Goal: Task Accomplishment & Management: Use online tool/utility

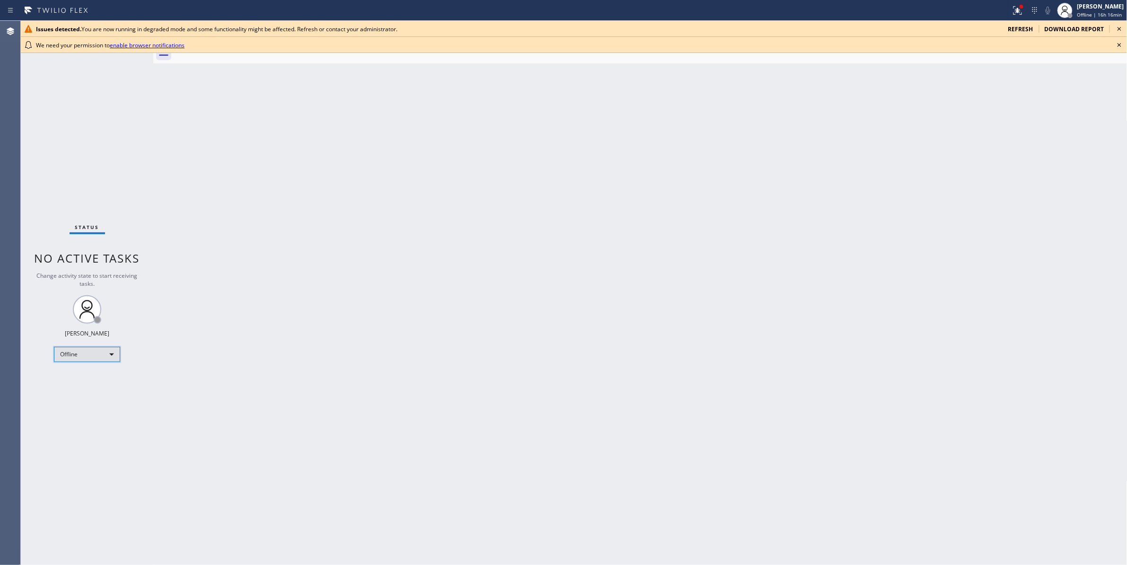
click at [100, 354] on div "Offline" at bounding box center [87, 354] width 66 height 15
click at [83, 392] on li "Unavailable" at bounding box center [86, 391] width 64 height 11
click at [1120, 30] on icon at bounding box center [1119, 28] width 11 height 11
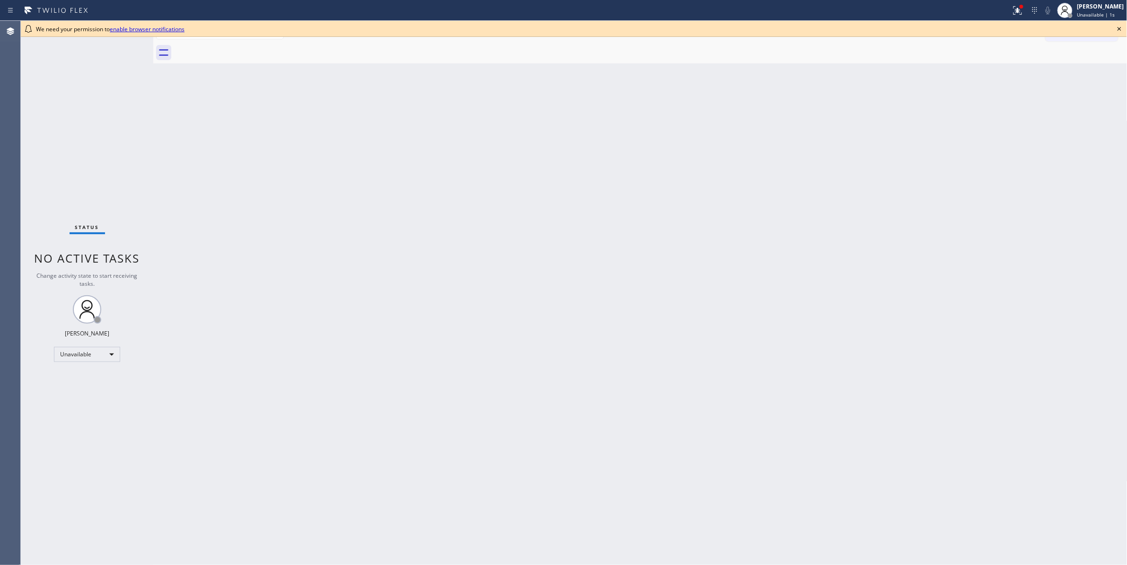
click at [1122, 25] on icon at bounding box center [1119, 28] width 11 height 11
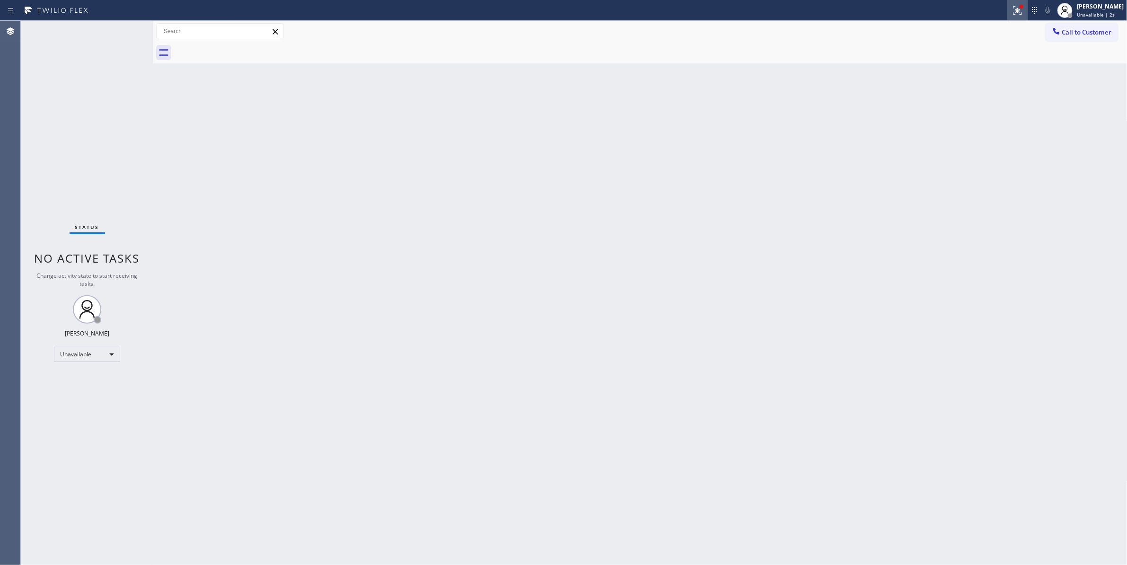
click at [1008, 14] on div at bounding box center [1018, 10] width 21 height 11
drag, startPoint x: 975, startPoint y: 133, endPoint x: 806, endPoint y: 201, distance: 182.6
click at [974, 133] on span "Clear issues" at bounding box center [956, 133] width 44 height 7
drag, startPoint x: 989, startPoint y: 123, endPoint x: 1010, endPoint y: 52, distance: 74.1
click at [989, 120] on div "Back to Dashboard Change Sender ID Customers Technicians Select a contact Outbo…" at bounding box center [640, 293] width 974 height 544
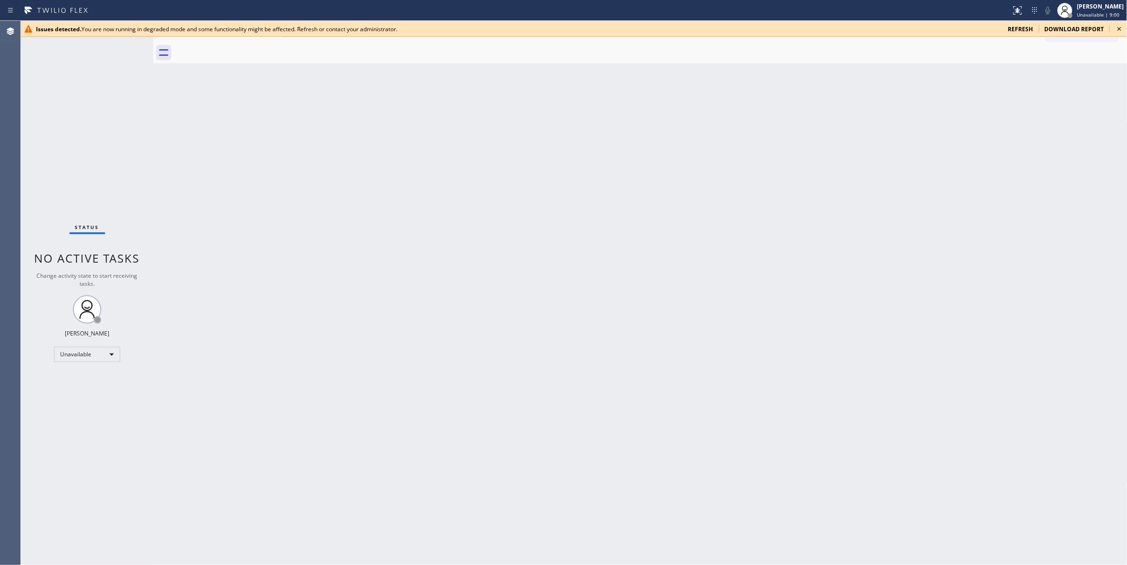
click at [1124, 27] on icon at bounding box center [1119, 28] width 11 height 11
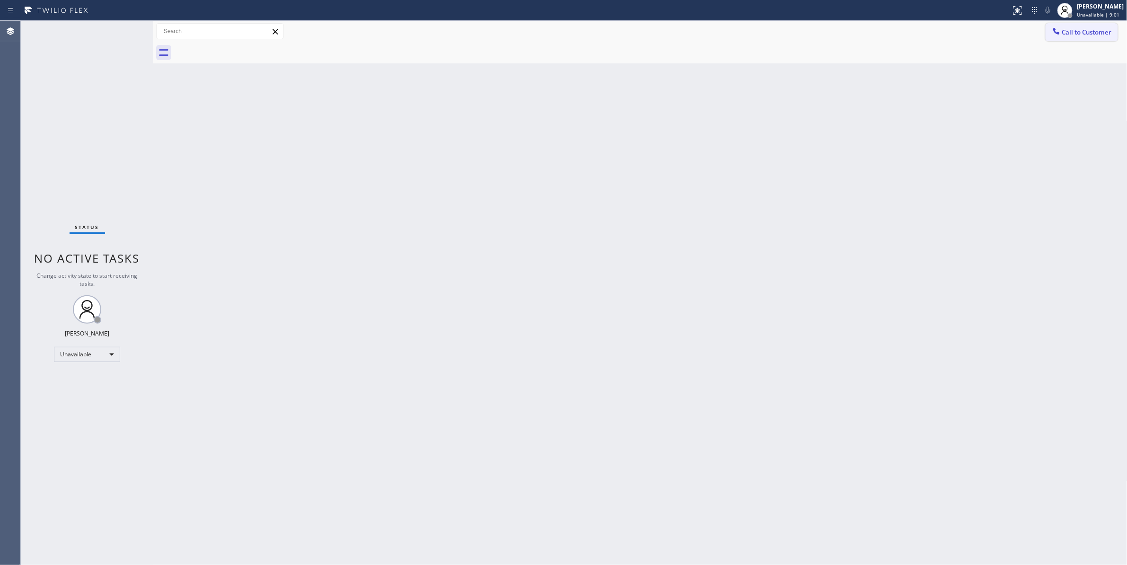
click at [1071, 38] on button "Call to Customer" at bounding box center [1082, 32] width 72 height 18
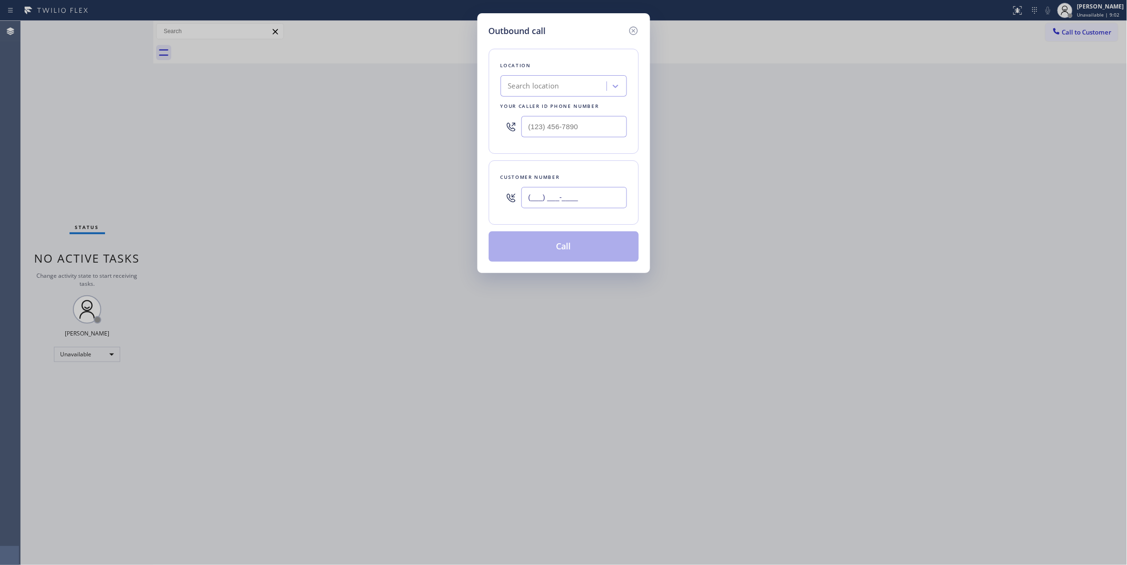
click at [580, 199] on input "(___) ___-____" at bounding box center [575, 197] width 106 height 21
paste input "786) 891-5008"
type input "[PHONE_NUMBER]"
paste input "786) 589-7428"
drag, startPoint x: 574, startPoint y: 126, endPoint x: 336, endPoint y: 136, distance: 238.8
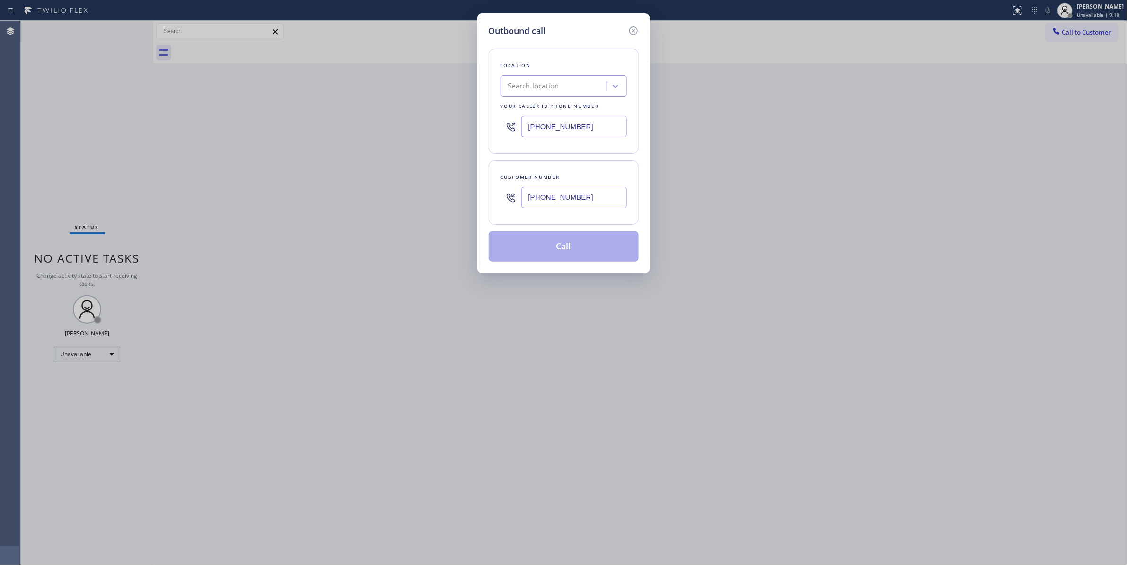
click at [336, 136] on div "Outbound call Location Search location Your caller id phone number [PHONE_NUMBE…" at bounding box center [563, 282] width 1127 height 565
type input "[PHONE_NUMBER]"
drag, startPoint x: 602, startPoint y: 200, endPoint x: 455, endPoint y: 200, distance: 147.7
click at [455, 200] on div "Outbound call Location [GEOGRAPHIC_DATA] HVAC Master Your caller id phone numbe…" at bounding box center [563, 282] width 1127 height 565
click at [568, 252] on button "Call" at bounding box center [564, 246] width 150 height 30
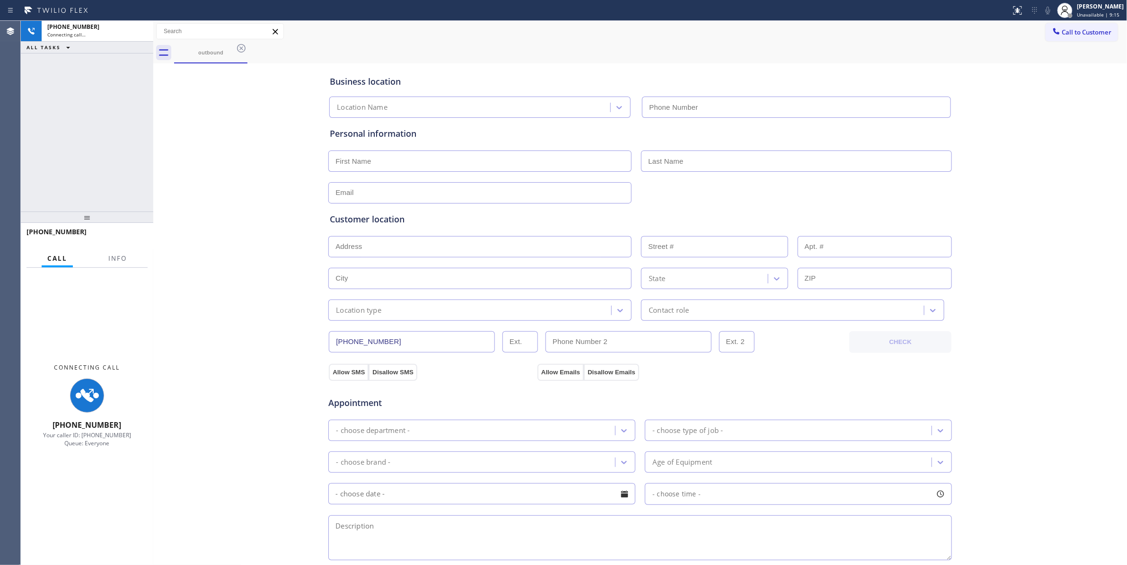
type input "[PHONE_NUMBER]"
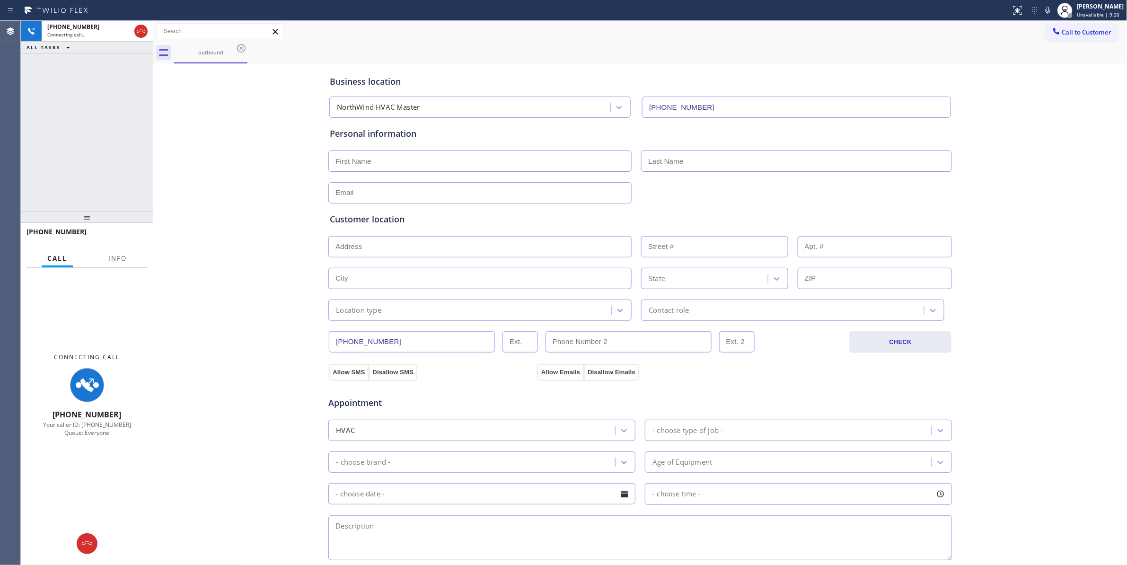
drag, startPoint x: 293, startPoint y: 363, endPoint x: 282, endPoint y: 243, distance: 120.3
click at [293, 362] on div "Business location NorthWind HVAC Master [PHONE_NUMBER] Personal information Cus…" at bounding box center [641, 389] width 970 height 646
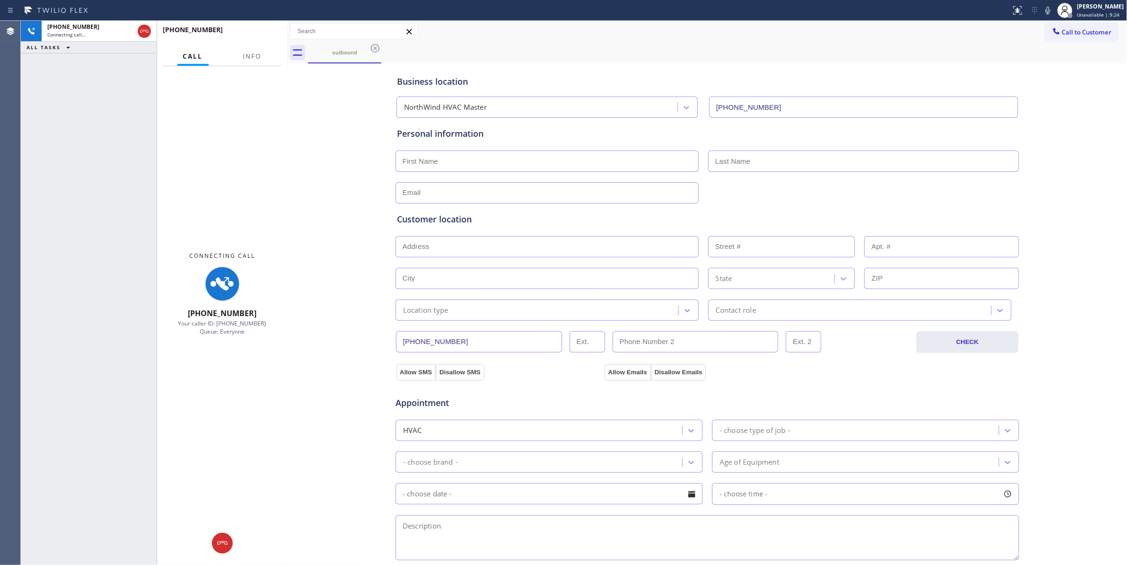
drag, startPoint x: 152, startPoint y: 101, endPoint x: 286, endPoint y: 130, distance: 136.9
click at [287, 130] on div at bounding box center [287, 293] width 0 height 544
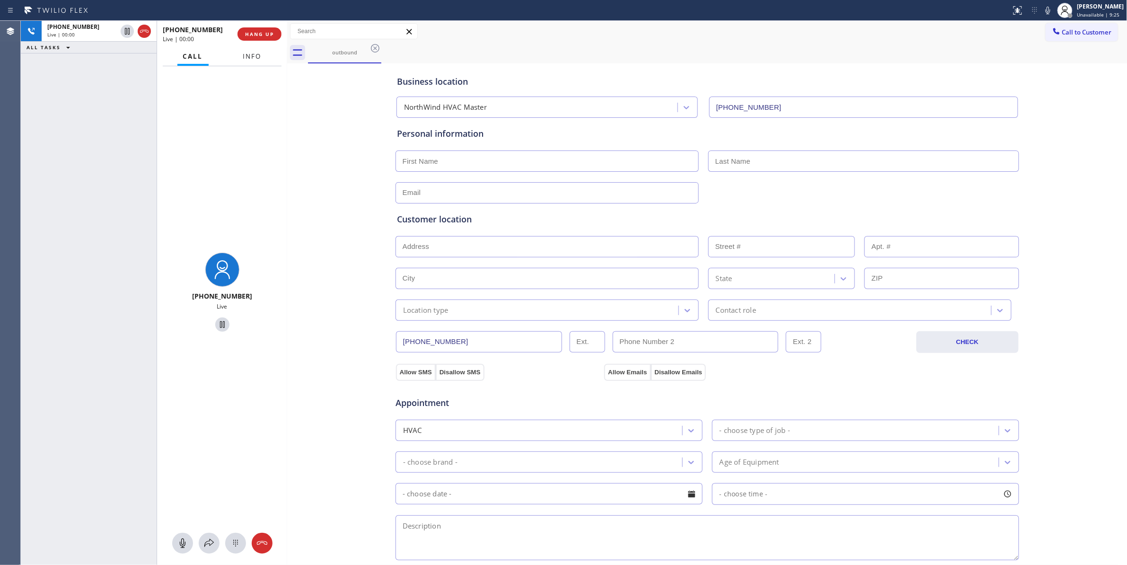
click at [254, 61] on button "Info" at bounding box center [253, 56] width 30 height 18
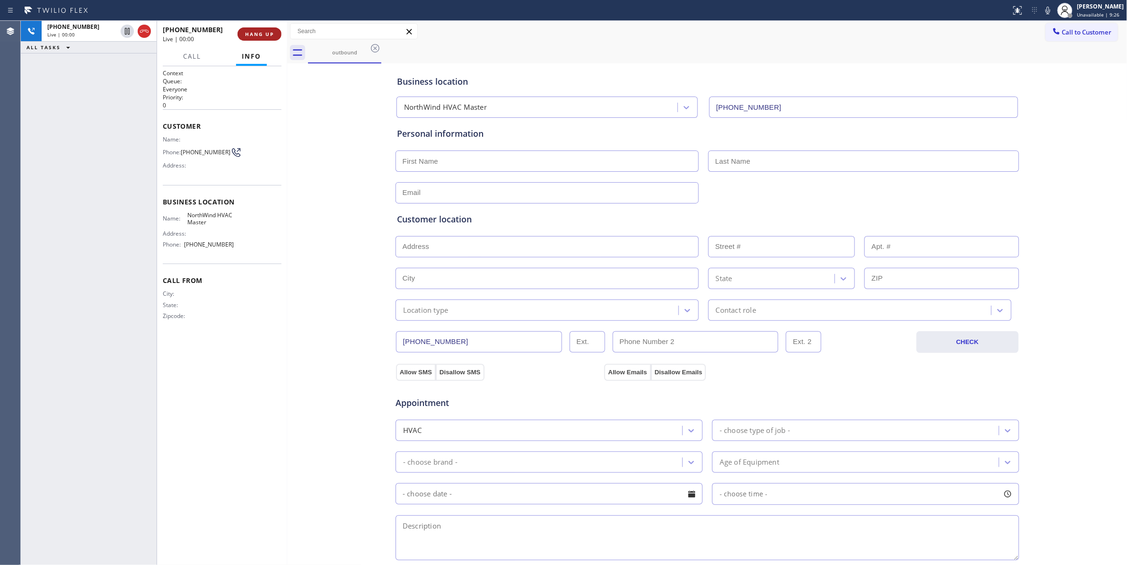
click at [267, 33] on span "HANG UP" at bounding box center [259, 34] width 29 height 7
drag, startPoint x: 202, startPoint y: 159, endPoint x: 186, endPoint y: 151, distance: 18.0
click at [186, 151] on span "[PHONE_NUMBER]" at bounding box center [206, 152] width 50 height 7
copy span "786) 891-5008"
click at [262, 37] on button "COMPLETE" at bounding box center [258, 33] width 48 height 13
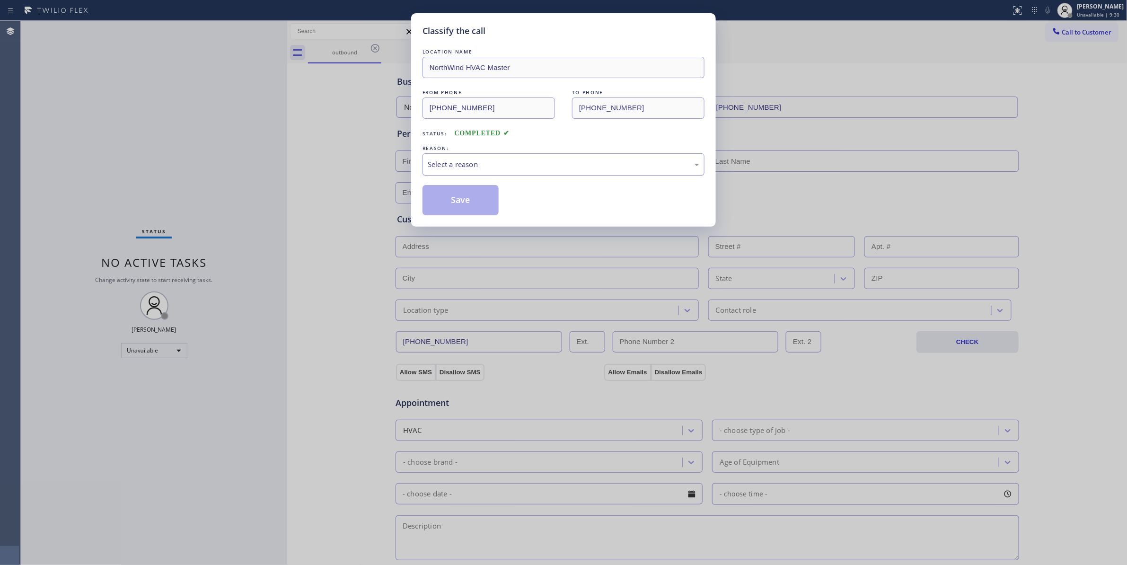
click at [441, 161] on div "Select a reason" at bounding box center [564, 164] width 272 height 11
click at [441, 199] on button "Save" at bounding box center [461, 200] width 76 height 30
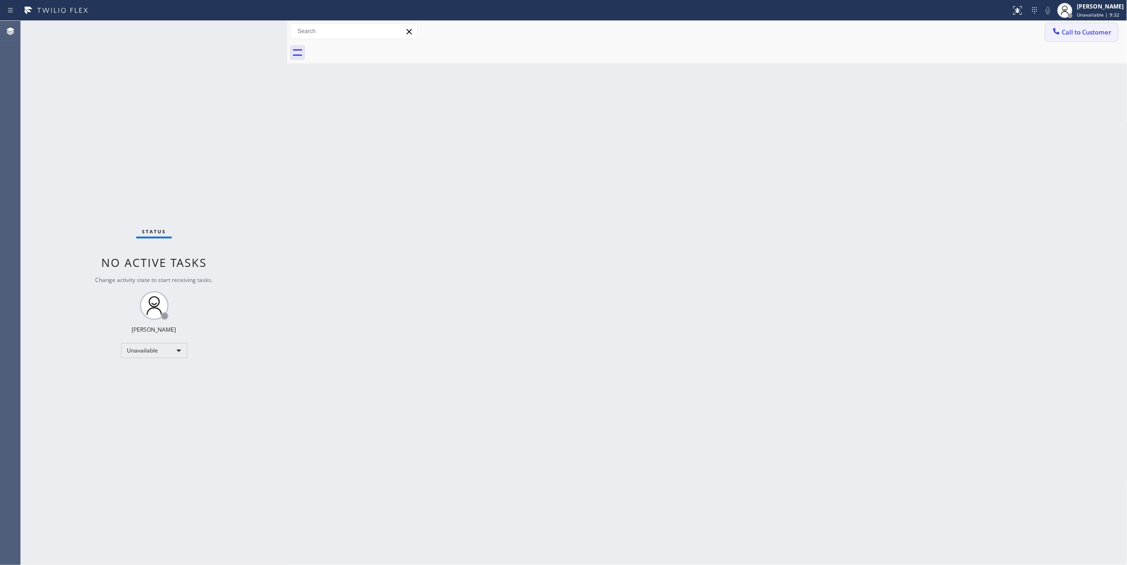
click at [1092, 38] on button "Call to Customer" at bounding box center [1082, 32] width 72 height 18
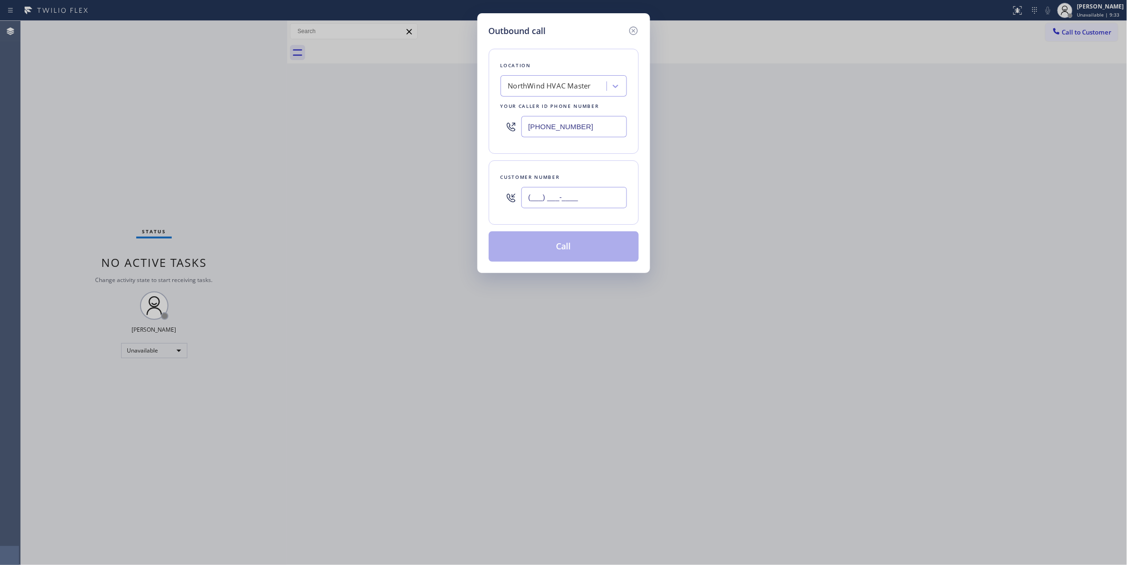
click at [599, 203] on input "(___) ___-____" at bounding box center [575, 197] width 106 height 21
paste input "786) 891-5008"
type input "[PHONE_NUMBER]"
click at [558, 256] on button "Call" at bounding box center [564, 246] width 150 height 30
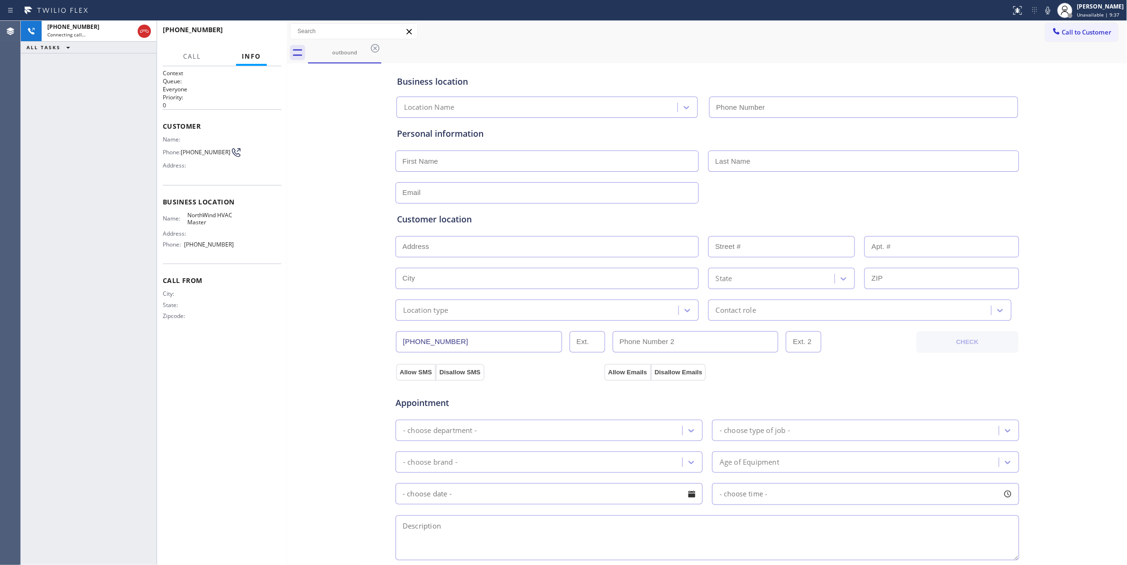
type input "[PHONE_NUMBER]"
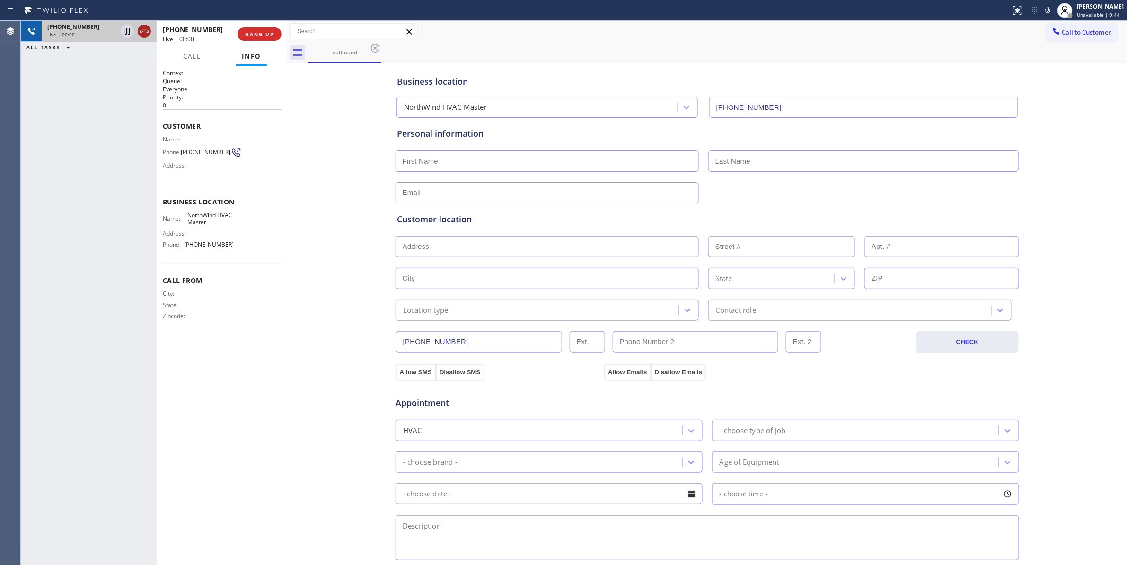
click at [150, 31] on div at bounding box center [144, 31] width 13 height 11
click at [273, 36] on span "COMPLETE" at bounding box center [257, 34] width 33 height 7
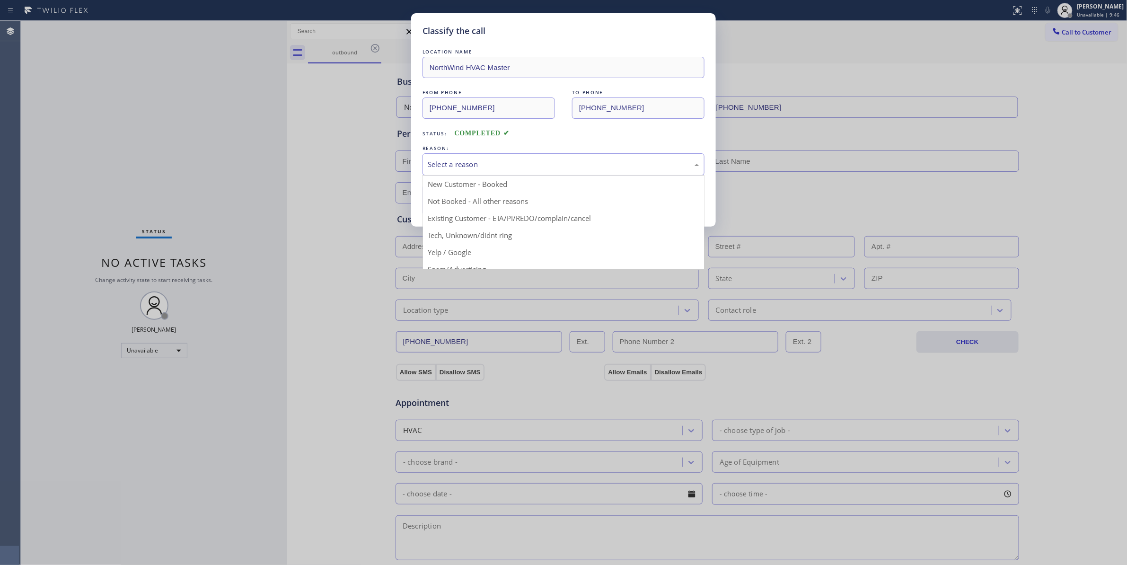
click at [460, 166] on div "Select a reason" at bounding box center [564, 164] width 272 height 11
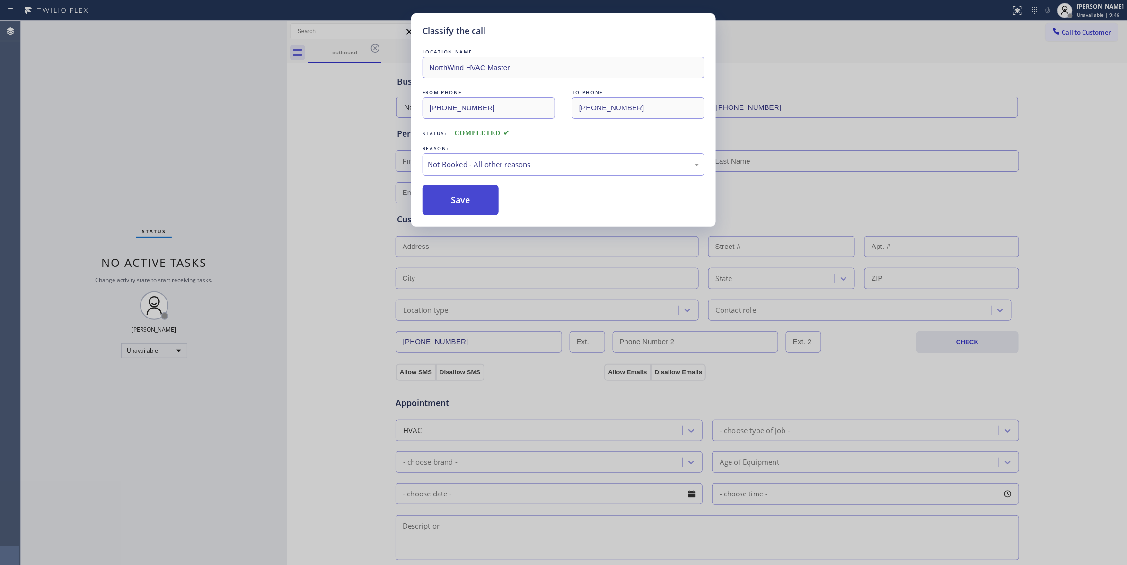
click at [462, 202] on button "Save" at bounding box center [461, 200] width 76 height 30
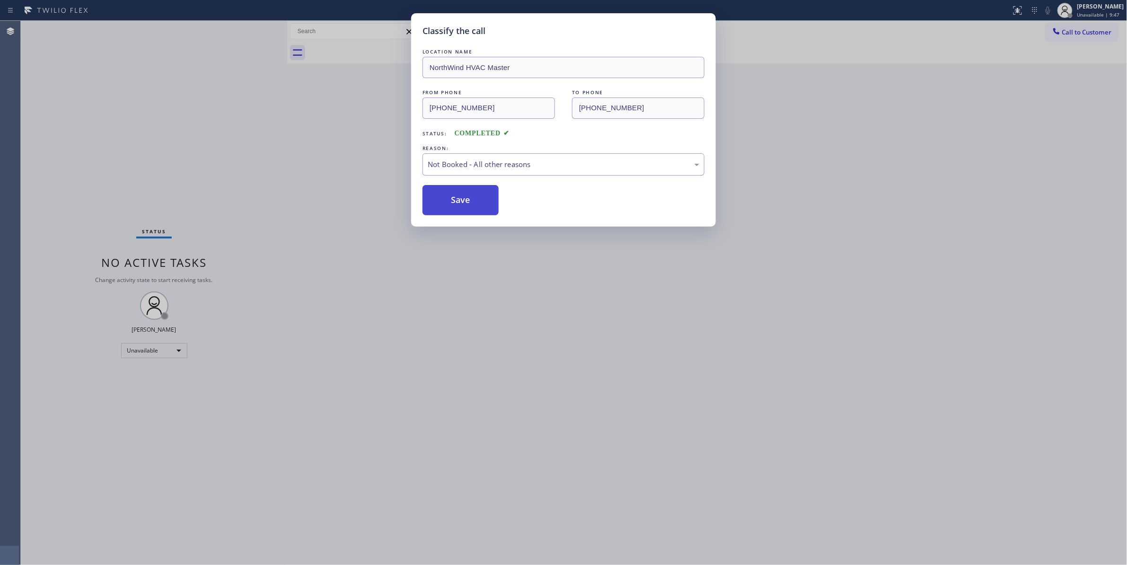
click at [462, 202] on button "Save" at bounding box center [461, 200] width 76 height 30
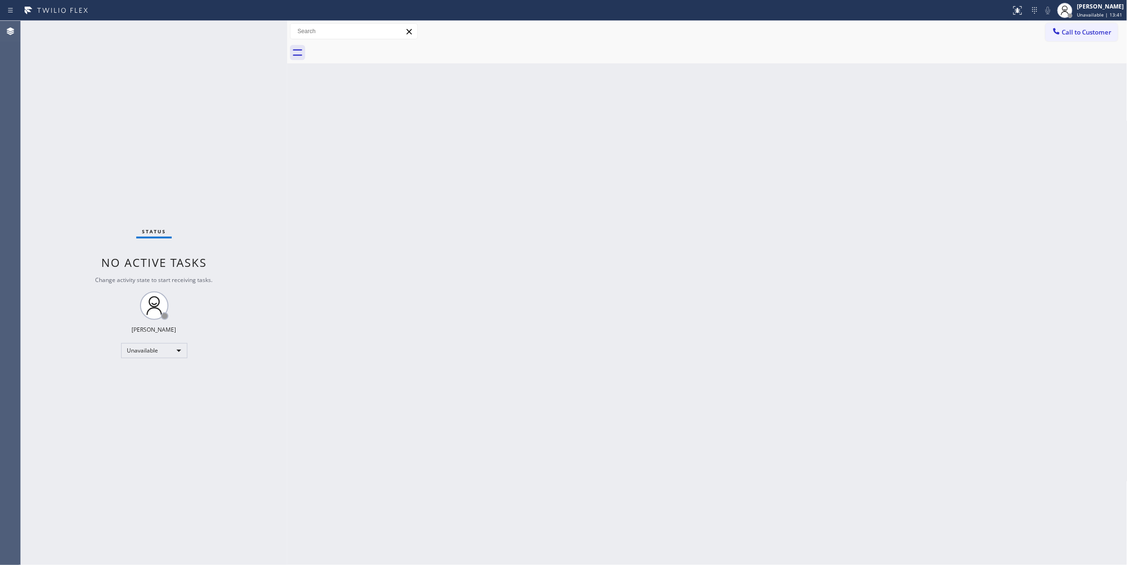
drag, startPoint x: 177, startPoint y: 546, endPoint x: 216, endPoint y: 372, distance: 178.5
click at [177, 546] on div "Status No active tasks Change activity state to start receiving tasks. [PERSON_…" at bounding box center [154, 293] width 266 height 544
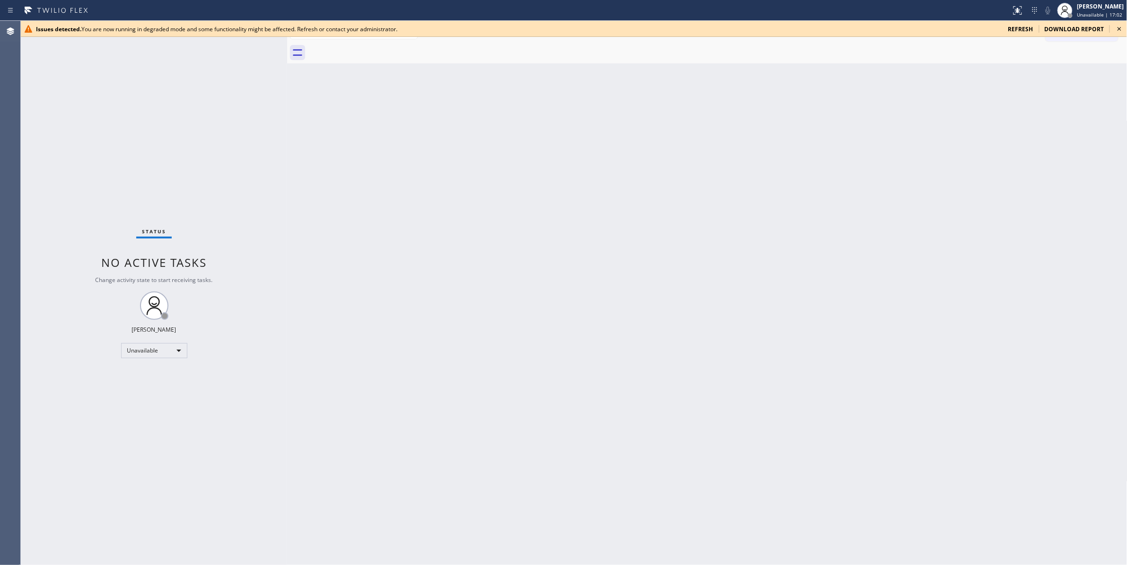
click at [1122, 27] on icon at bounding box center [1119, 28] width 11 height 11
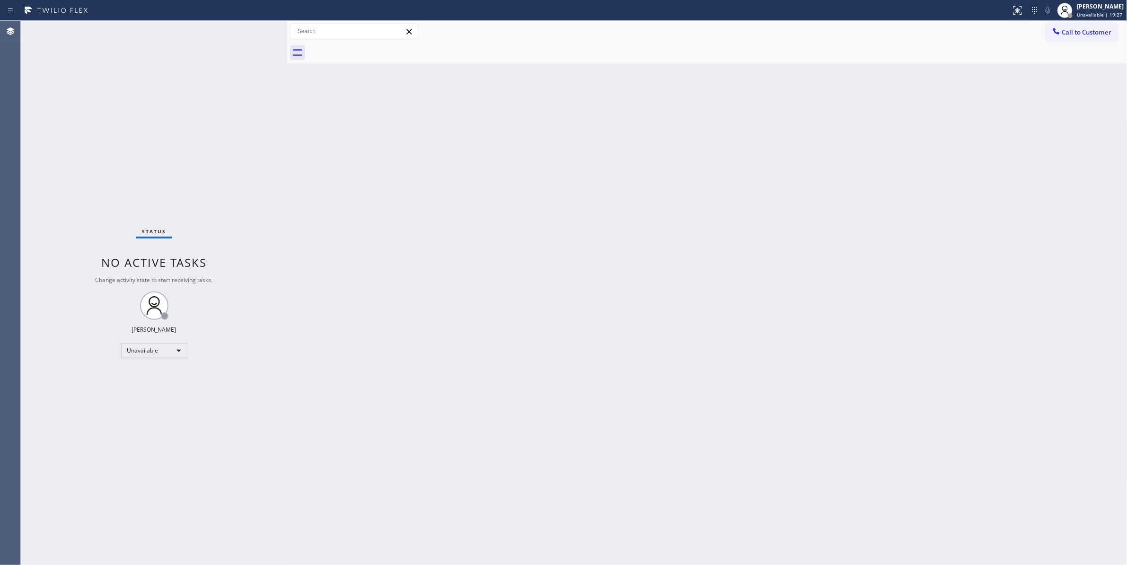
drag, startPoint x: 118, startPoint y: 134, endPoint x: 183, endPoint y: 8, distance: 142.4
click at [118, 123] on div "Status No active tasks Change activity state to start receiving tasks. [PERSON_…" at bounding box center [154, 293] width 266 height 544
drag, startPoint x: 813, startPoint y: 194, endPoint x: 1021, endPoint y: 80, distance: 237.6
click at [813, 190] on div "Back to Dashboard Change Sender ID Customers Technicians Select a contact Outbo…" at bounding box center [707, 293] width 841 height 544
click at [1087, 36] on span "Call to Customer" at bounding box center [1087, 32] width 50 height 9
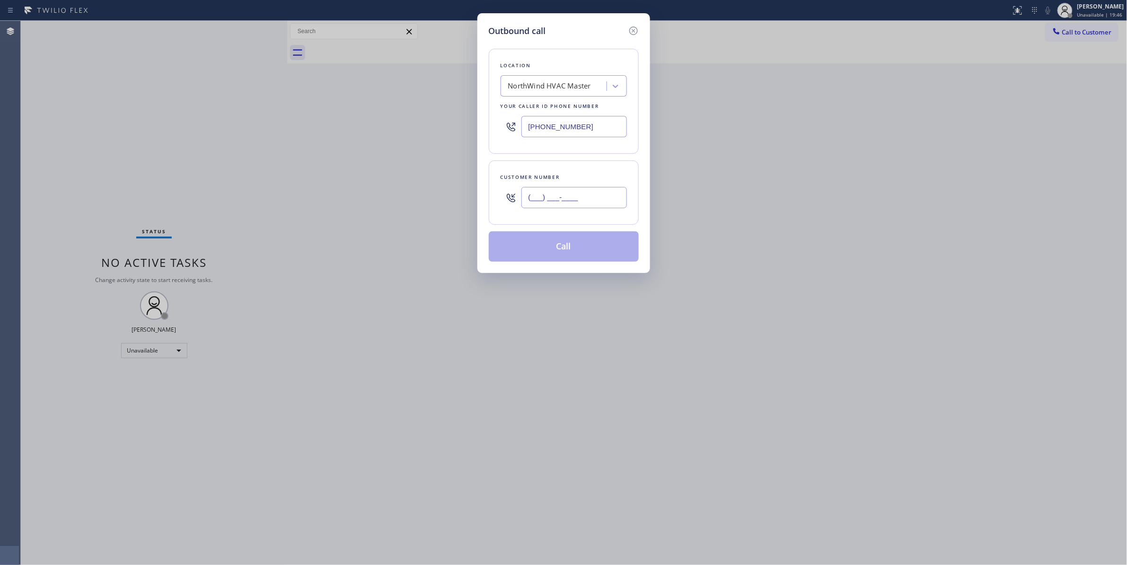
click at [571, 201] on input "(___) ___-____" at bounding box center [575, 197] width 106 height 21
paste input "630) 235-0044"
type input "[PHONE_NUMBER]"
click at [547, 89] on div "NorthWind HVAC Master" at bounding box center [549, 86] width 83 height 11
type input "Home Alliance"
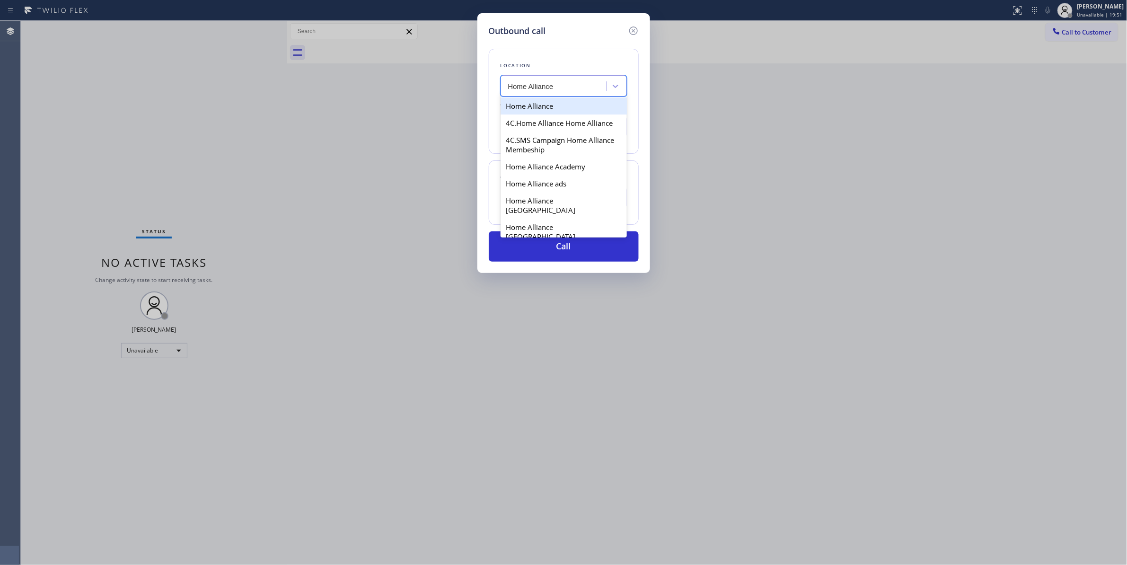
click at [538, 105] on div "Home Alliance" at bounding box center [564, 105] width 126 height 17
type input "[PHONE_NUMBER]"
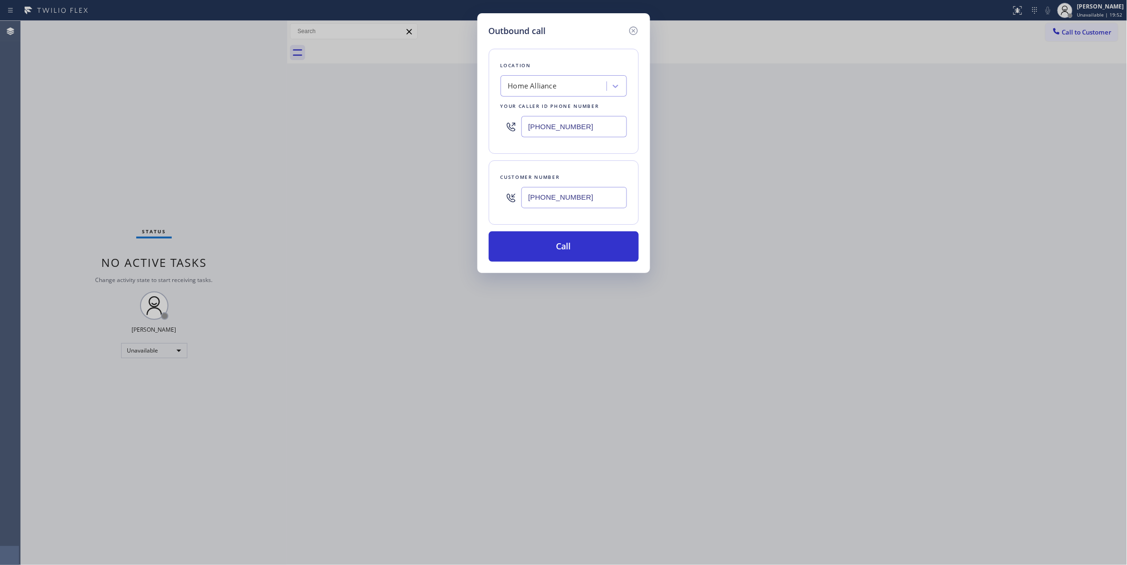
drag, startPoint x: 590, startPoint y: 201, endPoint x: 479, endPoint y: 196, distance: 110.9
click at [479, 196] on div "Outbound call Location Home Alliance Your caller id phone number [PHONE_NUMBER]…" at bounding box center [564, 143] width 173 height 260
click at [527, 248] on button "Call" at bounding box center [564, 246] width 150 height 30
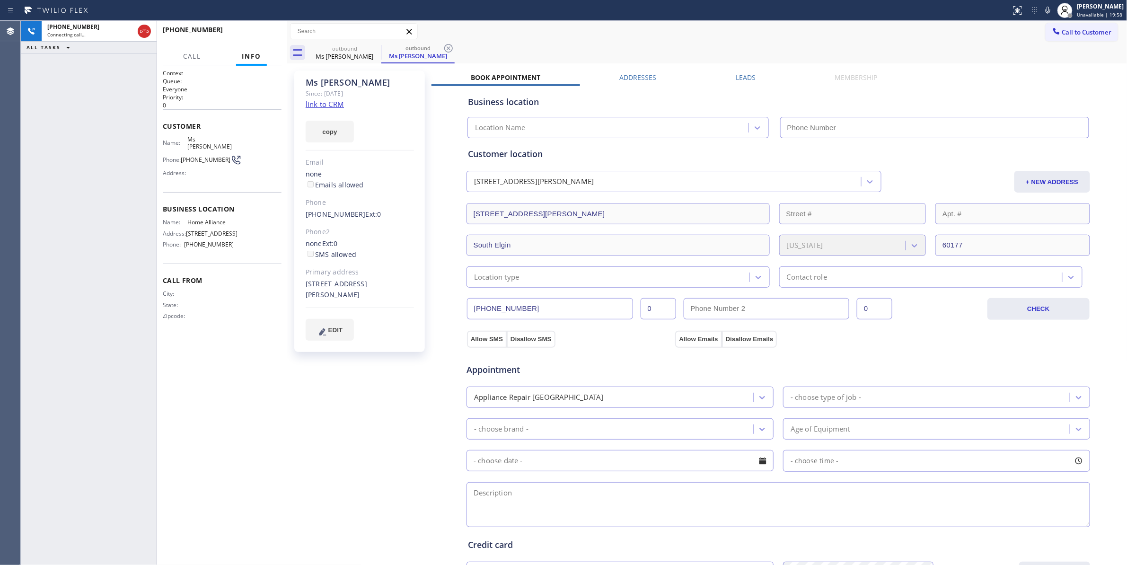
type input "[PHONE_NUMBER]"
click at [451, 50] on icon at bounding box center [448, 48] width 11 height 11
click at [323, 103] on link "link to CRM" at bounding box center [325, 103] width 38 height 9
drag, startPoint x: 40, startPoint y: 108, endPoint x: 160, endPoint y: 0, distance: 161.2
click at [41, 106] on div "[PHONE_NUMBER] Live | 00:09 ALL TASKS ALL TASKS ACTIVE TASKS TASKS IN WRAP UP" at bounding box center [89, 293] width 136 height 544
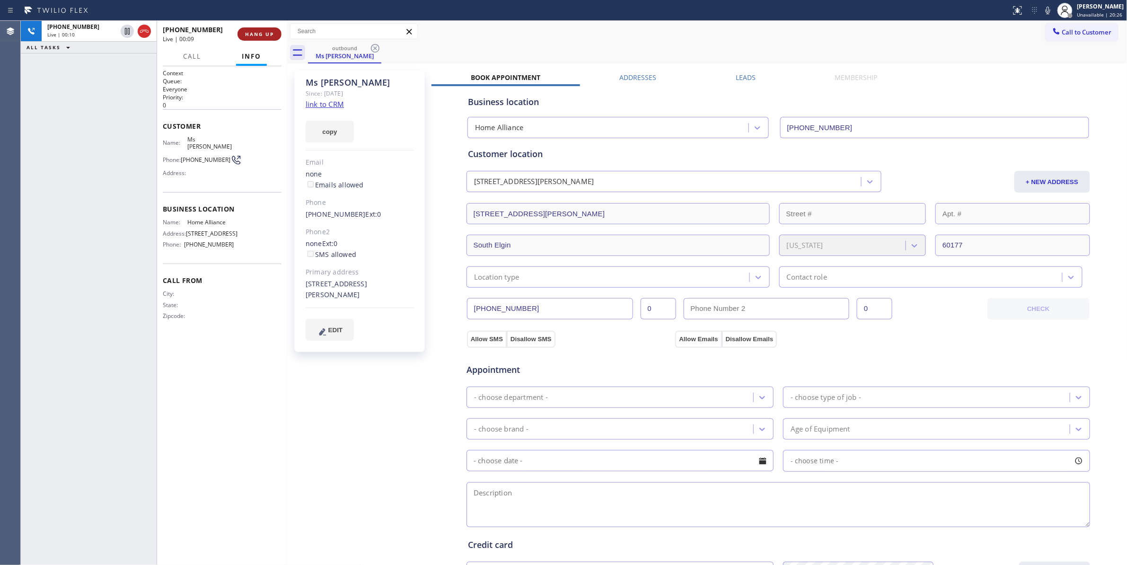
click at [252, 28] on button "HANG UP" at bounding box center [260, 33] width 44 height 13
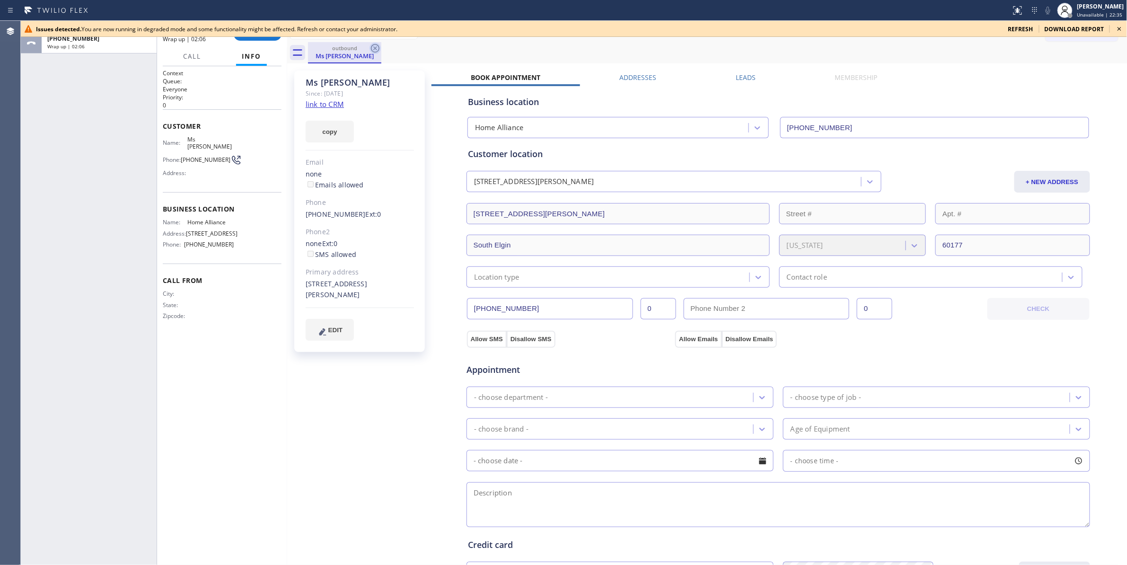
click at [378, 47] on icon at bounding box center [375, 48] width 11 height 11
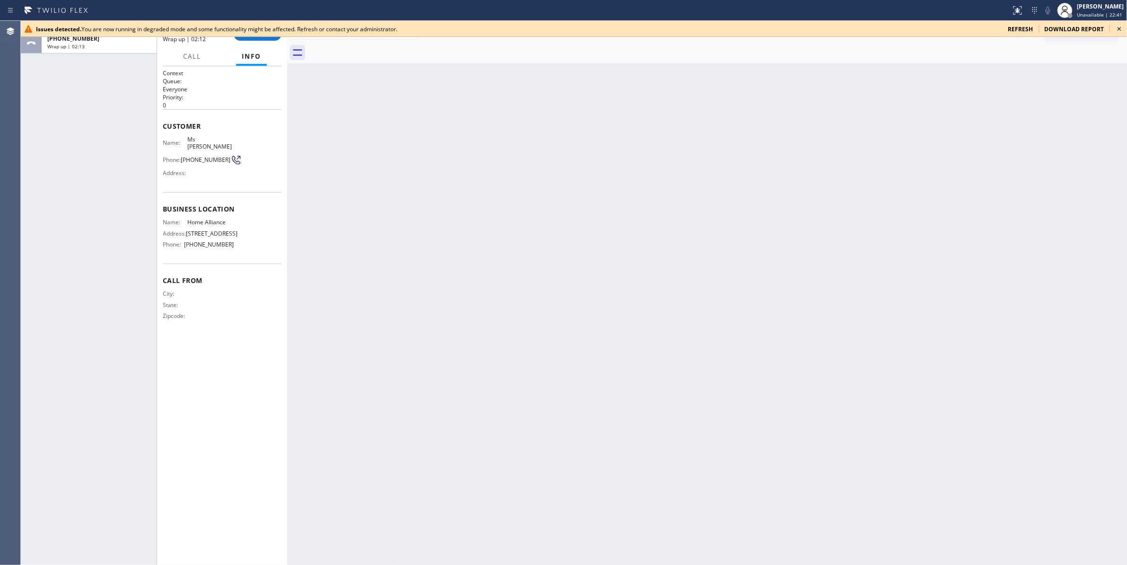
drag, startPoint x: 256, startPoint y: 133, endPoint x: 246, endPoint y: 83, distance: 50.1
click at [256, 132] on div "Customer Name: Ms [PERSON_NAME]: [PHONE_NUMBER] Address:" at bounding box center [222, 150] width 119 height 83
click at [246, 83] on h2 "Queue:" at bounding box center [222, 81] width 119 height 8
click at [247, 40] on button "COMPLETE" at bounding box center [258, 33] width 48 height 13
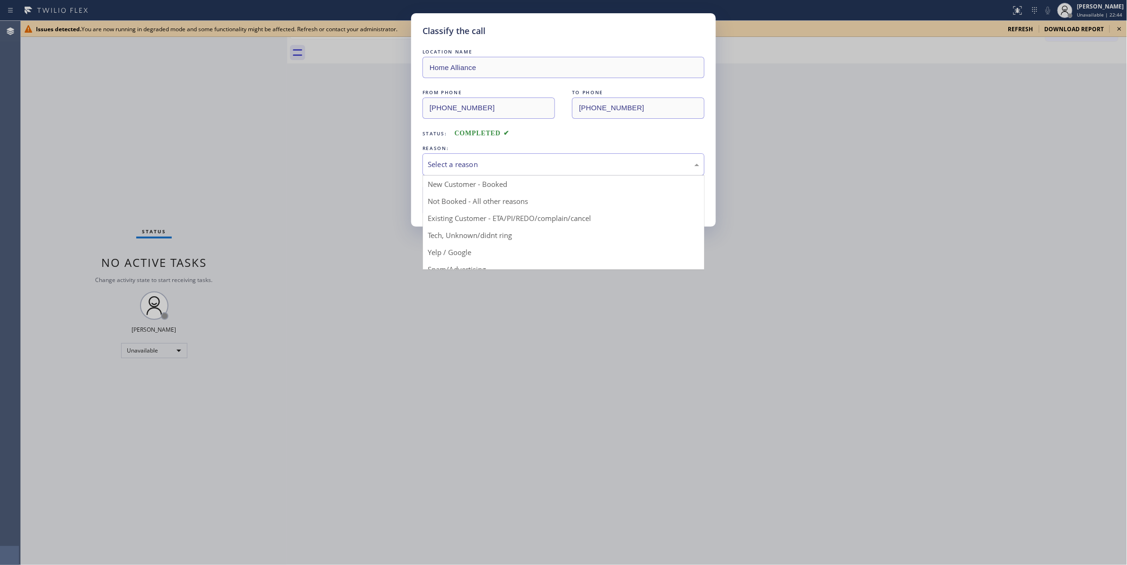
click at [478, 165] on div "Select a reason" at bounding box center [564, 164] width 272 height 11
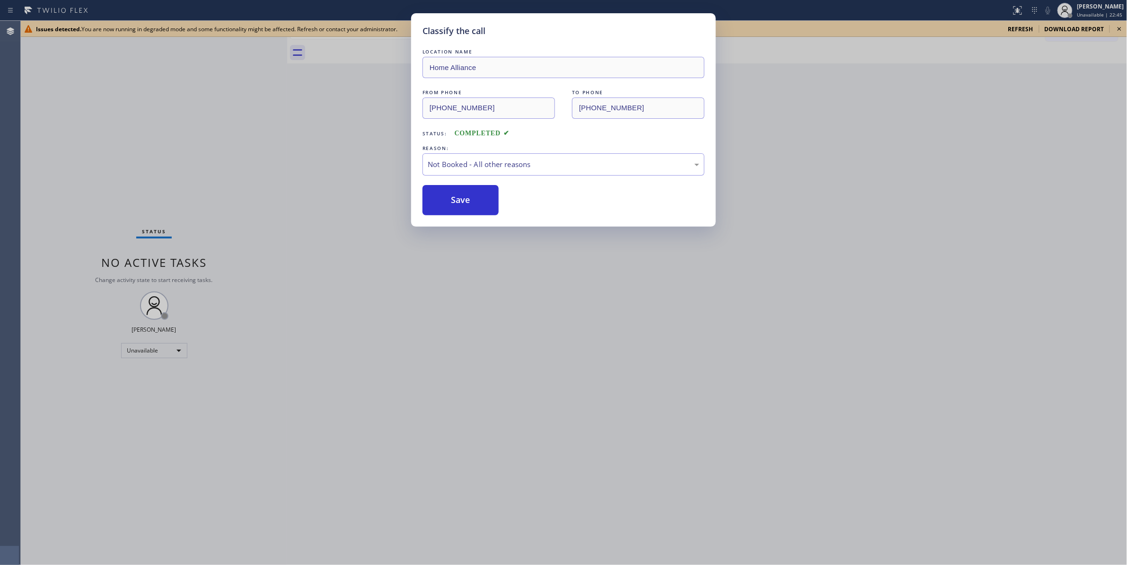
click at [459, 204] on button "Save" at bounding box center [461, 200] width 76 height 30
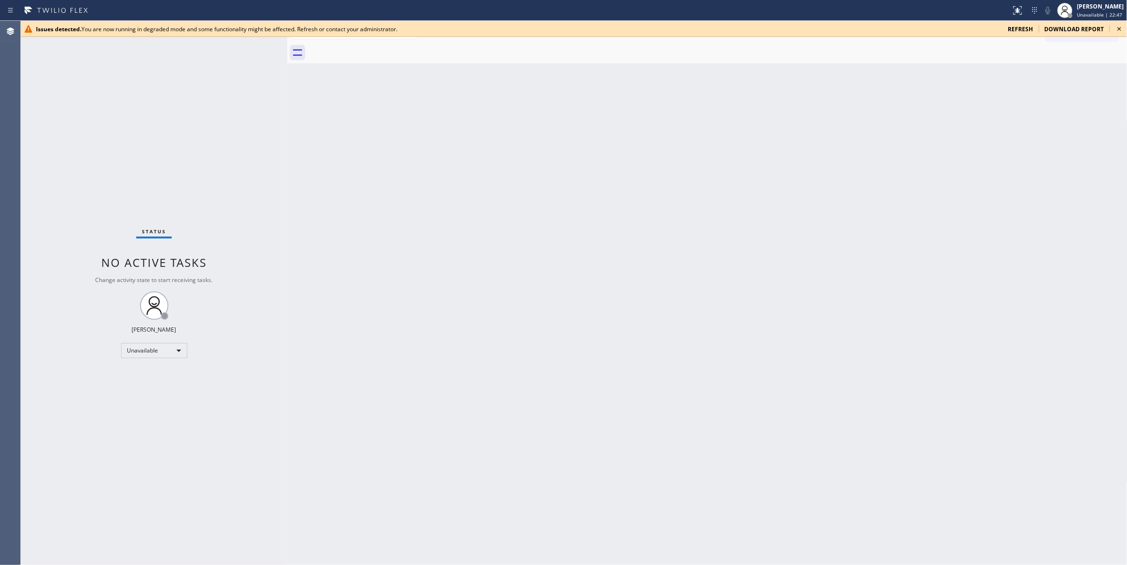
click at [1027, 28] on span "refresh" at bounding box center [1021, 29] width 25 height 8
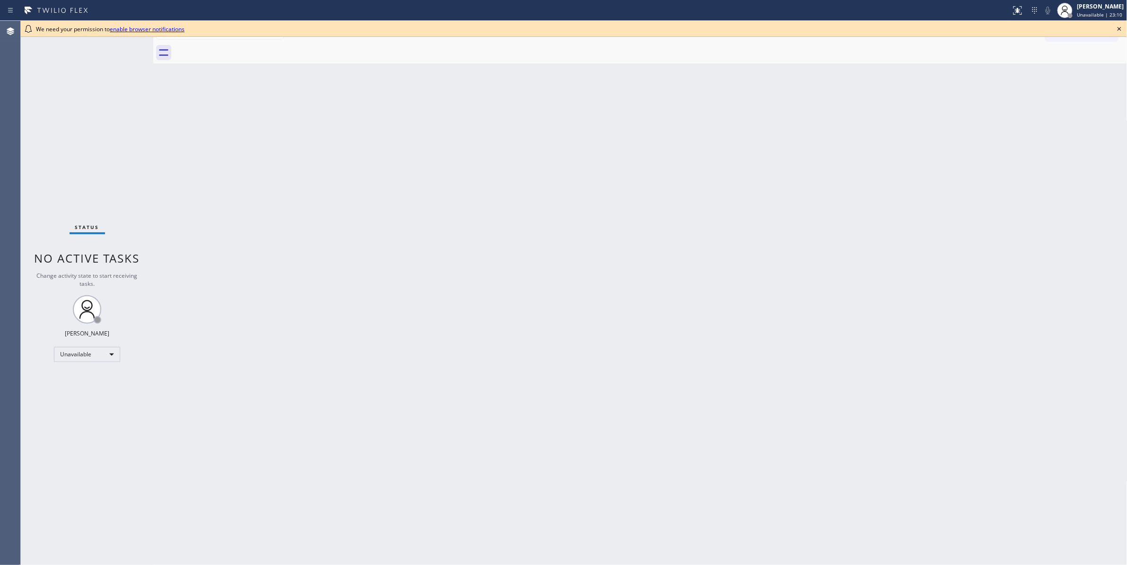
click at [127, 472] on div "Status No active tasks Change activity state to start receiving tasks. [PERSON_…" at bounding box center [87, 293] width 133 height 544
click at [1124, 29] on icon at bounding box center [1119, 28] width 11 height 11
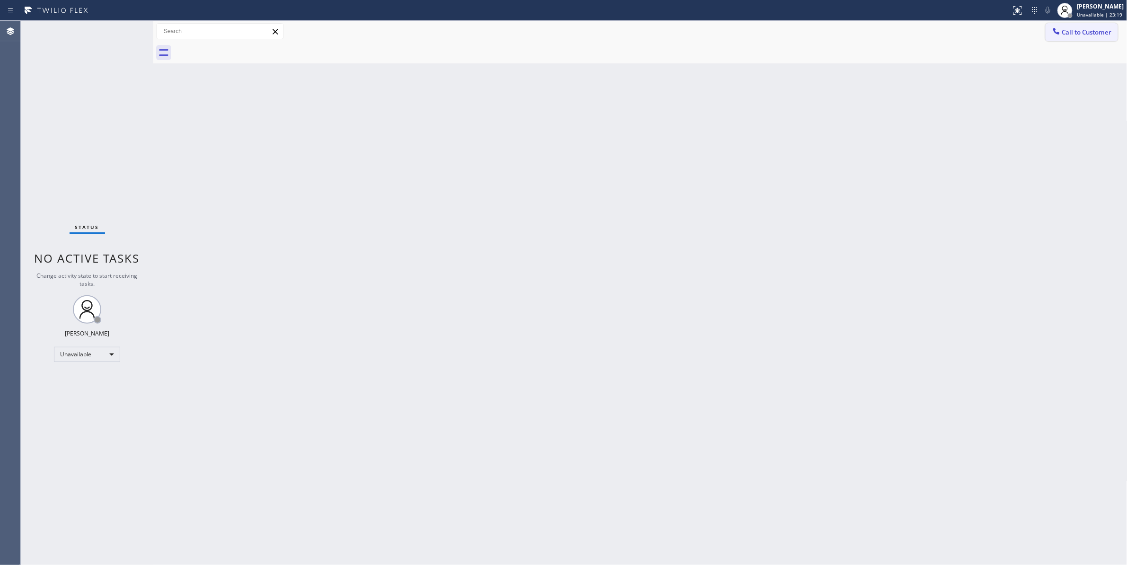
click at [1088, 37] on button "Call to Customer" at bounding box center [1082, 32] width 72 height 18
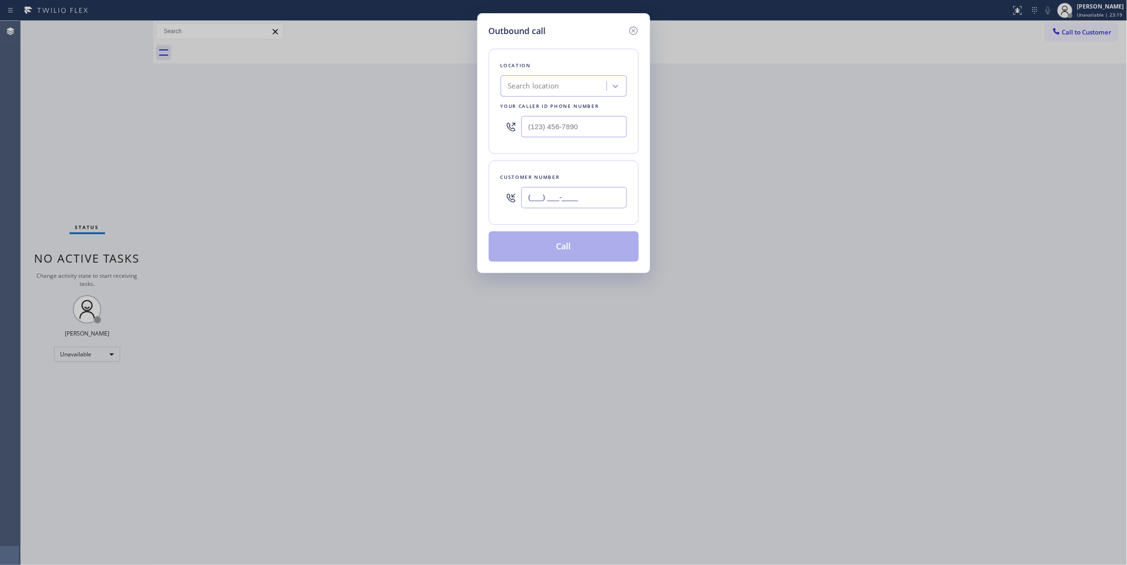
click at [573, 203] on input "(___) ___-____" at bounding box center [575, 197] width 106 height 21
paste input "630) 235-0044"
type input "[PHONE_NUMBER]"
click at [545, 81] on div "Search location" at bounding box center [533, 86] width 51 height 11
paste input "Kitchen Aid Appliance Repair"
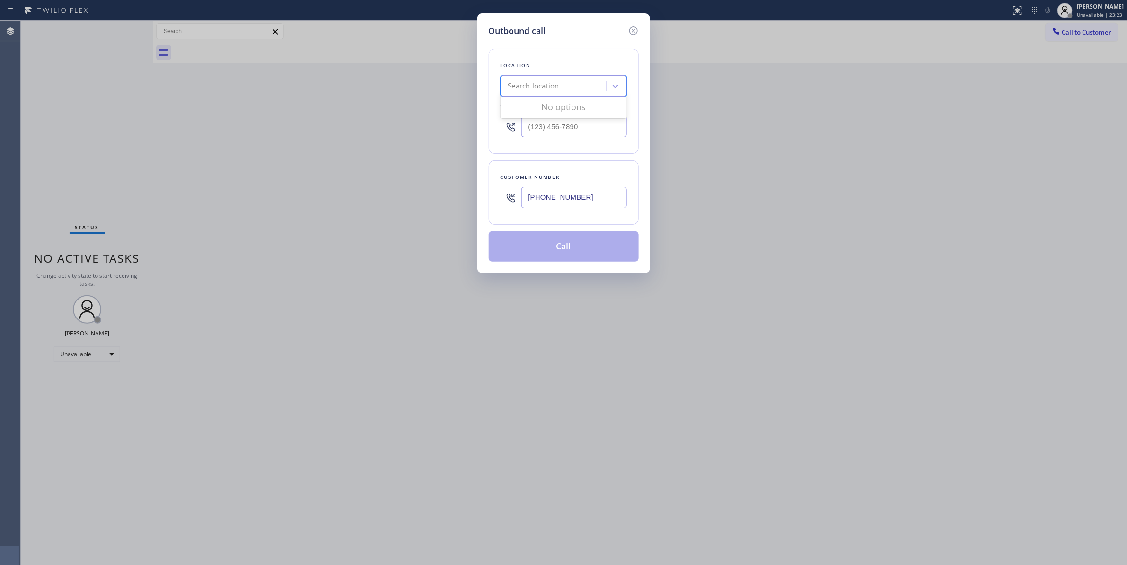
type input "Kitchen Aid Appliance Repair"
click at [536, 105] on div "Kitchen Aid Appliance Repair" at bounding box center [564, 105] width 126 height 17
type input "(862) 766-6218"
drag, startPoint x: 590, startPoint y: 128, endPoint x: 513, endPoint y: 125, distance: 76.7
click at [513, 125] on div "(862) 766-6218" at bounding box center [564, 126] width 126 height 31
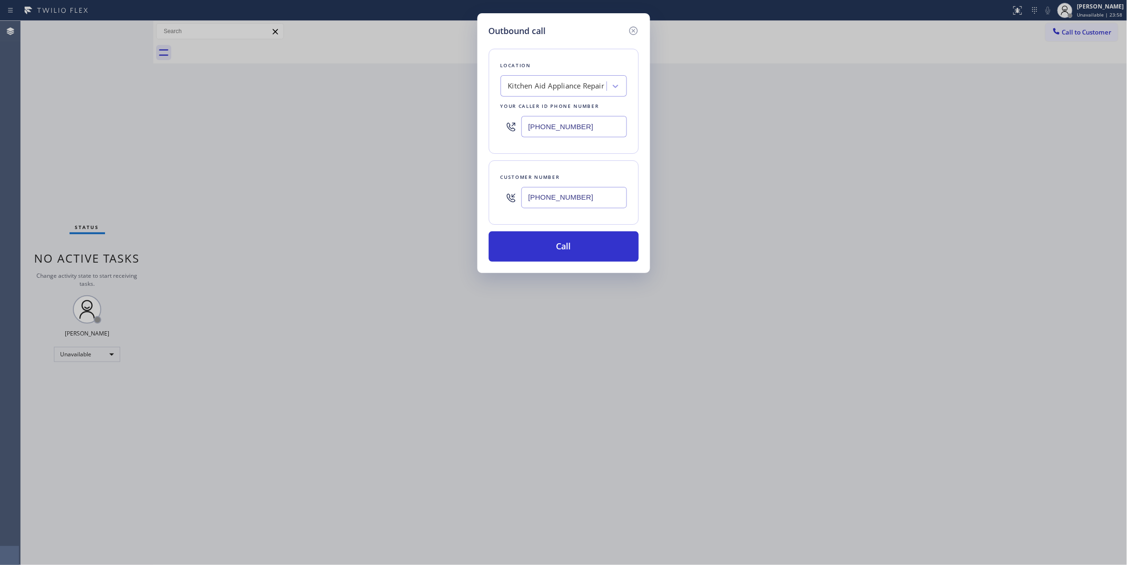
click at [65, 450] on div "Outbound call Location Kitchen Aid Appliance Repair Your caller id phone number…" at bounding box center [563, 282] width 1127 height 565
click at [551, 243] on button "Call" at bounding box center [564, 246] width 150 height 30
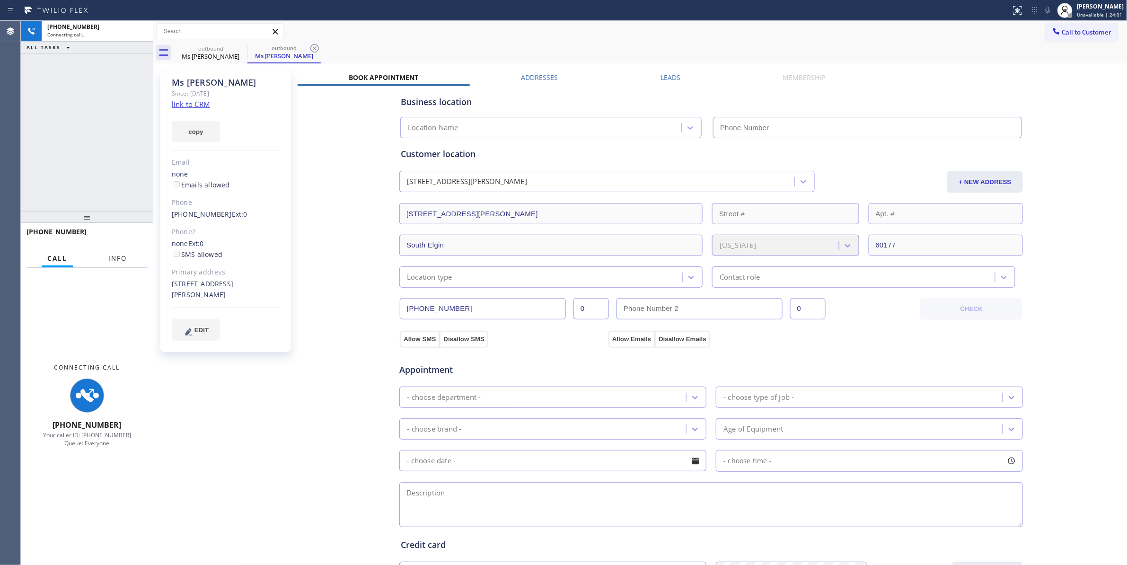
click at [118, 258] on span "Info" at bounding box center [117, 258] width 18 height 9
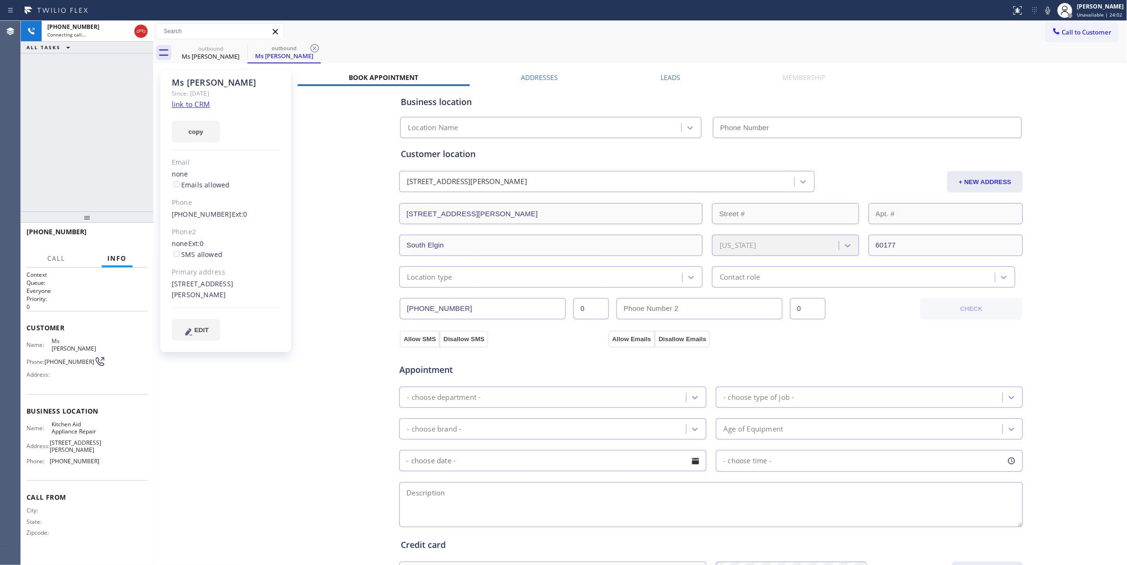
drag, startPoint x: 159, startPoint y: 124, endPoint x: 165, endPoint y: 124, distance: 5.7
click at [165, 124] on div "Ms Susan Since: 20 may 2020 link to CRM copy Email none Emails allowed Phone (6…" at bounding box center [227, 382] width 142 height 632
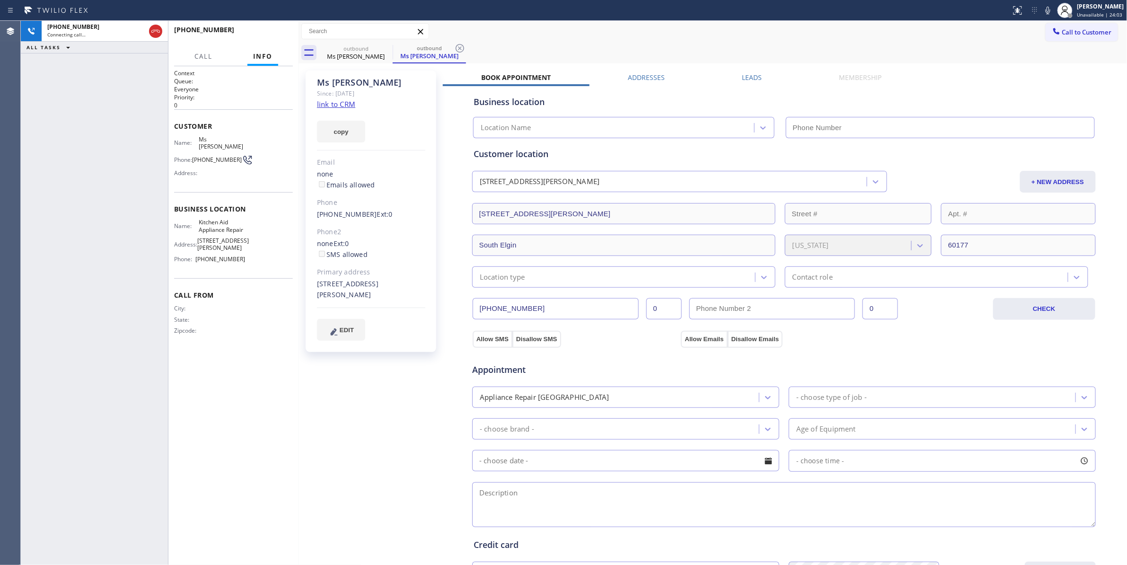
drag, startPoint x: 152, startPoint y: 124, endPoint x: 299, endPoint y: 125, distance: 146.7
click at [299, 125] on div at bounding box center [299, 293] width 0 height 544
type input "(862) 766-6218"
click at [464, 50] on icon at bounding box center [461, 48] width 11 height 11
click at [346, 103] on link "link to CRM" at bounding box center [338, 103] width 38 height 9
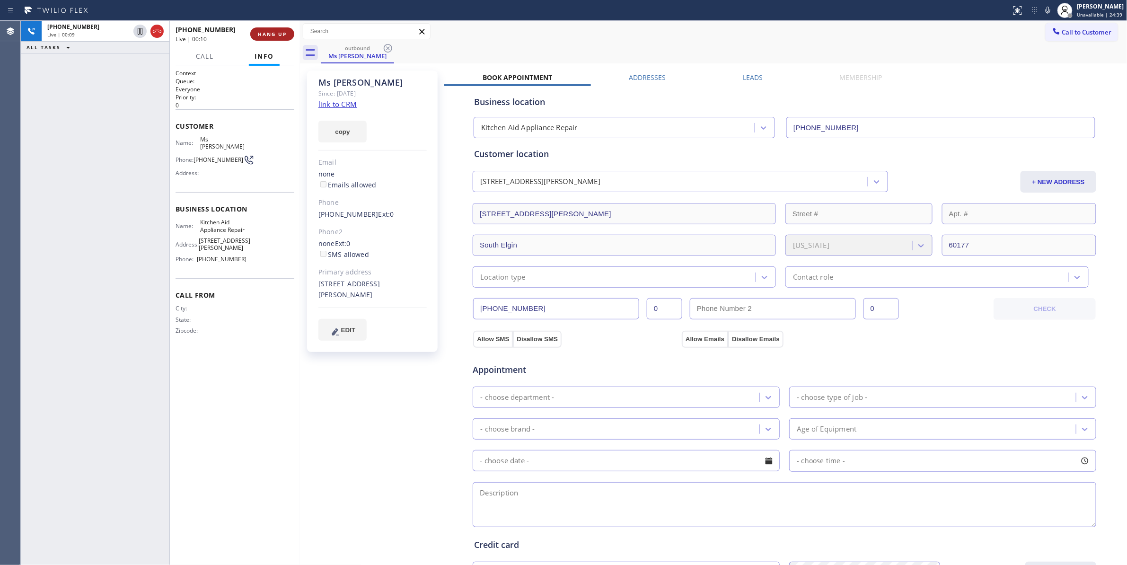
click at [273, 37] on button "HANG UP" at bounding box center [272, 33] width 44 height 13
click at [273, 35] on span "COMPLETE" at bounding box center [270, 34] width 33 height 7
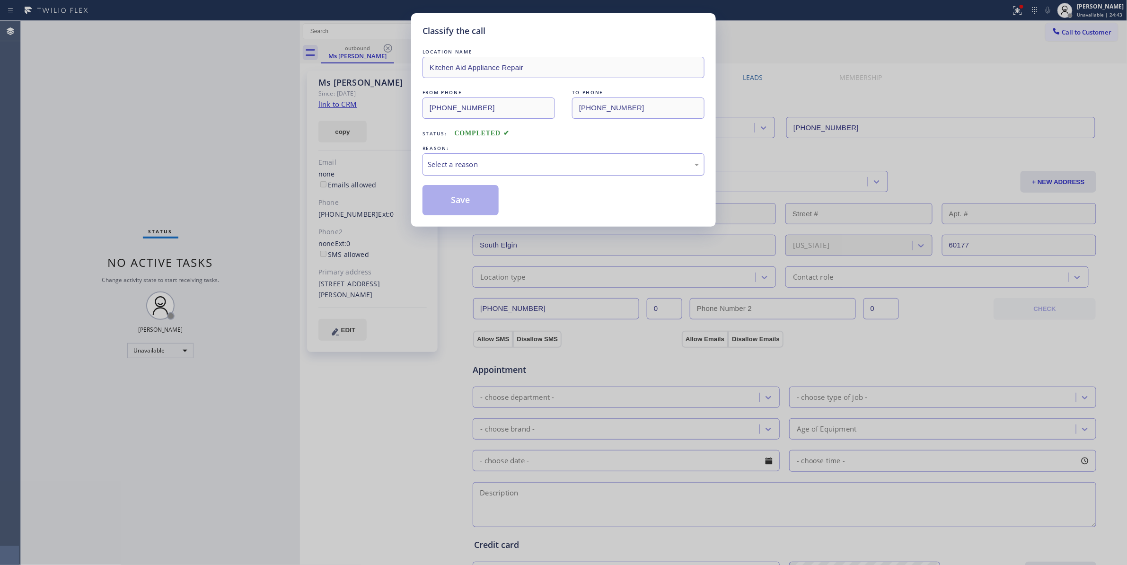
click at [453, 163] on div "Select a reason" at bounding box center [564, 164] width 272 height 11
click at [462, 201] on button "Save" at bounding box center [461, 200] width 76 height 30
drag, startPoint x: 462, startPoint y: 201, endPoint x: 296, endPoint y: 141, distance: 176.4
click at [459, 201] on button "Save" at bounding box center [461, 200] width 76 height 30
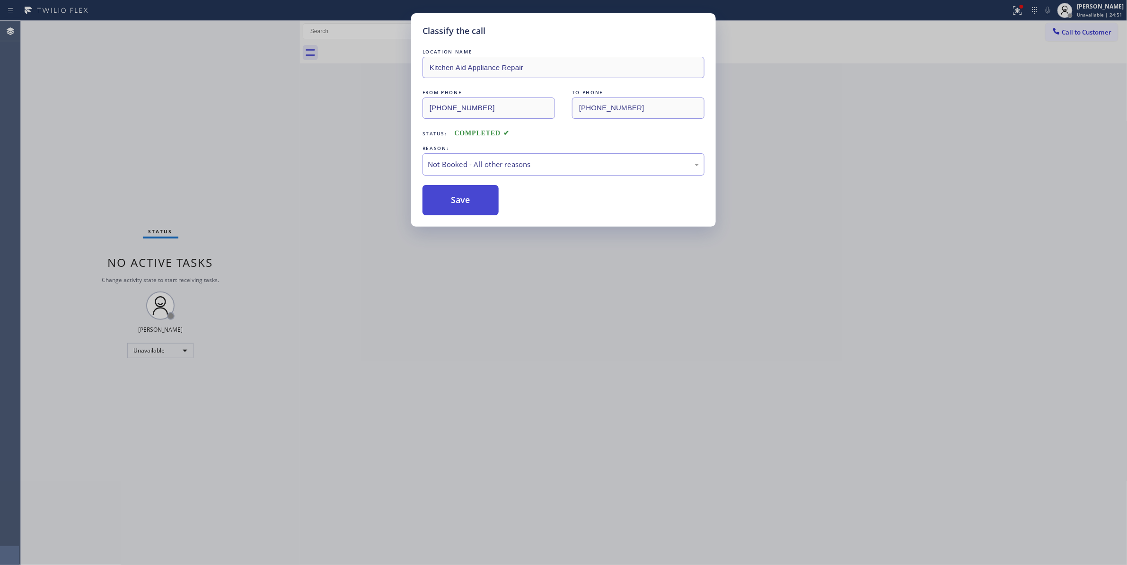
click at [474, 204] on button "Save" at bounding box center [461, 200] width 76 height 30
click at [457, 203] on button "Save" at bounding box center [461, 200] width 76 height 30
click at [457, 202] on button "Save" at bounding box center [461, 200] width 76 height 30
click at [456, 199] on button "Save" at bounding box center [461, 200] width 76 height 30
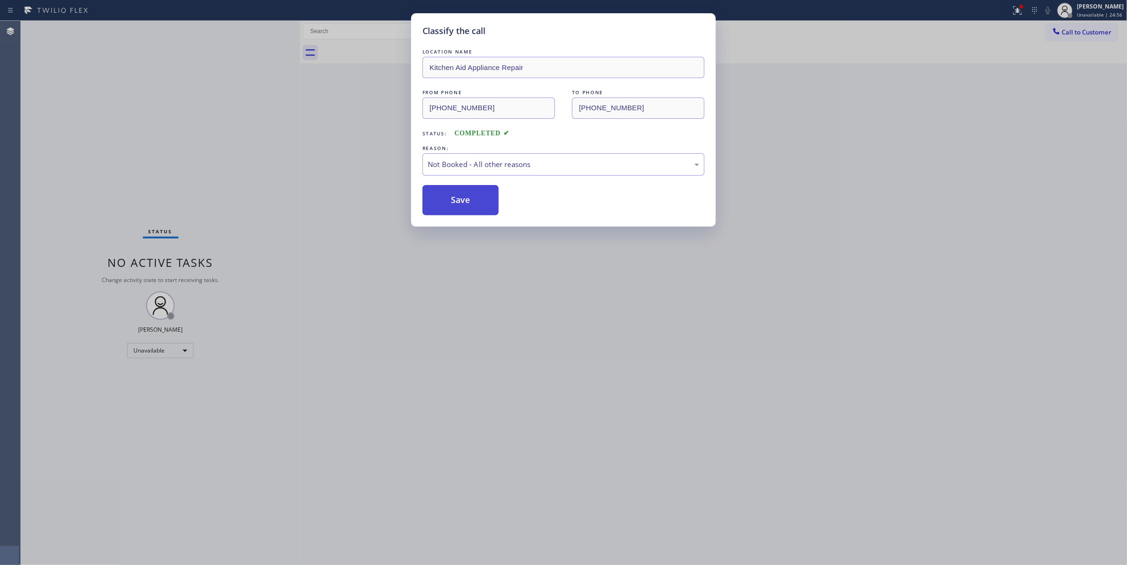
click at [479, 203] on button "Save" at bounding box center [461, 200] width 76 height 30
click at [477, 196] on button "Save" at bounding box center [461, 200] width 76 height 30
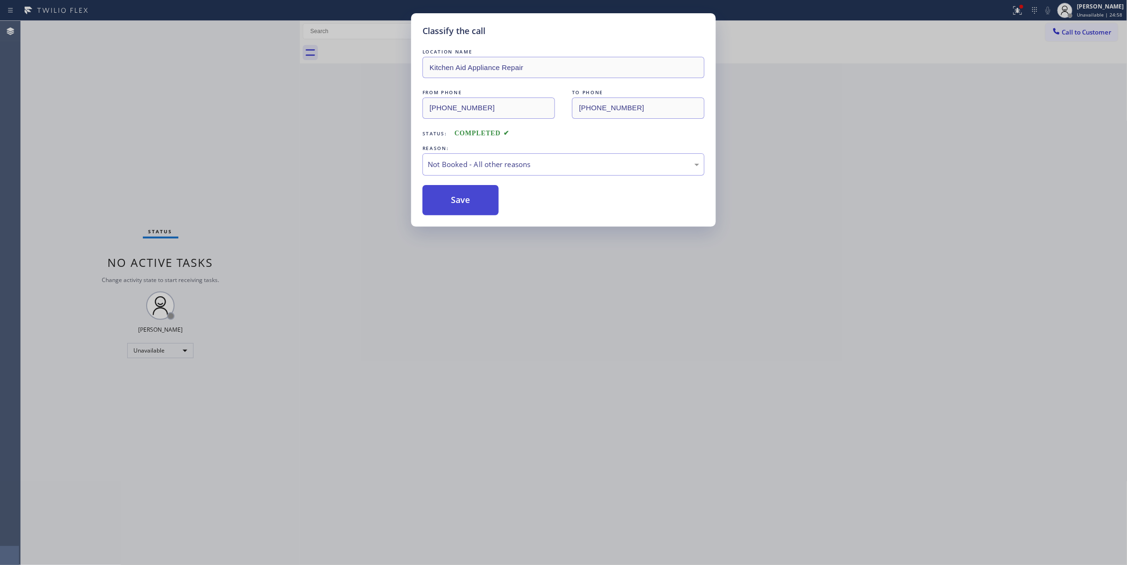
click at [461, 190] on button "Save" at bounding box center [461, 200] width 76 height 30
click at [467, 204] on button "Save" at bounding box center [461, 200] width 76 height 30
drag, startPoint x: 452, startPoint y: 339, endPoint x: 481, endPoint y: 317, distance: 36.7
click at [452, 338] on div "Classify the call LOCATION NAME Kitchen Aid Appliance Repair FROM PHONE (862) 7…" at bounding box center [563, 282] width 1127 height 565
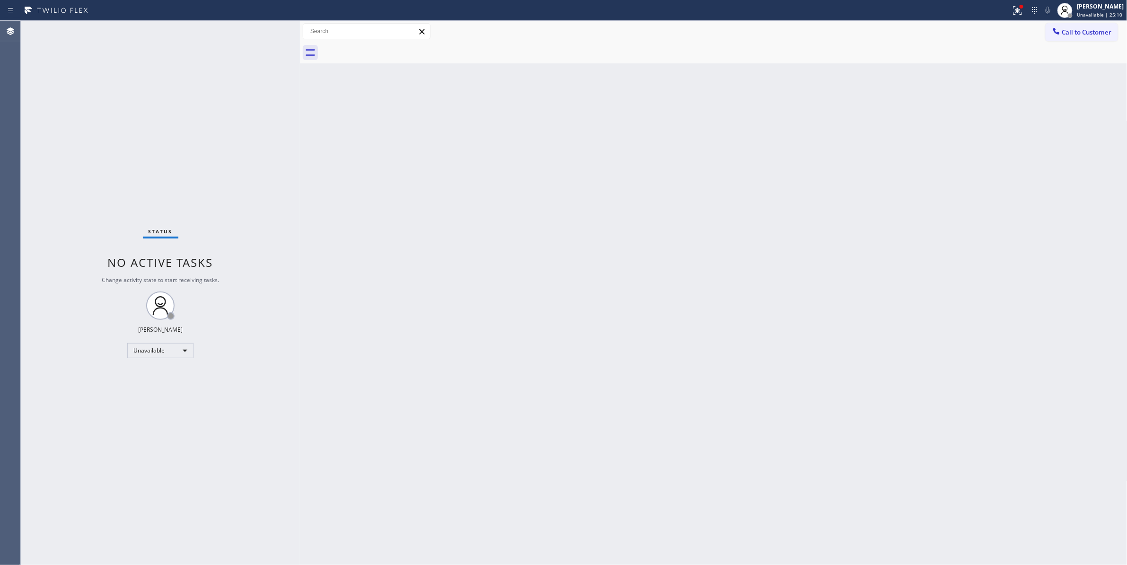
drag, startPoint x: 58, startPoint y: 167, endPoint x: 65, endPoint y: 154, distance: 14.2
click at [58, 167] on div "Status No active tasks Change activity state to start receiving tasks. [PERSON_…" at bounding box center [160, 293] width 279 height 544
click at [1100, 30] on span "Call to Customer" at bounding box center [1087, 32] width 50 height 9
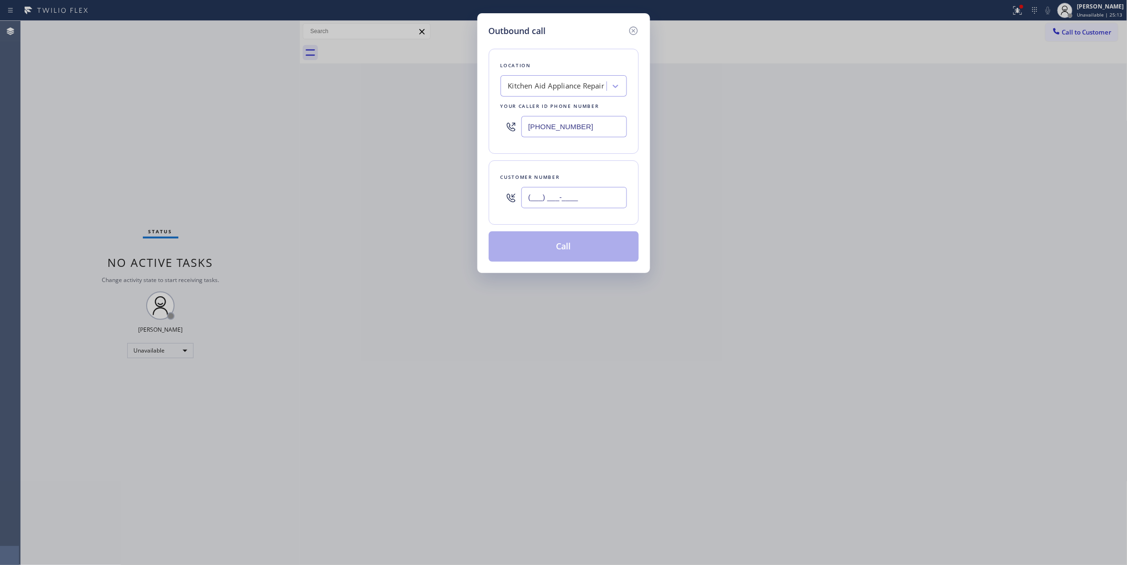
click at [587, 201] on input "(___) ___-____" at bounding box center [575, 197] width 106 height 21
paste input "415) 218-2537"
type input "(415) 218-2537"
click at [550, 88] on div "Kitchen Aid Appliance Repair" at bounding box center [556, 86] width 97 height 11
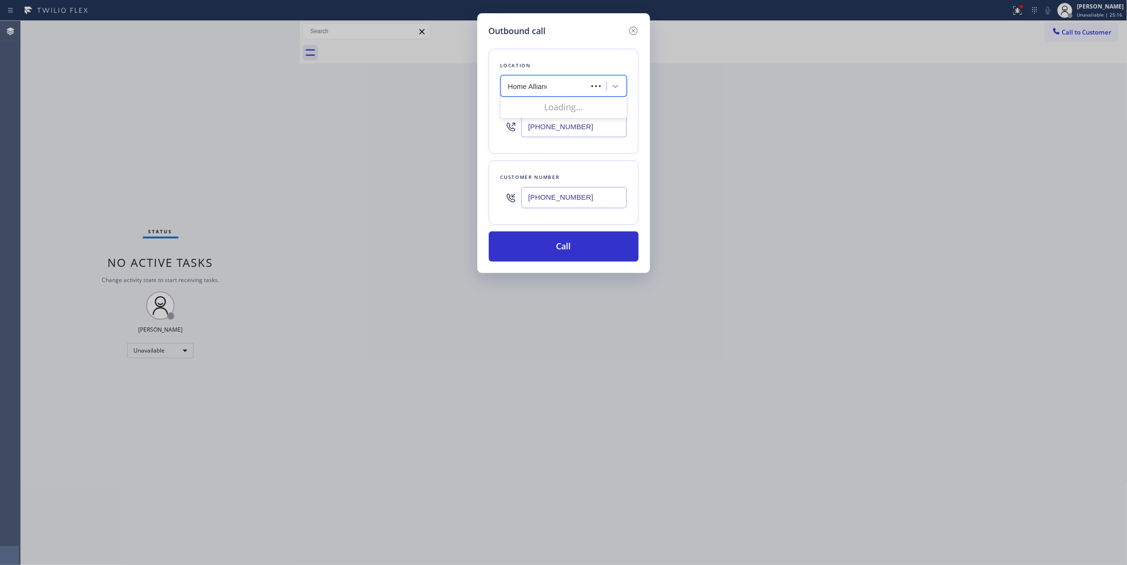
type input "Home Alliance"
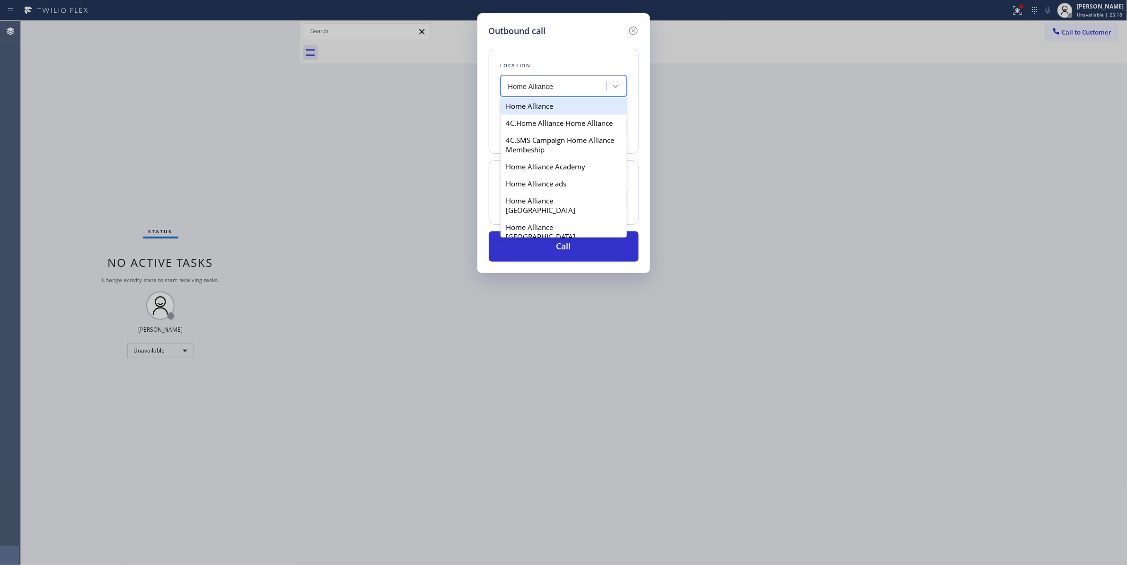
click at [531, 107] on div "Home Alliance" at bounding box center [564, 105] width 126 height 17
type input "[PHONE_NUMBER]"
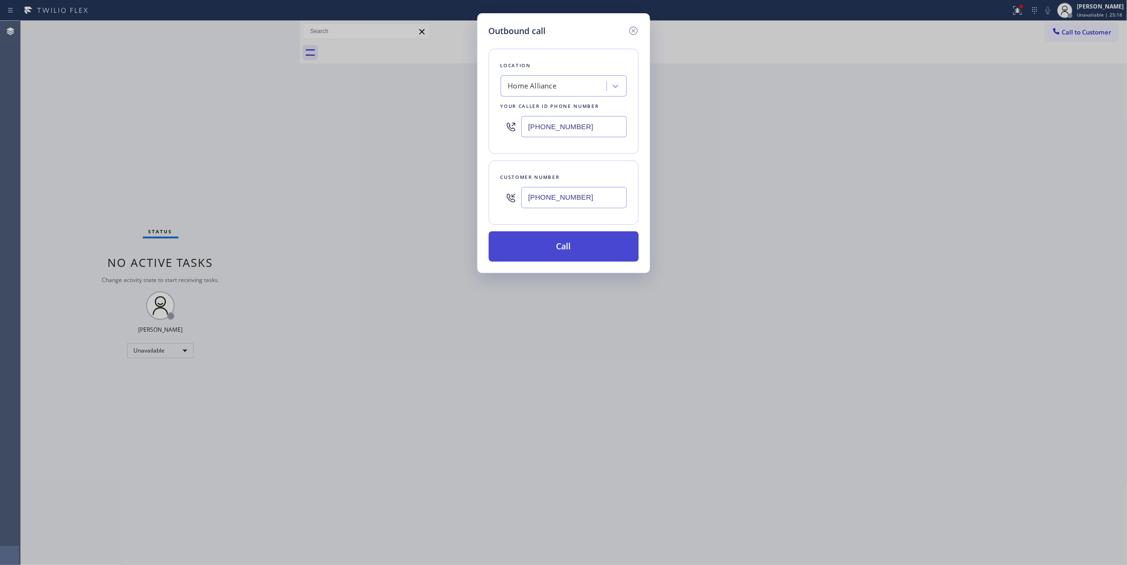
click at [559, 252] on button "Call" at bounding box center [564, 246] width 150 height 30
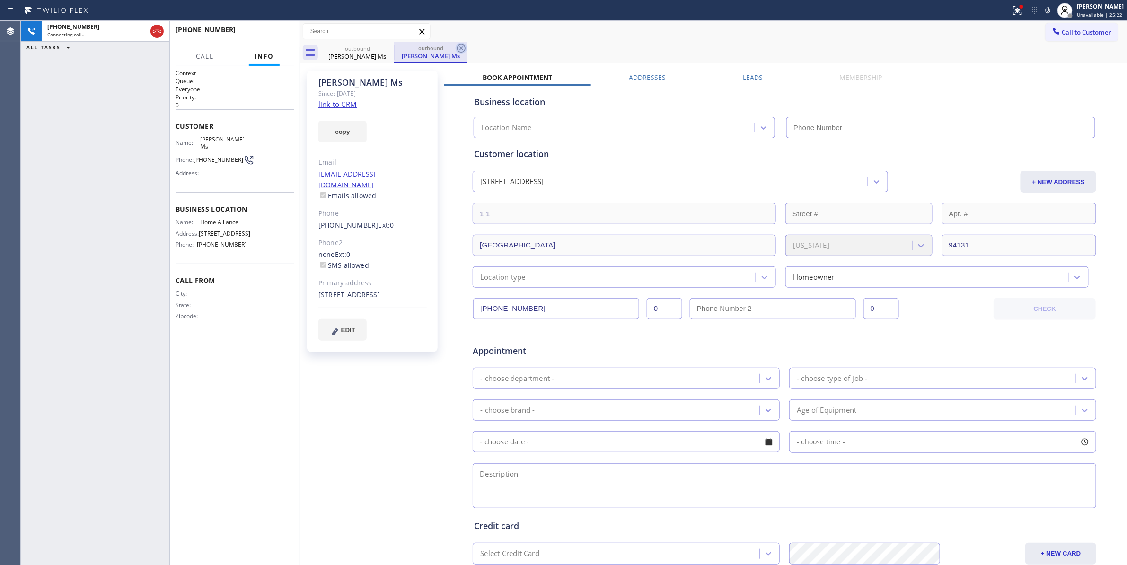
click at [462, 50] on icon at bounding box center [461, 48] width 11 height 11
type input "[PHONE_NUMBER]"
click at [339, 105] on link "link to CRM" at bounding box center [338, 103] width 38 height 9
click at [279, 37] on button "HANG UP" at bounding box center [272, 33] width 44 height 13
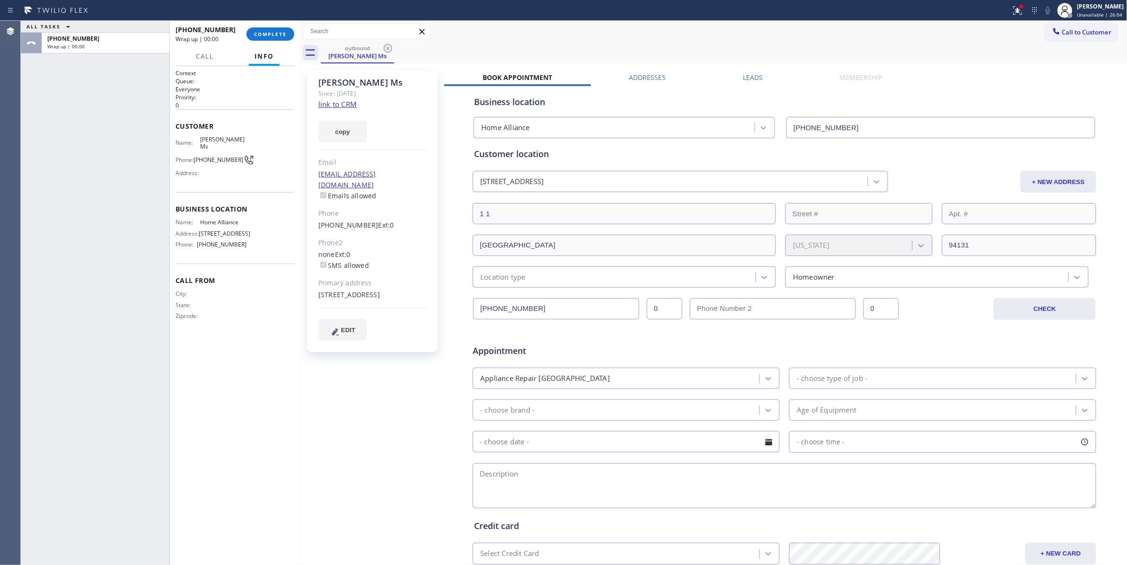
click at [205, 156] on span "(415) 218-2537" at bounding box center [219, 159] width 50 height 7
copy div "(415) 218-2537"
click at [284, 28] on button "COMPLETE" at bounding box center [271, 33] width 48 height 13
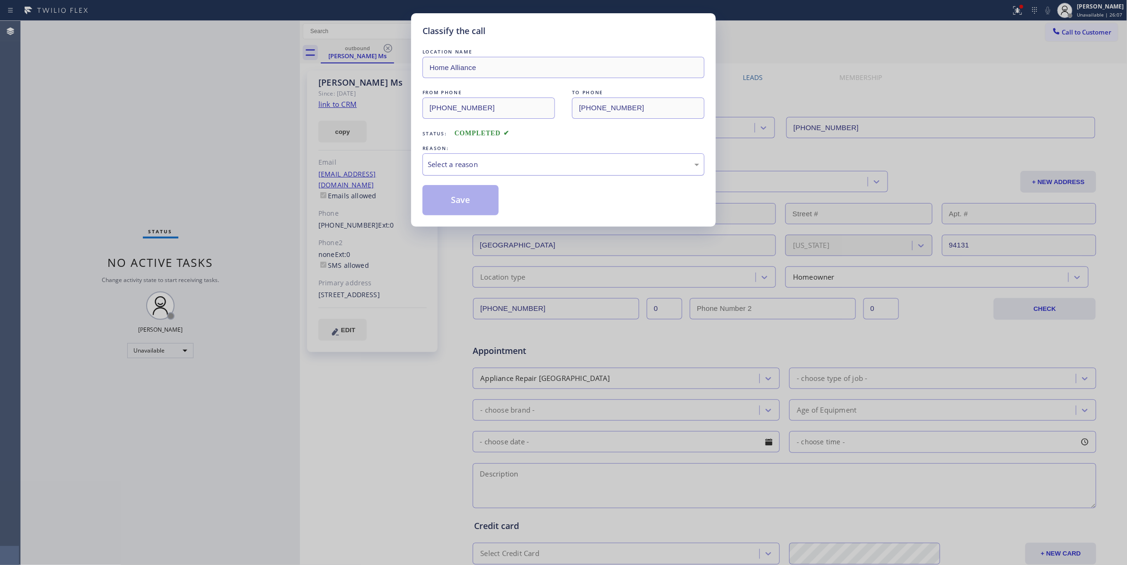
click at [446, 161] on div "Select a reason" at bounding box center [564, 164] width 272 height 11
click at [455, 203] on button "Save" at bounding box center [461, 200] width 76 height 30
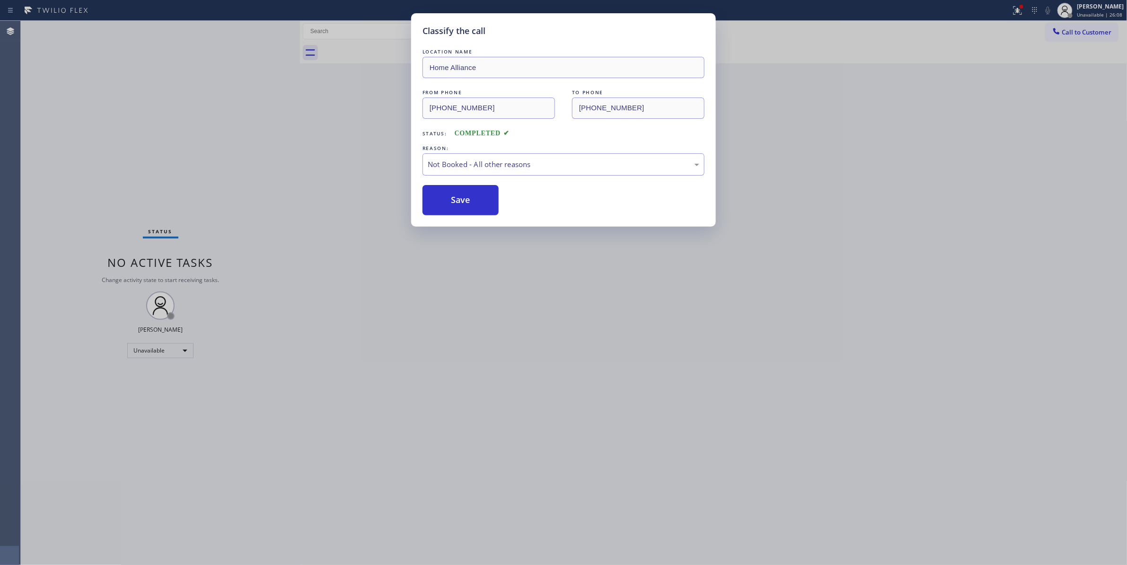
click at [455, 203] on button "Save" at bounding box center [461, 200] width 76 height 30
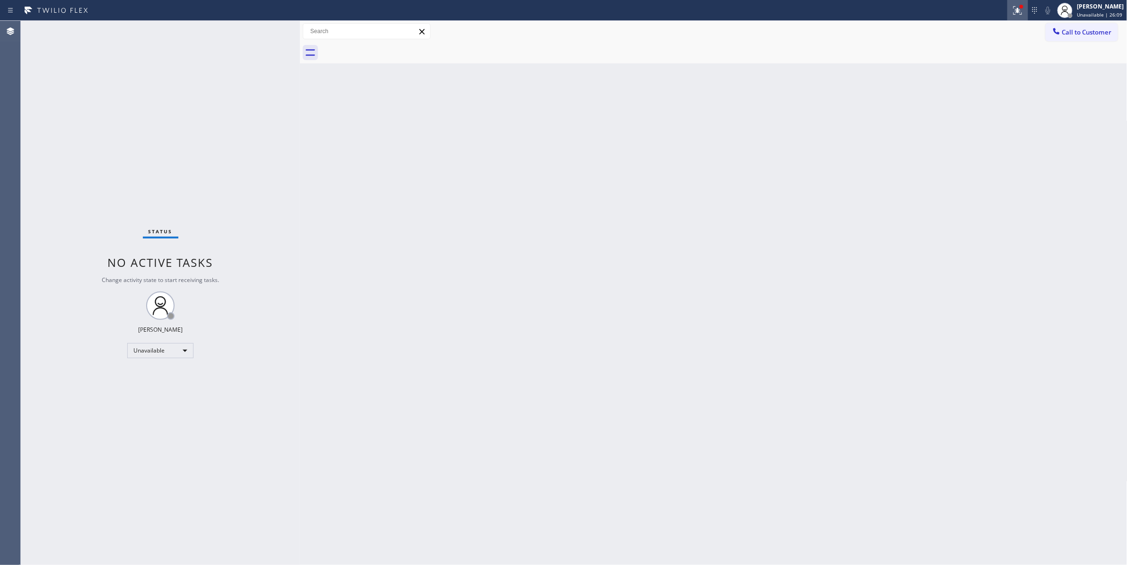
click at [1014, 12] on icon at bounding box center [1018, 10] width 9 height 9
click at [973, 124] on span "Clear issues" at bounding box center [956, 124] width 44 height 7
click at [1083, 30] on span "Call to Customer" at bounding box center [1087, 32] width 50 height 9
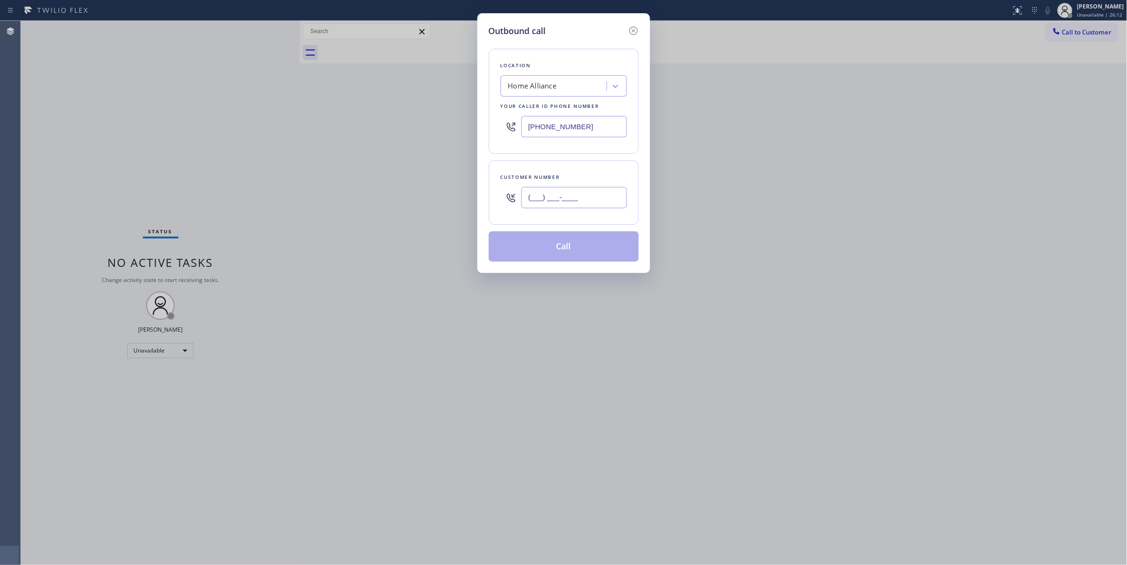
click at [590, 191] on input "(___) ___-____" at bounding box center [575, 197] width 106 height 21
paste input "415) 218-2537"
type input "(415) 218-2537"
click at [529, 256] on button "Call" at bounding box center [564, 246] width 150 height 30
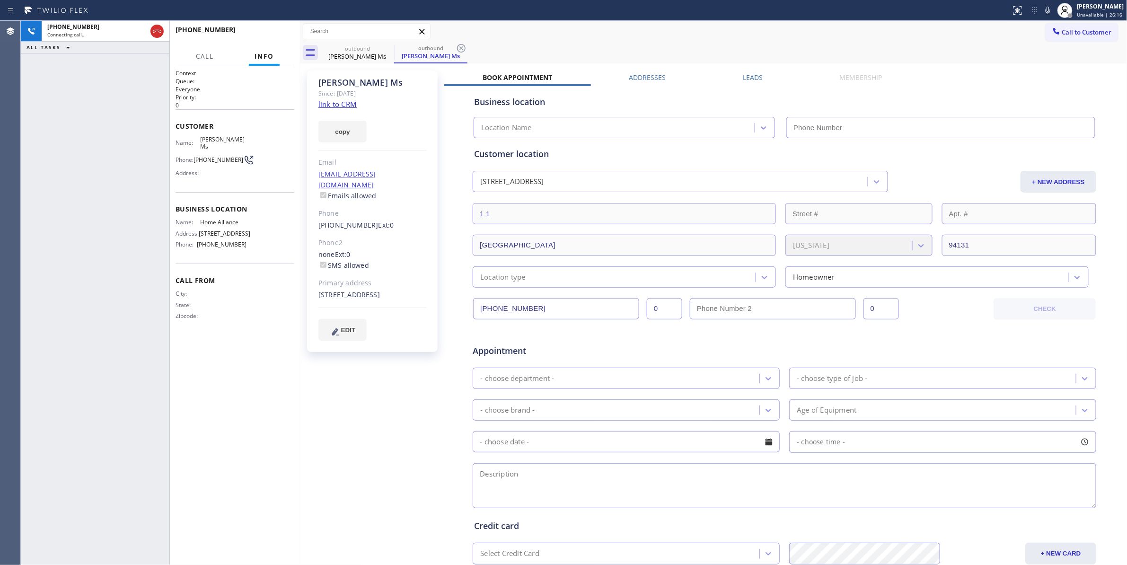
click at [459, 50] on icon at bounding box center [461, 48] width 11 height 11
type input "[PHONE_NUMBER]"
drag, startPoint x: 527, startPoint y: 55, endPoint x: 429, endPoint y: 54, distance: 98.5
click at [527, 55] on div "outbound Louisa Ms" at bounding box center [724, 52] width 807 height 21
click at [271, 38] on button "HANG UP" at bounding box center [272, 33] width 44 height 13
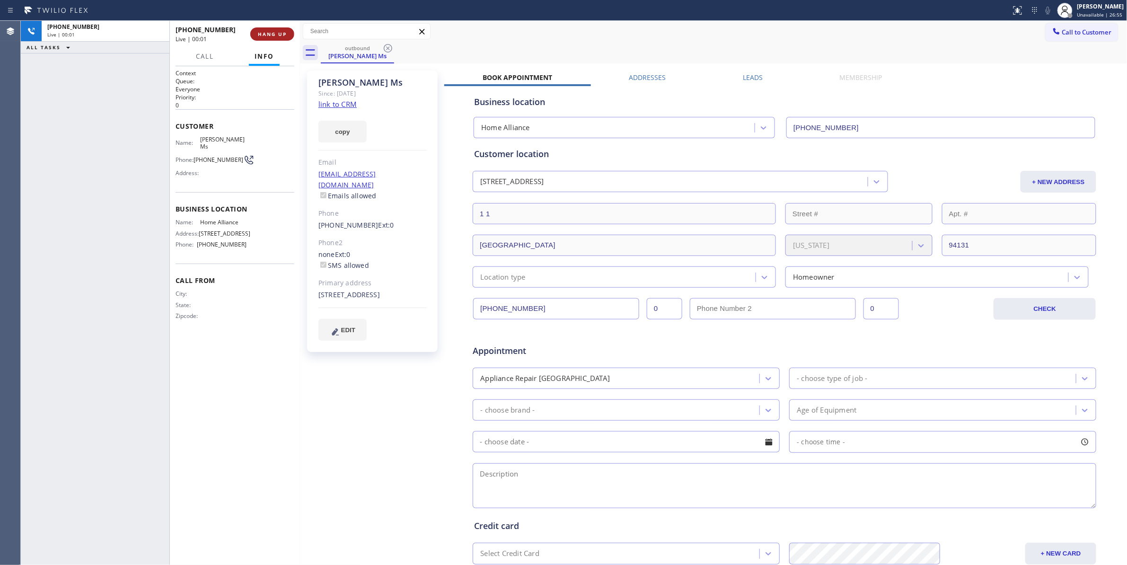
click at [271, 38] on button "HANG UP" at bounding box center [272, 33] width 44 height 13
click at [271, 37] on button "COMPLETE" at bounding box center [271, 33] width 48 height 13
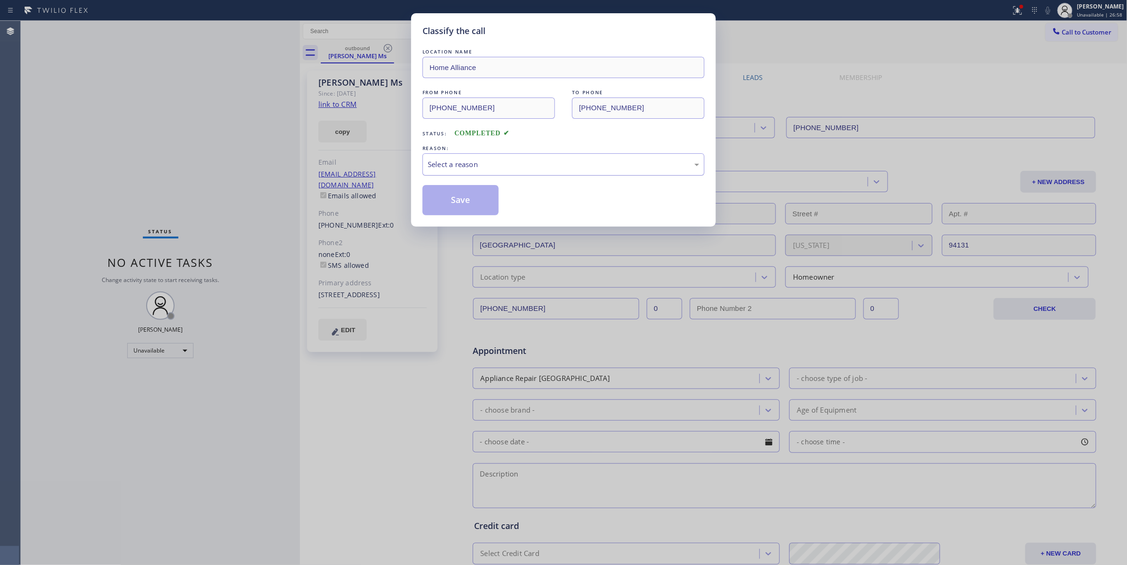
drag, startPoint x: 460, startPoint y: 164, endPoint x: 452, endPoint y: 171, distance: 10.7
click at [459, 163] on div "Select a reason" at bounding box center [564, 164] width 272 height 11
click at [451, 205] on button "Save" at bounding box center [461, 200] width 76 height 30
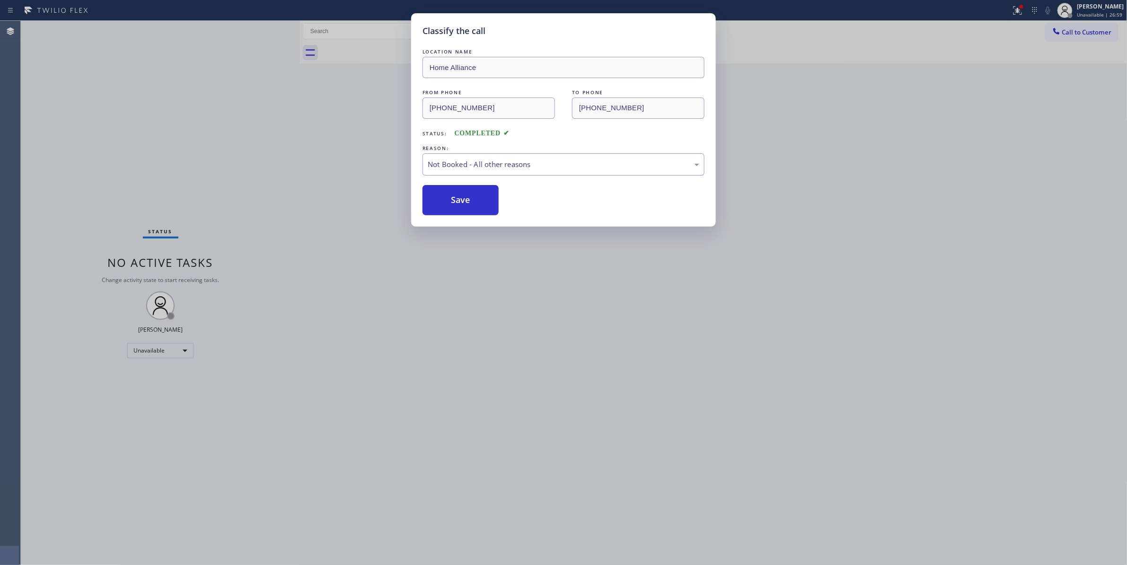
click at [451, 205] on button "Save" at bounding box center [461, 200] width 76 height 30
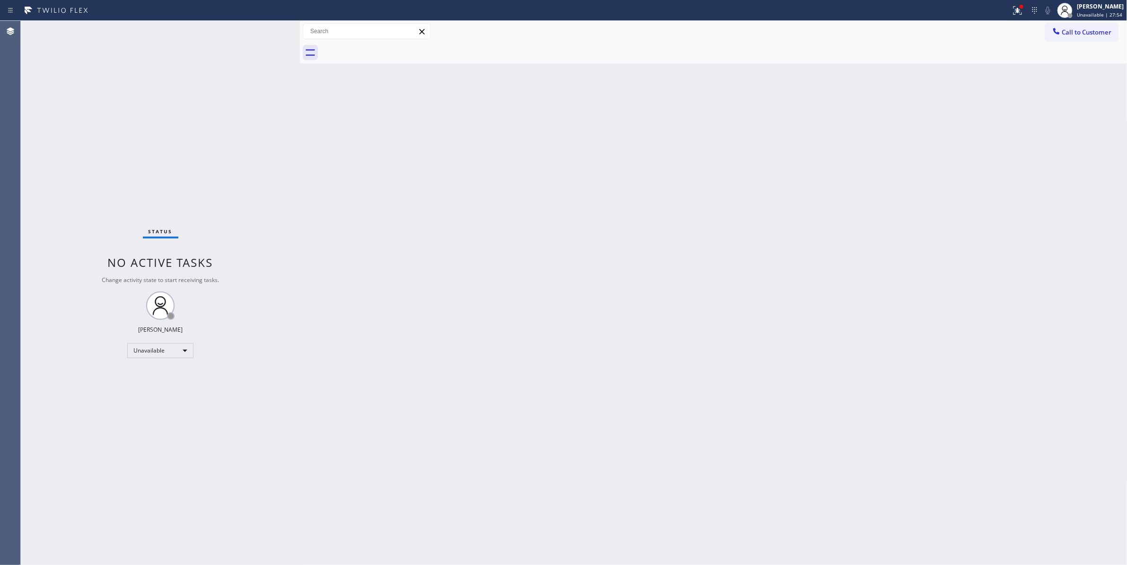
click at [55, 478] on div "Status No active tasks Change activity state to start receiving tasks. [PERSON_…" at bounding box center [160, 293] width 279 height 544
drag, startPoint x: 38, startPoint y: 358, endPoint x: 204, endPoint y: 120, distance: 290.3
click at [204, 120] on div "Status No active tasks Change activity state to start receiving tasks. [PERSON_…" at bounding box center [160, 293] width 279 height 544
click at [928, 180] on div "Back to Dashboard Change Sender ID Customers Technicians Select a contact Outbo…" at bounding box center [714, 293] width 828 height 544
click at [1087, 29] on span "Call to Customer" at bounding box center [1087, 32] width 50 height 9
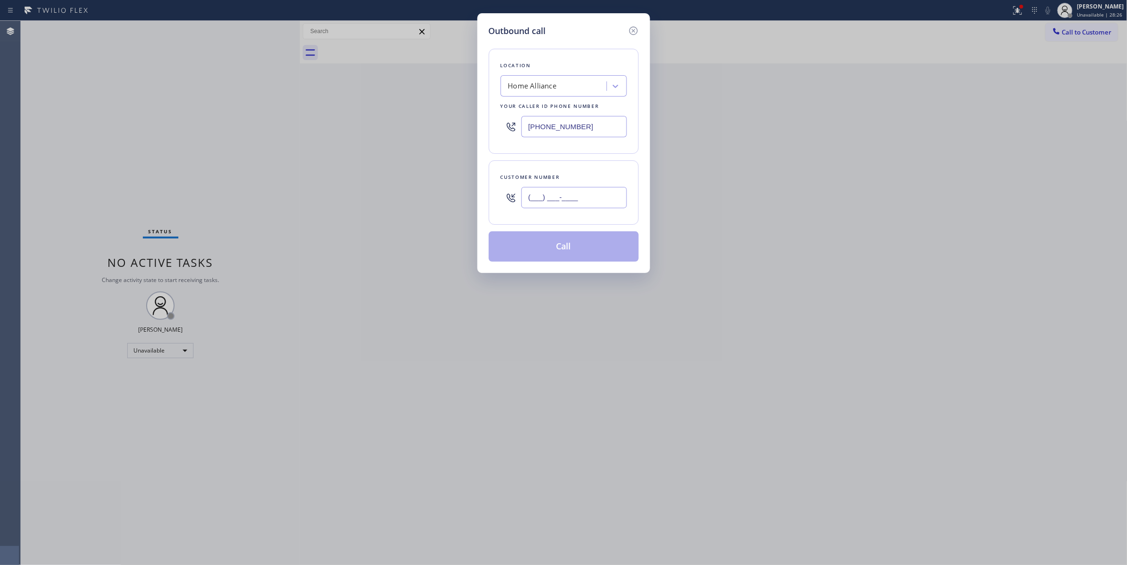
click at [538, 201] on input "(___) ___-____" at bounding box center [575, 197] width 106 height 21
paste input "323) 606-5244"
type input "(323) 606-5244"
drag, startPoint x: 597, startPoint y: 125, endPoint x: 295, endPoint y: 120, distance: 301.5
click at [295, 120] on div "Outbound call Location Home Alliance Your caller id phone number (877) 777-0796…" at bounding box center [563, 282] width 1127 height 565
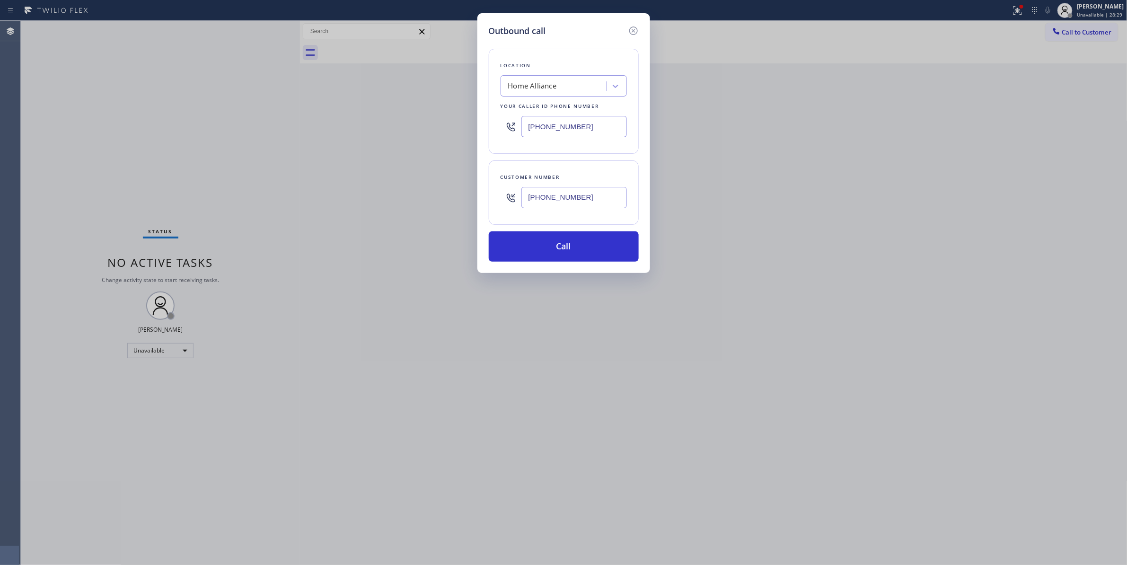
paste input "323) 649-6992"
type input "(323) 649-6992"
drag, startPoint x: 603, startPoint y: 196, endPoint x: 478, endPoint y: 191, distance: 125.0
click at [478, 191] on div "Outbound call Location Home Alliance Your caller id phone number (323) 649-6992…" at bounding box center [564, 143] width 173 height 260
drag, startPoint x: 54, startPoint y: 209, endPoint x: 55, endPoint y: 203, distance: 5.9
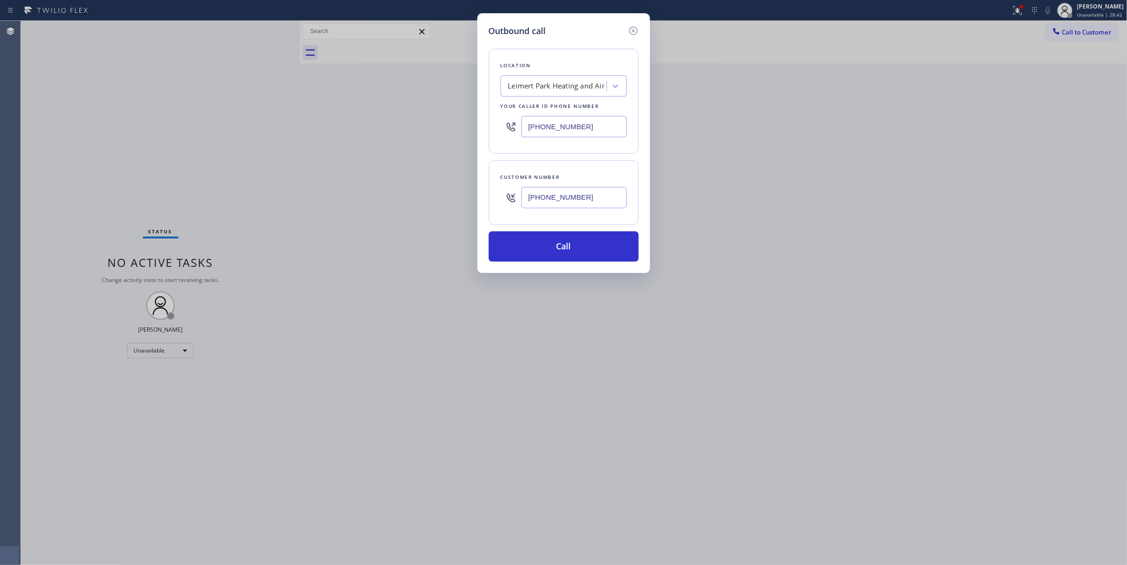
click at [54, 209] on div "Outbound call Location Leimert Park Heating and Air Your caller id phone number…" at bounding box center [563, 282] width 1127 height 565
click at [555, 250] on button "Call" at bounding box center [564, 246] width 150 height 30
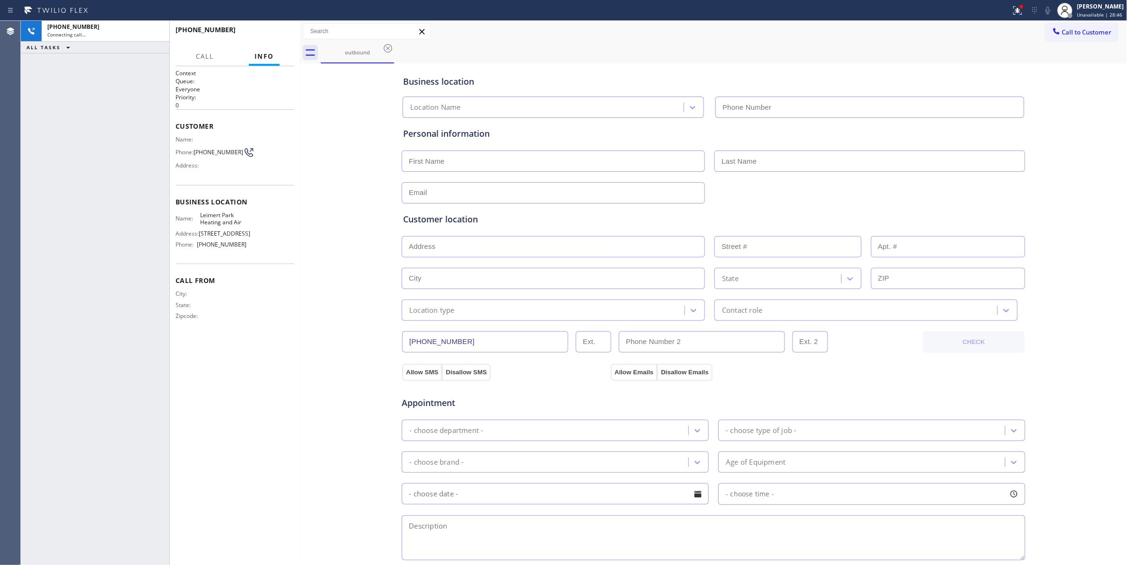
type input "(323) 649-6992"
click at [317, 335] on div "Business location Leimert Park Heating and Air (323) 649-6992 Personal informat…" at bounding box center [713, 389] width 823 height 646
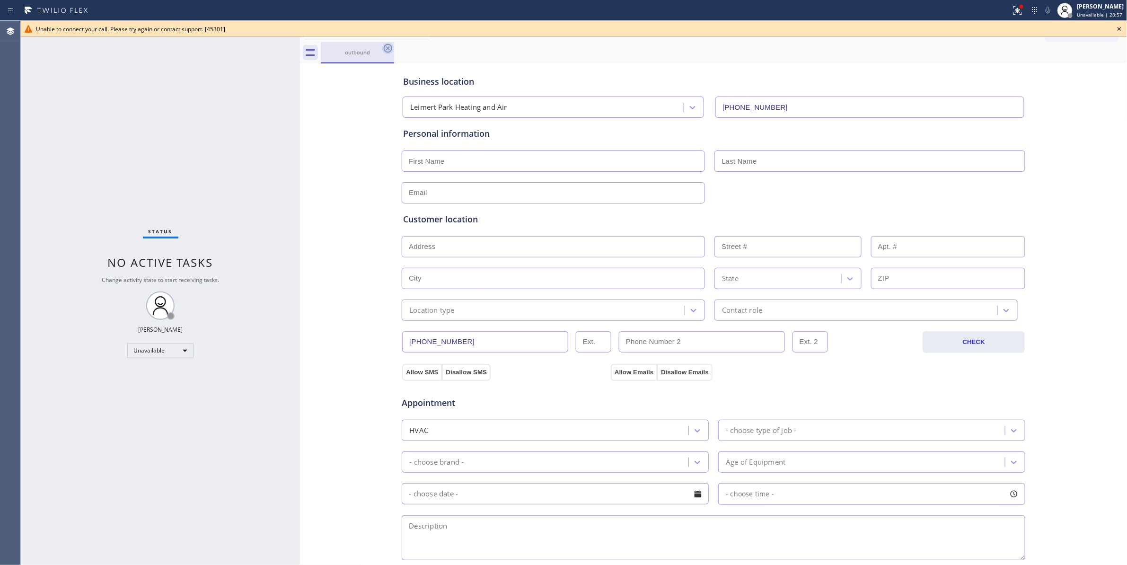
click at [385, 49] on icon at bounding box center [387, 48] width 11 height 11
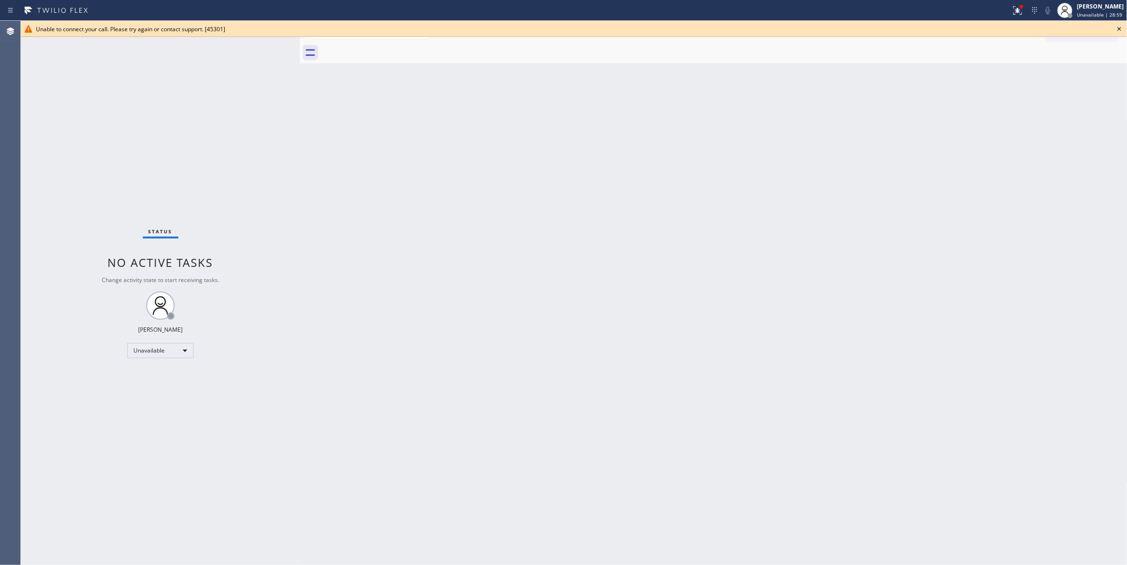
drag, startPoint x: 905, startPoint y: 135, endPoint x: 1042, endPoint y: 33, distance: 170.4
click at [917, 116] on div "Back to Dashboard Change Sender ID Customers Technicians Select a contact Outbo…" at bounding box center [714, 293] width 828 height 544
click at [1121, 27] on icon at bounding box center [1119, 28] width 11 height 11
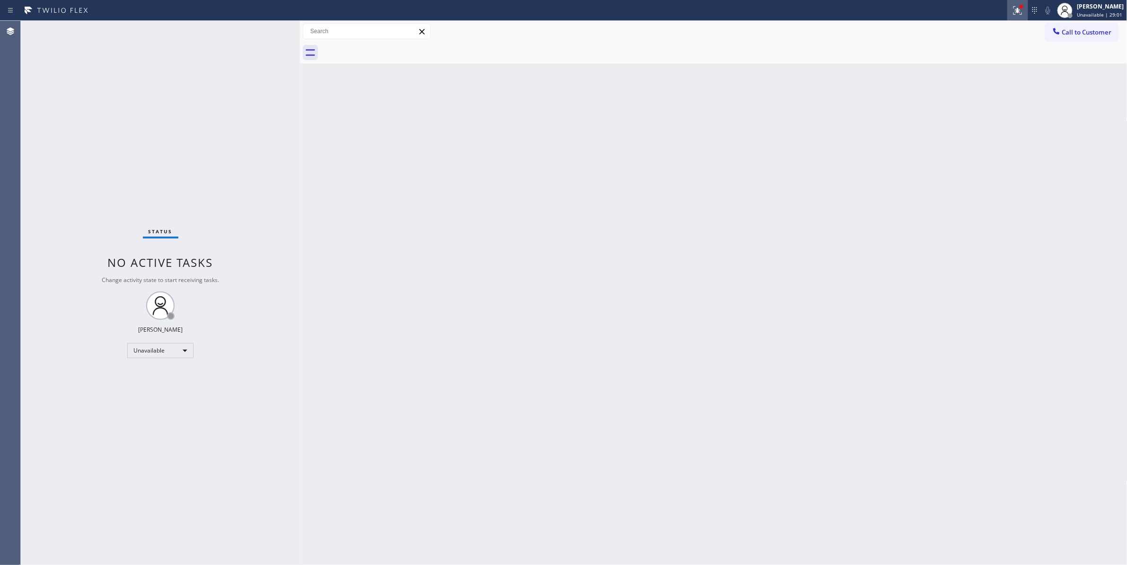
click at [1012, 9] on icon at bounding box center [1017, 10] width 11 height 11
click at [977, 128] on button "Clear issues" at bounding box center [956, 123] width 111 height 13
click at [1093, 36] on button "Call to Customer" at bounding box center [1082, 32] width 72 height 18
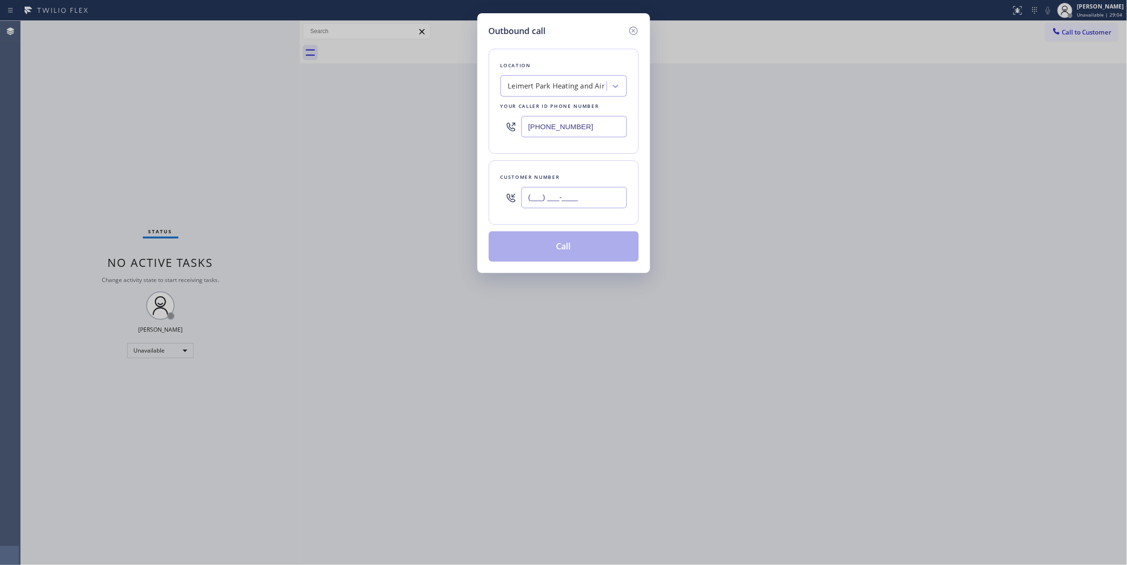
click at [553, 203] on input "(___) ___-____" at bounding box center [575, 197] width 106 height 21
paste input "323) 606-5244"
type input "(323) 606-5244"
click at [553, 250] on button "Call" at bounding box center [564, 246] width 150 height 30
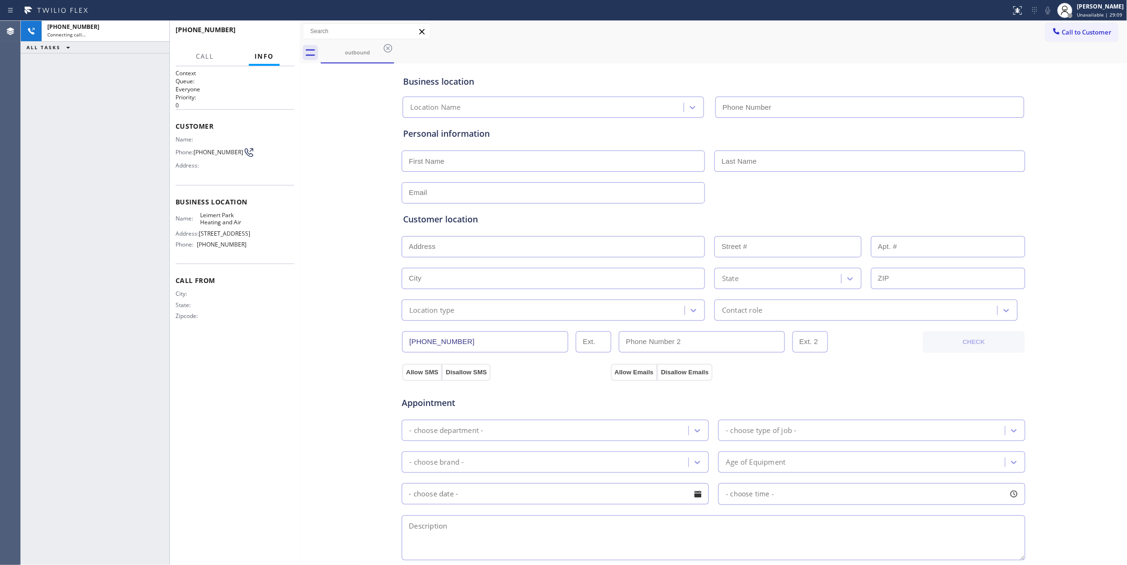
type input "(323) 649-6992"
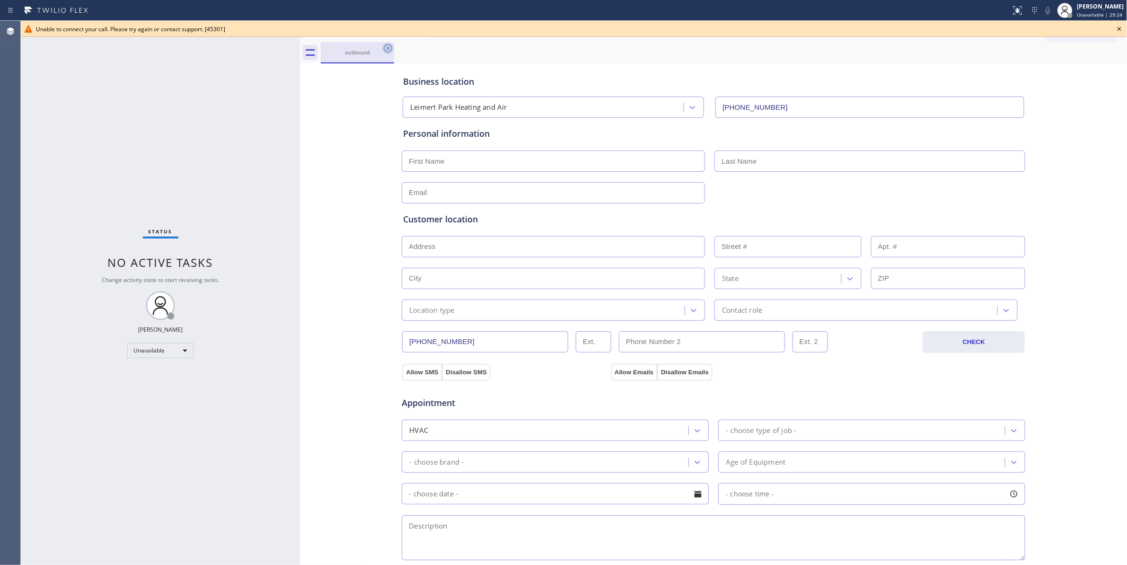
click at [390, 46] on icon at bounding box center [387, 48] width 11 height 11
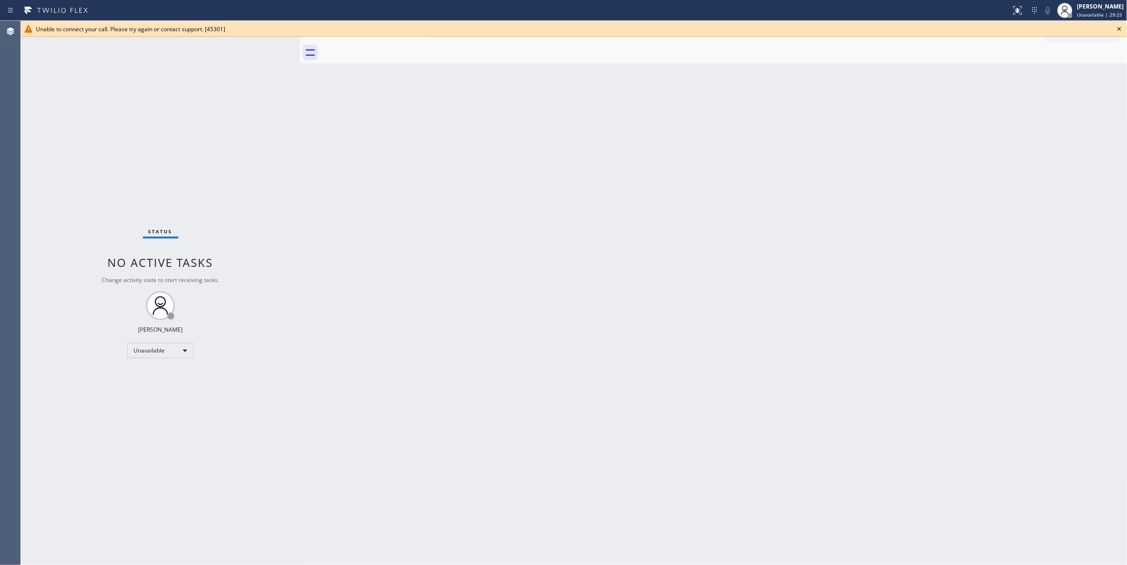
click at [1123, 27] on icon at bounding box center [1119, 28] width 11 height 11
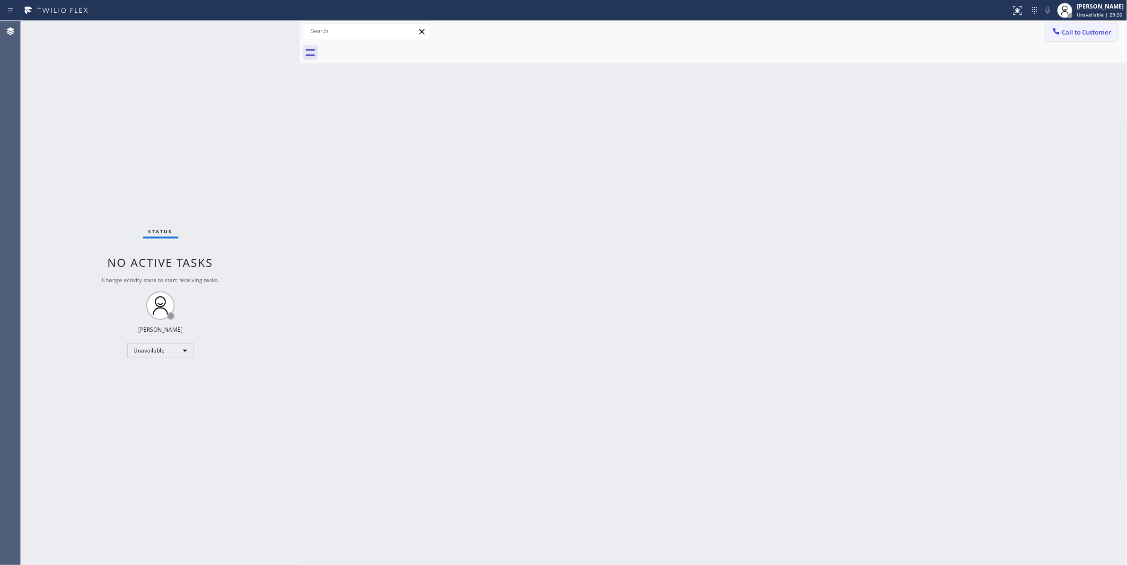
click at [1102, 35] on span "Call to Customer" at bounding box center [1087, 32] width 50 height 9
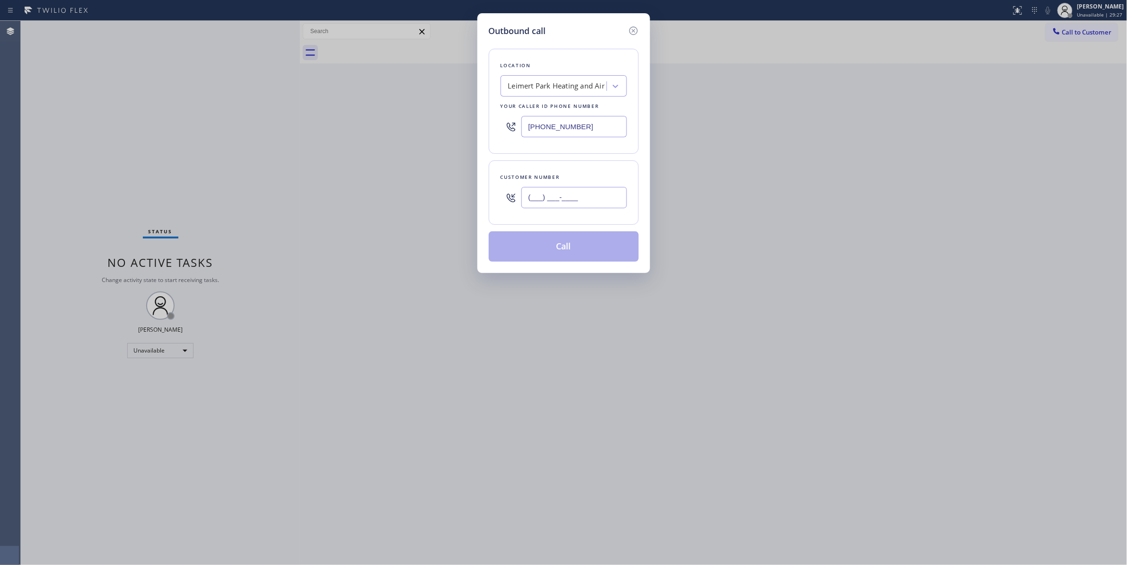
click at [549, 196] on input "(___) ___-____" at bounding box center [575, 197] width 106 height 21
paste input "209) 780-7942"
type input "(209) 780-7942"
paste input "408) 547-9141"
drag, startPoint x: 548, startPoint y: 120, endPoint x: 397, endPoint y: 127, distance: 151.1
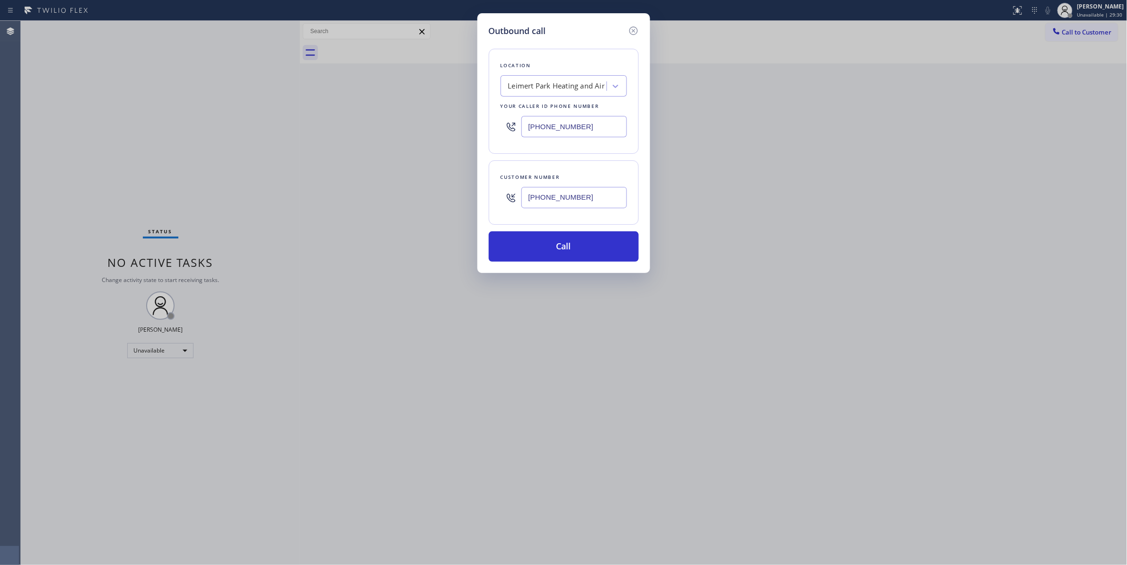
click at [397, 127] on div "Outbound call Location Leimert Park Heating and Air Your caller id phone number…" at bounding box center [563, 282] width 1127 height 565
type input "(408) 547-9141"
drag, startPoint x: 601, startPoint y: 203, endPoint x: 448, endPoint y: 197, distance: 153.4
click at [448, 197] on div "Outbound call Location Thermador Appliance Repair Zone Campbell Your caller id …" at bounding box center [563, 282] width 1127 height 565
click at [515, 246] on button "Call" at bounding box center [564, 246] width 150 height 30
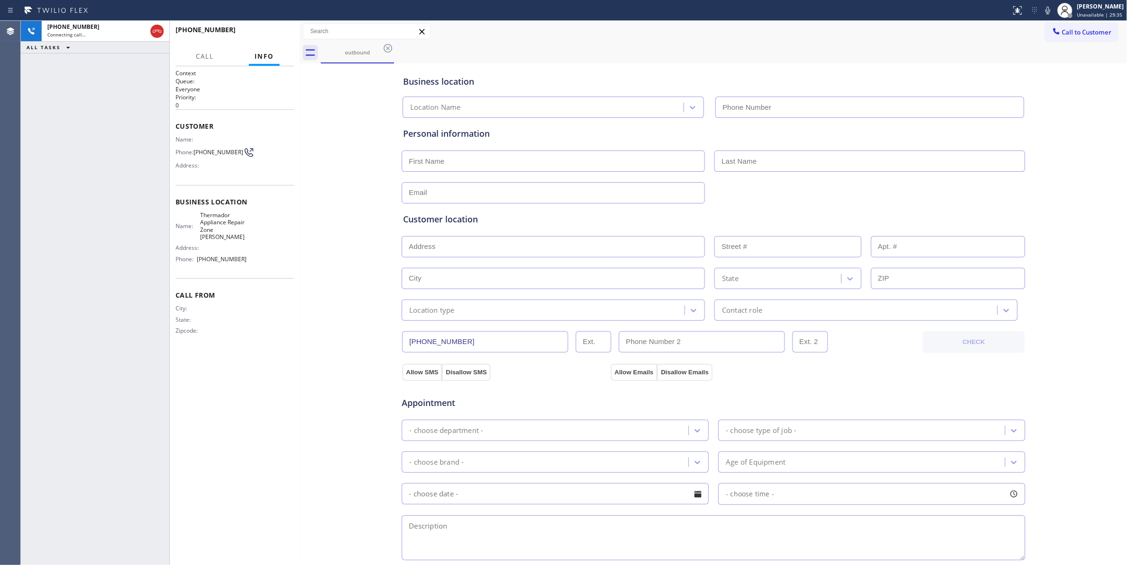
type input "(408) 547-9141"
click at [283, 36] on span "HANG UP" at bounding box center [272, 34] width 29 height 7
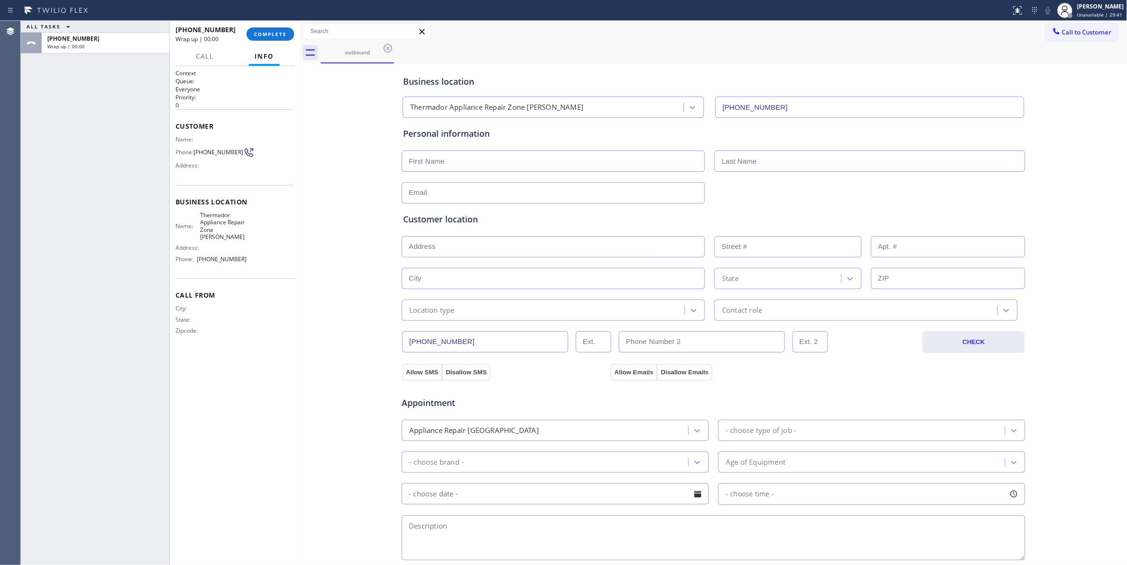
click at [205, 156] on span "(209) 780-7942" at bounding box center [219, 152] width 50 height 7
copy div "(209) 780-7942"
click at [274, 30] on button "COMPLETE" at bounding box center [271, 33] width 48 height 13
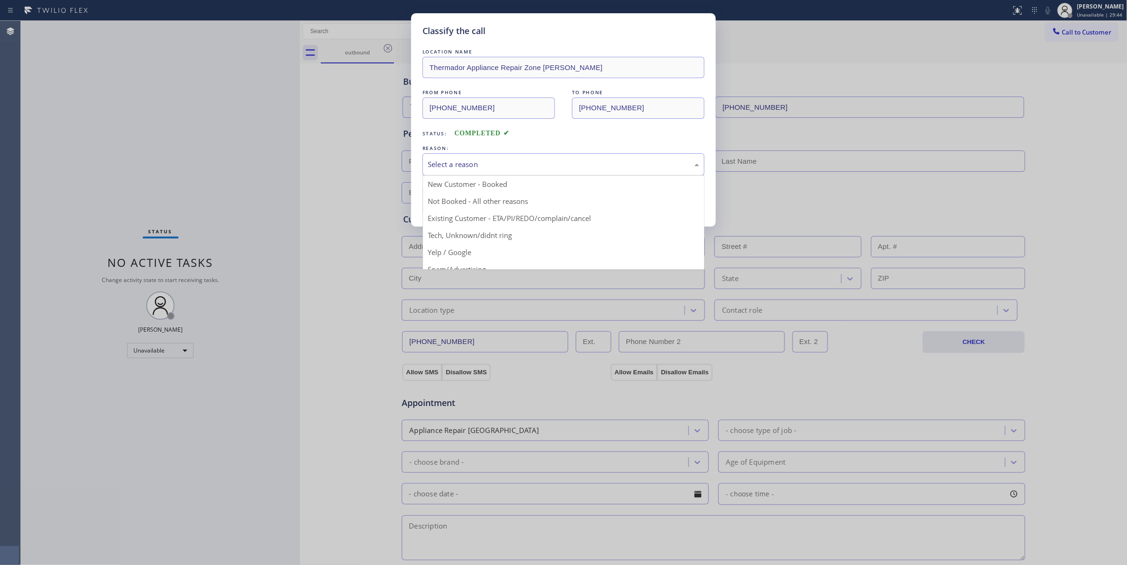
click at [459, 163] on div "Select a reason" at bounding box center [564, 164] width 272 height 11
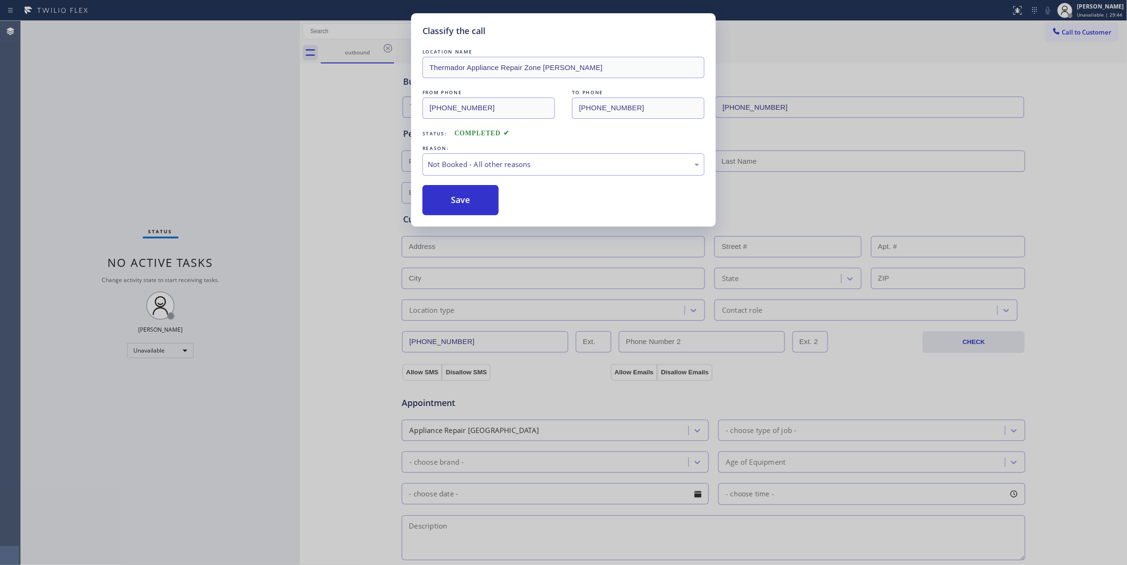
click at [449, 201] on button "Save" at bounding box center [461, 200] width 76 height 30
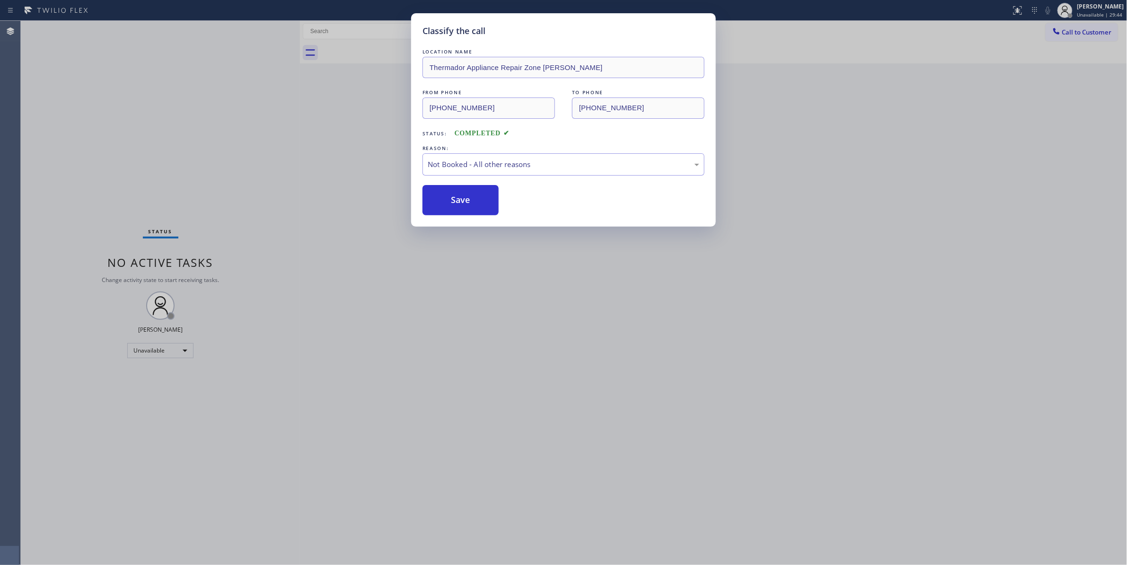
click at [449, 201] on button "Save" at bounding box center [461, 200] width 76 height 30
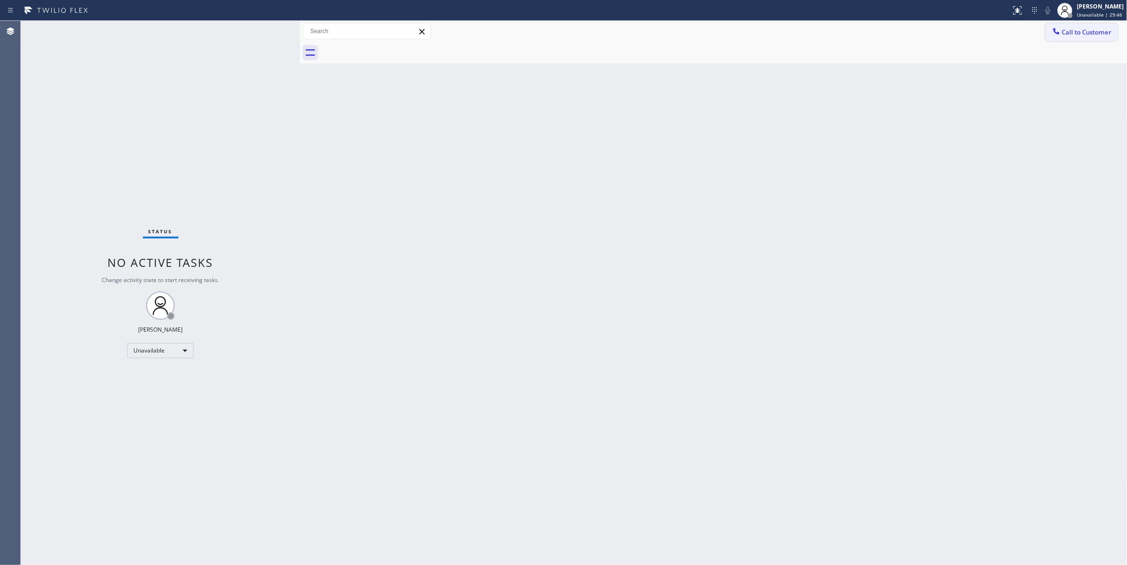
click at [1078, 33] on span "Call to Customer" at bounding box center [1087, 32] width 50 height 9
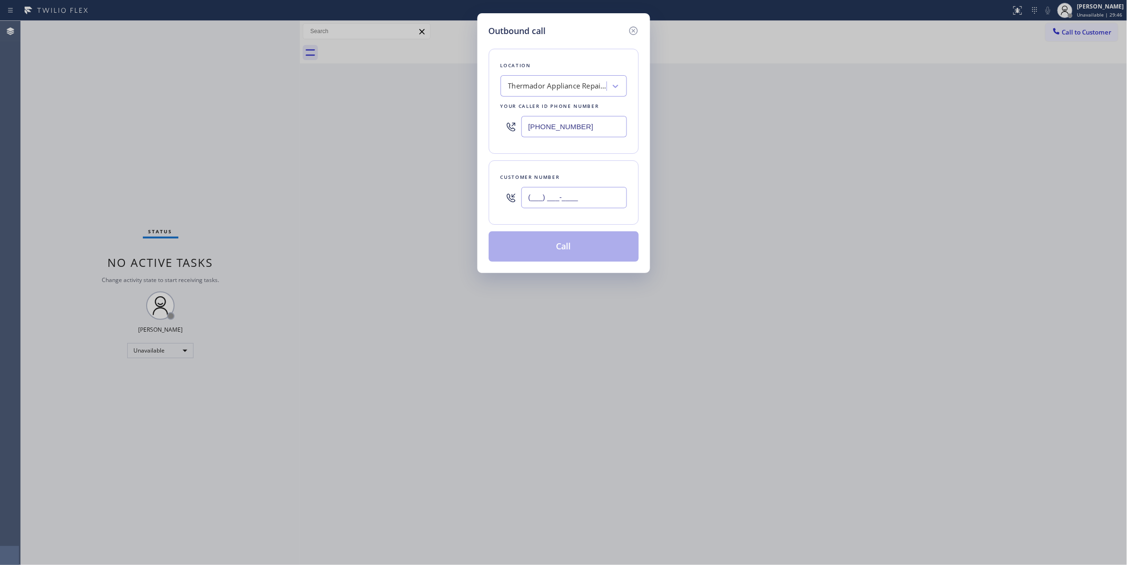
click at [544, 192] on input "(___) ___-____" at bounding box center [575, 197] width 106 height 21
paste input "209) 780-7942"
type input "(209) 780-7942"
click at [563, 253] on button "Call" at bounding box center [564, 246] width 150 height 30
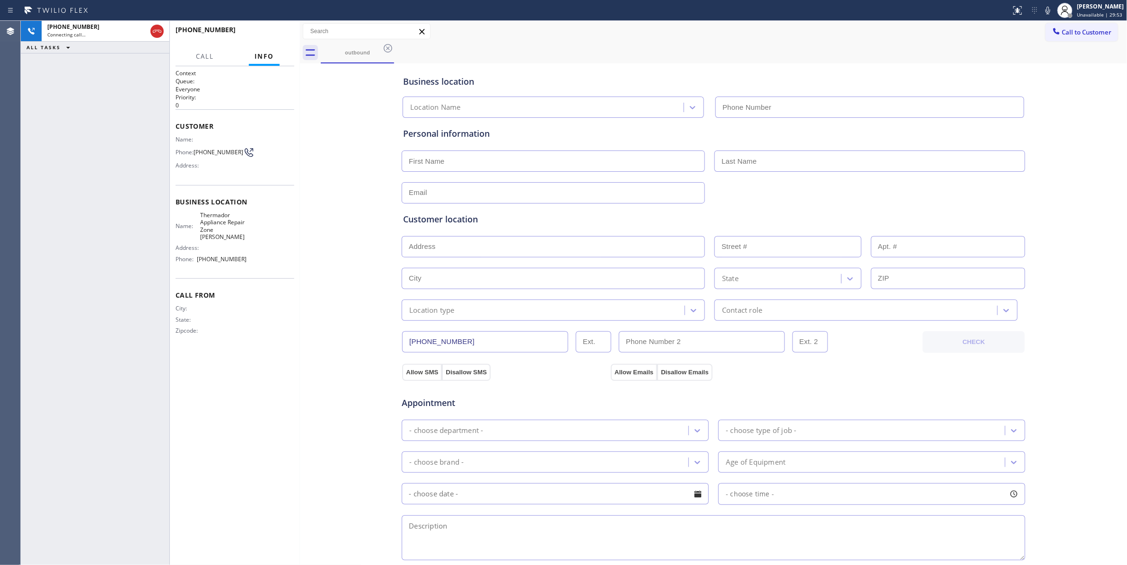
type input "(408) 547-9141"
click at [55, 179] on div "+12097807942 Connecting call… ALL TASKS ALL TASKS ACTIVE TASKS TASKS IN WRAP UP" at bounding box center [95, 293] width 149 height 544
drag, startPoint x: 156, startPoint y: 32, endPoint x: 194, endPoint y: 27, distance: 38.8
click at [156, 32] on icon at bounding box center [156, 31] width 11 height 11
click at [259, 31] on span "HANG UP" at bounding box center [272, 34] width 29 height 7
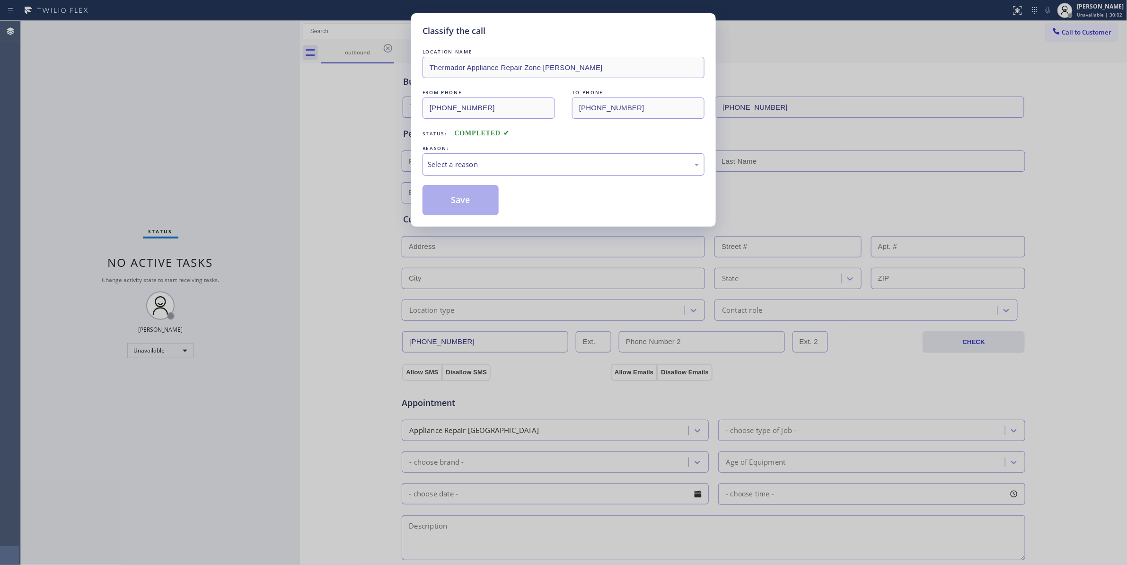
click at [450, 175] on div "Select a reason" at bounding box center [564, 164] width 282 height 22
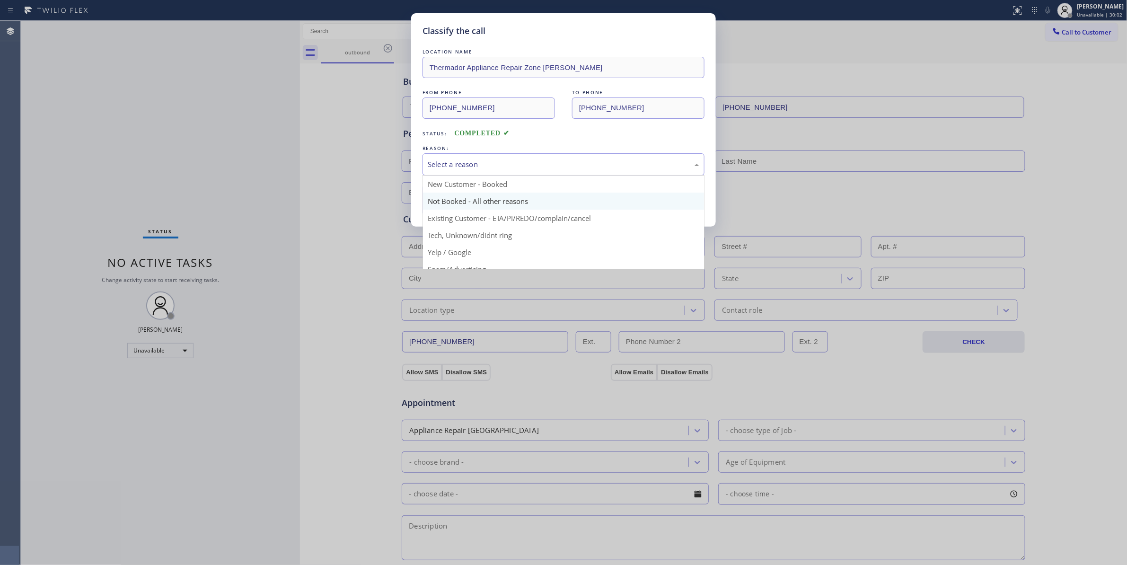
click at [449, 202] on button "Save" at bounding box center [461, 200] width 76 height 30
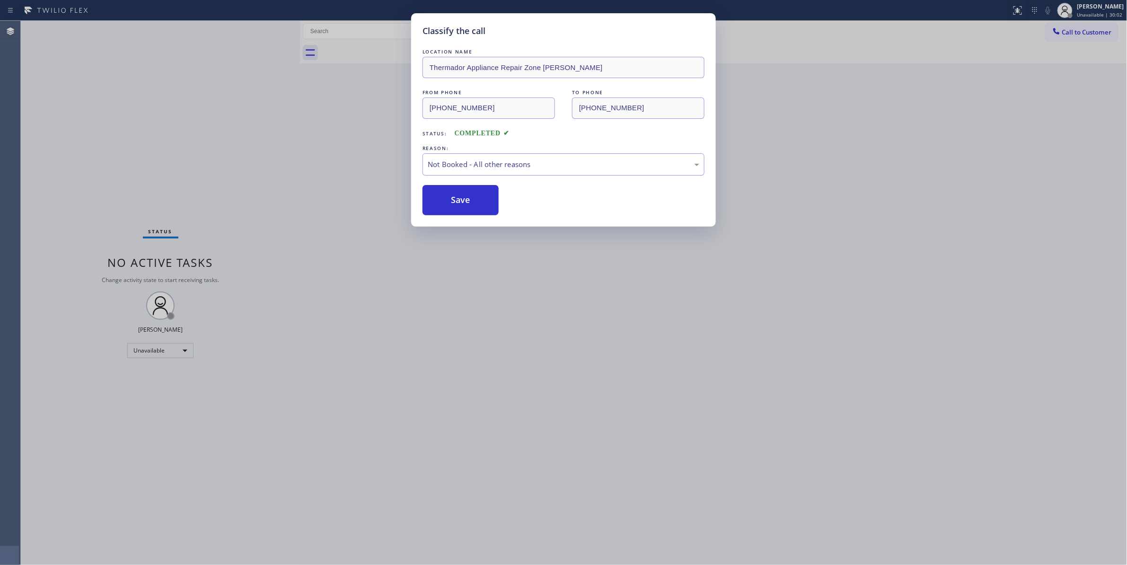
drag, startPoint x: 449, startPoint y: 202, endPoint x: 126, endPoint y: 143, distance: 328.1
click at [444, 199] on button "Save" at bounding box center [461, 200] width 76 height 30
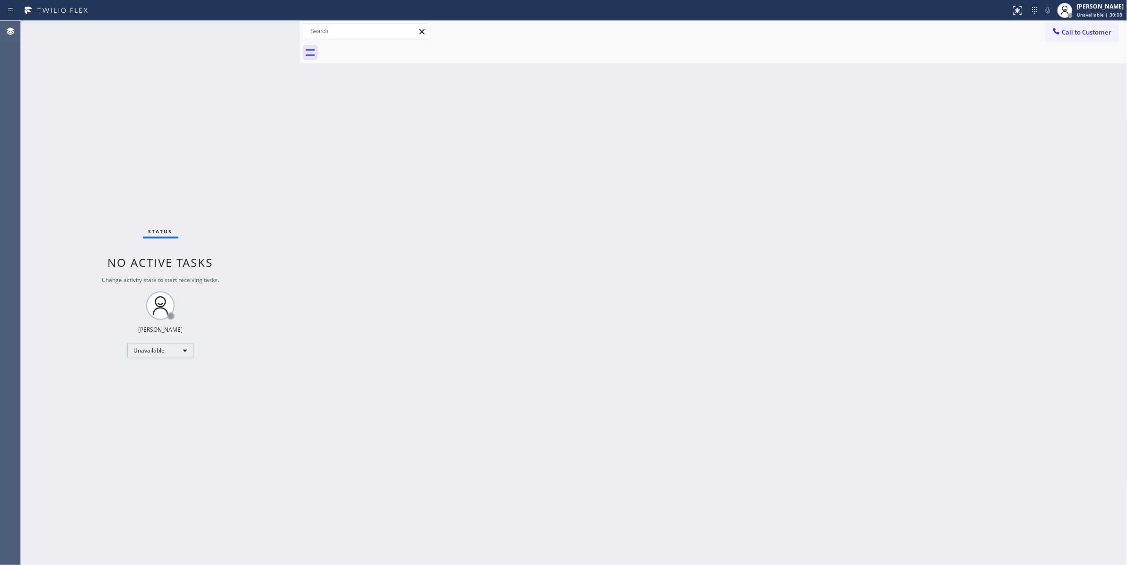
click at [446, 314] on div "Back to Dashboard Change Sender ID Customers Technicians Select a contact Outbo…" at bounding box center [714, 293] width 828 height 544
click at [128, 129] on div "Status No active tasks Change activity state to start receiving tasks. [PERSON_…" at bounding box center [160, 293] width 279 height 544
click at [179, 125] on div "Status No active tasks Change activity state to start receiving tasks. [PERSON_…" at bounding box center [160, 293] width 279 height 544
click at [152, 114] on div "Status No active tasks Change activity state to start receiving tasks. [PERSON_…" at bounding box center [160, 293] width 279 height 544
click at [161, 129] on div "Status No active tasks Change activity state to start receiving tasks. [PERSON_…" at bounding box center [160, 293] width 279 height 544
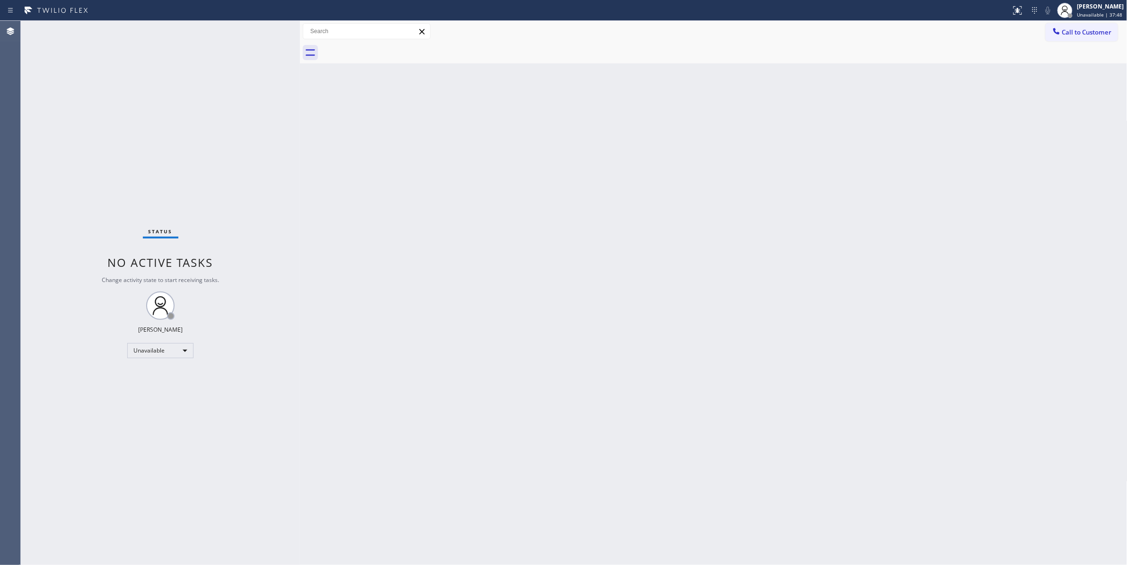
click at [155, 132] on div "Status No active tasks Change activity state to start receiving tasks. [PERSON_…" at bounding box center [160, 293] width 279 height 544
click at [180, 124] on div "Status No active tasks Change activity state to start receiving tasks. [PERSON_…" at bounding box center [160, 293] width 279 height 544
click at [133, 127] on div "Status No active tasks Change activity state to start receiving tasks. [PERSON_…" at bounding box center [160, 293] width 279 height 544
click at [116, 551] on div "Status No active tasks Change activity state to start receiving tasks. [PERSON_…" at bounding box center [160, 293] width 279 height 544
drag, startPoint x: 1086, startPoint y: 34, endPoint x: 650, endPoint y: 114, distance: 442.6
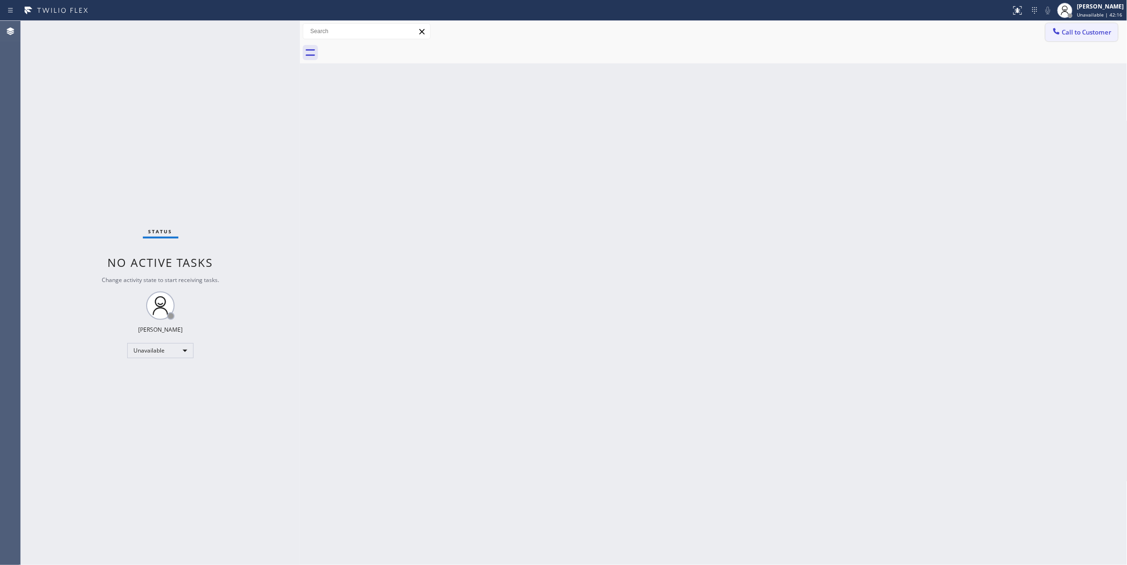
click at [1085, 34] on span "Call to Customer" at bounding box center [1087, 32] width 50 height 9
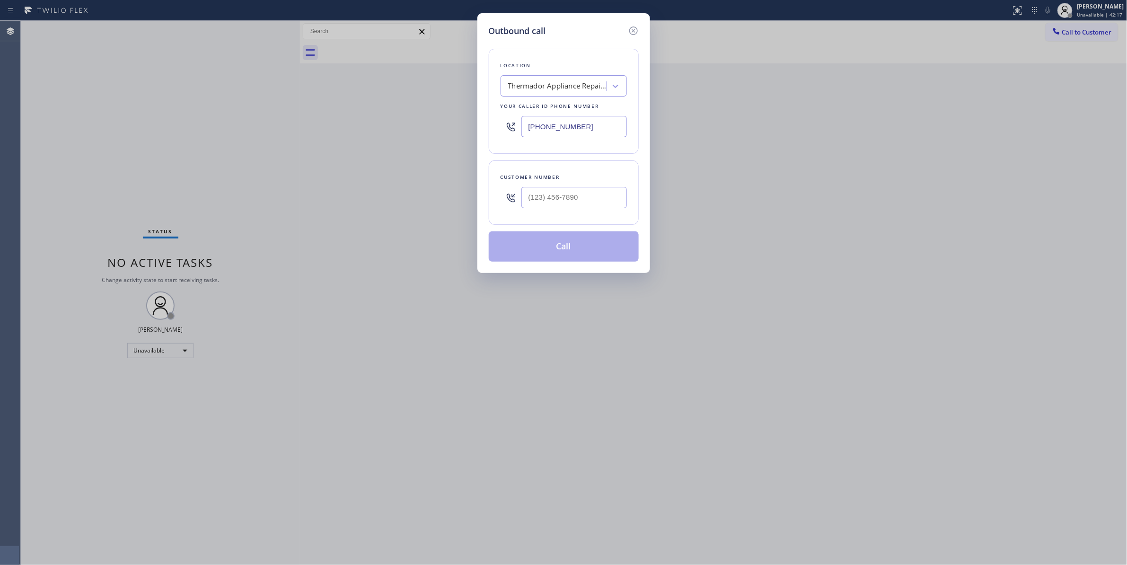
drag, startPoint x: 589, startPoint y: 129, endPoint x: 313, endPoint y: 127, distance: 276.4
click at [313, 127] on div "Outbound call Location Thermador Appliance Repair Zone Campbell Your caller id …" at bounding box center [563, 282] width 1127 height 565
paste input "855) 731-4952"
type input "(855) 731-4952"
click at [63, 142] on div "Outbound call Location 5 Star Appliance Repair Your caller id phone number (855…" at bounding box center [563, 282] width 1127 height 565
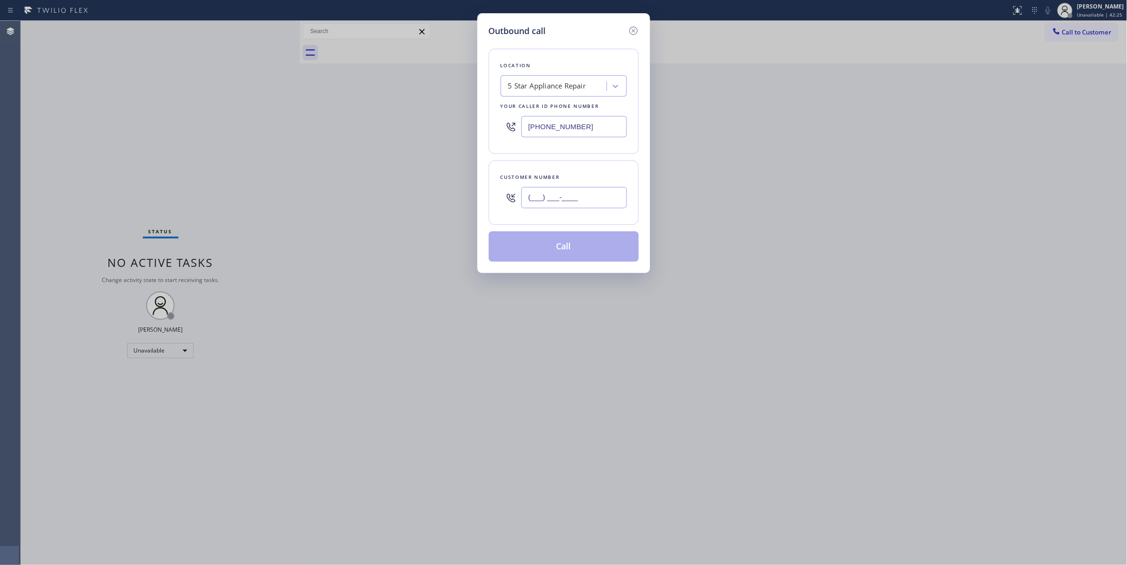
click at [585, 201] on input "(___) ___-____" at bounding box center [575, 197] width 106 height 21
paste input "626) 872-7242"
type input "(626) 872-7242"
click at [542, 250] on button "Call" at bounding box center [564, 246] width 150 height 30
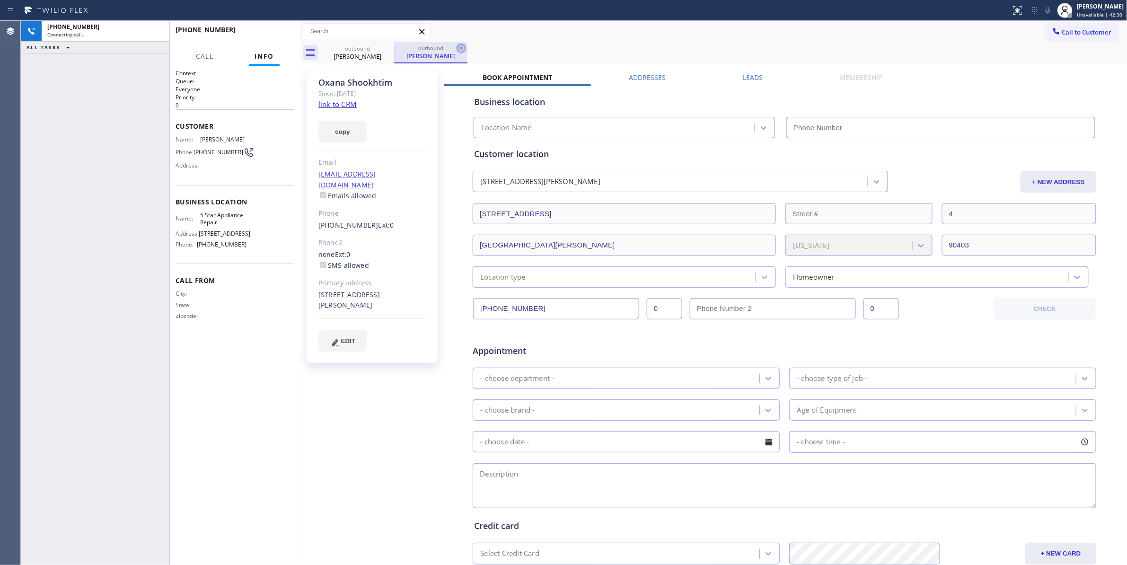
click at [462, 49] on icon at bounding box center [461, 48] width 9 height 9
type input "(855) 731-4952"
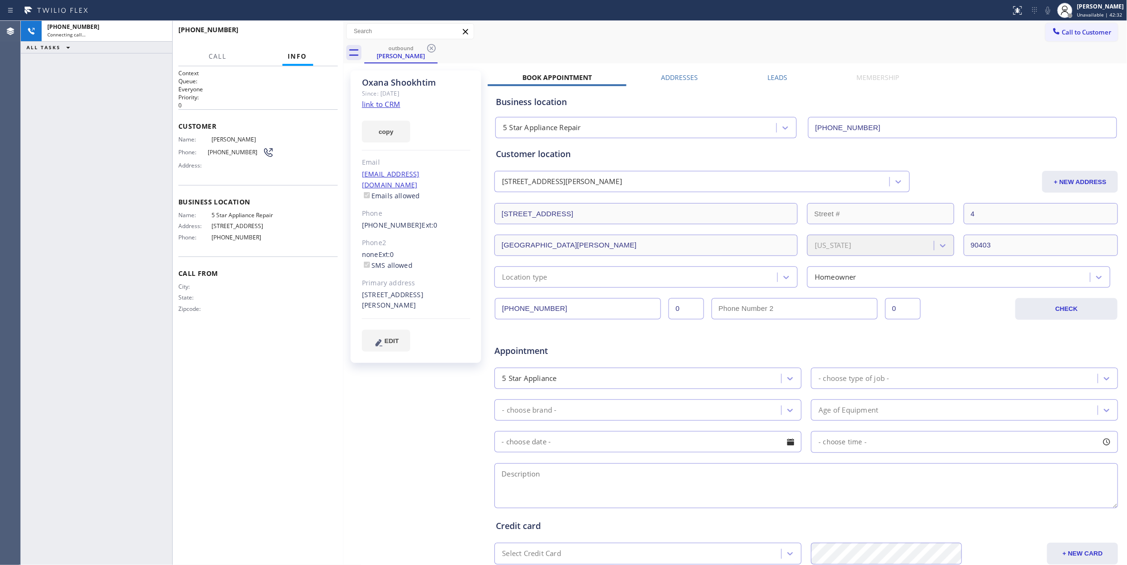
drag, startPoint x: 301, startPoint y: 78, endPoint x: 345, endPoint y: 86, distance: 44.2
click at [344, 86] on div at bounding box center [344, 293] width 0 height 544
click at [391, 105] on link "link to CRM" at bounding box center [381, 103] width 38 height 9
click at [611, 51] on div "outbound Oxana Shookhtim" at bounding box center [745, 52] width 763 height 21
click at [326, 34] on span "HANG UP" at bounding box center [315, 34] width 29 height 7
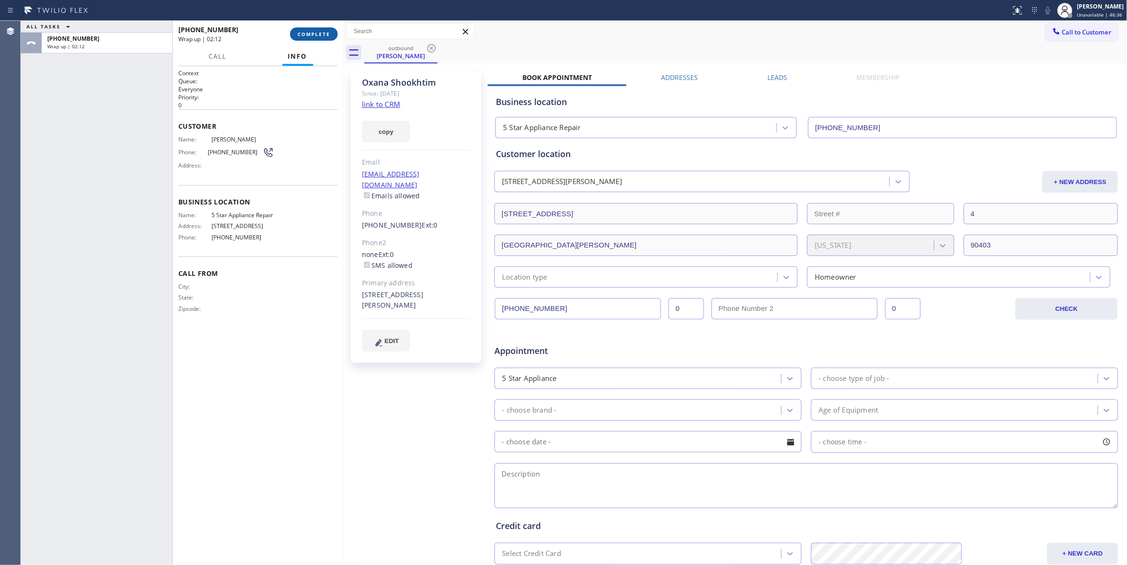
click at [301, 37] on button "COMPLETE" at bounding box center [314, 33] width 48 height 13
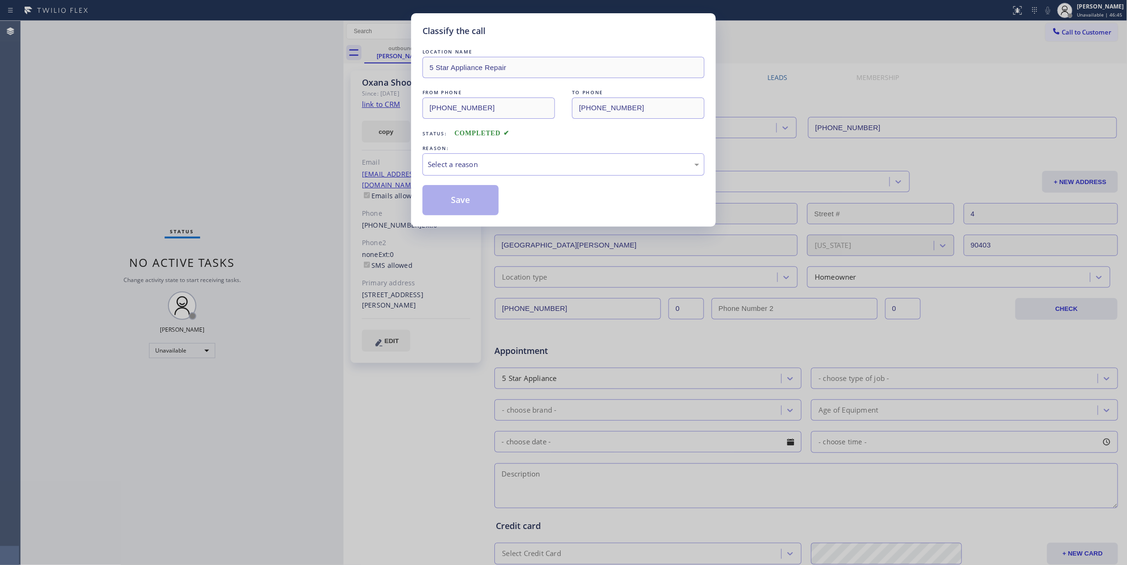
click at [49, 219] on div "Classify the call LOCATION NAME 5 Star Appliance Repair FROM PHONE (855) 731-49…" at bounding box center [563, 282] width 1127 height 565
click at [496, 165] on div "Select a reason" at bounding box center [564, 164] width 272 height 11
click at [461, 204] on button "Save" at bounding box center [461, 200] width 76 height 30
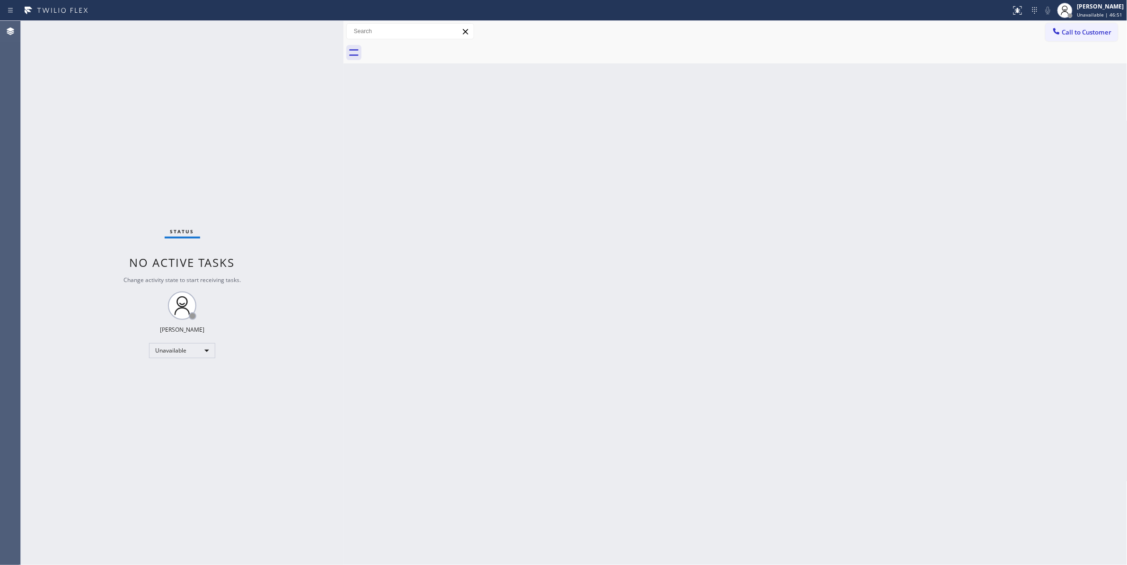
drag, startPoint x: 712, startPoint y: 195, endPoint x: 686, endPoint y: 163, distance: 41.1
click at [712, 195] on div "Back to Dashboard Change Sender ID Customers Technicians Select a contact Outbo…" at bounding box center [736, 293] width 784 height 544
drag, startPoint x: 1080, startPoint y: 33, endPoint x: 970, endPoint y: 89, distance: 124.0
click at [1080, 32] on span "Call to Customer" at bounding box center [1087, 32] width 50 height 9
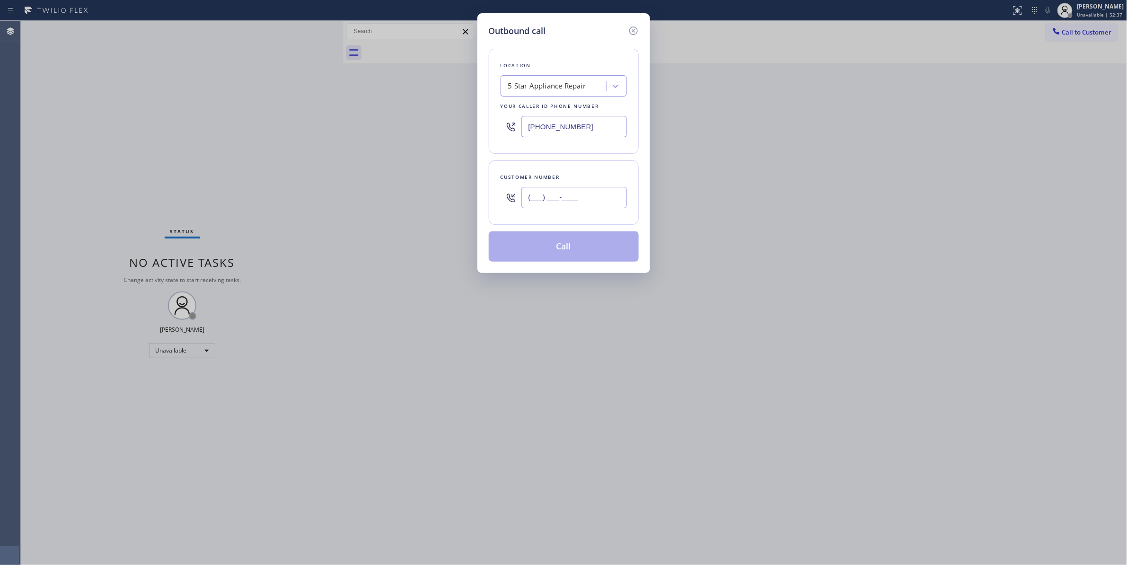
click at [568, 201] on input "(___) ___-____" at bounding box center [575, 197] width 106 height 21
paste input "860) 514-8420"
type input "(860) 514-8420"
click at [571, 247] on button "Call" at bounding box center [564, 246] width 150 height 30
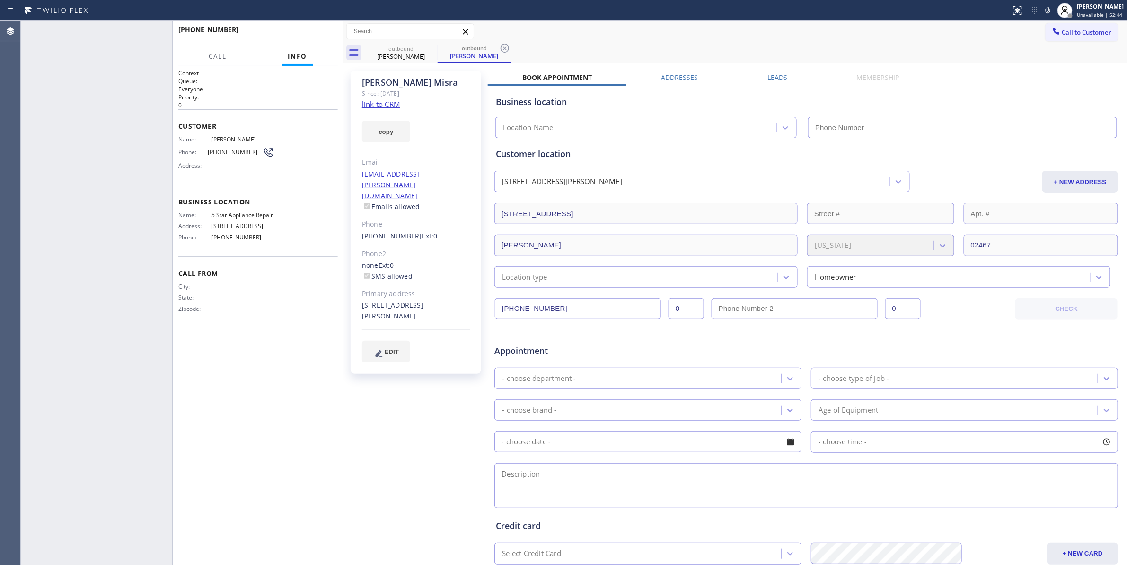
type input "(855) 731-4952"
click at [504, 50] on icon at bounding box center [505, 48] width 9 height 9
click at [322, 34] on span "HANG UP" at bounding box center [315, 34] width 29 height 7
click at [238, 152] on span "(860) 514-8420" at bounding box center [235, 152] width 55 height 7
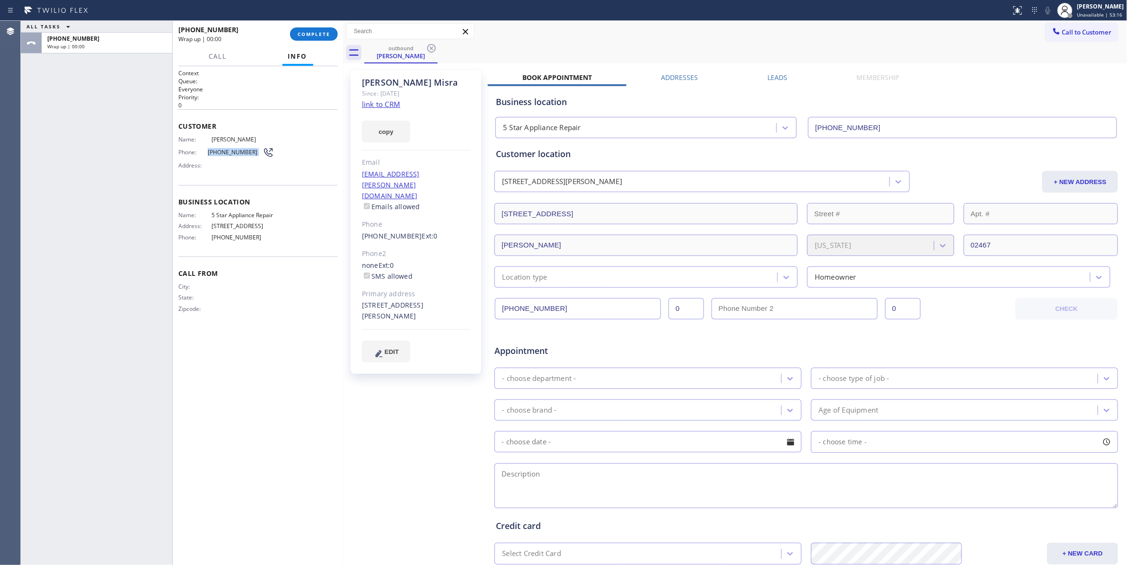
click at [238, 153] on span "(860) 514-8420" at bounding box center [235, 152] width 55 height 7
copy div "(860) 514-8420"
click at [319, 36] on span "COMPLETE" at bounding box center [314, 34] width 33 height 7
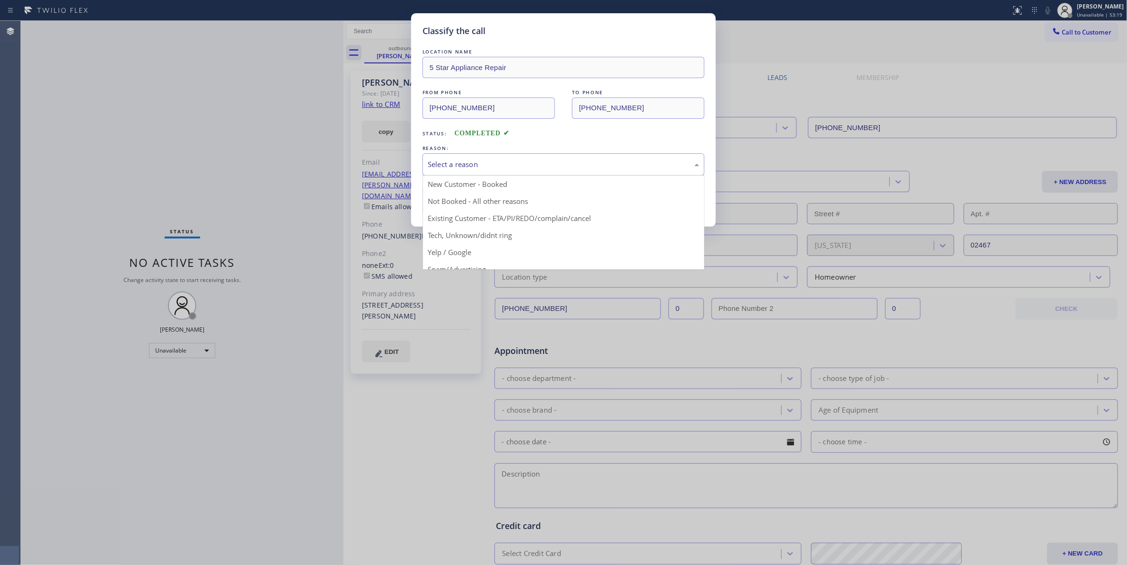
click at [481, 156] on div "Select a reason" at bounding box center [564, 164] width 282 height 22
click at [472, 204] on button "Save" at bounding box center [461, 200] width 76 height 30
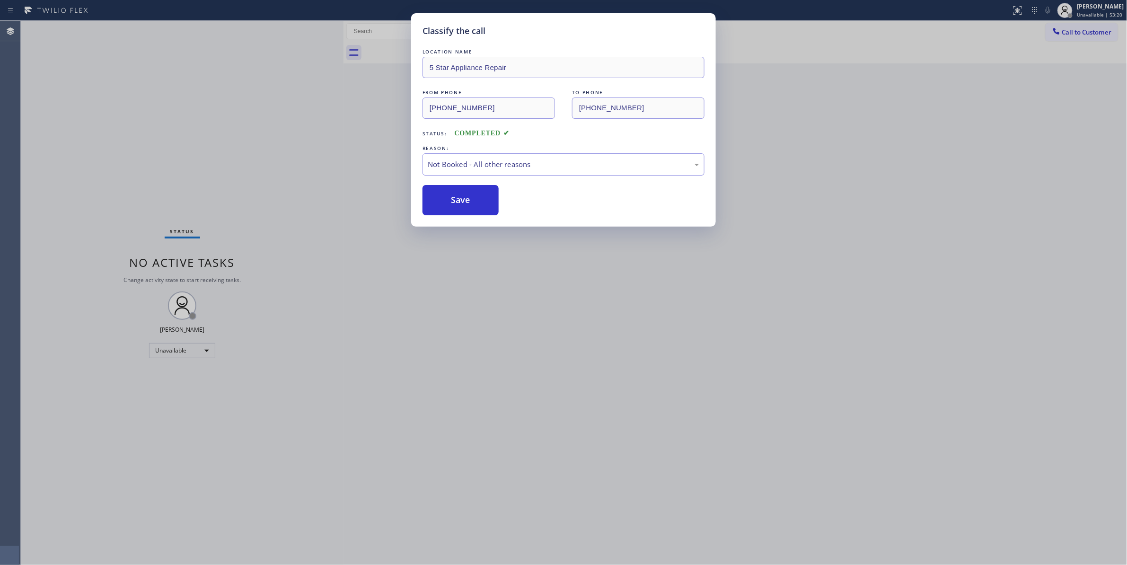
click at [472, 204] on button "Save" at bounding box center [461, 200] width 76 height 30
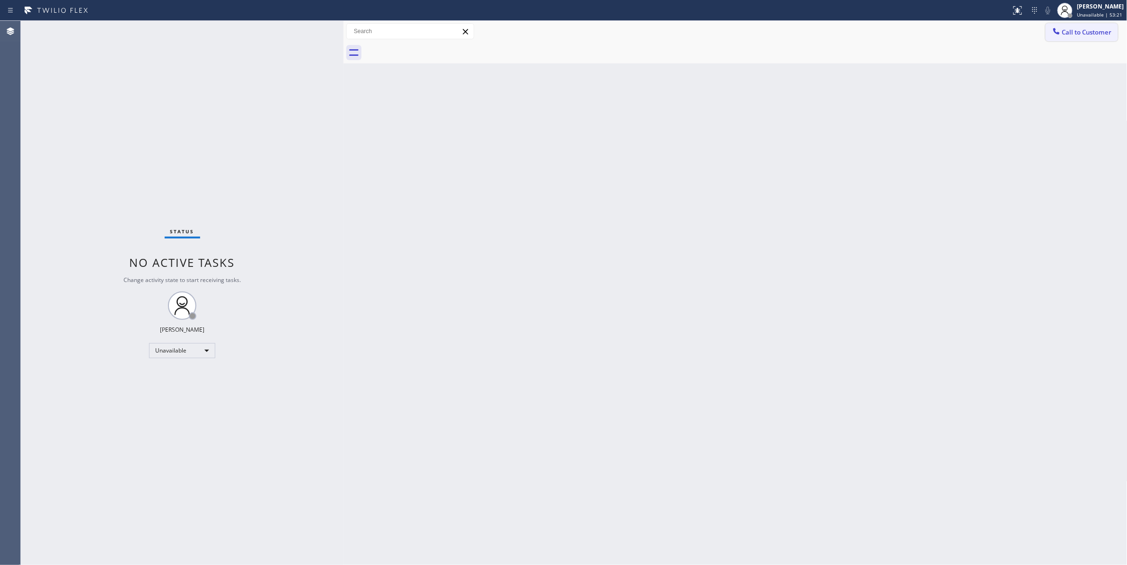
click at [1089, 33] on span "Call to Customer" at bounding box center [1087, 32] width 50 height 9
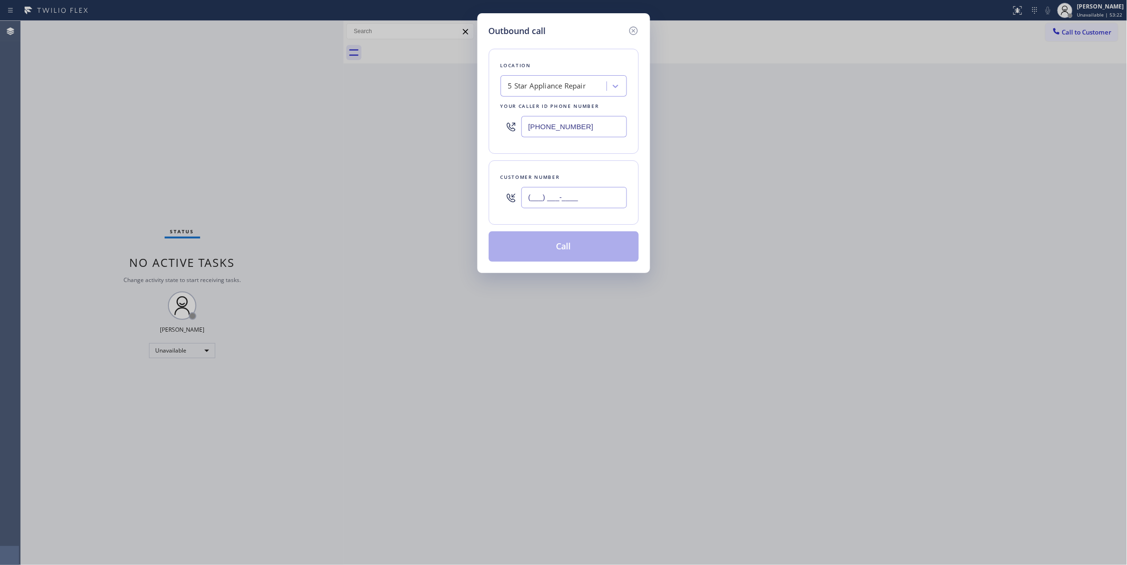
click at [563, 191] on input "(___) ___-____" at bounding box center [575, 197] width 106 height 21
paste input "860) 514-8420"
type input "(860) 514-8420"
click at [564, 252] on button "Call" at bounding box center [564, 246] width 150 height 30
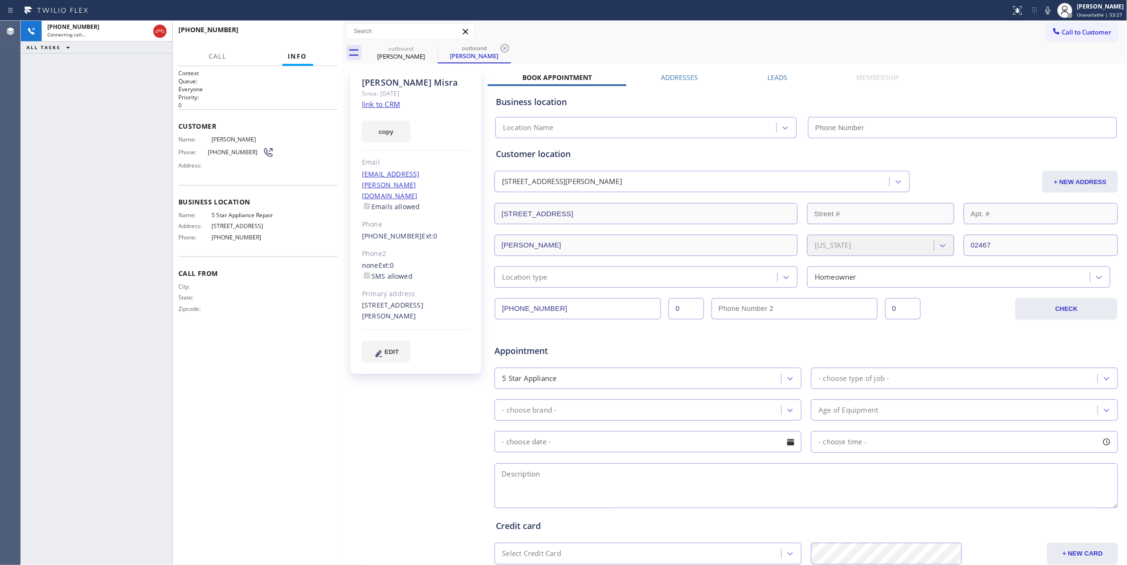
type input "(855) 731-4952"
click at [505, 46] on icon at bounding box center [504, 48] width 11 height 11
click at [301, 36] on span "HANG UP" at bounding box center [315, 34] width 29 height 7
click at [303, 36] on span "HANG UP" at bounding box center [315, 34] width 29 height 7
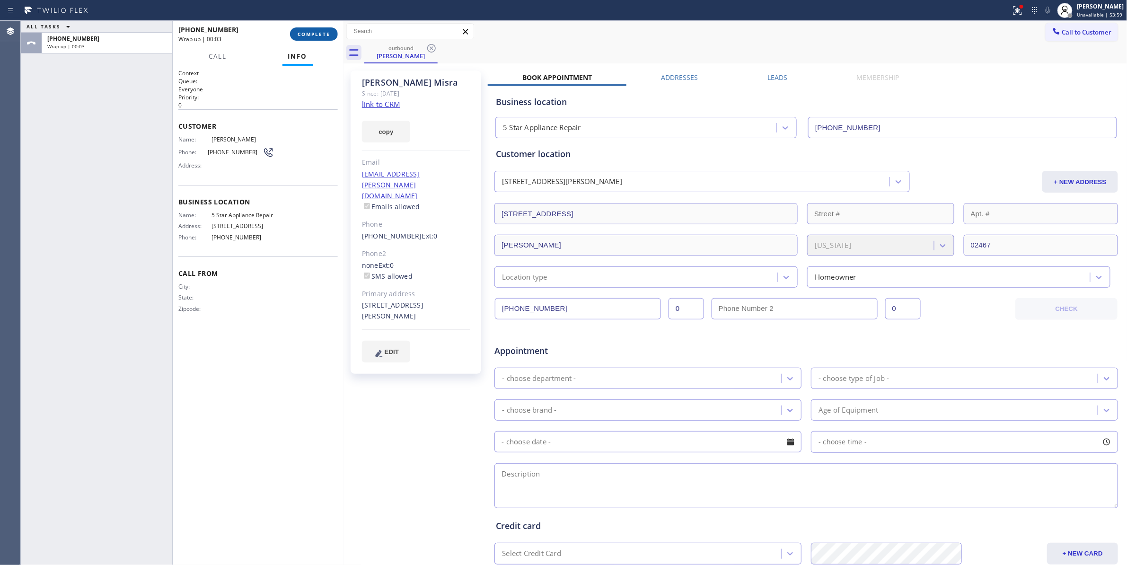
click at [311, 35] on span "COMPLETE" at bounding box center [314, 34] width 33 height 7
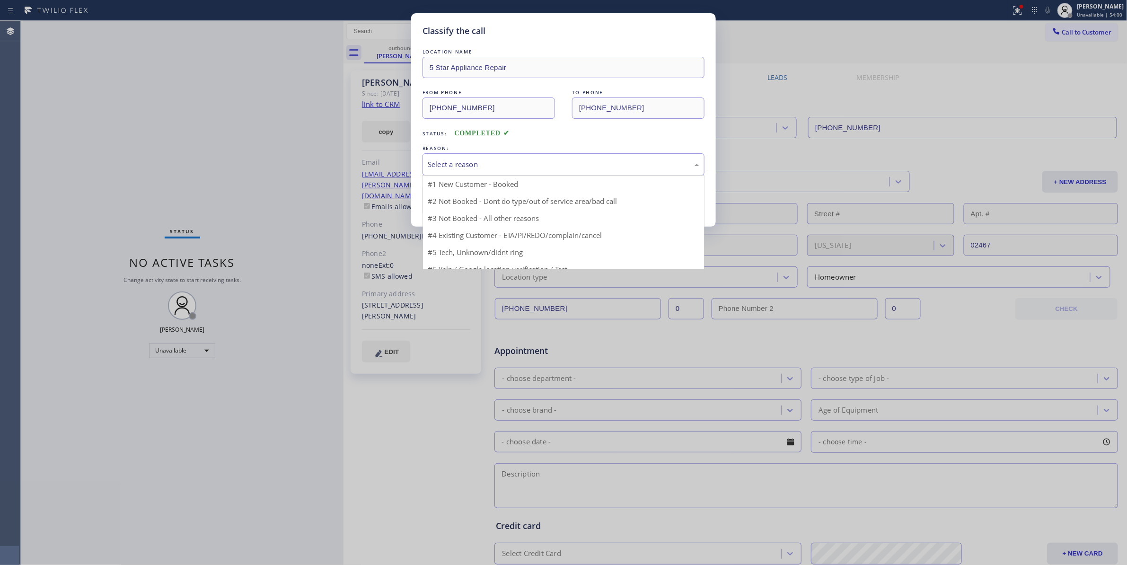
click at [480, 163] on div "Select a reason" at bounding box center [564, 164] width 272 height 11
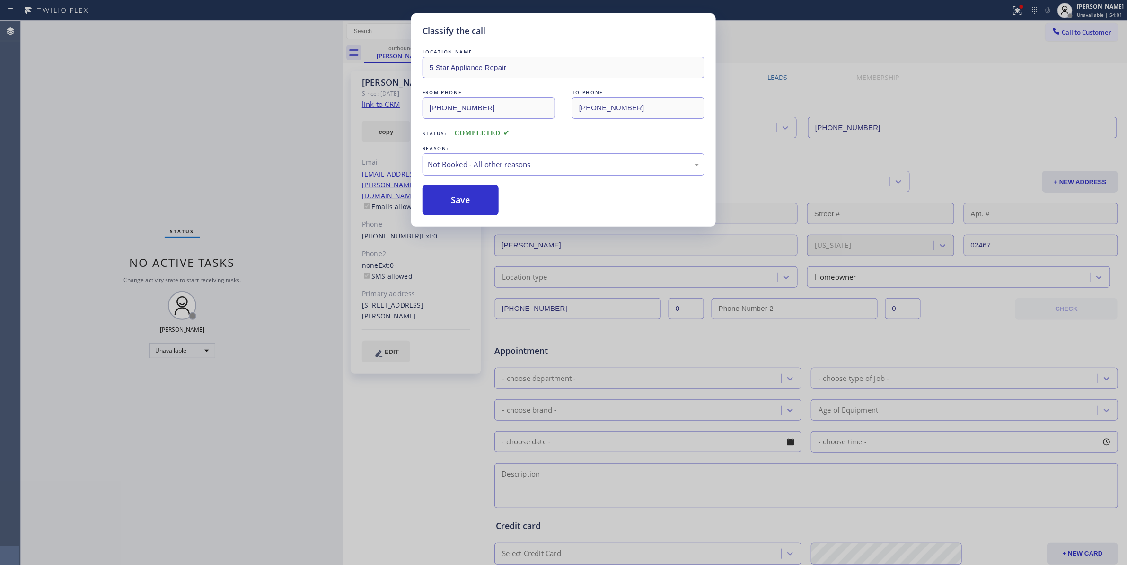
click at [463, 203] on button "Save" at bounding box center [461, 200] width 76 height 30
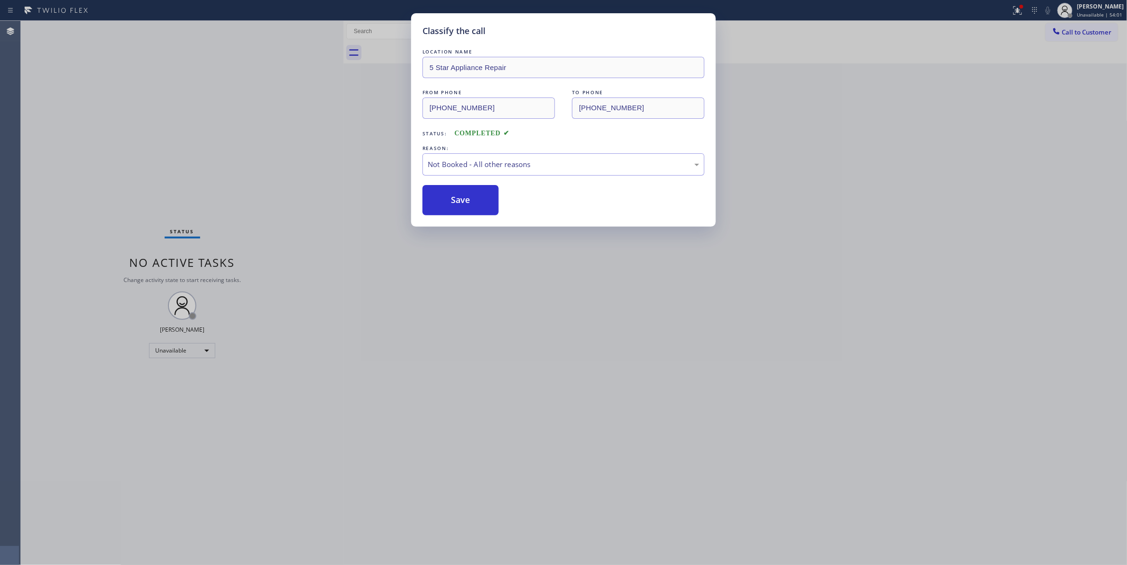
click at [463, 203] on button "Save" at bounding box center [461, 200] width 76 height 30
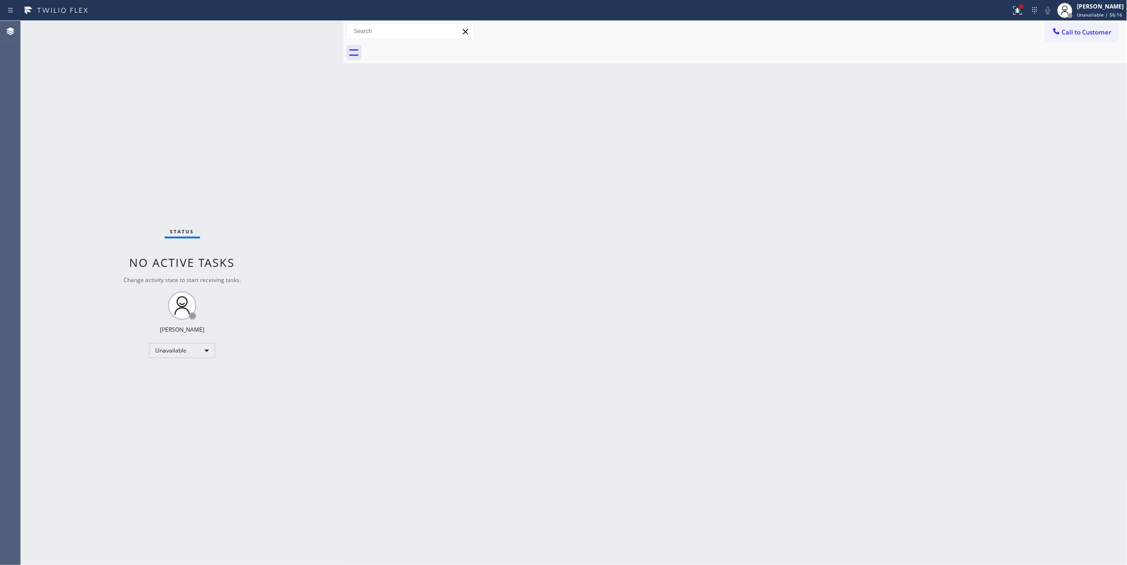
click at [178, 142] on div "Status No active tasks Change activity state to start receiving tasks. [PERSON_…" at bounding box center [182, 293] width 323 height 544
click at [1078, 33] on span "Call to Customer" at bounding box center [1087, 32] width 50 height 9
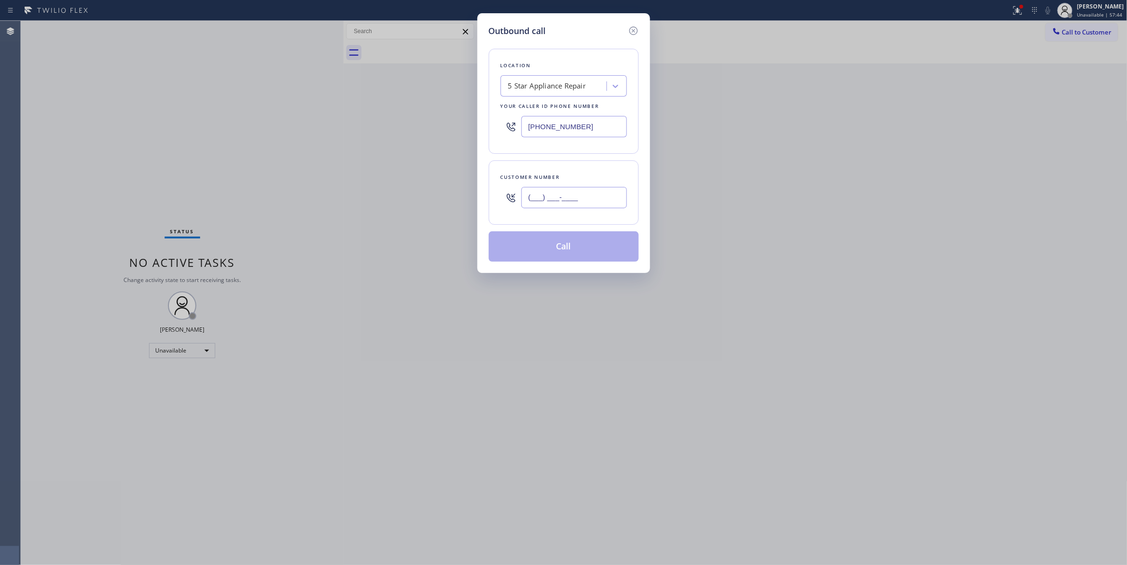
click at [552, 207] on input "(___) ___-____" at bounding box center [575, 197] width 106 height 21
paste input "858) 405-5699"
type input "(858) 405-5699"
click at [557, 255] on button "Call" at bounding box center [564, 246] width 150 height 30
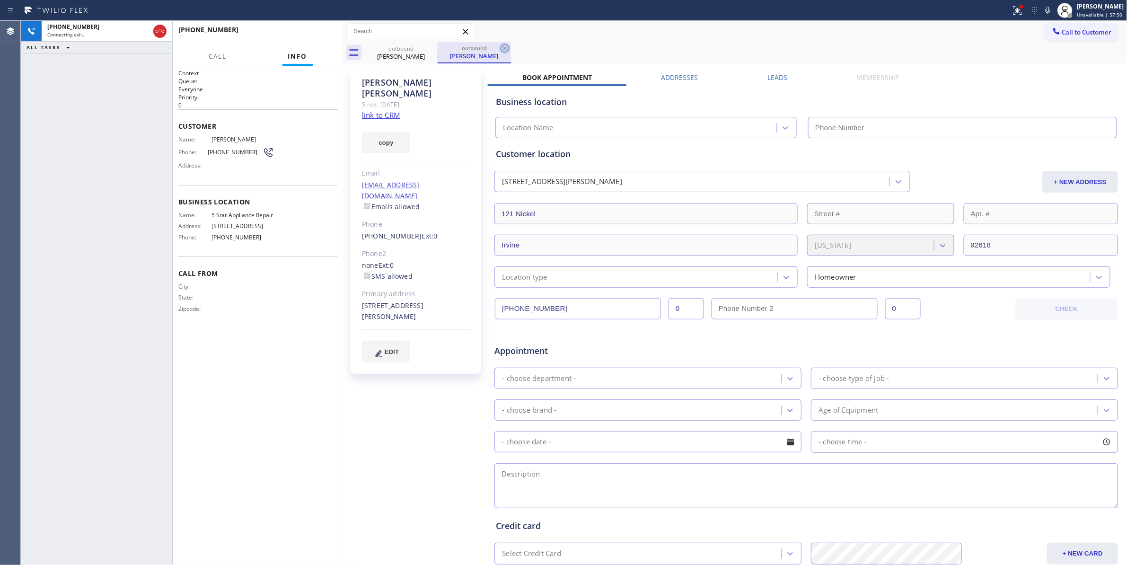
click at [503, 49] on icon at bounding box center [504, 48] width 11 height 11
type input "(855) 731-4952"
click at [227, 154] on span "(858) 405-5699" at bounding box center [235, 152] width 55 height 7
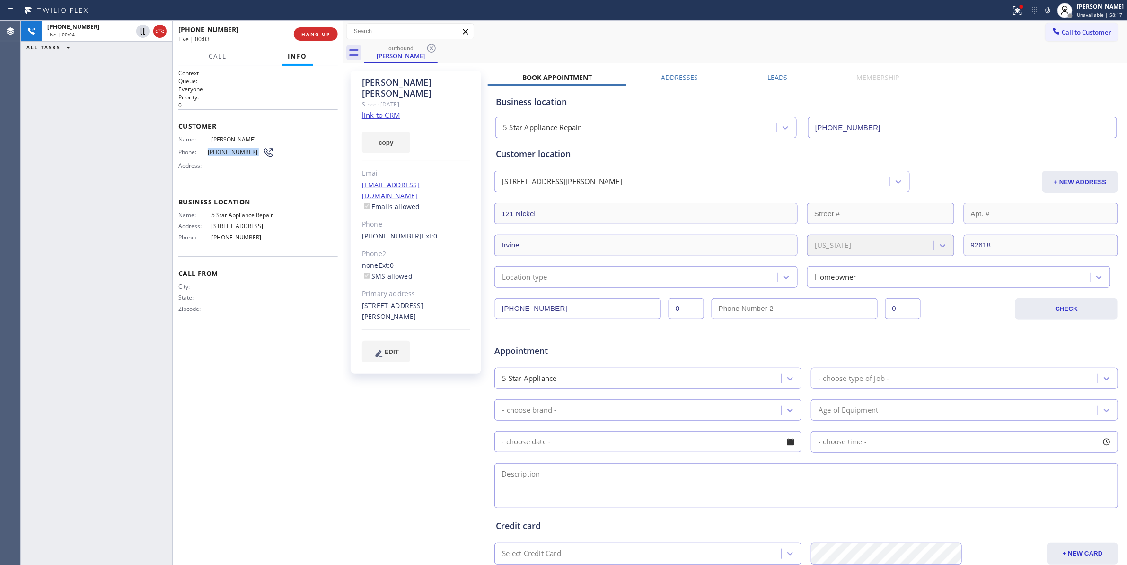
click at [227, 154] on span "(858) 405-5699" at bounding box center [235, 152] width 55 height 7
copy div "(858) 405-5699"
click at [312, 35] on span "HANG UP" at bounding box center [315, 34] width 29 height 7
click at [310, 22] on div "+18584055699 Wrap up | 00:00 COMPLETE" at bounding box center [257, 34] width 159 height 25
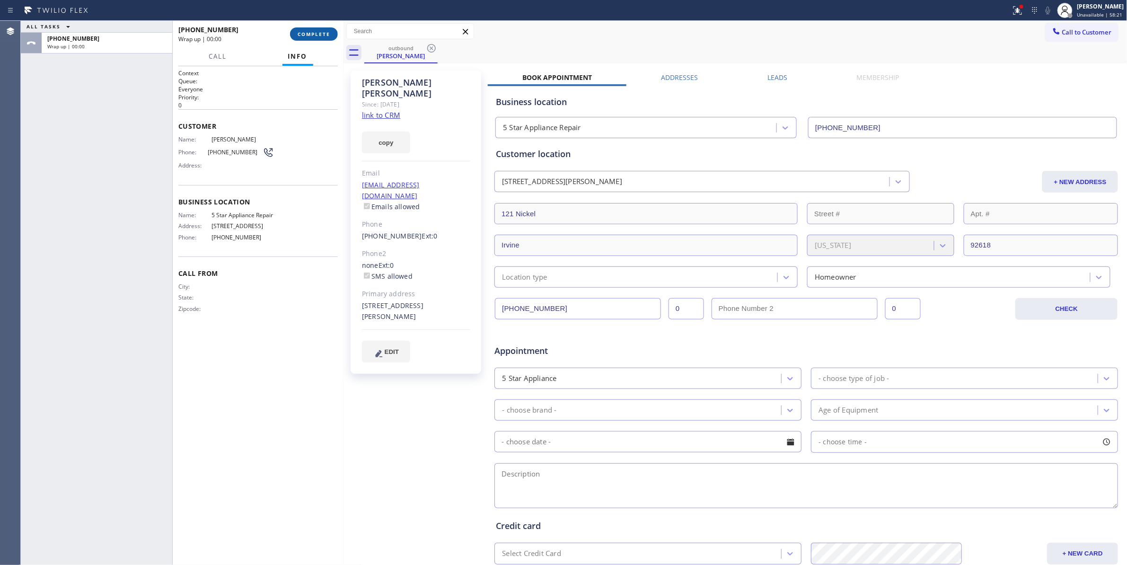
click at [312, 29] on button "COMPLETE" at bounding box center [314, 33] width 48 height 13
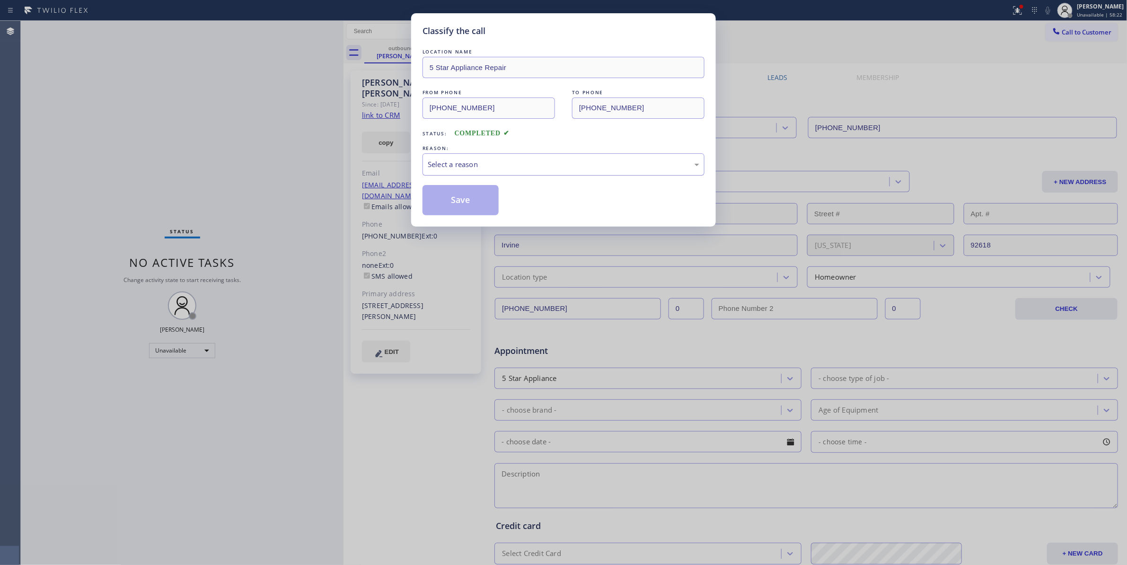
click at [438, 168] on div "Select a reason" at bounding box center [564, 164] width 272 height 11
click at [446, 201] on button "Save" at bounding box center [461, 200] width 76 height 30
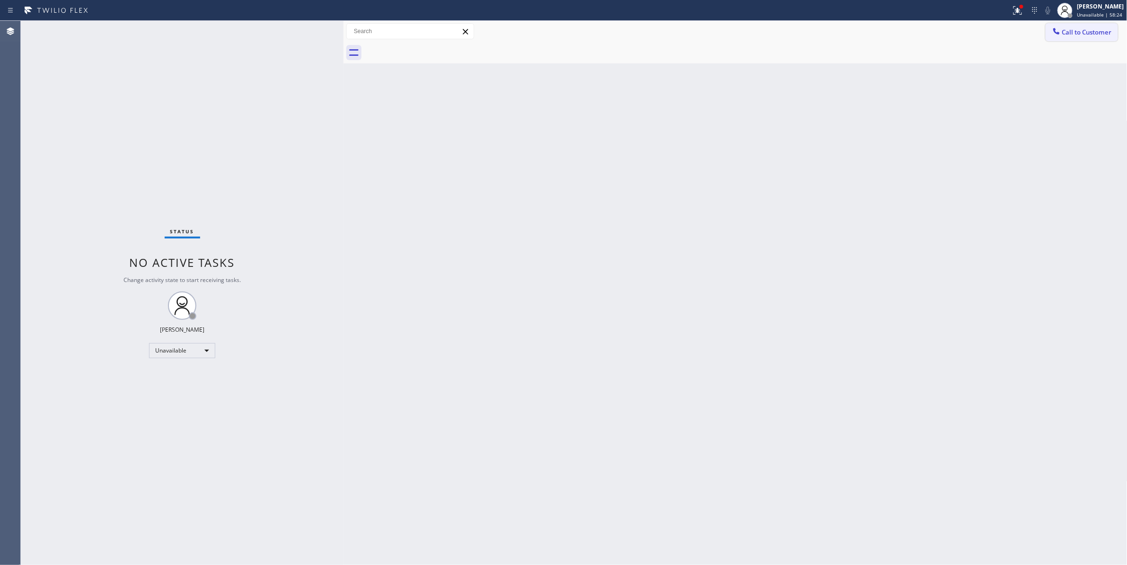
click at [1076, 34] on span "Call to Customer" at bounding box center [1087, 32] width 50 height 9
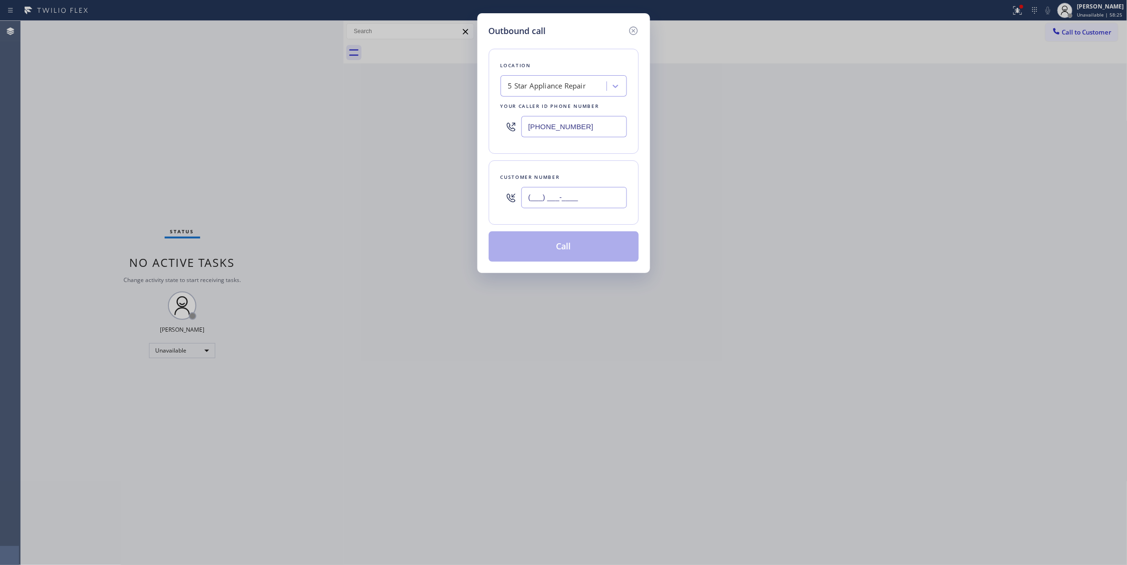
click at [591, 204] on input "(___) ___-____" at bounding box center [575, 197] width 106 height 21
paste input "858) 405-5699"
type input "(858) 405-5699"
click at [575, 252] on button "Call" at bounding box center [564, 246] width 150 height 30
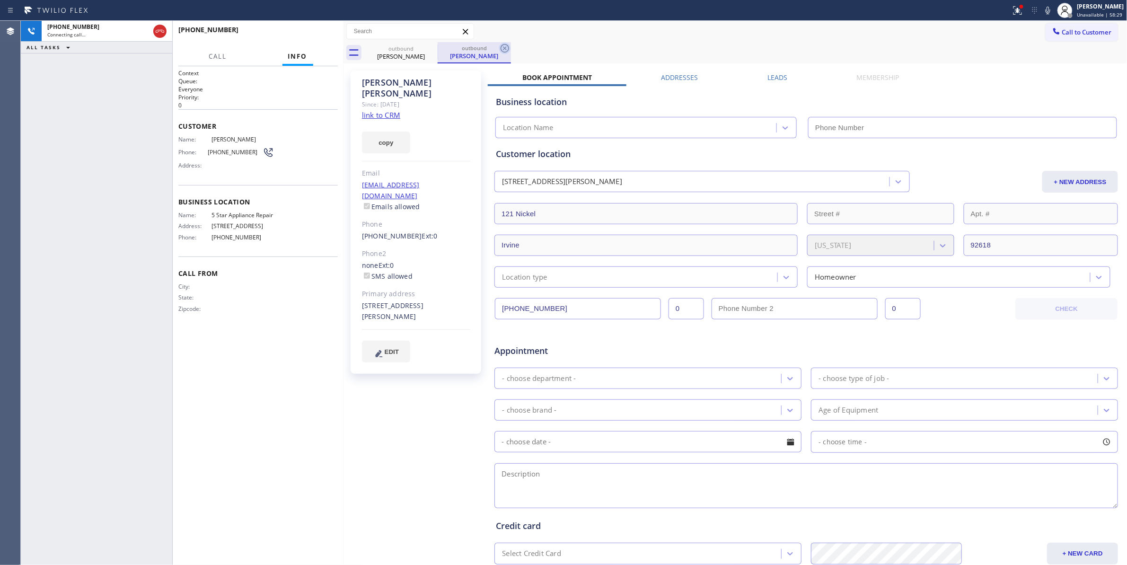
click at [506, 50] on icon at bounding box center [504, 48] width 11 height 11
type input "(855) 731-4952"
click at [1012, 12] on icon at bounding box center [1017, 10] width 11 height 11
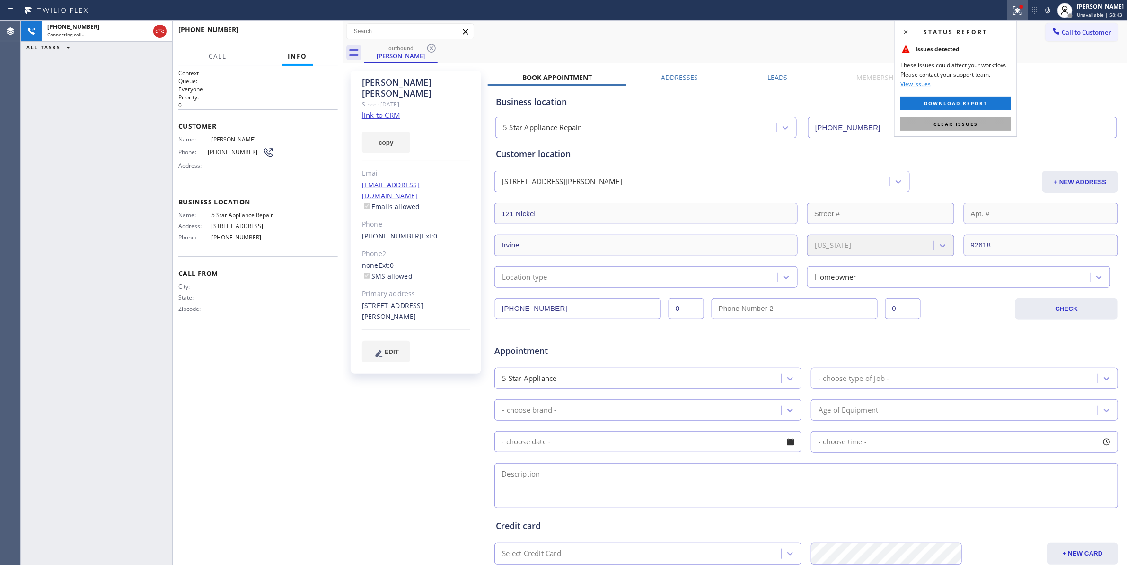
click at [972, 125] on span "Clear issues" at bounding box center [956, 124] width 44 height 7
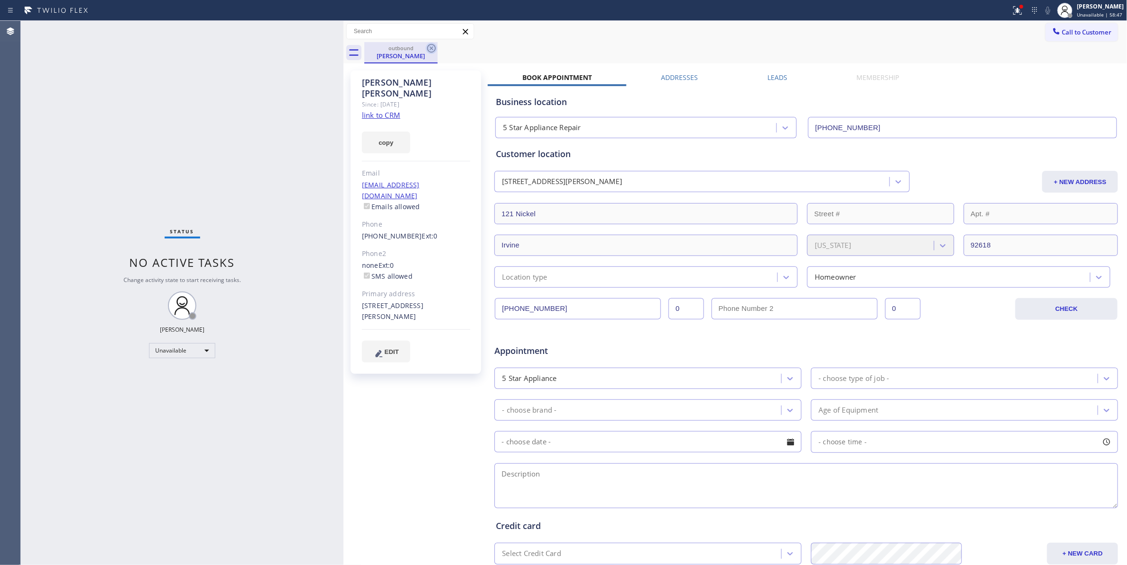
click at [431, 48] on icon at bounding box center [431, 48] width 9 height 9
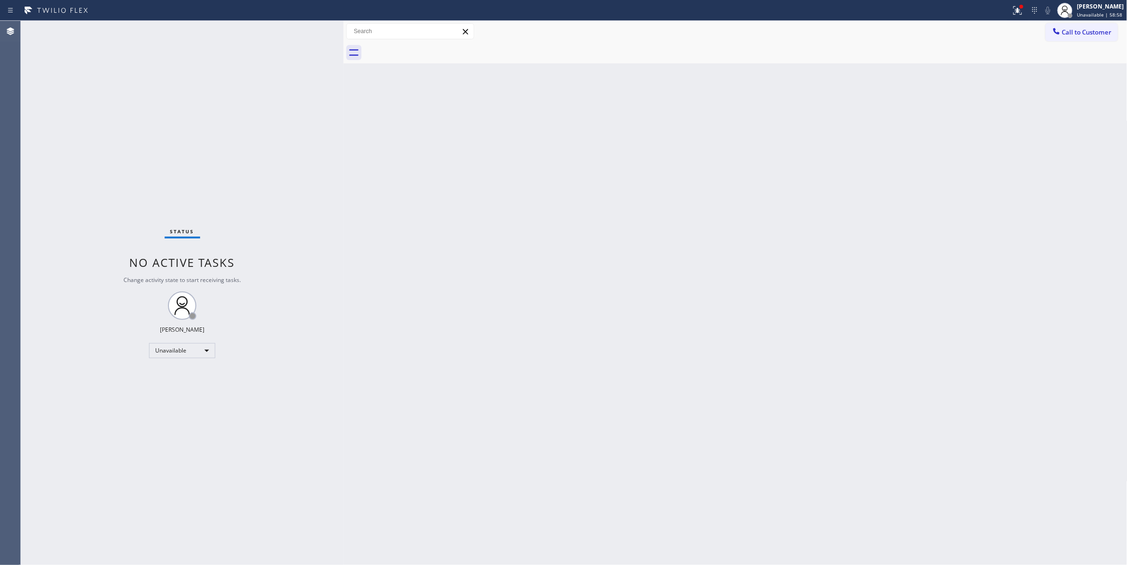
drag, startPoint x: 892, startPoint y: 229, endPoint x: 930, endPoint y: 177, distance: 64.8
click at [896, 222] on div "Back to Dashboard Change Sender ID Customers Technicians Select a contact Outbo…" at bounding box center [736, 293] width 784 height 544
click at [1074, 34] on span "Call to Customer" at bounding box center [1087, 32] width 50 height 9
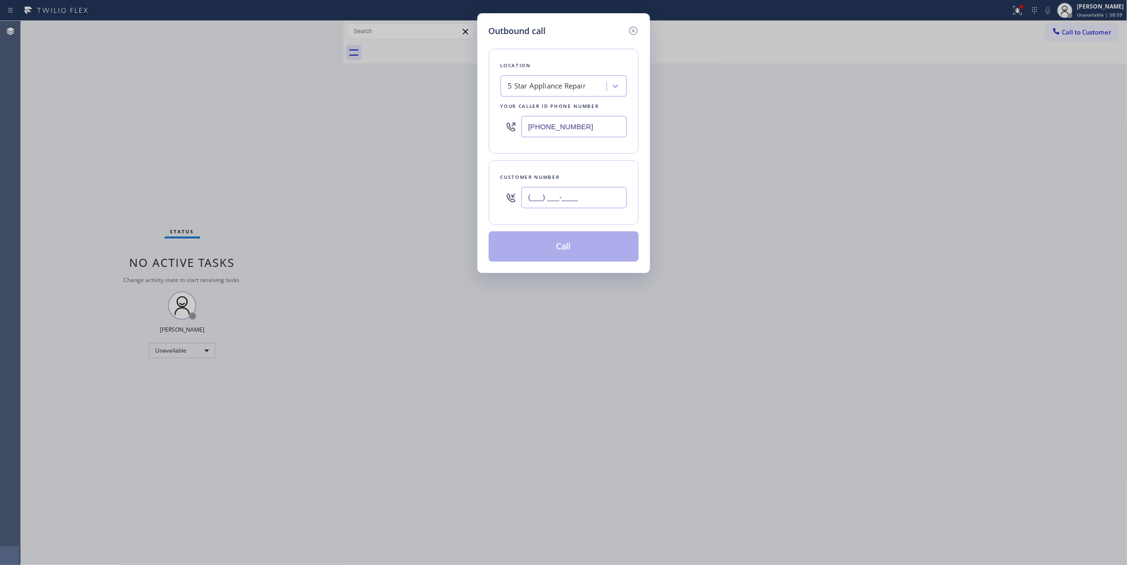
click at [580, 197] on input "(___) ___-____" at bounding box center [575, 197] width 106 height 21
paste input "904) 227-6959"
type input "(904) 227-6959"
paste input "904) 293-1876"
drag, startPoint x: 607, startPoint y: 125, endPoint x: 320, endPoint y: 160, distance: 288.4
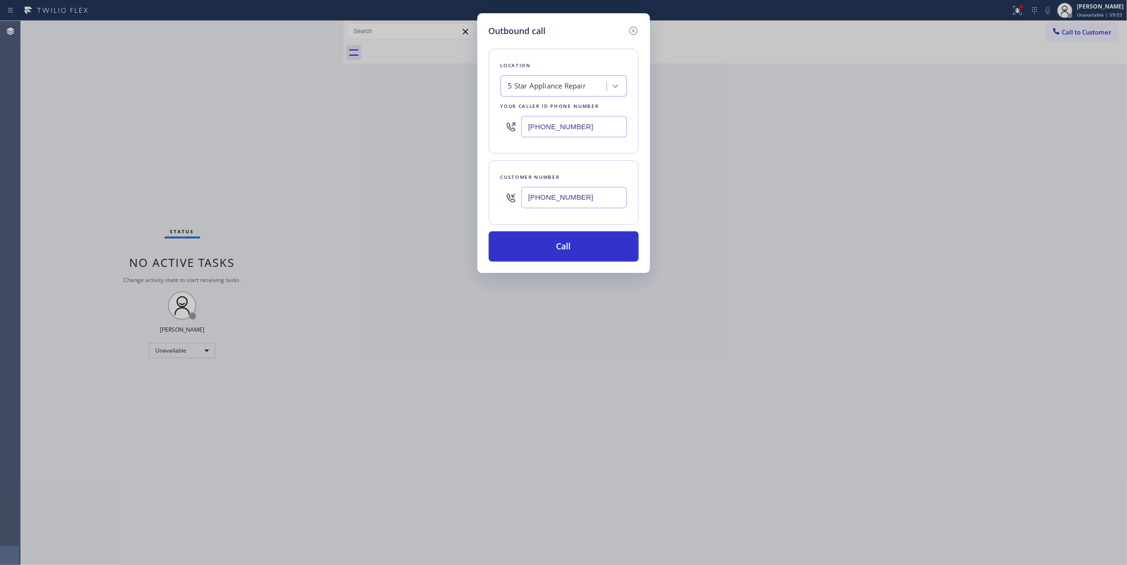
click at [271, 129] on div "Outbound call Location 5 Star Appliance Repair Your caller id phone number (855…" at bounding box center [563, 282] width 1127 height 565
type input "(904) 293-1876"
click at [565, 252] on button "Call" at bounding box center [564, 246] width 150 height 30
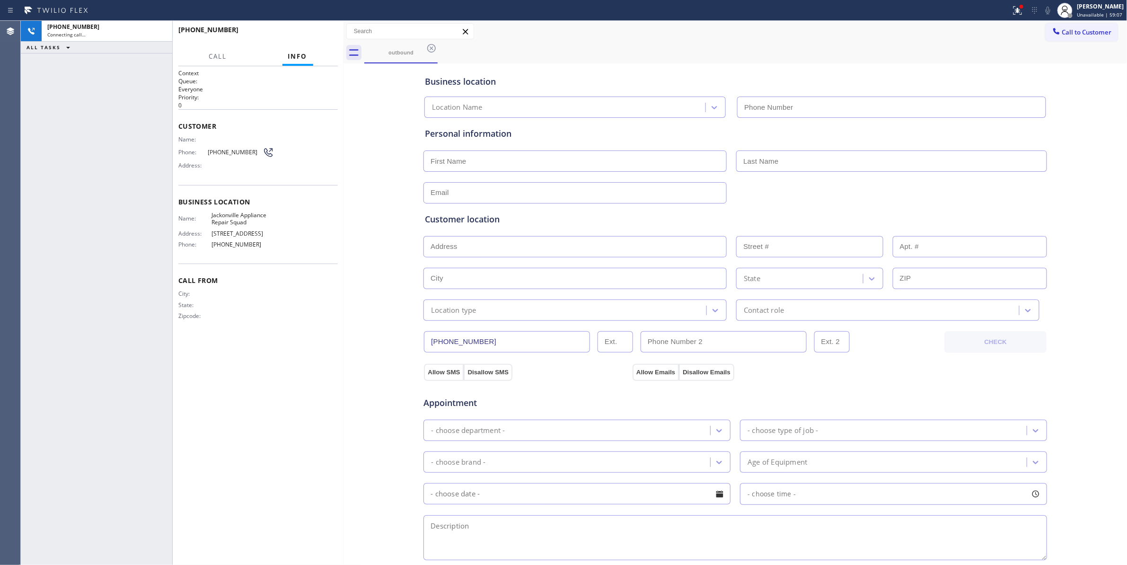
type input "(904) 293-1876"
click at [318, 352] on div "Context Queue: Everyone Priority: 0 Customer Name: Phone: (904) 227-6959 Addres…" at bounding box center [257, 315] width 159 height 493
click at [321, 33] on span "HANG UP" at bounding box center [315, 34] width 29 height 7
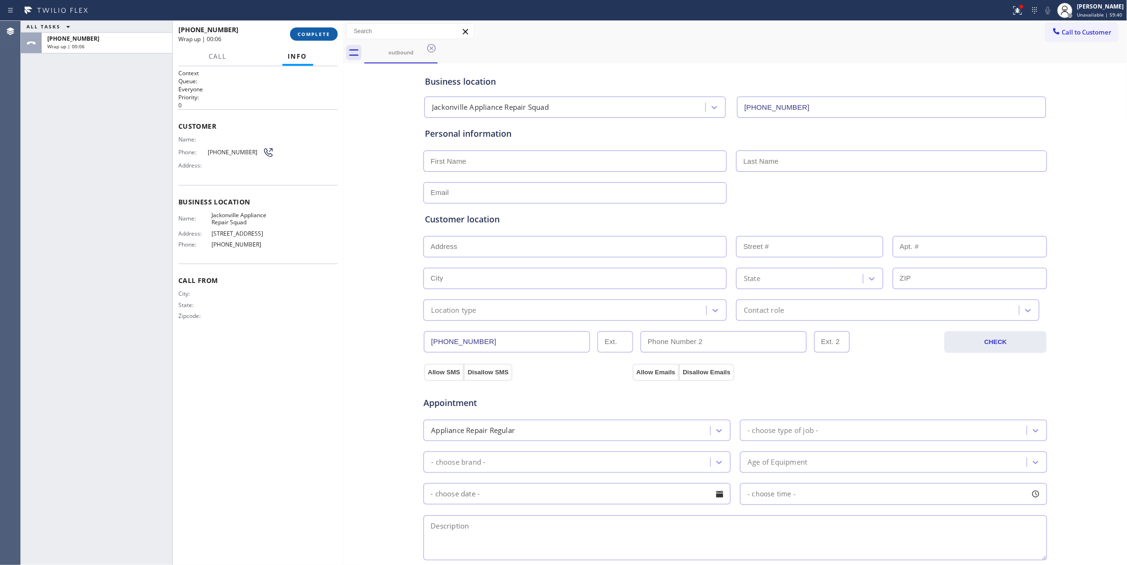
click at [318, 36] on span "COMPLETE" at bounding box center [314, 34] width 33 height 7
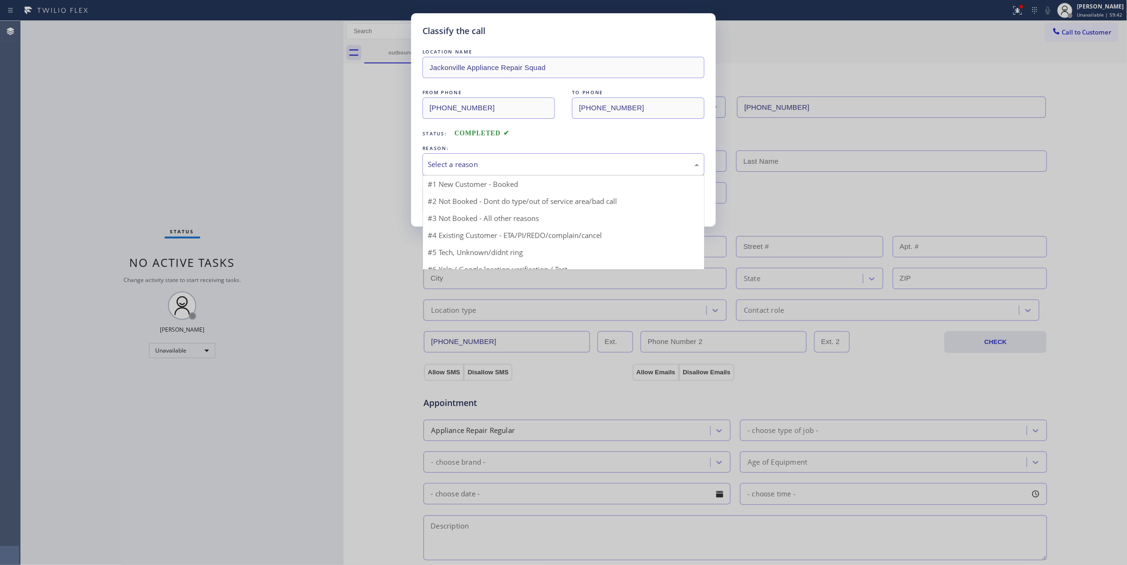
click at [471, 165] on div "Select a reason" at bounding box center [564, 164] width 272 height 11
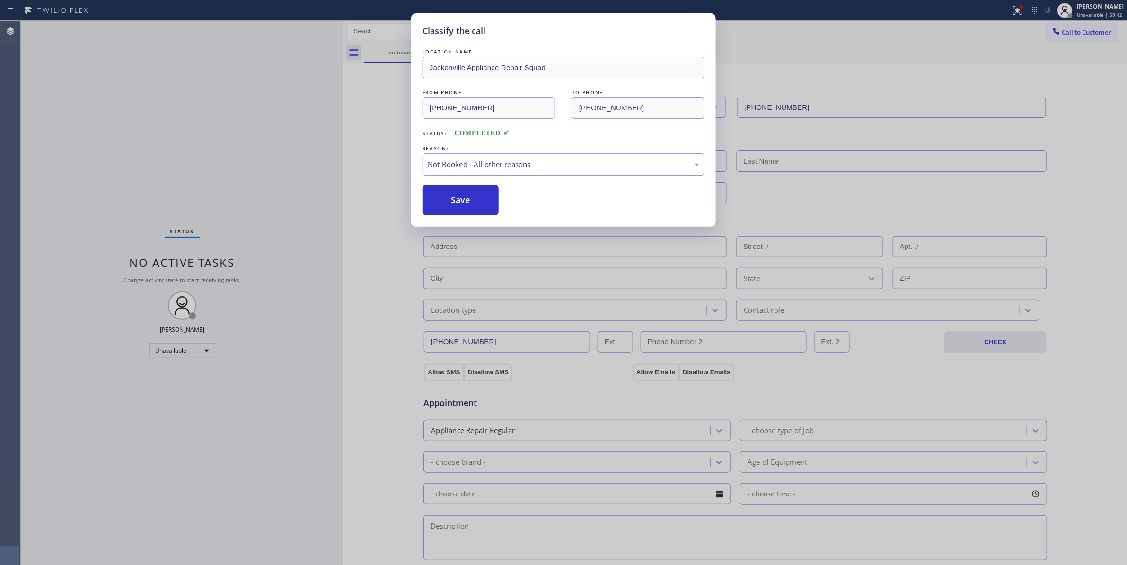
click at [457, 201] on button "Save" at bounding box center [461, 200] width 76 height 30
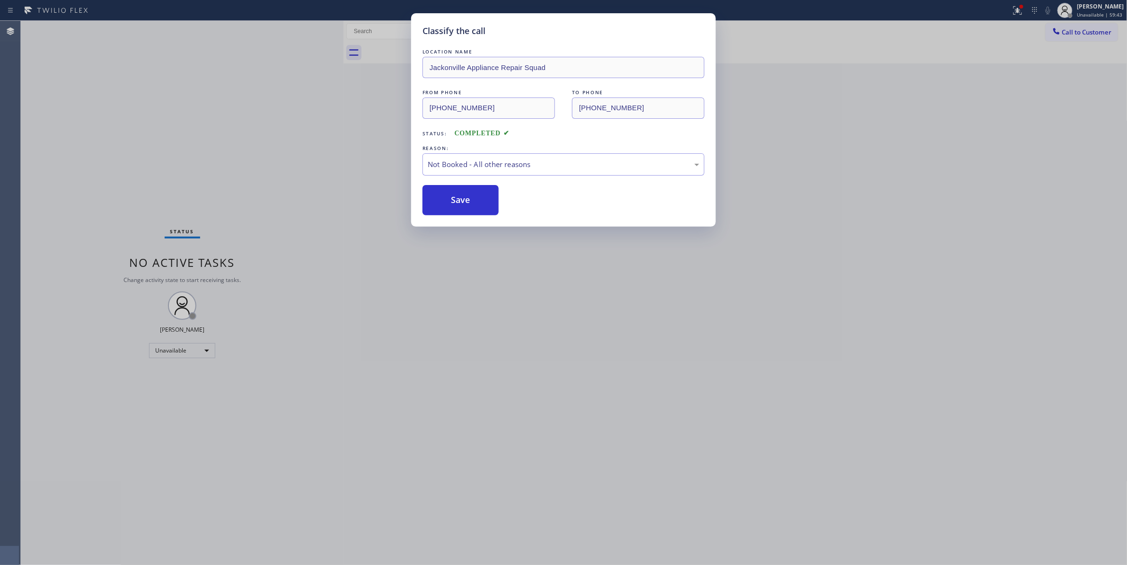
click at [457, 201] on button "Save" at bounding box center [461, 200] width 76 height 30
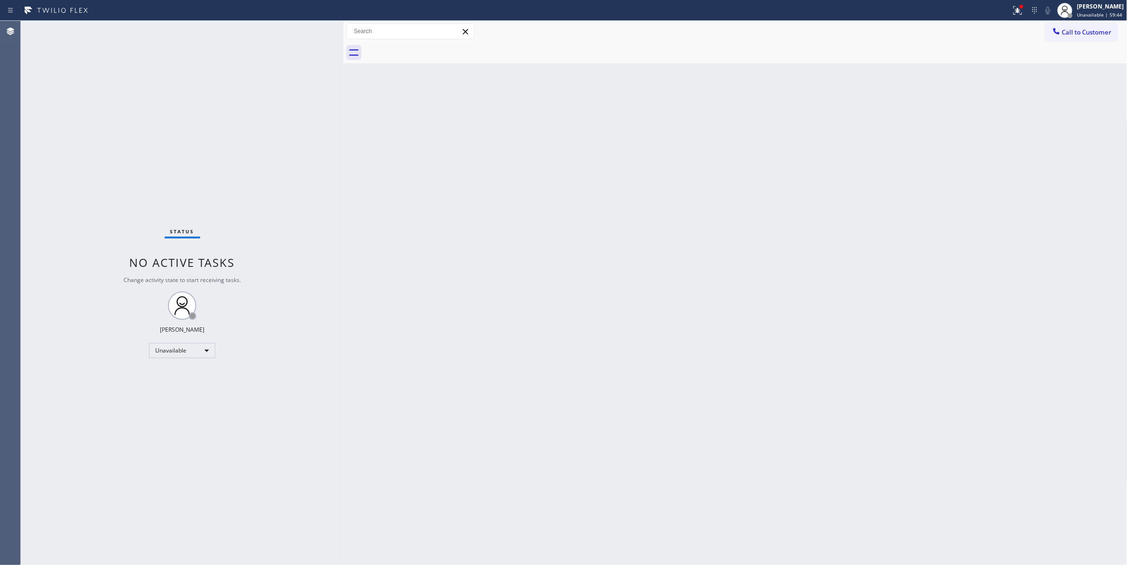
click at [1094, 32] on span "Call to Customer" at bounding box center [1087, 32] width 50 height 9
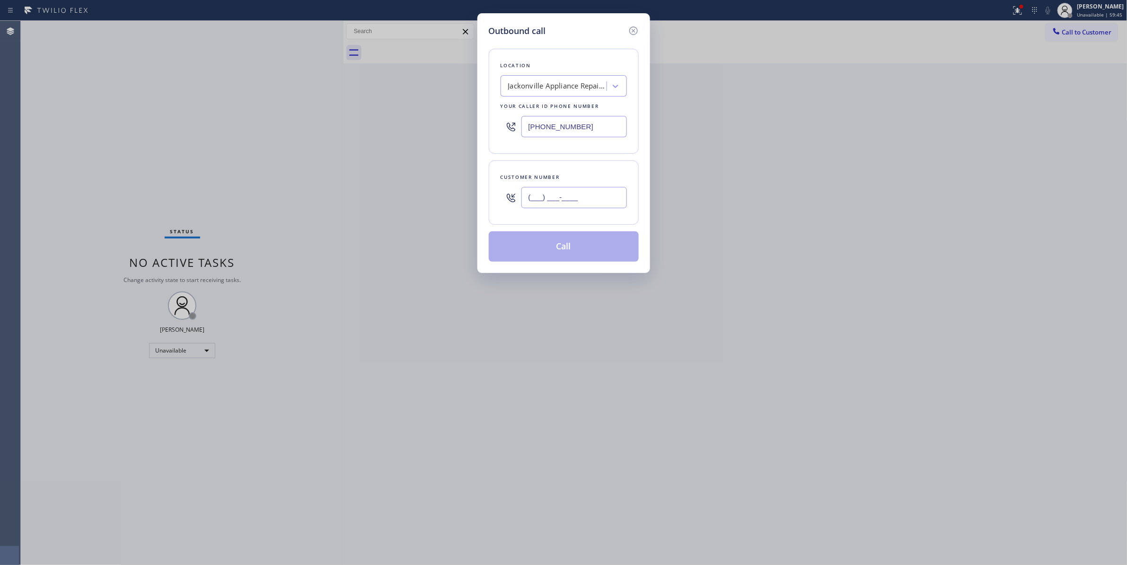
click at [557, 192] on input "(___) ___-____" at bounding box center [575, 197] width 106 height 21
paste input "904) 227-6959"
type input "(904) 227-6959"
click at [583, 252] on button "Call" at bounding box center [564, 246] width 150 height 30
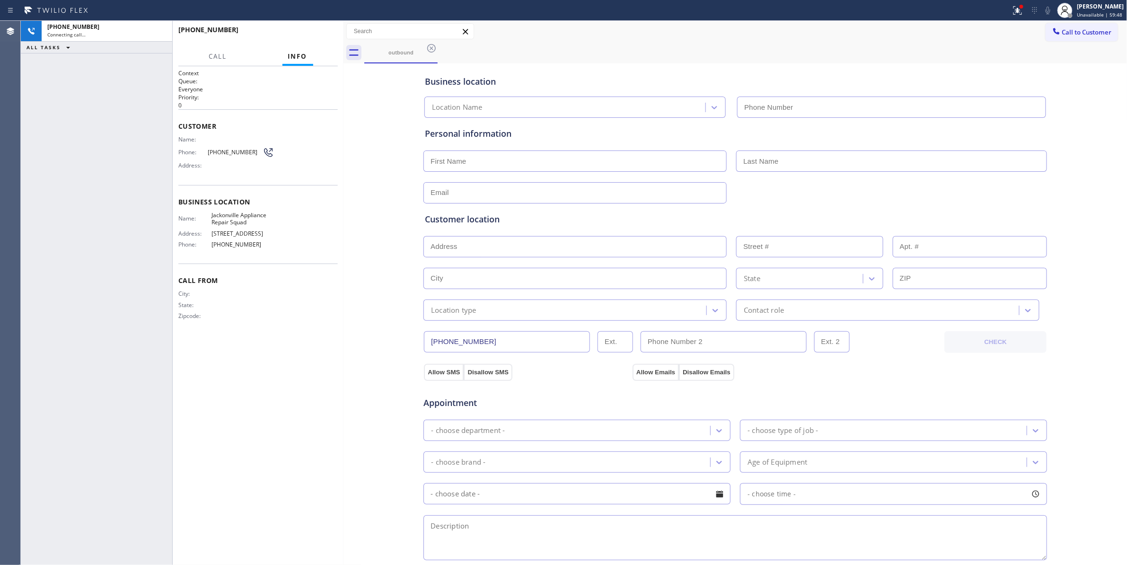
type input "(904) 293-1876"
click at [314, 31] on span "HANG UP" at bounding box center [315, 34] width 29 height 7
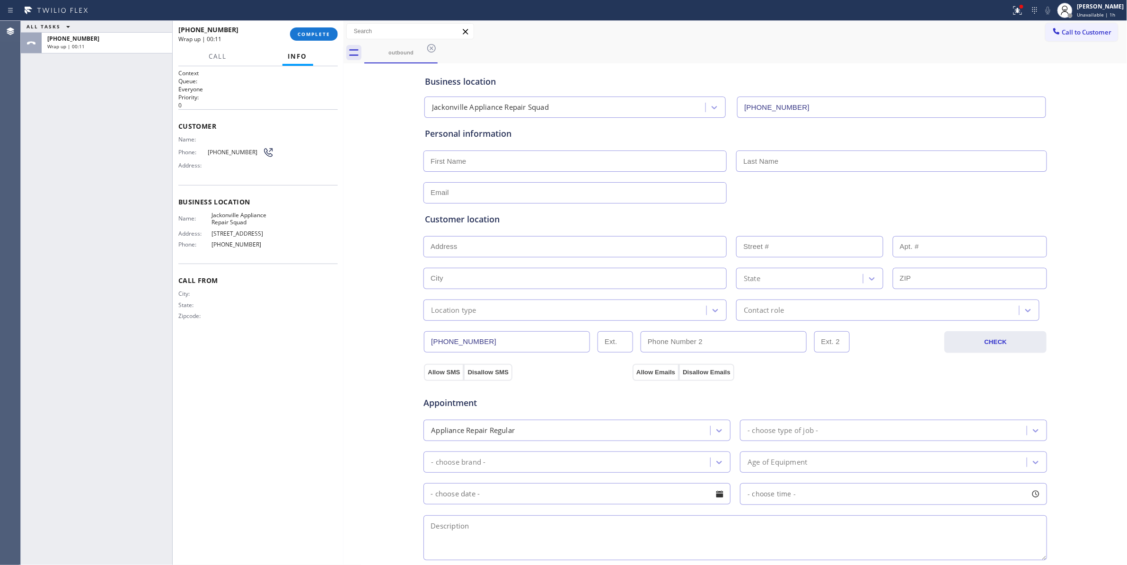
click at [346, 260] on div "Business location Jackonville Appliance Repair Squad (904) 293-1876 Personal in…" at bounding box center [735, 389] width 779 height 646
click at [319, 33] on span "COMPLETE" at bounding box center [314, 34] width 33 height 7
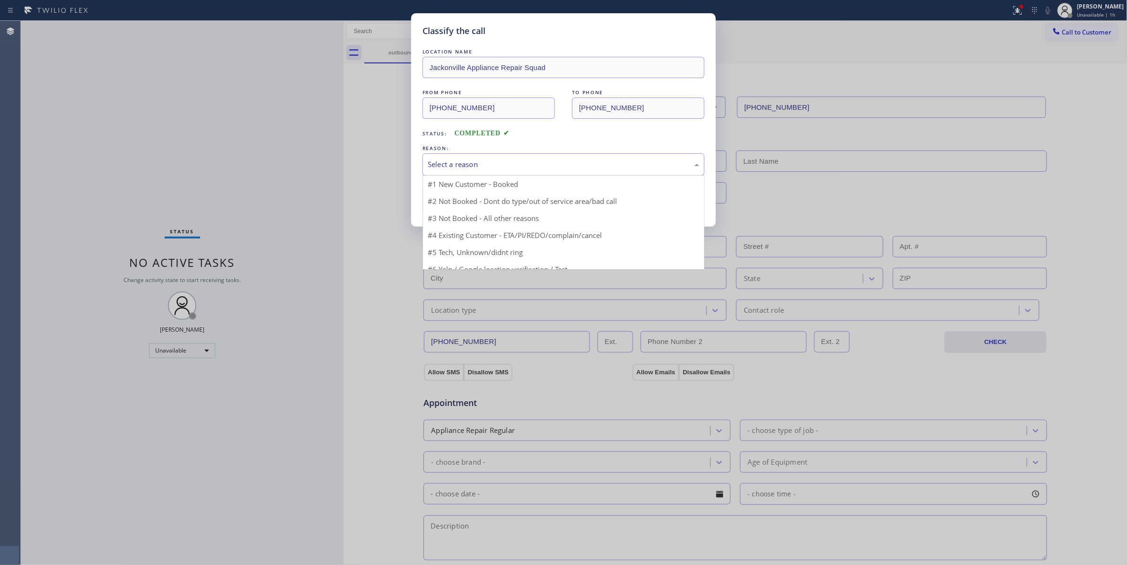
click at [453, 159] on div "Select a reason" at bounding box center [564, 164] width 272 height 11
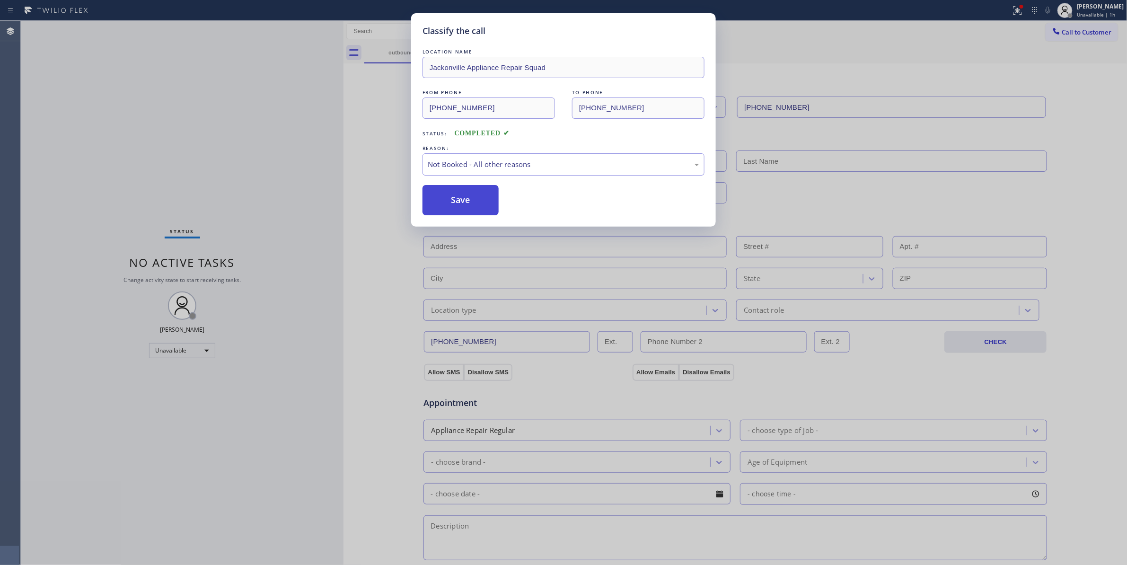
click at [452, 201] on button "Save" at bounding box center [461, 200] width 76 height 30
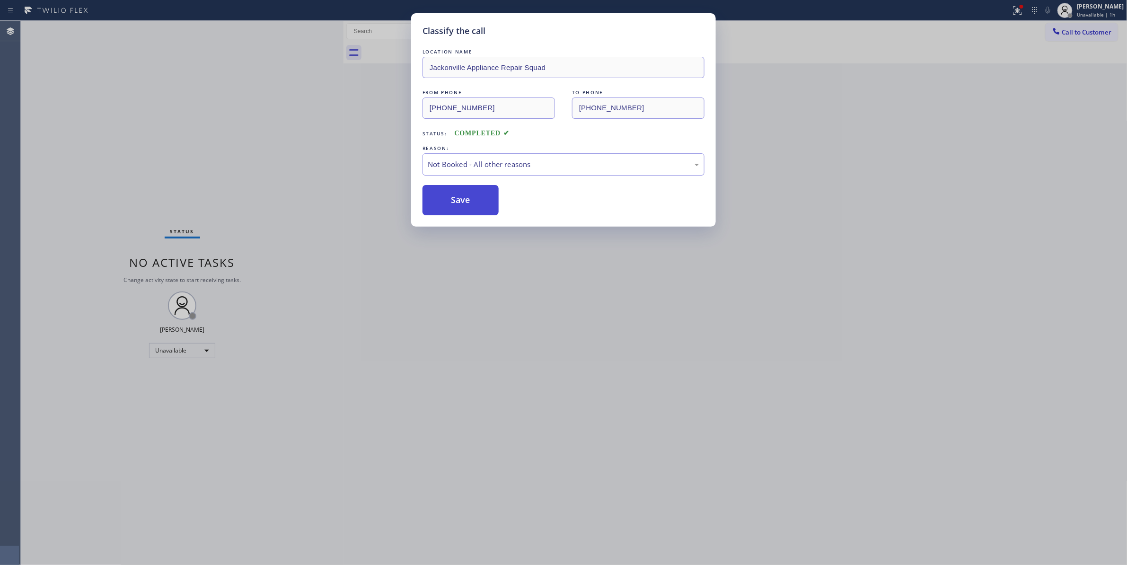
click at [452, 201] on button "Save" at bounding box center [461, 200] width 76 height 30
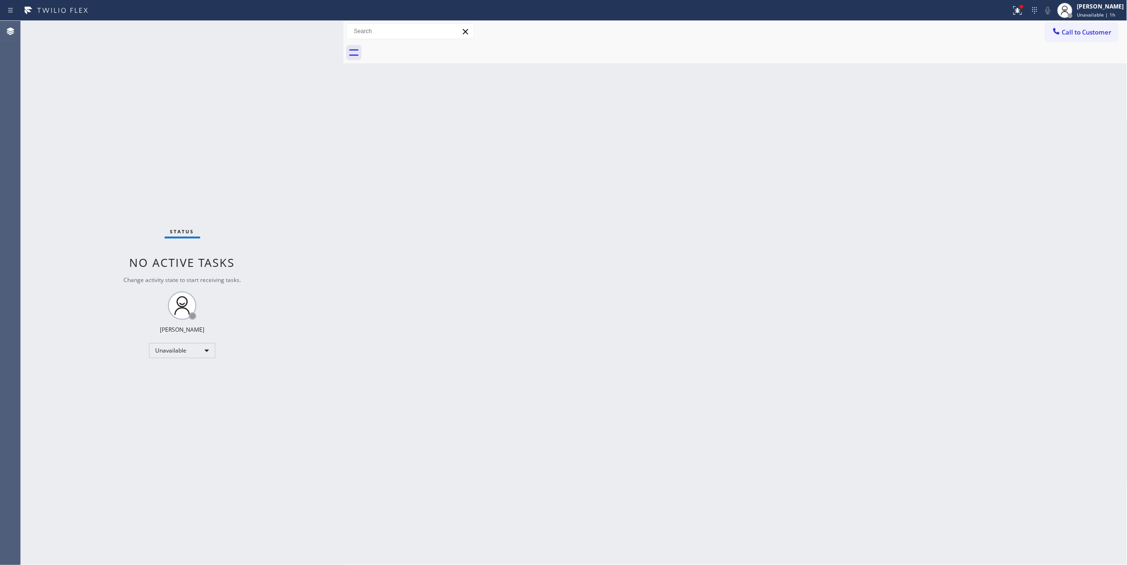
drag, startPoint x: 48, startPoint y: 202, endPoint x: 91, endPoint y: 76, distance: 132.6
click at [48, 202] on div "Status No active tasks Change activity state to start receiving tasks. [PERSON_…" at bounding box center [182, 293] width 323 height 544
click at [1086, 31] on span "Call to Customer" at bounding box center [1087, 32] width 50 height 9
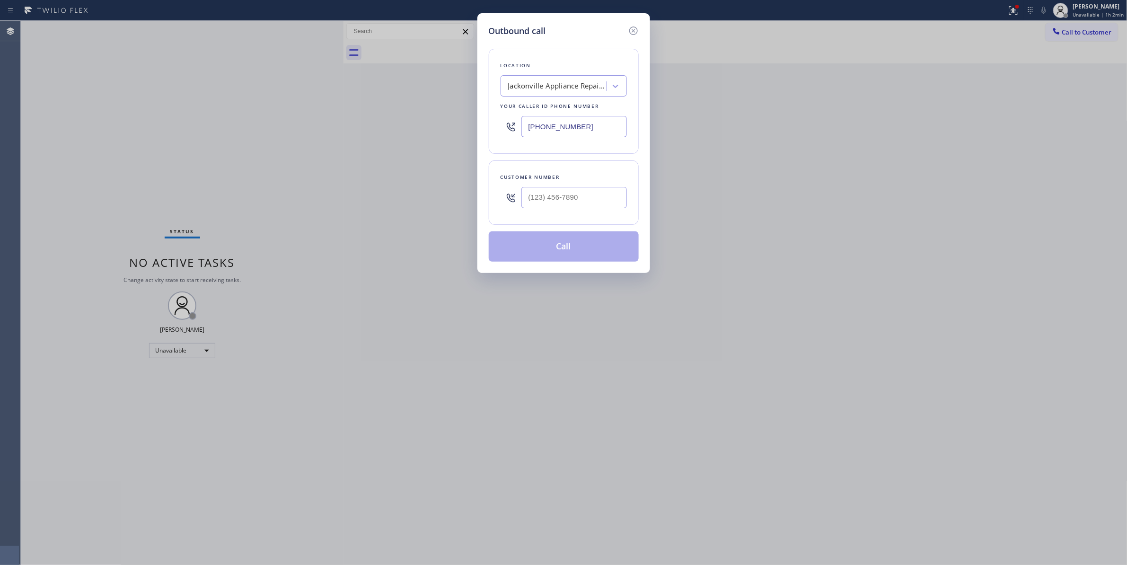
drag, startPoint x: 608, startPoint y: 124, endPoint x: 279, endPoint y: 48, distance: 337.0
click at [260, 110] on div "Outbound call Location Jackonville Appliance Repair Squad Your caller id phone …" at bounding box center [563, 282] width 1127 height 565
paste input "760) 462-2559"
type input "(760) 462-2559"
click at [555, 194] on input "(___) ___-____" at bounding box center [575, 197] width 106 height 21
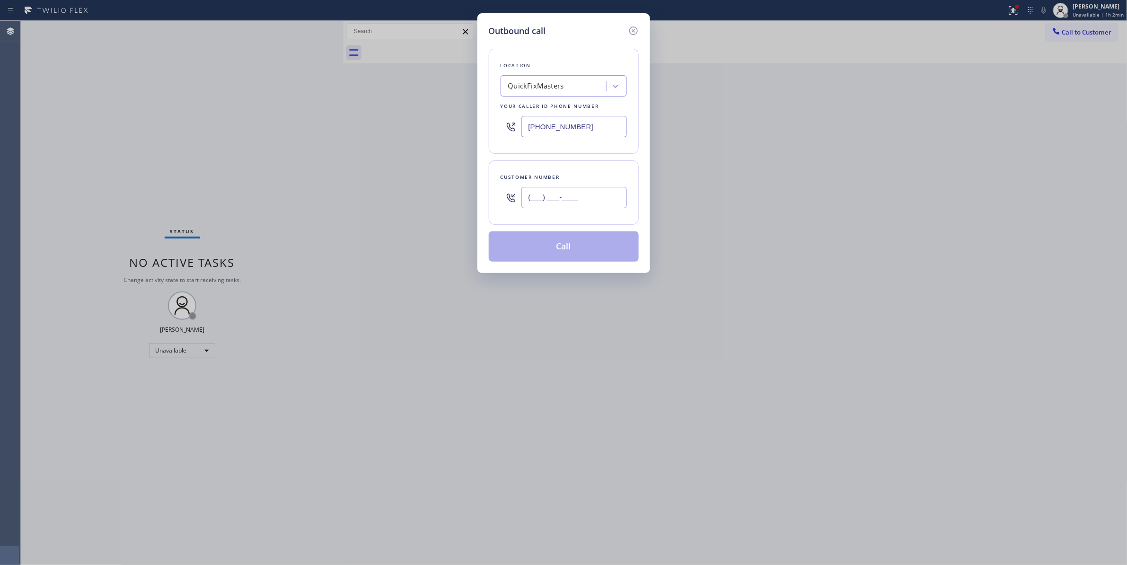
paste input "760) 774-5300"
type input "(760) 774-5300"
click at [549, 253] on button "Call" at bounding box center [564, 246] width 150 height 30
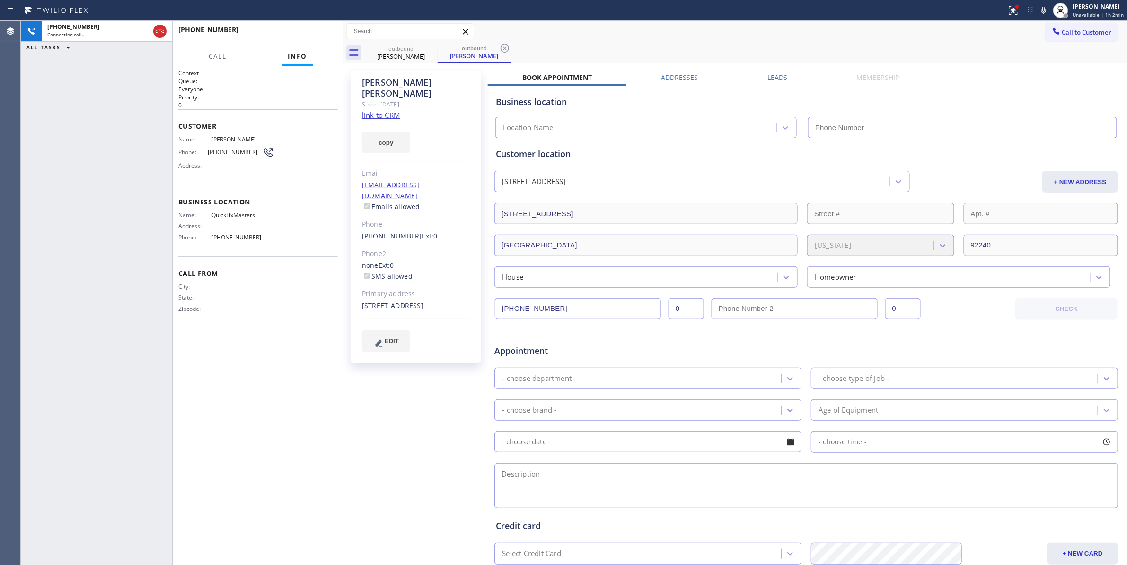
drag, startPoint x: 608, startPoint y: 45, endPoint x: 585, endPoint y: 43, distance: 22.4
click at [608, 45] on div "outbound John Leary outbound John Leary" at bounding box center [745, 52] width 763 height 21
type input "(760) 462-2559"
click at [504, 47] on icon at bounding box center [505, 48] width 9 height 9
click at [323, 33] on span "HANG UP" at bounding box center [315, 34] width 29 height 7
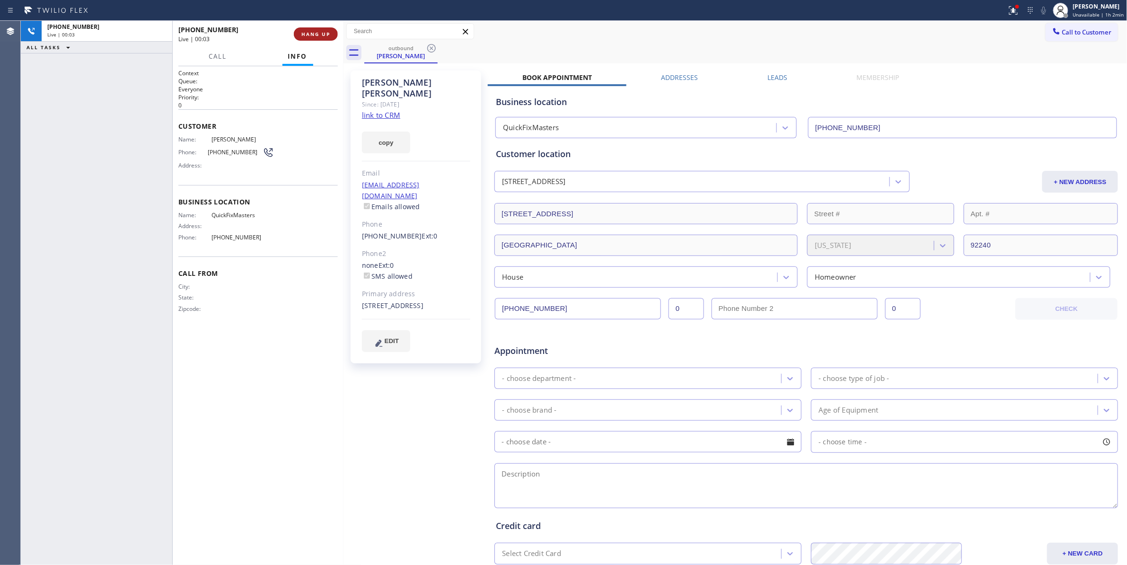
click at [323, 33] on span "HANG UP" at bounding box center [315, 34] width 29 height 7
click at [323, 33] on span "COMPLETE" at bounding box center [314, 34] width 33 height 7
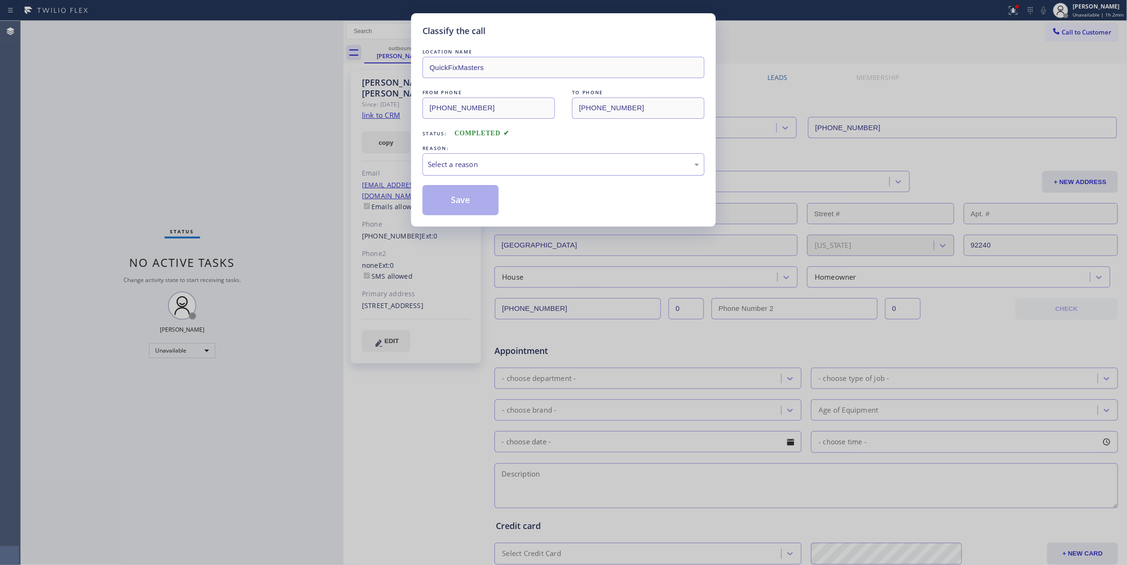
click at [461, 161] on div "Select a reason" at bounding box center [564, 164] width 272 height 11
click at [456, 208] on button "Save" at bounding box center [461, 200] width 76 height 30
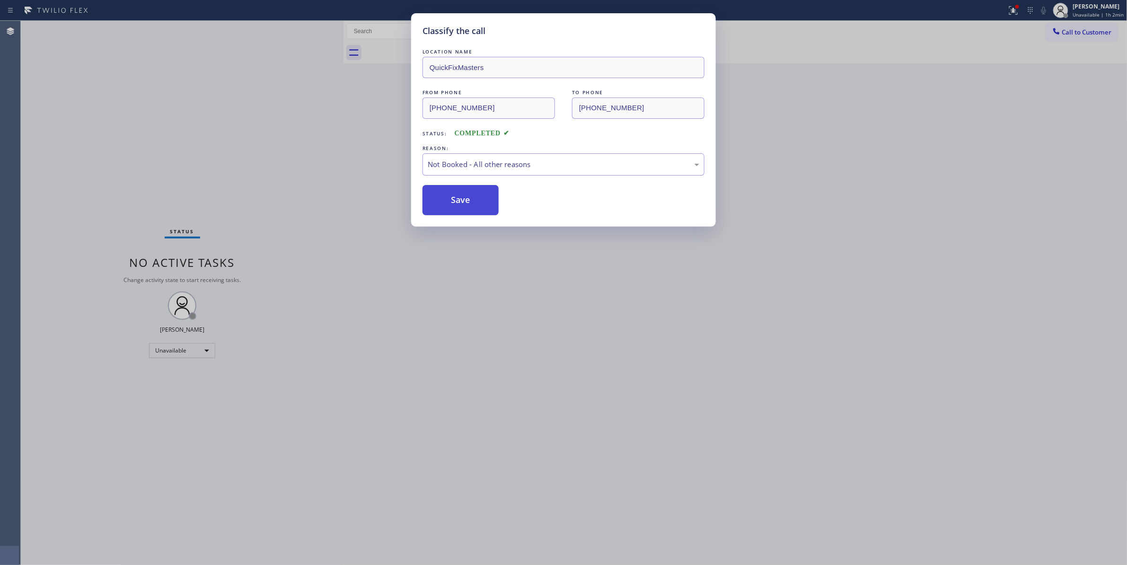
click at [456, 207] on button "Save" at bounding box center [461, 200] width 76 height 30
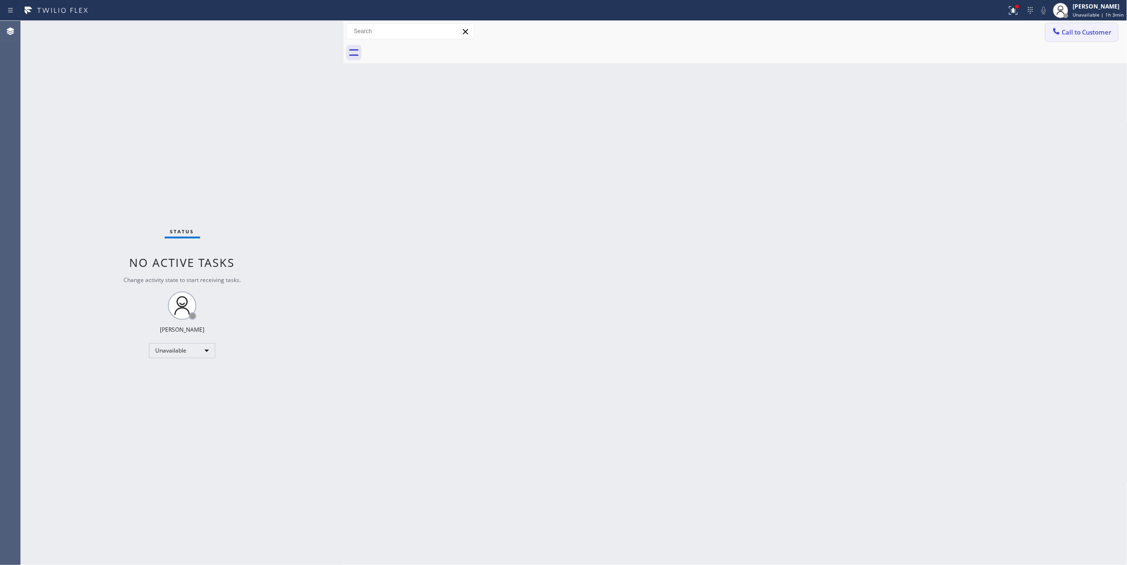
click at [1095, 32] on span "Call to Customer" at bounding box center [1087, 32] width 50 height 9
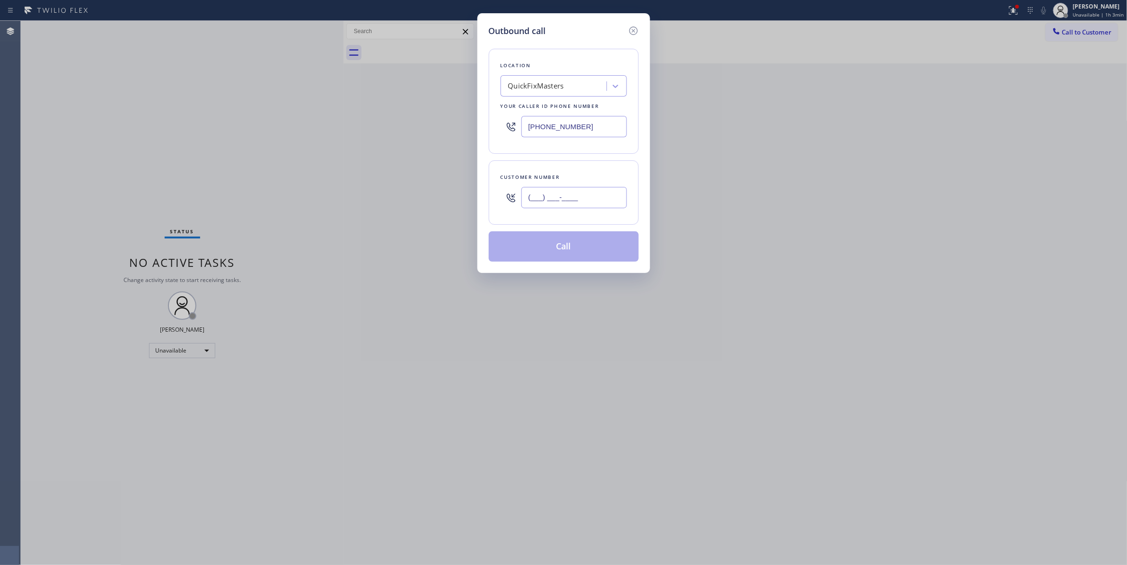
click at [571, 195] on input "(___) ___-____" at bounding box center [575, 197] width 106 height 21
paste input "760) 774-5300"
type input "(760) 774-5300"
click at [582, 256] on button "Call" at bounding box center [564, 246] width 150 height 30
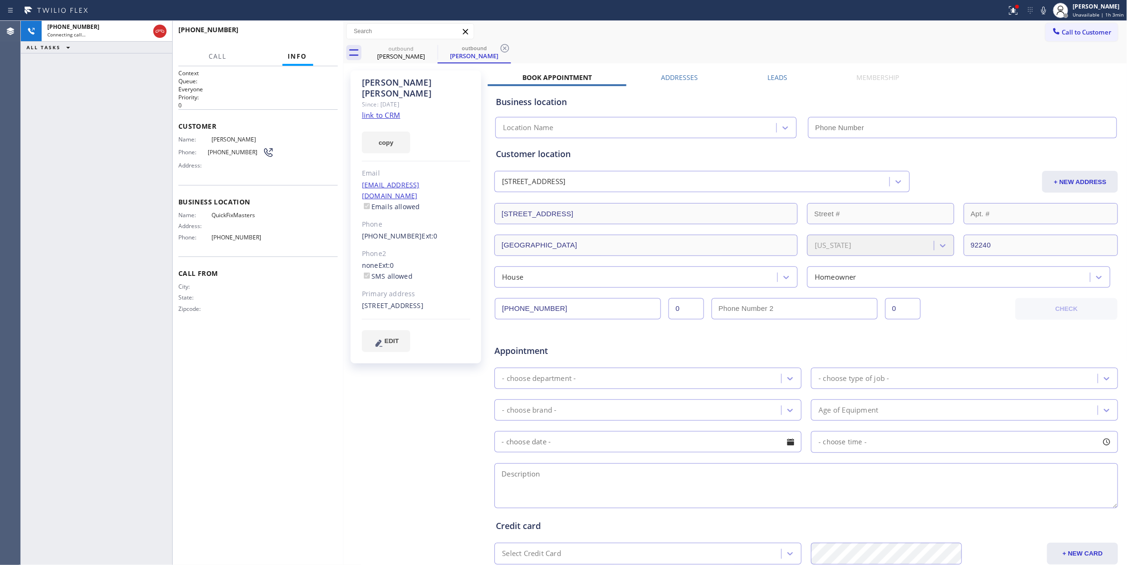
type input "(760) 462-2559"
click at [70, 256] on div "+17607745300 Connecting call… ALL TASKS ALL TASKS ACTIVE TASKS TASKS IN WRAP UP" at bounding box center [96, 293] width 151 height 544
drag, startPoint x: 410, startPoint y: 456, endPoint x: 474, endPoint y: 124, distance: 338.9
click at [415, 434] on div "John Leary Since: 20 may 2020 link to CRM copy Email leardog63@gmail.com Emails…" at bounding box center [417, 372] width 142 height 613
click at [506, 46] on icon at bounding box center [504, 48] width 11 height 11
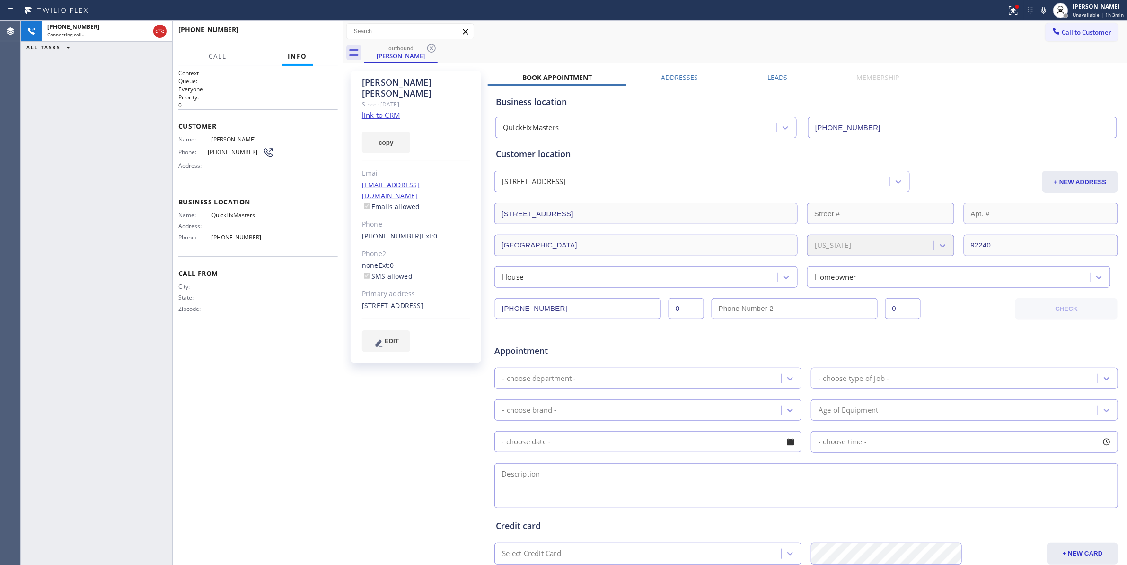
click at [384, 110] on link "link to CRM" at bounding box center [381, 114] width 38 height 9
click at [379, 110] on link "link to CRM" at bounding box center [381, 114] width 38 height 9
click at [305, 32] on span "COMPLETE" at bounding box center [314, 34] width 33 height 7
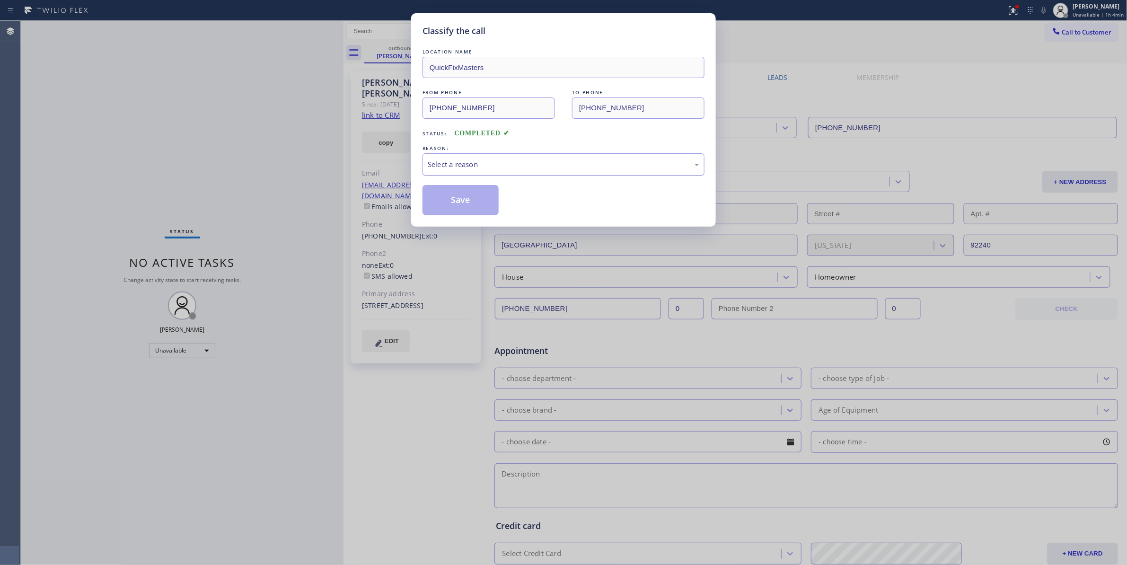
click at [473, 168] on div "Select a reason" at bounding box center [564, 164] width 272 height 11
click at [457, 201] on button "Save" at bounding box center [461, 200] width 76 height 30
click at [456, 201] on button "Save" at bounding box center [461, 200] width 76 height 30
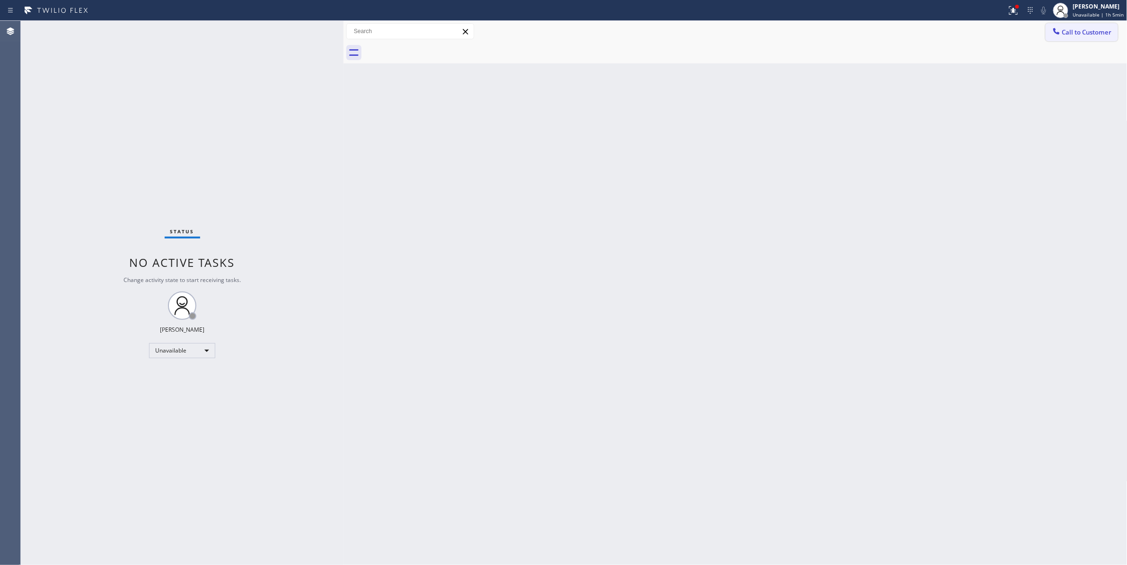
click at [1081, 34] on span "Call to Customer" at bounding box center [1087, 32] width 50 height 9
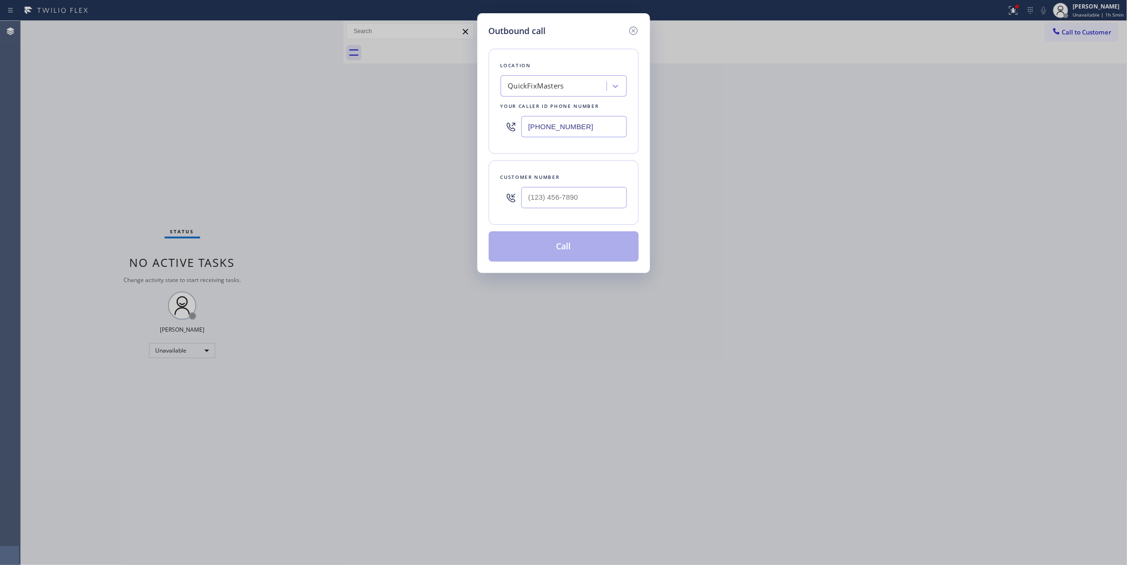
drag, startPoint x: 580, startPoint y: 125, endPoint x: 252, endPoint y: 115, distance: 328.2
click at [252, 118] on div "Outbound call Location QuickFixMasters Your caller id phone number (760) 462-25…" at bounding box center [563, 282] width 1127 height 565
paste input "323) 676-1651"
type input "(323) 676-1651"
click at [571, 200] on input "(___) ___-____" at bounding box center [575, 197] width 106 height 21
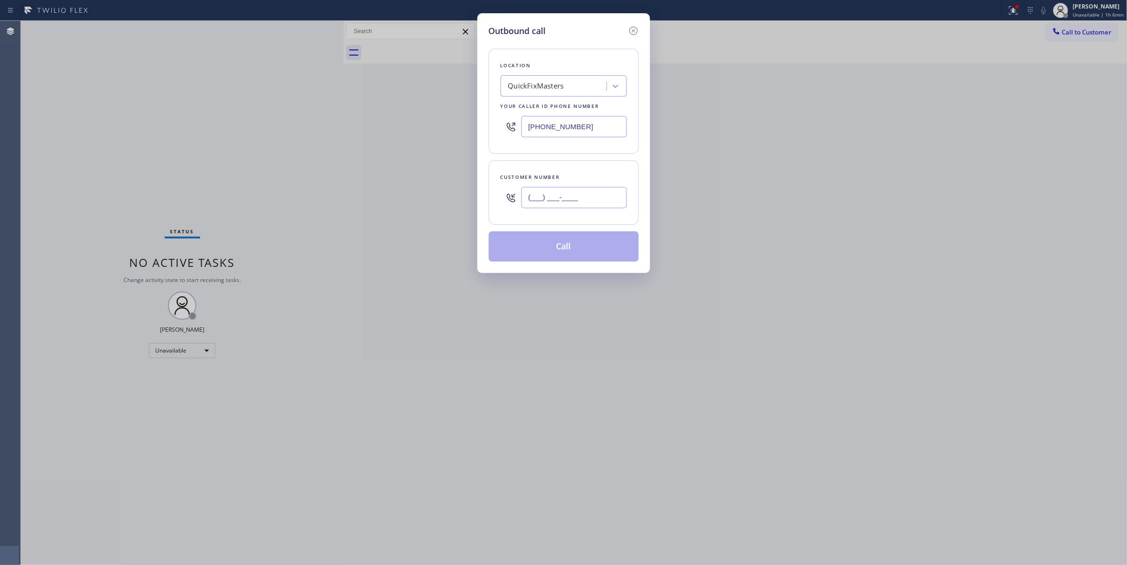
paste input "626) 755-3662"
type input "(626) 755-3662"
click at [593, 197] on input "(626) 755-3662" at bounding box center [575, 197] width 106 height 21
click at [513, 227] on div "Location QuickFixMasters Your caller id phone number (323) 676-1651 Customer nu…" at bounding box center [564, 149] width 150 height 224
click at [512, 217] on div "Customer number (626) 755-3662" at bounding box center [564, 192] width 150 height 64
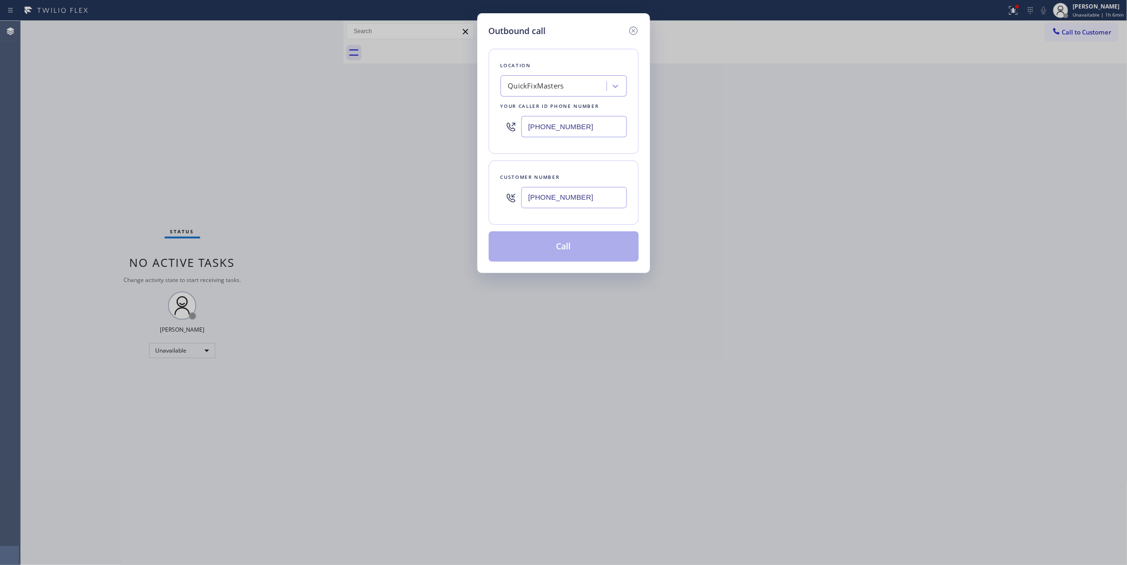
click at [582, 213] on div "(626) 755-3662" at bounding box center [575, 197] width 106 height 31
click at [598, 167] on div "Customer number (626) 755-3662" at bounding box center [564, 192] width 150 height 64
click at [600, 166] on div "Customer number (626) 755-3662" at bounding box center [564, 192] width 150 height 64
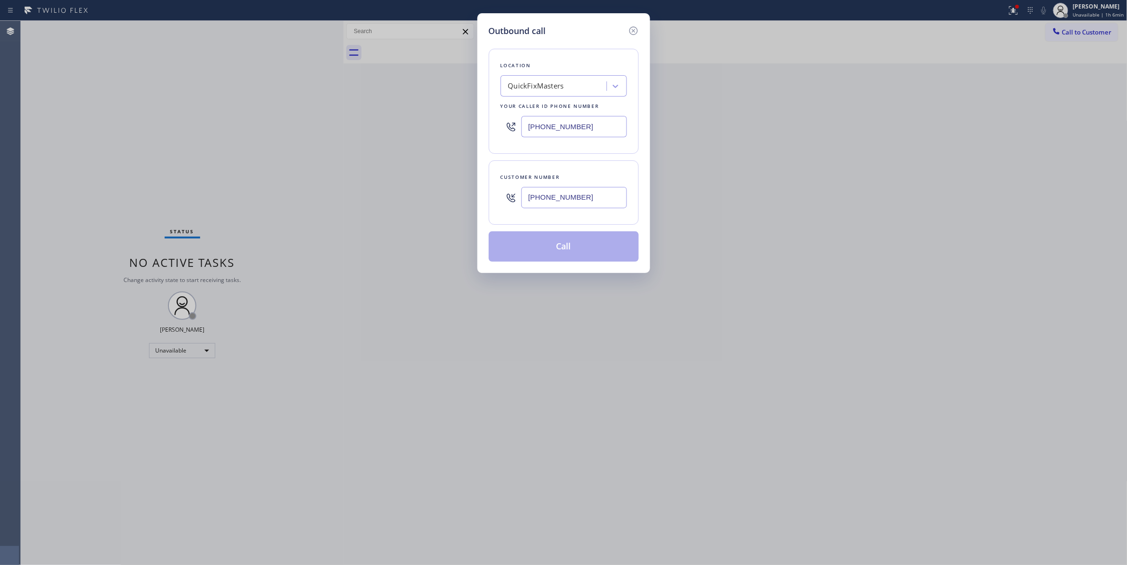
click at [609, 180] on div "Customer number" at bounding box center [564, 177] width 126 height 10
click at [611, 177] on div "Customer number" at bounding box center [564, 177] width 126 height 10
drag, startPoint x: 585, startPoint y: 267, endPoint x: 574, endPoint y: 243, distance: 26.5
click at [584, 264] on div "Outbound call Location QuickFixMasters Your caller id phone number (323) 676-16…" at bounding box center [564, 143] width 173 height 260
click at [556, 249] on button "Call" at bounding box center [564, 246] width 150 height 30
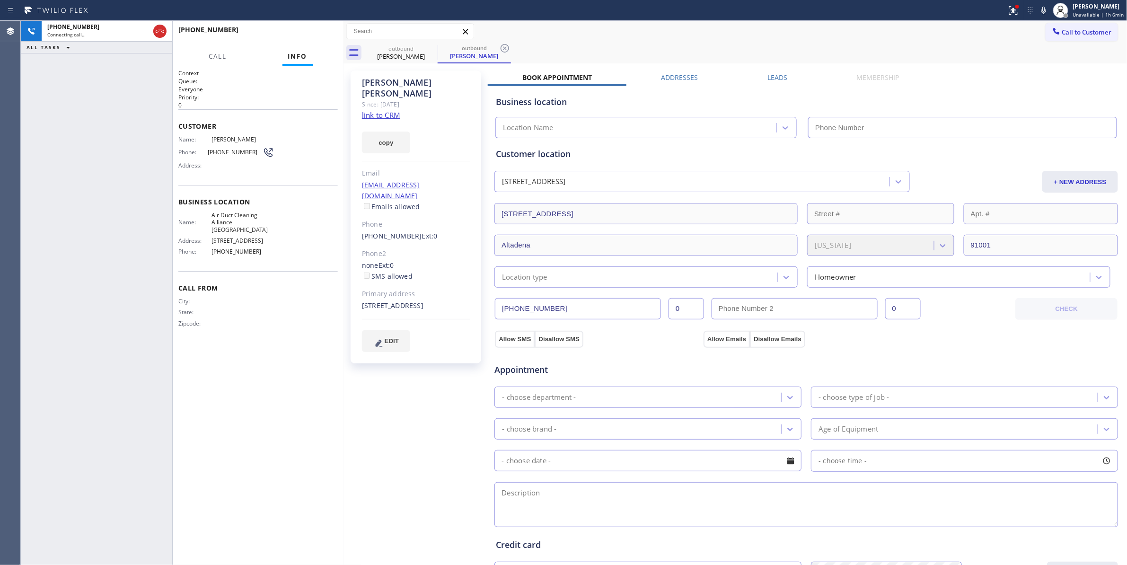
type input "(323) 676-1651"
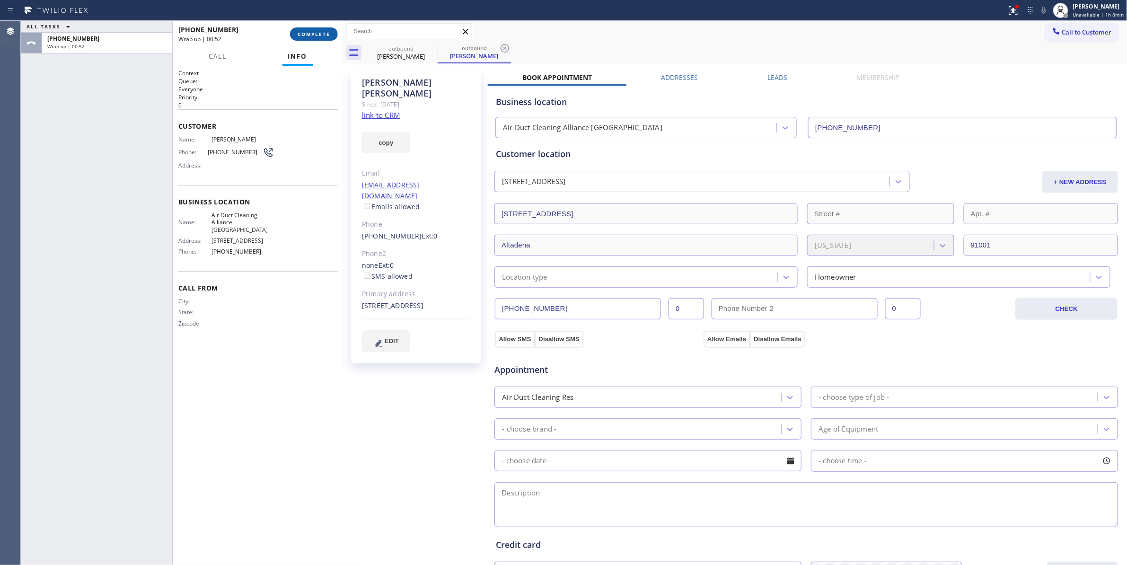
click at [303, 36] on span "COMPLETE" at bounding box center [314, 34] width 33 height 7
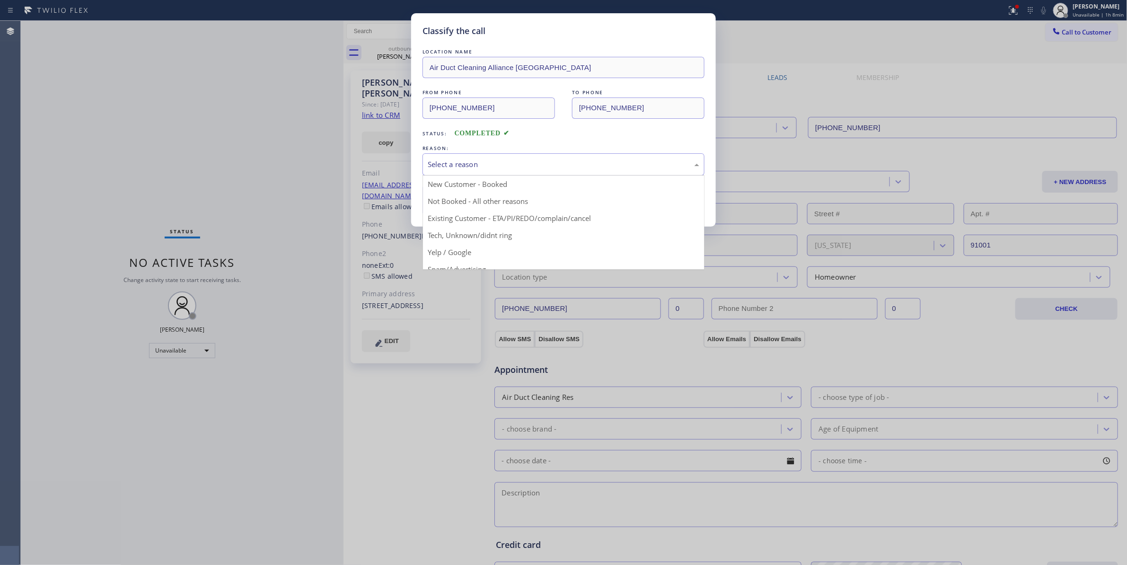
click at [453, 163] on div "Select a reason" at bounding box center [564, 164] width 272 height 11
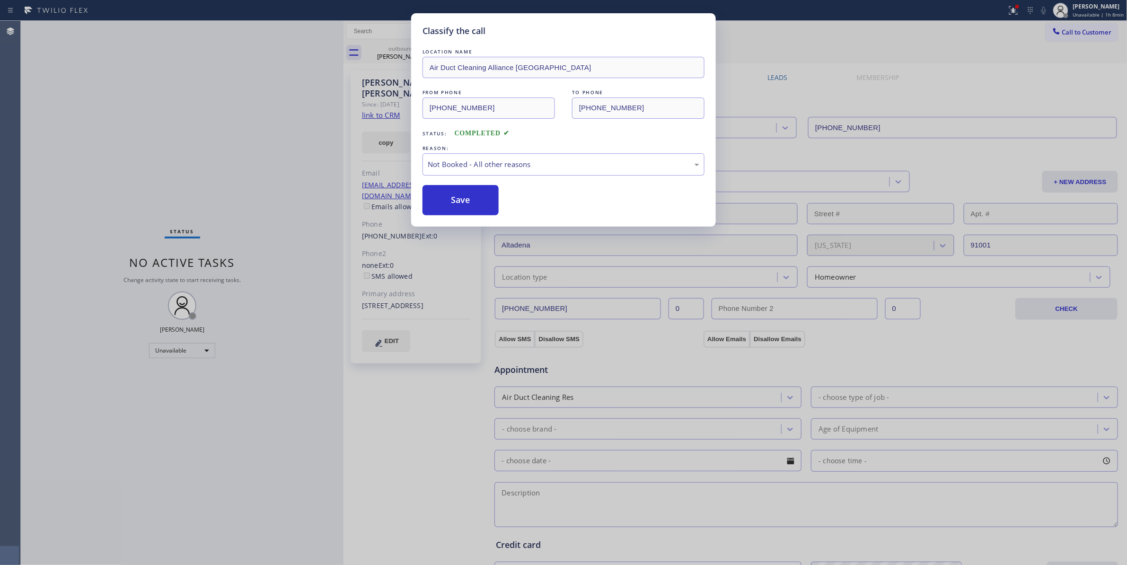
click at [442, 199] on button "Save" at bounding box center [461, 200] width 76 height 30
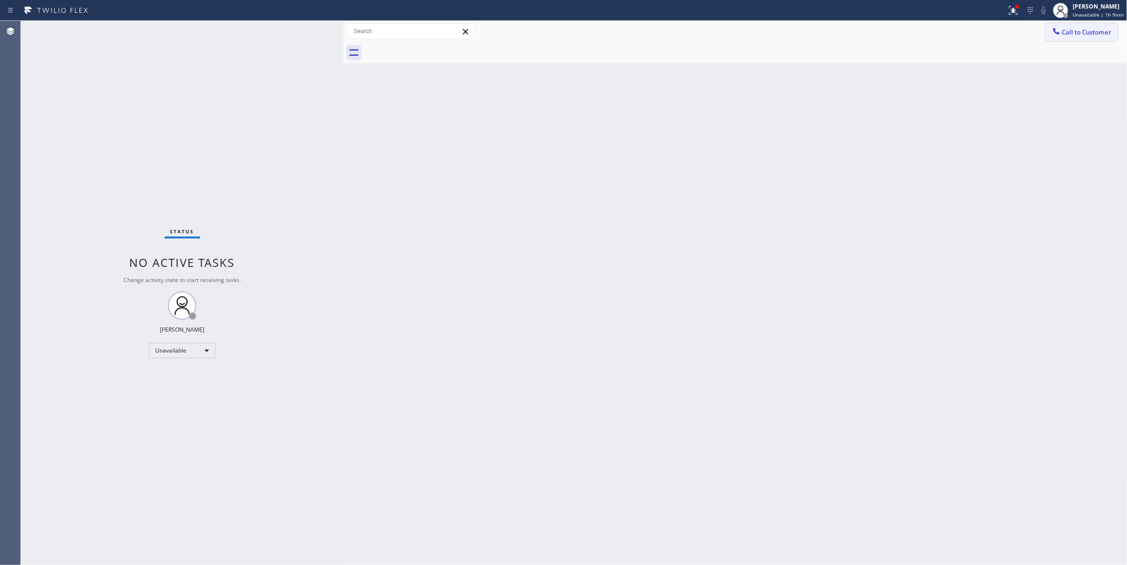
click at [1086, 35] on span "Call to Customer" at bounding box center [1087, 32] width 50 height 9
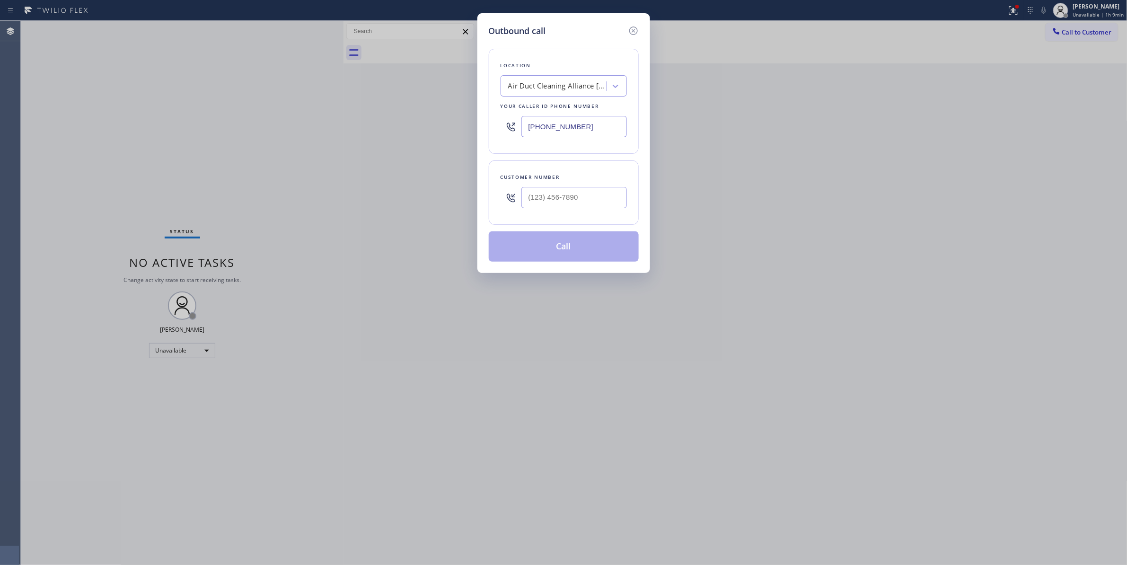
drag, startPoint x: 593, startPoint y: 126, endPoint x: 283, endPoint y: 120, distance: 310.1
click at [271, 122] on div "Outbound call Location Air Duct Cleaning Alliance Los Angeles Your caller id ph…" at bounding box center [563, 282] width 1127 height 565
paste input "47) 284-6179"
type input "(347) 284-6179"
click at [562, 199] on input "(___) ___-____" at bounding box center [575, 197] width 106 height 21
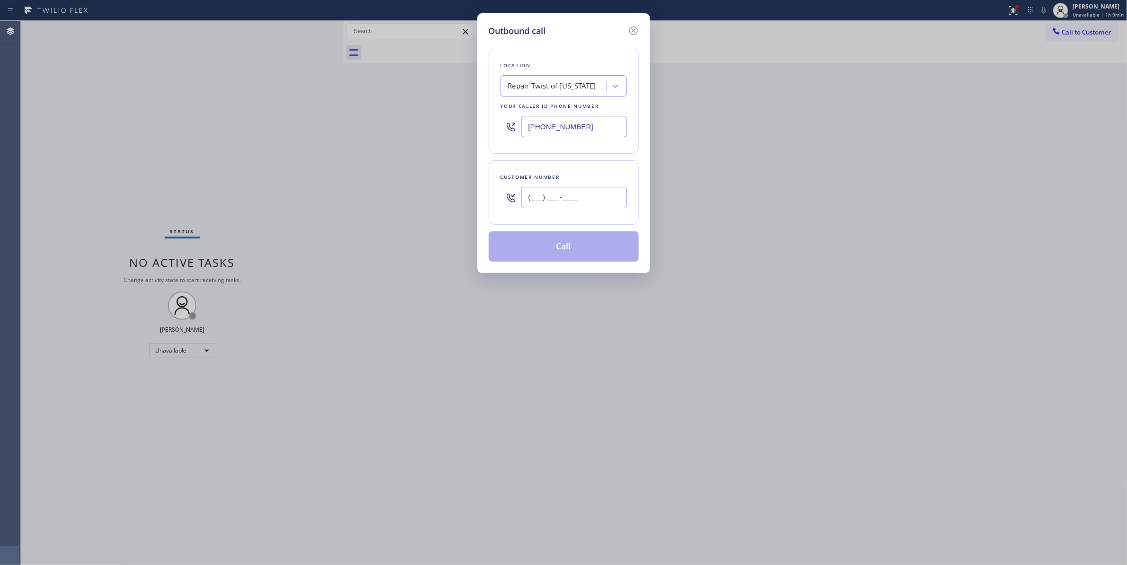
paste input "917) 774-4004"
type input "(917) 774-4004"
click at [571, 251] on button "Call" at bounding box center [564, 246] width 150 height 30
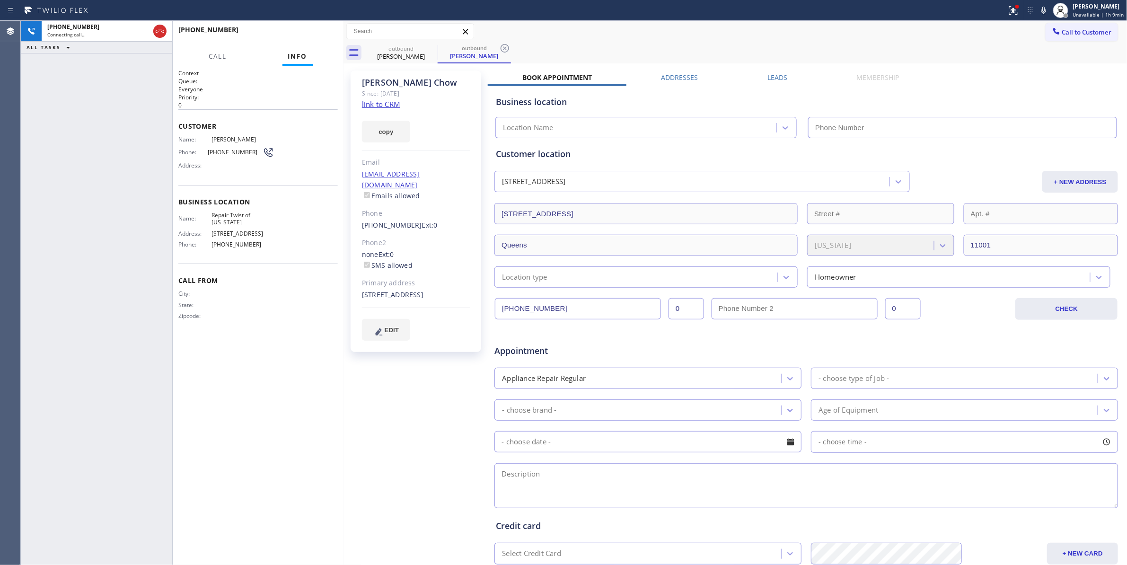
type input "(347) 284-6179"
click at [507, 47] on icon at bounding box center [504, 48] width 11 height 11
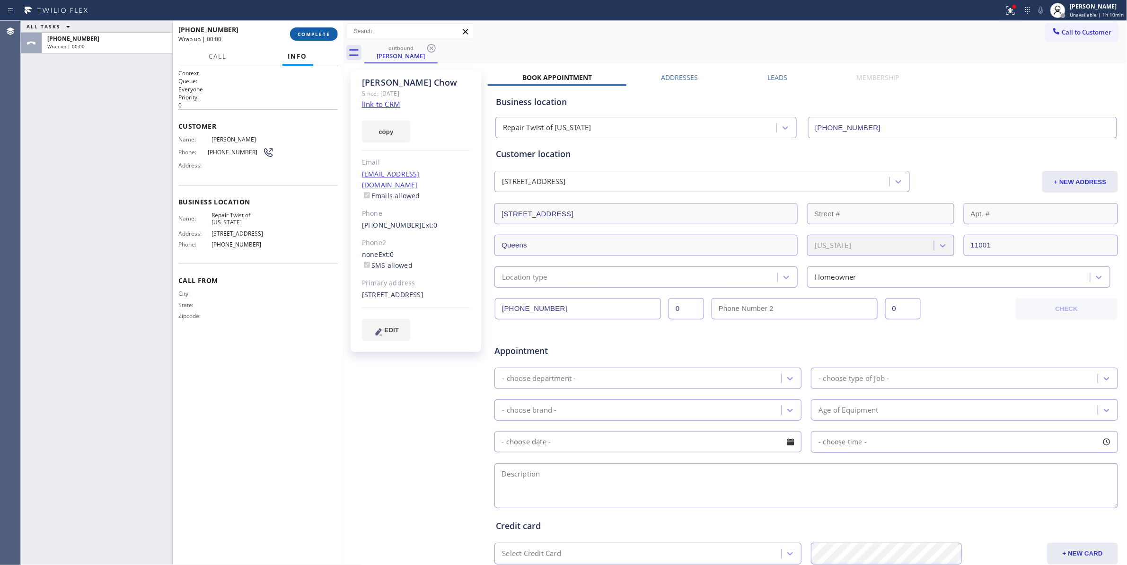
click at [295, 29] on button "COMPLETE" at bounding box center [314, 33] width 48 height 13
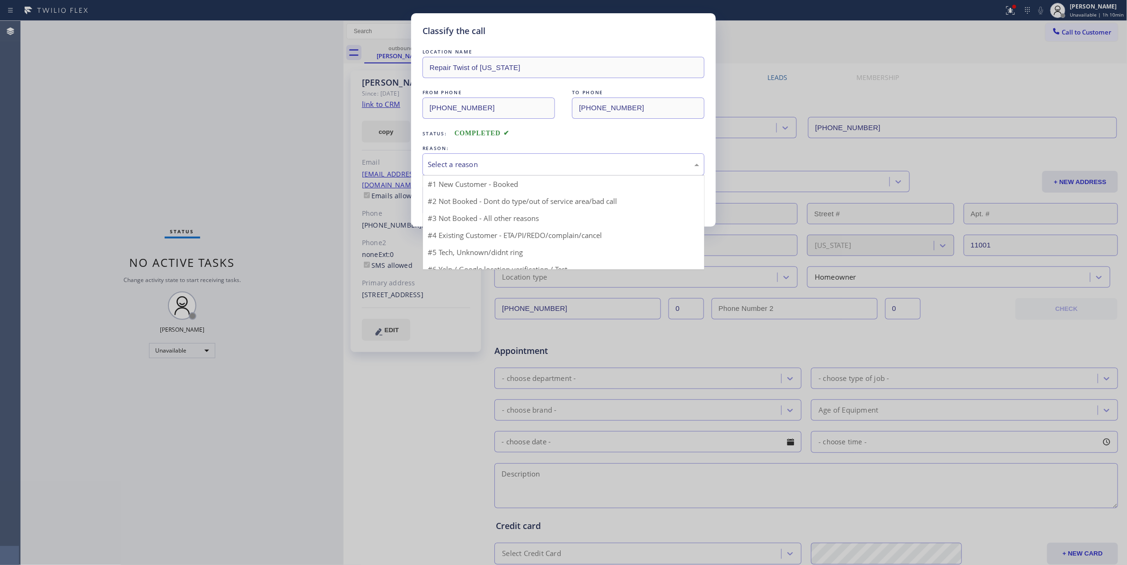
click at [487, 172] on div "Select a reason" at bounding box center [564, 164] width 282 height 22
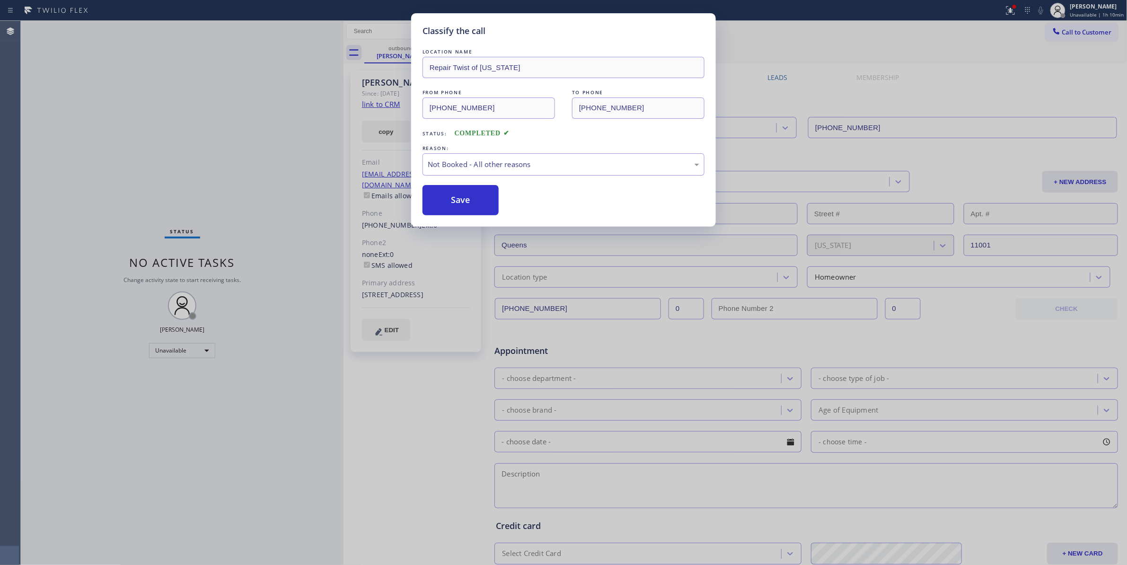
click at [467, 199] on button "Save" at bounding box center [461, 200] width 76 height 30
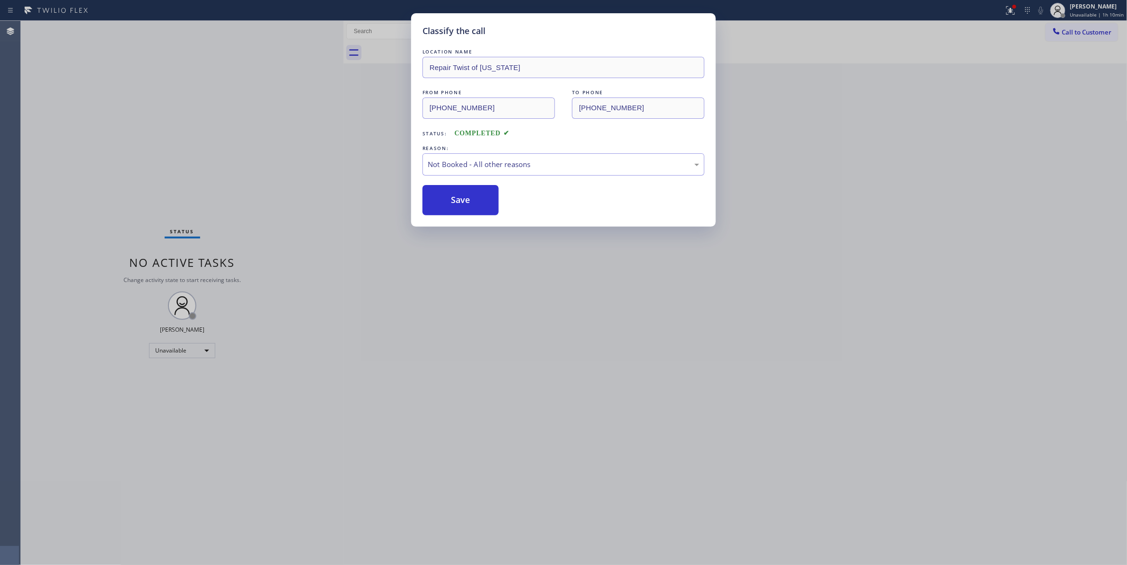
click at [467, 199] on button "Save" at bounding box center [461, 200] width 76 height 30
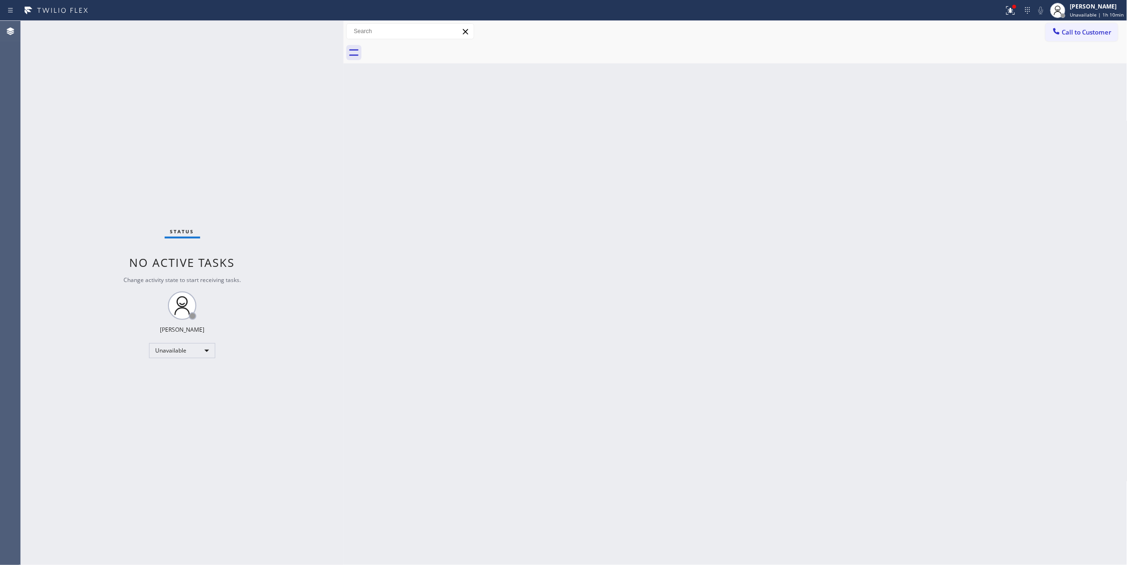
drag, startPoint x: 769, startPoint y: 199, endPoint x: 1031, endPoint y: 88, distance: 284.8
click at [782, 187] on div "Back to Dashboard Change Sender ID Customers Technicians Select a contact Outbo…" at bounding box center [736, 293] width 784 height 544
click at [1079, 27] on button "Call to Customer" at bounding box center [1082, 32] width 72 height 18
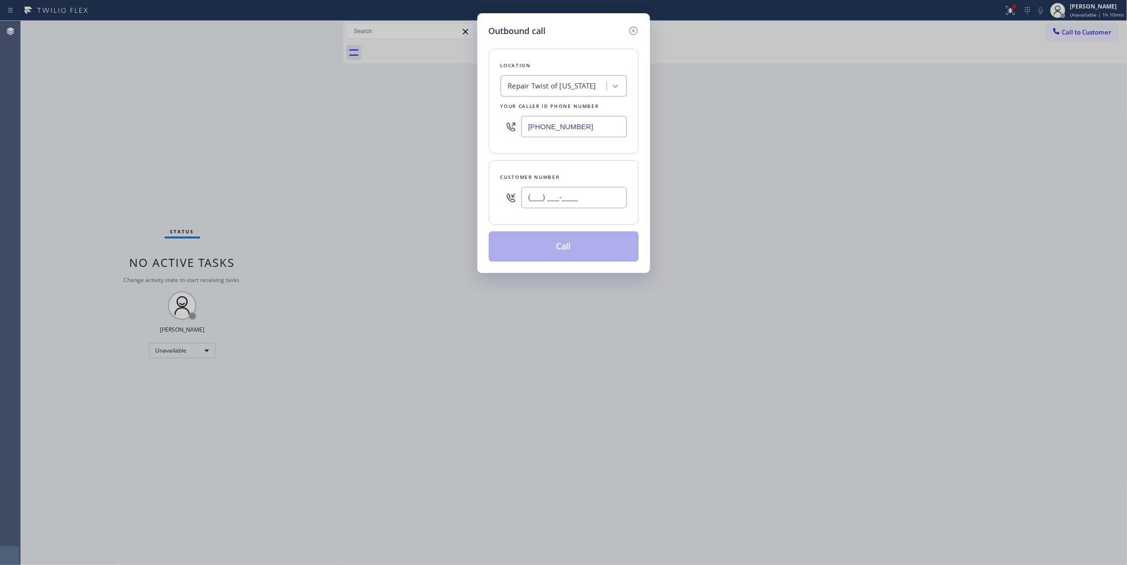
click at [551, 197] on input "(___) ___-____" at bounding box center [575, 197] width 106 height 21
paste input "904) 227-6959"
type input "(904) 227-6959"
drag, startPoint x: 589, startPoint y: 124, endPoint x: 275, endPoint y: 166, distance: 316.6
click at [272, 145] on div "Outbound call Location Repair Twist of New York Your caller id phone number (34…" at bounding box center [563, 282] width 1127 height 565
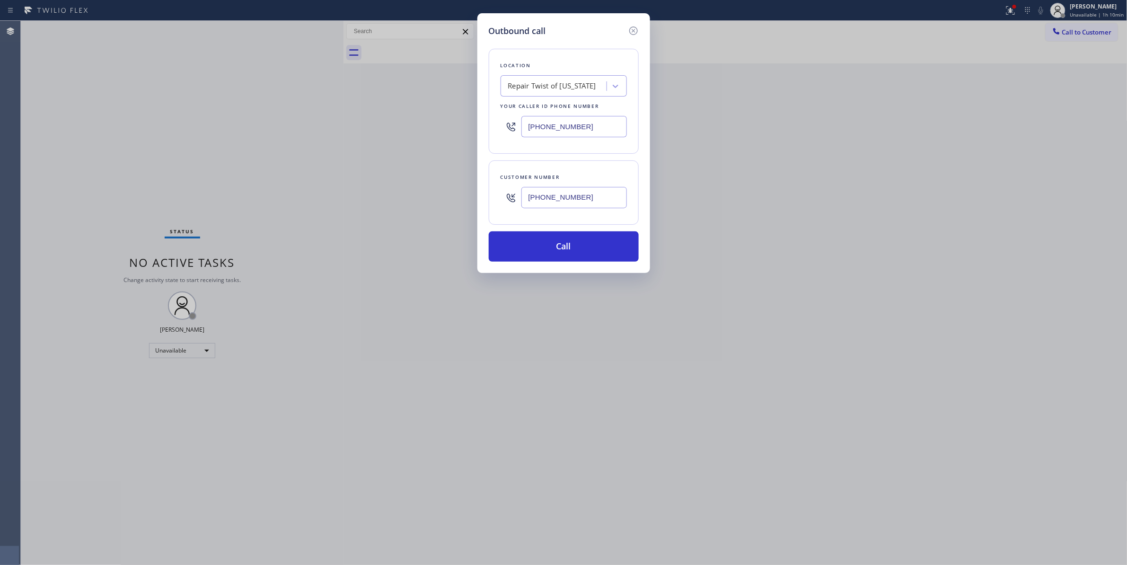
paste input "904) 293-1876"
type input "(904) 293-1876"
drag, startPoint x: 587, startPoint y: 203, endPoint x: 486, endPoint y: 189, distance: 102.2
click at [486, 189] on div "Outbound call Location Jackonville Appliance Repair Squad Your caller id phone …" at bounding box center [564, 143] width 173 height 260
click at [524, 254] on button "Call" at bounding box center [564, 246] width 150 height 30
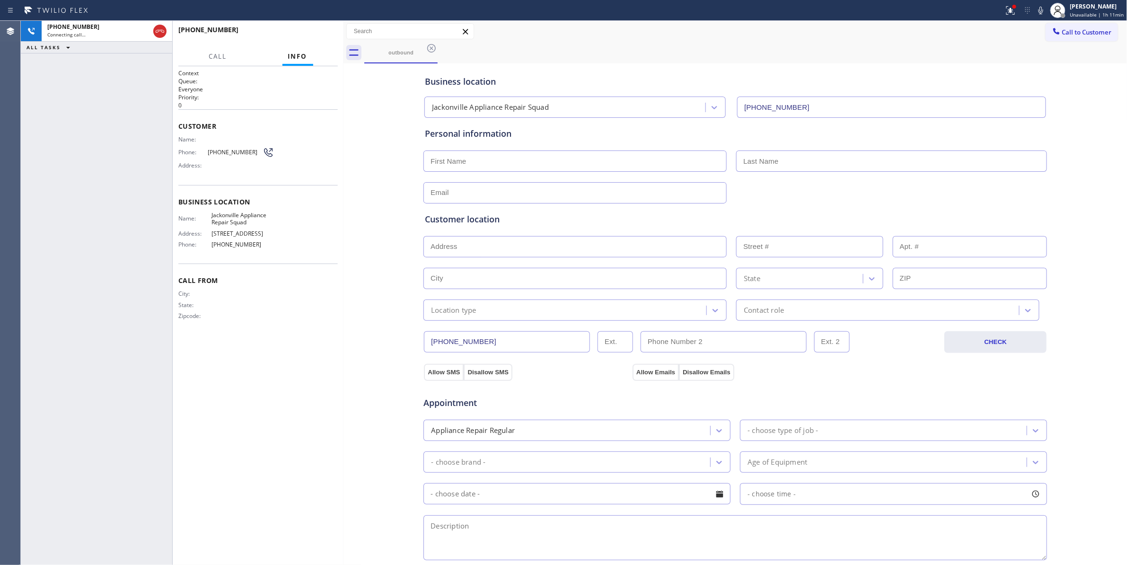
type input "(904) 293-1876"
click at [306, 368] on div "Context Queue: Everyone Priority: 0 Customer Name: Phone: (904) 227-6959 Addres…" at bounding box center [257, 315] width 159 height 493
drag, startPoint x: 187, startPoint y: 553, endPoint x: 191, endPoint y: 262, distance: 290.6
click at [187, 553] on div "Context Queue: Everyone Priority: 0 Customer Name: Phone: (904) 227-6959 Addres…" at bounding box center [257, 315] width 159 height 493
click at [314, 35] on span "HANG UP" at bounding box center [315, 34] width 29 height 7
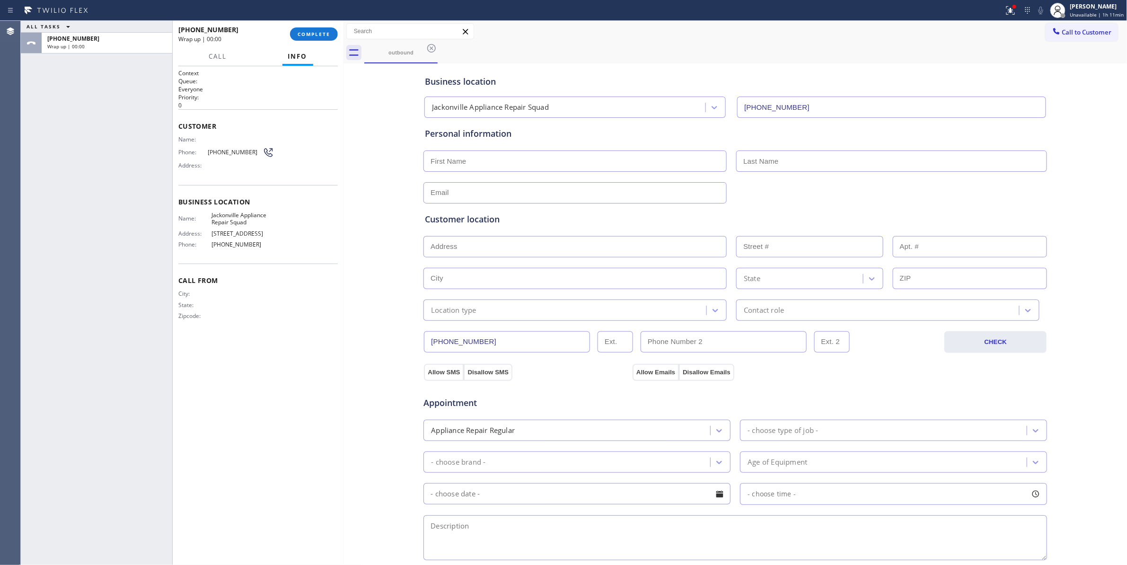
click at [231, 150] on span "(904) 227-6959" at bounding box center [235, 152] width 55 height 7
copy div "(904) 227-6959"
click at [318, 29] on button "COMPLETE" at bounding box center [314, 33] width 48 height 13
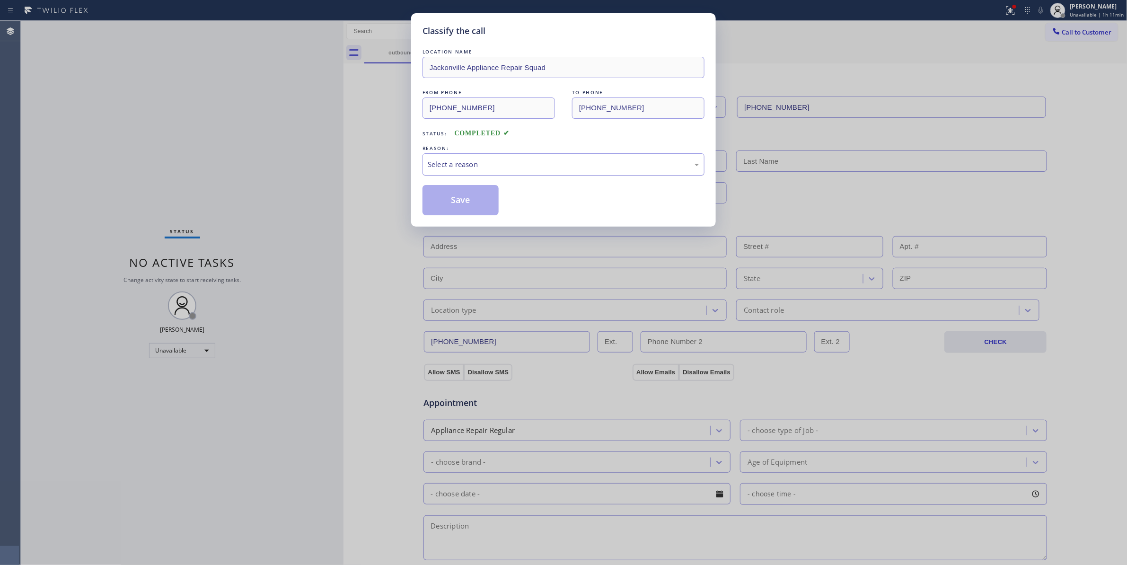
click at [475, 160] on div "Select a reason" at bounding box center [564, 164] width 272 height 11
click at [466, 205] on button "Save" at bounding box center [461, 200] width 76 height 30
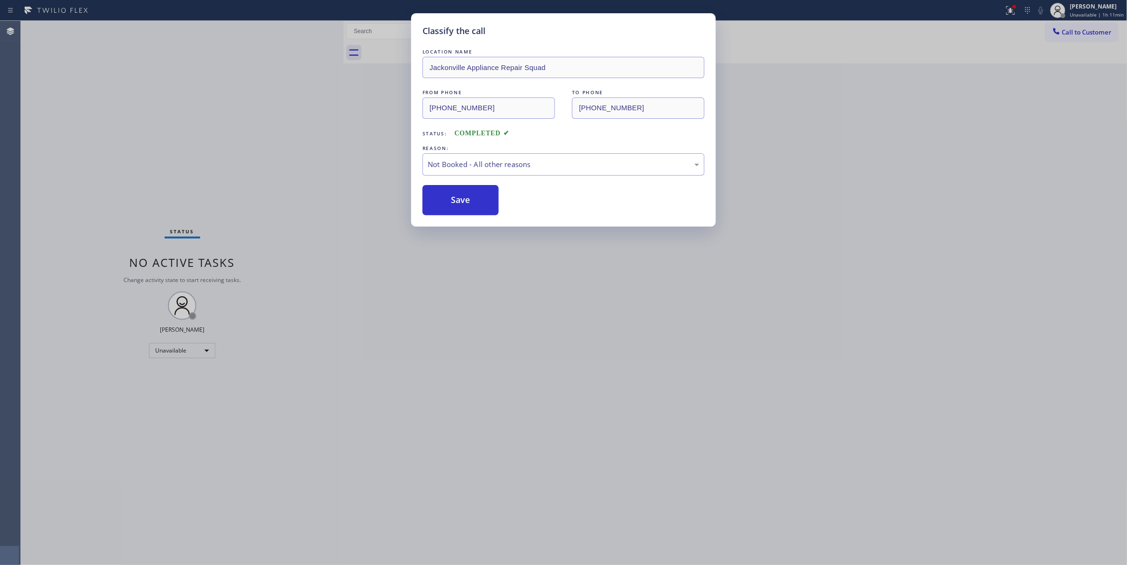
click at [466, 205] on button "Save" at bounding box center [461, 200] width 76 height 30
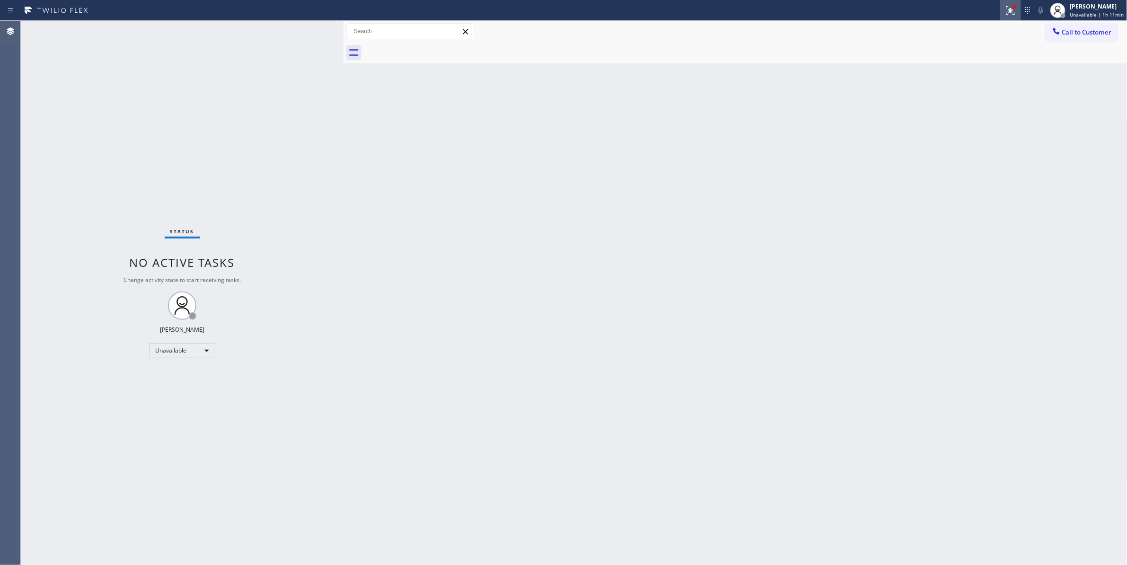
click at [1005, 11] on icon at bounding box center [1010, 10] width 11 height 11
click at [971, 121] on span "Clear issues" at bounding box center [956, 124] width 44 height 7
click at [1074, 33] on span "Call to Customer" at bounding box center [1087, 32] width 50 height 9
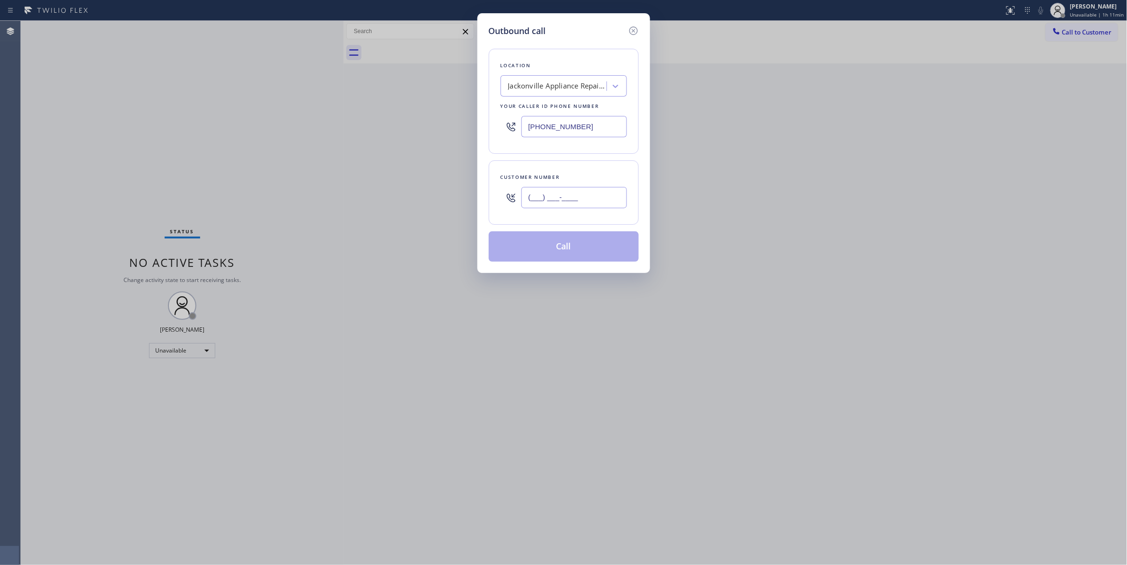
click at [596, 201] on input "(___) ___-____" at bounding box center [575, 197] width 106 height 21
paste input "904) 227-6959"
type input "(904) 227-6959"
click at [531, 243] on button "Call" at bounding box center [564, 246] width 150 height 30
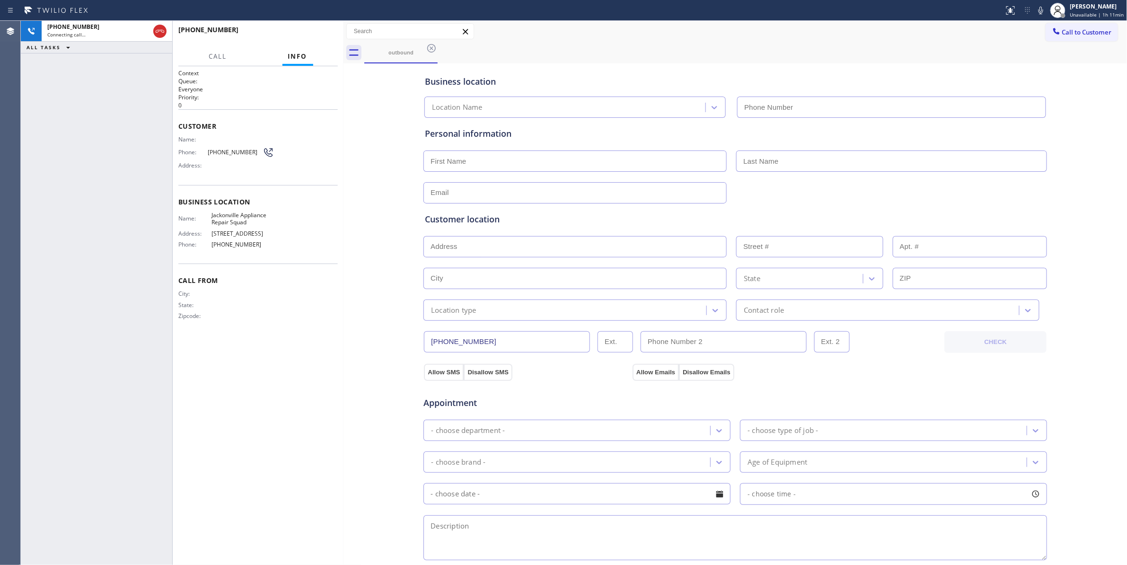
type input "(904) 293-1876"
drag, startPoint x: 127, startPoint y: 162, endPoint x: 129, endPoint y: 137, distance: 25.2
click at [127, 162] on div "+19042276959 Connecting call… ALL TASKS ALL TASKS ACTIVE TASKS TASKS IN WRAP UP" at bounding box center [96, 293] width 151 height 544
click at [310, 35] on span "HANG UP" at bounding box center [315, 34] width 29 height 7
click at [311, 34] on span "HANG UP" at bounding box center [315, 34] width 29 height 7
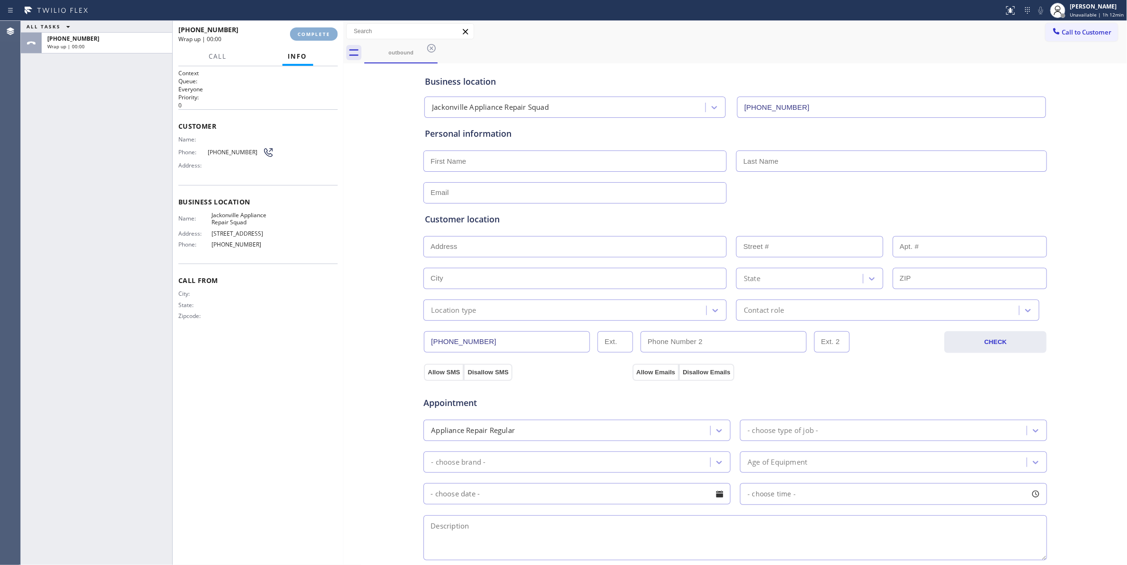
click at [311, 34] on span "COMPLETE" at bounding box center [314, 34] width 33 height 7
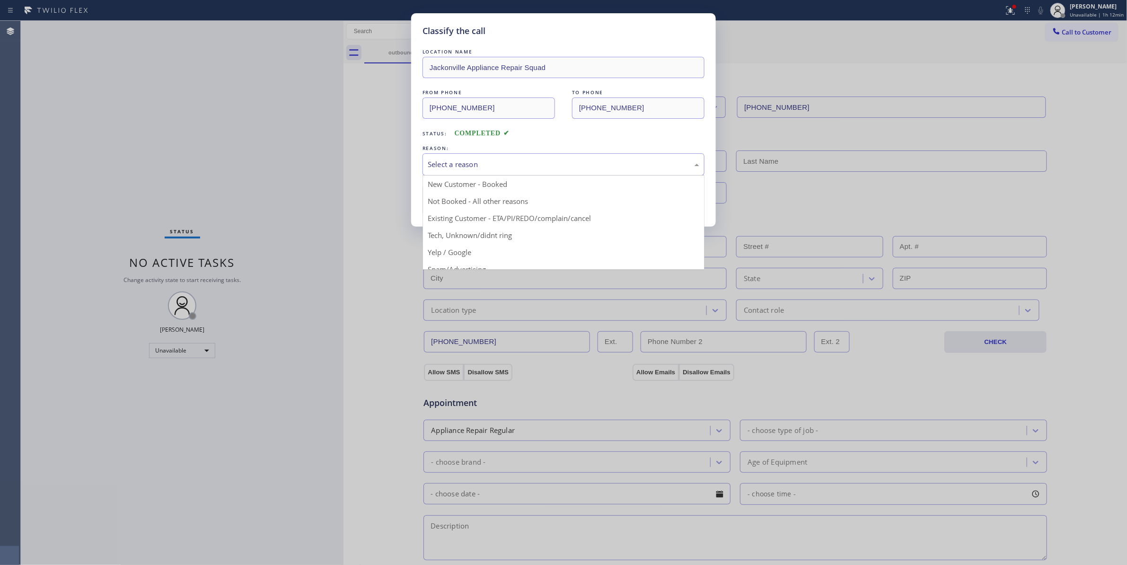
click at [458, 163] on div "Select a reason" at bounding box center [564, 164] width 272 height 11
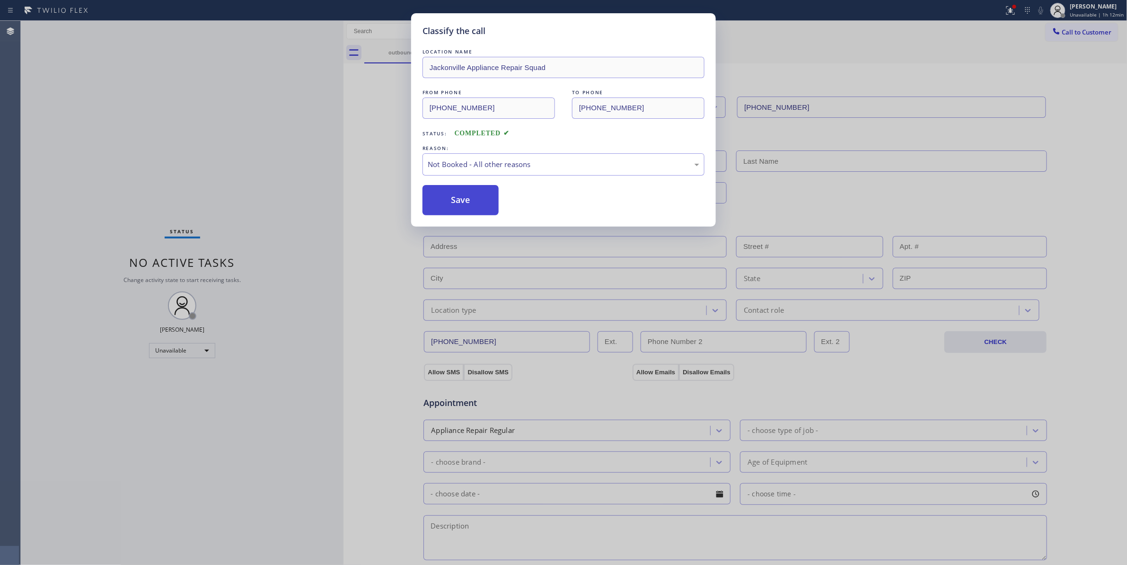
click at [457, 202] on button "Save" at bounding box center [461, 200] width 76 height 30
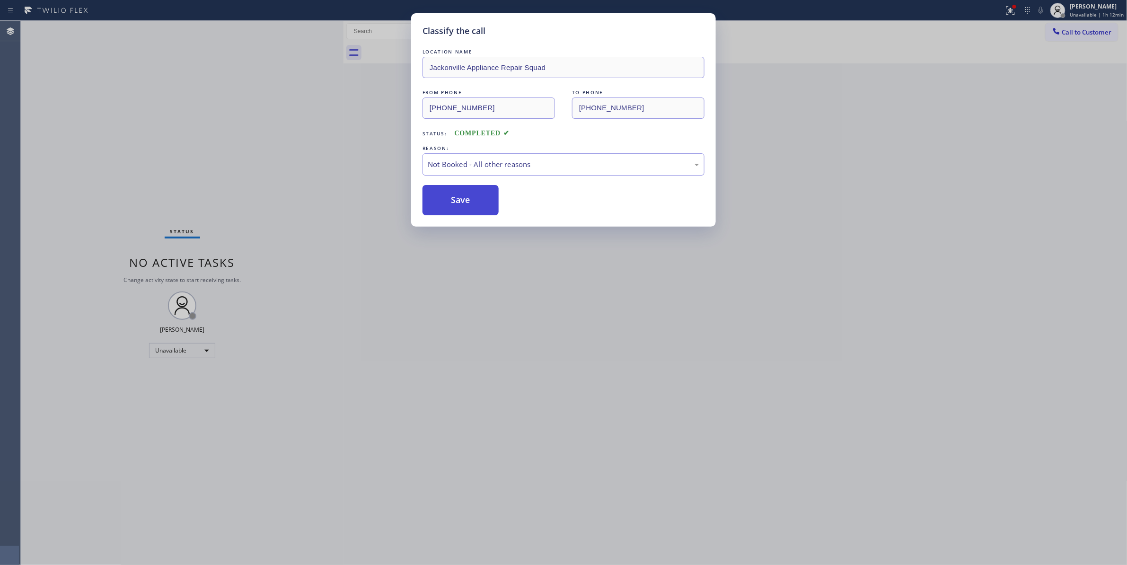
click at [457, 202] on button "Save" at bounding box center [461, 200] width 76 height 30
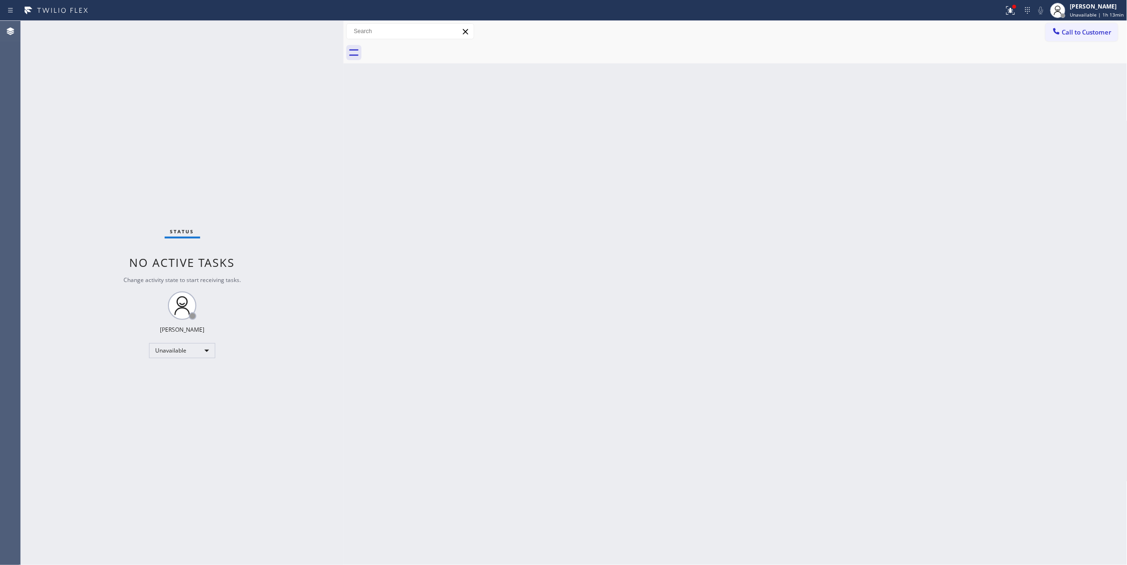
drag, startPoint x: 168, startPoint y: 120, endPoint x: 168, endPoint y: 14, distance: 106.0
click at [168, 116] on div "Status No active tasks Change activity state to start receiving tasks. [PERSON_…" at bounding box center [182, 293] width 323 height 544
drag, startPoint x: 199, startPoint y: 548, endPoint x: 506, endPoint y: 80, distance: 560.2
click at [199, 548] on div "Status No active tasks Change activity state to start receiving tasks. [PERSON_…" at bounding box center [182, 291] width 323 height 541
drag, startPoint x: 1083, startPoint y: 31, endPoint x: 1055, endPoint y: 34, distance: 28.1
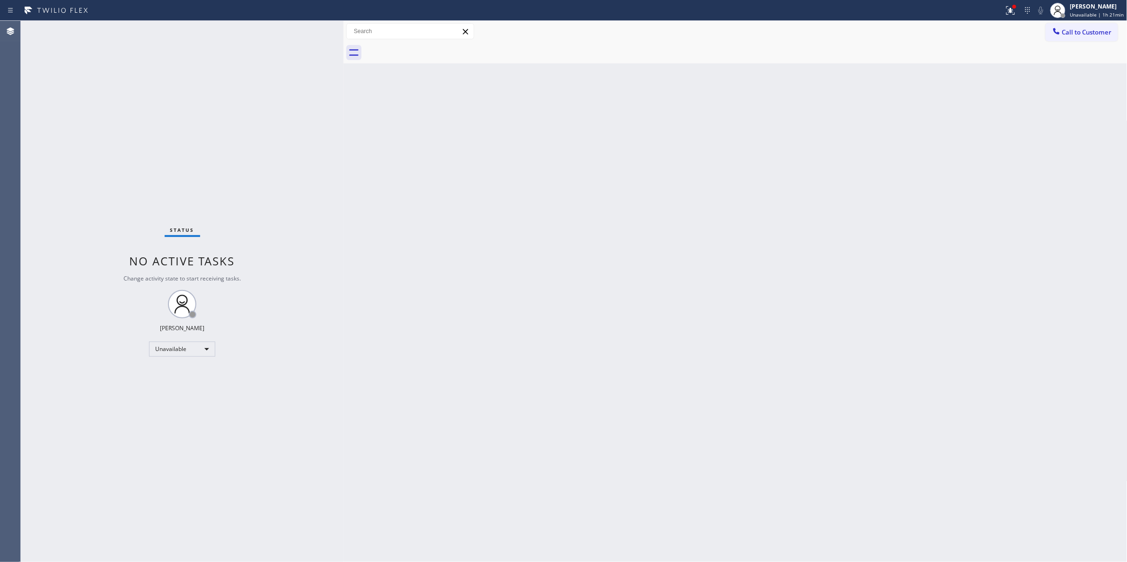
click at [1082, 31] on span "Call to Customer" at bounding box center [1087, 32] width 50 height 9
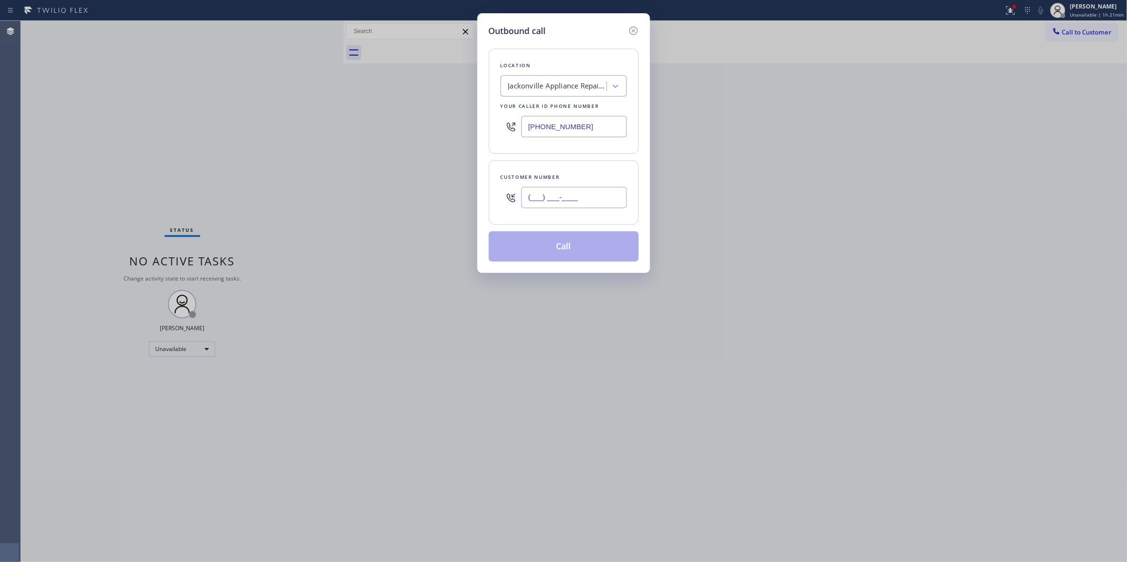
click at [555, 204] on input "(___) ___-____" at bounding box center [575, 197] width 106 height 21
paste input "814) 574-4632"
type input "(814) 574-4632"
click at [550, 92] on div "Jackonville Appliance Repair Squad" at bounding box center [555, 86] width 103 height 17
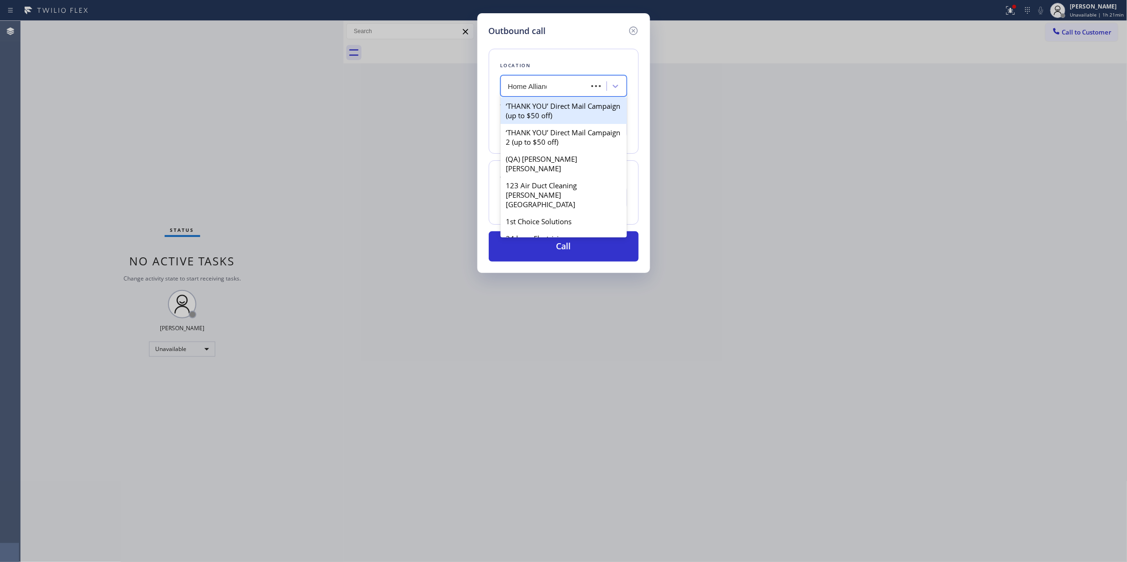
type input "Home Alliance"
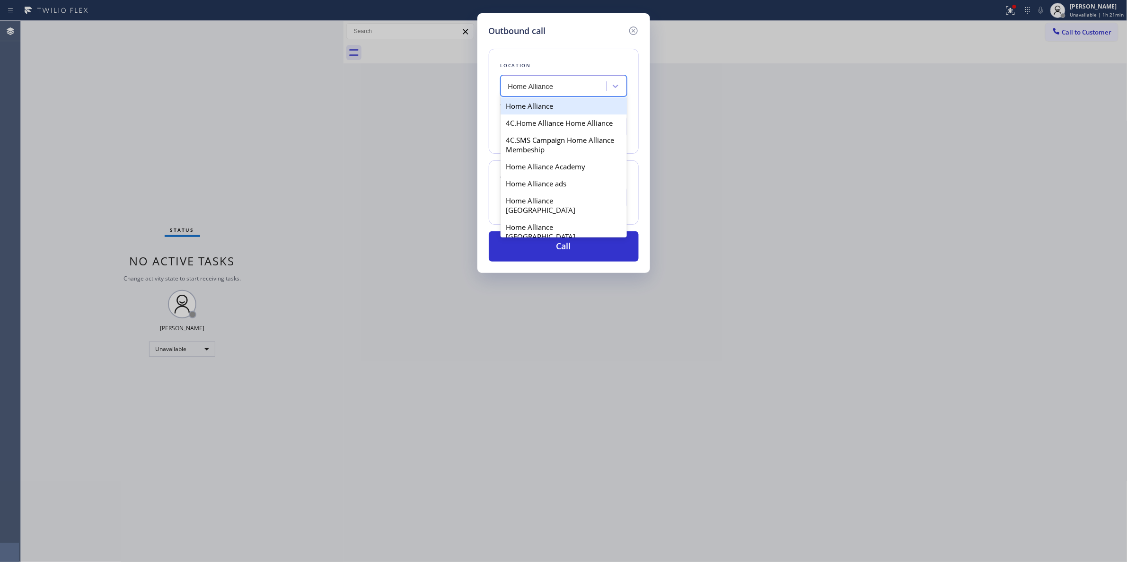
click at [532, 109] on div "Home Alliance" at bounding box center [564, 105] width 126 height 17
type input "[PHONE_NUMBER]"
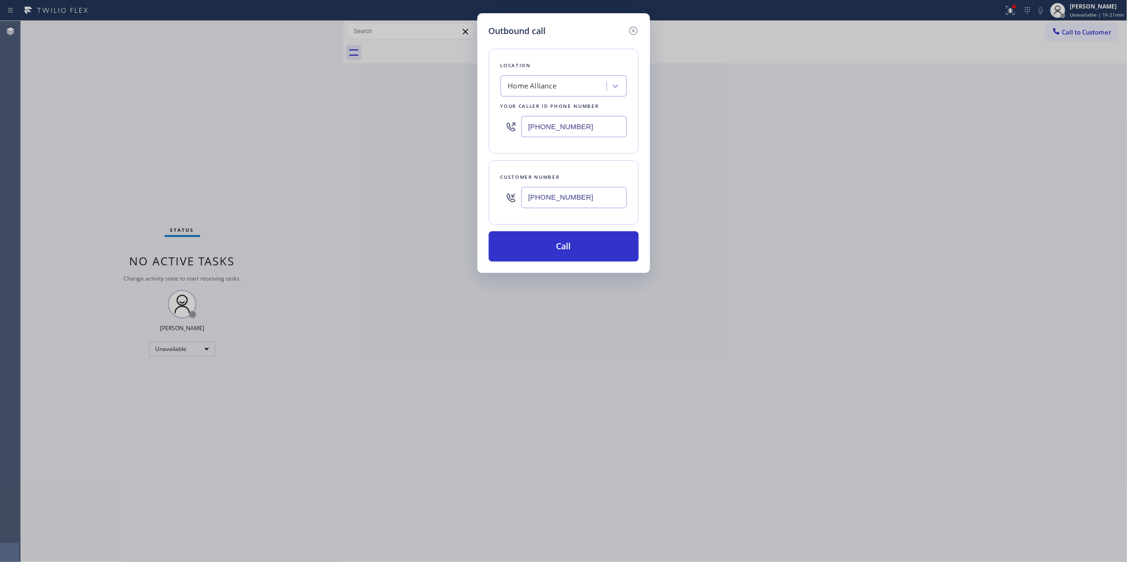
drag, startPoint x: 593, startPoint y: 199, endPoint x: 513, endPoint y: 195, distance: 80.1
click at [513, 195] on div "(814) 574-4632" at bounding box center [564, 197] width 126 height 31
click at [536, 254] on button "Call" at bounding box center [564, 246] width 150 height 30
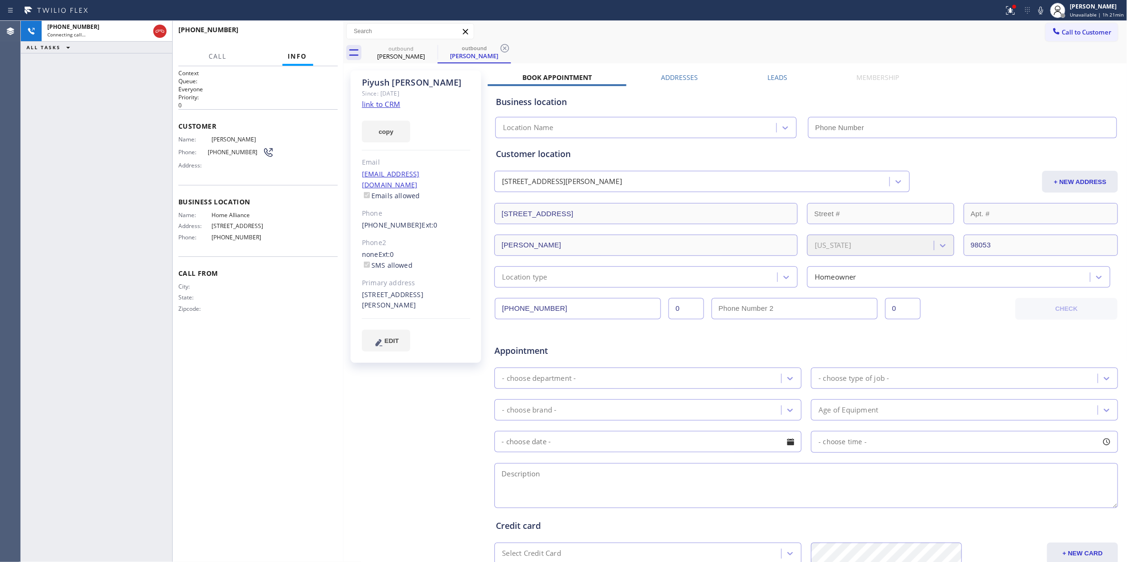
type input "[PHONE_NUMBER]"
click at [325, 29] on button "COMPLETE" at bounding box center [314, 33] width 48 height 13
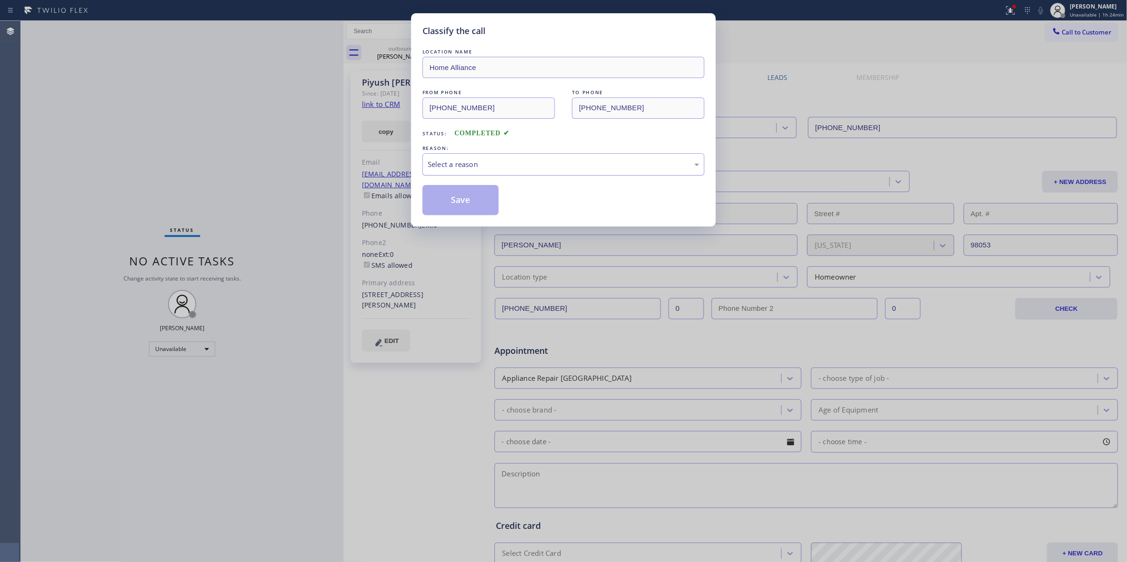
click at [452, 167] on div "Select a reason" at bounding box center [564, 164] width 272 height 11
click at [459, 205] on button "Save" at bounding box center [461, 200] width 76 height 30
drag, startPoint x: 459, startPoint y: 205, endPoint x: 459, endPoint y: 14, distance: 191.2
click at [459, 205] on button "Save" at bounding box center [461, 200] width 76 height 30
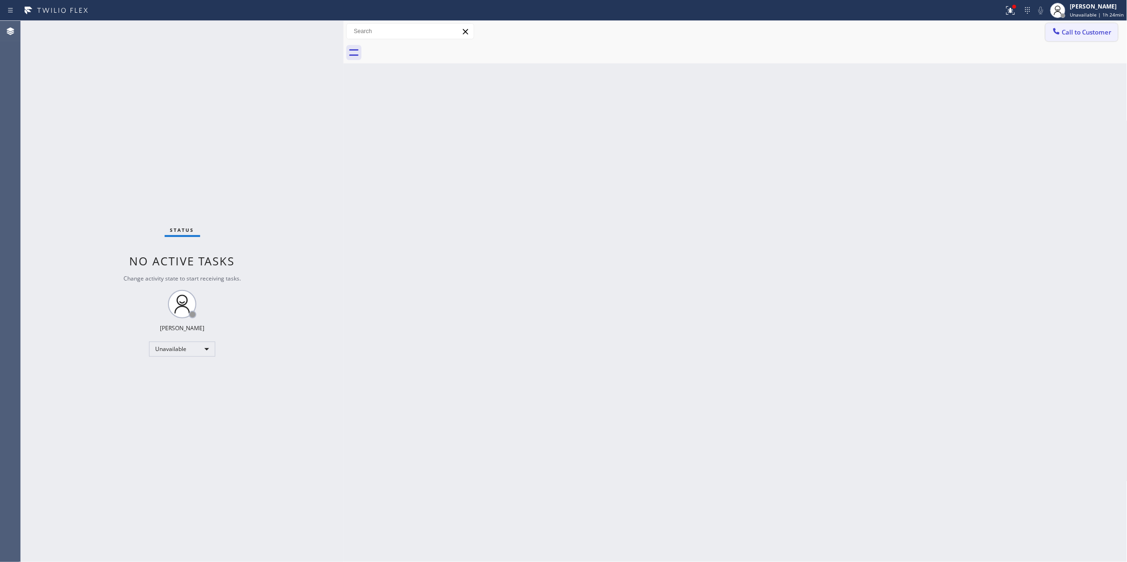
click at [1106, 27] on button "Call to Customer" at bounding box center [1082, 32] width 72 height 18
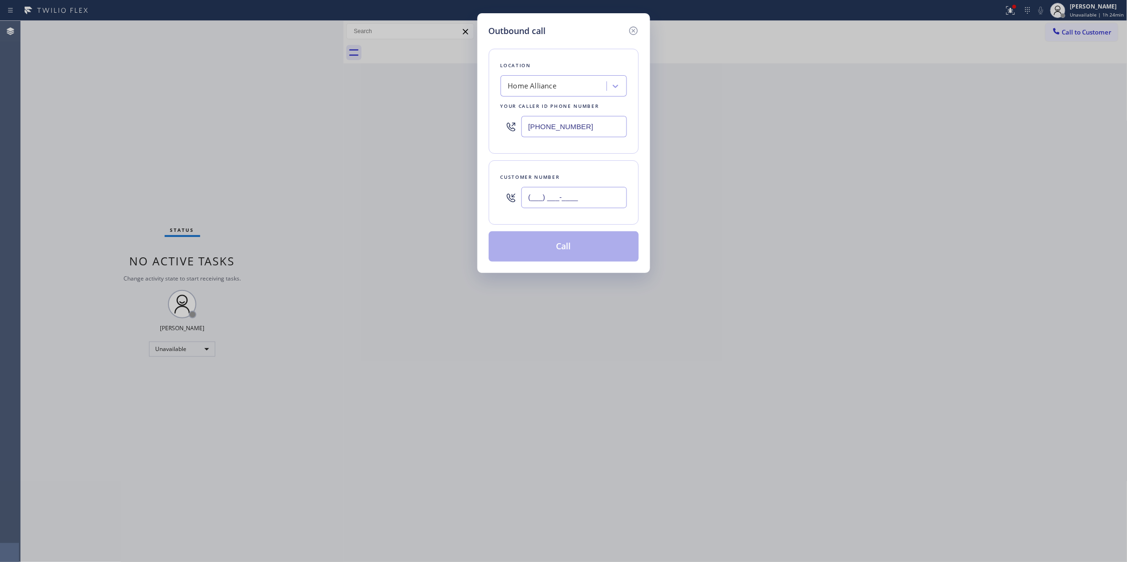
click at [587, 194] on input "(___) ___-____" at bounding box center [575, 197] width 106 height 21
paste input "415) 999-0554"
type input "(415) 999-0554"
click at [555, 248] on button "Call" at bounding box center [564, 246] width 150 height 30
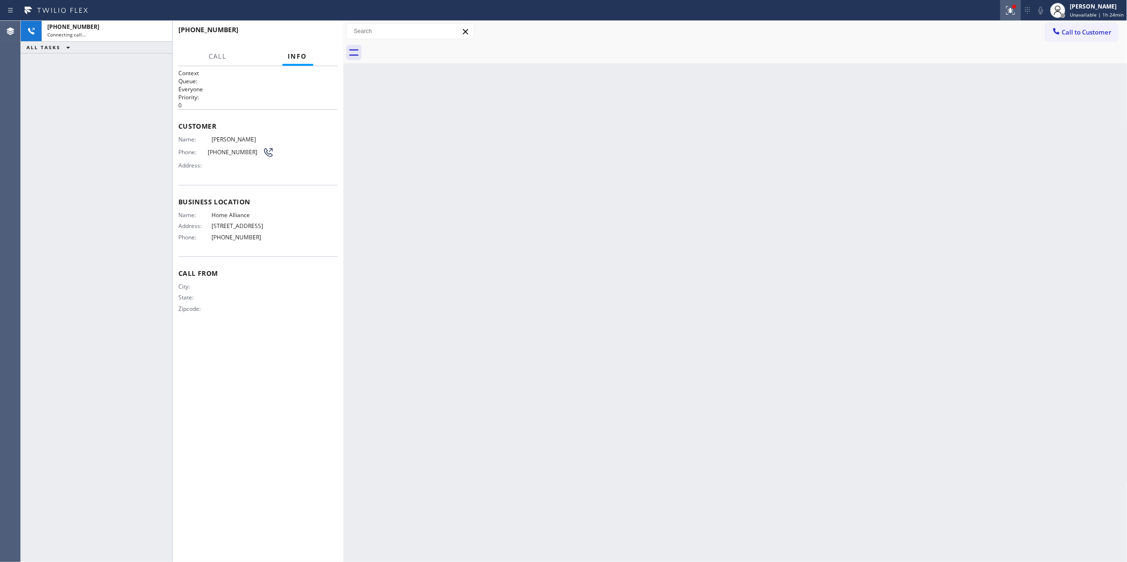
click at [1008, 10] on icon at bounding box center [1010, 9] width 6 height 7
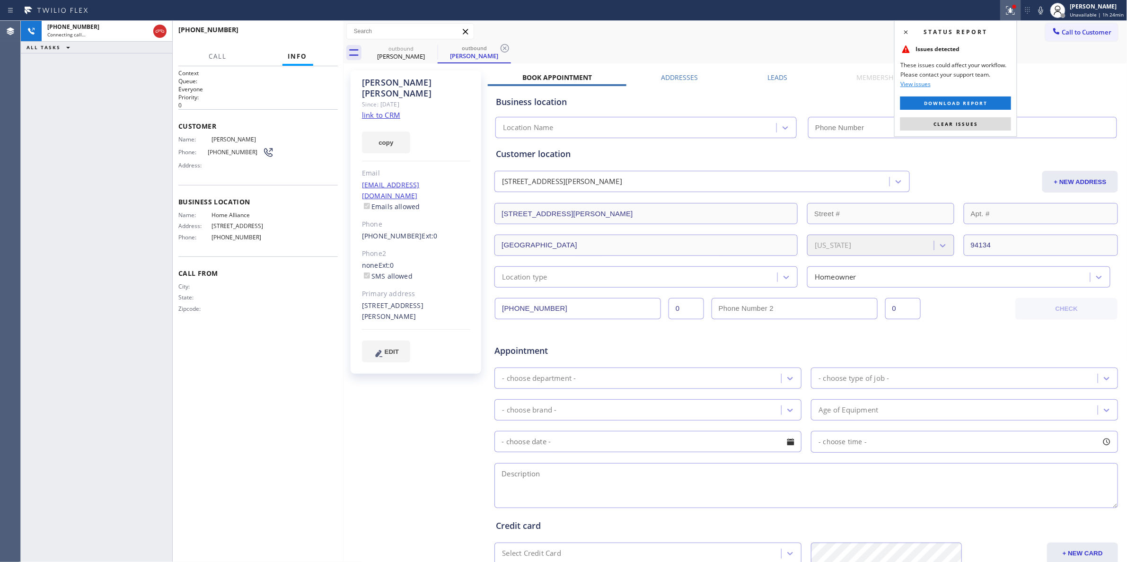
click at [977, 127] on span "Clear issues" at bounding box center [956, 124] width 44 height 7
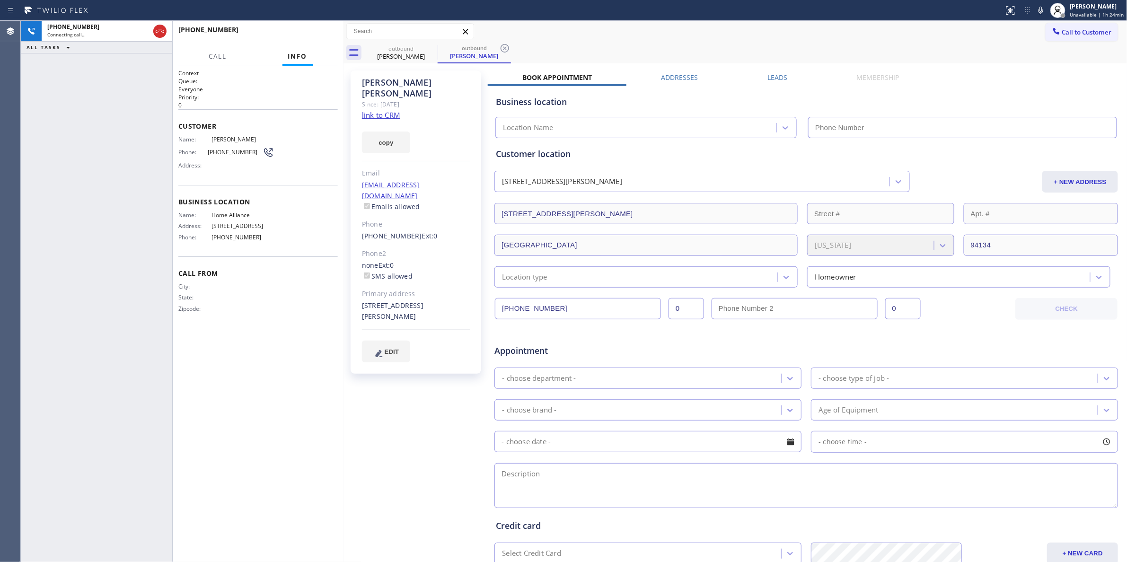
type input "[PHONE_NUMBER]"
click at [230, 151] on span "(415) 999-0554" at bounding box center [235, 152] width 55 height 7
copy div "(415) 999-0554"
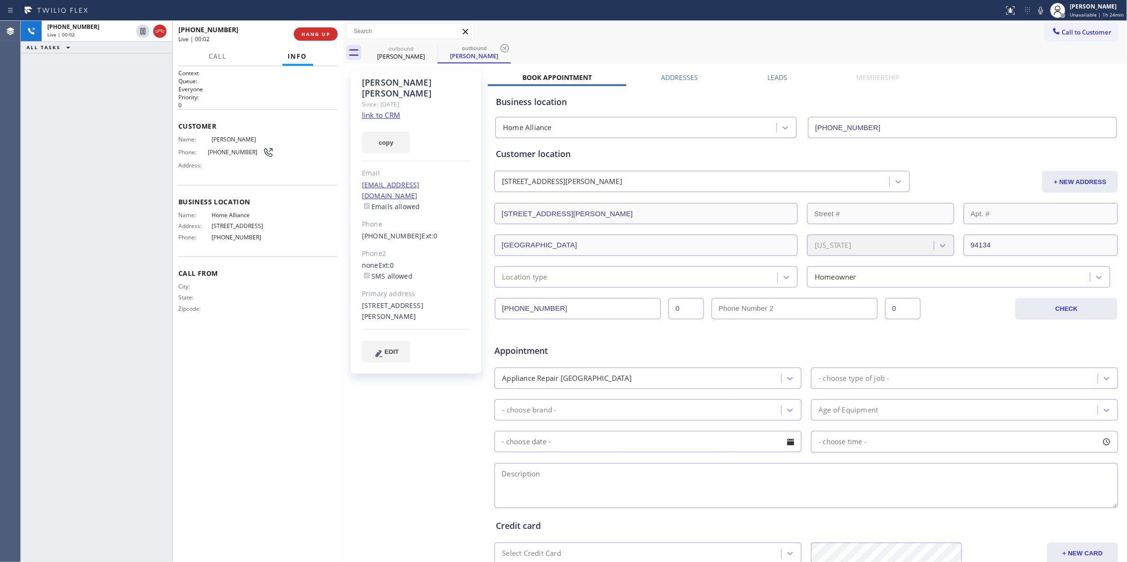
click at [311, 41] on div "+14159990554 Live | 00:02 HANG UP" at bounding box center [257, 34] width 159 height 25
click at [312, 33] on span "HANG UP" at bounding box center [315, 34] width 29 height 7
click at [310, 27] on button "COMPLETE" at bounding box center [314, 33] width 48 height 13
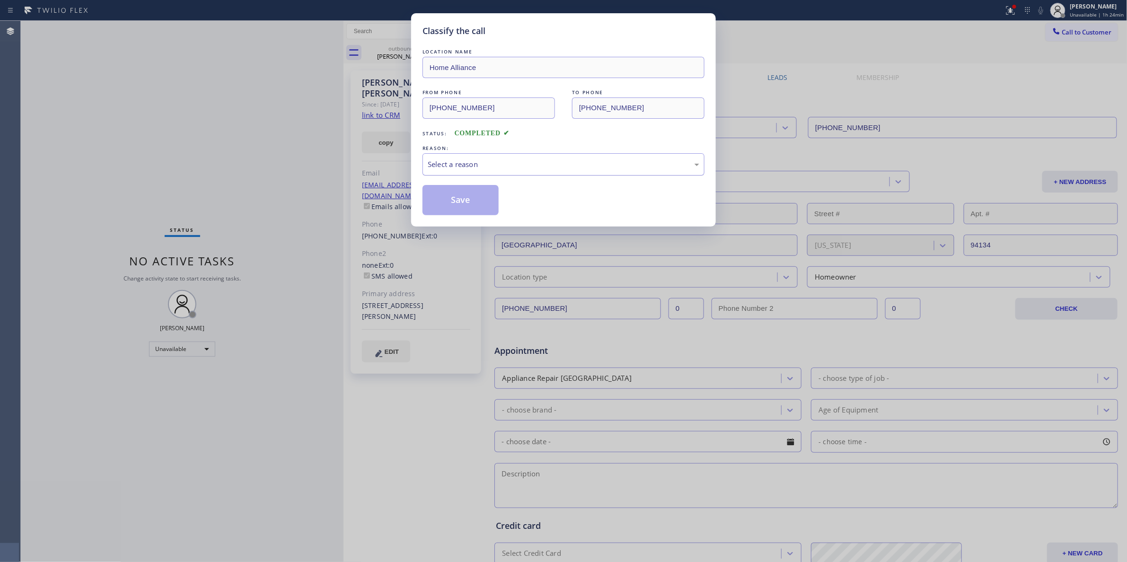
click at [447, 167] on div "Select a reason" at bounding box center [564, 164] width 272 height 11
click at [453, 199] on button "Save" at bounding box center [461, 200] width 76 height 30
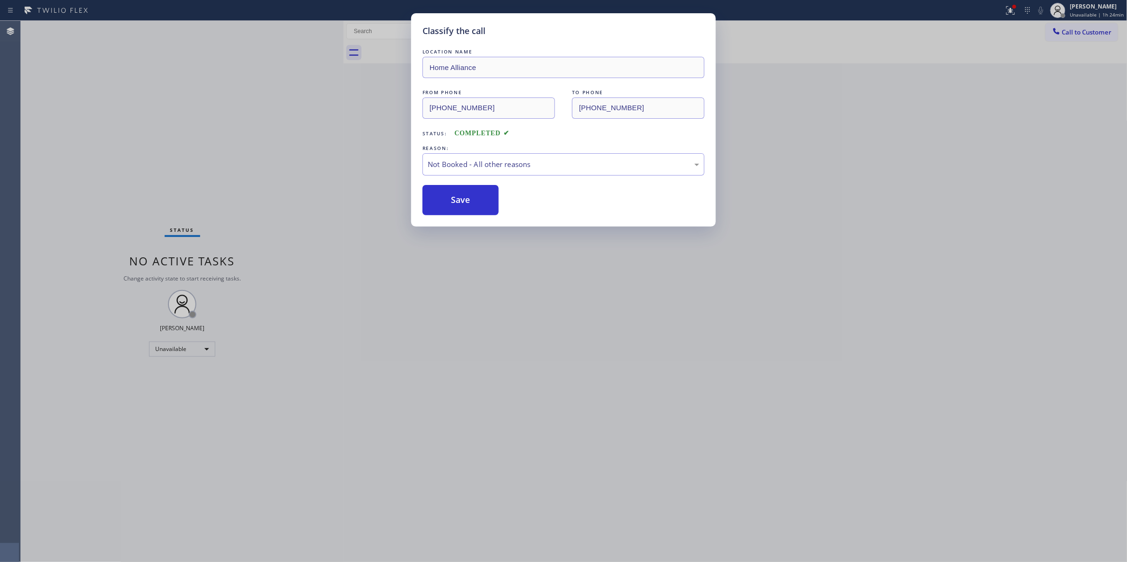
click at [1009, 10] on div "Classify the call LOCATION NAME Home Alliance FROM PHONE (877) 777-0796 TO PHON…" at bounding box center [563, 281] width 1127 height 562
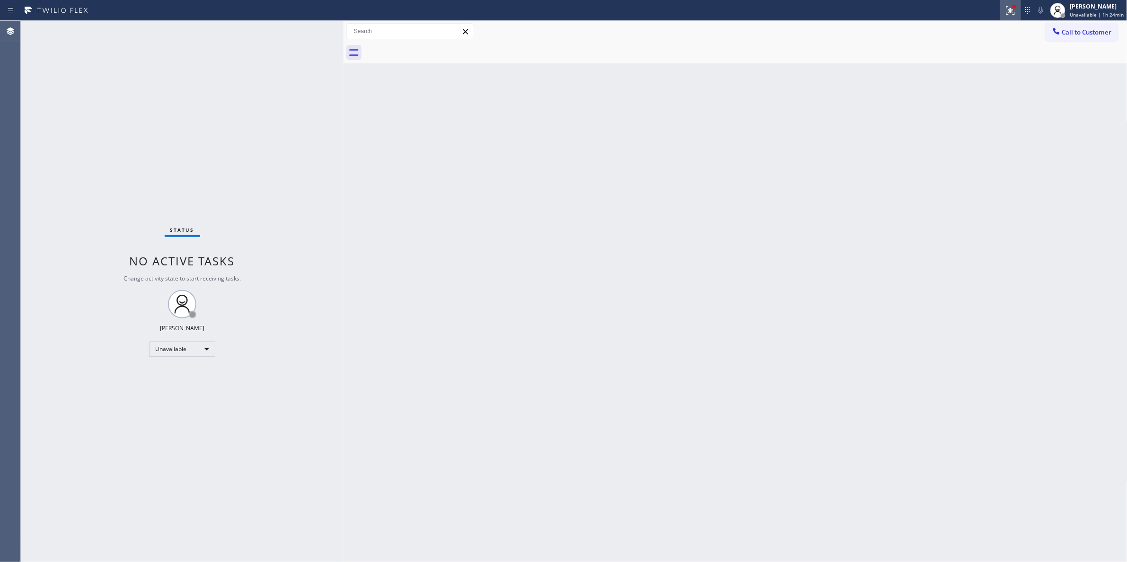
click at [1010, 9] on icon at bounding box center [1010, 10] width 11 height 11
click at [985, 117] on button "Clear issues" at bounding box center [956, 123] width 111 height 13
click at [1093, 38] on button "Call to Customer" at bounding box center [1082, 32] width 72 height 18
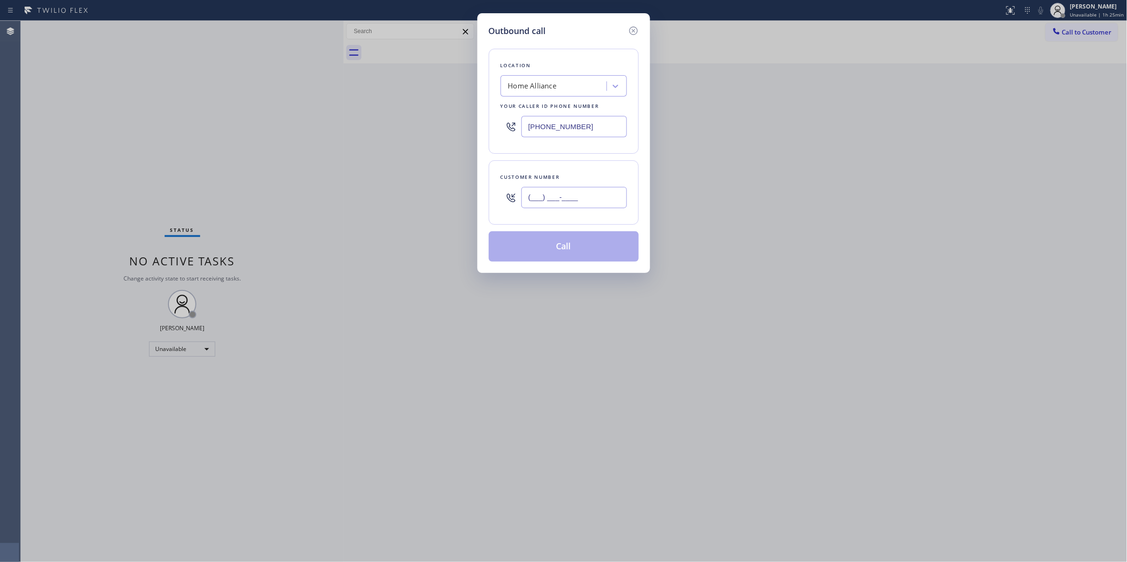
click at [534, 197] on input "(___) ___-____" at bounding box center [575, 197] width 106 height 21
paste input "415) 999-0554"
type input "(415) 999-0554"
click at [551, 249] on button "Call" at bounding box center [564, 246] width 150 height 30
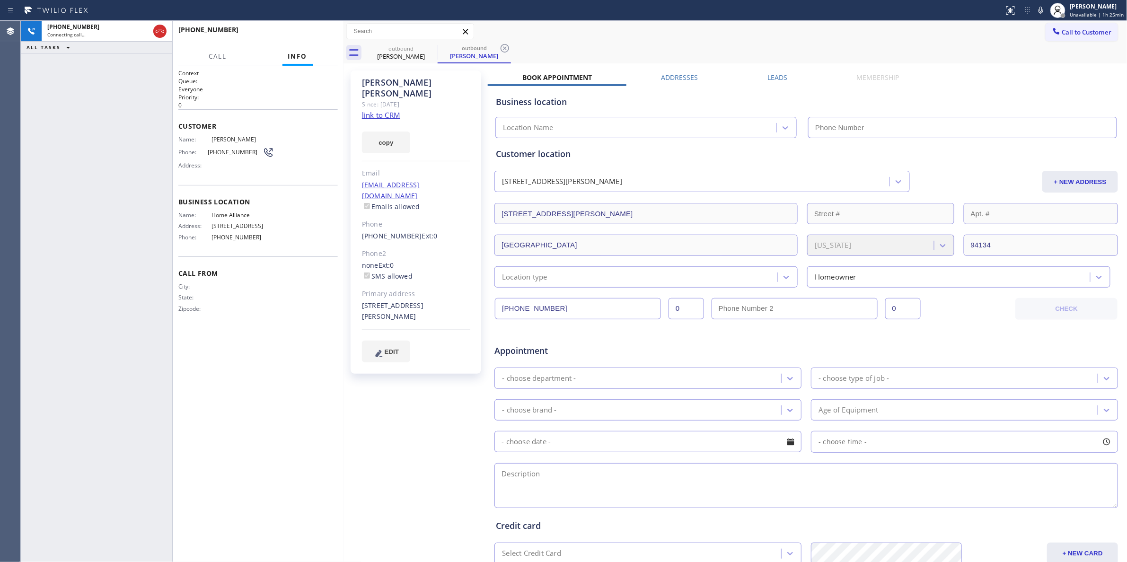
type input "[PHONE_NUMBER]"
click at [505, 49] on icon at bounding box center [505, 48] width 9 height 9
click at [317, 30] on button "HANG UP" at bounding box center [316, 33] width 44 height 13
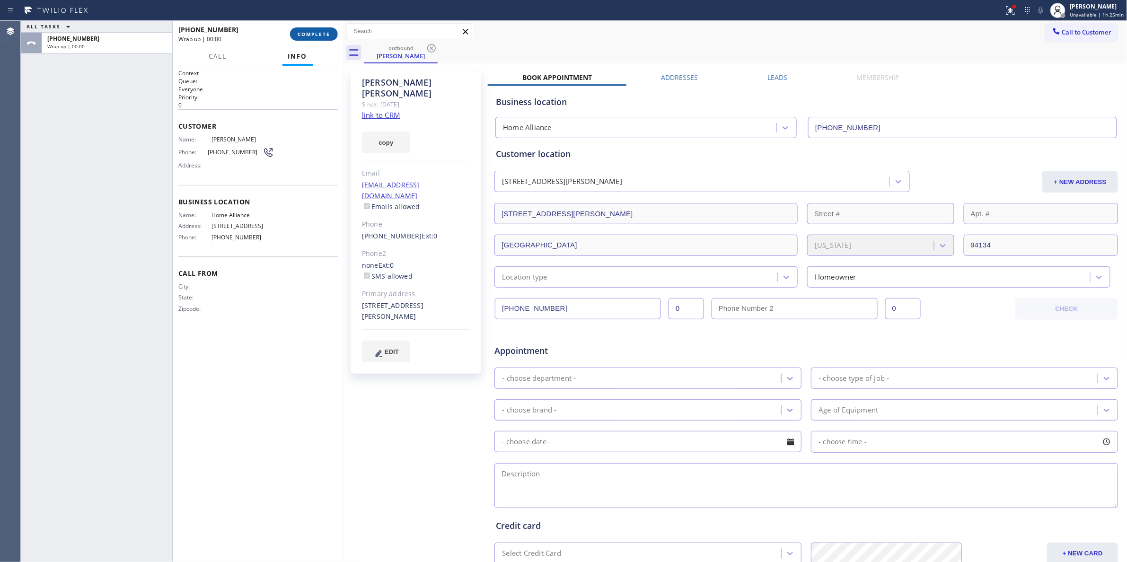
click at [315, 29] on button "COMPLETE" at bounding box center [314, 33] width 48 height 13
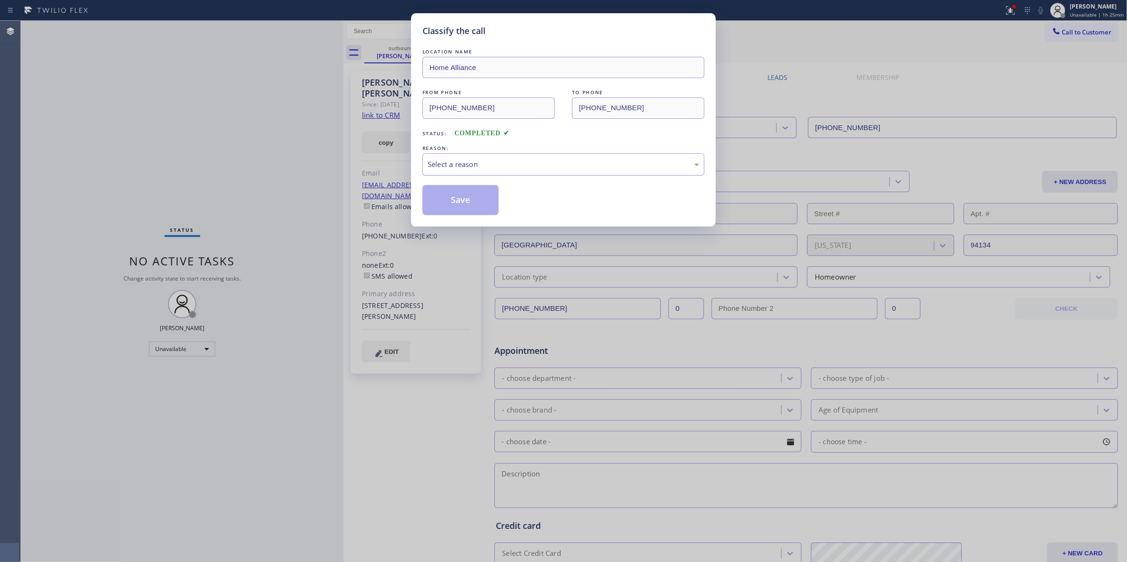
click at [449, 171] on div "Select a reason" at bounding box center [564, 164] width 282 height 22
click at [476, 199] on button "Save" at bounding box center [461, 200] width 76 height 30
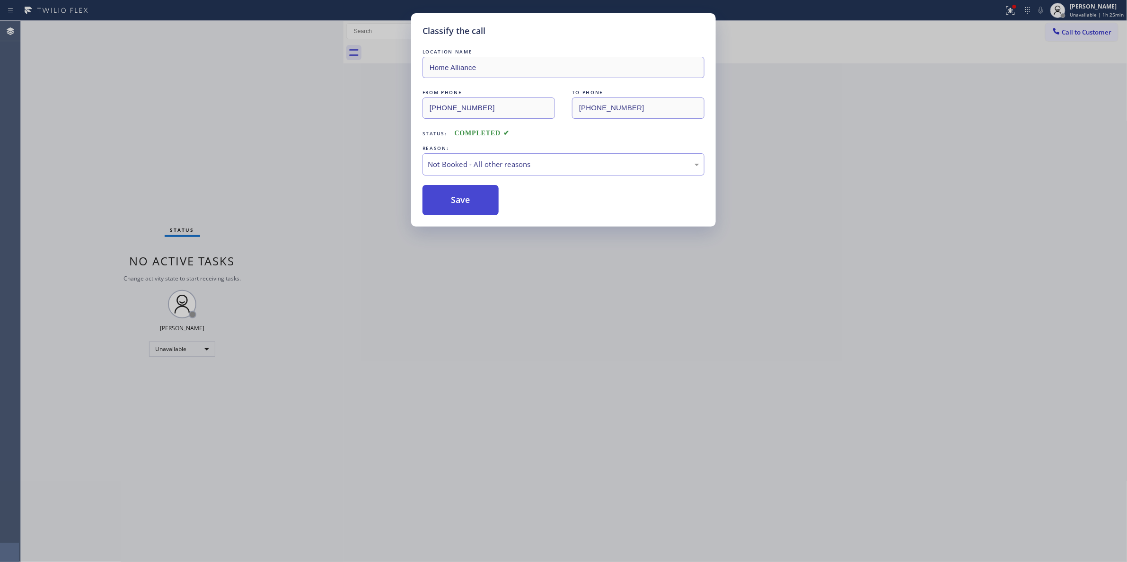
click at [476, 199] on button "Save" at bounding box center [461, 200] width 76 height 30
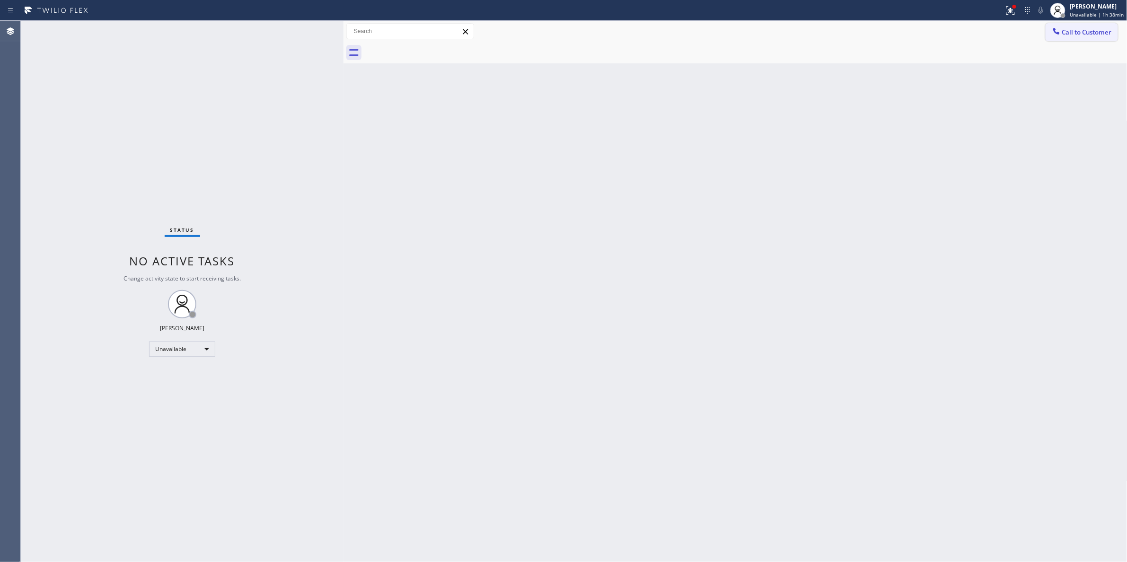
click at [1093, 27] on button "Call to Customer" at bounding box center [1082, 32] width 72 height 18
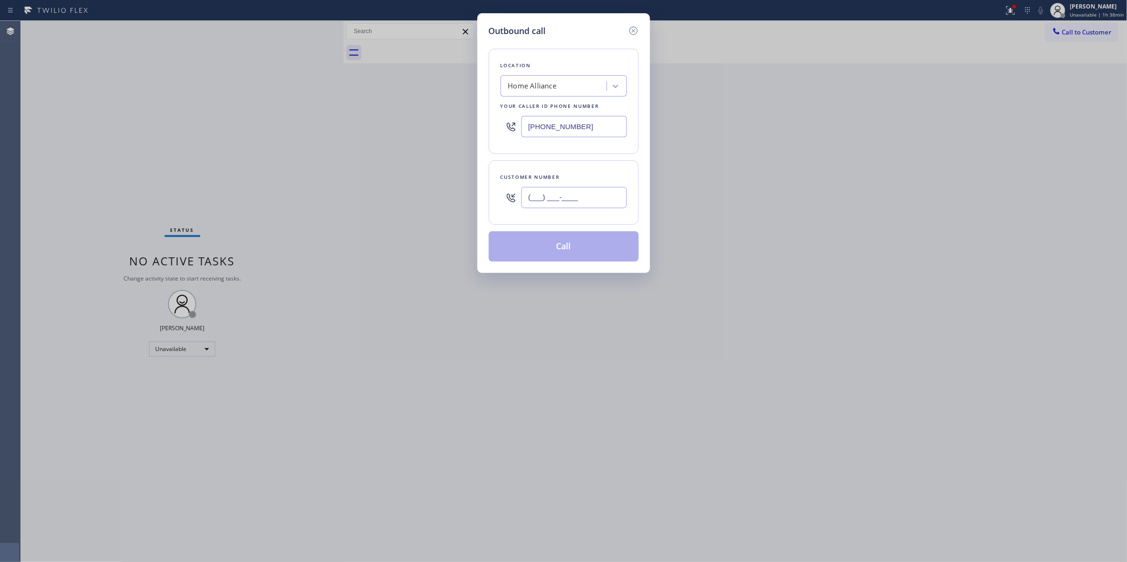
click at [619, 197] on input "(___) ___-____" at bounding box center [575, 197] width 106 height 21
paste input "415) 999-0554"
type input "(415) 999-0554"
click at [549, 250] on button "Call" at bounding box center [564, 246] width 150 height 30
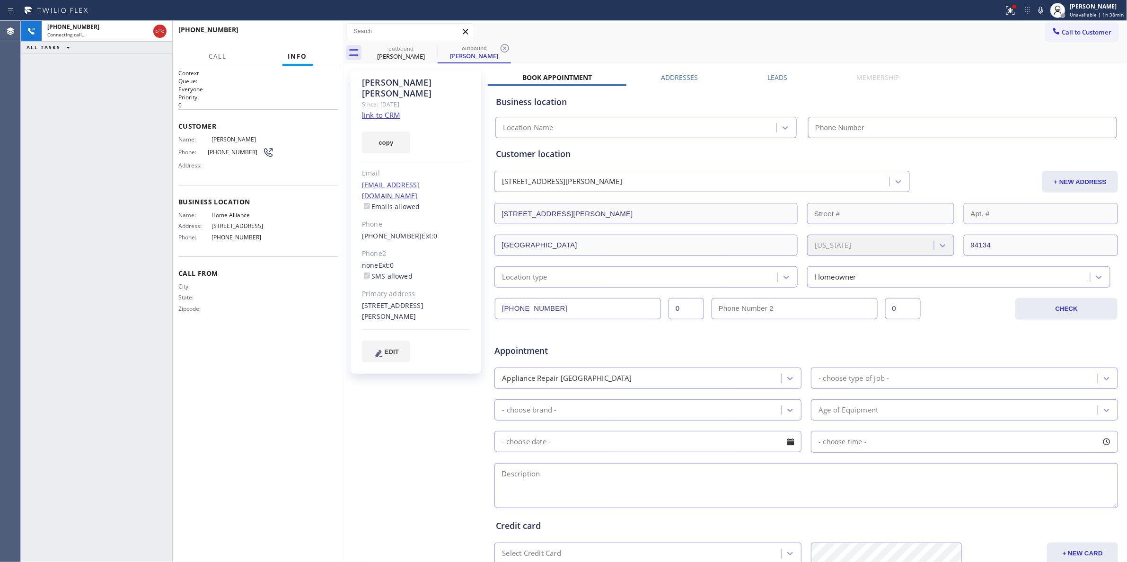
type input "[PHONE_NUMBER]"
drag, startPoint x: 40, startPoint y: 95, endPoint x: 266, endPoint y: 36, distance: 232.8
click at [41, 95] on div "+14159990554 Live | 00:01 ALL TASKS ALL TASKS ACTIVE TASKS TASKS IN WRAP UP" at bounding box center [96, 291] width 151 height 541
click at [315, 39] on button "HANG UP" at bounding box center [316, 33] width 44 height 13
click at [309, 37] on button "COMPLETE" at bounding box center [314, 33] width 48 height 13
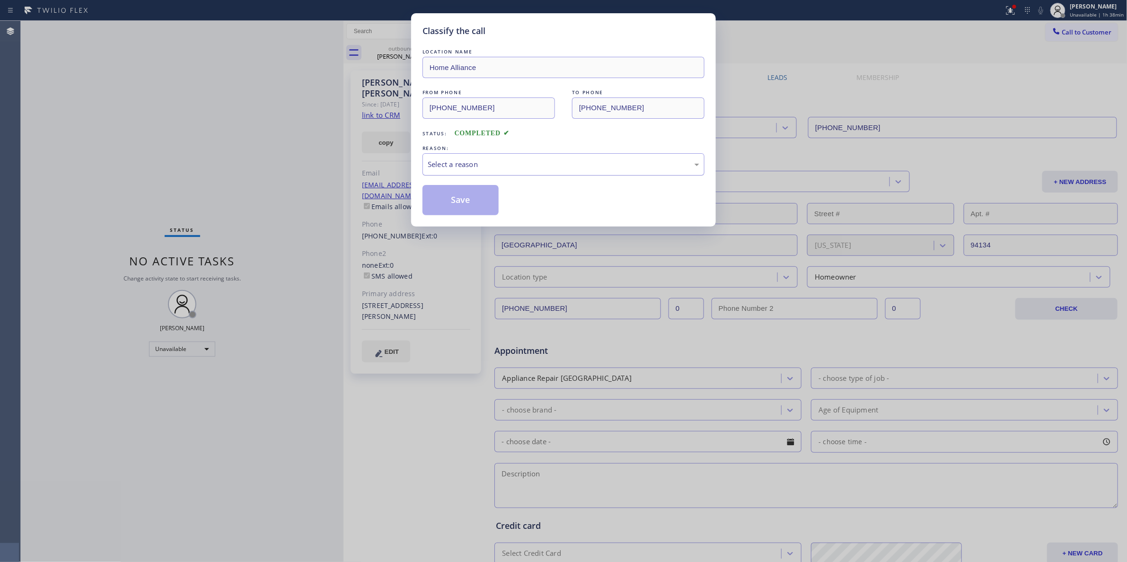
click at [461, 161] on div "Select a reason" at bounding box center [564, 164] width 272 height 11
click at [459, 201] on button "Save" at bounding box center [461, 200] width 76 height 30
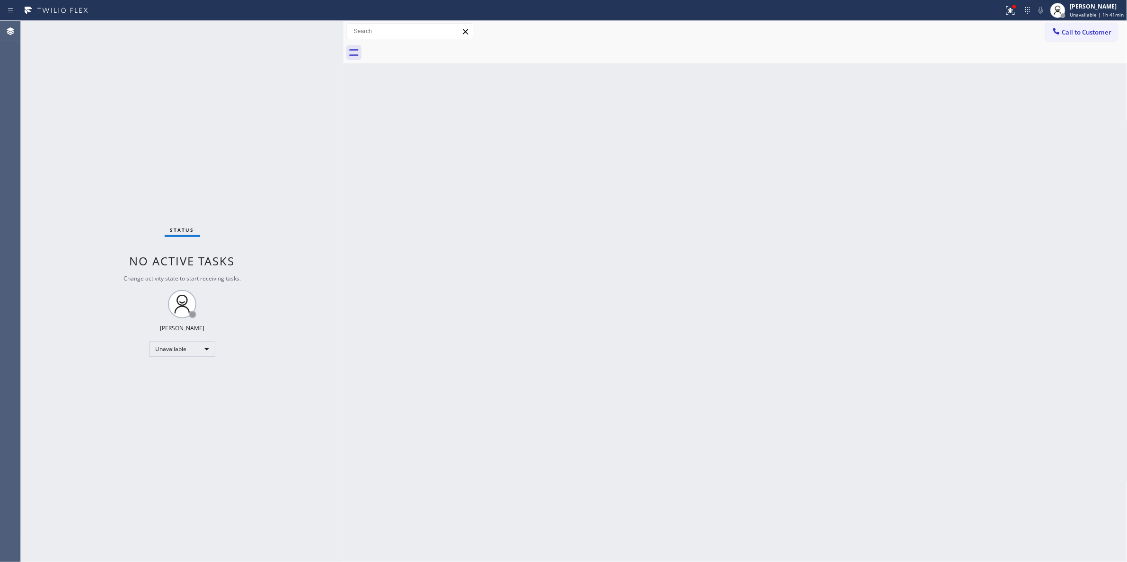
drag, startPoint x: 148, startPoint y: 79, endPoint x: 240, endPoint y: 6, distance: 118.0
click at [150, 77] on div "Status No active tasks Change activity state to start receiving tasks. [PERSON_…" at bounding box center [182, 291] width 323 height 541
click at [1006, 12] on icon at bounding box center [1010, 10] width 11 height 11
click at [970, 124] on span "Clear issues" at bounding box center [956, 124] width 44 height 7
drag, startPoint x: 214, startPoint y: 150, endPoint x: 209, endPoint y: 148, distance: 5.5
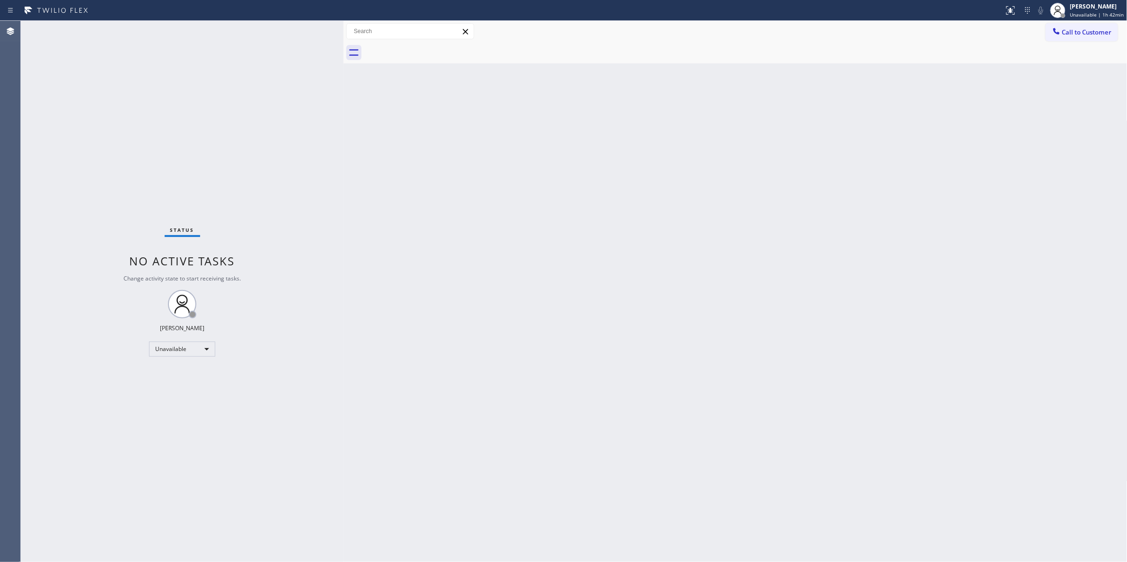
click at [213, 150] on div "Status No active tasks Change activity state to start receiving tasks. [PERSON_…" at bounding box center [182, 291] width 323 height 541
click at [1070, 32] on span "Call to Customer" at bounding box center [1087, 32] width 50 height 9
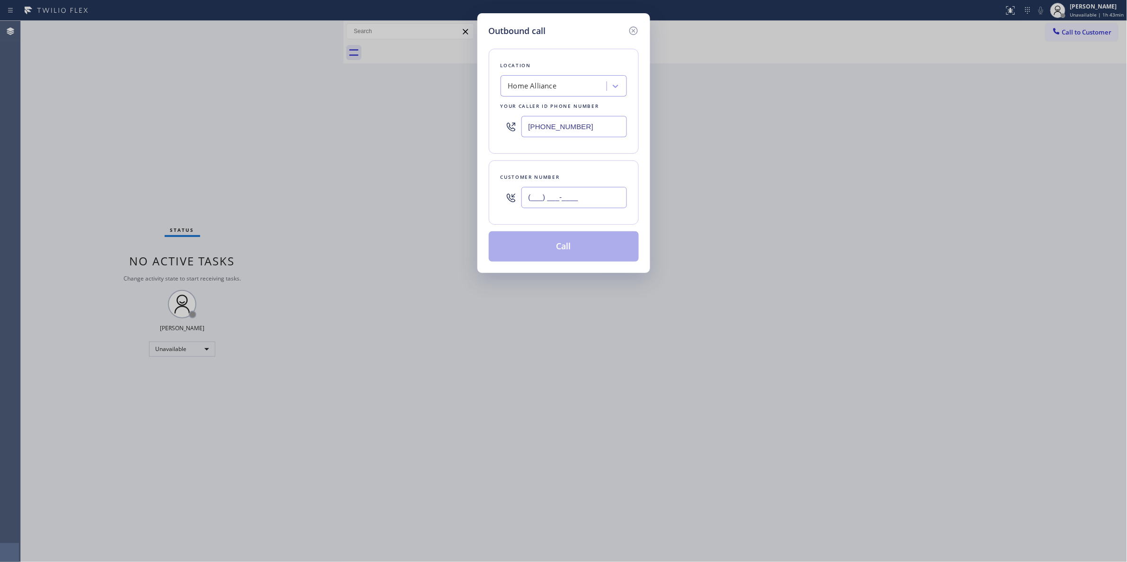
click at [574, 195] on input "(___) ___-____" at bounding box center [575, 197] width 106 height 21
paste input "626) 757-0755"
type input "(626) 757-0755"
click at [566, 247] on button "Call" at bounding box center [564, 246] width 150 height 30
click at [535, 251] on button "Call" at bounding box center [564, 246] width 150 height 30
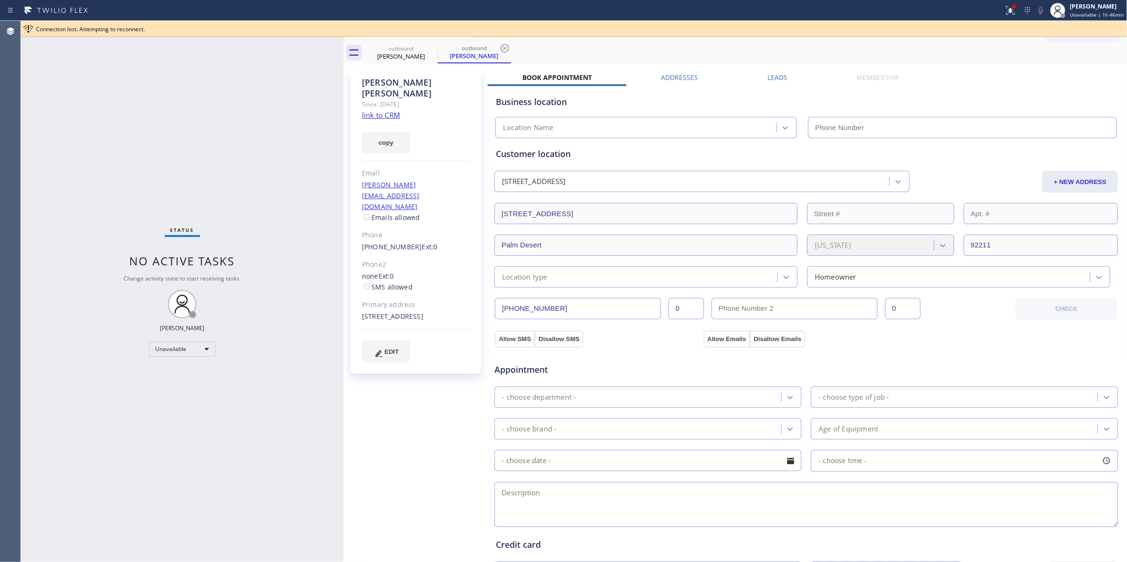
type input "[PHONE_NUMBER]"
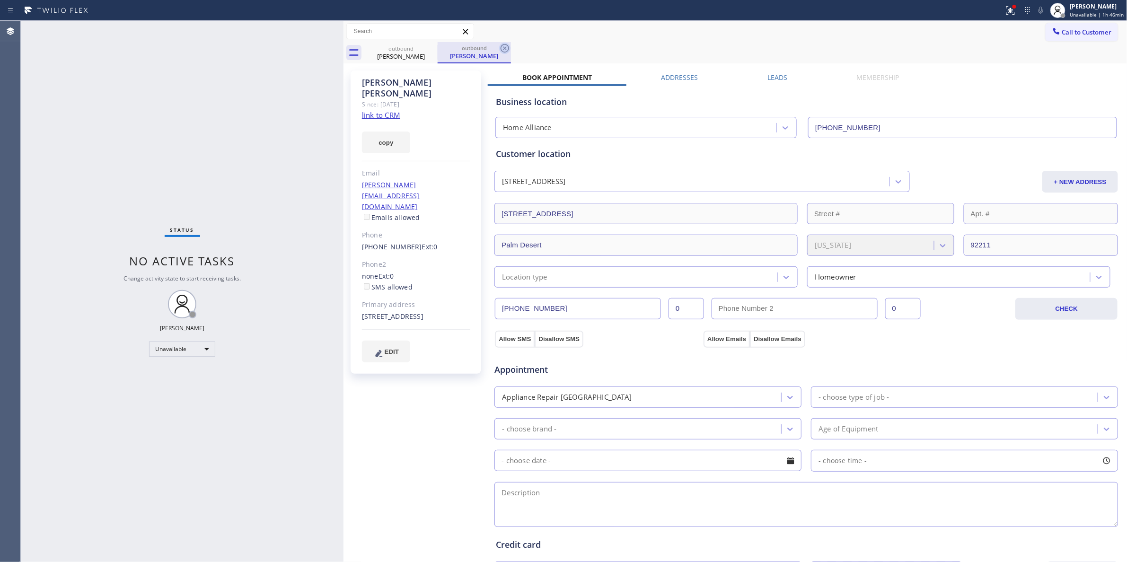
click at [506, 47] on icon at bounding box center [504, 48] width 11 height 11
click at [431, 50] on icon at bounding box center [431, 48] width 11 height 11
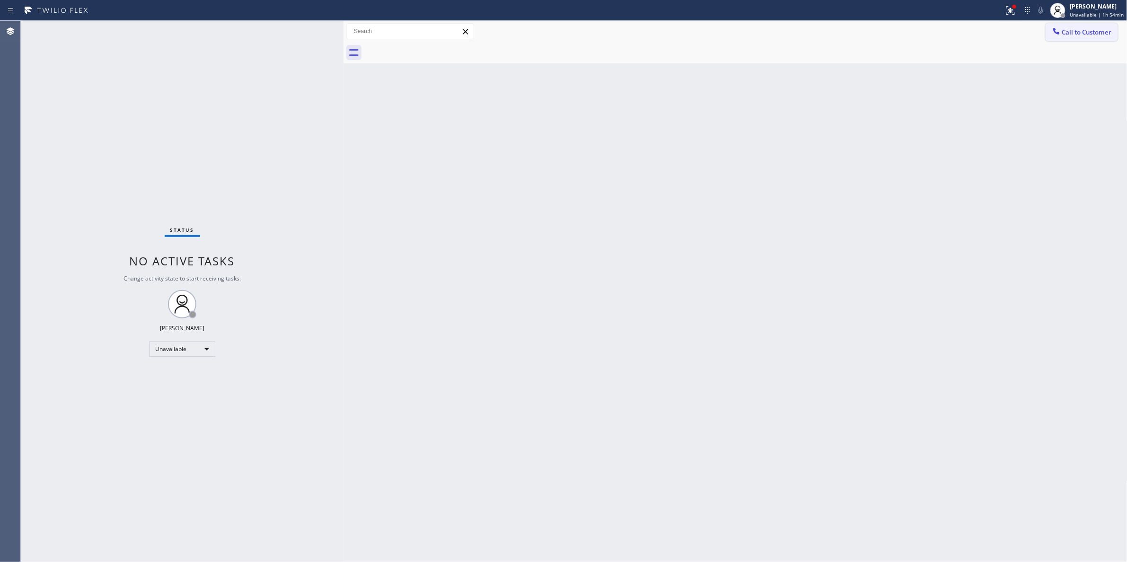
click at [1079, 31] on span "Call to Customer" at bounding box center [1087, 32] width 50 height 9
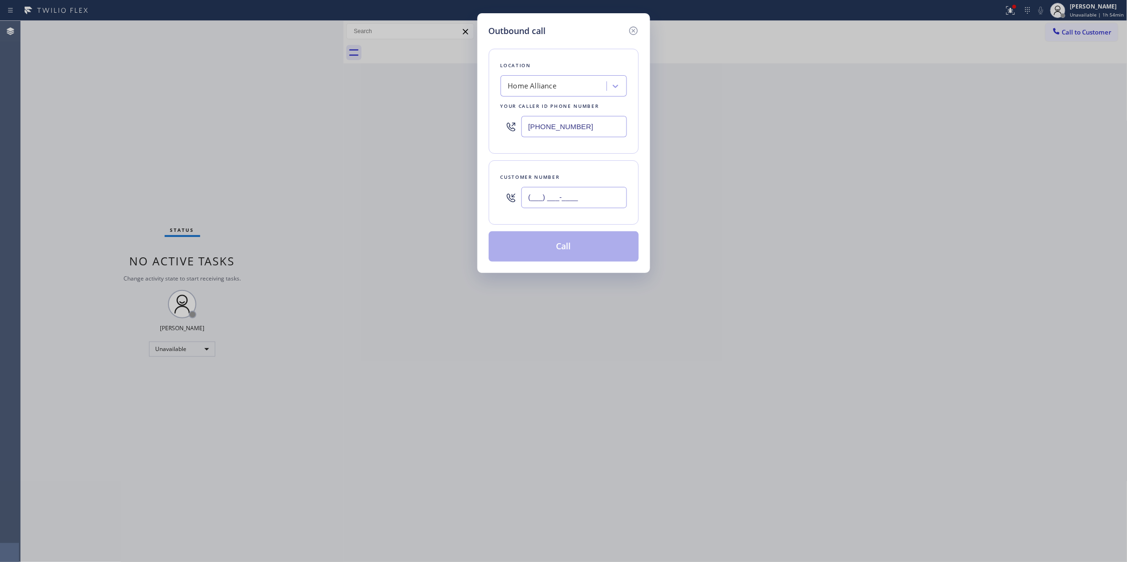
click at [549, 199] on input "(___) ___-____" at bounding box center [575, 197] width 106 height 21
paste input "626) 757-0755"
type input "(626) 757-0755"
click at [551, 252] on button "Call" at bounding box center [564, 246] width 150 height 30
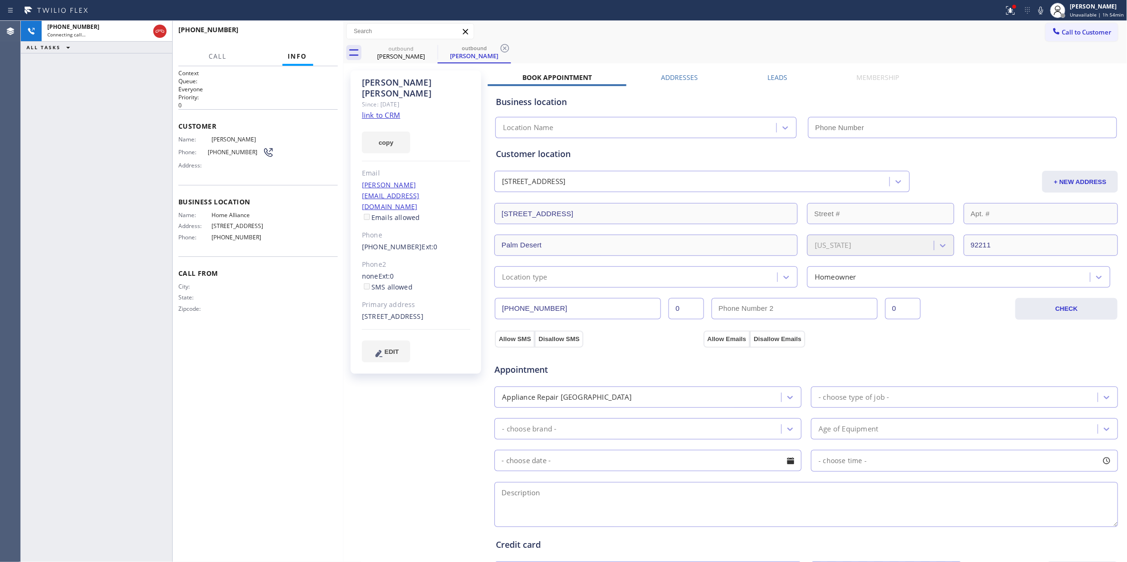
type input "[PHONE_NUMBER]"
click at [506, 46] on icon at bounding box center [505, 48] width 9 height 9
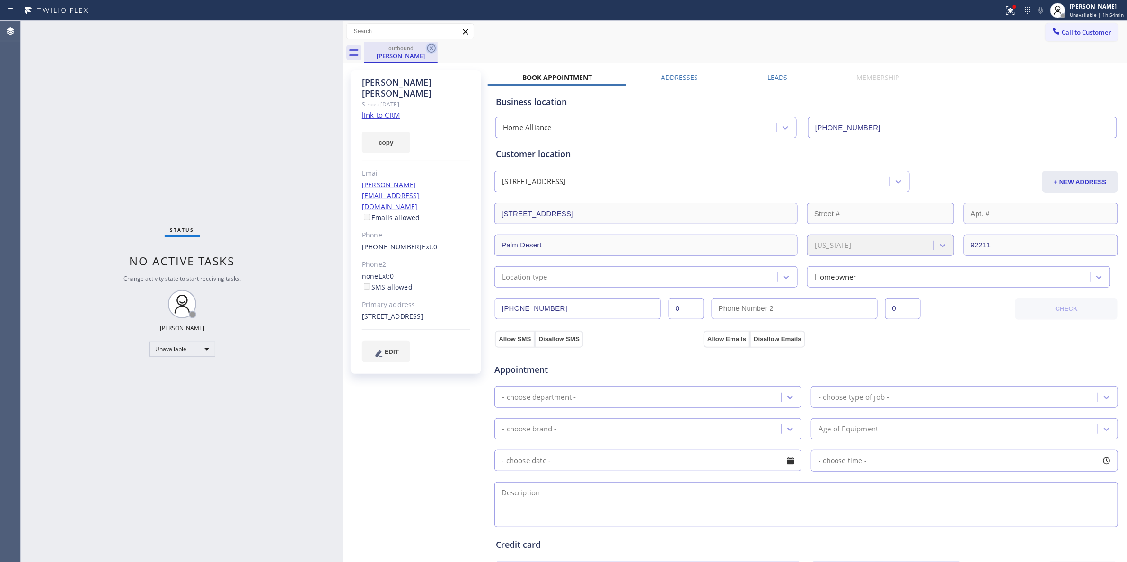
click at [429, 48] on icon at bounding box center [431, 48] width 11 height 11
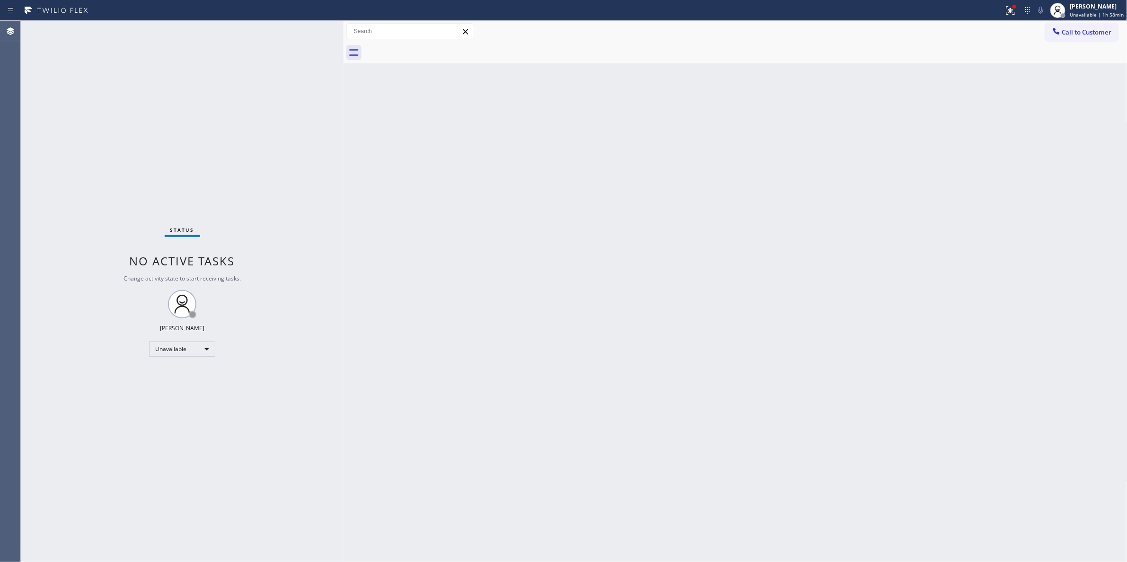
click at [209, 544] on div "Status No active tasks Change activity state to start receiving tasks. [PERSON_…" at bounding box center [182, 291] width 323 height 541
click at [1083, 34] on span "Call to Customer" at bounding box center [1087, 32] width 50 height 9
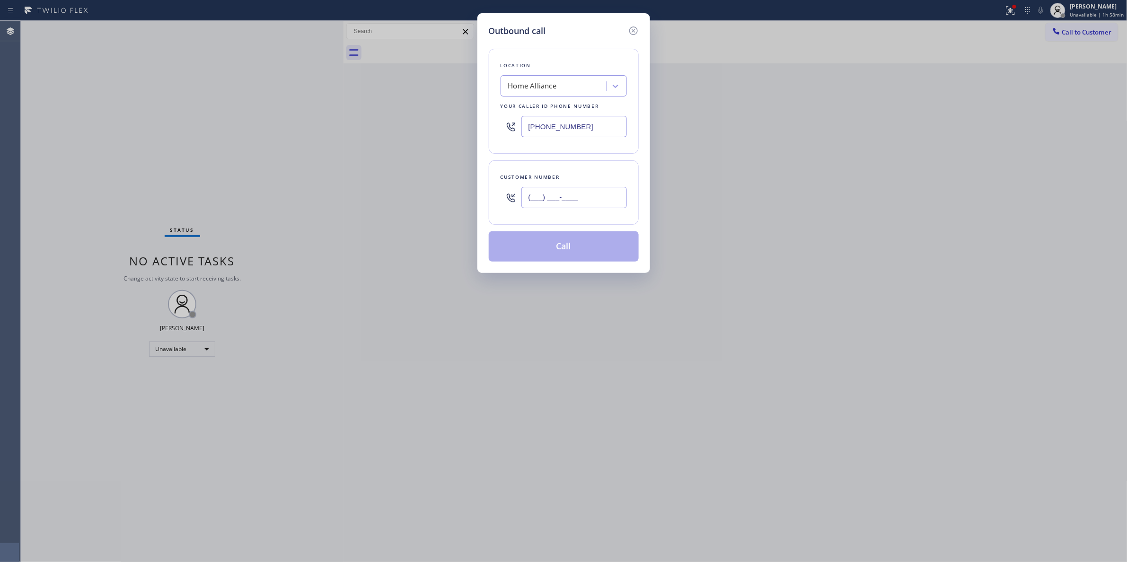
click at [567, 201] on input "(___) ___-____" at bounding box center [575, 197] width 106 height 21
paste input "904) 227-6959"
type input "(904) 227-6959"
paste input "904) 293-187"
drag, startPoint x: 615, startPoint y: 127, endPoint x: 237, endPoint y: 127, distance: 378.6
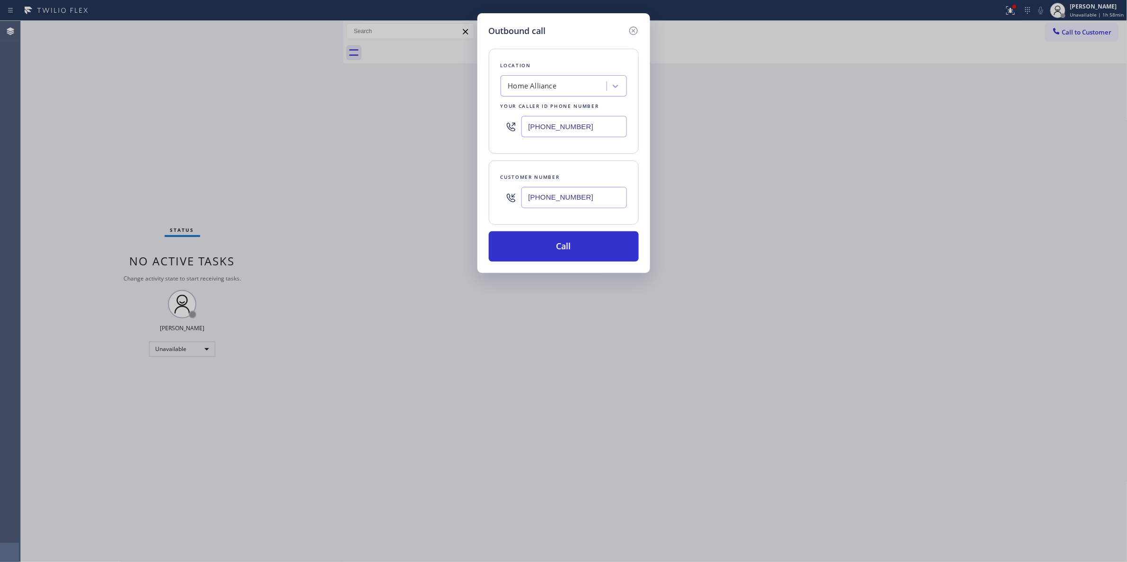
click at [237, 127] on div "Outbound call Location Home Alliance Your caller id phone number (904) 293-1876…" at bounding box center [563, 281] width 1127 height 562
type input "(904) 293-1876"
drag, startPoint x: 602, startPoint y: 199, endPoint x: 415, endPoint y: 193, distance: 188.0
click at [415, 192] on div "Outbound call Location Home Alliance Your caller id phone number (904) 293-1876…" at bounding box center [563, 281] width 1127 height 562
drag, startPoint x: 596, startPoint y: 200, endPoint x: 421, endPoint y: 197, distance: 175.6
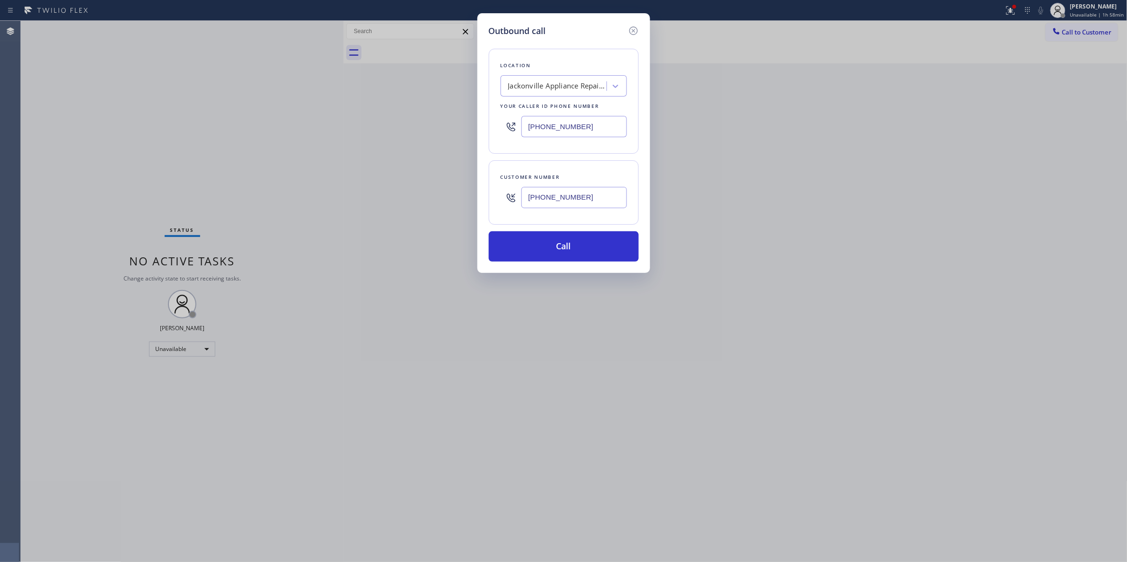
click at [421, 197] on div "Outbound call Location Jackonville Appliance Repair Squad Your caller id phone …" at bounding box center [563, 281] width 1127 height 562
click at [572, 244] on button "Call" at bounding box center [564, 246] width 150 height 30
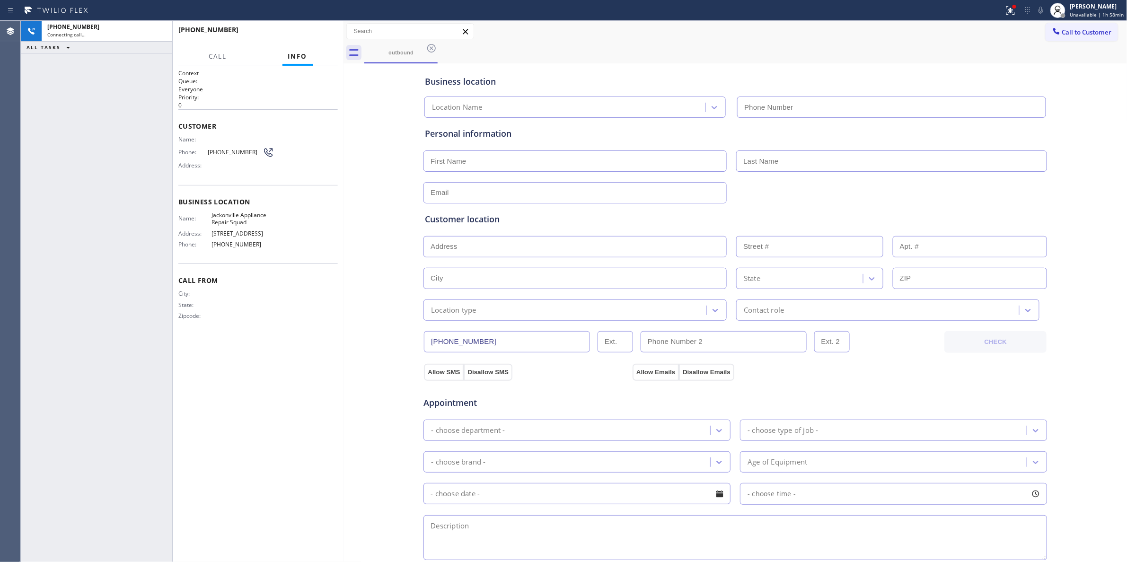
type input "(904) 293-1876"
click at [65, 171] on div "+19042276959 Connecting call… ALL TASKS ALL TASKS ACTIVE TASKS TASKS IN WRAP UP" at bounding box center [96, 291] width 151 height 541
drag, startPoint x: 133, startPoint y: 83, endPoint x: 178, endPoint y: 66, distance: 47.6
click at [133, 83] on div "+19042276959 Live | 00:50 ALL TASKS ALL TASKS ACTIVE TASKS TASKS IN WRAP UP" at bounding box center [96, 291] width 151 height 541
click at [322, 34] on span "HANG UP" at bounding box center [315, 34] width 29 height 7
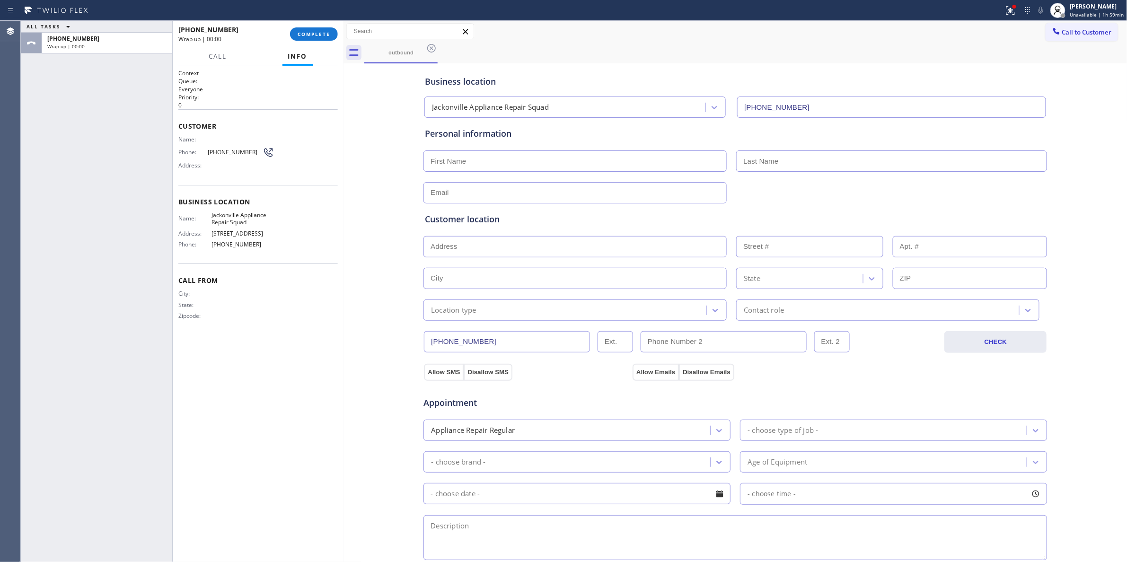
click at [237, 151] on span "(904) 227-6959" at bounding box center [235, 152] width 55 height 7
copy div "(904) 227-6959"
click at [305, 32] on span "COMPLETE" at bounding box center [314, 34] width 33 height 7
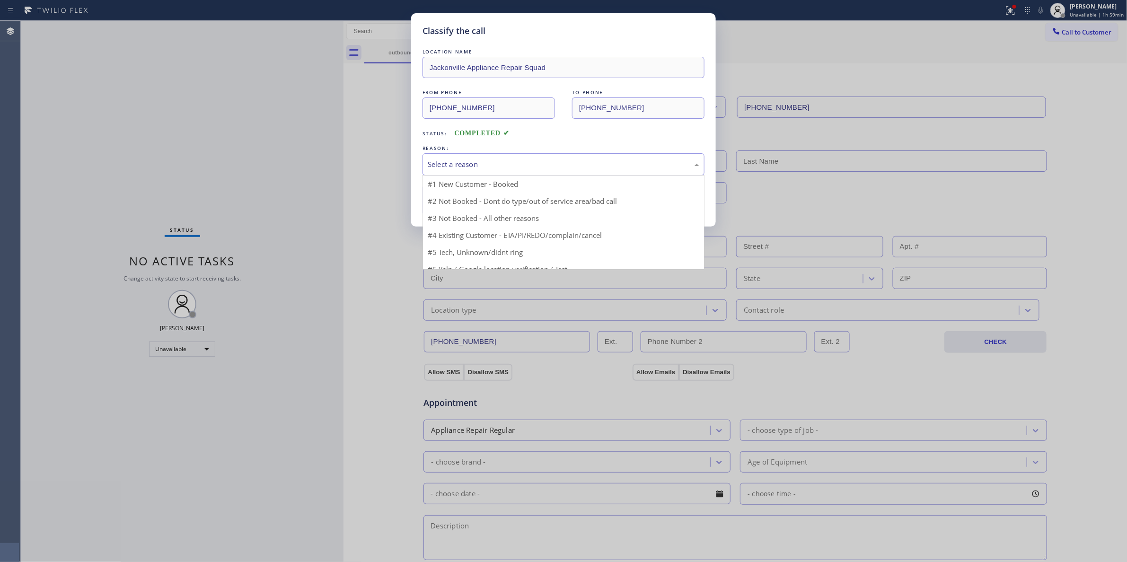
click at [469, 171] on div "Select a reason" at bounding box center [564, 164] width 282 height 22
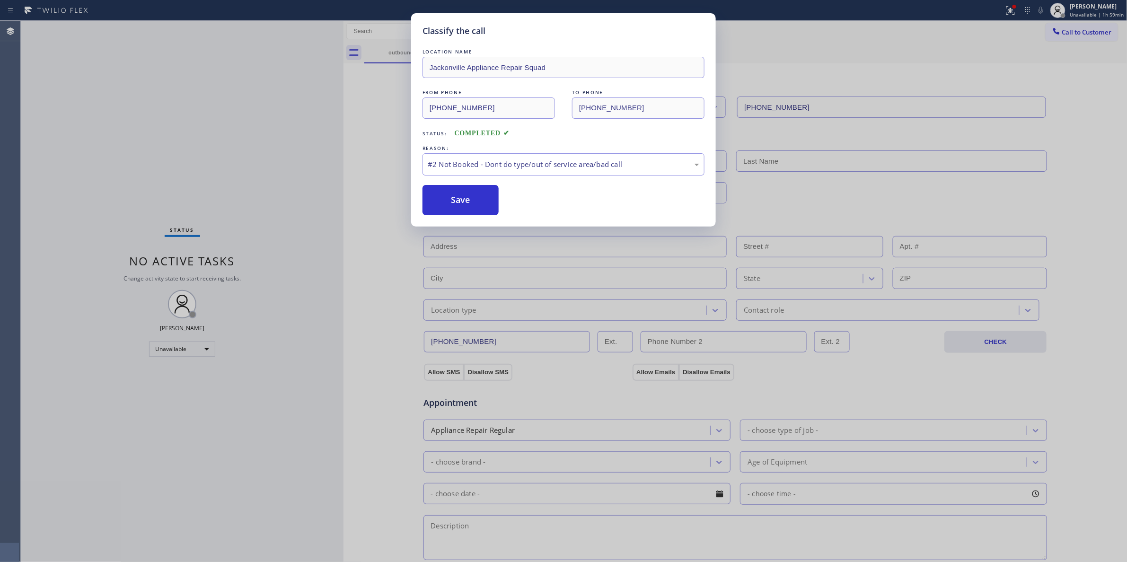
click at [472, 197] on button "Save" at bounding box center [461, 200] width 76 height 30
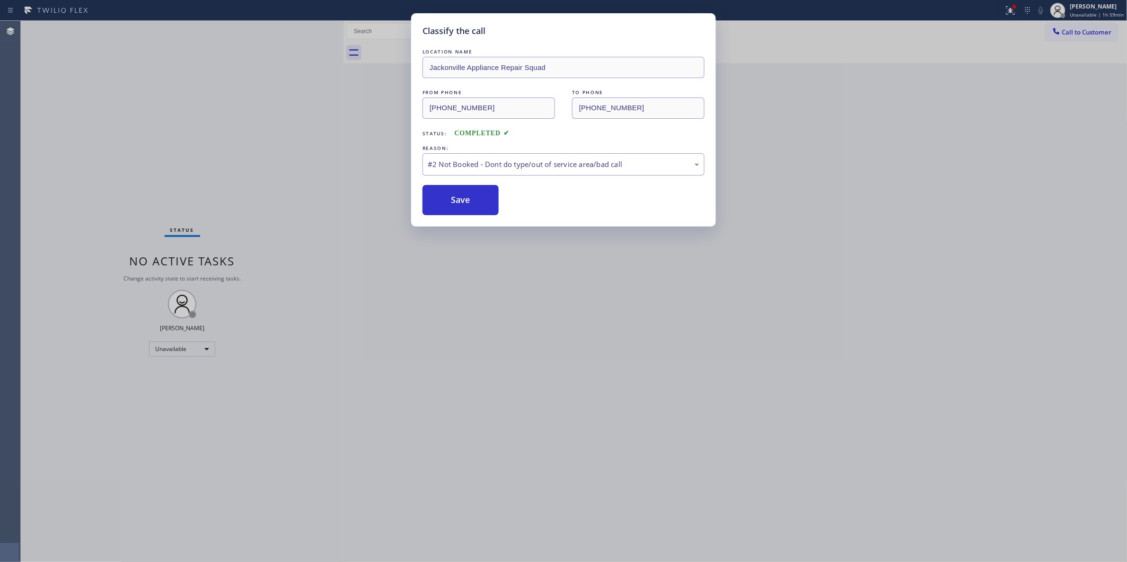
click at [472, 197] on button "Save" at bounding box center [461, 200] width 76 height 30
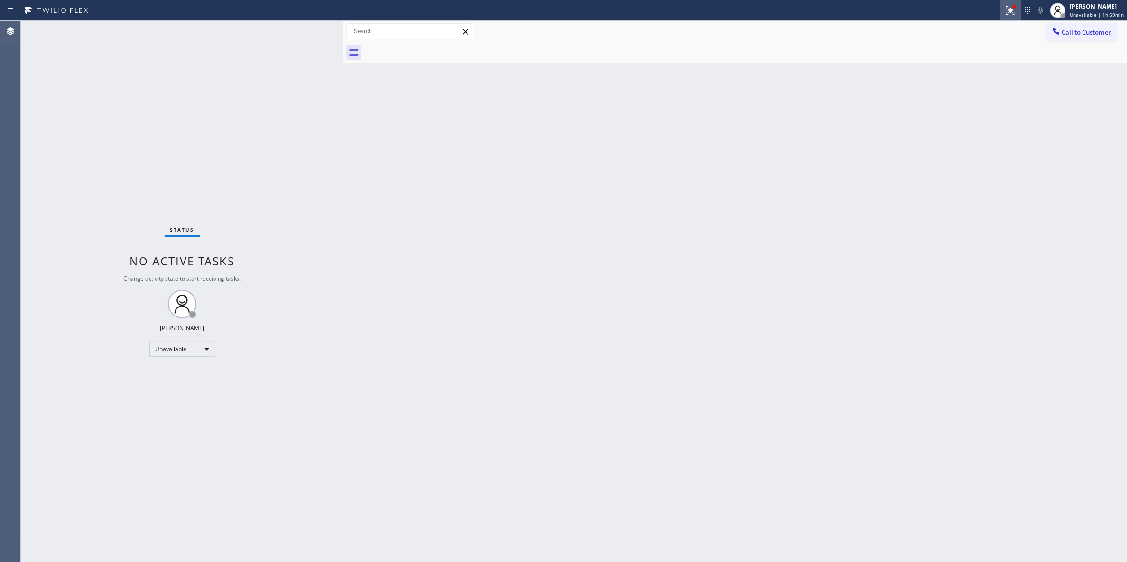
click at [1009, 10] on icon at bounding box center [1010, 10] width 11 height 11
click at [926, 124] on button "Clear issues" at bounding box center [956, 123] width 111 height 13
click at [1086, 33] on span "Call to Customer" at bounding box center [1087, 32] width 50 height 9
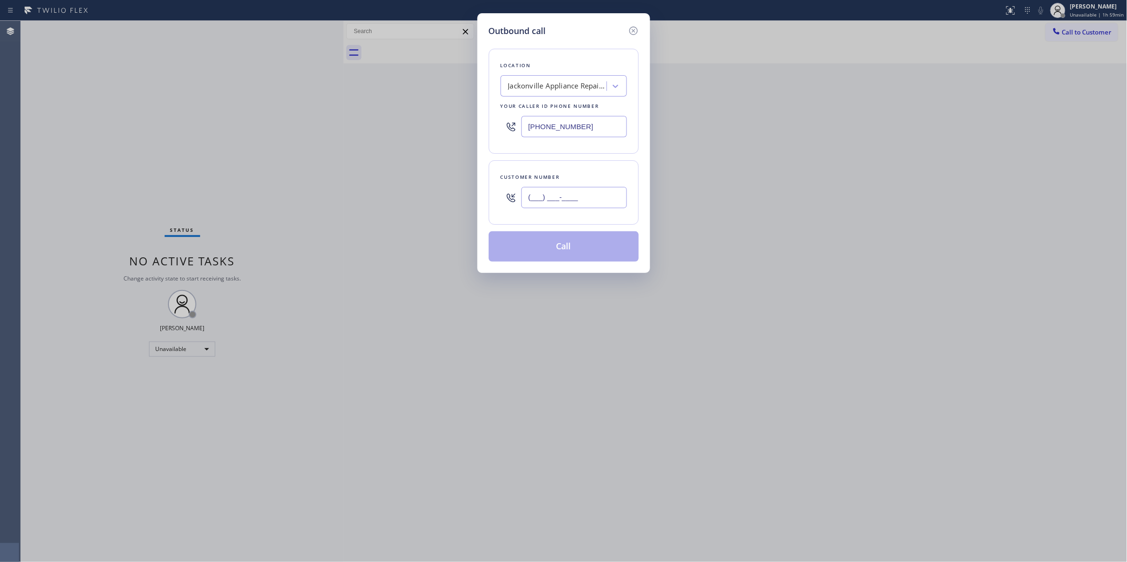
click at [560, 196] on input "(___) ___-____" at bounding box center [575, 197] width 106 height 21
paste input "904) 227-6959"
type input "(904) 227-6959"
click at [572, 254] on button "Call" at bounding box center [564, 246] width 150 height 30
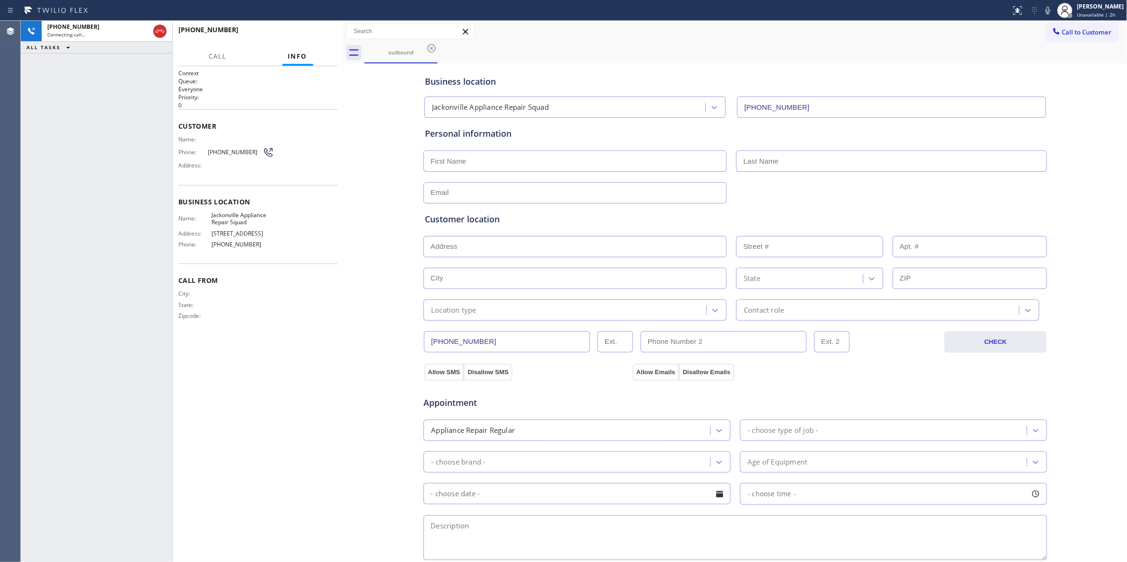
type input "(904) 293-1876"
click at [133, 70] on div "+19042276959 Live | 00:12 ALL TASKS ALL TASKS ACTIVE TASKS TASKS IN WRAP UP" at bounding box center [96, 291] width 151 height 541
click at [163, 27] on icon at bounding box center [159, 31] width 11 height 11
click at [323, 37] on button "HANG UP" at bounding box center [316, 33] width 44 height 13
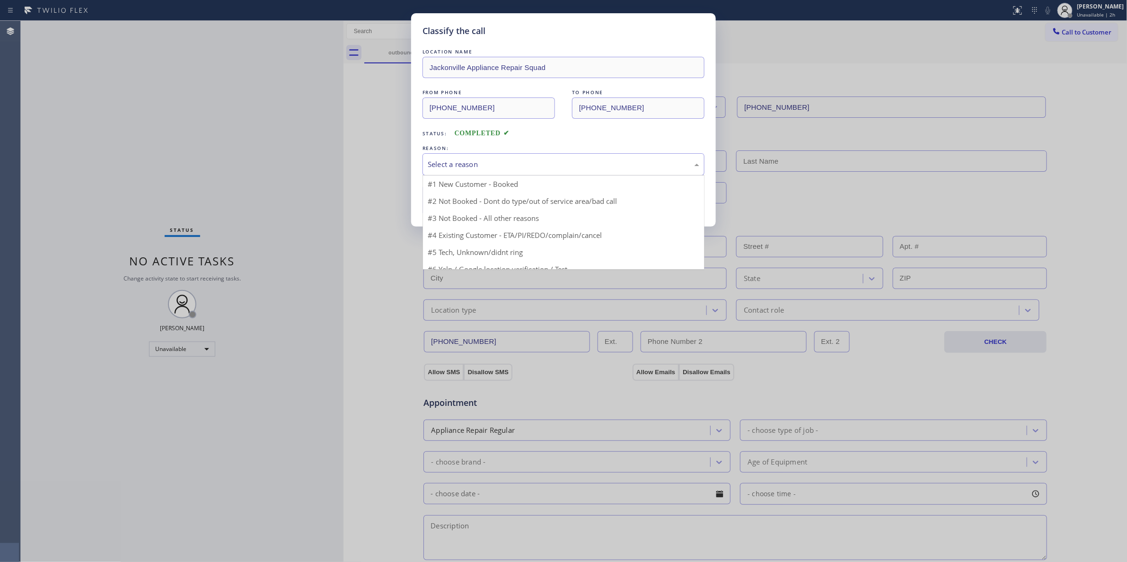
click at [449, 168] on div "Select a reason" at bounding box center [564, 164] width 272 height 11
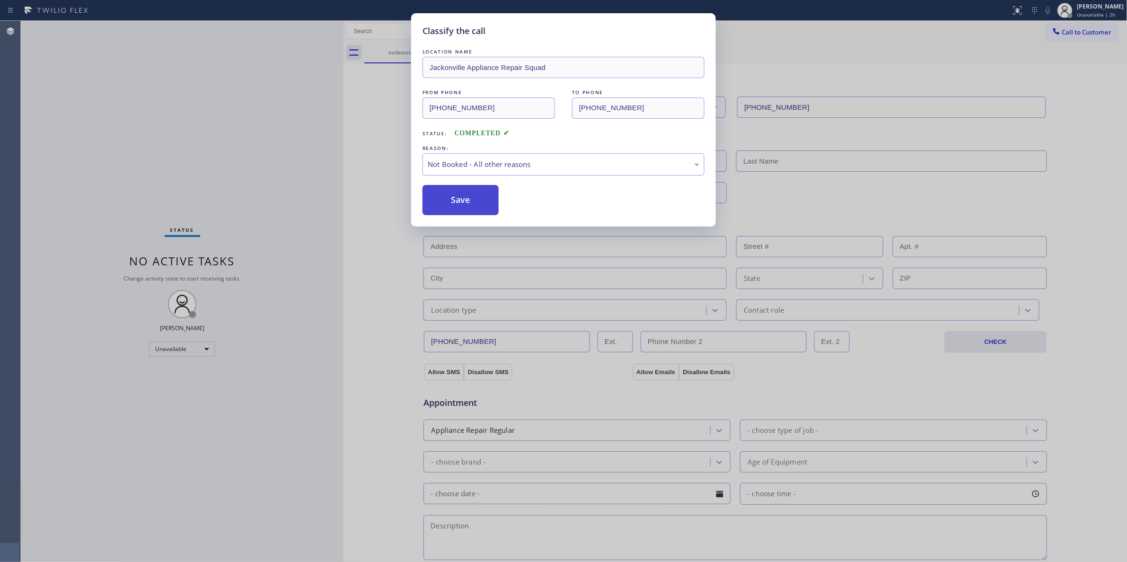
click at [443, 203] on button "Save" at bounding box center [461, 200] width 76 height 30
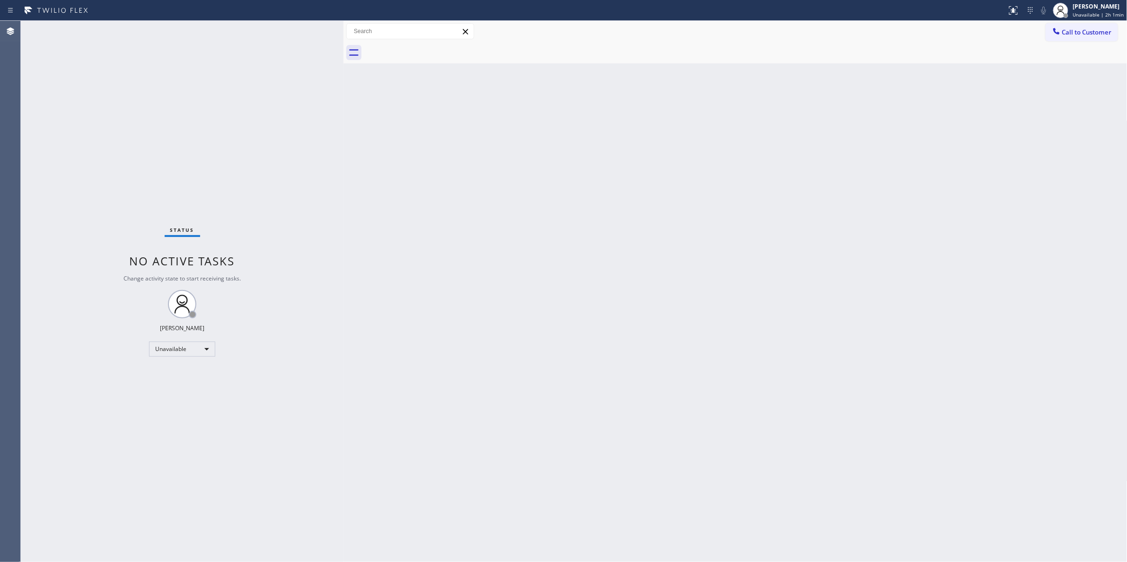
drag, startPoint x: 114, startPoint y: 504, endPoint x: 146, endPoint y: 498, distance: 32.7
click at [115, 504] on div "Status No active tasks Change activity state to start receiving tasks. [PERSON_…" at bounding box center [182, 291] width 323 height 541
click at [141, 194] on div "Status No active tasks Change activity state to start receiving tasks. [PERSON_…" at bounding box center [182, 291] width 323 height 541
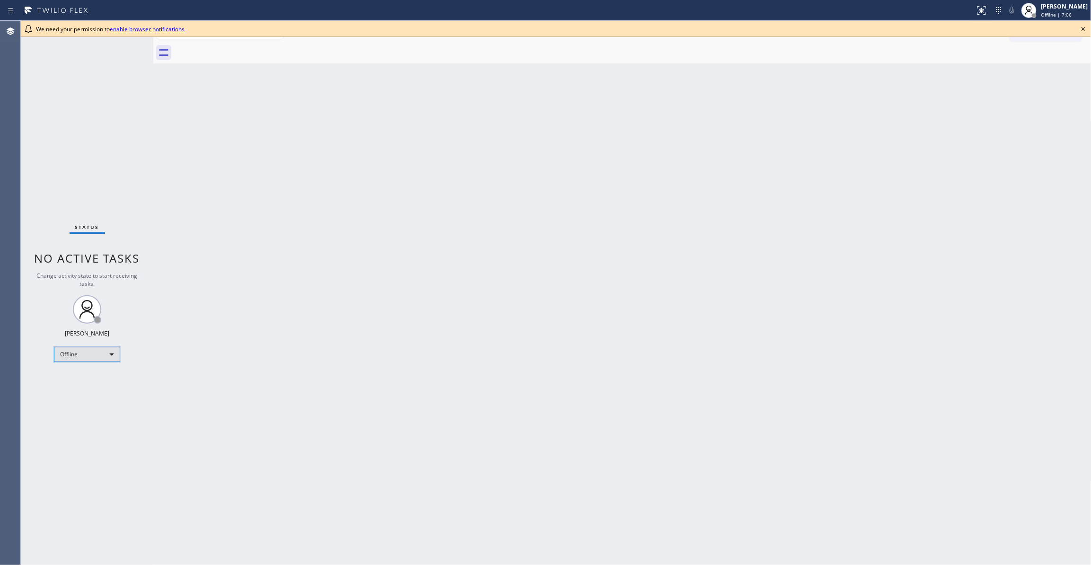
click at [77, 357] on div "Offline" at bounding box center [87, 354] width 66 height 15
click at [79, 392] on li "Unavailable" at bounding box center [86, 391] width 64 height 11
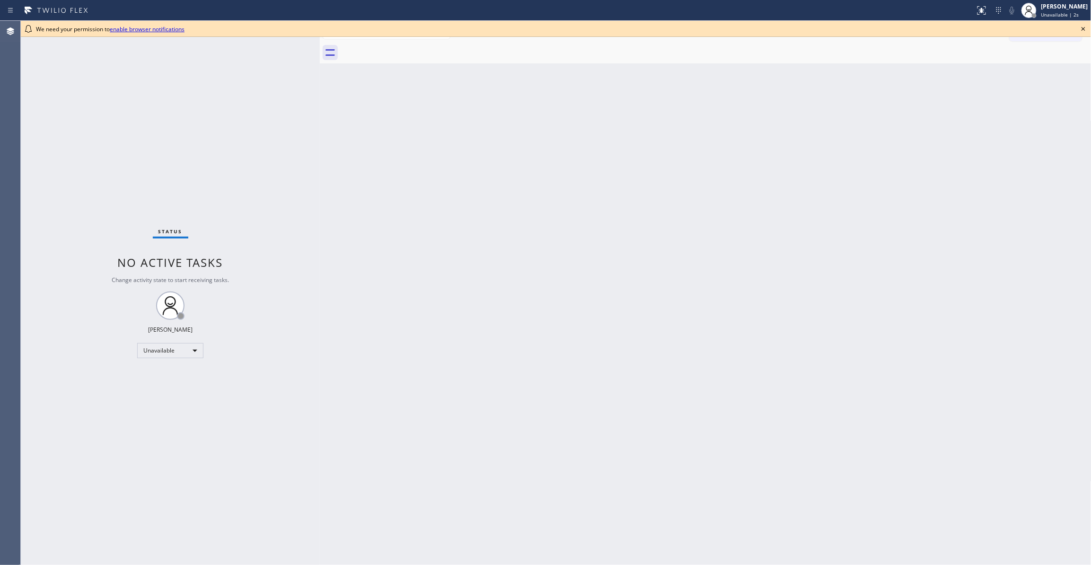
drag, startPoint x: 151, startPoint y: 53, endPoint x: 318, endPoint y: 95, distance: 171.6
click at [320, 95] on div at bounding box center [320, 293] width 0 height 544
drag, startPoint x: 123, startPoint y: 167, endPoint x: 1089, endPoint y: 65, distance: 971.3
click at [123, 167] on div "Status No active tasks Change activity state to start receiving tasks. [PERSON_…" at bounding box center [170, 293] width 299 height 544
click at [1086, 28] on icon at bounding box center [1083, 28] width 11 height 11
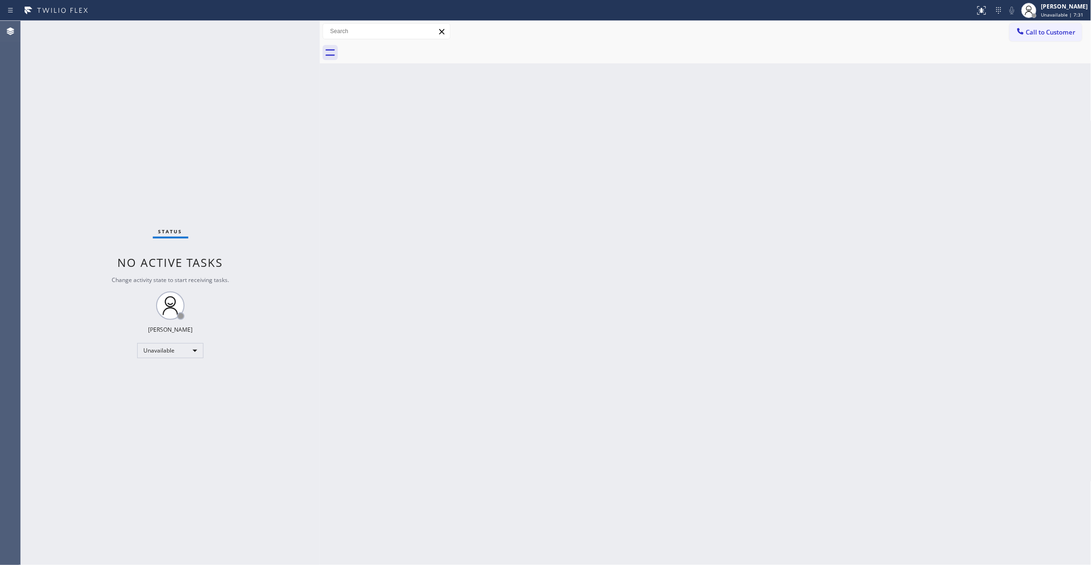
click at [81, 546] on div "Status No active tasks Change activity state to start receiving tasks. [PERSON_…" at bounding box center [170, 293] width 299 height 544
click at [1057, 31] on span "Call to Customer" at bounding box center [1052, 32] width 50 height 9
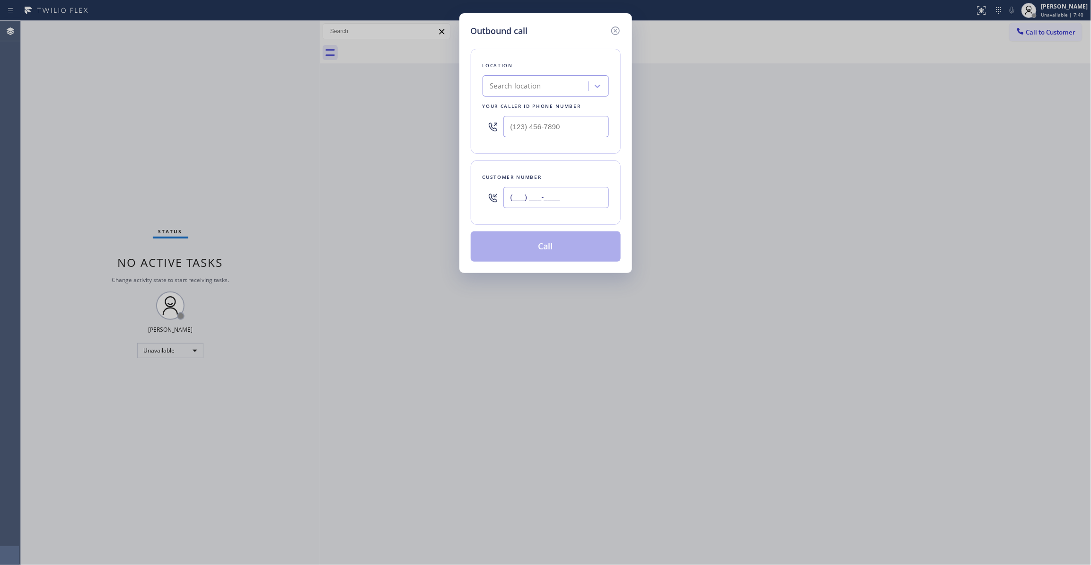
click at [520, 192] on input "(___) ___-____" at bounding box center [557, 197] width 106 height 21
paste input "949) 326-3467"
type input "(949) 326-3467"
drag, startPoint x: 576, startPoint y: 129, endPoint x: 213, endPoint y: 132, distance: 363.0
click at [199, 130] on div "Outbound call Location Search location Your caller id phone number (___) ___-__…" at bounding box center [545, 282] width 1091 height 565
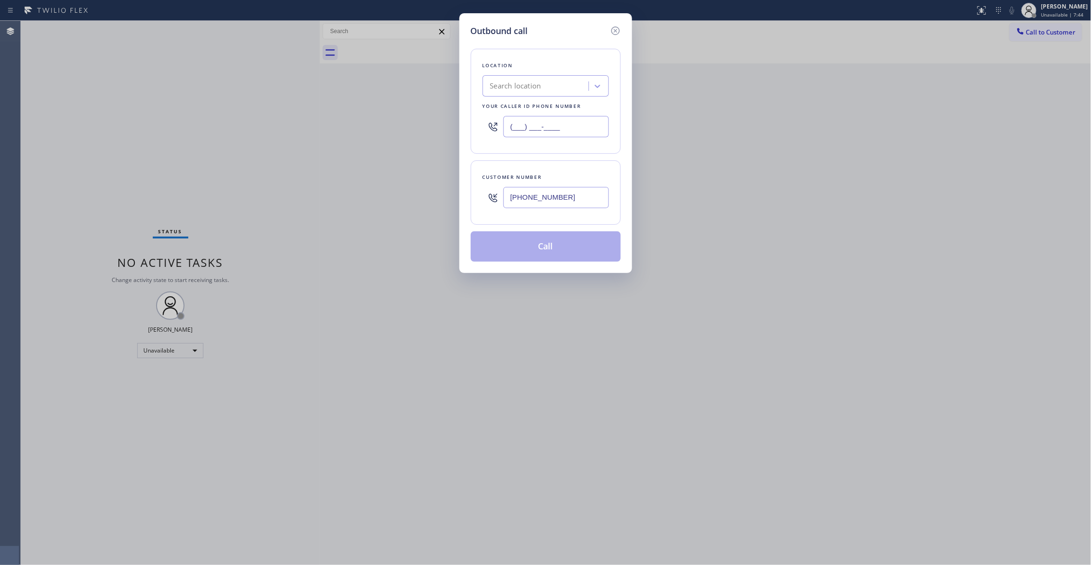
paste input "833) 558-1241"
type input "(833) 558-1241"
click at [551, 252] on button "Call" at bounding box center [546, 246] width 150 height 30
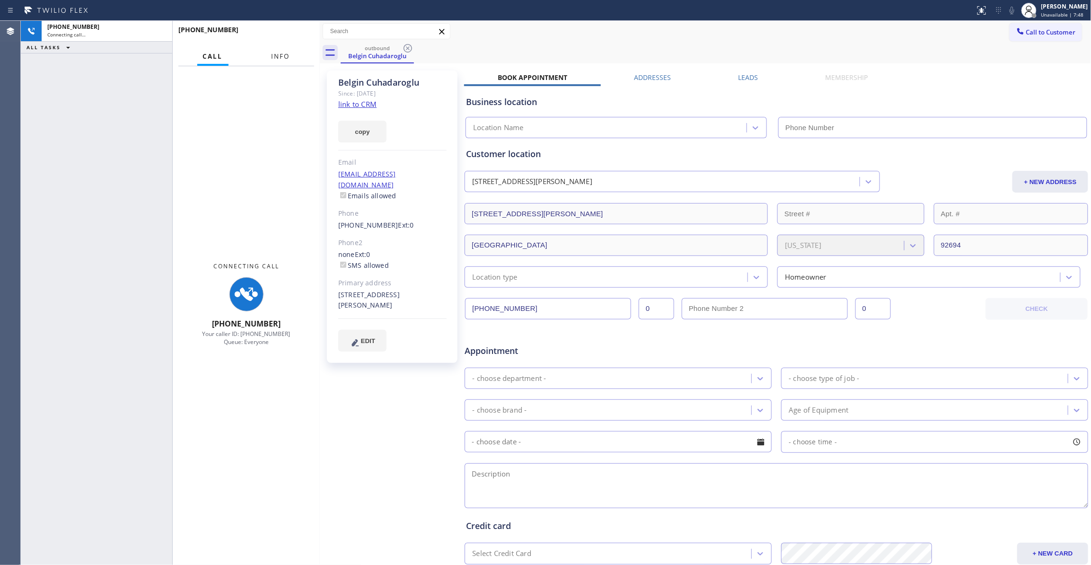
click at [284, 55] on span "Info" at bounding box center [281, 56] width 18 height 9
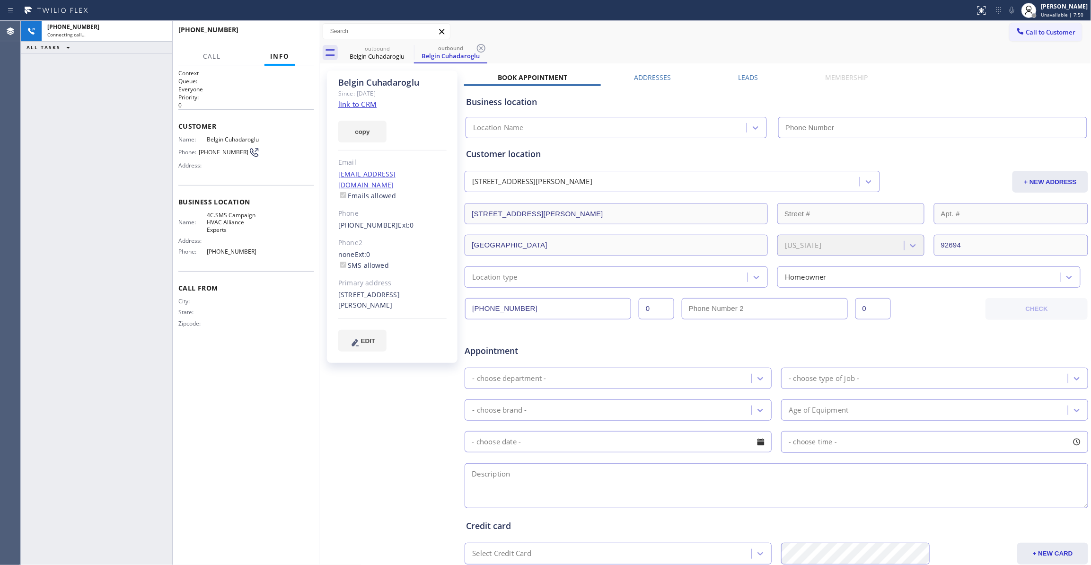
drag, startPoint x: 319, startPoint y: 82, endPoint x: 372, endPoint y: 84, distance: 52.6
click at [320, 84] on div at bounding box center [320, 293] width 0 height 544
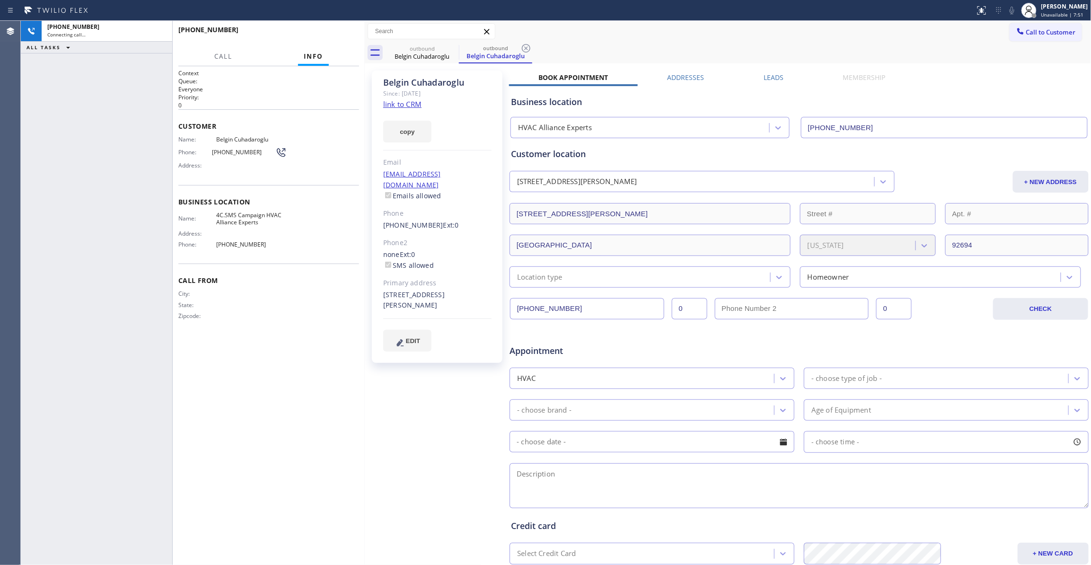
type input "(833) 558-1241"
click at [525, 48] on icon at bounding box center [526, 48] width 11 height 11
click at [411, 104] on link "link to CRM" at bounding box center [402, 103] width 38 height 9
click at [111, 152] on div "+19493263467 Live | 01:34 ALL TASKS ALL TASKS ACTIVE TASKS TASKS IN WRAP UP" at bounding box center [96, 293] width 151 height 544
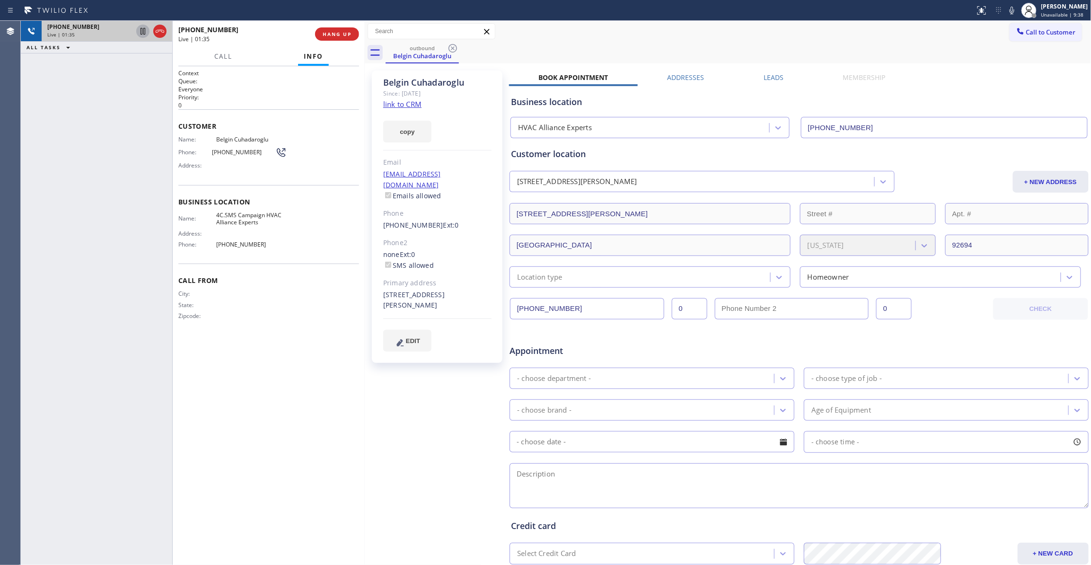
click at [141, 31] on icon at bounding box center [142, 31] width 11 height 11
click at [1007, 10] on icon at bounding box center [1012, 10] width 11 height 11
click at [128, 483] on div "+19493263467 Live | 02:29 ALL TASKS ALL TASKS ACTIVE TASKS TASKS IN WRAP UP" at bounding box center [96, 293] width 151 height 544
drag, startPoint x: 252, startPoint y: 156, endPoint x: 212, endPoint y: 154, distance: 39.4
click at [212, 154] on span "(949) 326-3467" at bounding box center [243, 152] width 63 height 7
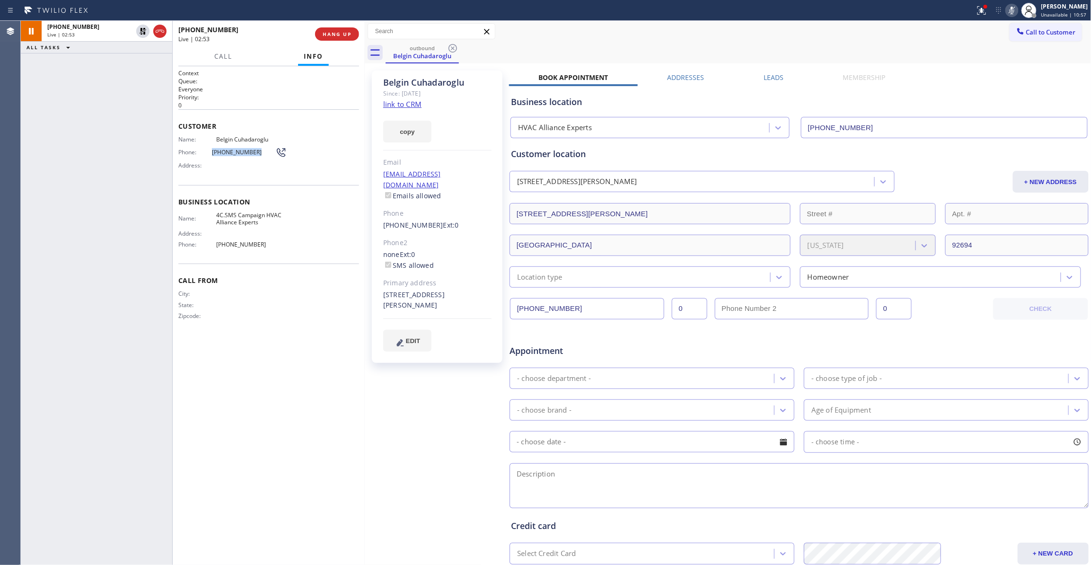
copy span "(949) 326-3467"
click at [142, 31] on icon at bounding box center [143, 31] width 7 height 7
click at [1007, 12] on icon at bounding box center [1012, 10] width 11 height 11
copy span "(949) 326-3467"
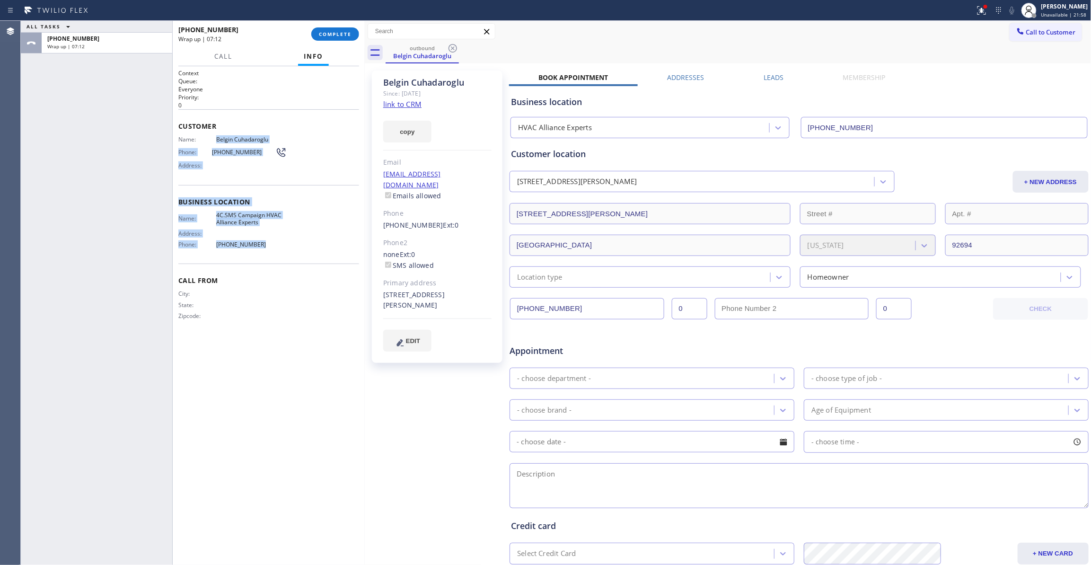
drag, startPoint x: 260, startPoint y: 239, endPoint x: 213, endPoint y: 141, distance: 108.8
click at [213, 141] on div "Context Queue: Everyone Priority: 0 Customer Name: Belgin Cuhadaroglu Phone: (9…" at bounding box center [268, 202] width 181 height 266
copy div "Belgin Cuhadaroglu Phone: (949) 326-3467 Address: Business location Name: 4C.SM…"
click at [437, 447] on div "Belgin Cuhadaroglu Since: 20 may 2020 link to CRM copy Email cuha6705@yahoo.com…" at bounding box center [438, 372] width 142 height 613
click at [320, 35] on span "COMPLETE" at bounding box center [335, 34] width 33 height 7
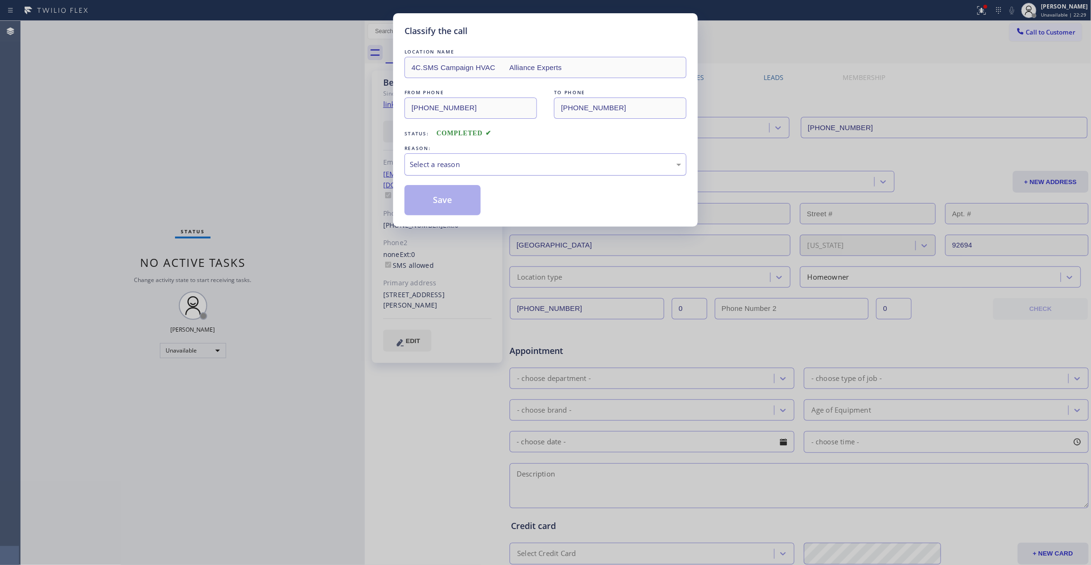
click at [478, 161] on div "Select a reason" at bounding box center [546, 164] width 272 height 11
click at [448, 203] on button "Save" at bounding box center [443, 200] width 76 height 30
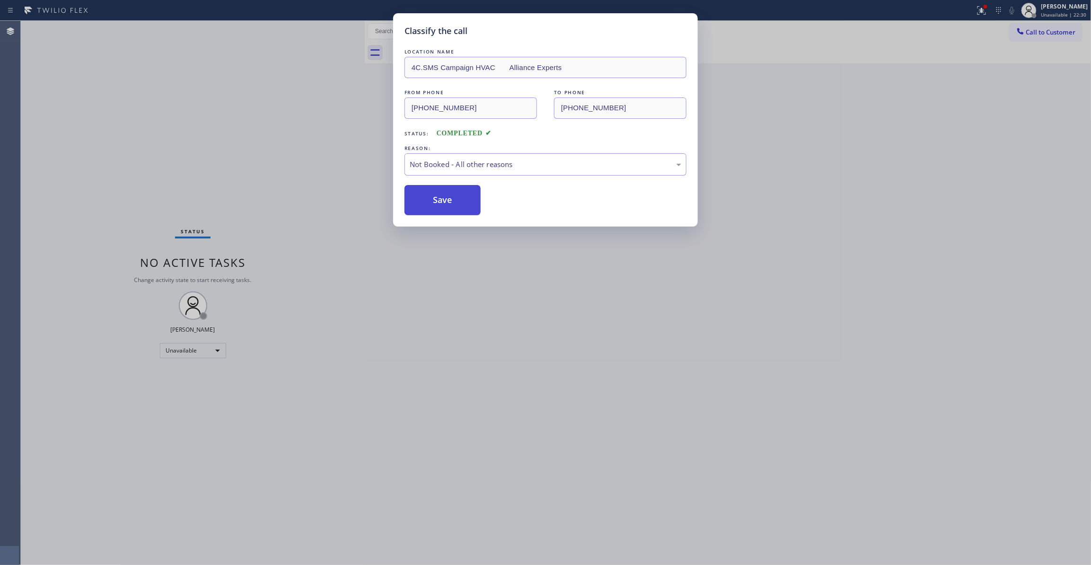
click at [448, 203] on button "Save" at bounding box center [443, 200] width 76 height 30
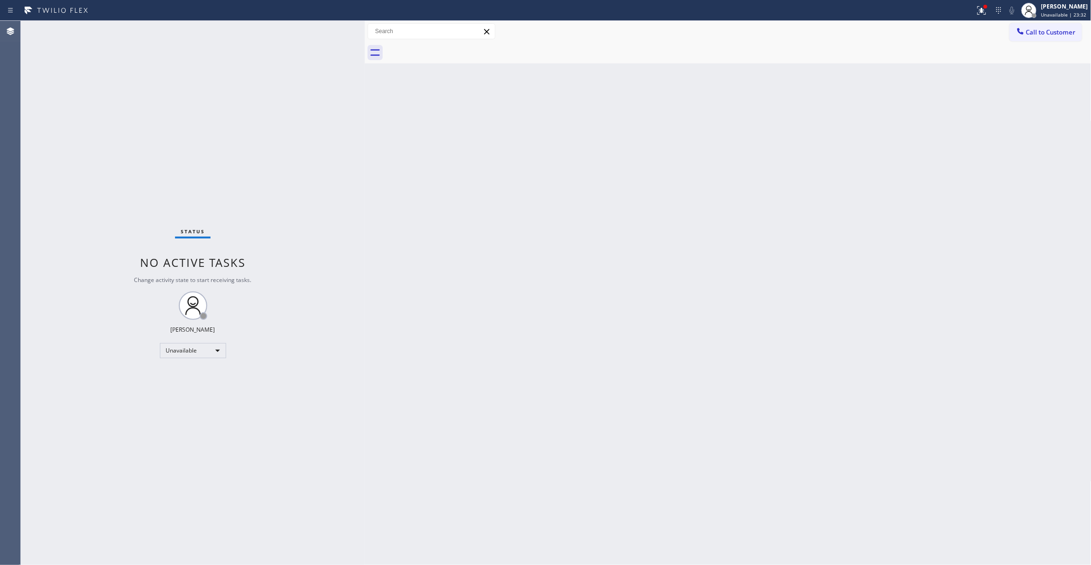
click at [100, 194] on div "Status No active tasks Change activity state to start receiving tasks. [PERSON_…" at bounding box center [193, 293] width 344 height 544
drag, startPoint x: 149, startPoint y: 152, endPoint x: 280, endPoint y: 118, distance: 135.9
click at [148, 150] on div "Status No active tasks Change activity state to start receiving tasks. [PERSON_…" at bounding box center [193, 293] width 344 height 544
drag, startPoint x: 788, startPoint y: 252, endPoint x: 1064, endPoint y: 85, distance: 322.1
click at [790, 250] on div "Back to Dashboard Change Sender ID Customers Technicians Select a contact Outbo…" at bounding box center [728, 293] width 727 height 544
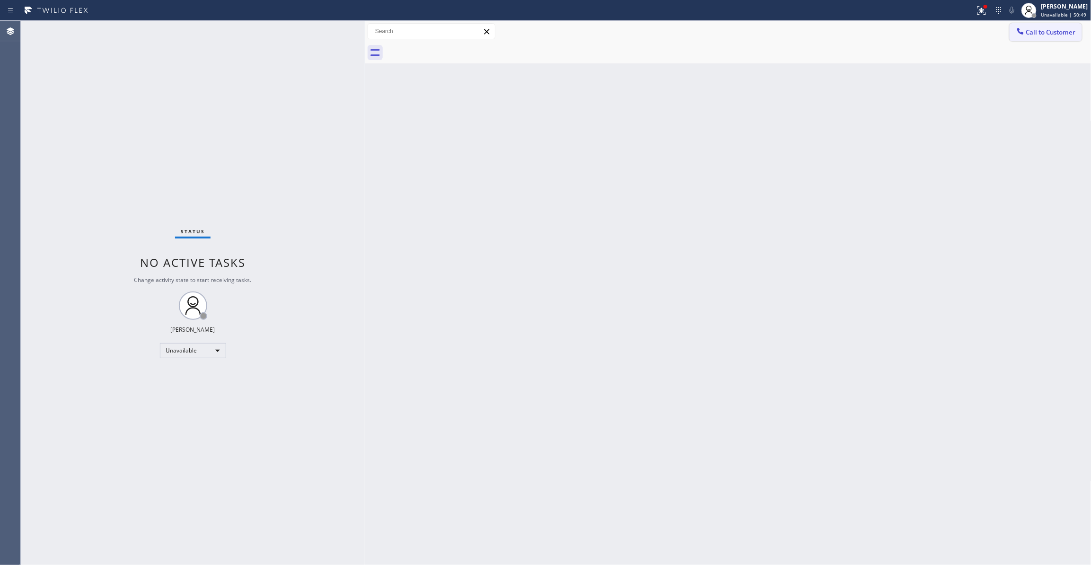
click at [1058, 30] on span "Call to Customer" at bounding box center [1052, 32] width 50 height 9
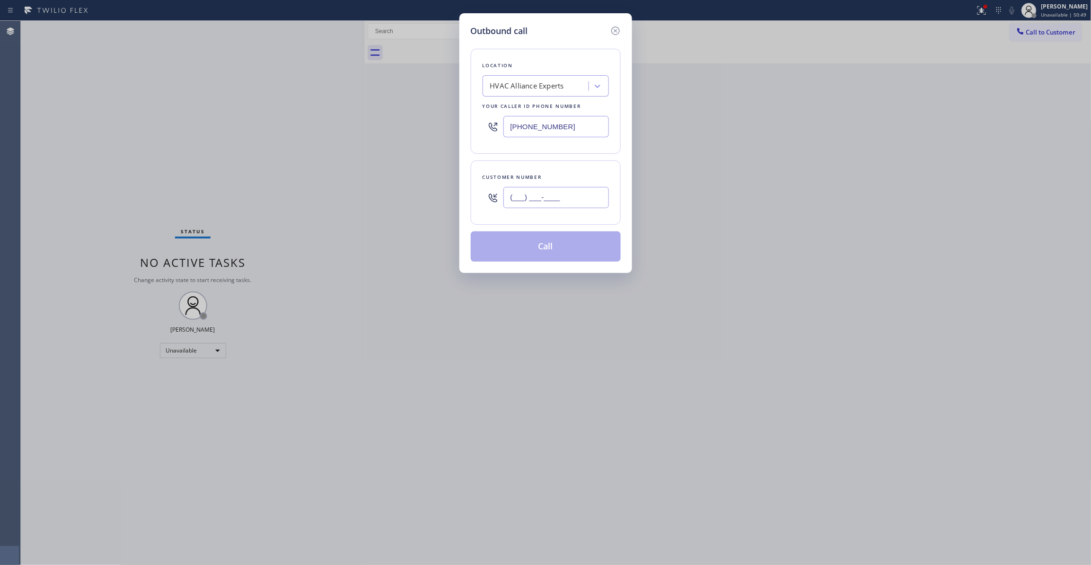
click at [522, 201] on input "(___) ___-____" at bounding box center [557, 197] width 106 height 21
paste input "310) 921-5660"
type input "(310) 921-5660"
drag, startPoint x: 595, startPoint y: 120, endPoint x: 274, endPoint y: 147, distance: 321.5
click at [215, 111] on div "Outbound call Location HVAC Alliance Experts Your caller id phone number (833) …" at bounding box center [545, 282] width 1091 height 565
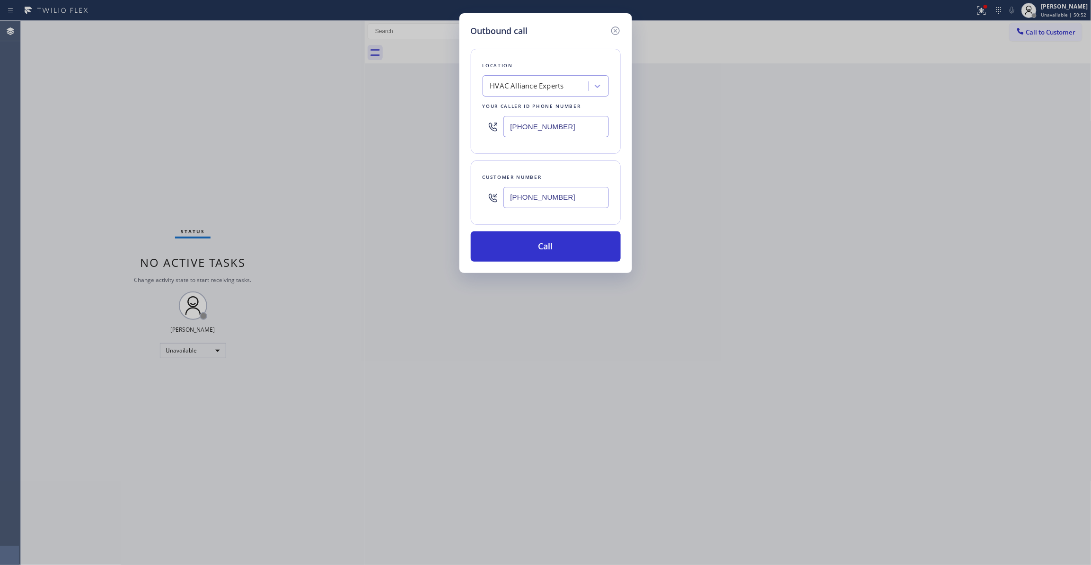
paste input "310) 868-0820"
type input "(310) 868-0820"
drag, startPoint x: 599, startPoint y: 197, endPoint x: 434, endPoint y: 195, distance: 164.2
click at [434, 195] on div "Outbound call Location HVAC Alliance Experts Your caller id phone number (310) …" at bounding box center [545, 282] width 1091 height 565
drag, startPoint x: 585, startPoint y: 195, endPoint x: 451, endPoint y: 194, distance: 134.9
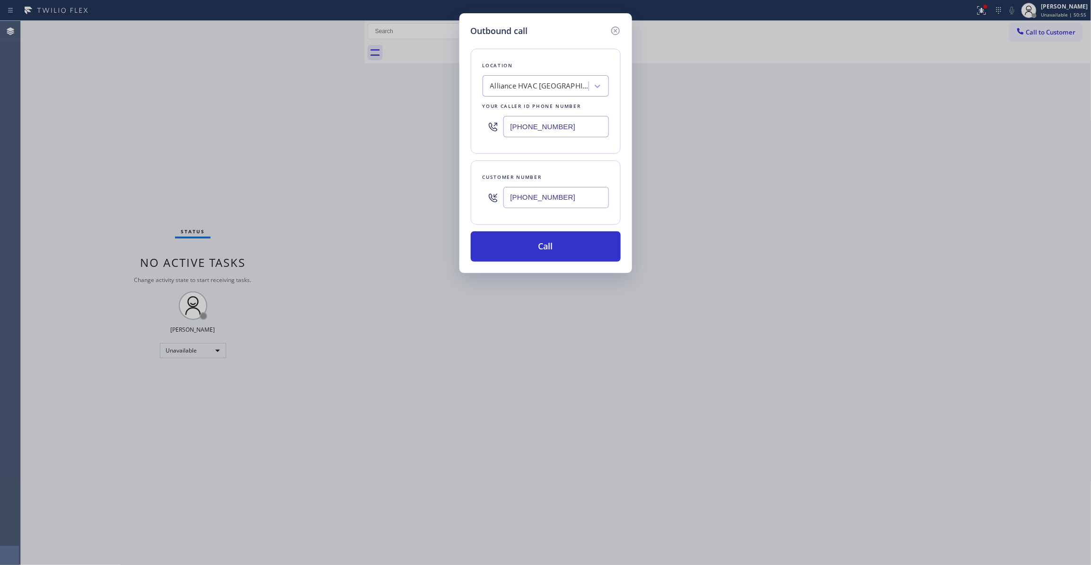
click at [451, 194] on div "Outbound call Location Alliance HVAC Rancho Palos Verdes Your caller id phone n…" at bounding box center [545, 282] width 1091 height 565
click at [553, 250] on button "Call" at bounding box center [546, 246] width 150 height 30
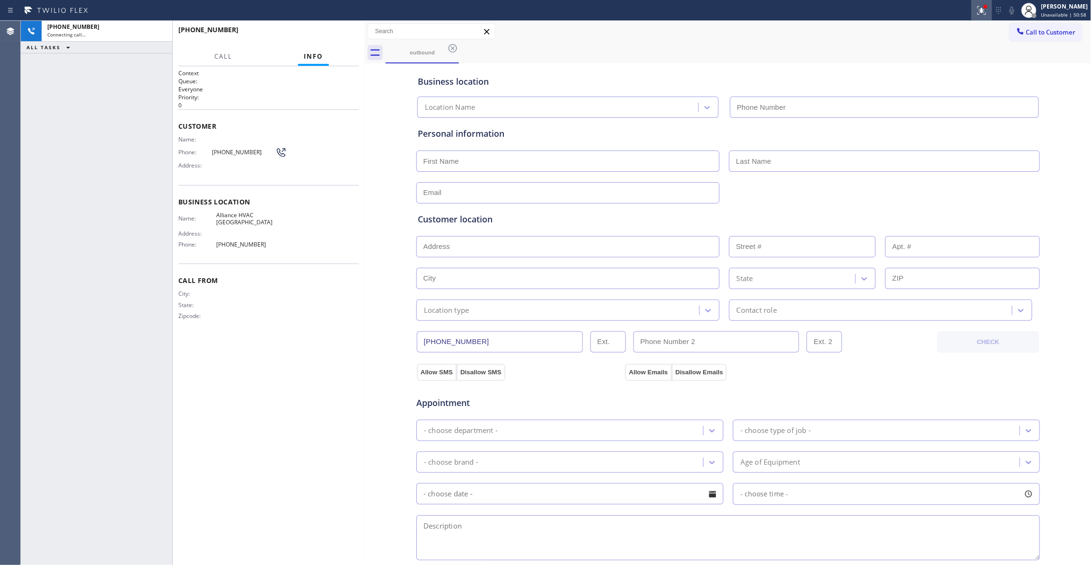
click at [976, 11] on icon at bounding box center [981, 10] width 11 height 11
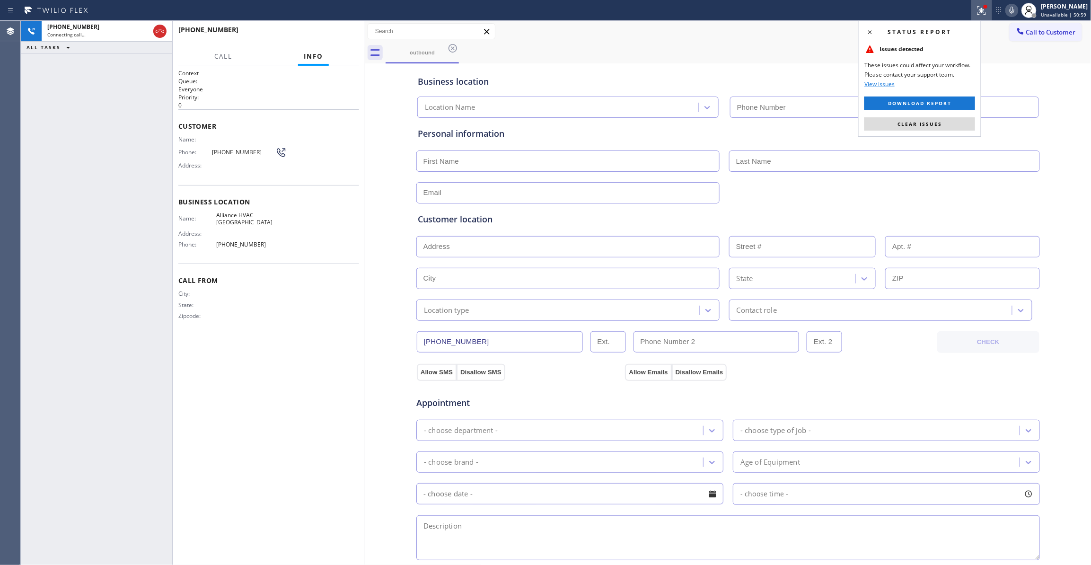
click at [915, 133] on div "Status report Issues detected These issues could affect your workflow. Please c…" at bounding box center [920, 78] width 123 height 116
type input "(310) 868-0820"
click at [911, 129] on button "Clear issues" at bounding box center [920, 123] width 111 height 13
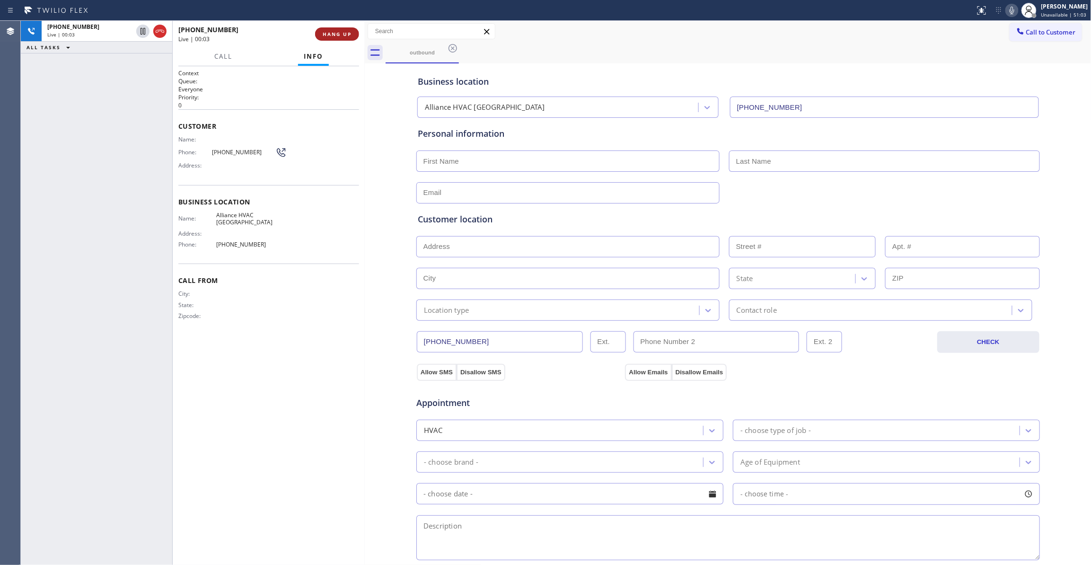
click at [345, 33] on span "HANG UP" at bounding box center [337, 34] width 29 height 7
click at [340, 31] on span "COMPLETE" at bounding box center [335, 34] width 33 height 7
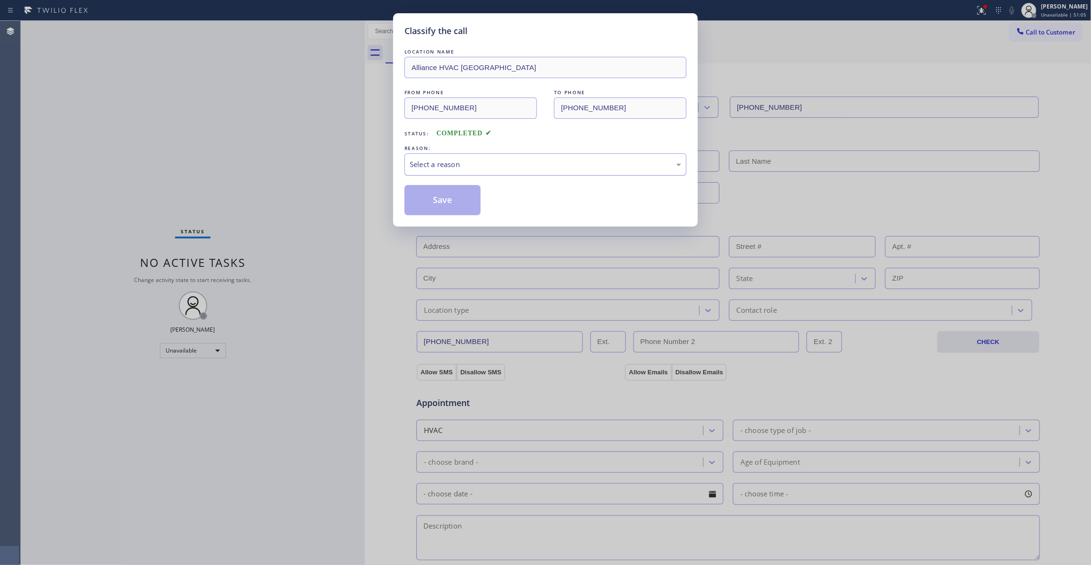
click at [508, 164] on div "Select a reason" at bounding box center [546, 164] width 272 height 11
click at [451, 205] on button "Save" at bounding box center [443, 200] width 76 height 30
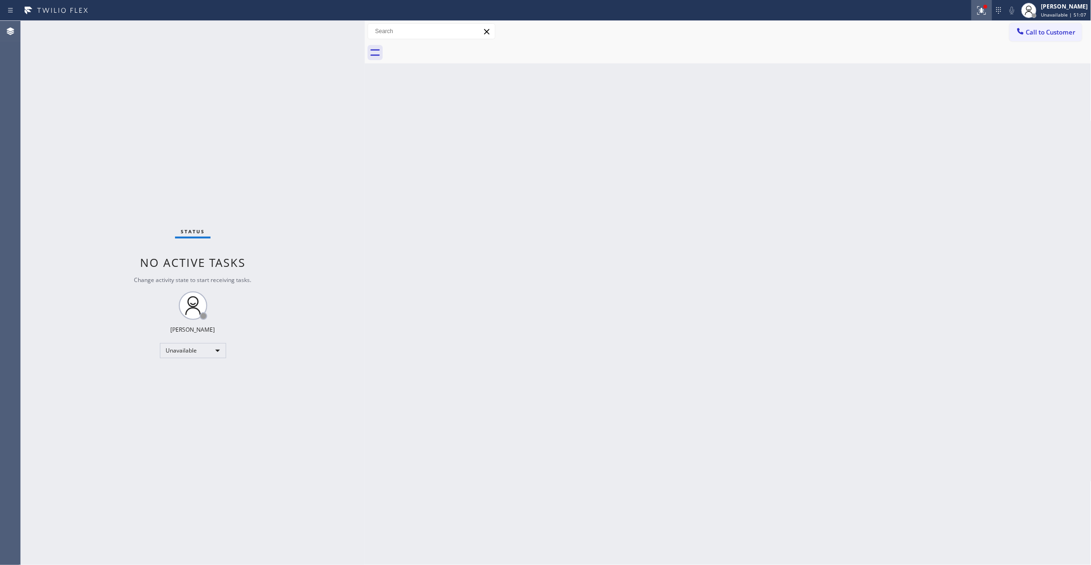
click at [976, 11] on icon at bounding box center [981, 10] width 11 height 11
click at [931, 129] on button "Clear issues" at bounding box center [920, 123] width 111 height 13
click at [1034, 32] on span "Call to Customer" at bounding box center [1052, 32] width 50 height 9
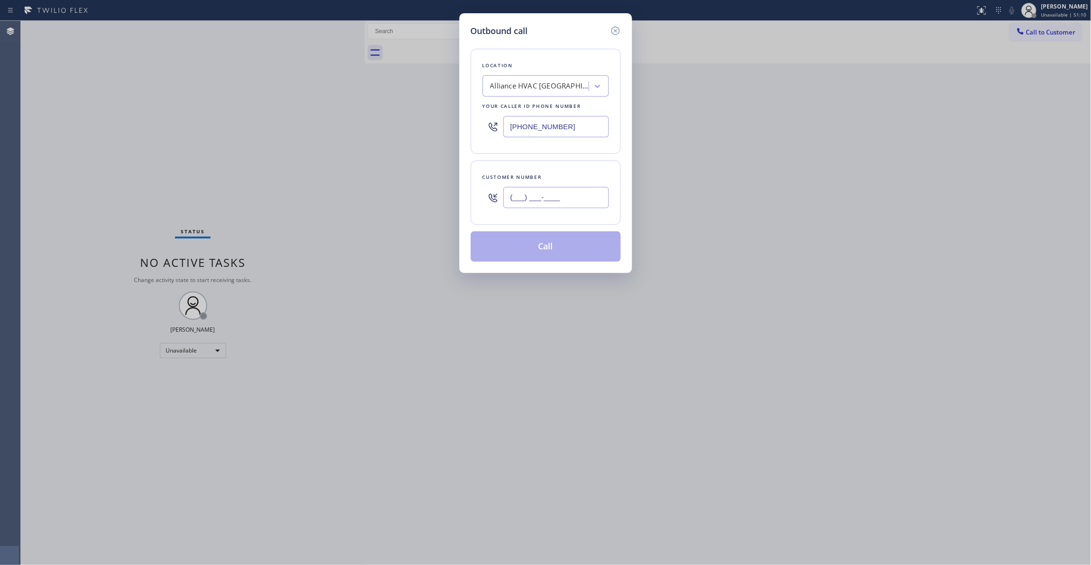
click at [586, 195] on input "(___) ___-____" at bounding box center [557, 197] width 106 height 21
paste input "310) 921-5660"
type input "(310) 921-5660"
click at [567, 252] on button "Call" at bounding box center [546, 246] width 150 height 30
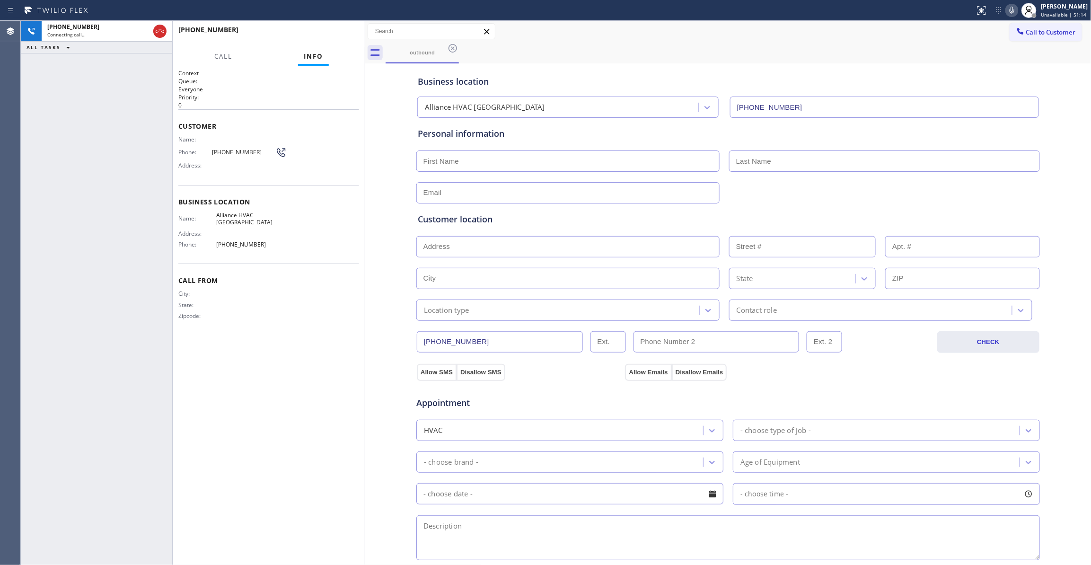
type input "(310) 868-0820"
click at [327, 28] on button "HANG UP" at bounding box center [337, 33] width 44 height 13
click at [330, 30] on button "HANG UP" at bounding box center [337, 33] width 44 height 13
drag, startPoint x: 254, startPoint y: 151, endPoint x: 204, endPoint y: 155, distance: 50.8
click at [204, 155] on div "Phone: (310) 921-5660" at bounding box center [232, 152] width 108 height 11
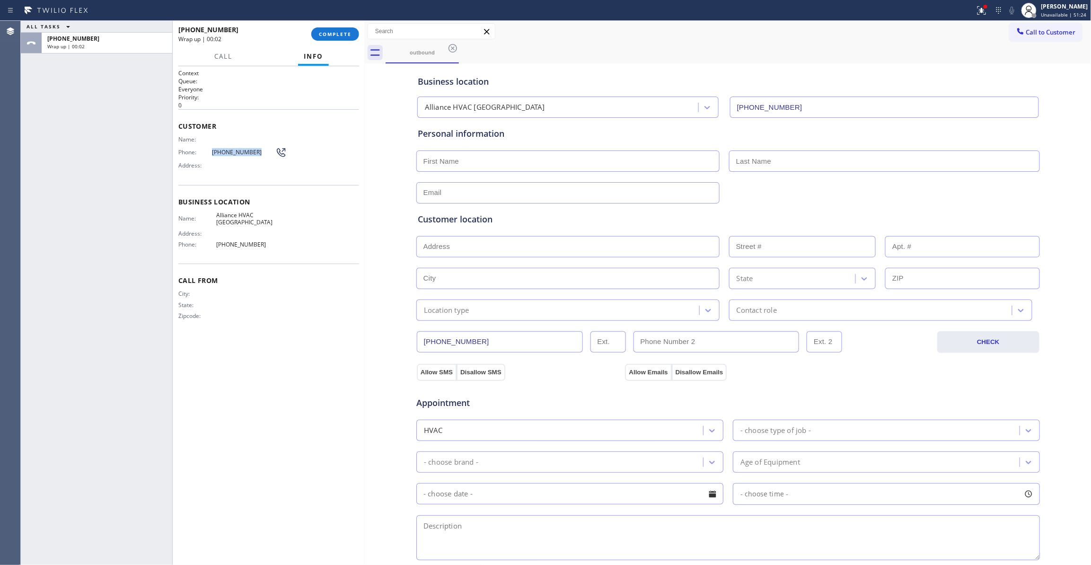
copy div "(310) 921-5660"
click at [345, 36] on span "COMPLETE" at bounding box center [335, 34] width 33 height 7
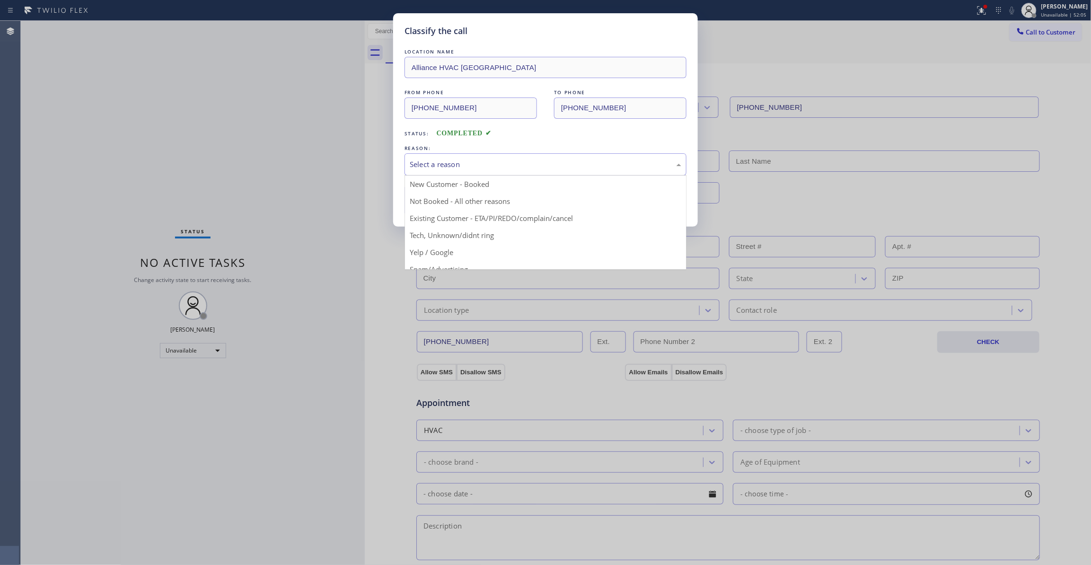
click at [443, 161] on div "Select a reason" at bounding box center [546, 164] width 272 height 11
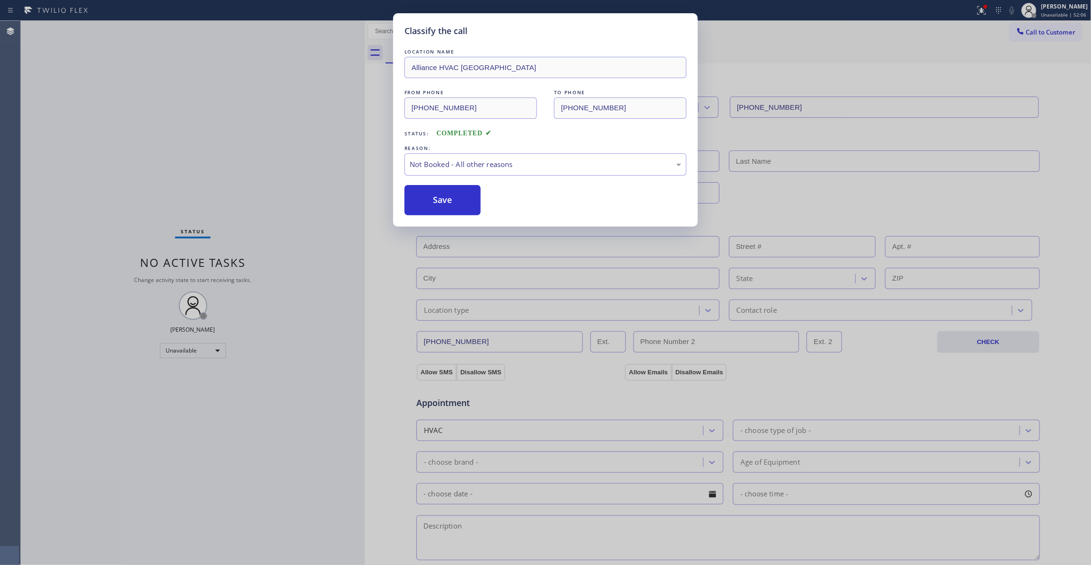
click at [430, 205] on button "Save" at bounding box center [443, 200] width 76 height 30
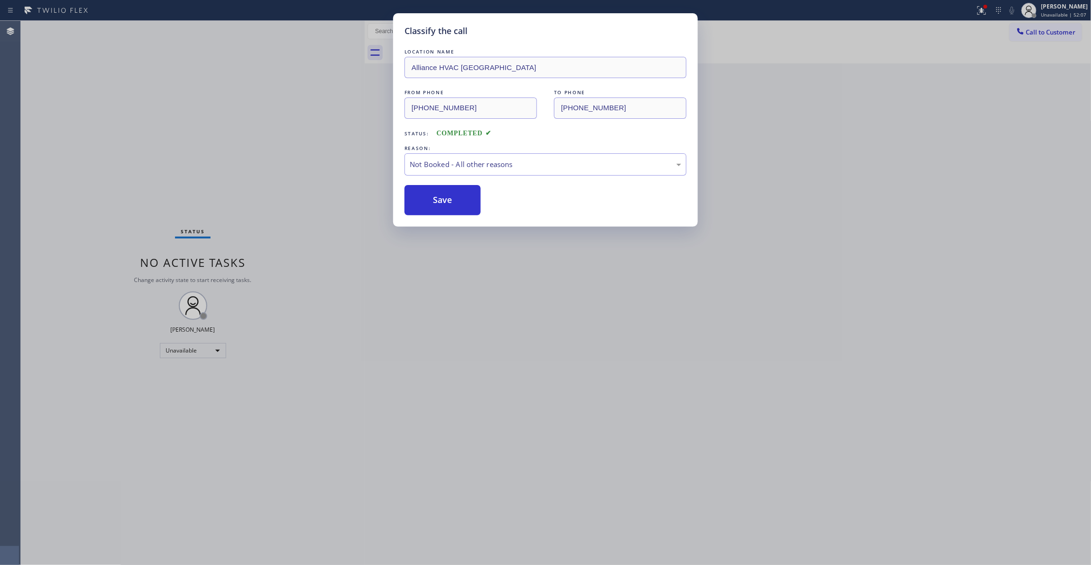
click at [1053, 33] on div "Classify the call LOCATION NAME 4C.SMS Campaign HVAC Alliance Experts FROM PHON…" at bounding box center [556, 293] width 1071 height 544
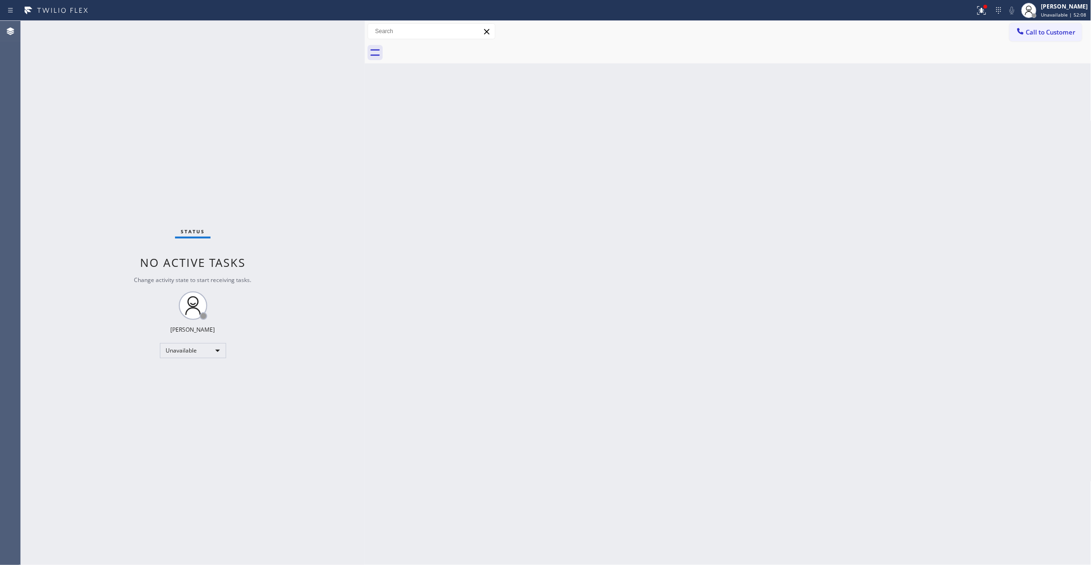
click at [1053, 33] on span "Call to Customer" at bounding box center [1052, 32] width 50 height 9
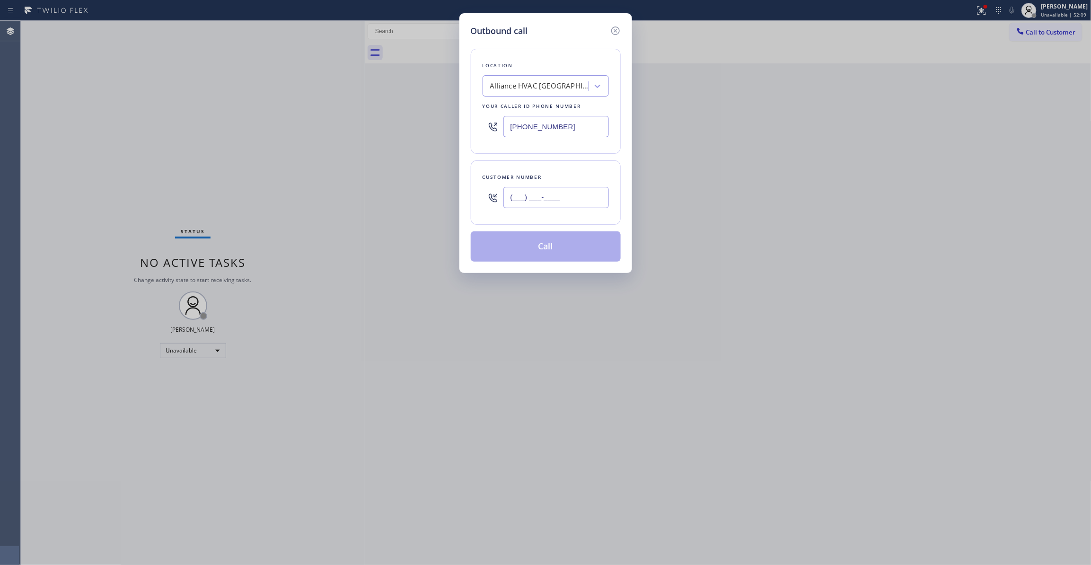
click at [537, 187] on input "(___) ___-____" at bounding box center [557, 197] width 106 height 21
paste input "310) 921-5660"
type input "(310) 921-5660"
click at [560, 252] on button "Call" at bounding box center [546, 246] width 150 height 30
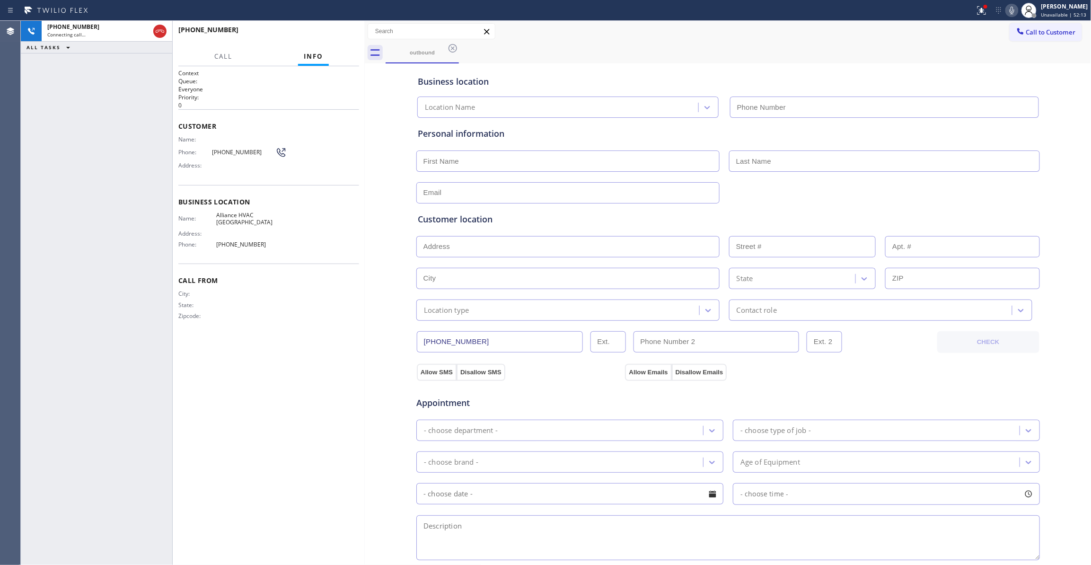
type input "(310) 868-0820"
click at [339, 33] on span "HANG UP" at bounding box center [337, 34] width 29 height 7
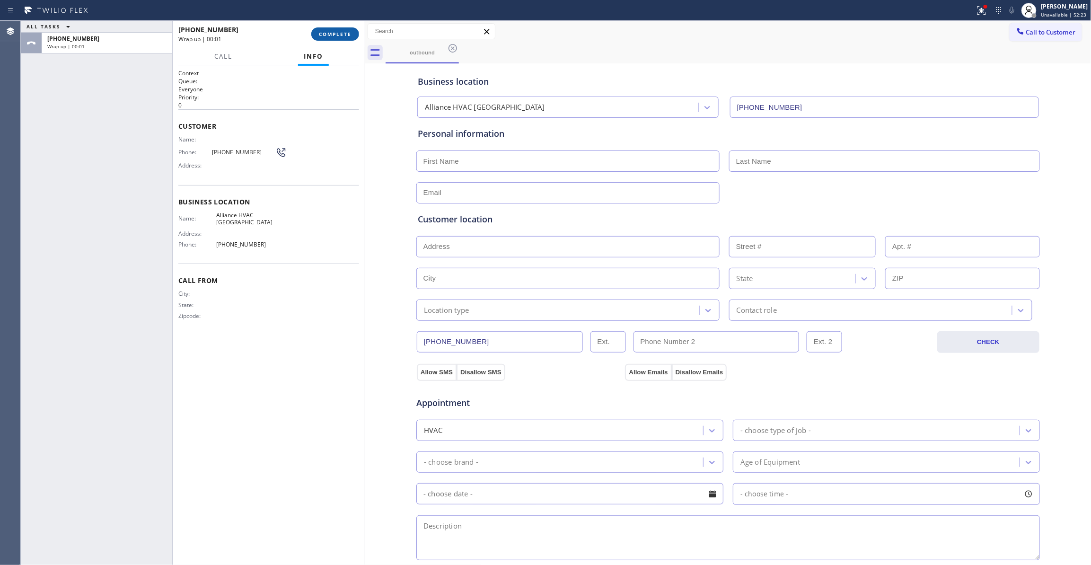
click at [332, 37] on button "COMPLETE" at bounding box center [335, 33] width 48 height 13
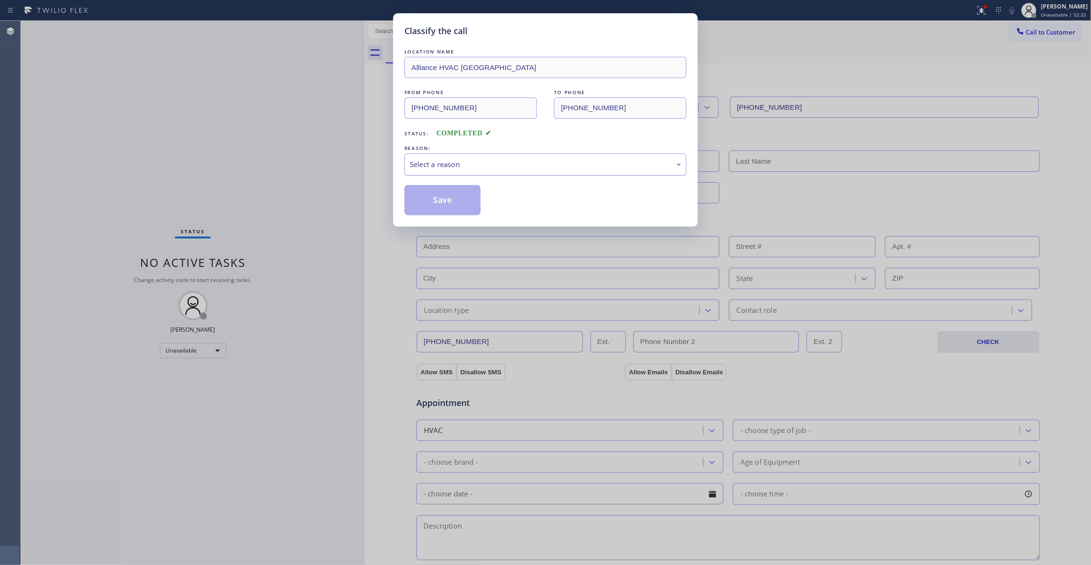
click at [423, 169] on div "Select a reason" at bounding box center [546, 164] width 272 height 11
click at [433, 203] on button "Save" at bounding box center [443, 200] width 76 height 30
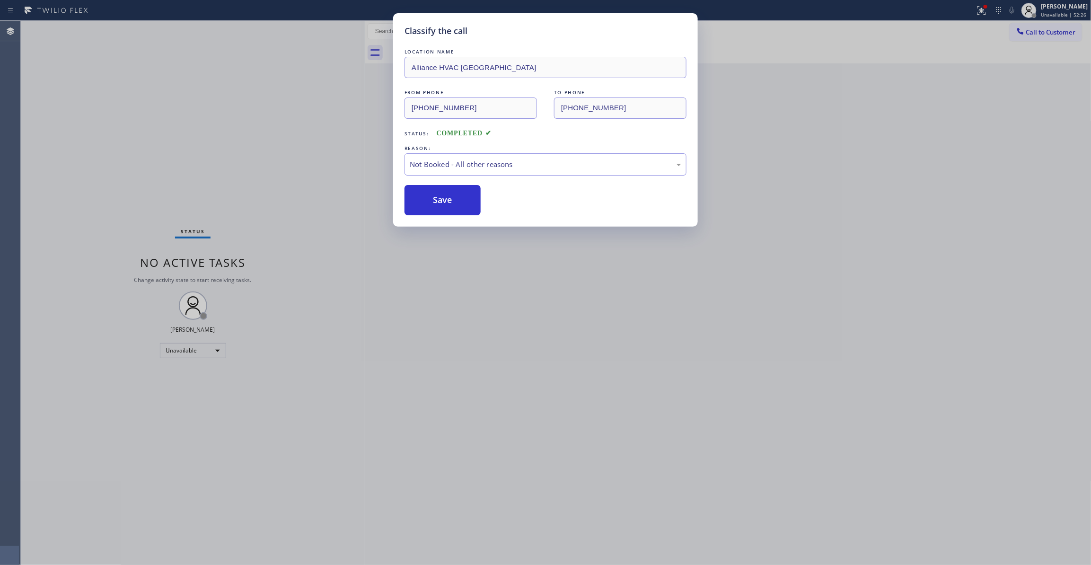
click at [433, 203] on button "Save" at bounding box center [443, 200] width 76 height 30
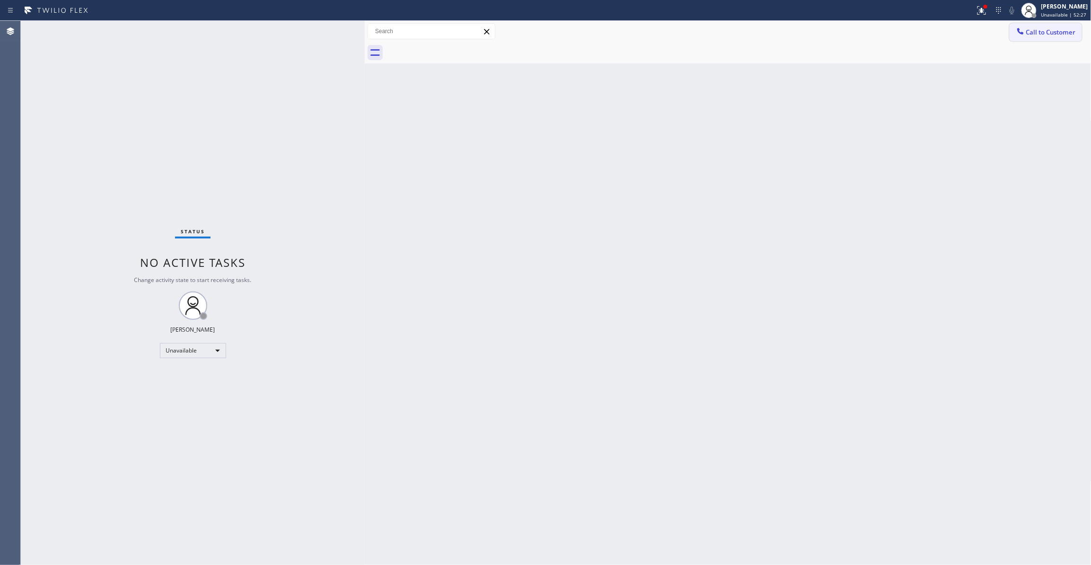
click at [1046, 32] on span "Call to Customer" at bounding box center [1052, 32] width 50 height 9
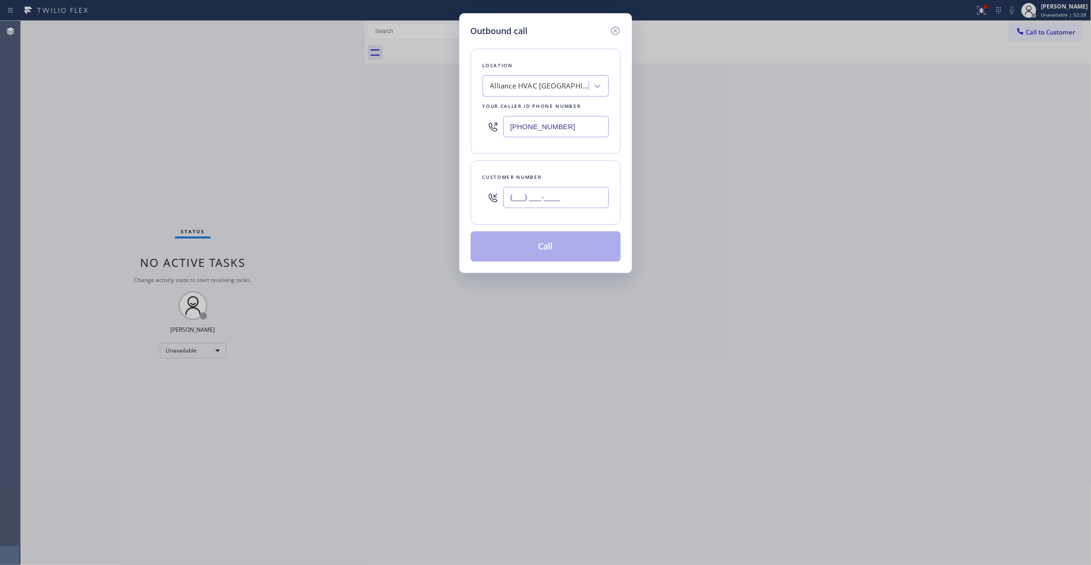
click at [559, 188] on input "(___) ___-____" at bounding box center [557, 197] width 106 height 21
paste input "310) 921-5660"
type input "(310) 921-5660"
click at [542, 248] on button "Call" at bounding box center [546, 246] width 150 height 30
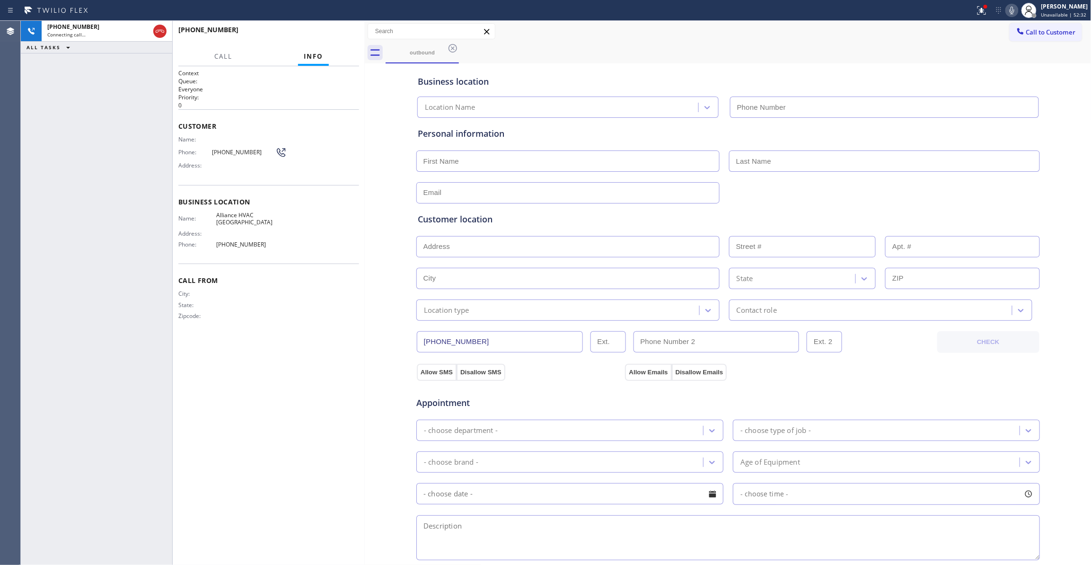
type input "(310) 868-0820"
click at [351, 35] on span "HANG UP" at bounding box center [337, 34] width 29 height 7
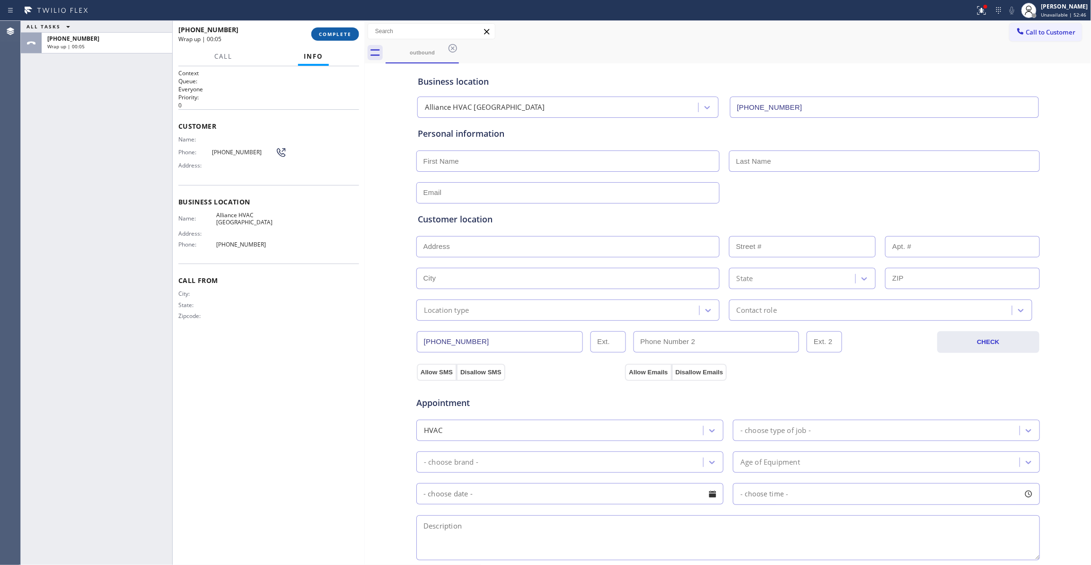
click at [348, 33] on span "COMPLETE" at bounding box center [335, 34] width 33 height 7
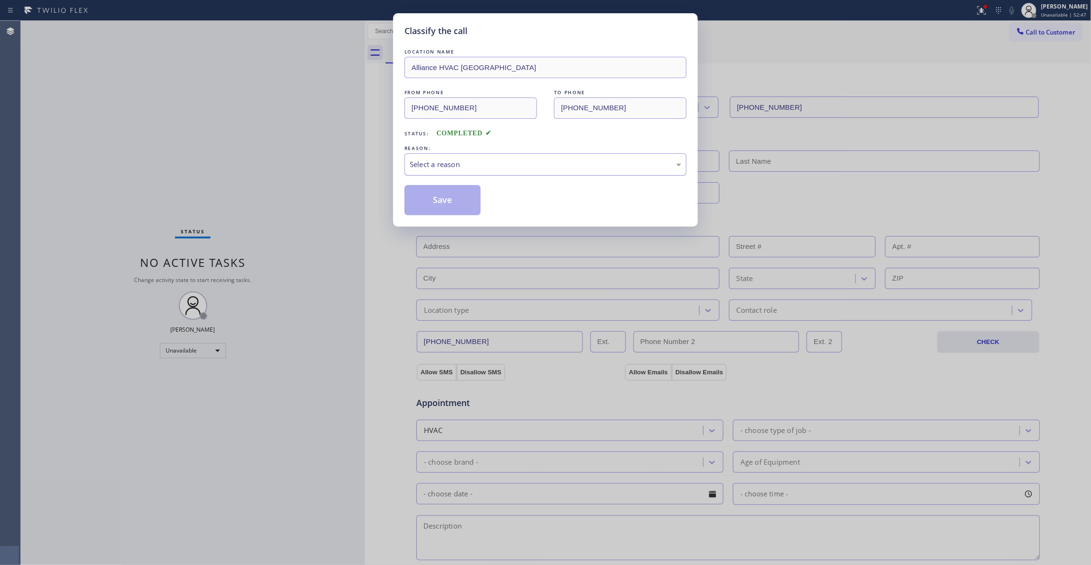
click at [480, 165] on div "Select a reason" at bounding box center [546, 164] width 272 height 11
click at [451, 204] on button "Save" at bounding box center [443, 200] width 76 height 30
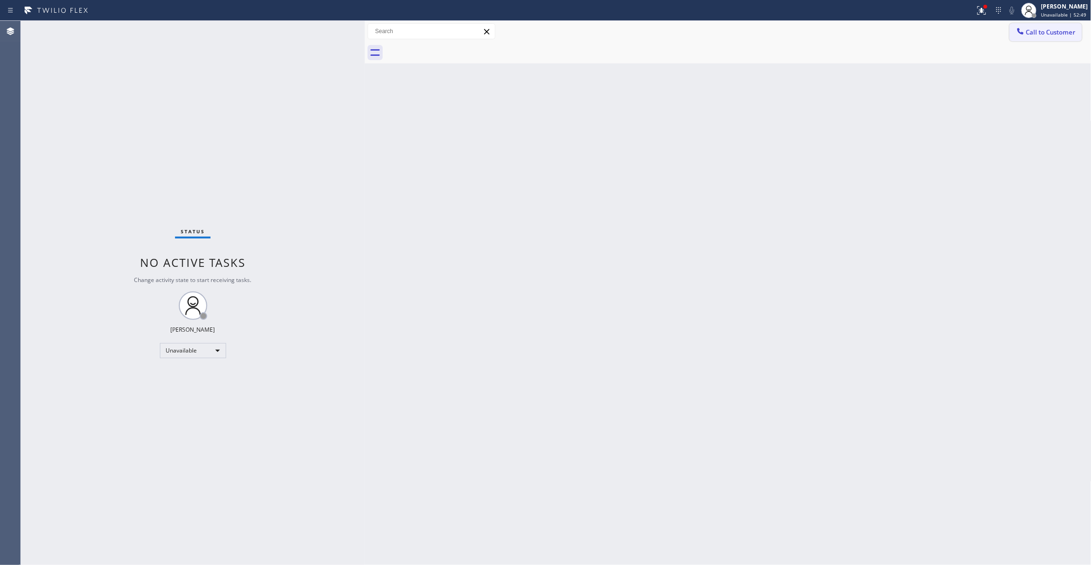
click at [1034, 35] on span "Call to Customer" at bounding box center [1052, 32] width 50 height 9
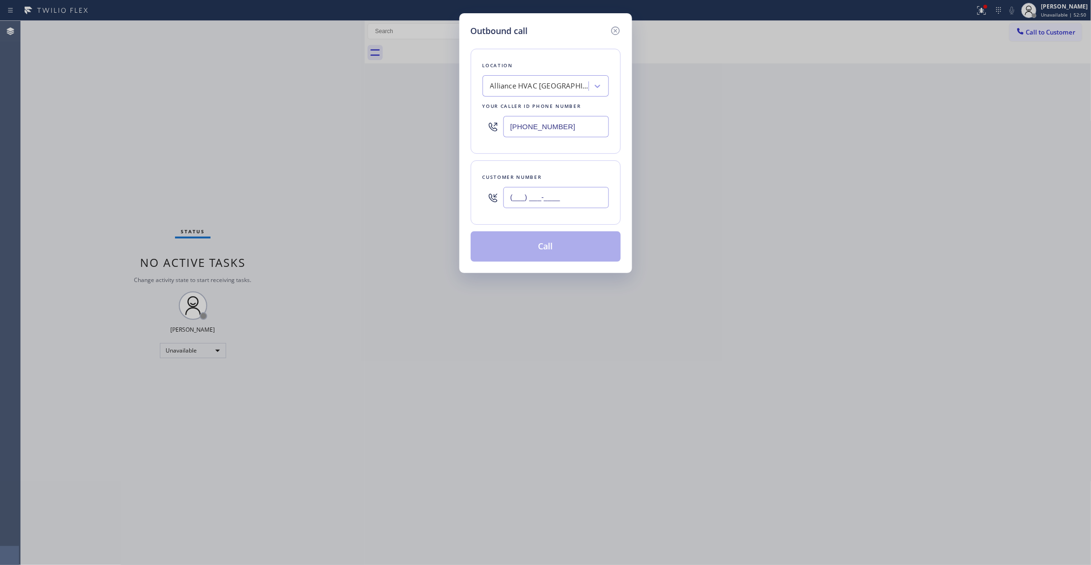
click at [510, 205] on input "(___) ___-____" at bounding box center [557, 197] width 106 height 21
paste input "310) 921-5660"
type input "(310) 921-5660"
click at [561, 249] on button "Call" at bounding box center [546, 246] width 150 height 30
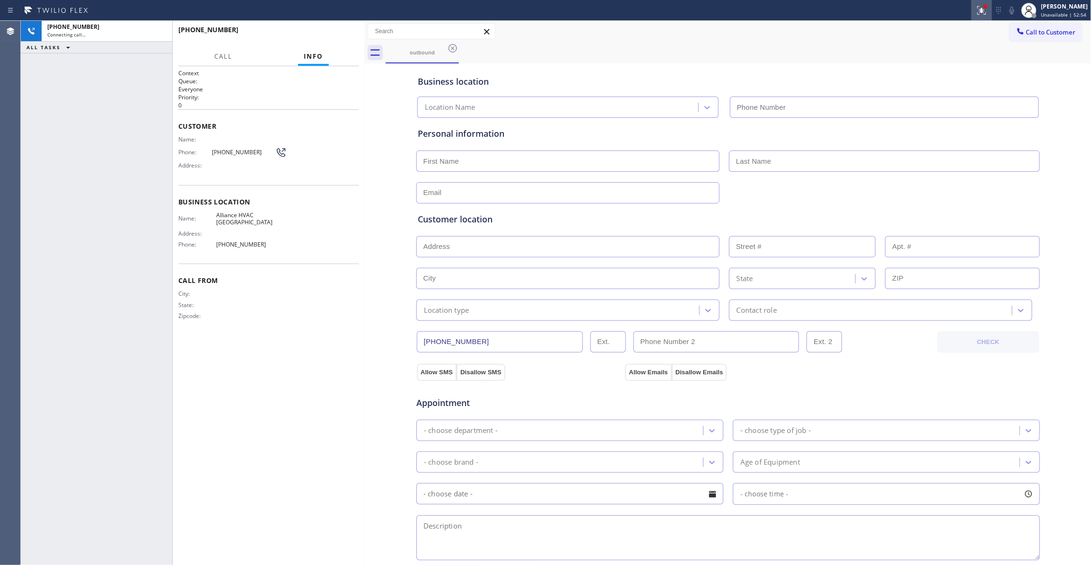
click at [976, 10] on icon at bounding box center [981, 10] width 11 height 11
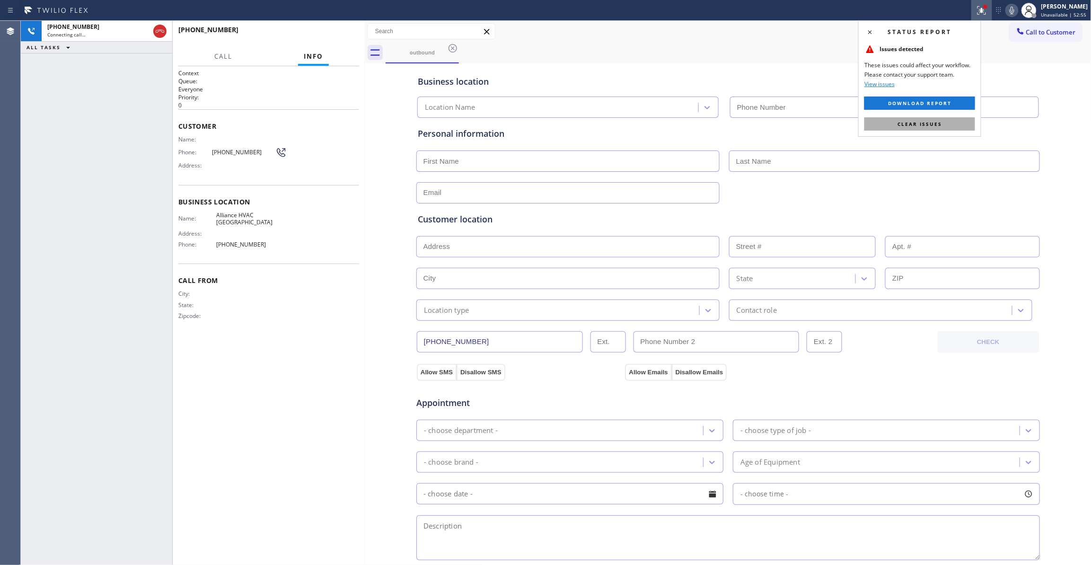
click at [935, 124] on span "Clear issues" at bounding box center [920, 124] width 44 height 7
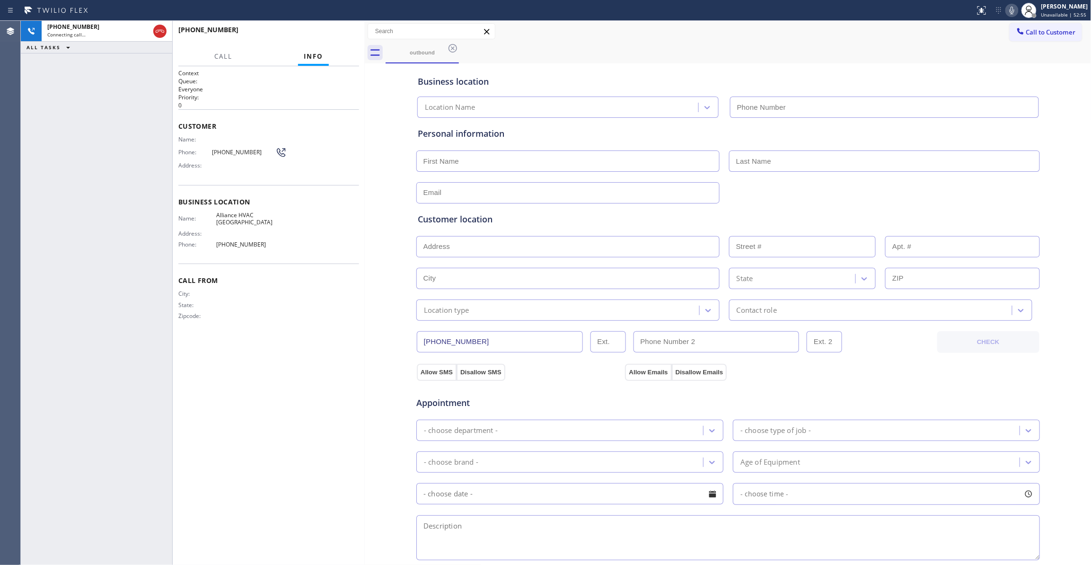
type input "(310) 868-0820"
click at [320, 32] on button "HANG UP" at bounding box center [337, 33] width 44 height 13
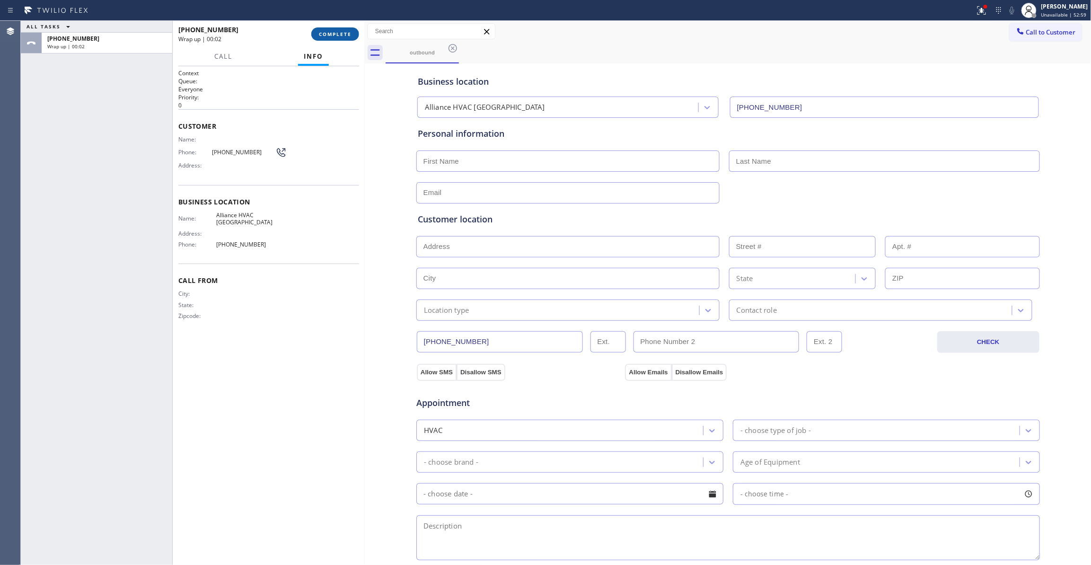
click at [344, 36] on span "COMPLETE" at bounding box center [335, 34] width 33 height 7
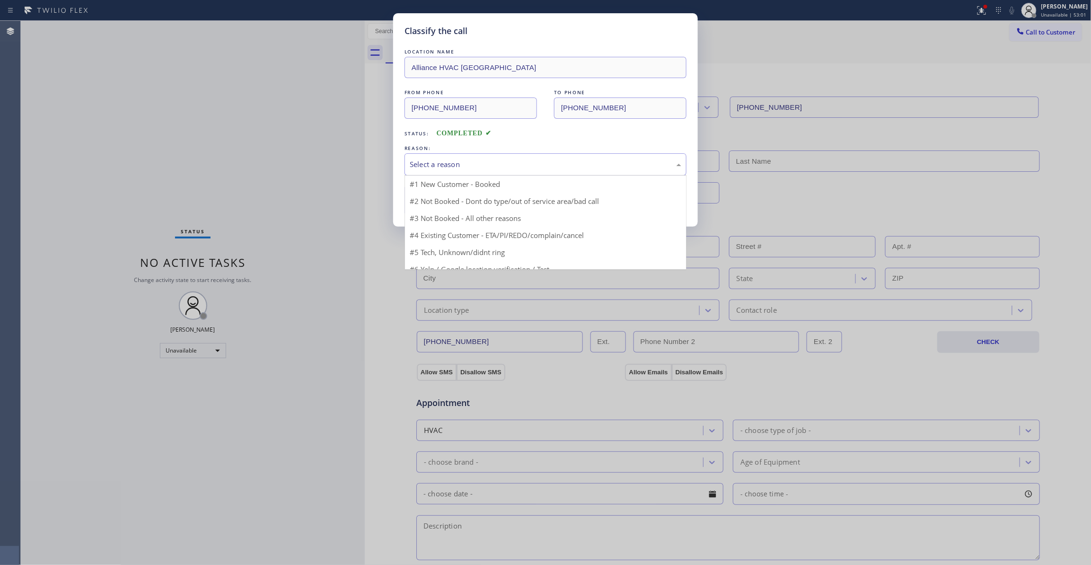
click at [504, 165] on div "Select a reason" at bounding box center [546, 164] width 272 height 11
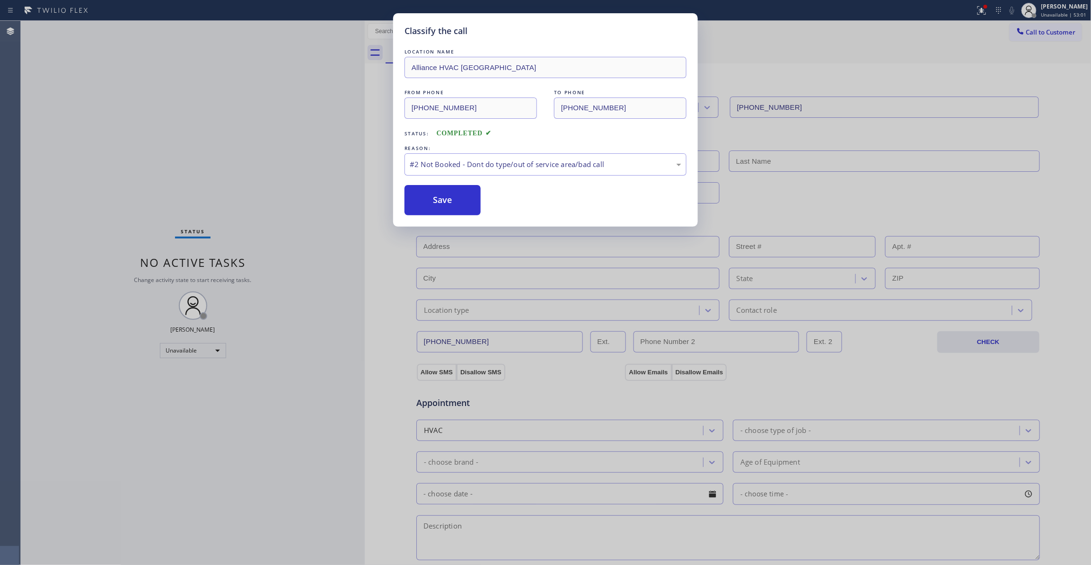
click at [490, 202] on div "Save" at bounding box center [546, 200] width 282 height 30
click at [468, 202] on button "Save" at bounding box center [443, 200] width 76 height 30
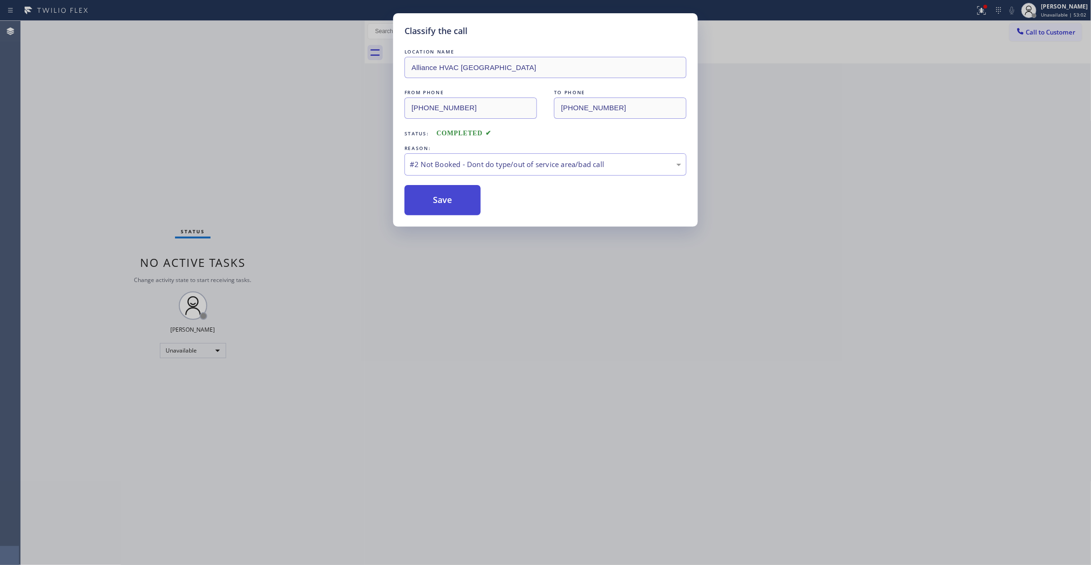
click at [468, 202] on button "Save" at bounding box center [443, 200] width 76 height 30
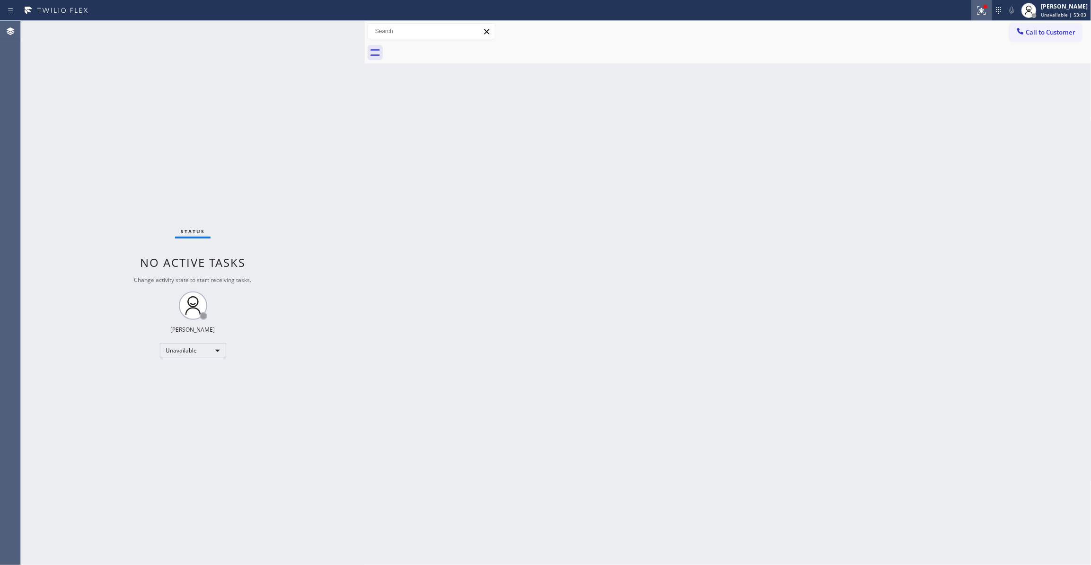
click at [976, 15] on icon at bounding box center [981, 10] width 11 height 11
click at [947, 124] on button "Clear issues" at bounding box center [920, 123] width 111 height 13
click at [1059, 35] on span "Call to Customer" at bounding box center [1052, 32] width 50 height 9
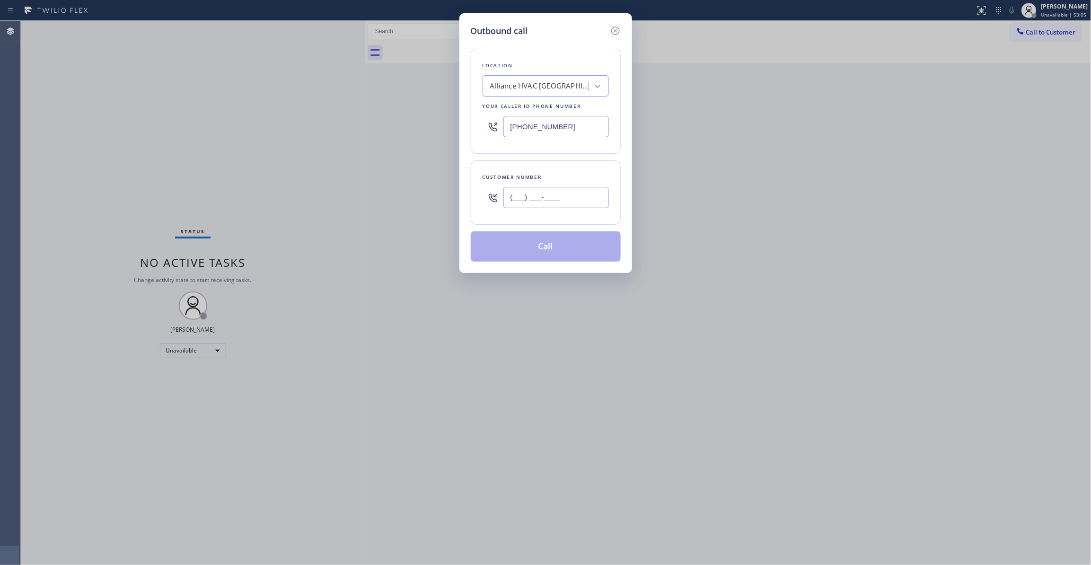
click at [590, 194] on input "(___) ___-____" at bounding box center [557, 197] width 106 height 21
paste input "310) 921-5660"
type input "(310) 921-5660"
click at [572, 250] on button "Call" at bounding box center [546, 246] width 150 height 30
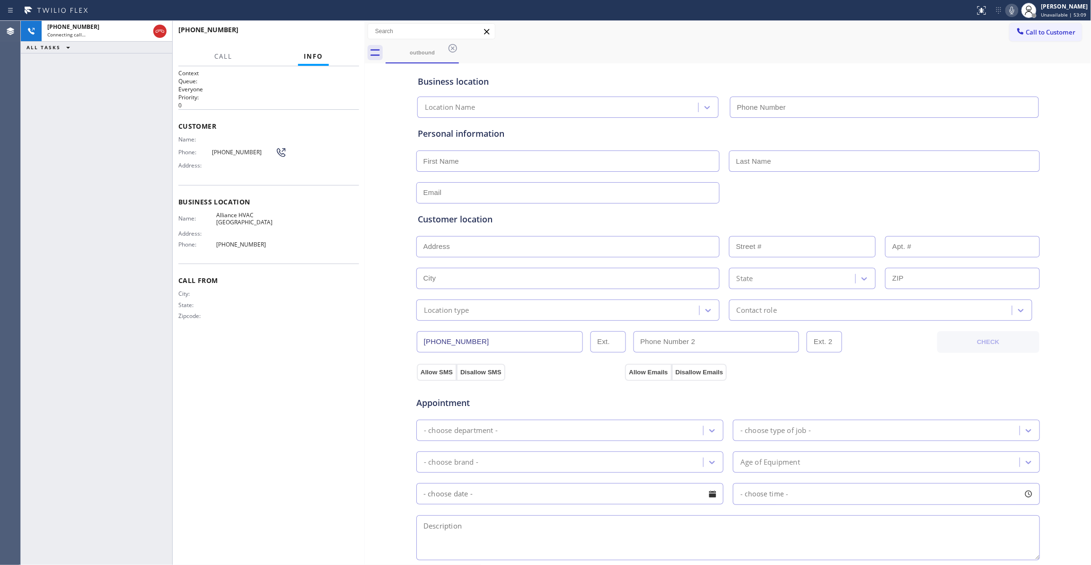
type input "(310) 868-0820"
click at [337, 35] on span "HANG UP" at bounding box center [337, 34] width 29 height 7
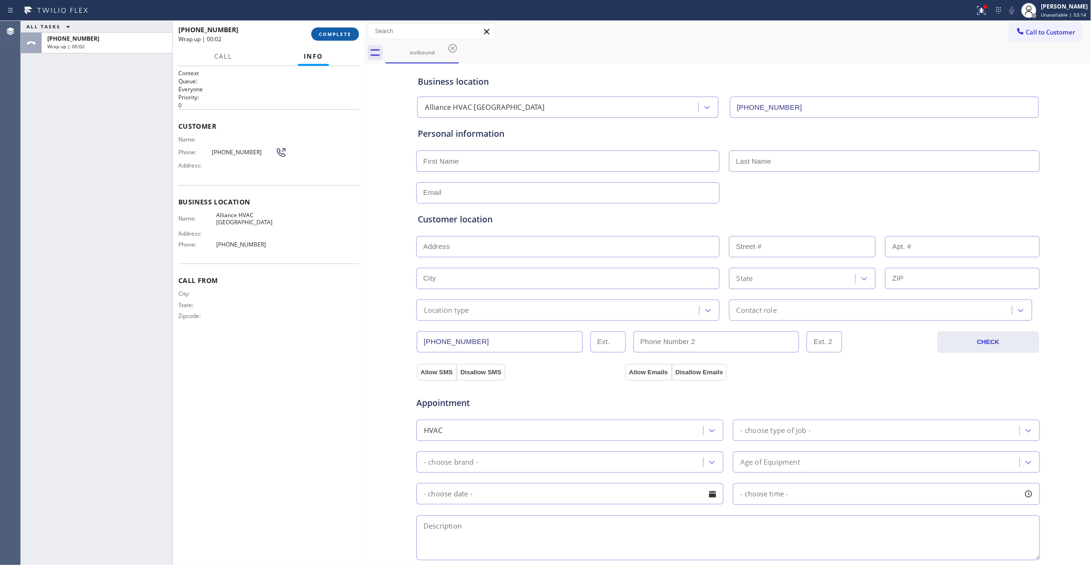
click at [337, 35] on span "COMPLETE" at bounding box center [335, 34] width 33 height 7
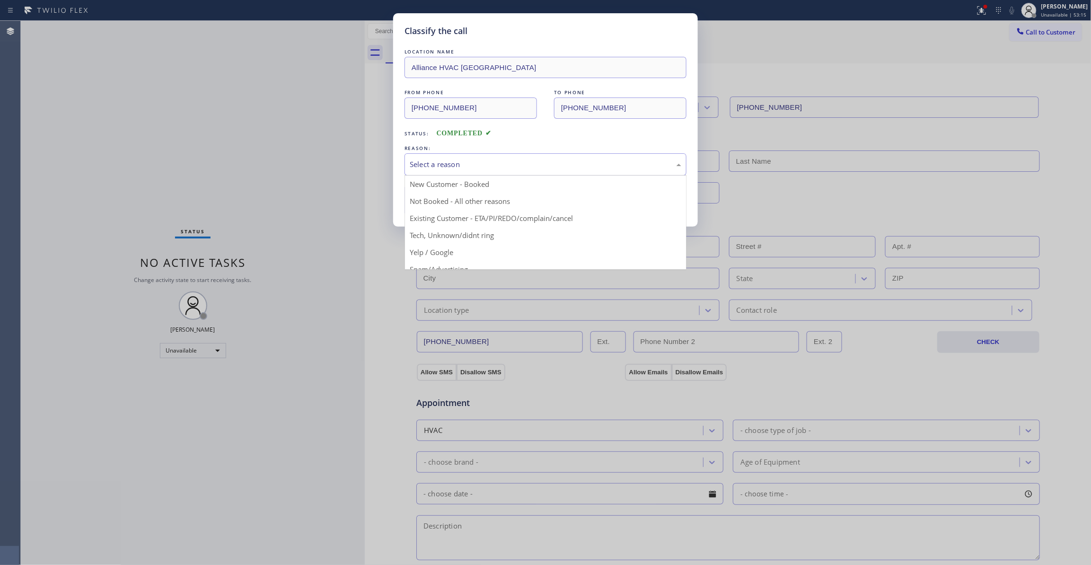
click at [472, 160] on div "Select a reason" at bounding box center [546, 164] width 272 height 11
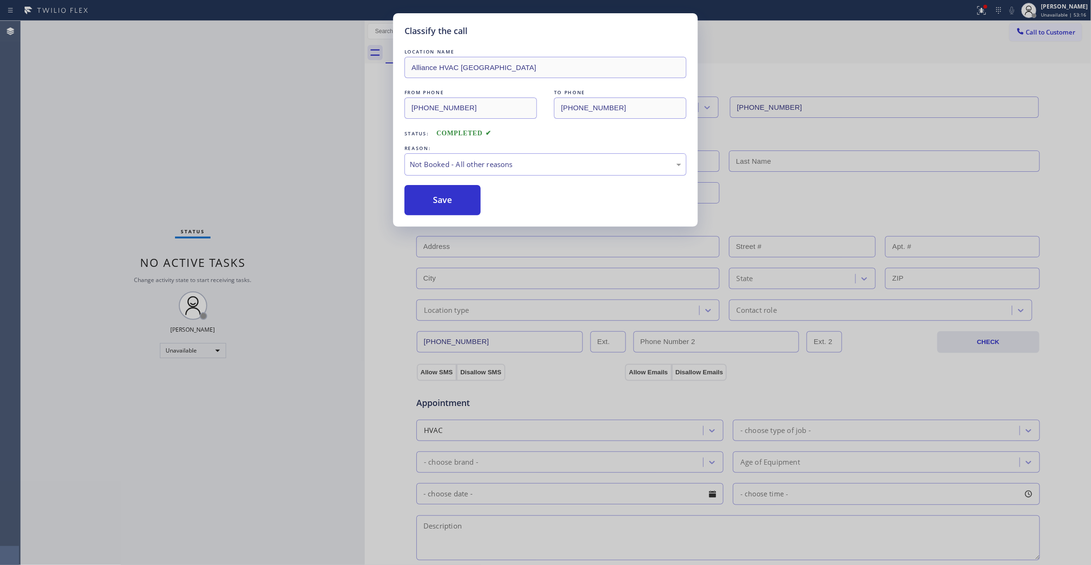
click at [461, 195] on button "Save" at bounding box center [443, 200] width 76 height 30
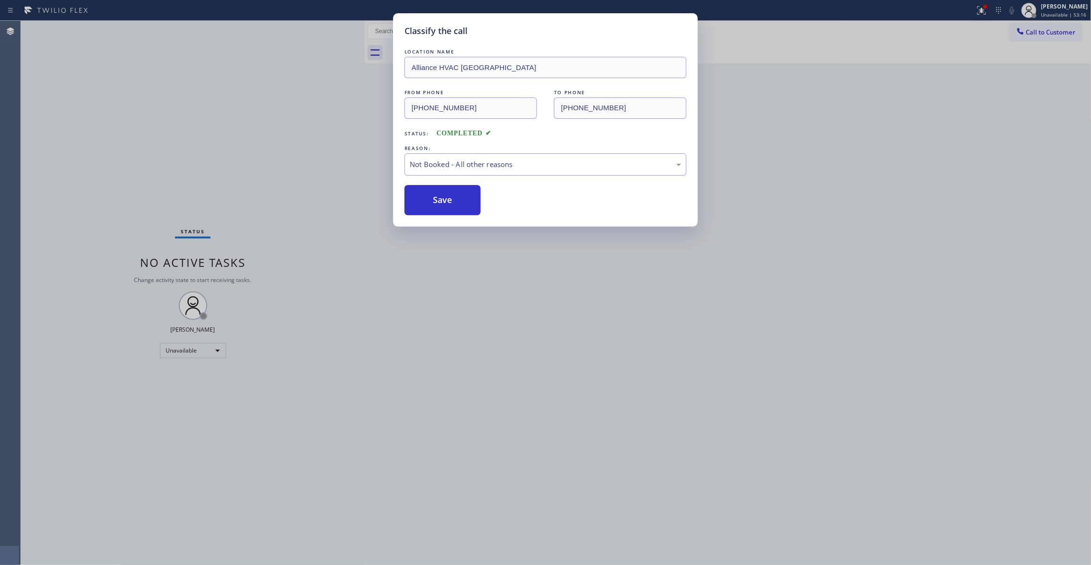
click at [461, 195] on button "Save" at bounding box center [443, 200] width 76 height 30
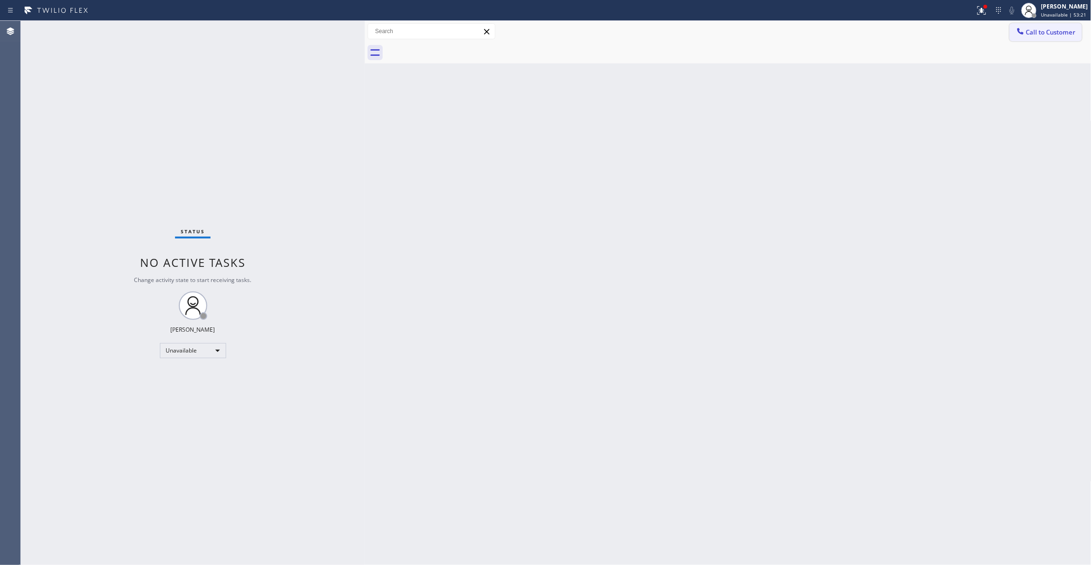
click at [1047, 32] on span "Call to Customer" at bounding box center [1052, 32] width 50 height 9
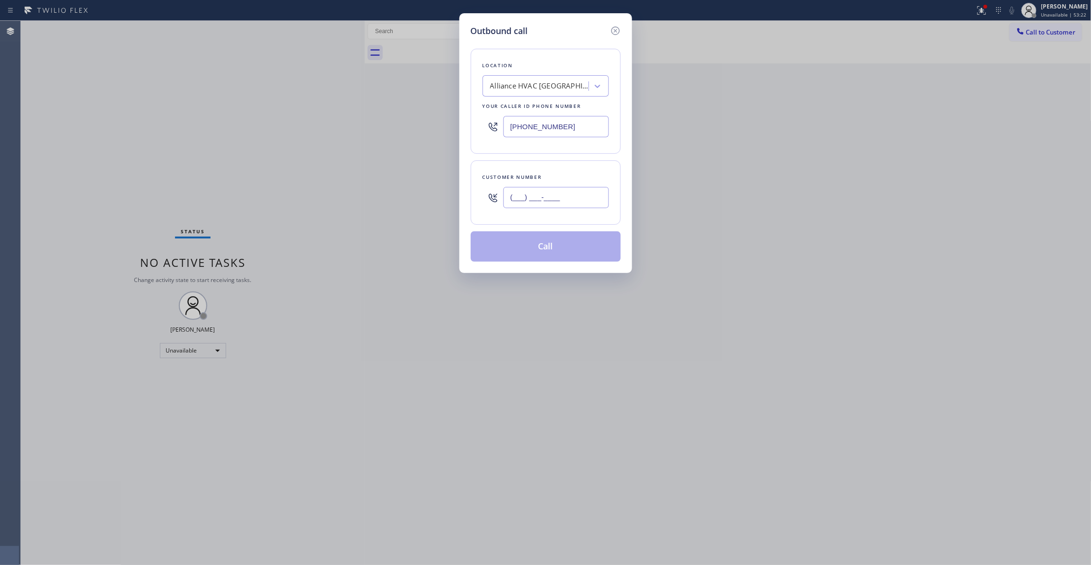
click at [522, 195] on input "(___) ___-____" at bounding box center [557, 197] width 106 height 21
paste input "954) 676-7903"
type input "(954) 676-7903"
drag, startPoint x: 439, startPoint y: 127, endPoint x: 414, endPoint y: 184, distance: 62.3
click at [234, 147] on div "Outbound call Location Alliance HVAC Rancho Palos Verdes Your caller id phone n…" at bounding box center [545, 282] width 1091 height 565
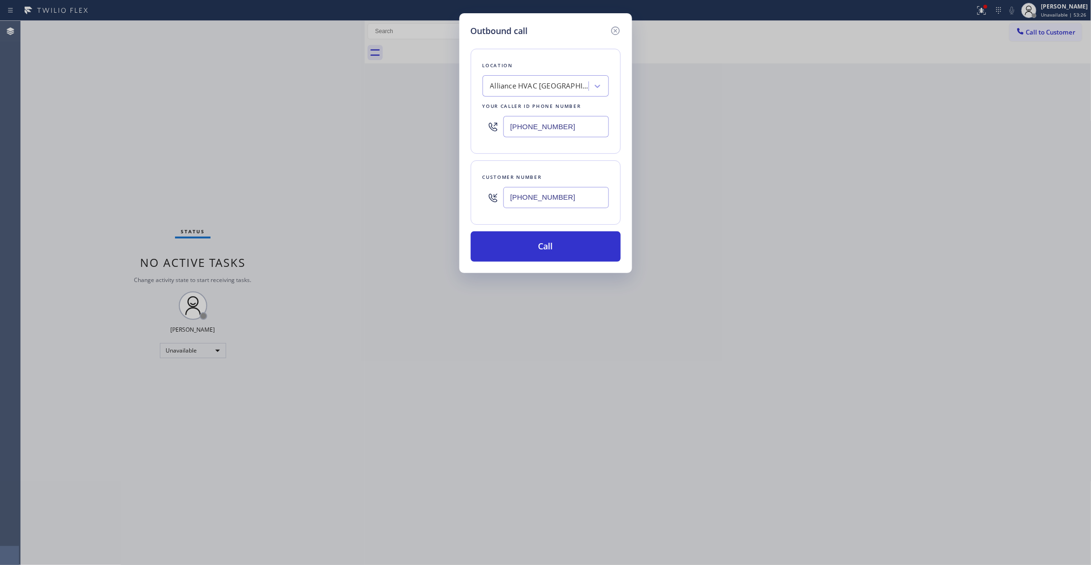
paste input "954) 799-3474"
type input "(954) 799-3474"
drag, startPoint x: 542, startPoint y: 195, endPoint x: 417, endPoint y: 212, distance: 126.0
click at [417, 212] on div "Outbound call Location Metro Heating Repair Sunrise Your caller id phone number…" at bounding box center [545, 282] width 1091 height 565
click at [538, 250] on button "Call" at bounding box center [546, 246] width 150 height 30
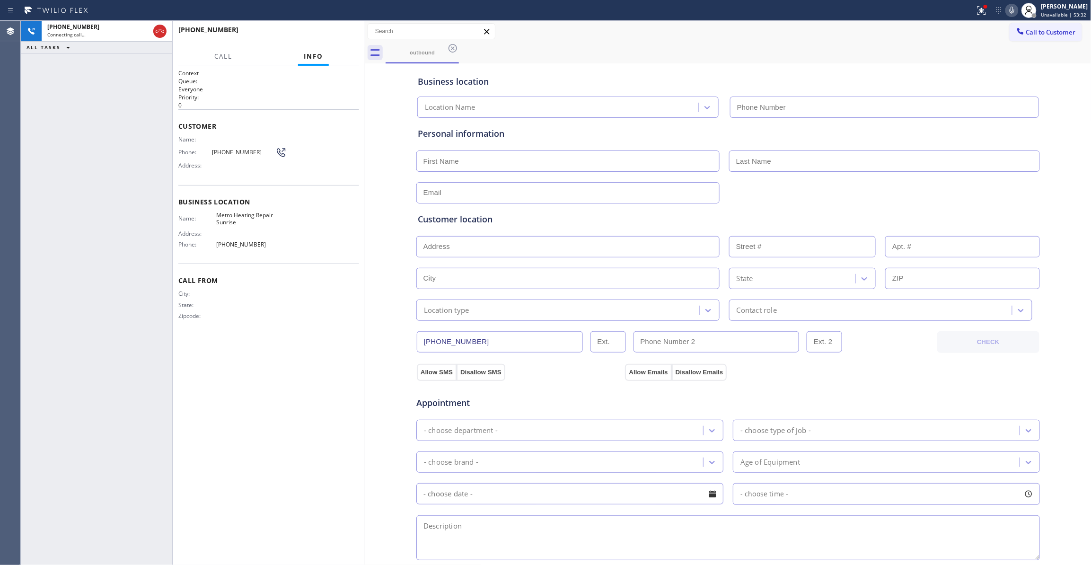
type input "(954) 799-3474"
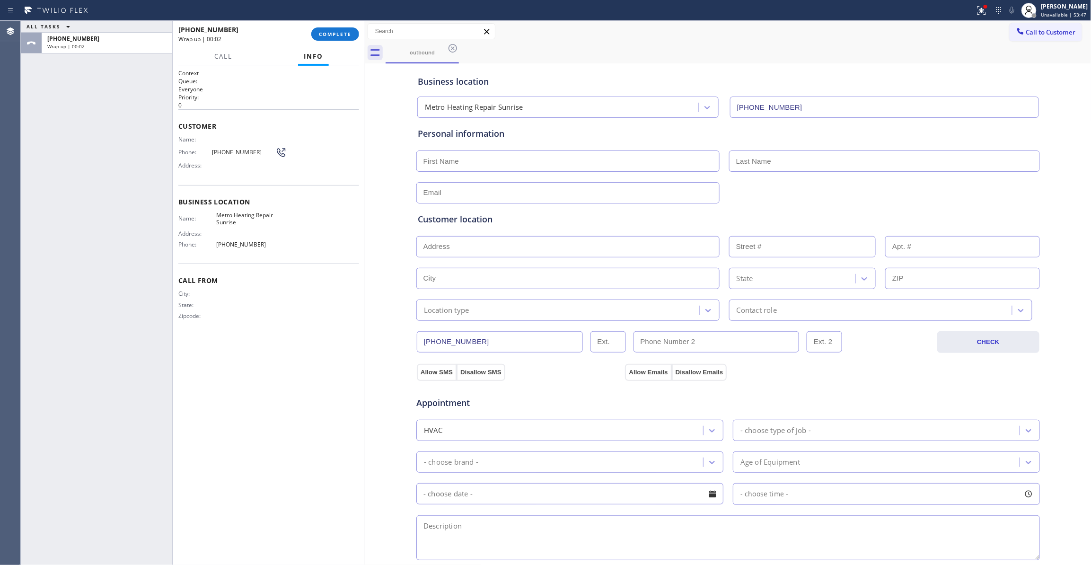
drag, startPoint x: 133, startPoint y: 221, endPoint x: 221, endPoint y: 78, distance: 167.5
click at [133, 220] on div "ALL TASKS ALL TASKS ACTIVE TASKS TASKS IN WRAP UP +19546767903 Wrap up | 00:02" at bounding box center [96, 293] width 151 height 544
click at [326, 35] on span "COMPLETE" at bounding box center [335, 34] width 33 height 7
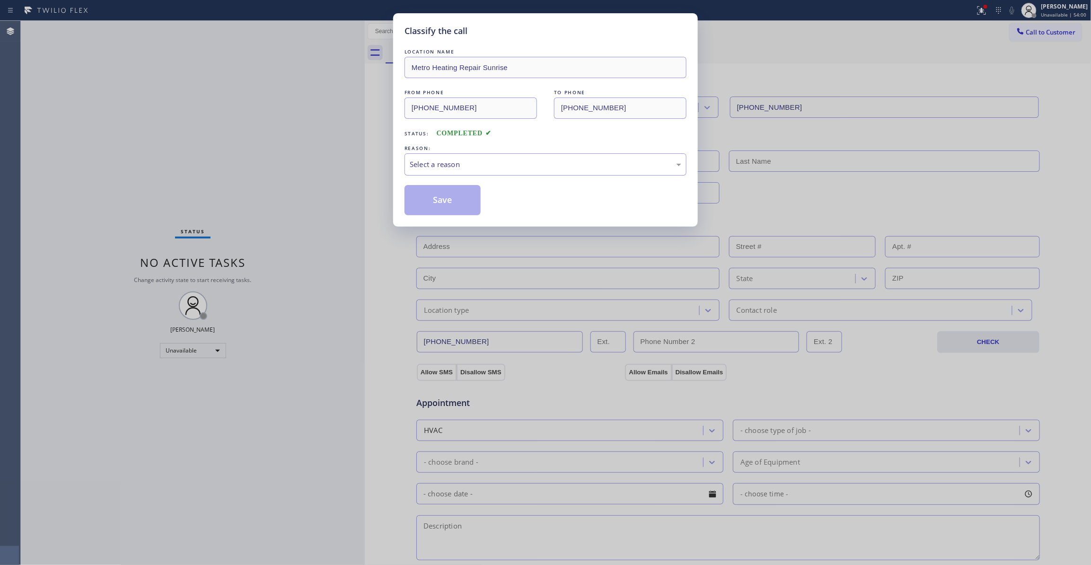
click at [67, 294] on div "Classify the call LOCATION NAME Metro Heating Repair Sunrise FROM PHONE (954) 7…" at bounding box center [545, 282] width 1091 height 565
click at [474, 169] on div "Select a reason" at bounding box center [546, 164] width 272 height 11
click at [426, 194] on button "Save" at bounding box center [443, 200] width 76 height 30
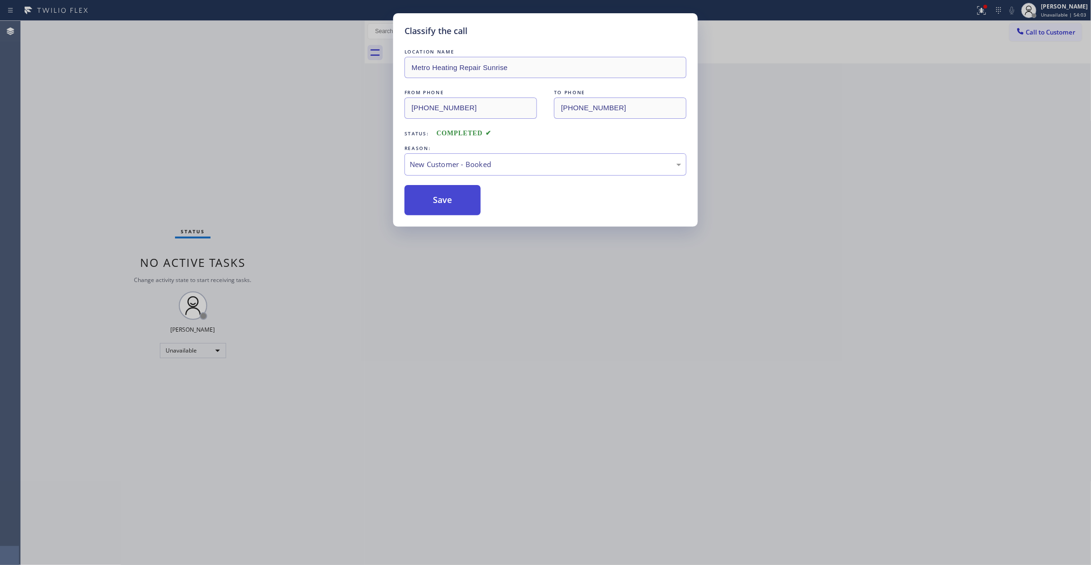
click at [426, 194] on button "Save" at bounding box center [443, 200] width 76 height 30
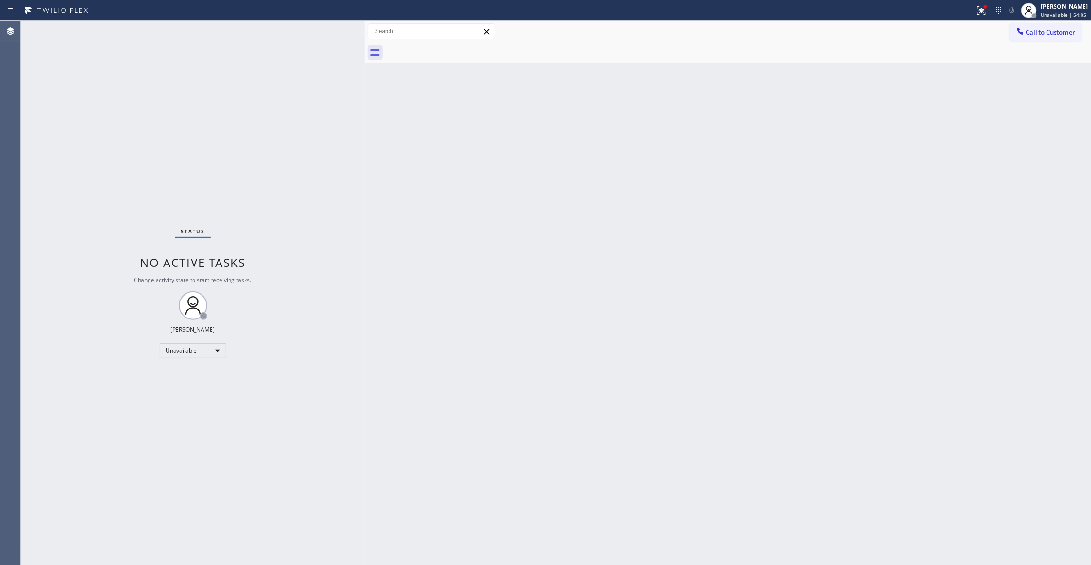
click at [1053, 34] on span "Call to Customer" at bounding box center [1052, 32] width 50 height 9
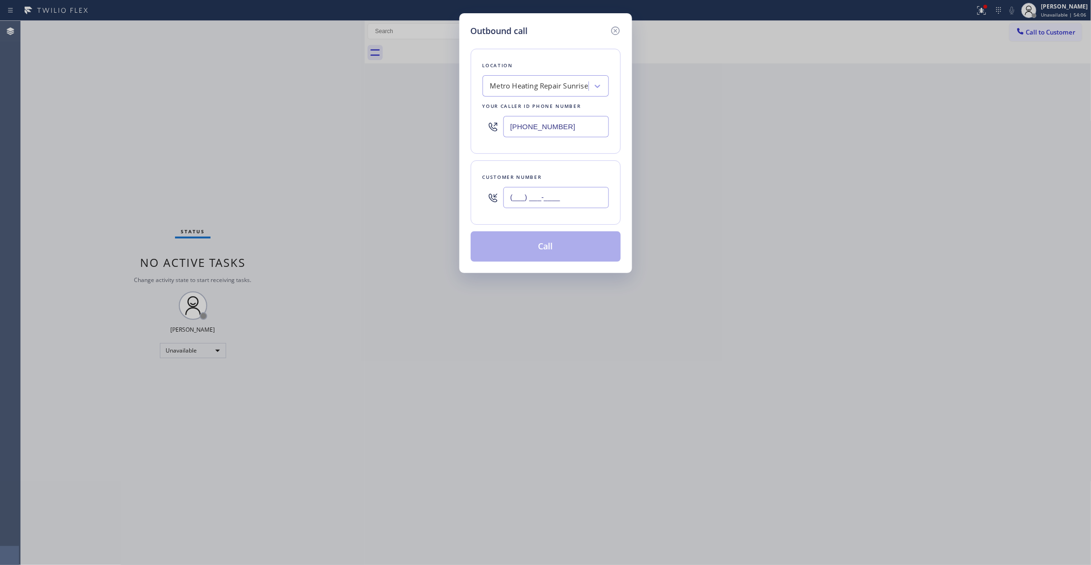
click at [560, 199] on input "(___) ___-____" at bounding box center [557, 197] width 106 height 21
paste input "954) 676-7903"
type input "(954) 676-7903"
click at [540, 251] on button "Call" at bounding box center [546, 246] width 150 height 30
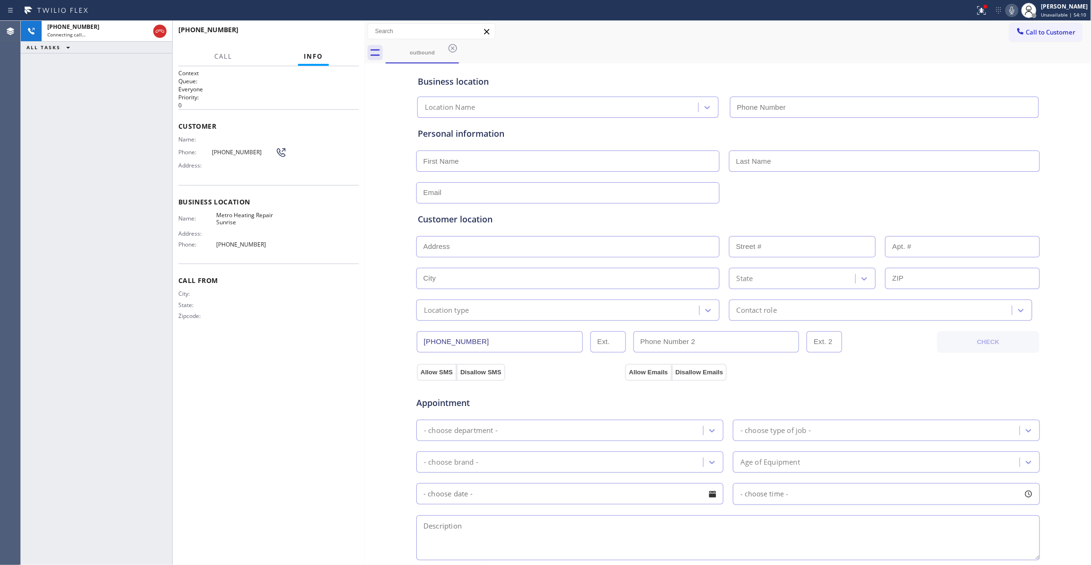
type input "(954) 799-3474"
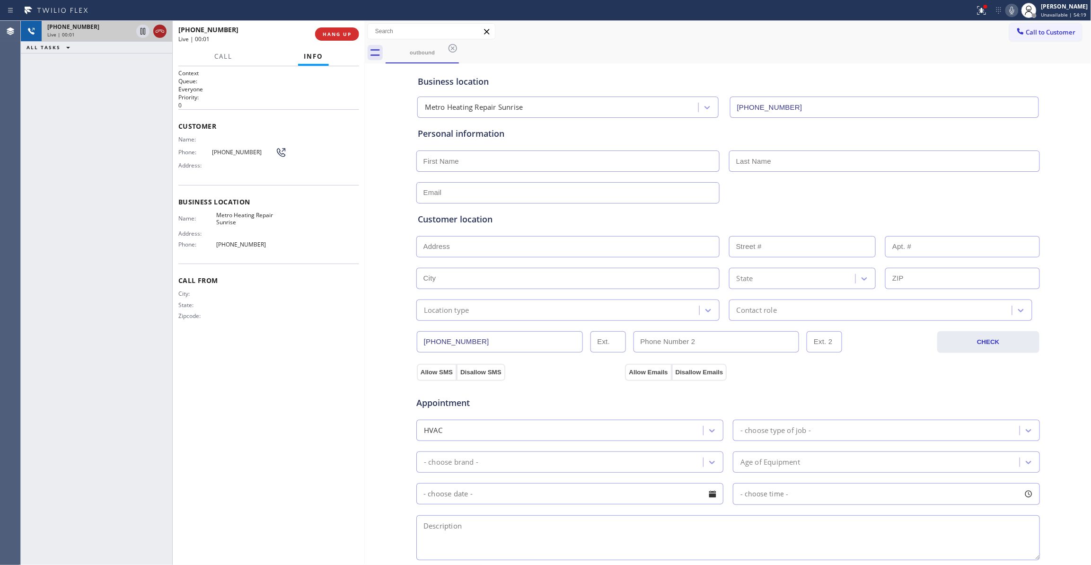
click at [161, 31] on icon at bounding box center [160, 31] width 9 height 3
click at [336, 33] on span "COMPLETE" at bounding box center [335, 34] width 33 height 7
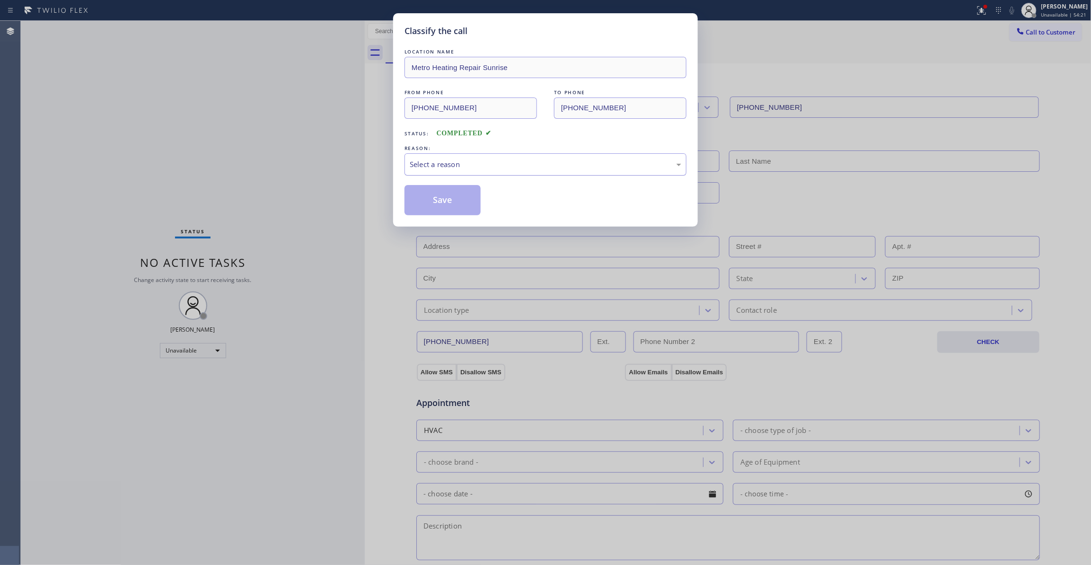
click at [483, 167] on div "Select a reason" at bounding box center [546, 164] width 272 height 11
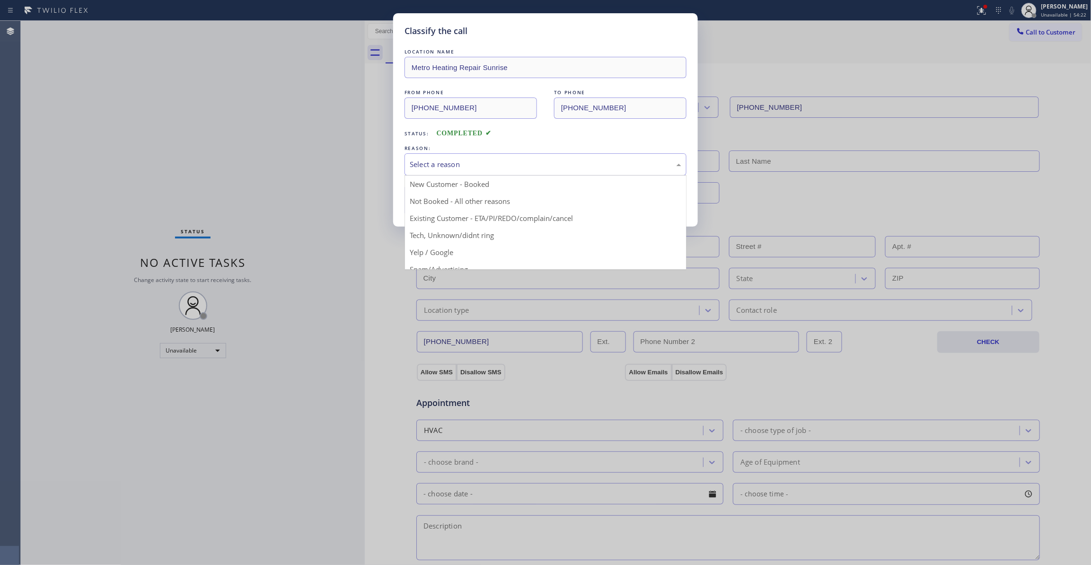
click at [469, 200] on button "Save" at bounding box center [443, 200] width 76 height 30
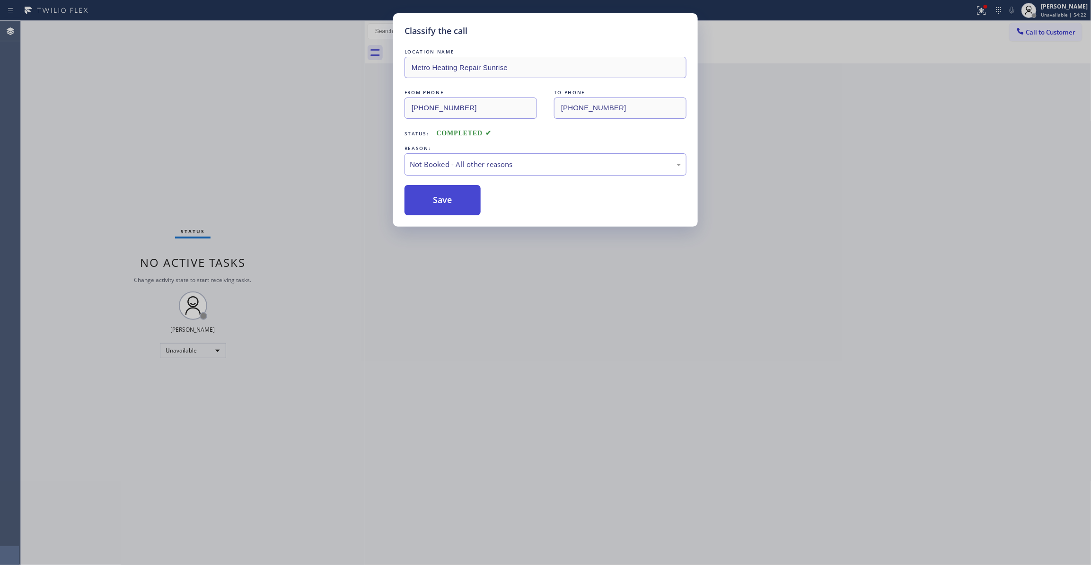
click at [469, 200] on button "Save" at bounding box center [443, 200] width 76 height 30
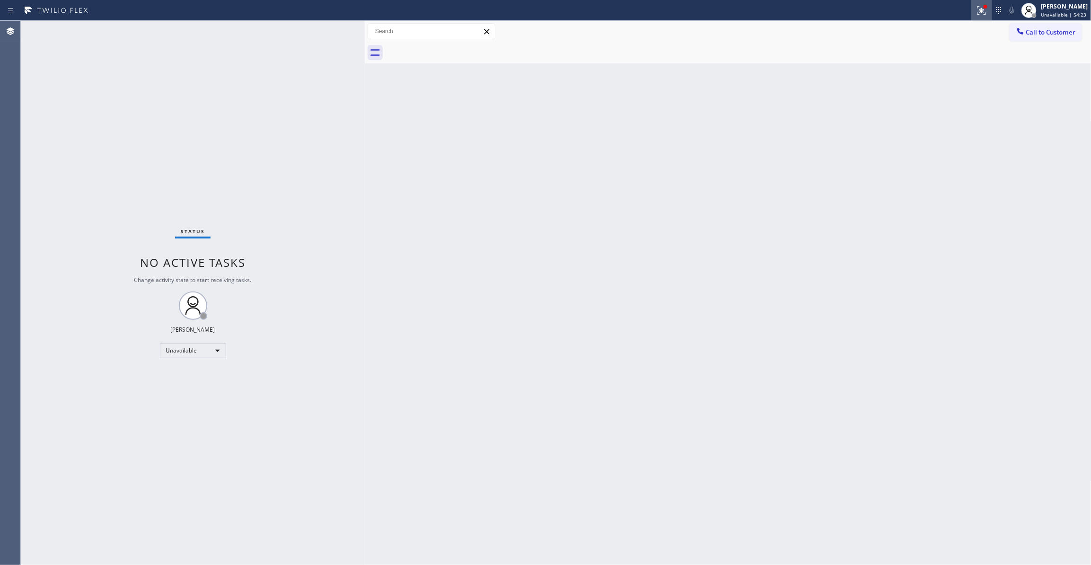
click at [979, 10] on icon at bounding box center [982, 9] width 6 height 3
click at [937, 123] on span "Clear issues" at bounding box center [920, 124] width 44 height 7
drag, startPoint x: 1064, startPoint y: 30, endPoint x: 952, endPoint y: 61, distance: 116.3
click at [1063, 30] on span "Call to Customer" at bounding box center [1052, 32] width 50 height 9
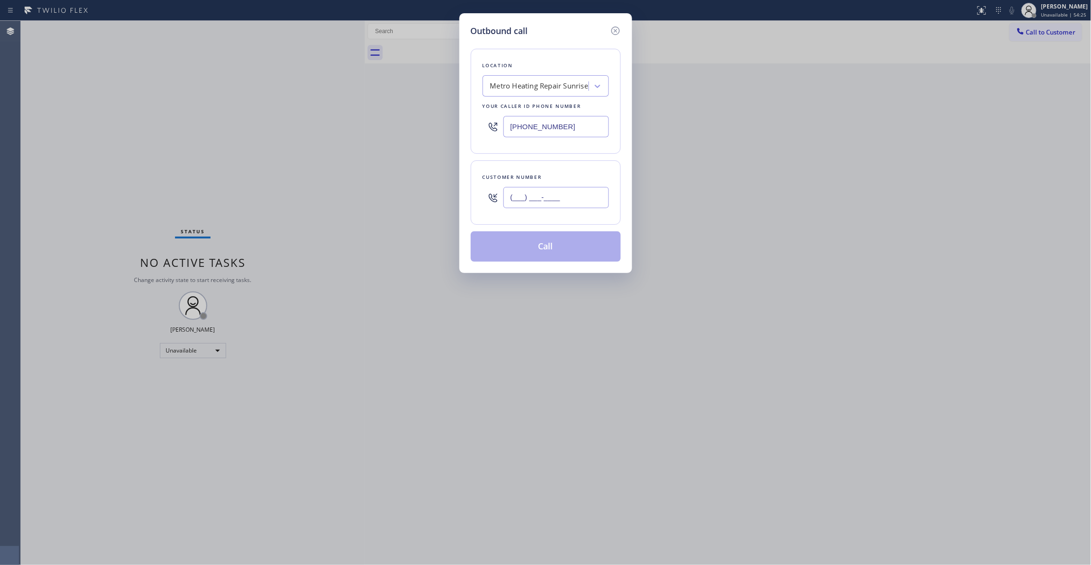
click at [572, 198] on input "(___) ___-____" at bounding box center [557, 197] width 106 height 21
paste input "954) 676-7903"
type input "(954) 676-7903"
click at [568, 249] on button "Call" at bounding box center [546, 246] width 150 height 30
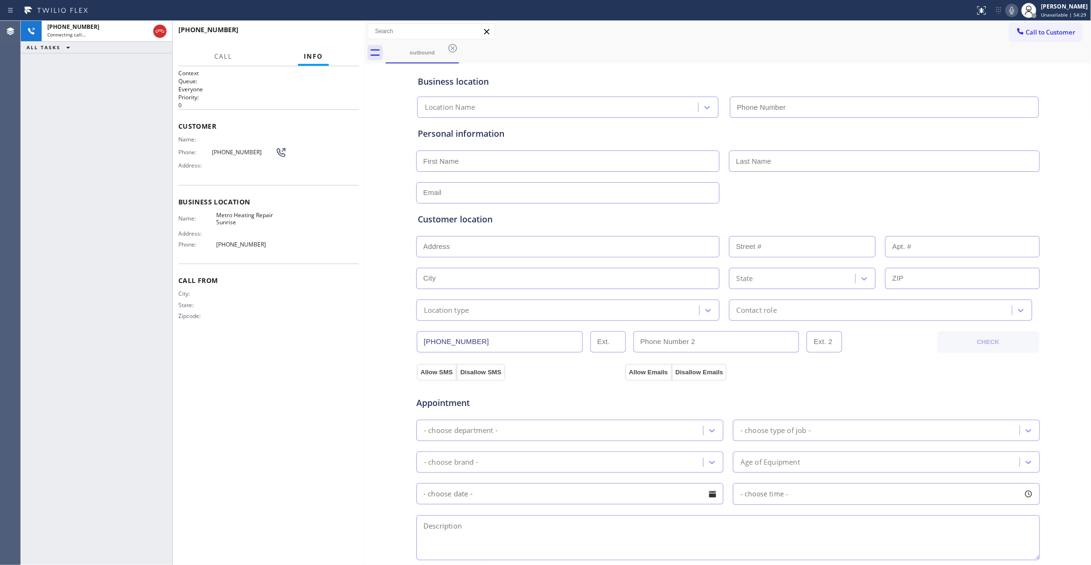
type input "(954) 799-3474"
drag, startPoint x: 30, startPoint y: 224, endPoint x: 154, endPoint y: 68, distance: 199.1
click at [33, 220] on div "+19546767903 Live | 00:07 ALL TASKS ALL TASKS ACTIVE TASKS TASKS IN WRAP UP" at bounding box center [96, 293] width 151 height 544
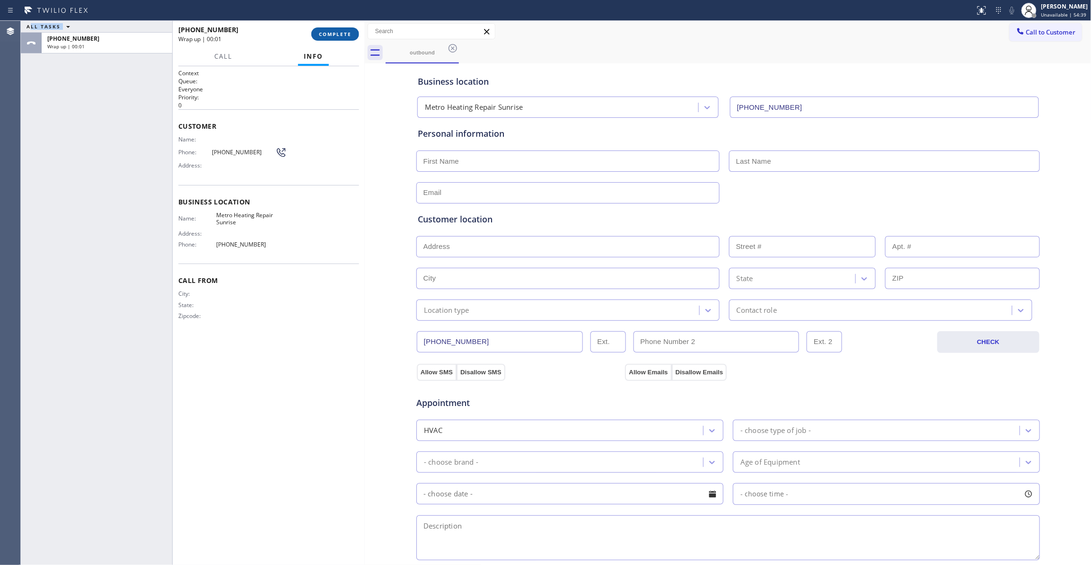
click at [337, 38] on button "COMPLETE" at bounding box center [335, 33] width 48 height 13
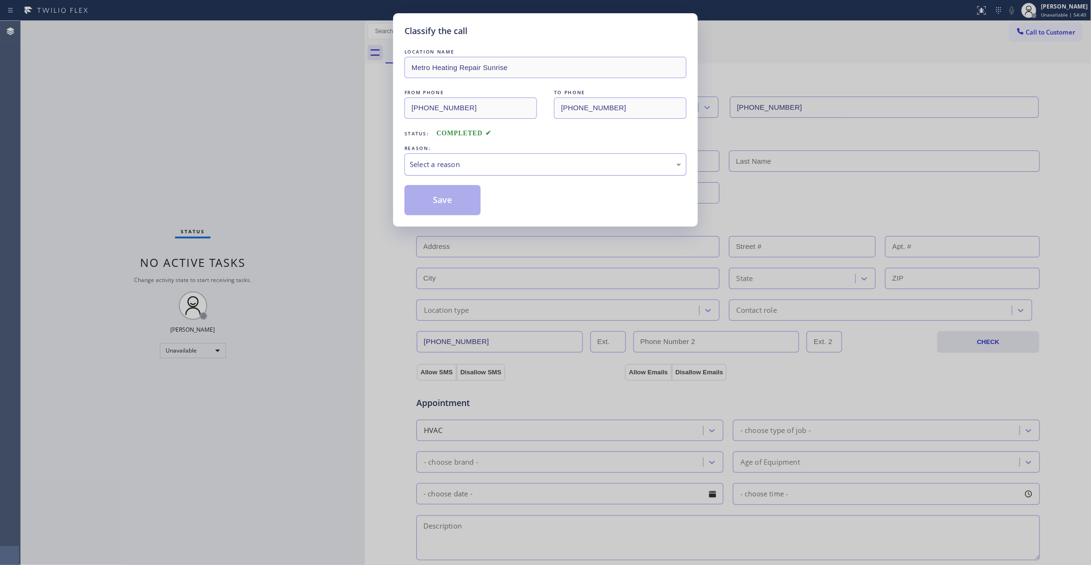
click at [440, 169] on div "Select a reason" at bounding box center [546, 164] width 272 height 11
click at [437, 201] on button "Save" at bounding box center [443, 200] width 76 height 30
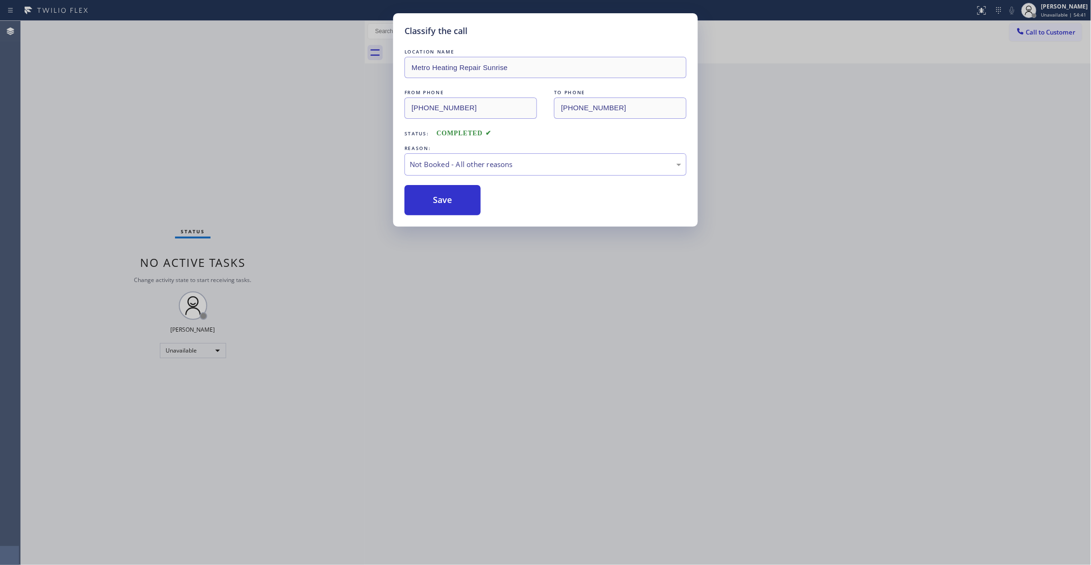
click at [437, 201] on button "Save" at bounding box center [443, 200] width 76 height 30
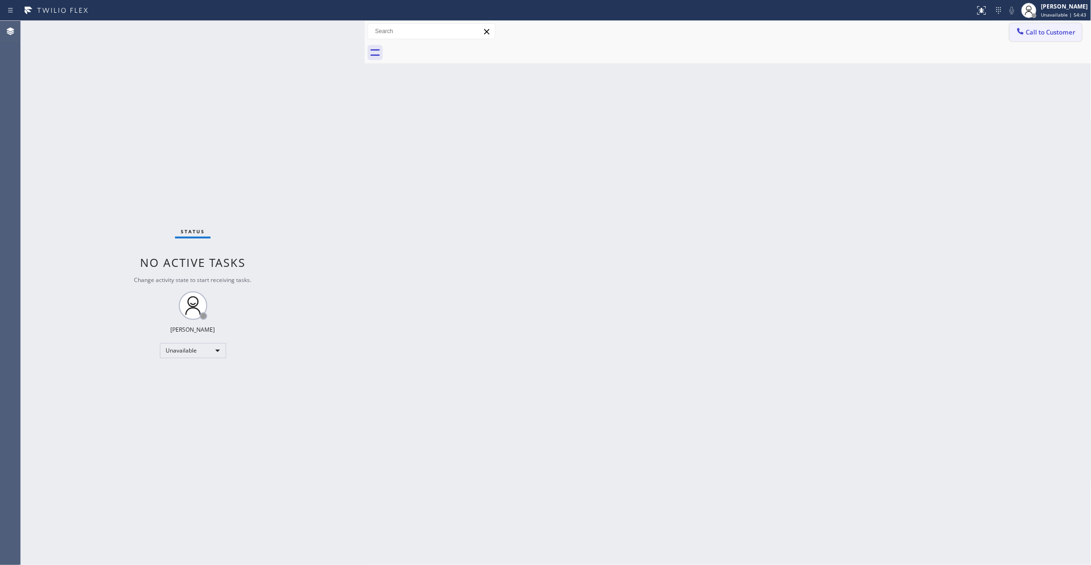
click at [1045, 35] on span "Call to Customer" at bounding box center [1052, 32] width 50 height 9
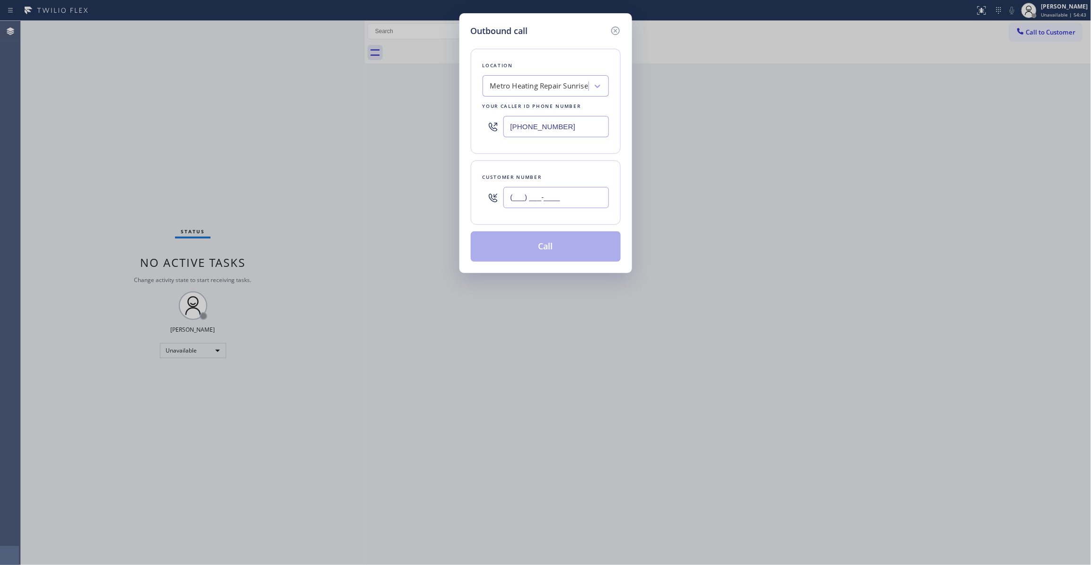
drag, startPoint x: 587, startPoint y: 203, endPoint x: 576, endPoint y: 208, distance: 12.3
click at [587, 203] on input "(___) ___-____" at bounding box center [557, 197] width 106 height 21
paste input "954) 676-7903"
type input "(954) 676-7903"
click at [539, 252] on button "Call" at bounding box center [546, 246] width 150 height 30
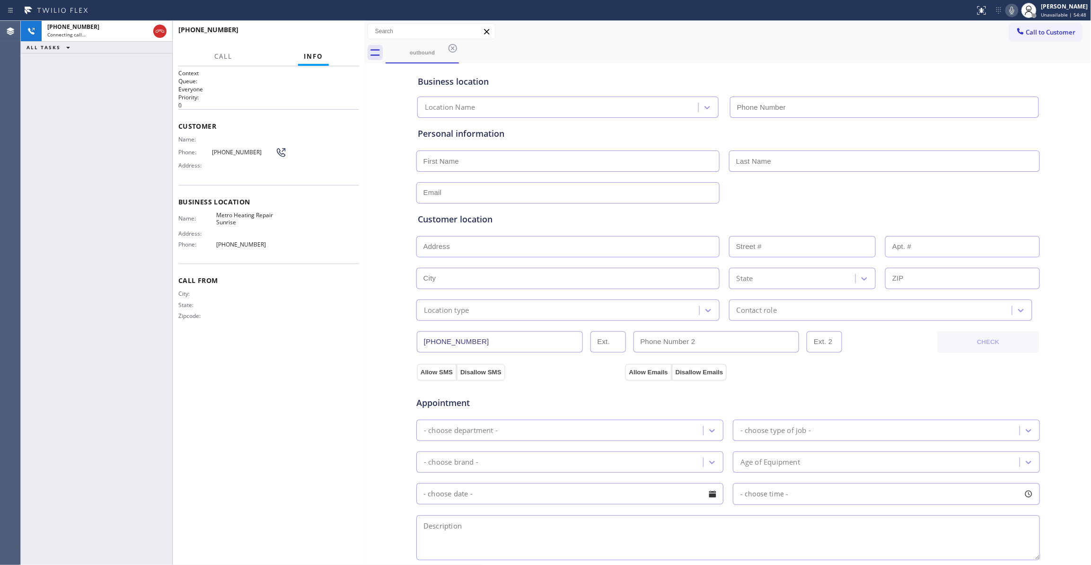
type input "(954) 799-3474"
drag, startPoint x: 55, startPoint y: 152, endPoint x: 99, endPoint y: 99, distance: 68.5
click at [55, 152] on div "+19546767903 Live | 00:03 ALL TASKS ALL TASKS ACTIVE TASKS TASKS IN WRAP UP" at bounding box center [96, 293] width 151 height 544
click at [337, 33] on span "HANG UP" at bounding box center [337, 34] width 29 height 7
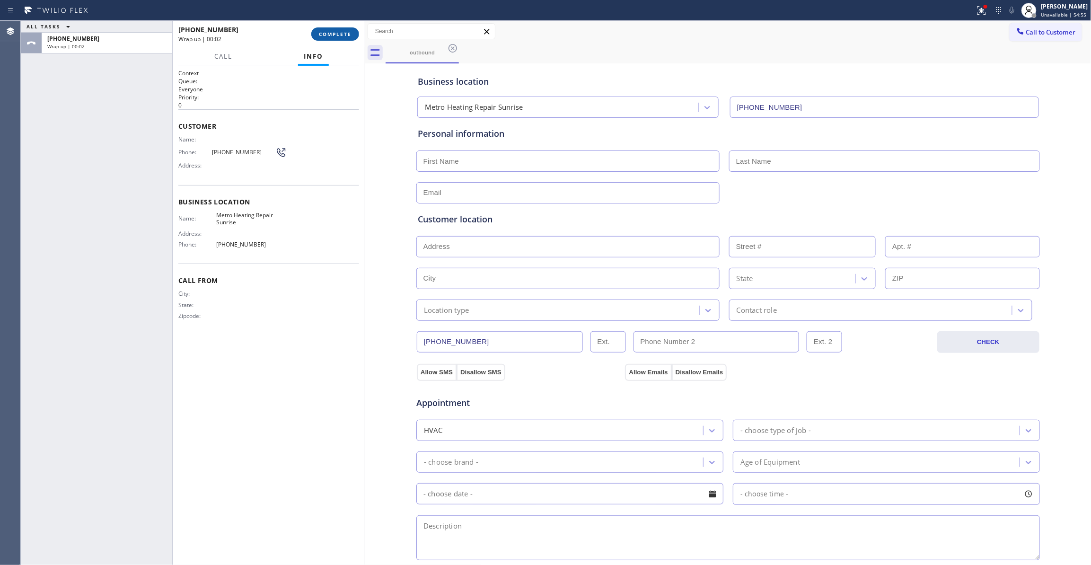
click at [337, 33] on span "COMPLETE" at bounding box center [335, 34] width 33 height 7
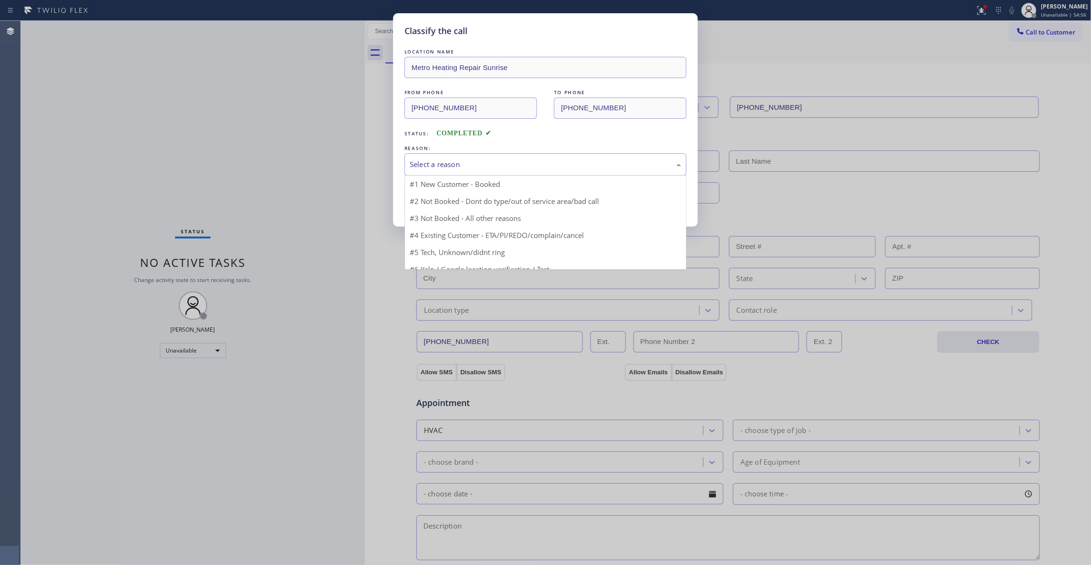
click at [432, 162] on div "Select a reason" at bounding box center [546, 164] width 272 height 11
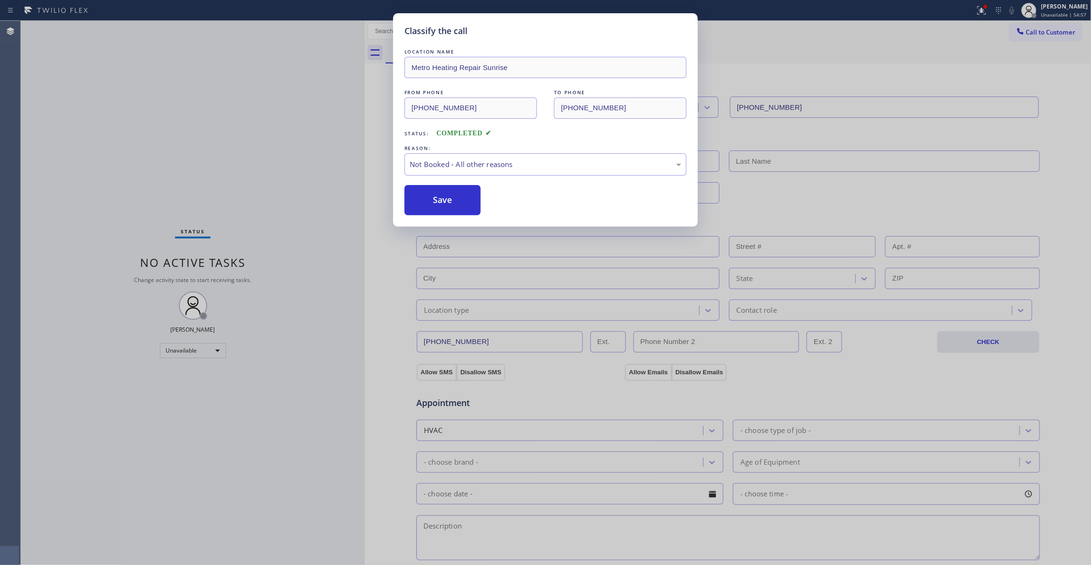
click at [428, 205] on button "Save" at bounding box center [443, 200] width 76 height 30
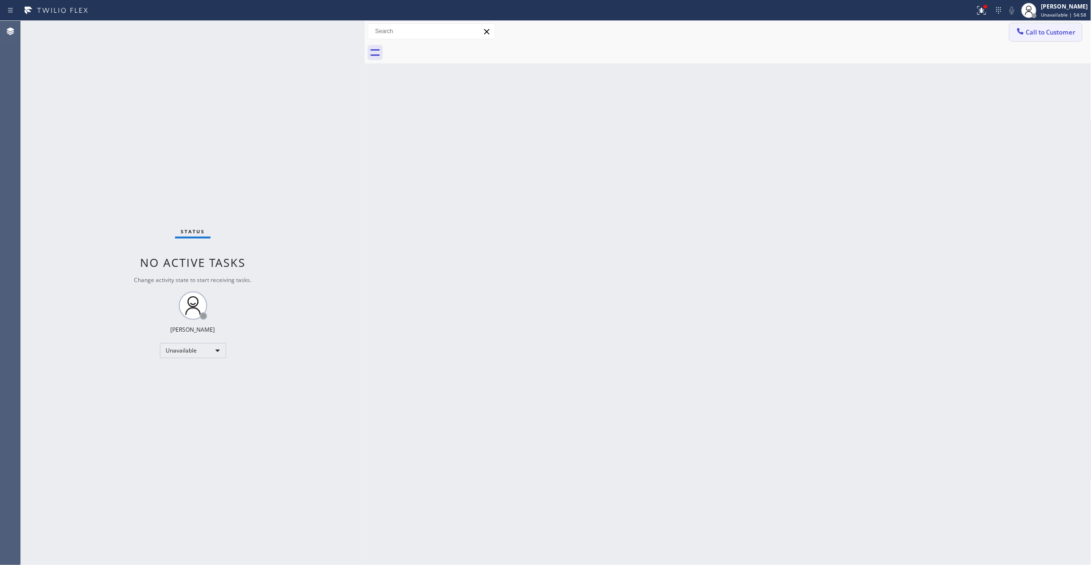
click at [1053, 33] on span "Call to Customer" at bounding box center [1052, 32] width 50 height 9
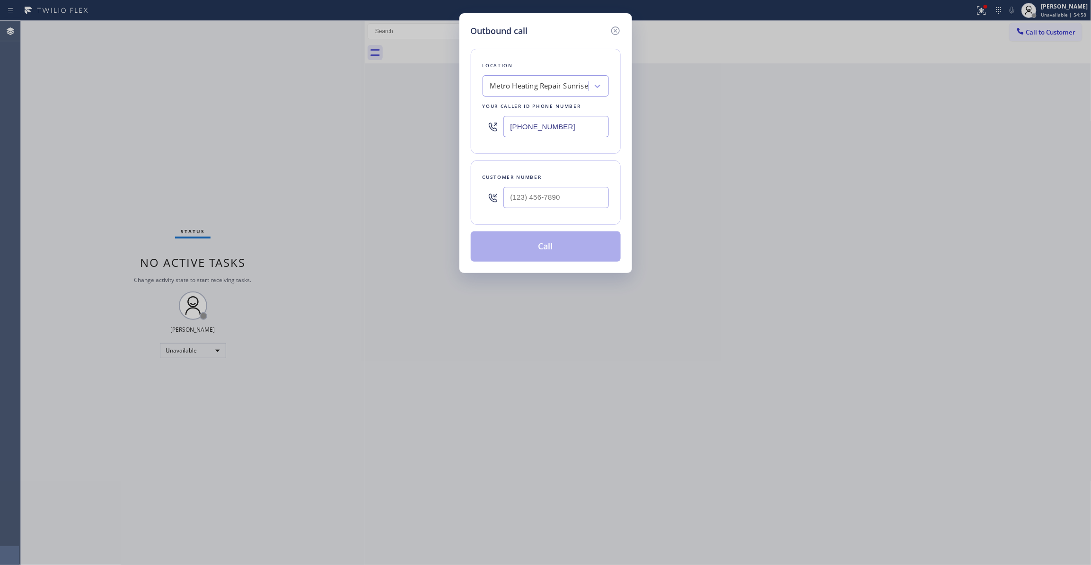
click at [546, 186] on div at bounding box center [557, 197] width 106 height 31
click at [545, 195] on input "(___) ___-____" at bounding box center [557, 197] width 106 height 21
paste input "954) 676-7903"
type input "(954) 676-7903"
click at [540, 254] on button "Call" at bounding box center [546, 246] width 150 height 30
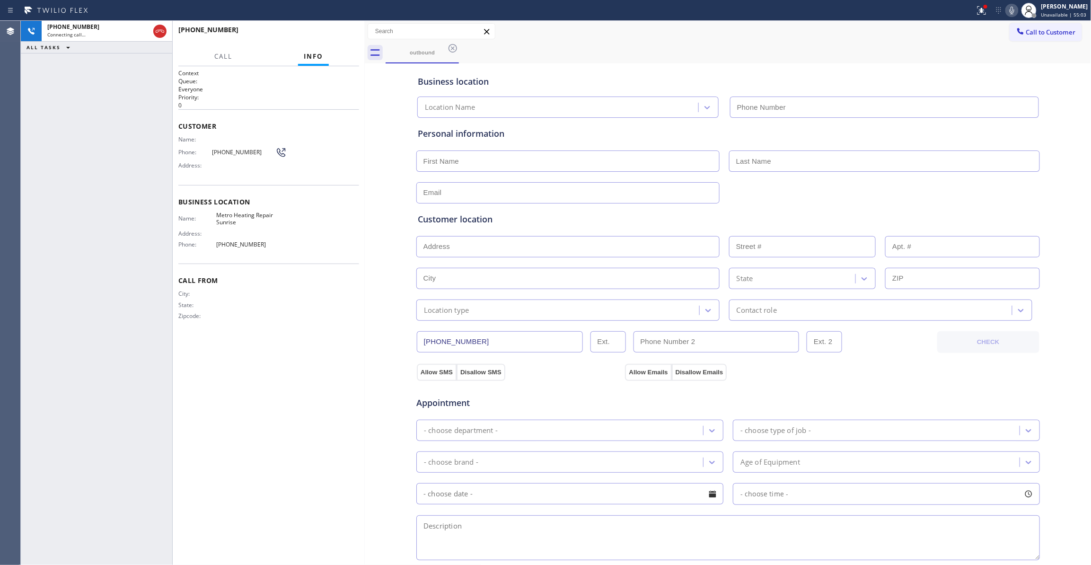
type input "(954) 799-3474"
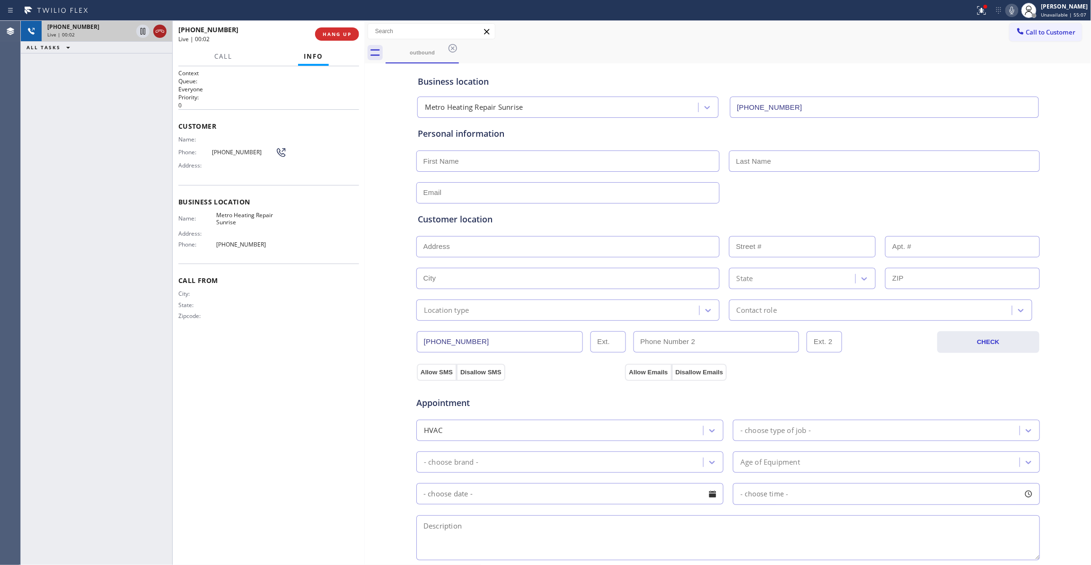
click at [162, 32] on icon at bounding box center [160, 31] width 9 height 3
click at [337, 40] on button "HANG UP" at bounding box center [337, 33] width 44 height 13
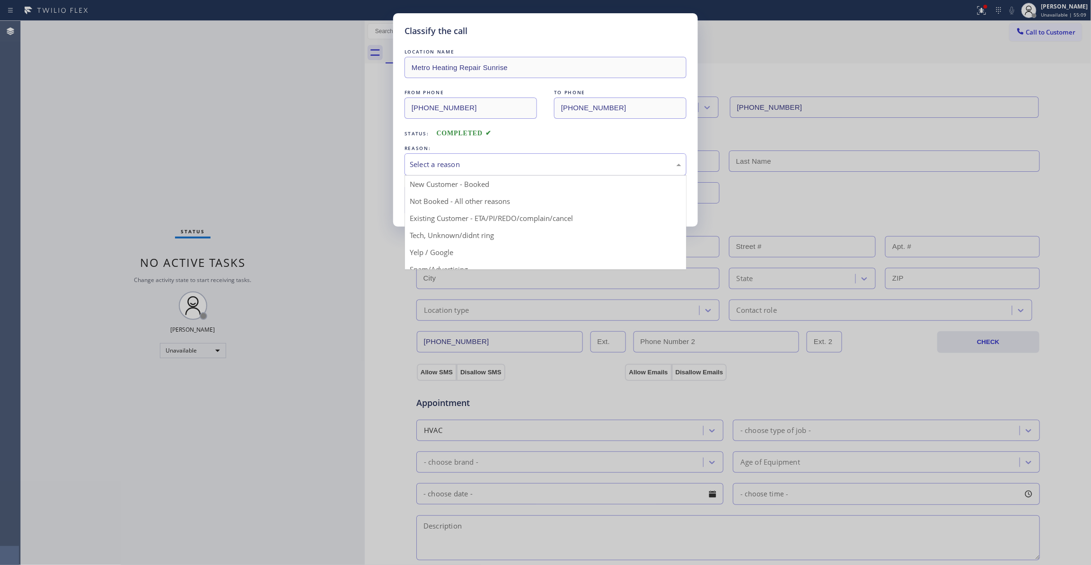
click at [422, 169] on div "Select a reason" at bounding box center [546, 164] width 272 height 11
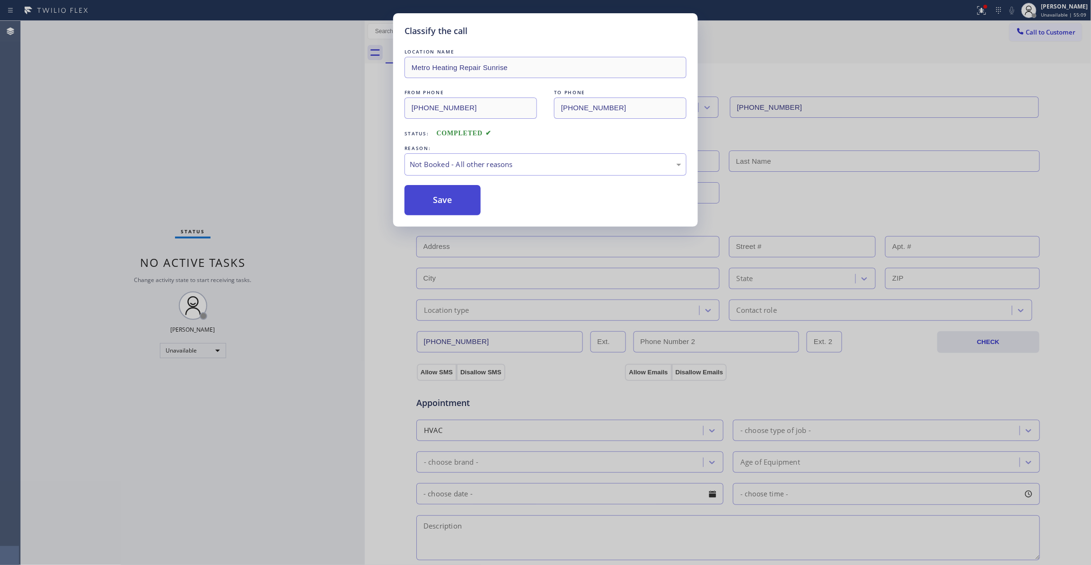
click at [433, 203] on button "Save" at bounding box center [443, 200] width 76 height 30
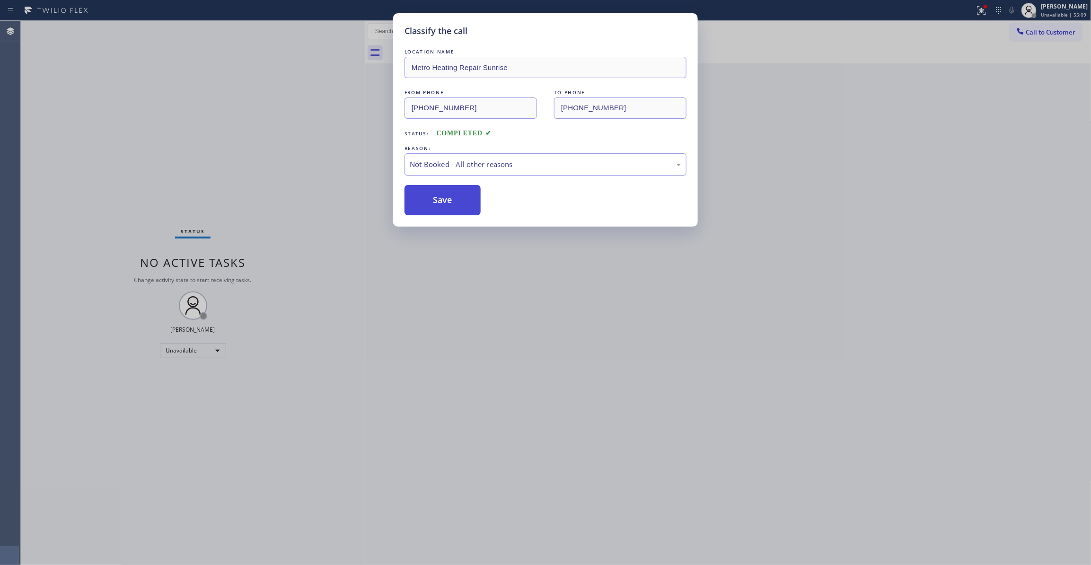
click at [433, 203] on button "Save" at bounding box center [443, 200] width 76 height 30
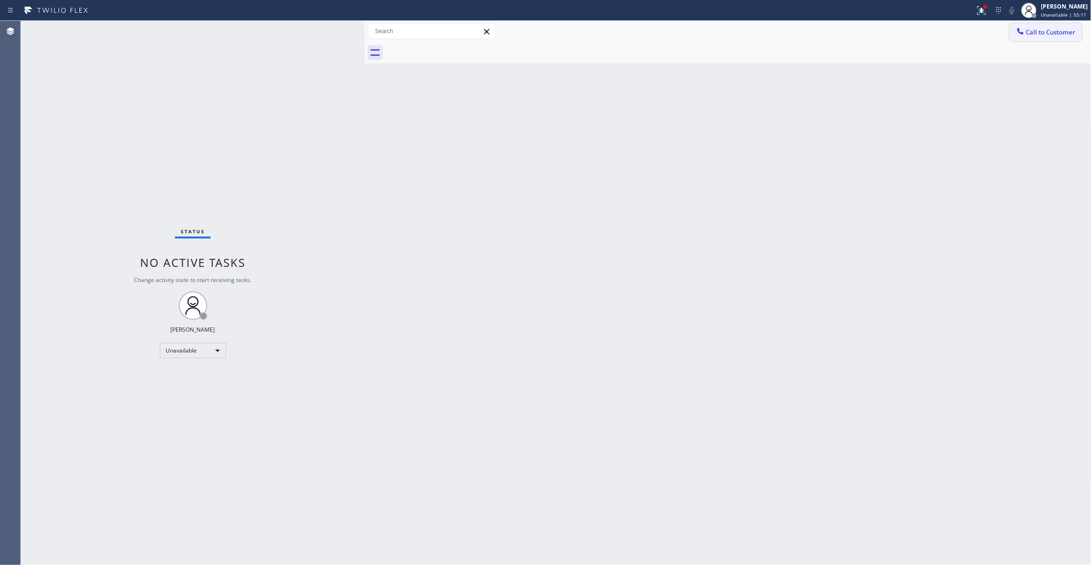
click at [1033, 40] on button "Call to Customer" at bounding box center [1046, 32] width 72 height 18
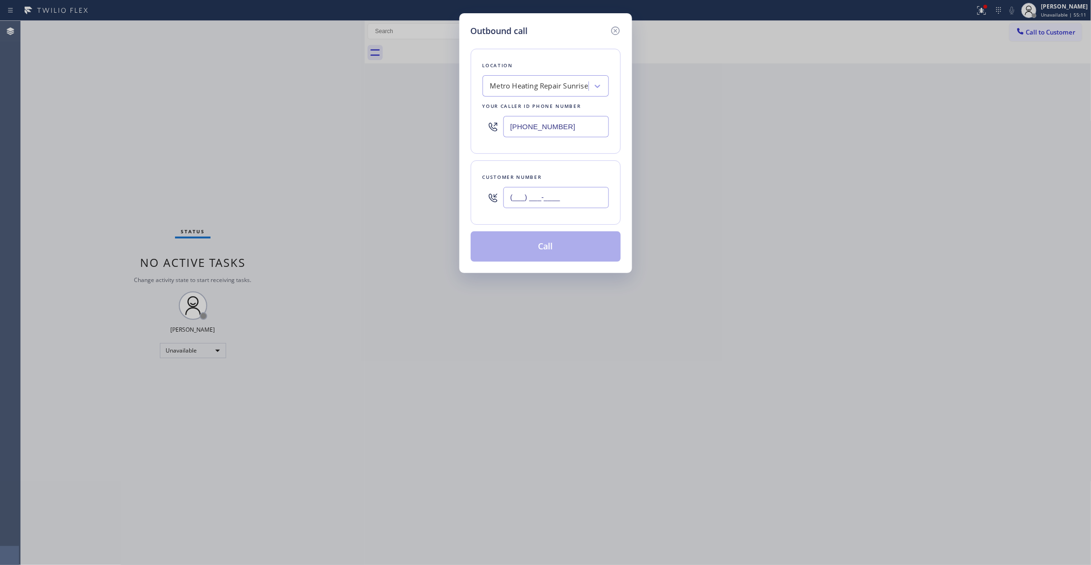
click at [574, 204] on input "(___) ___-____" at bounding box center [557, 197] width 106 height 21
paste input "954) 676-7903"
type input "(954) 676-7903"
click at [555, 251] on button "Call" at bounding box center [546, 246] width 150 height 30
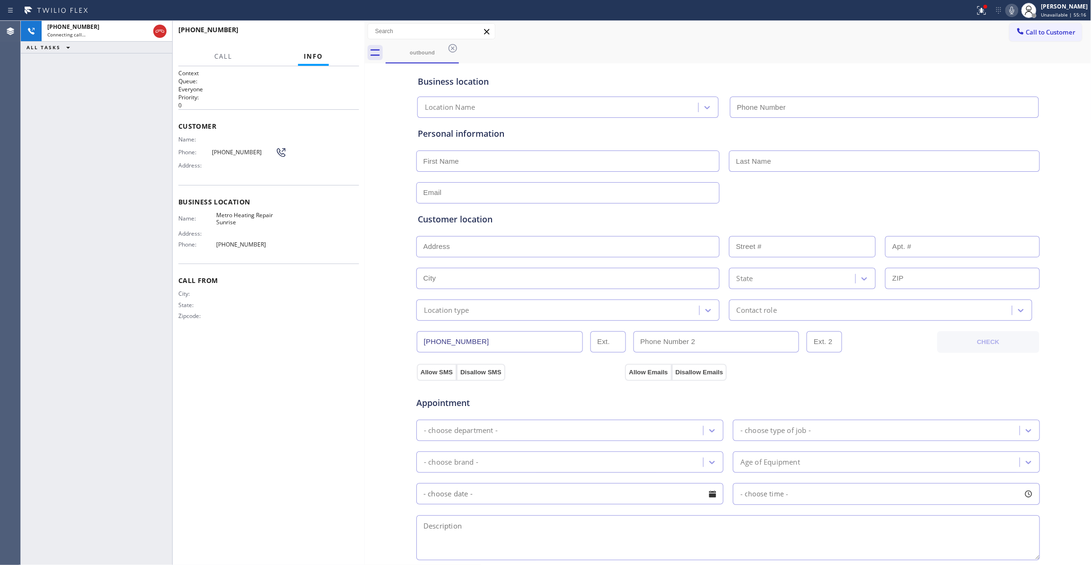
type input "(954) 799-3474"
click at [338, 36] on span "HANG UP" at bounding box center [337, 34] width 29 height 7
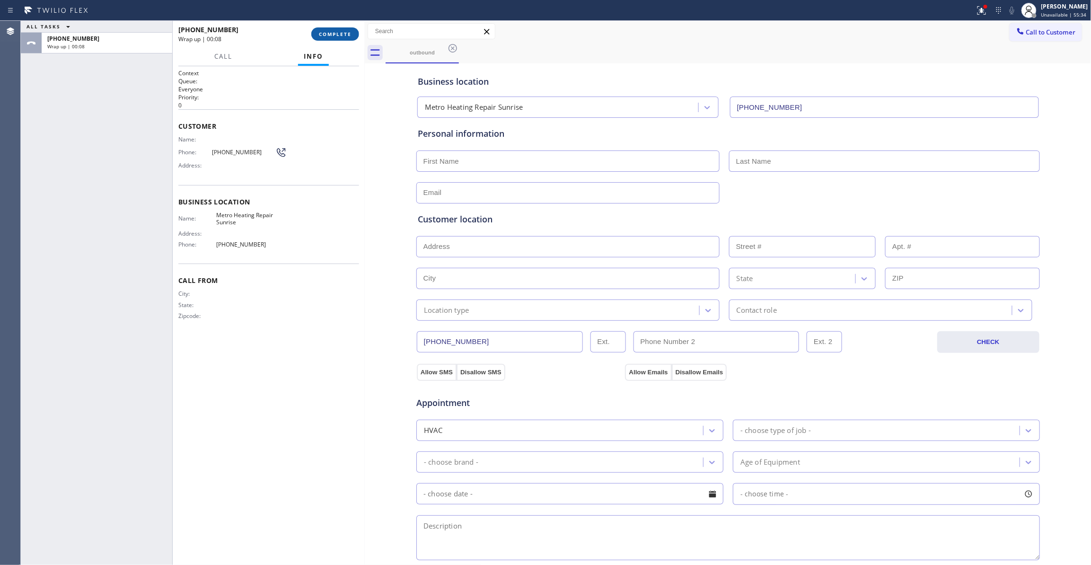
click at [346, 39] on button "COMPLETE" at bounding box center [335, 33] width 48 height 13
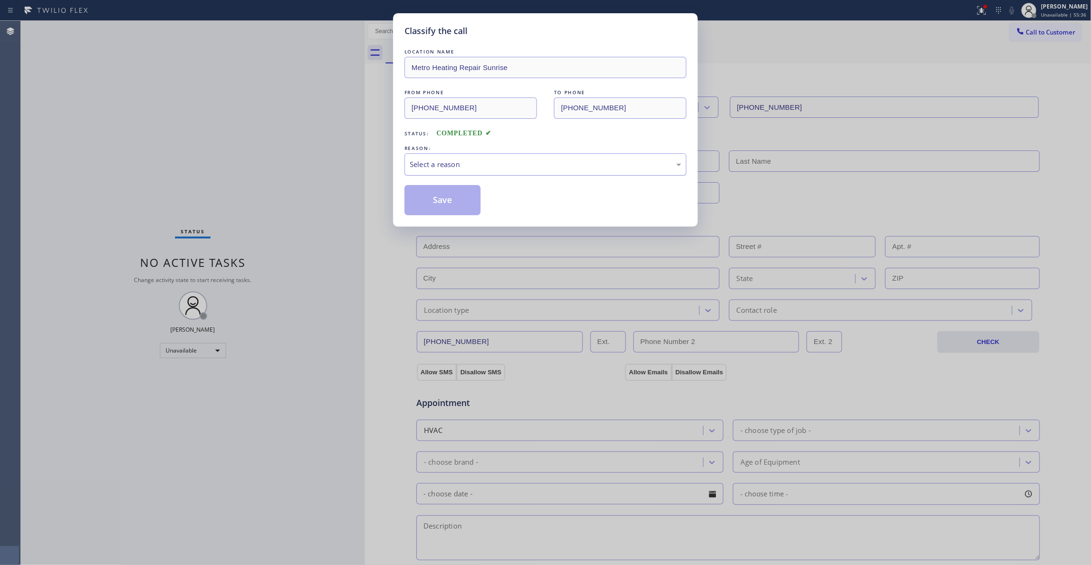
click at [447, 169] on div "Select a reason" at bounding box center [546, 164] width 272 height 11
click at [453, 202] on button "Save" at bounding box center [443, 200] width 76 height 30
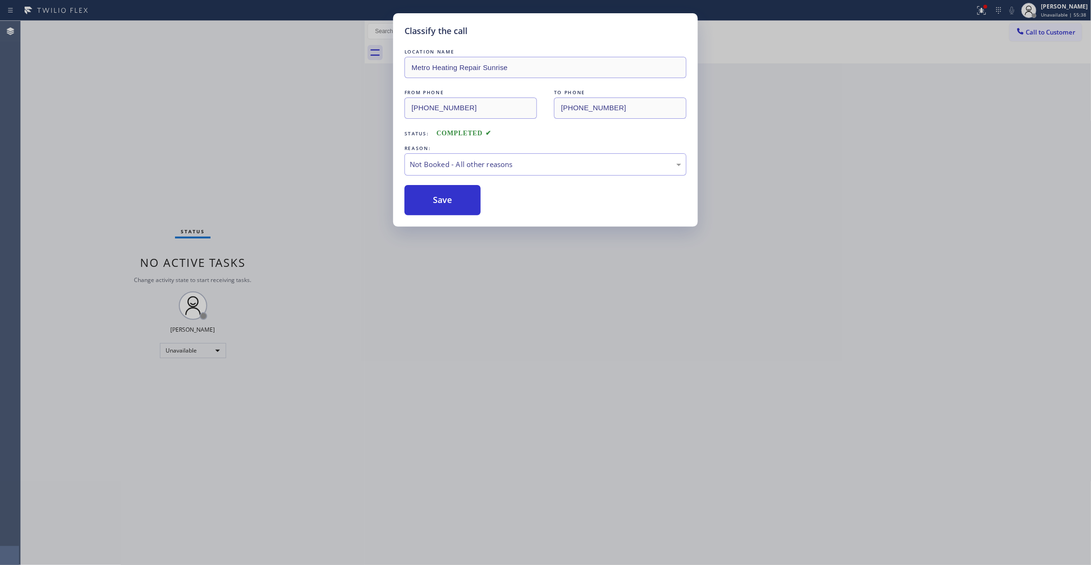
click at [453, 202] on button "Save" at bounding box center [443, 200] width 76 height 30
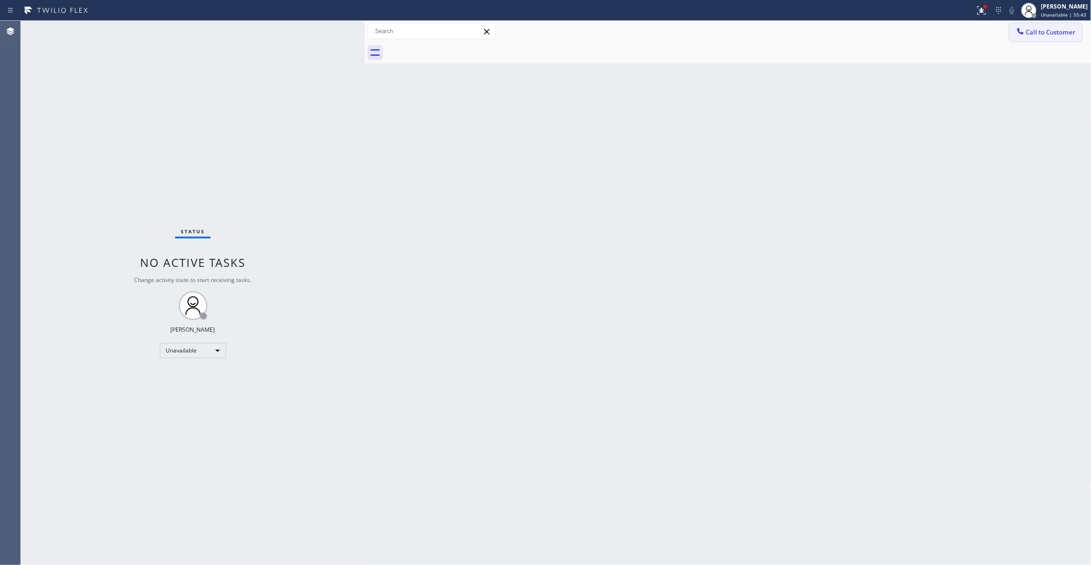
click at [1030, 36] on span "Call to Customer" at bounding box center [1052, 32] width 50 height 9
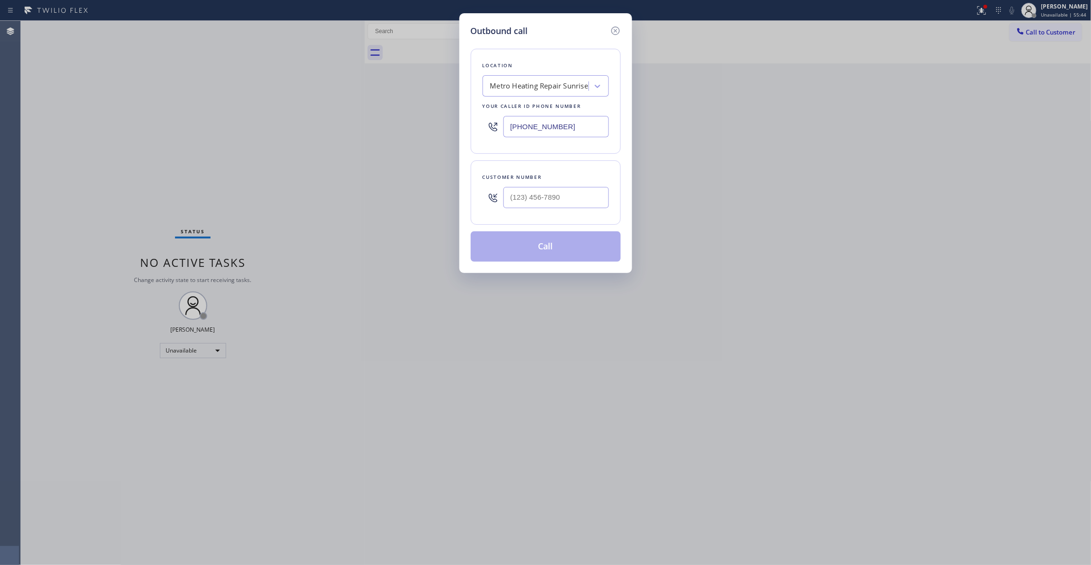
drag, startPoint x: 584, startPoint y: 128, endPoint x: 107, endPoint y: 144, distance: 477.3
click at [122, 143] on div "Outbound call Location Metro Heating Repair Sunrise Your caller id phone number…" at bounding box center [545, 282] width 1091 height 565
paste input "760) 388-9800"
type input "(760) 388-9800"
click at [559, 199] on input "(___) ___-____" at bounding box center [557, 197] width 106 height 21
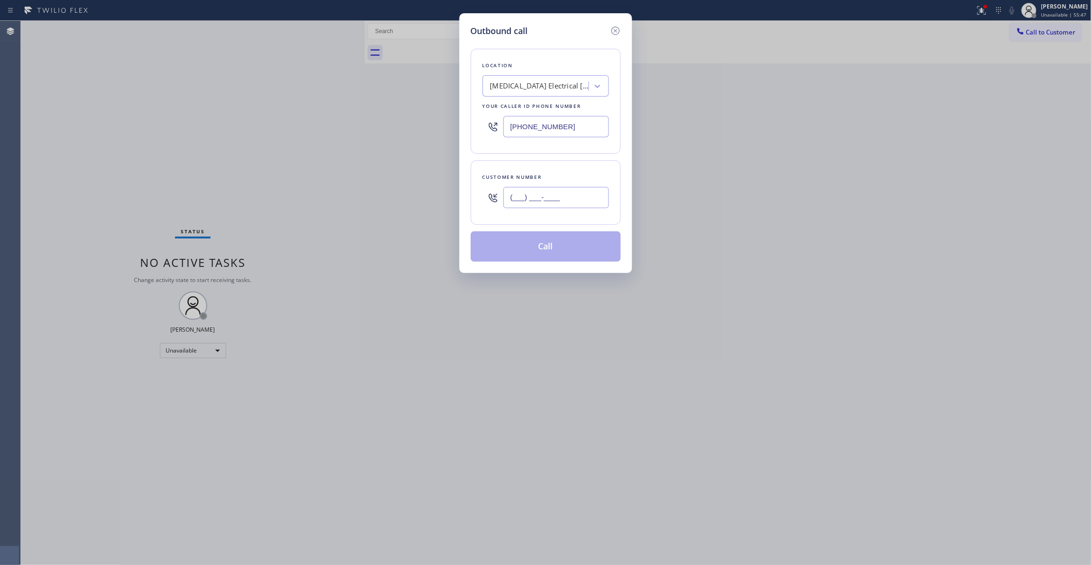
paste input "442) 241-9300"
type input "(442) 241-9300"
click at [550, 257] on button "Call" at bounding box center [546, 246] width 150 height 30
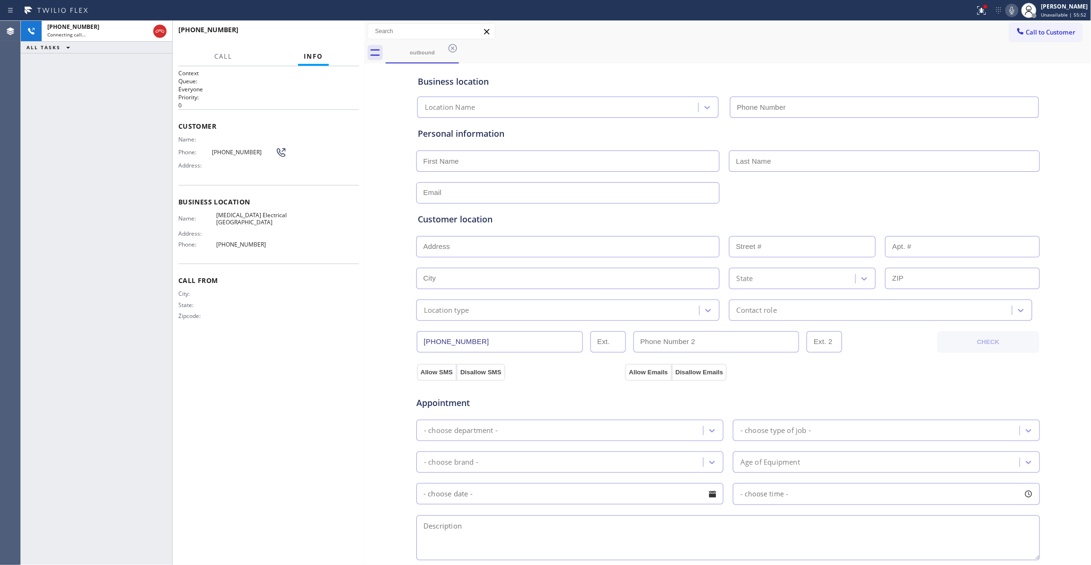
type input "(760) 388-9800"
click at [332, 36] on span "HANG UP" at bounding box center [337, 34] width 29 height 7
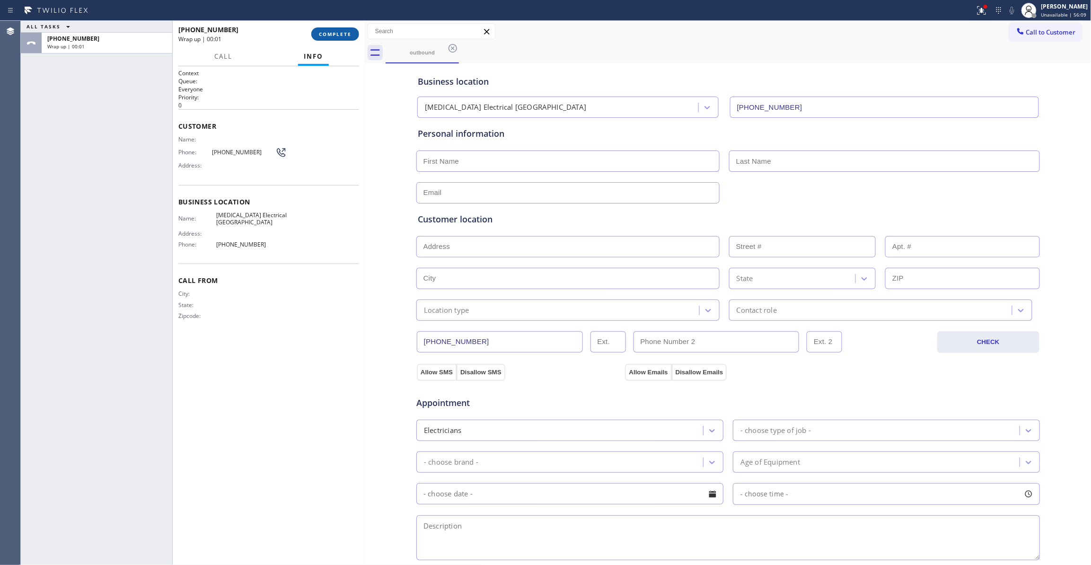
click at [332, 36] on span "COMPLETE" at bounding box center [335, 34] width 33 height 7
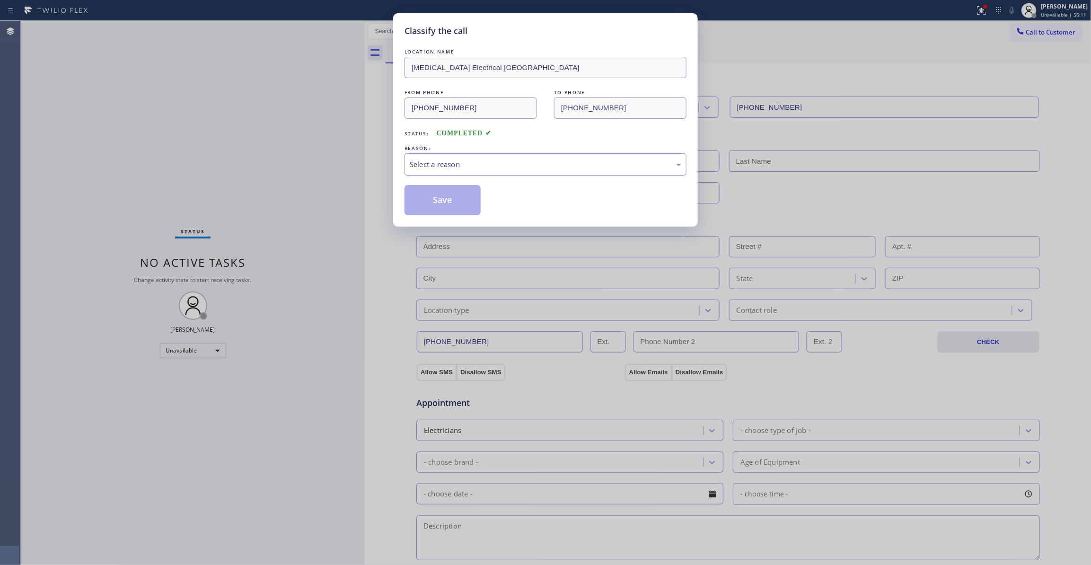
click at [455, 167] on div "Select a reason" at bounding box center [546, 164] width 272 height 11
click at [451, 197] on button "Save" at bounding box center [443, 200] width 76 height 30
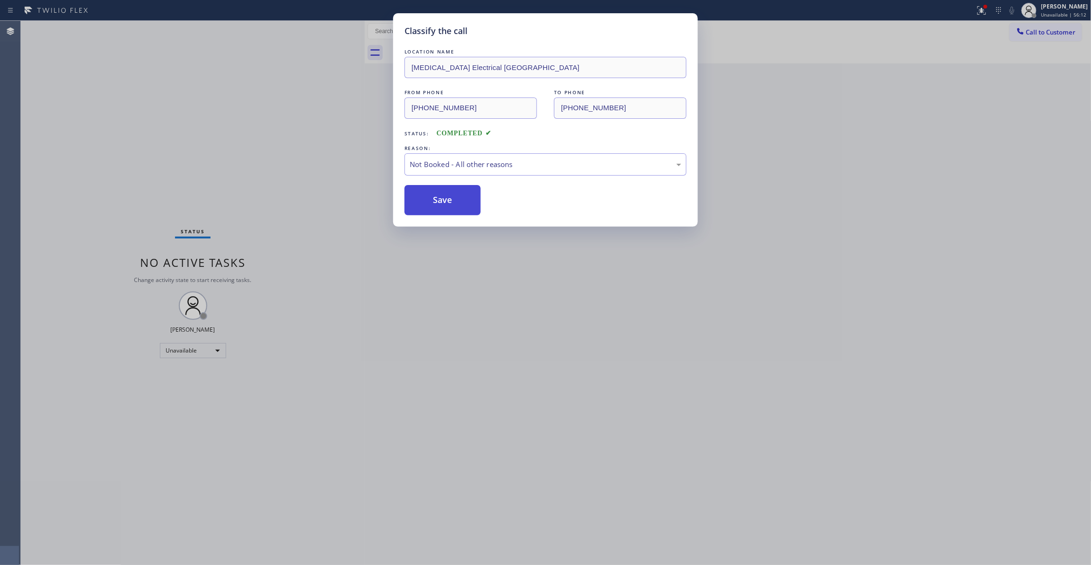
click at [451, 197] on button "Save" at bounding box center [443, 200] width 76 height 30
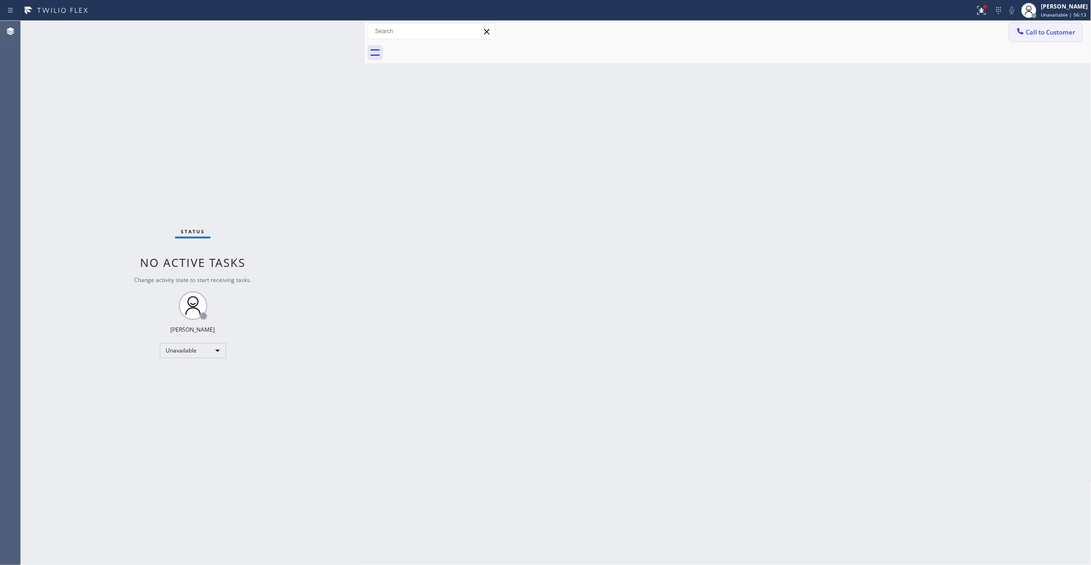
click at [1047, 31] on span "Call to Customer" at bounding box center [1052, 32] width 50 height 9
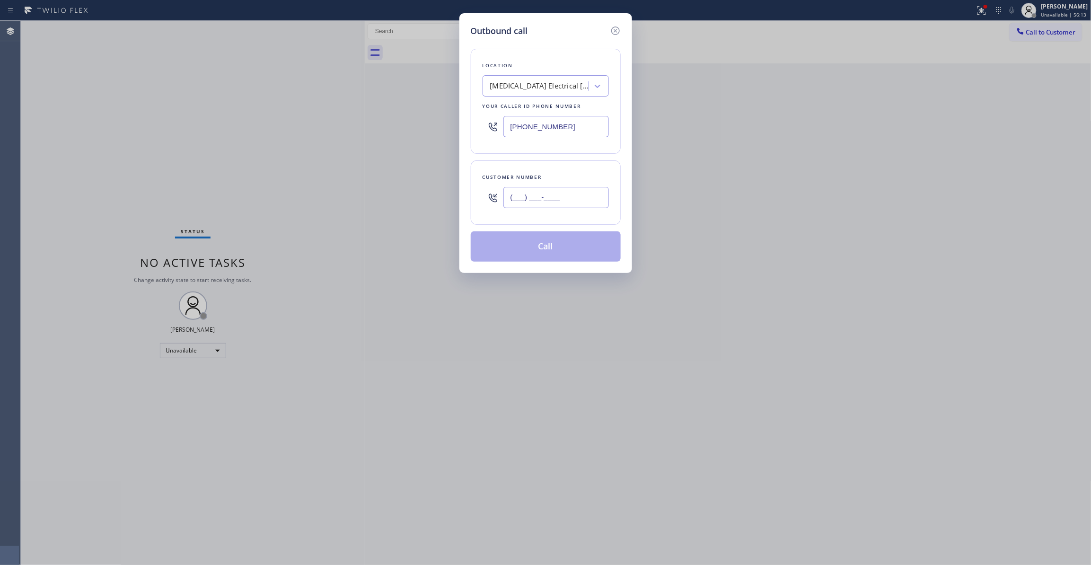
click at [575, 195] on input "(___) ___-____" at bounding box center [557, 197] width 106 height 21
paste input "442) 241-9300"
type input "(442) 241-9300"
click at [532, 250] on button "Call" at bounding box center [546, 246] width 150 height 30
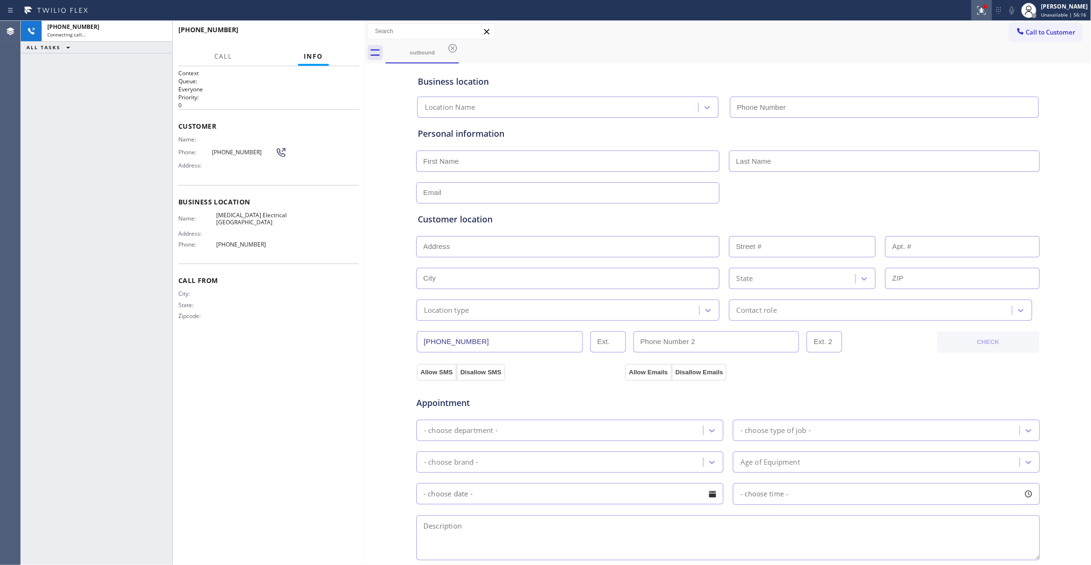
click at [976, 10] on icon at bounding box center [981, 10] width 11 height 11
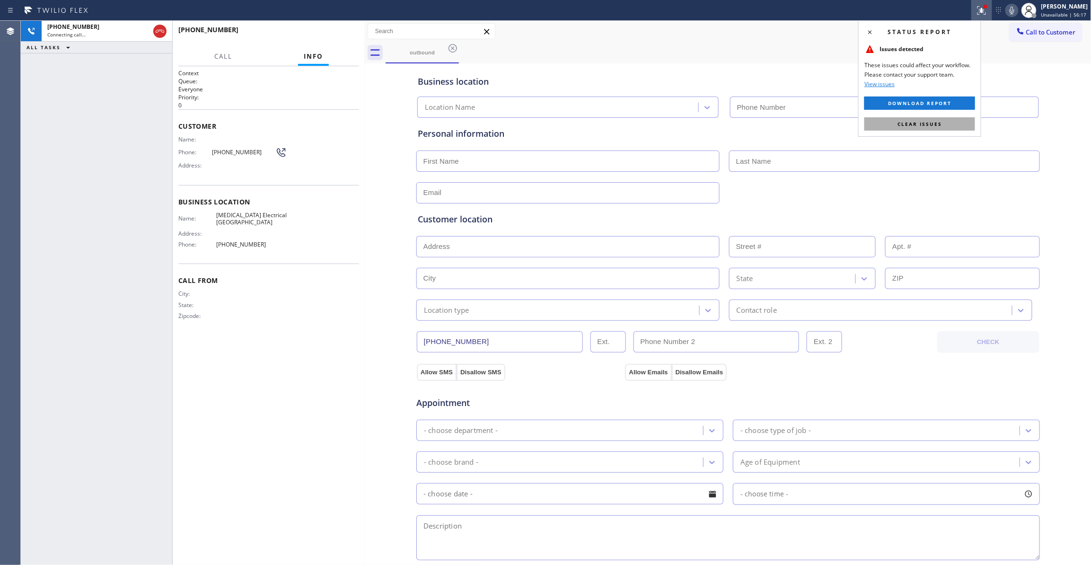
click at [947, 124] on button "Clear issues" at bounding box center [920, 123] width 111 height 13
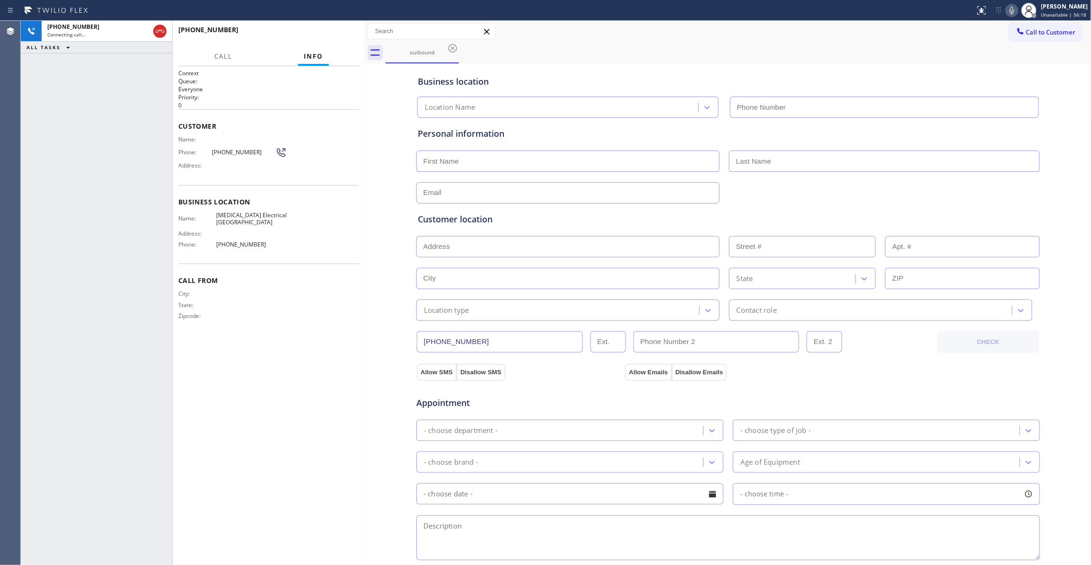
type input "(760) 388-9800"
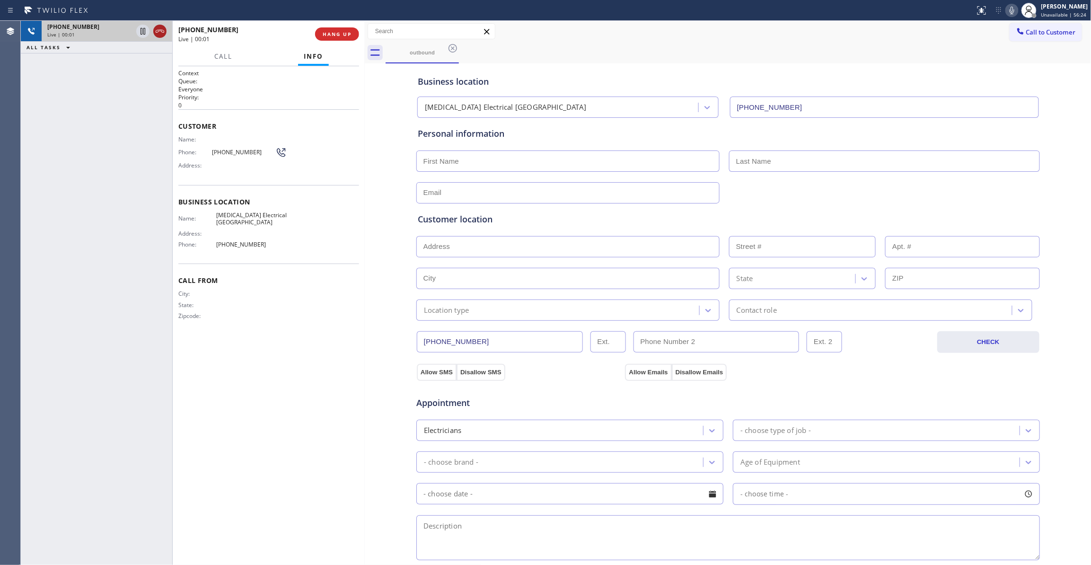
click at [159, 31] on icon at bounding box center [159, 31] width 11 height 11
click at [323, 32] on span "HANG UP" at bounding box center [337, 34] width 29 height 7
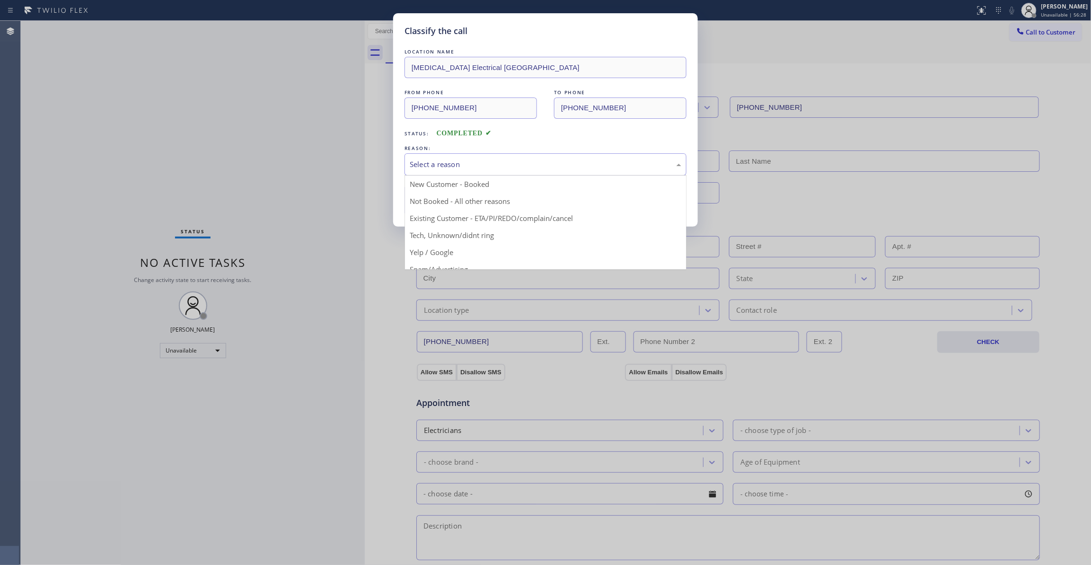
click at [460, 158] on div "Select a reason" at bounding box center [546, 164] width 282 height 22
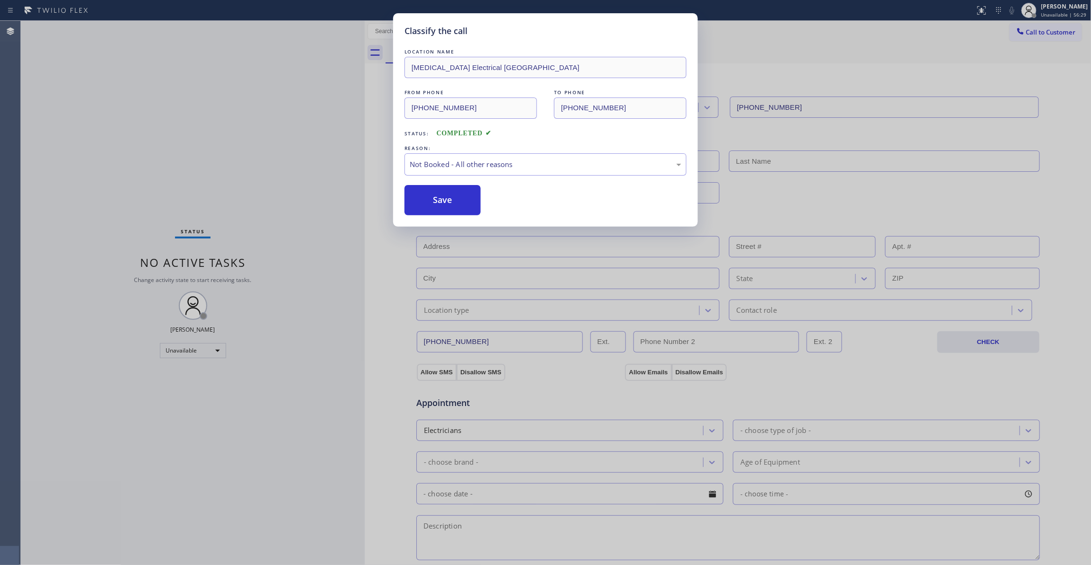
click at [437, 204] on button "Save" at bounding box center [443, 200] width 76 height 30
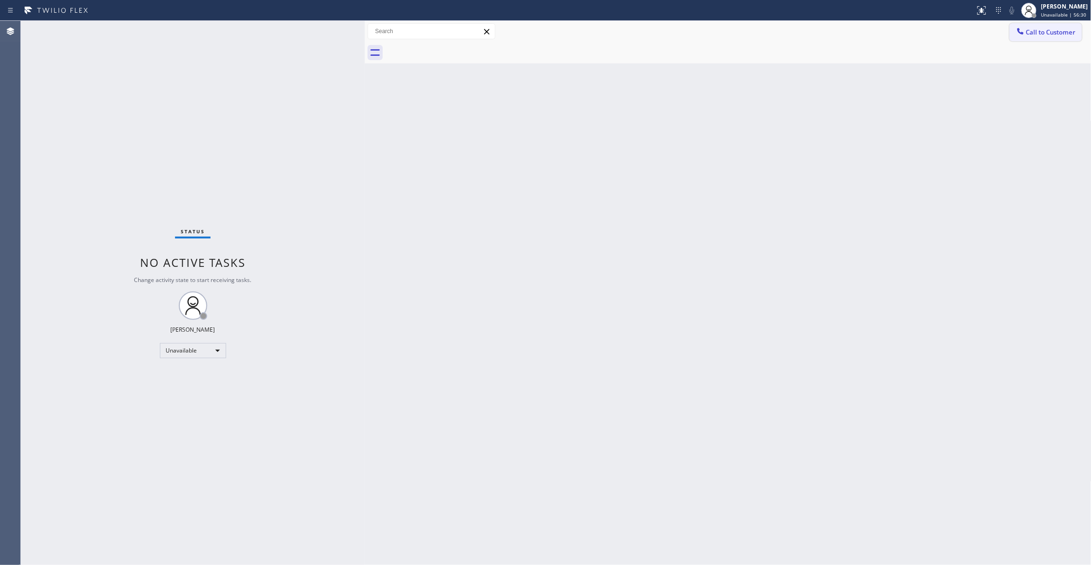
click at [1061, 31] on span "Call to Customer" at bounding box center [1052, 32] width 50 height 9
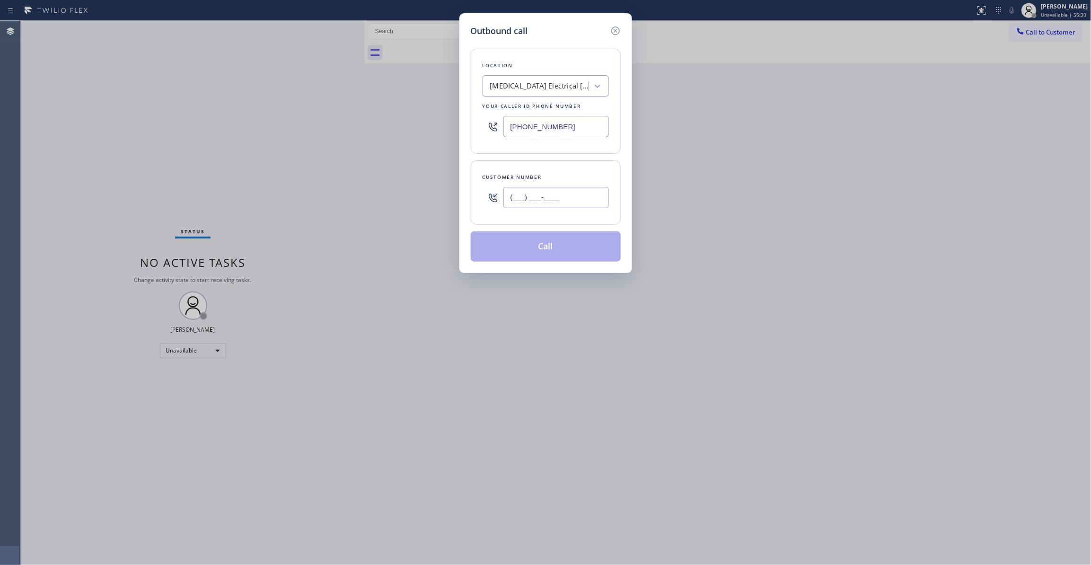
click at [579, 192] on input "(___) ___-____" at bounding box center [557, 197] width 106 height 21
paste input "442) 241-9300"
type input "(442) 241-9300"
click at [544, 248] on button "Call" at bounding box center [546, 246] width 150 height 30
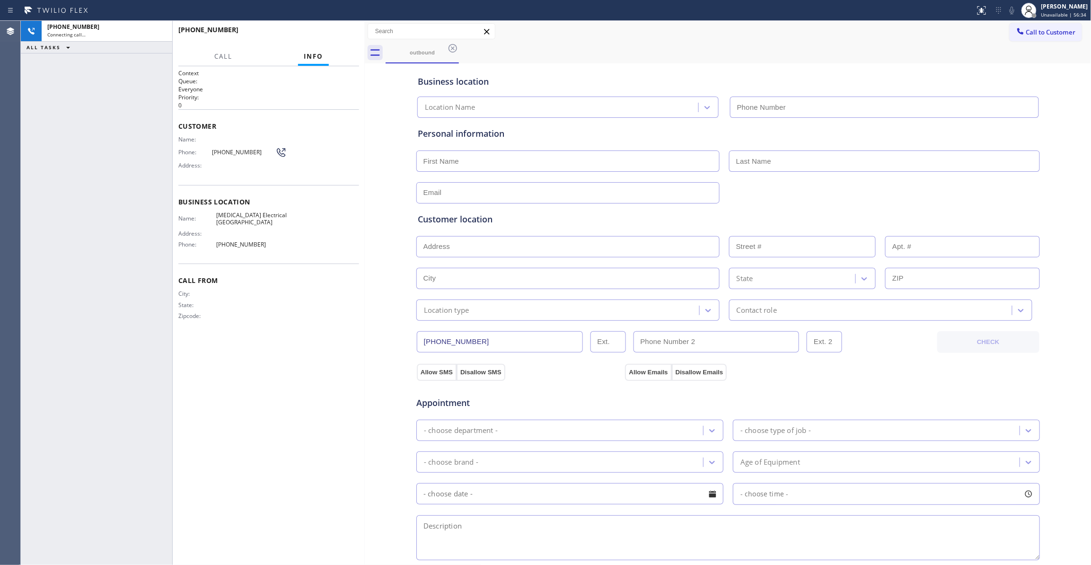
type input "(760) 388-9800"
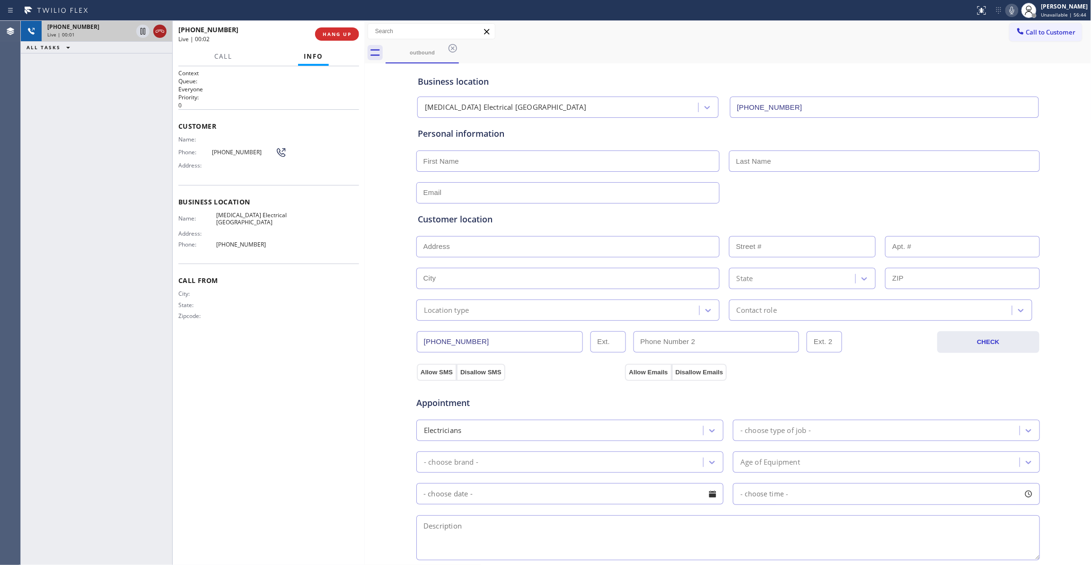
click at [156, 31] on icon at bounding box center [159, 31] width 11 height 11
click at [343, 40] on button "COMPLETE" at bounding box center [335, 33] width 48 height 13
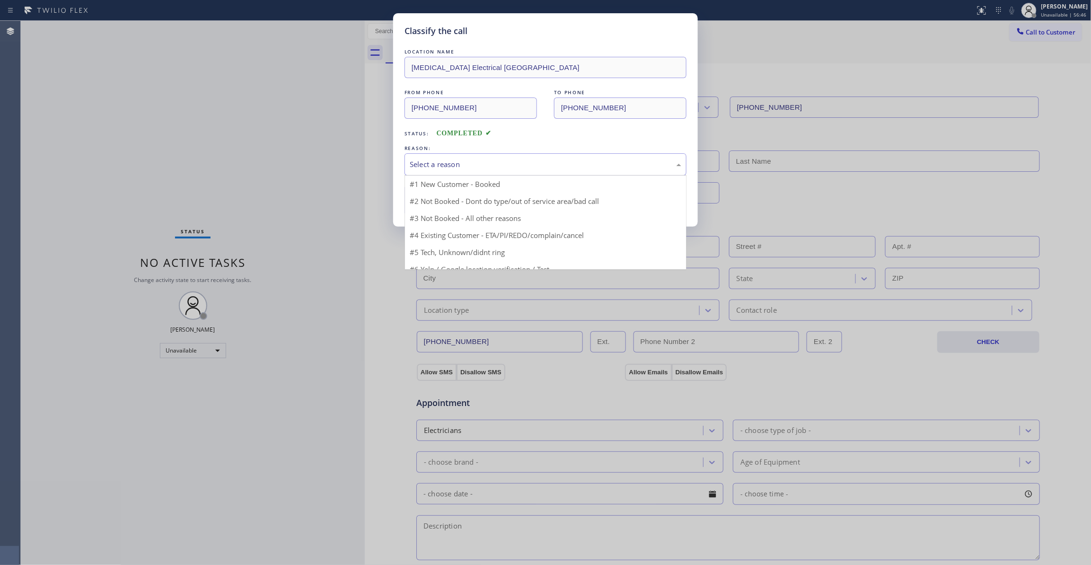
click at [442, 164] on div "Select a reason" at bounding box center [546, 164] width 272 height 11
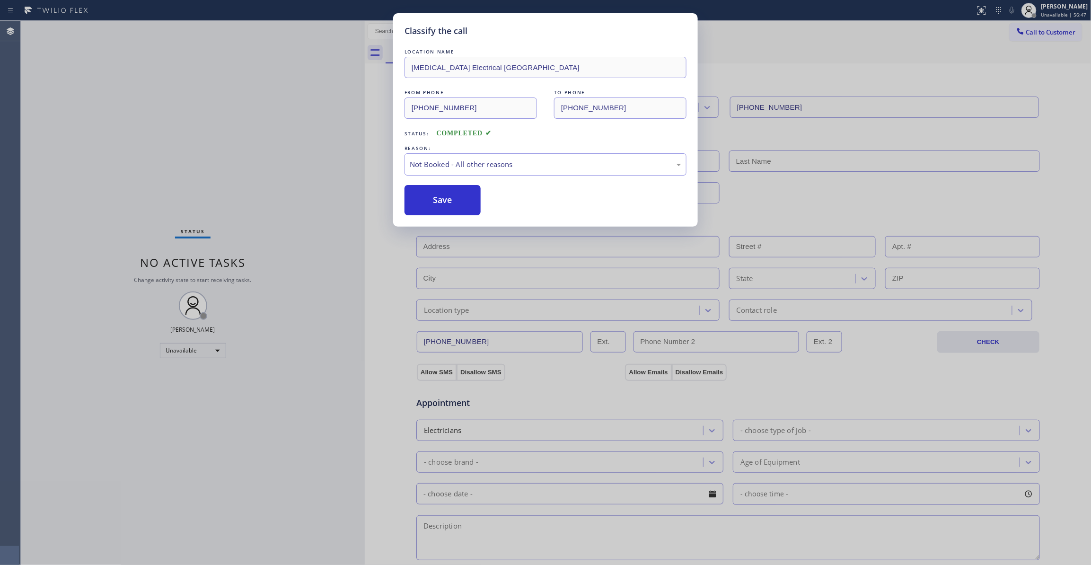
click at [447, 198] on button "Save" at bounding box center [443, 200] width 76 height 30
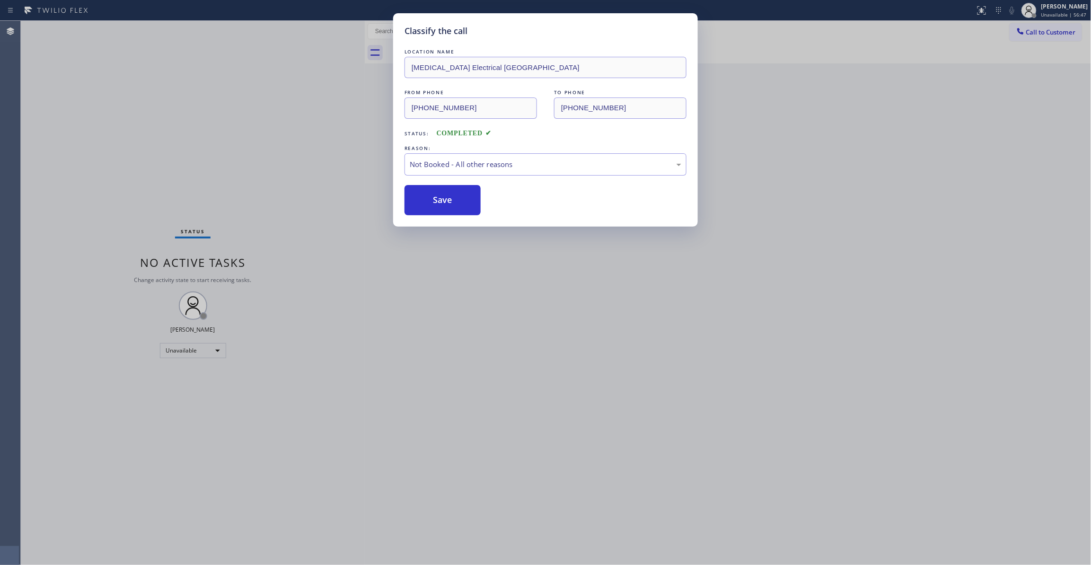
click at [447, 198] on button "Save" at bounding box center [443, 200] width 76 height 30
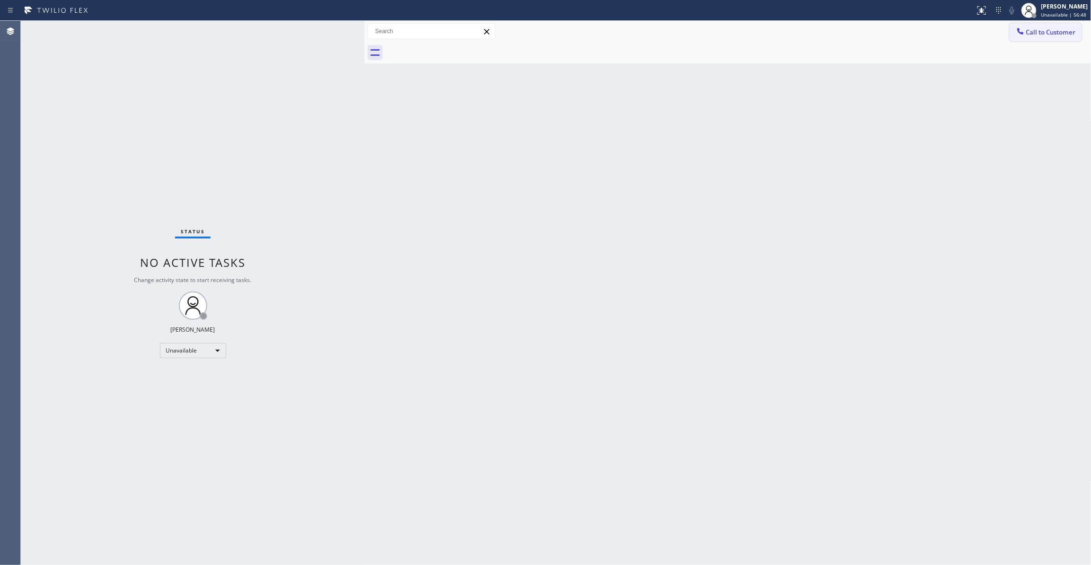
click at [1057, 32] on span "Call to Customer" at bounding box center [1052, 32] width 50 height 9
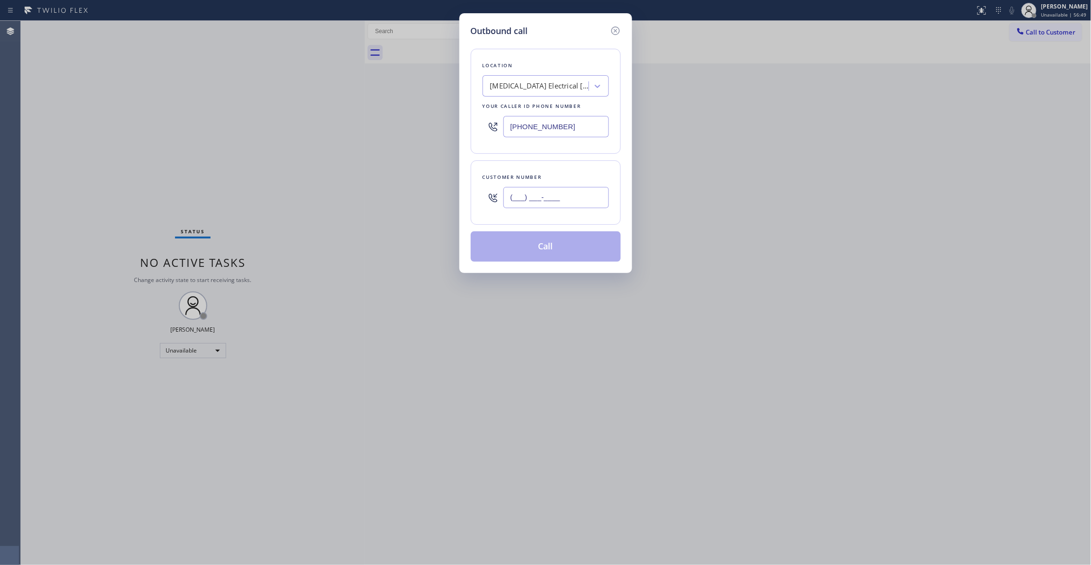
click at [530, 205] on input "(___) ___-____" at bounding box center [557, 197] width 106 height 21
paste input "442) 241-9300"
type input "(442) 241-9300"
click at [531, 253] on button "Call" at bounding box center [546, 246] width 150 height 30
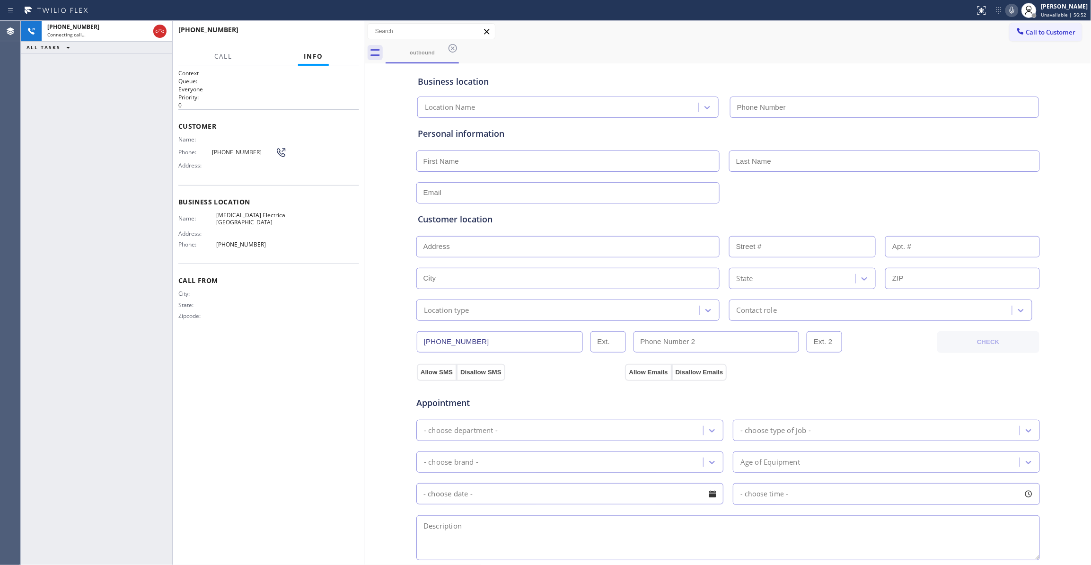
type input "(760) 388-9800"
click at [336, 35] on span "HANG UP" at bounding box center [337, 34] width 29 height 7
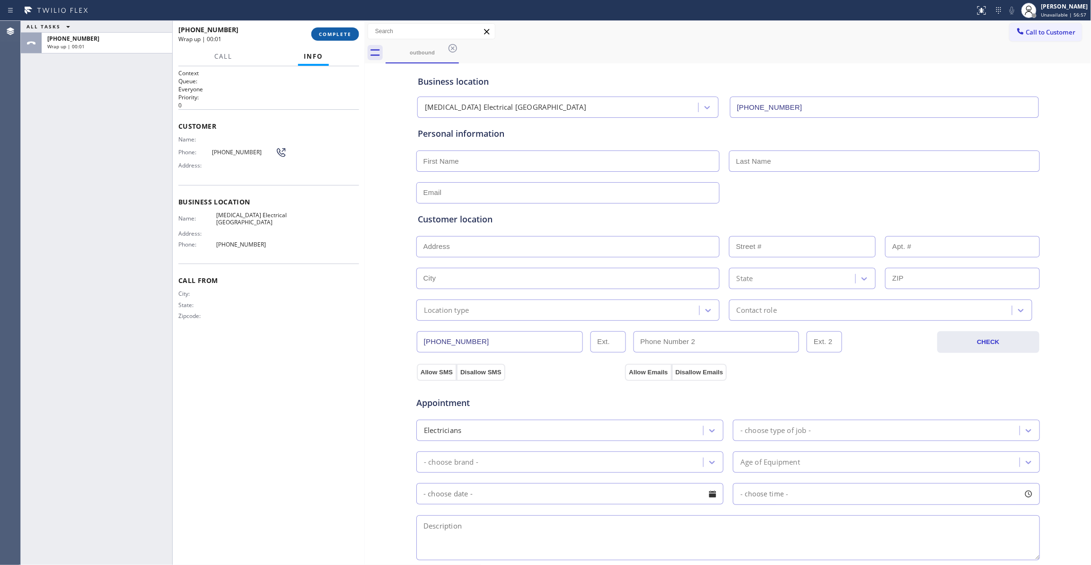
click at [341, 32] on span "COMPLETE" at bounding box center [335, 34] width 33 height 7
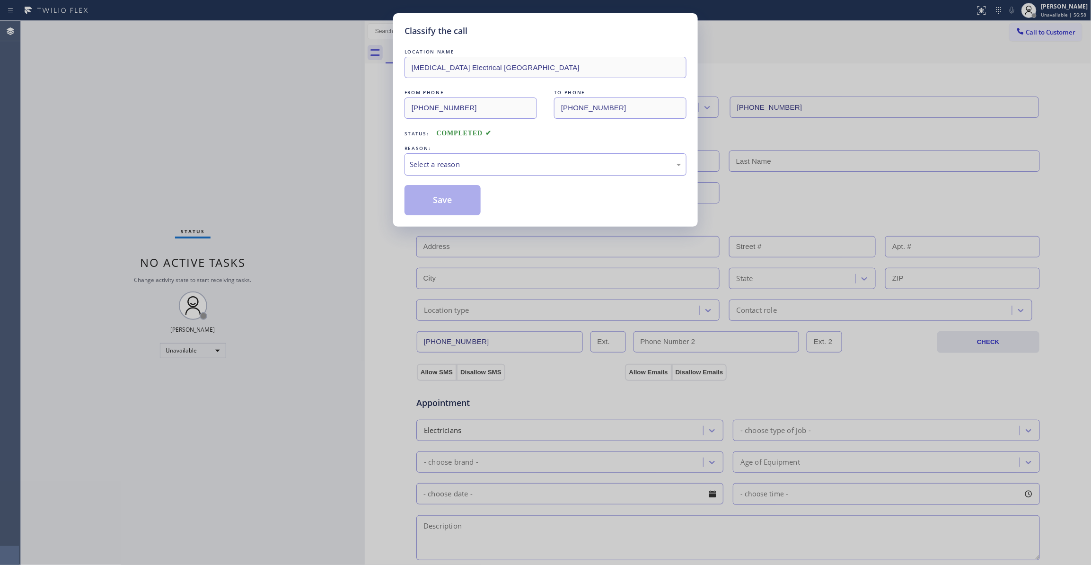
click at [464, 161] on div "Select a reason" at bounding box center [546, 164] width 272 height 11
click at [460, 206] on button "Save" at bounding box center [443, 200] width 76 height 30
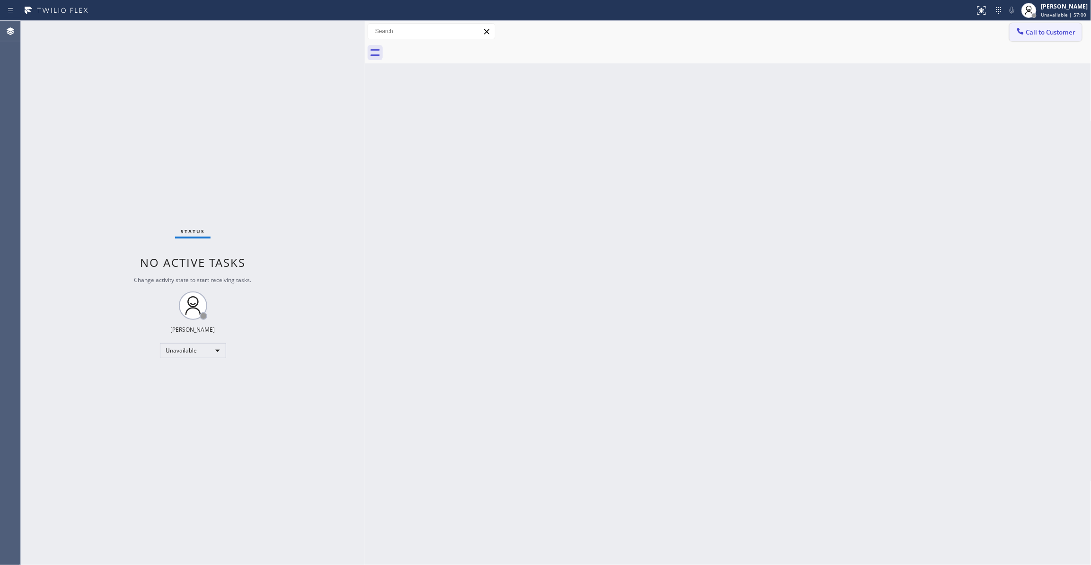
click at [1047, 34] on span "Call to Customer" at bounding box center [1052, 32] width 50 height 9
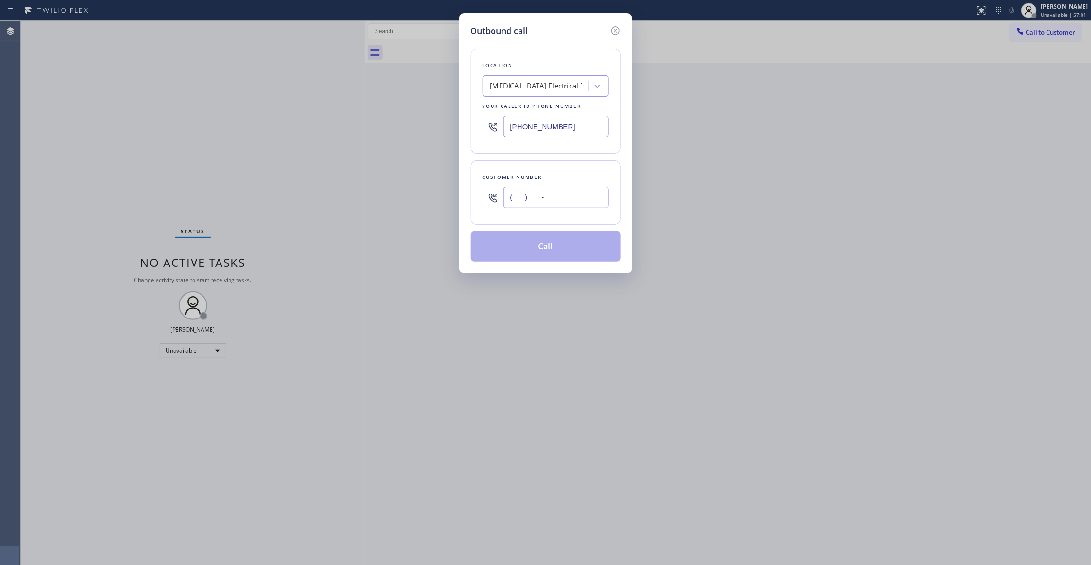
click at [593, 192] on input "(___) ___-____" at bounding box center [557, 197] width 106 height 21
paste input "442) 241-9300"
type input "(442) 241-9300"
click at [554, 247] on button "Call" at bounding box center [546, 246] width 150 height 30
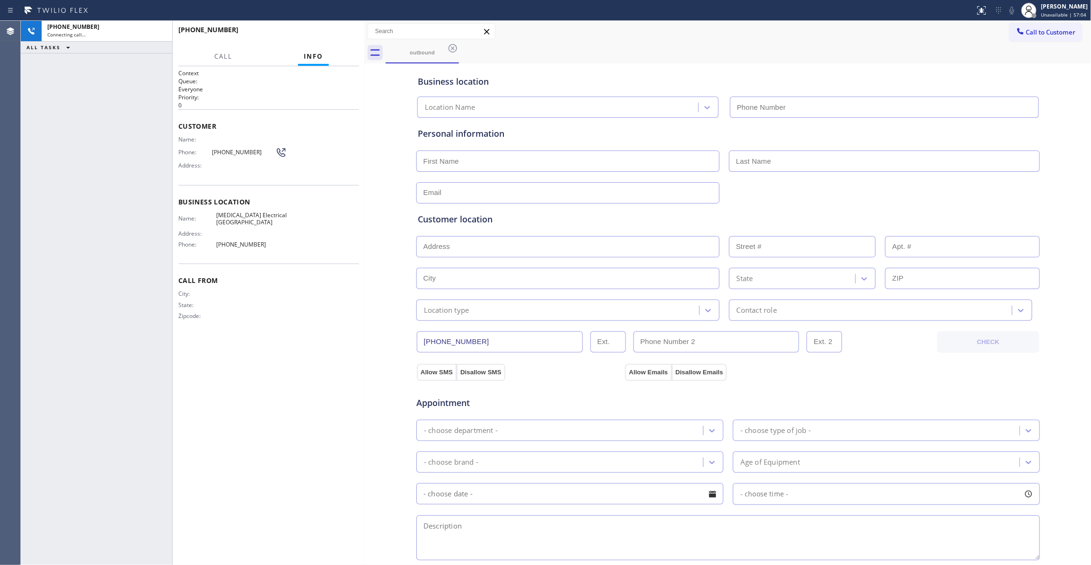
type input "(760) 388-9800"
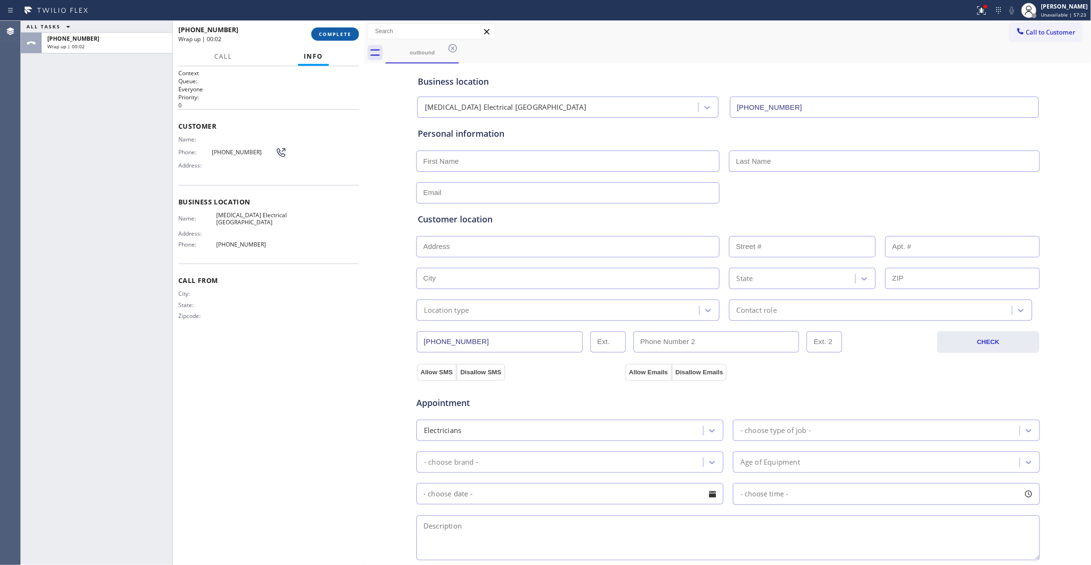
click at [340, 38] on button "COMPLETE" at bounding box center [335, 33] width 48 height 13
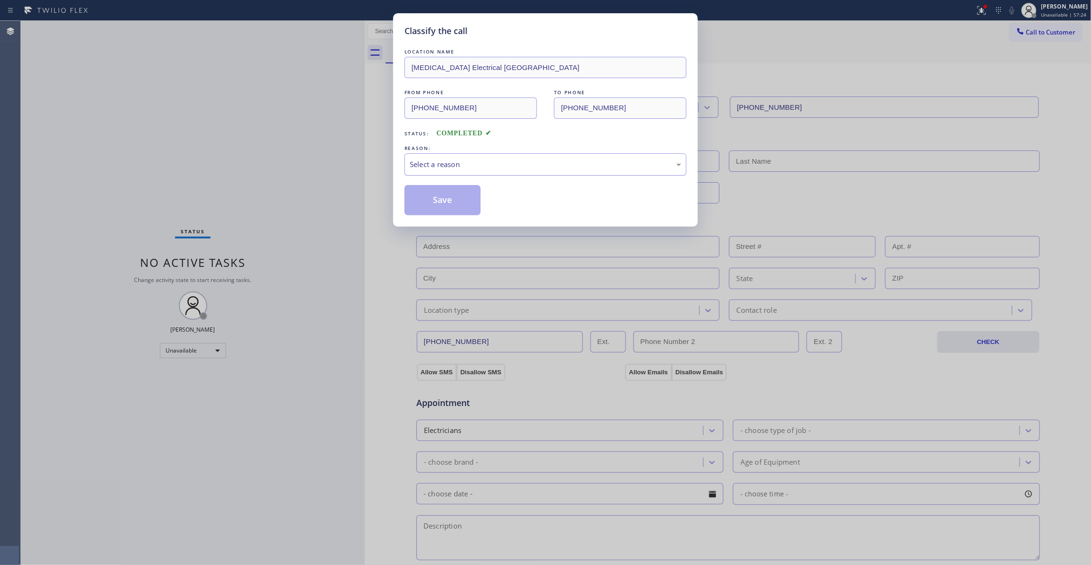
click at [451, 166] on div "Select a reason" at bounding box center [546, 164] width 272 height 11
click at [449, 202] on button "Save" at bounding box center [443, 200] width 76 height 30
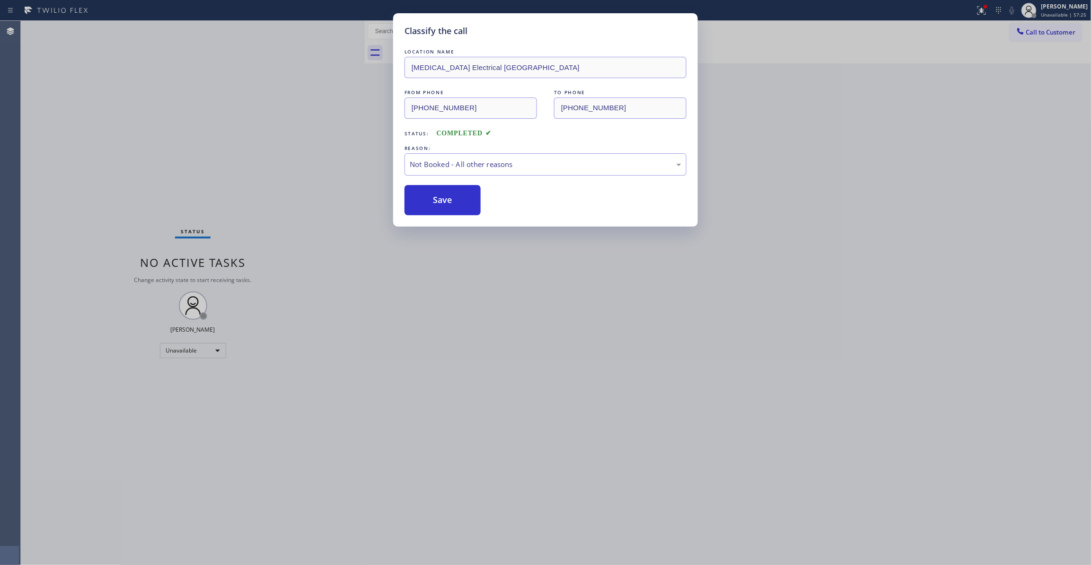
click at [449, 202] on button "Save" at bounding box center [443, 200] width 76 height 30
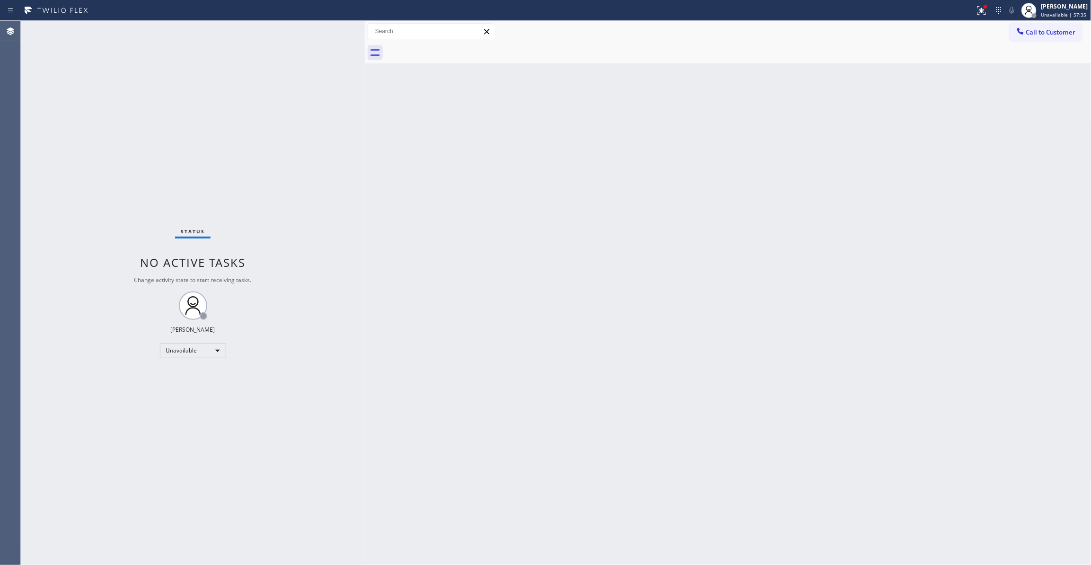
click at [1050, 21] on div "Call to Customer Outbound call Location High Voltage Electrical Palm Springs Yo…" at bounding box center [728, 31] width 727 height 21
click at [1044, 36] on button "Call to Customer" at bounding box center [1046, 32] width 72 height 18
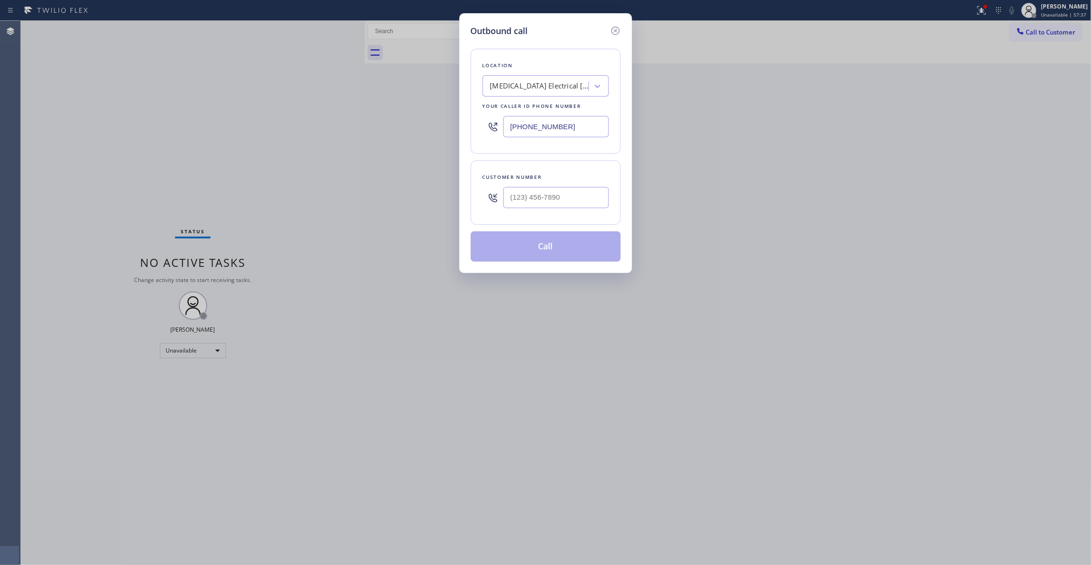
drag, startPoint x: 579, startPoint y: 129, endPoint x: 260, endPoint y: 209, distance: 328.7
click at [180, 169] on div "Outbound call Location High Voltage Electrical Palm Springs Your caller id phon…" at bounding box center [545, 282] width 1091 height 565
paste input "470) 782-9857"
type input "(470) 782-9857"
click at [529, 192] on input "(___) ___-____" at bounding box center [557, 197] width 106 height 21
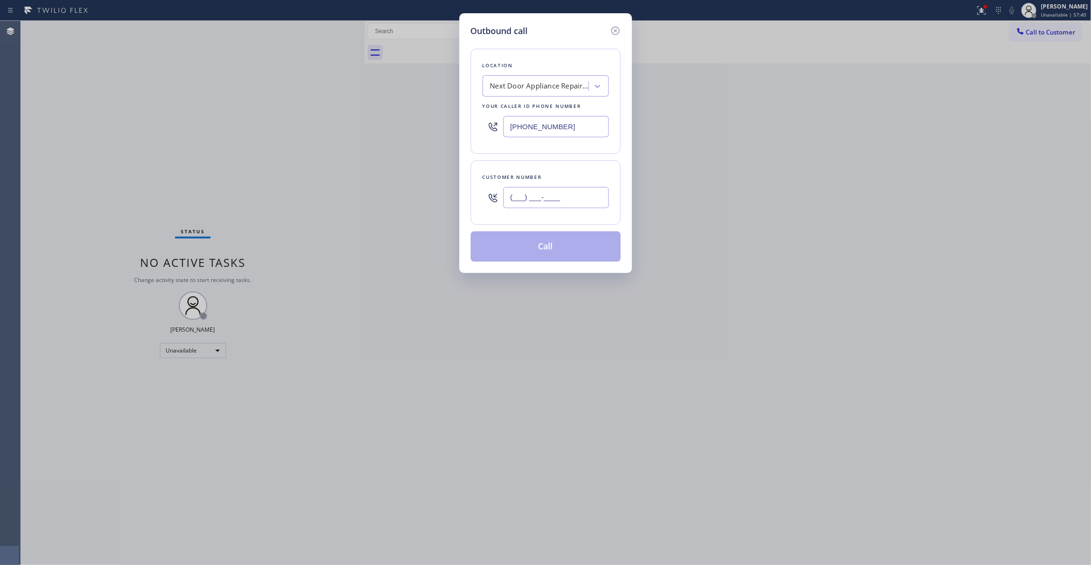
paste input "986) 286-1401"
type input "(986) 286-1401"
click at [548, 250] on button "Call" at bounding box center [546, 246] width 150 height 30
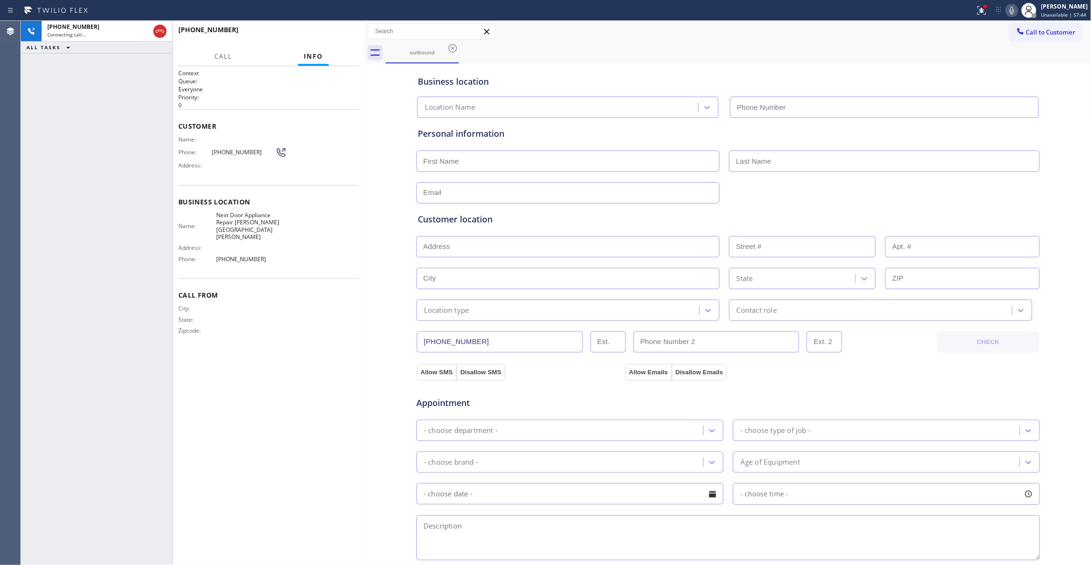
type input "(470) 782-9857"
click at [346, 35] on span "HANG UP" at bounding box center [337, 34] width 29 height 7
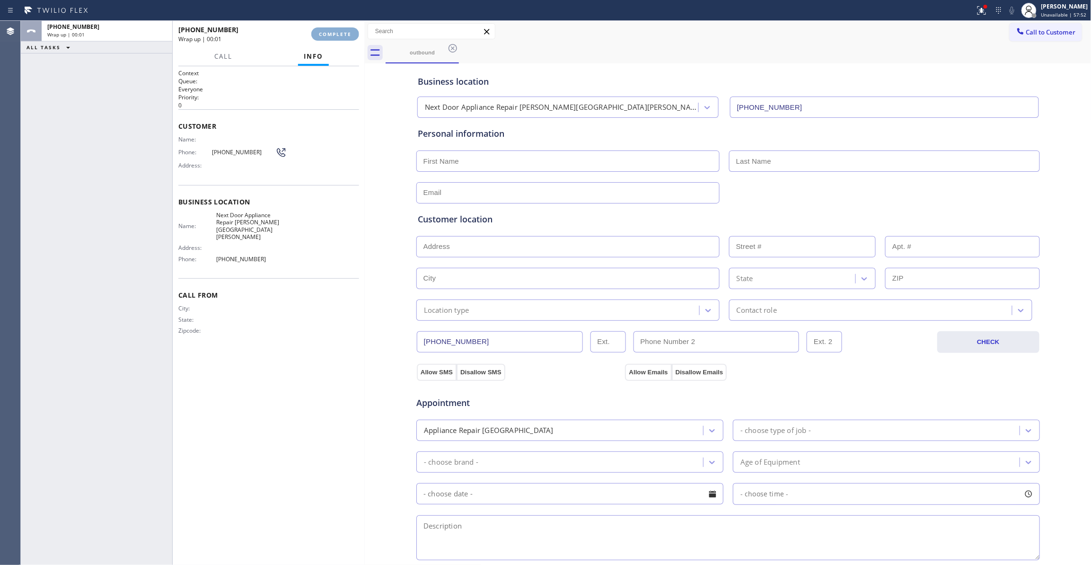
click at [346, 35] on span "COMPLETE" at bounding box center [335, 34] width 33 height 7
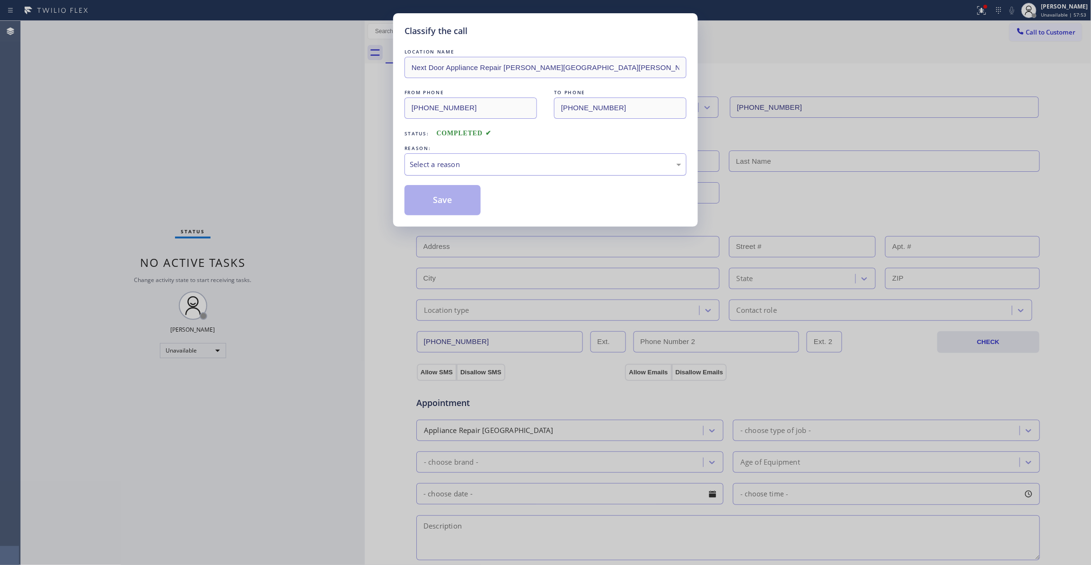
click at [436, 166] on div "Select a reason" at bounding box center [546, 164] width 272 height 11
click at [441, 215] on button "Save" at bounding box center [443, 200] width 76 height 30
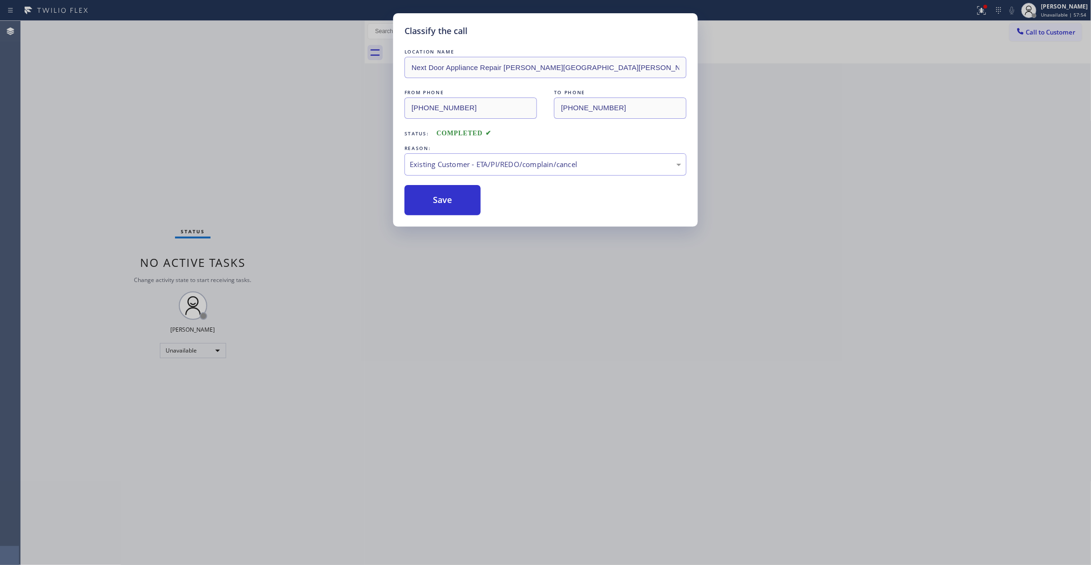
click at [441, 215] on button "Save" at bounding box center [443, 200] width 76 height 30
click at [441, 203] on button "Save" at bounding box center [443, 200] width 76 height 30
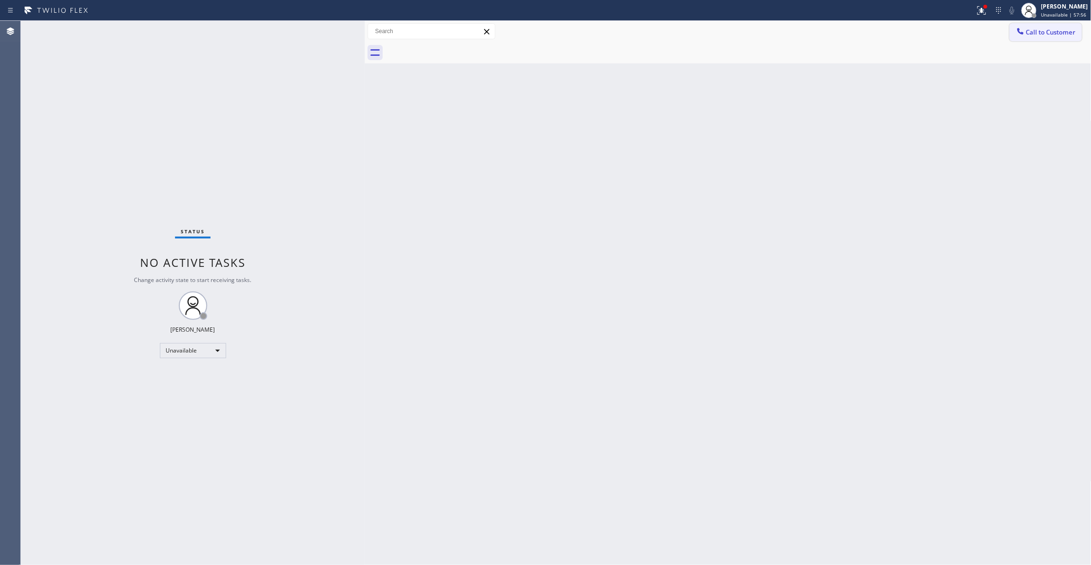
click at [1045, 34] on span "Call to Customer" at bounding box center [1052, 32] width 50 height 9
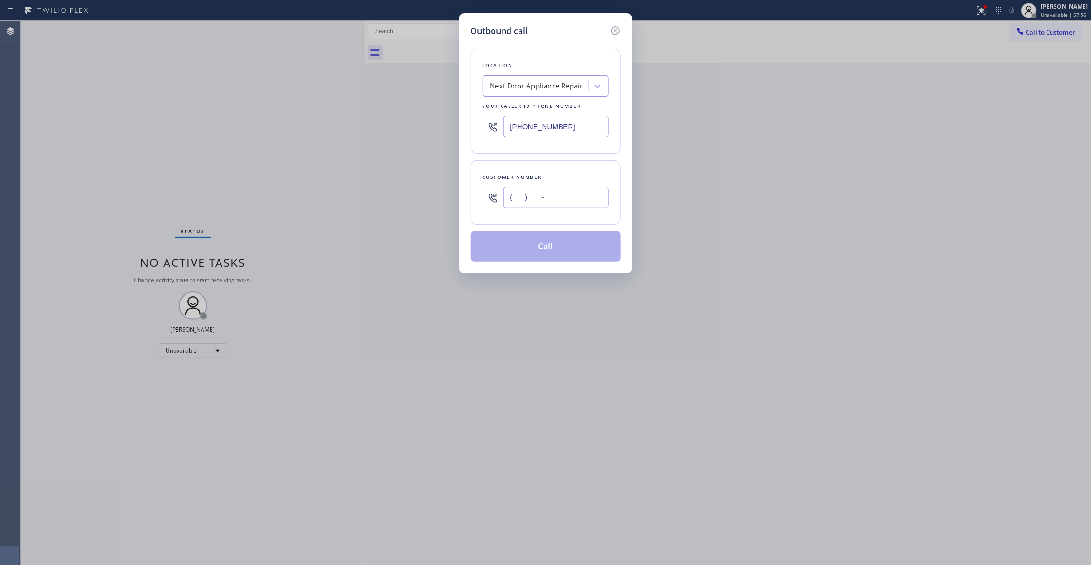
click at [510, 205] on input "(___) ___-____" at bounding box center [557, 197] width 106 height 21
paste input "986) 286-1401"
type input "(986) 286-1401"
click at [582, 241] on button "Call" at bounding box center [546, 246] width 150 height 30
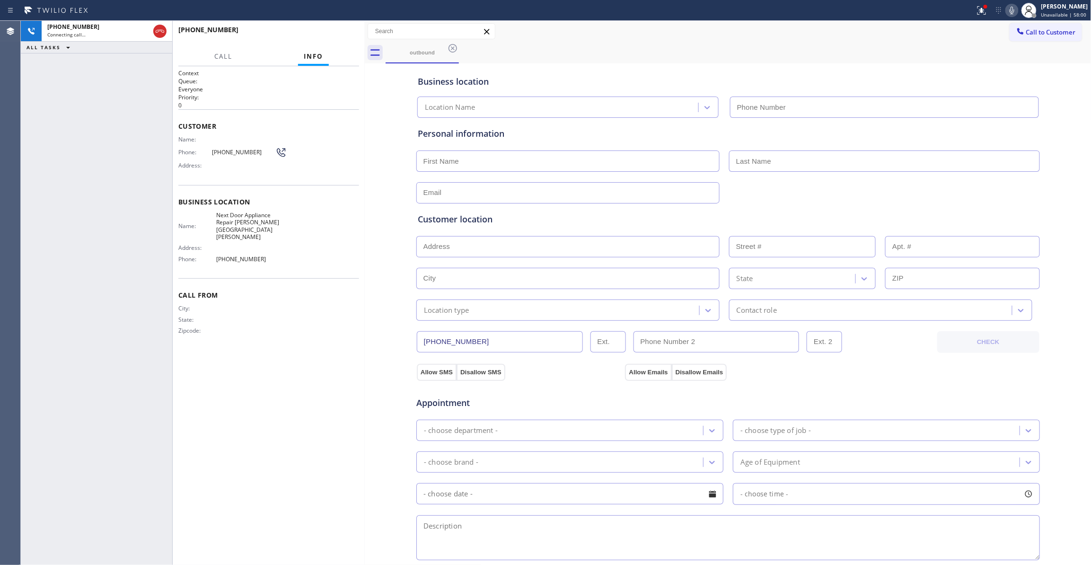
type input "(470) 782-9857"
click at [329, 35] on span "HANG UP" at bounding box center [337, 34] width 29 height 7
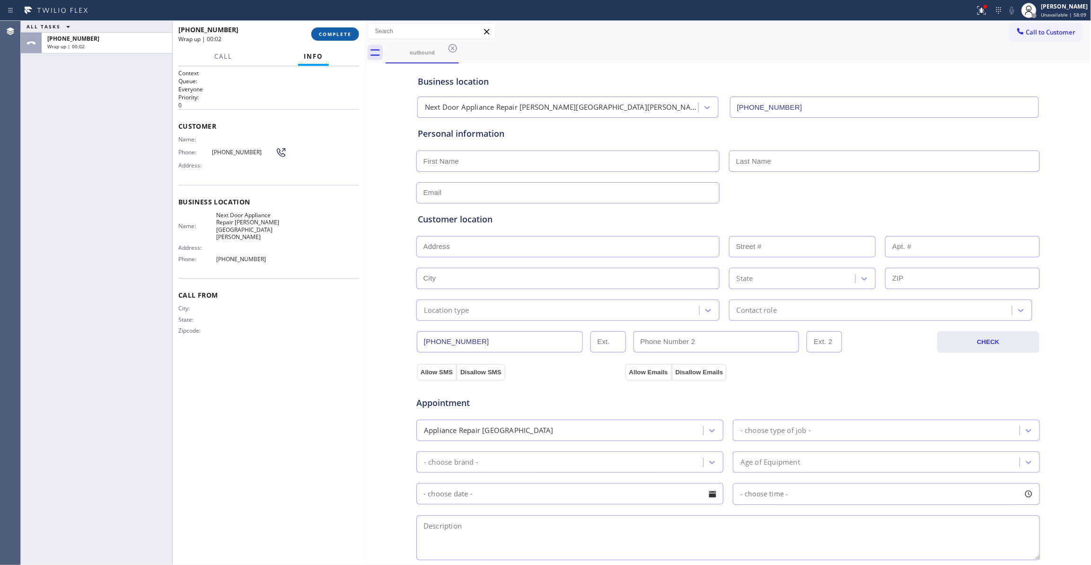
click at [330, 35] on span "COMPLETE" at bounding box center [335, 34] width 33 height 7
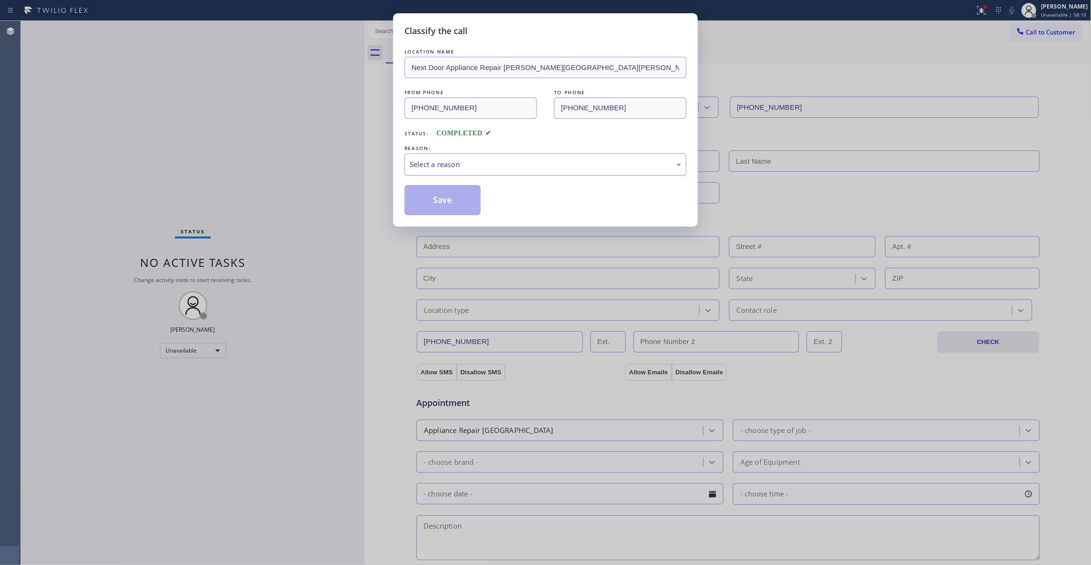
click at [425, 161] on div "Select a reason" at bounding box center [546, 164] width 272 height 11
click at [426, 203] on button "Save" at bounding box center [443, 200] width 76 height 30
click at [425, 204] on button "Save" at bounding box center [443, 200] width 76 height 30
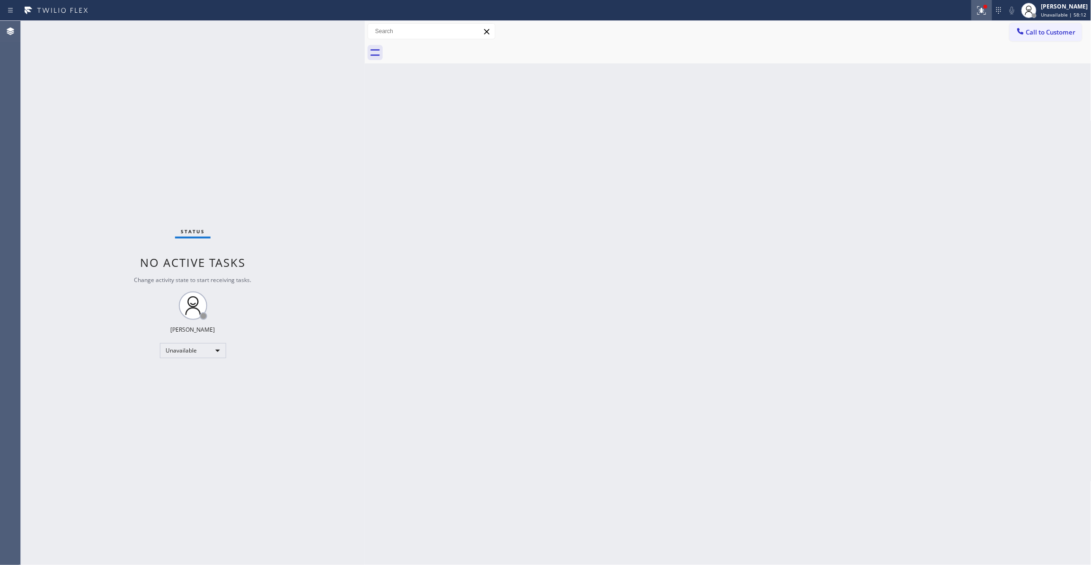
click at [978, 12] on icon at bounding box center [982, 10] width 9 height 9
click at [944, 120] on button "Clear issues" at bounding box center [920, 123] width 111 height 13
click at [1055, 21] on div "Call to Customer Outbound call Location Next Door Appliance Repair Castleberry …" at bounding box center [728, 31] width 727 height 21
click at [1053, 29] on span "Call to Customer" at bounding box center [1052, 32] width 50 height 9
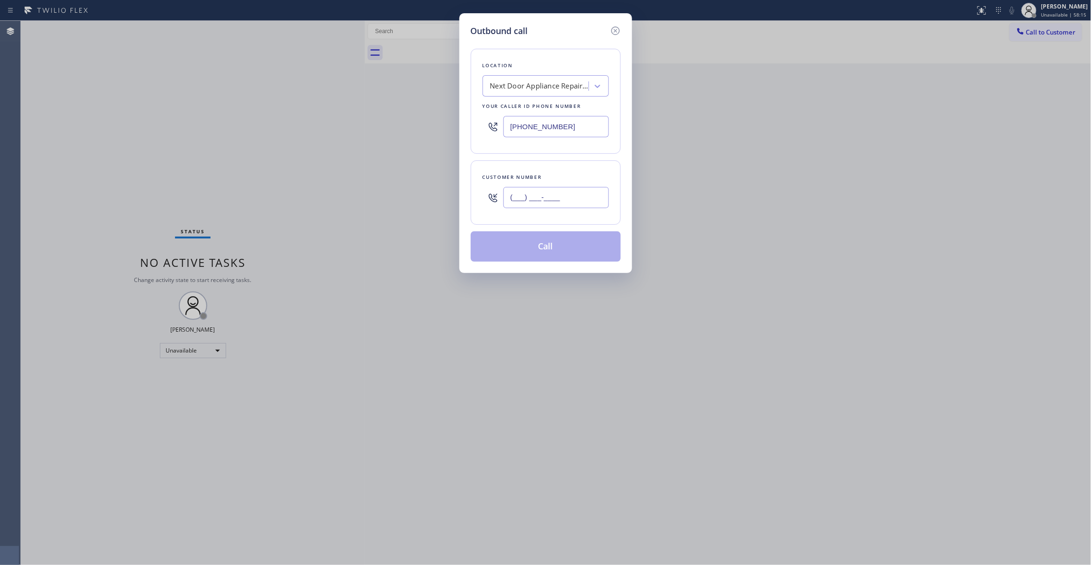
click at [535, 192] on input "(___) ___-____" at bounding box center [557, 197] width 106 height 21
paste input "986) 286-1401"
type input "(986) 286-1401"
click at [534, 253] on button "Call" at bounding box center [546, 246] width 150 height 30
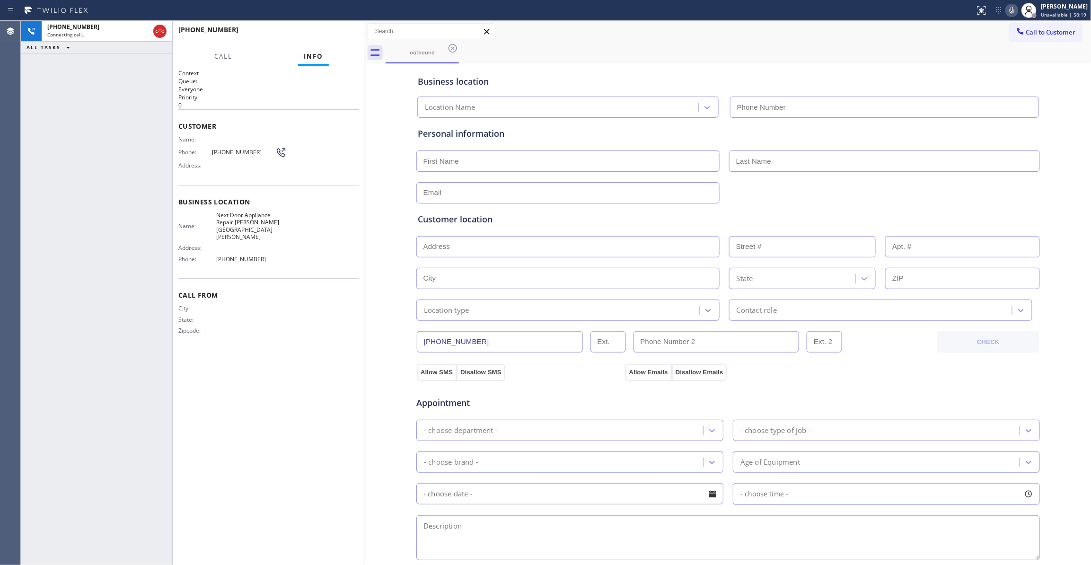
type input "(470) 782-9857"
click at [324, 31] on span "HANG UP" at bounding box center [337, 34] width 29 height 7
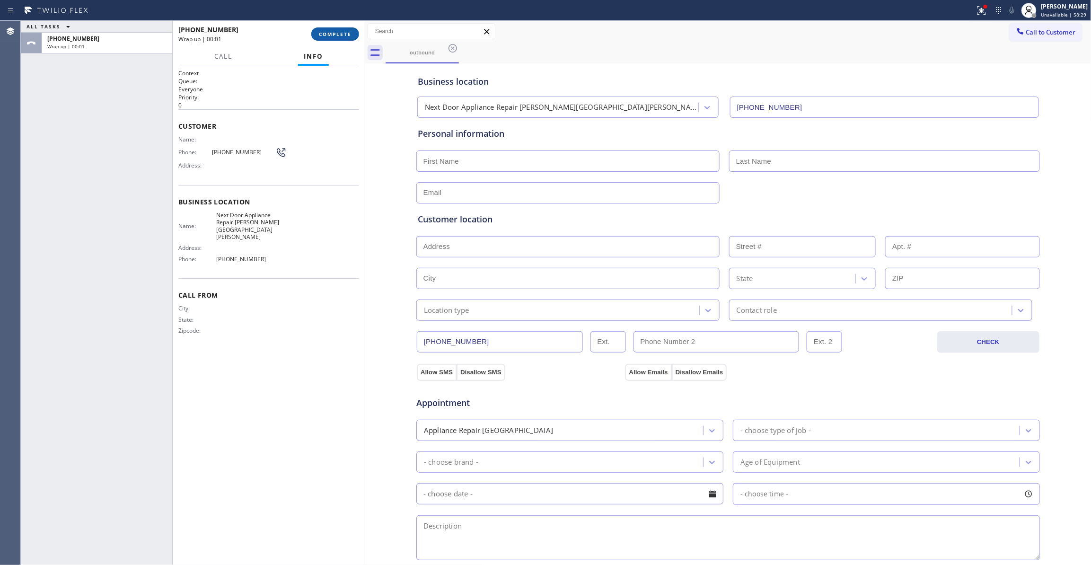
click at [324, 31] on span "COMPLETE" at bounding box center [335, 34] width 33 height 7
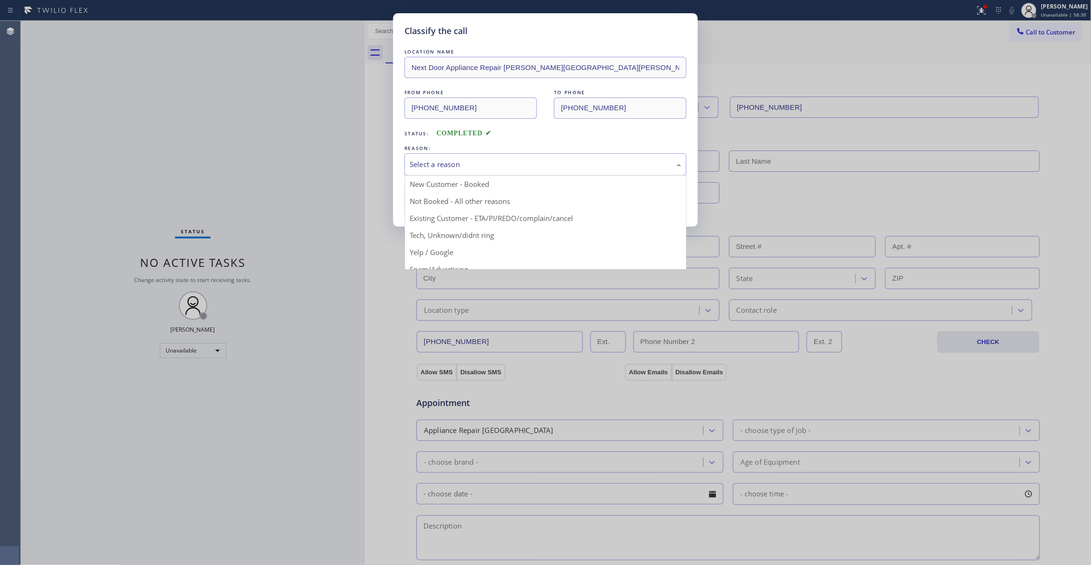
click at [445, 168] on div "Select a reason" at bounding box center [546, 164] width 272 height 11
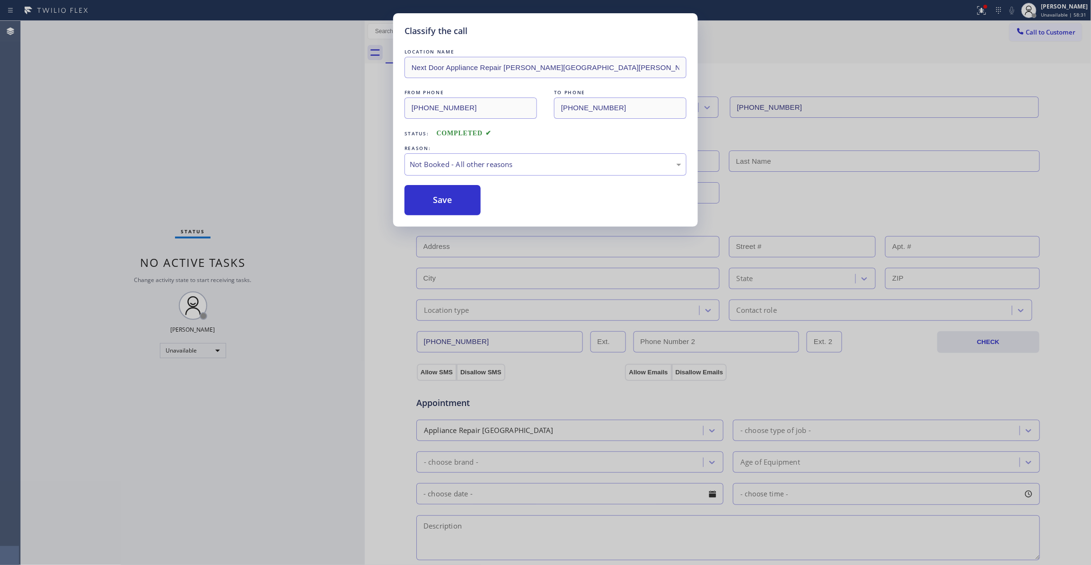
click at [441, 201] on button "Save" at bounding box center [443, 200] width 76 height 30
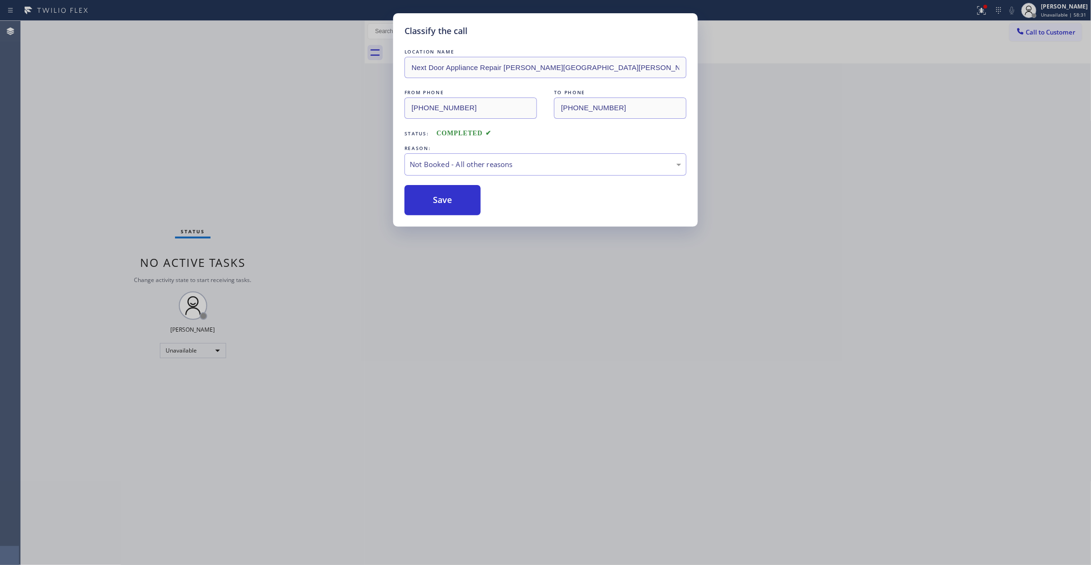
click at [441, 201] on button "Save" at bounding box center [443, 200] width 76 height 30
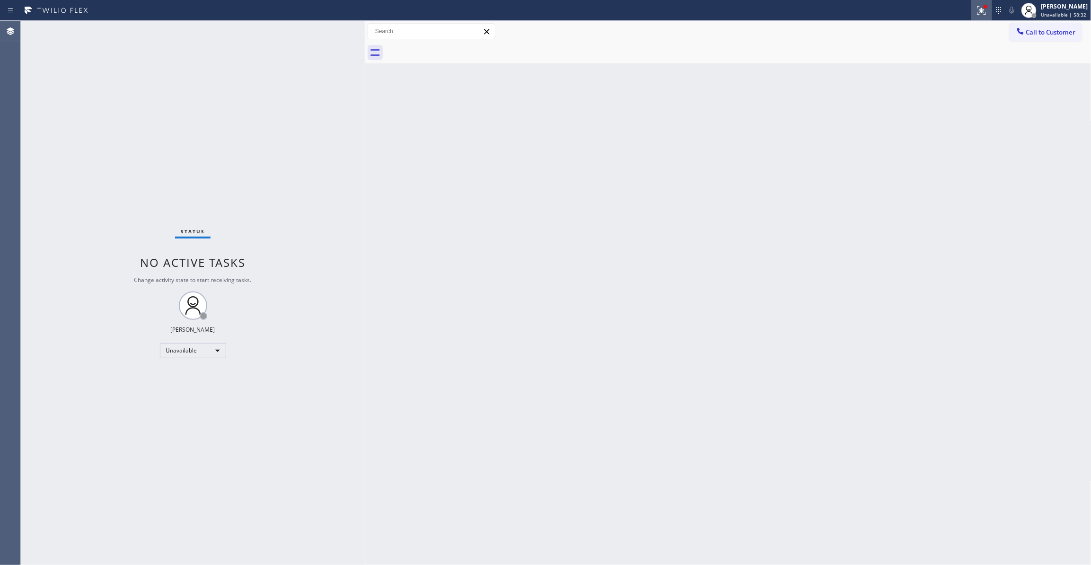
click at [976, 12] on icon at bounding box center [981, 10] width 11 height 11
click at [943, 121] on button "Clear issues" at bounding box center [920, 123] width 111 height 13
click at [1065, 26] on button "Call to Customer" at bounding box center [1046, 32] width 72 height 18
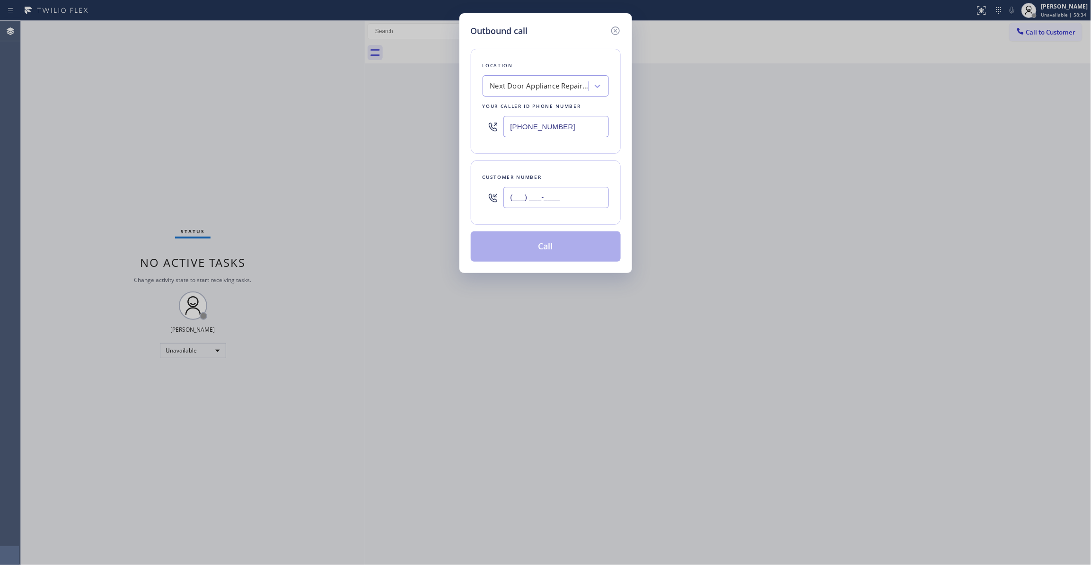
click at [558, 201] on input "(___) ___-____" at bounding box center [557, 197] width 106 height 21
paste input "986) 286-1401"
type input "(986) 286-1401"
click at [571, 249] on button "Call" at bounding box center [546, 246] width 150 height 30
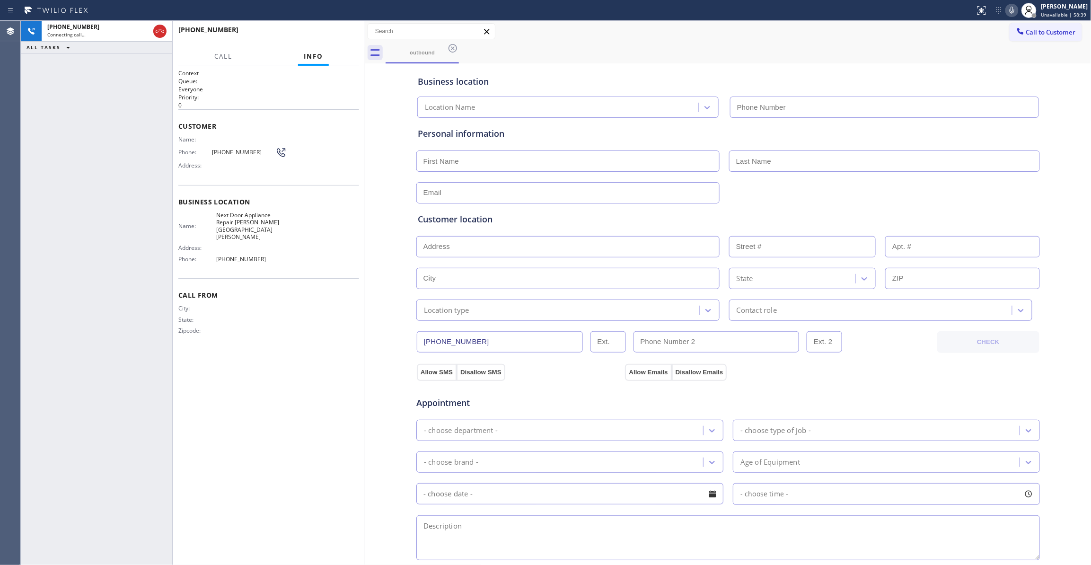
type input "(470) 782-9857"
click at [345, 31] on span "HANG UP" at bounding box center [337, 34] width 29 height 7
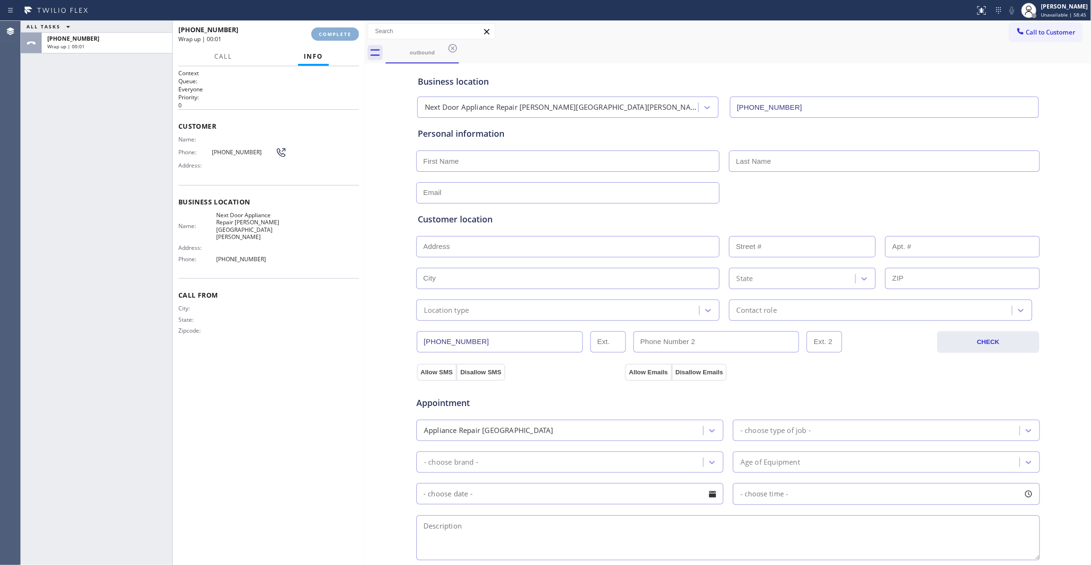
click at [345, 31] on span "COMPLETE" at bounding box center [335, 34] width 33 height 7
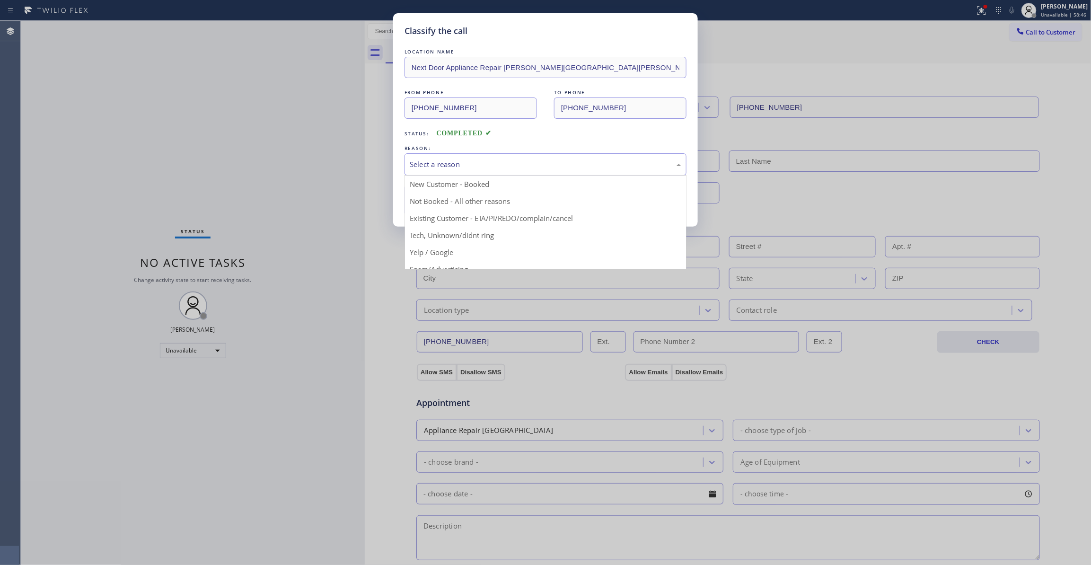
click at [439, 165] on div "Select a reason" at bounding box center [546, 164] width 272 height 11
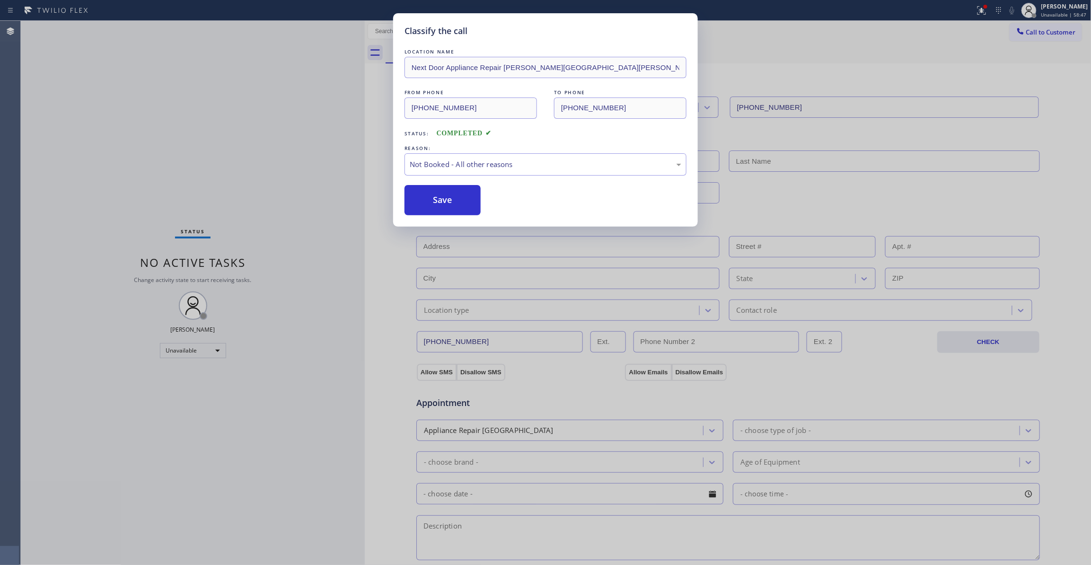
click at [439, 199] on button "Save" at bounding box center [443, 200] width 76 height 30
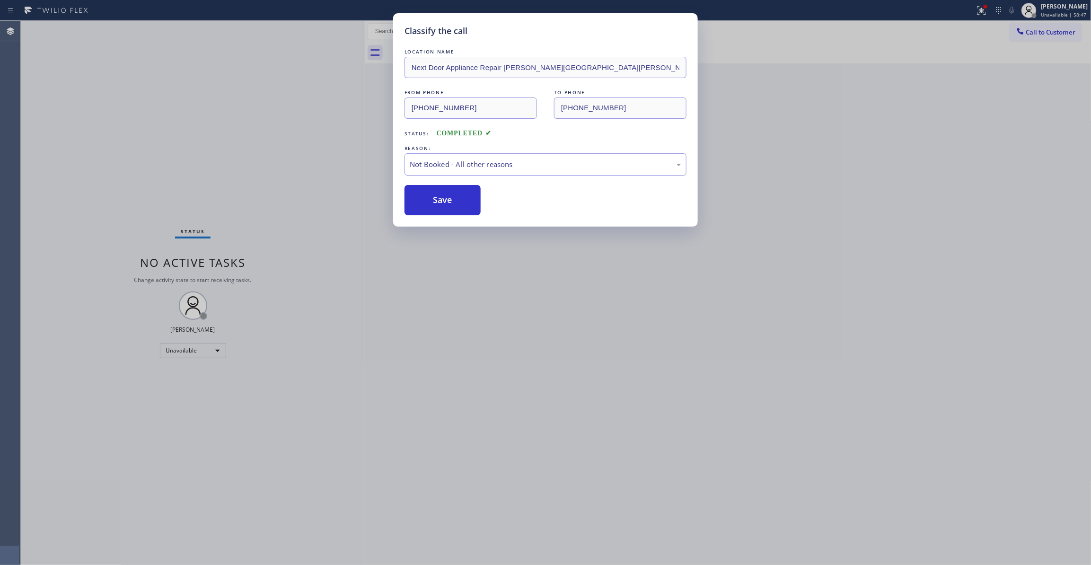
click at [439, 199] on button "Save" at bounding box center [443, 200] width 76 height 30
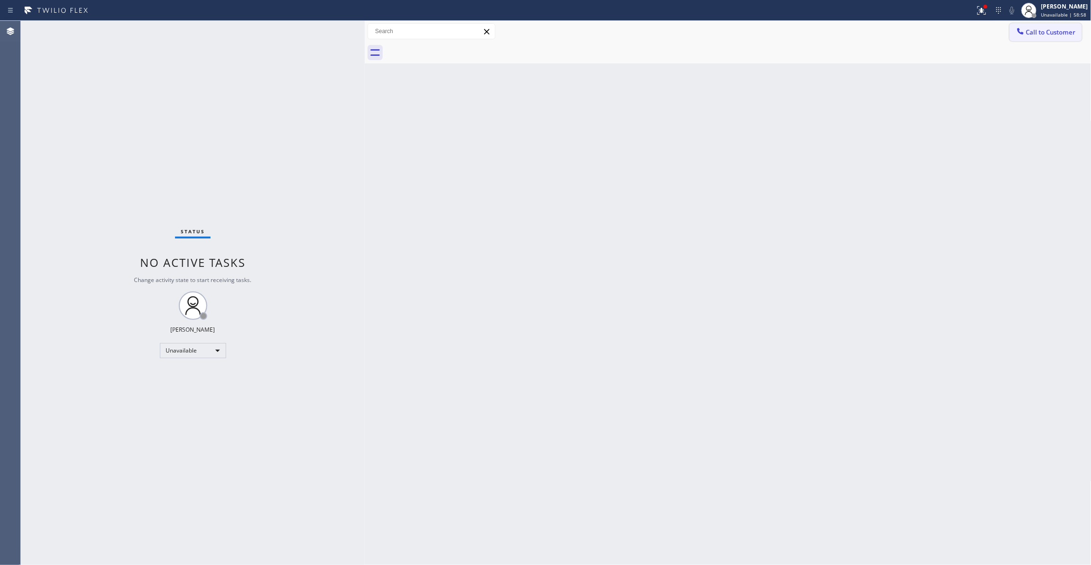
click at [1062, 35] on span "Call to Customer" at bounding box center [1052, 32] width 50 height 9
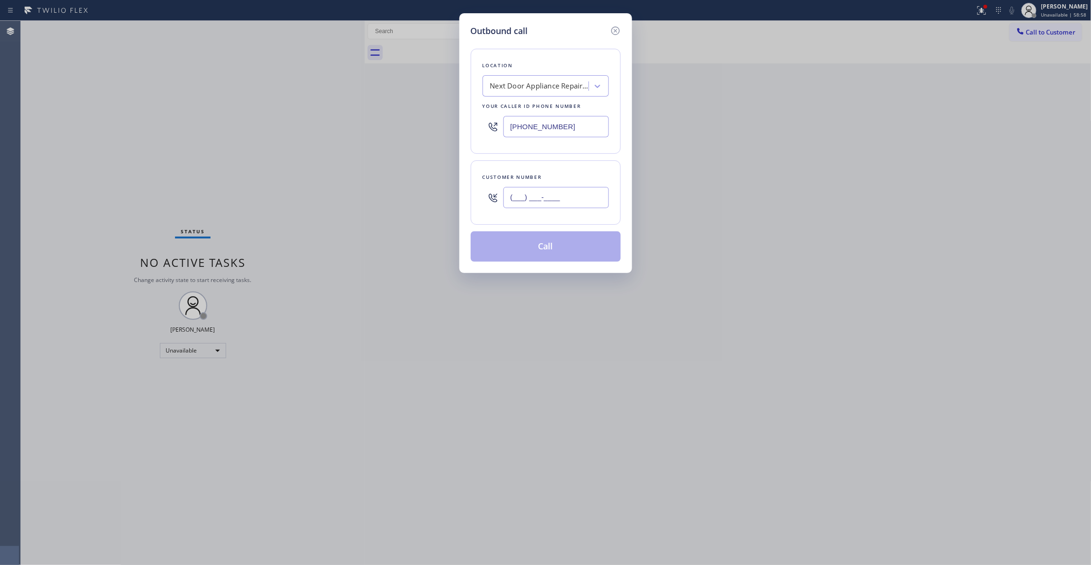
click at [568, 199] on input "(___) ___-____" at bounding box center [557, 197] width 106 height 21
paste input "949) 326-3467"
type input "(949) 326-3467"
drag, startPoint x: 606, startPoint y: 133, endPoint x: 397, endPoint y: 128, distance: 209.7
click at [398, 128] on div "Outbound call Location Next Door Appliance Repair Castleberry Hill Your caller …" at bounding box center [545, 282] width 1091 height 565
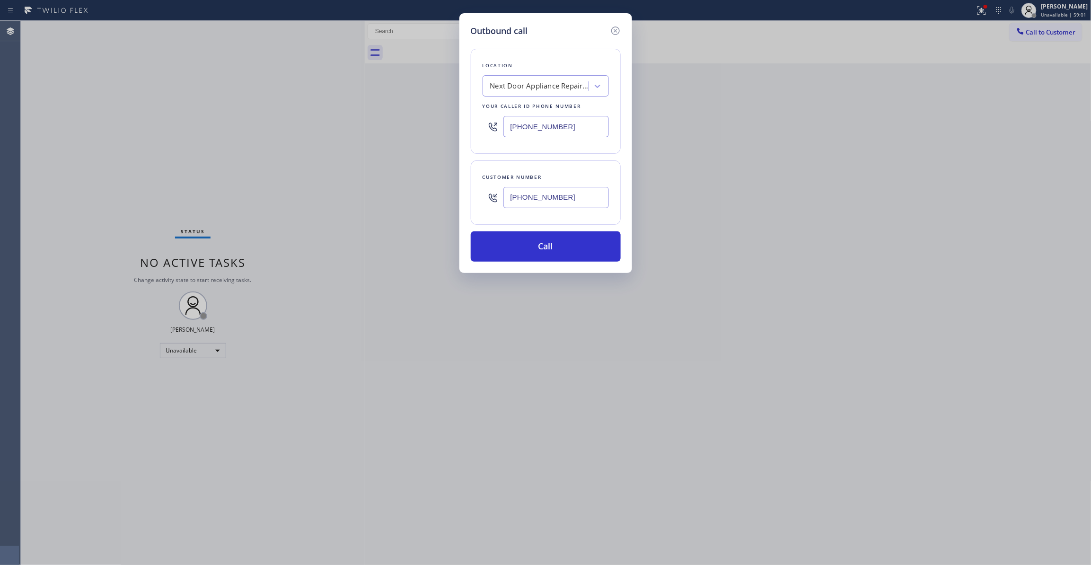
paste input "833) 558-1241"
type input "(833) 558-1241"
click at [532, 239] on button "Call" at bounding box center [546, 246] width 150 height 30
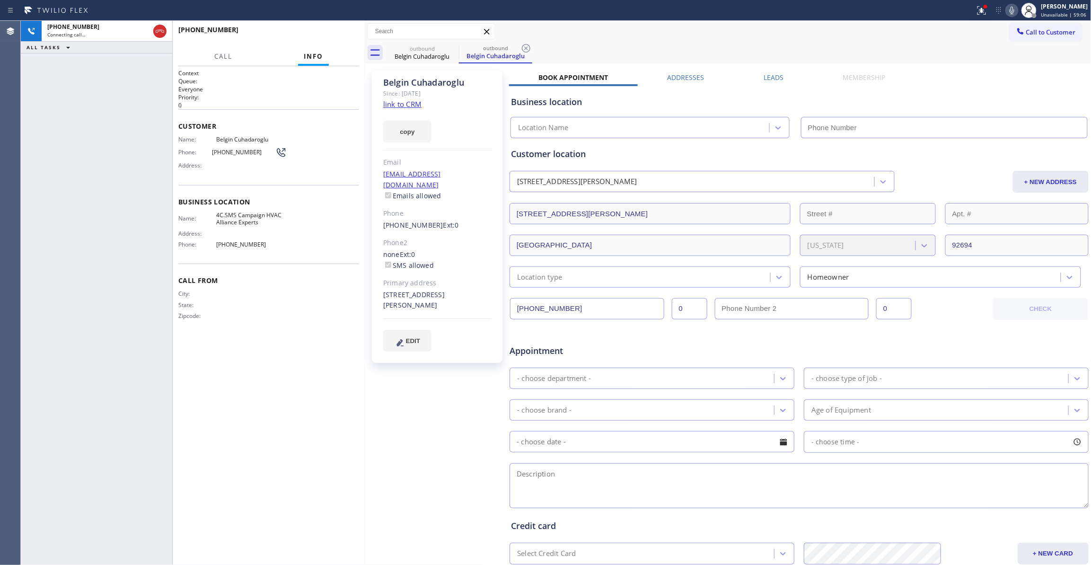
type input "(833) 558-1241"
click at [103, 148] on div "+19493263467 Connecting call… ALL TASKS ALL TASKS ACTIVE TASKS TASKS IN WRAP UP" at bounding box center [96, 293] width 151 height 544
click at [527, 46] on icon at bounding box center [526, 48] width 9 height 9
click at [353, 35] on button "HANG UP" at bounding box center [337, 33] width 44 height 13
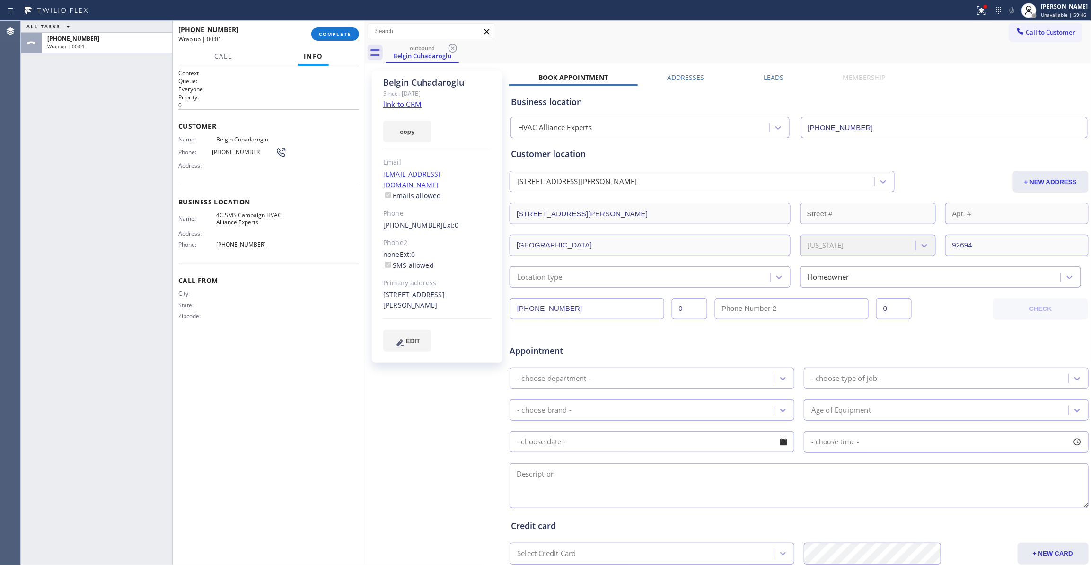
click at [225, 154] on span "(949) 326-3467" at bounding box center [243, 152] width 63 height 7
copy div "(949) 326-3467"
click at [333, 31] on span "COMPLETE" at bounding box center [335, 34] width 33 height 7
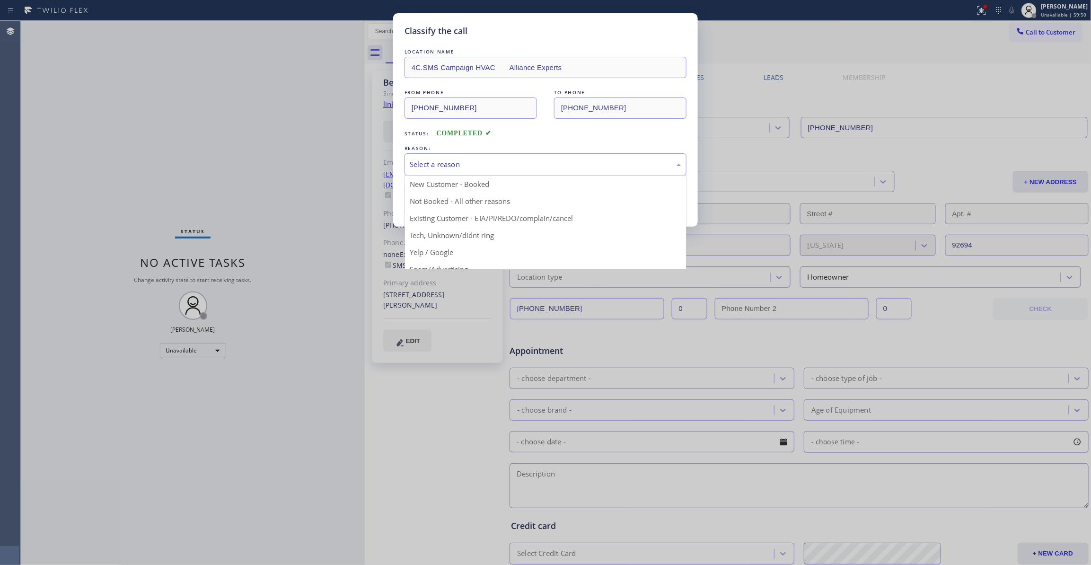
click at [430, 162] on div "Select a reason" at bounding box center [546, 164] width 272 height 11
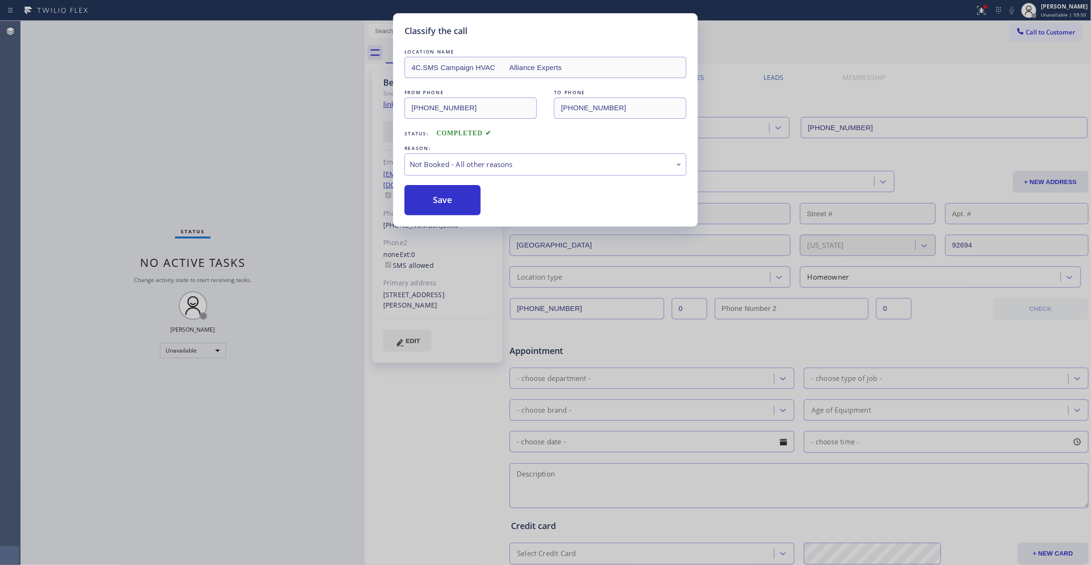
click at [430, 196] on button "Save" at bounding box center [443, 200] width 76 height 30
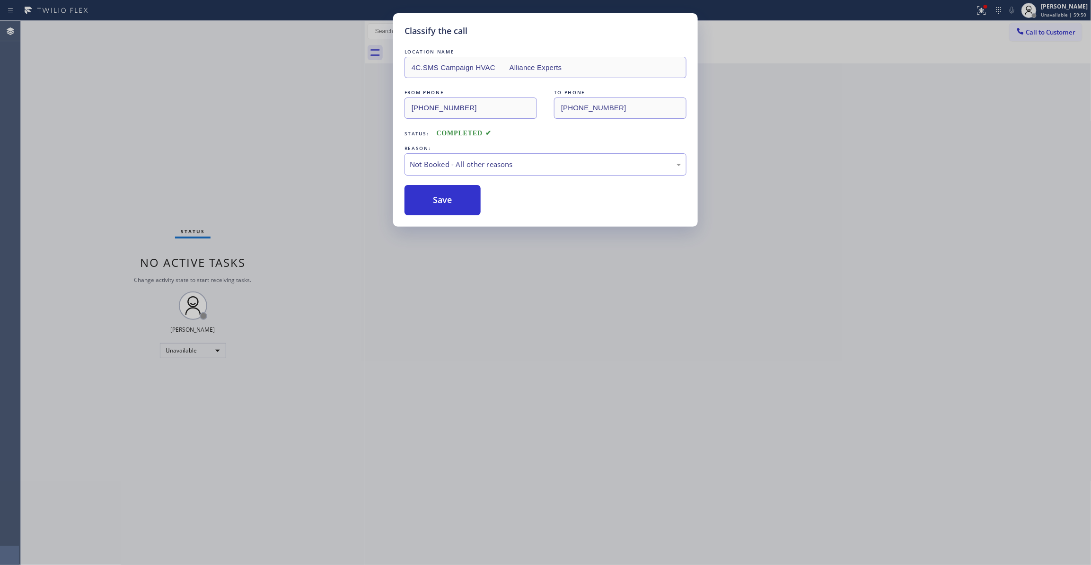
click at [430, 196] on button "Save" at bounding box center [443, 200] width 76 height 30
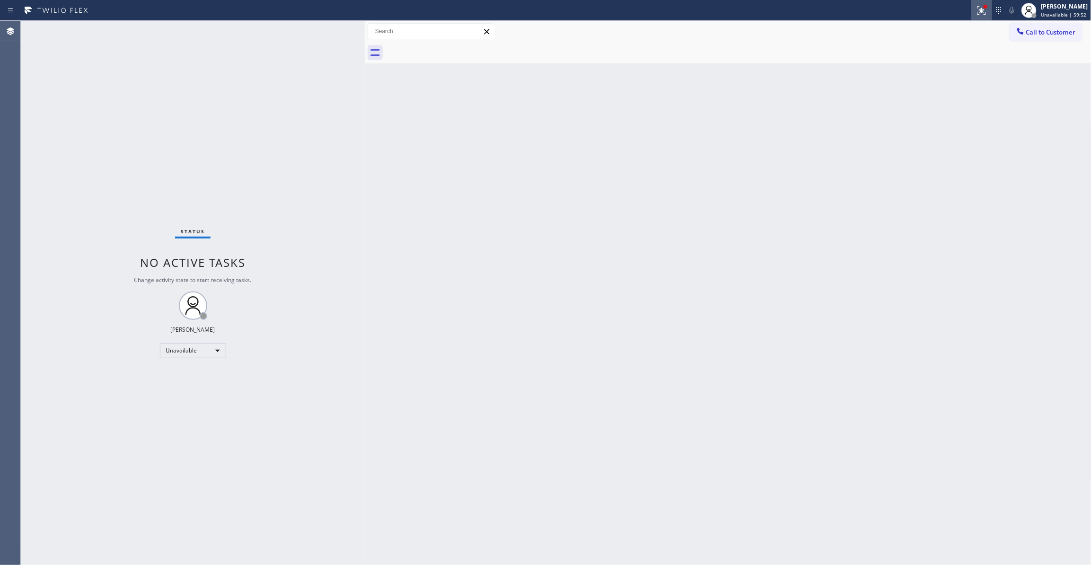
click at [978, 12] on icon at bounding box center [982, 10] width 9 height 9
click at [949, 123] on button "Clear issues" at bounding box center [920, 123] width 111 height 13
click at [1027, 37] on button "Call to Customer" at bounding box center [1046, 32] width 72 height 18
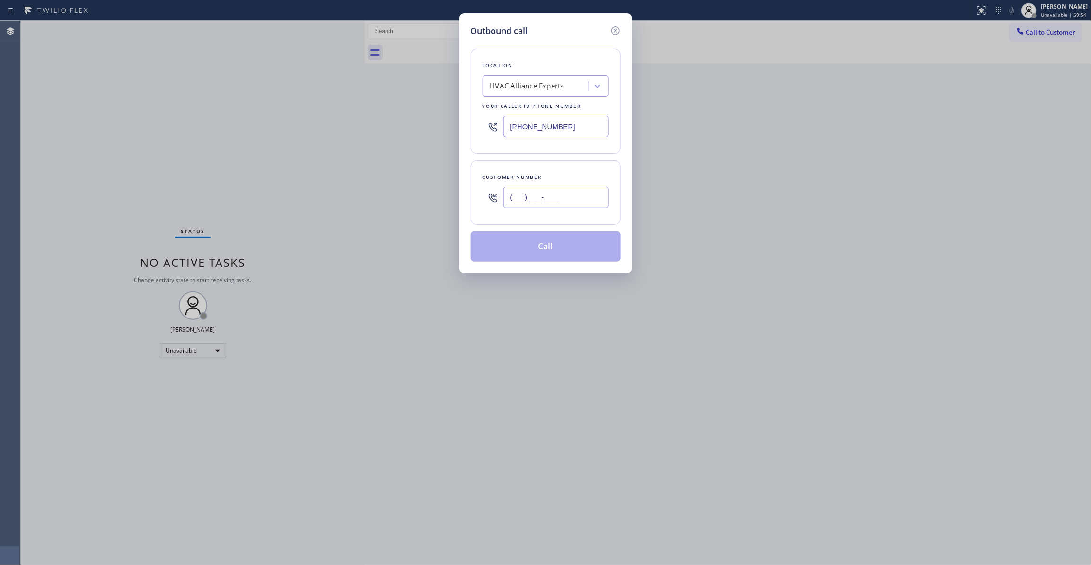
click at [512, 188] on input "(___) ___-____" at bounding box center [557, 197] width 106 height 21
paste input "949) 326-3467"
type input "(949) 326-3467"
click at [540, 250] on button "Call" at bounding box center [546, 246] width 150 height 30
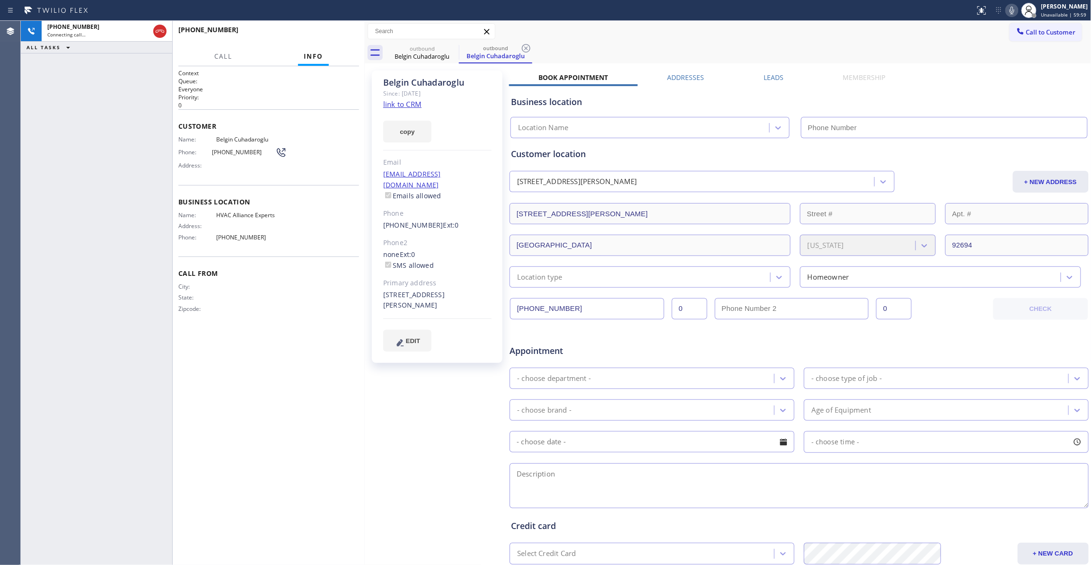
type input "(833) 558-1241"
click at [43, 150] on div "+19493263467 Live | 00:03 ALL TASKS ALL TASKS ACTIVE TASKS TASKS IN WRAP UP" at bounding box center [96, 293] width 151 height 544
click at [526, 48] on icon at bounding box center [526, 48] width 9 height 9
click at [141, 489] on div "+19493263467 Live | 00:26 ALL TASKS ALL TASKS ACTIVE TASKS TASKS IN WRAP UP" at bounding box center [96, 293] width 151 height 544
drag, startPoint x: 129, startPoint y: 505, endPoint x: 129, endPoint y: 498, distance: 6.6
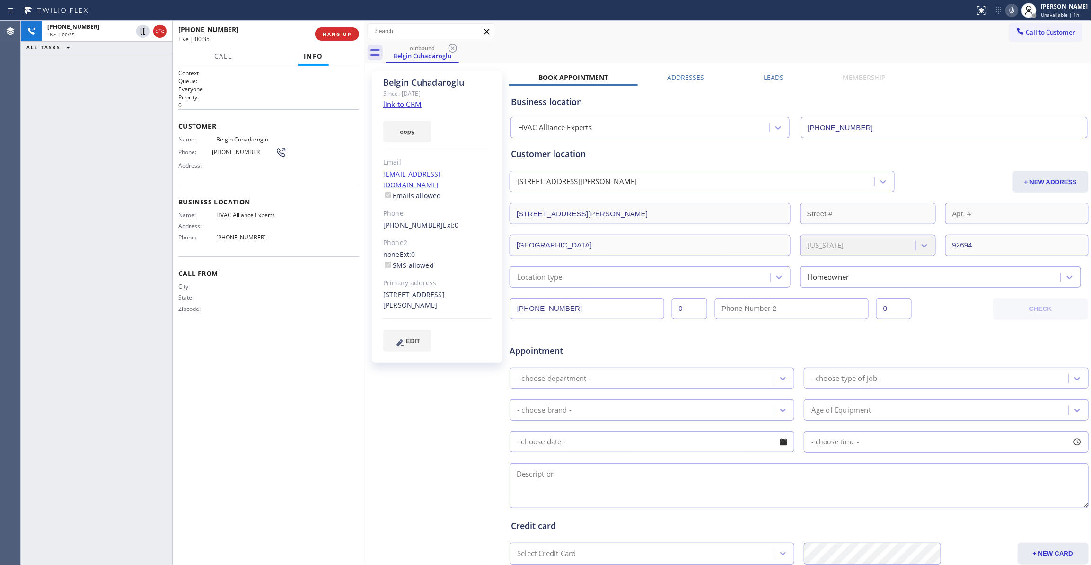
click at [129, 502] on div "+19493263467 Live | 00:35 ALL TASKS ALL TASKS ACTIVE TASKS TASKS IN WRAP UP" at bounding box center [96, 293] width 151 height 544
drag, startPoint x: 463, startPoint y: 174, endPoint x: 445, endPoint y: 12, distance: 162.9
click at [381, 166] on div "Belgin Cuhadaroglu Since: 20 may 2020 link to CRM copy Email cuha6705@yahoo.com…" at bounding box center [437, 217] width 131 height 292
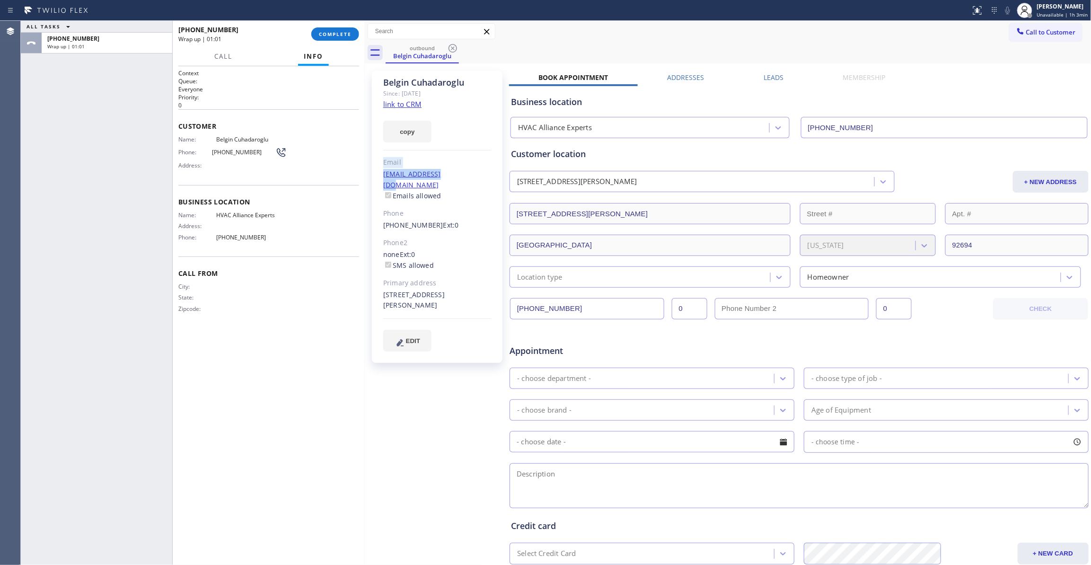
copy div "Email cuha6705@yahoo.com"
click at [344, 34] on span "COMPLETE" at bounding box center [335, 34] width 33 height 7
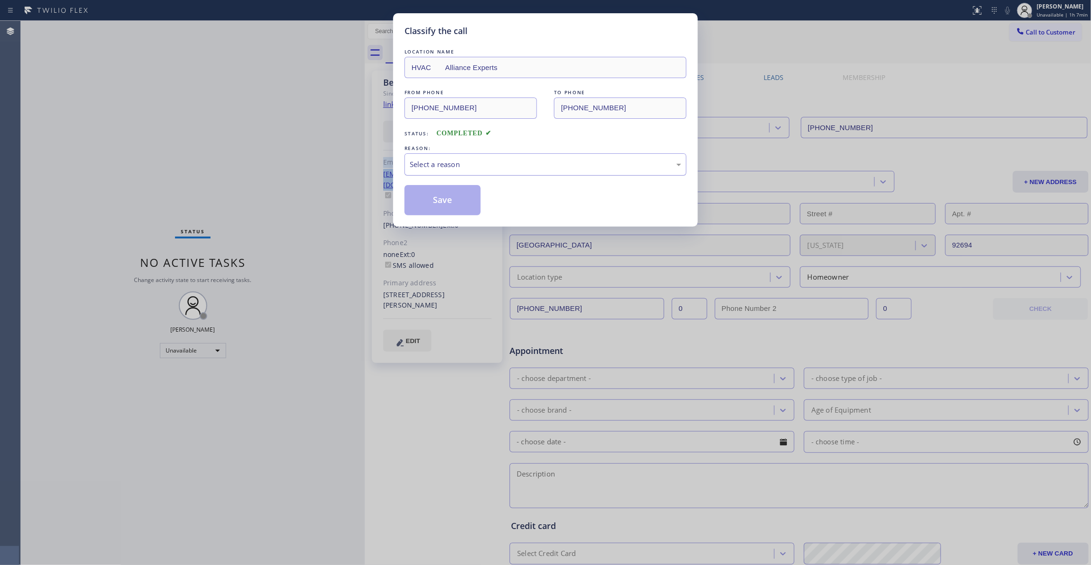
click at [466, 166] on div "Select a reason" at bounding box center [546, 164] width 272 height 11
click at [430, 189] on button "Save" at bounding box center [443, 200] width 76 height 30
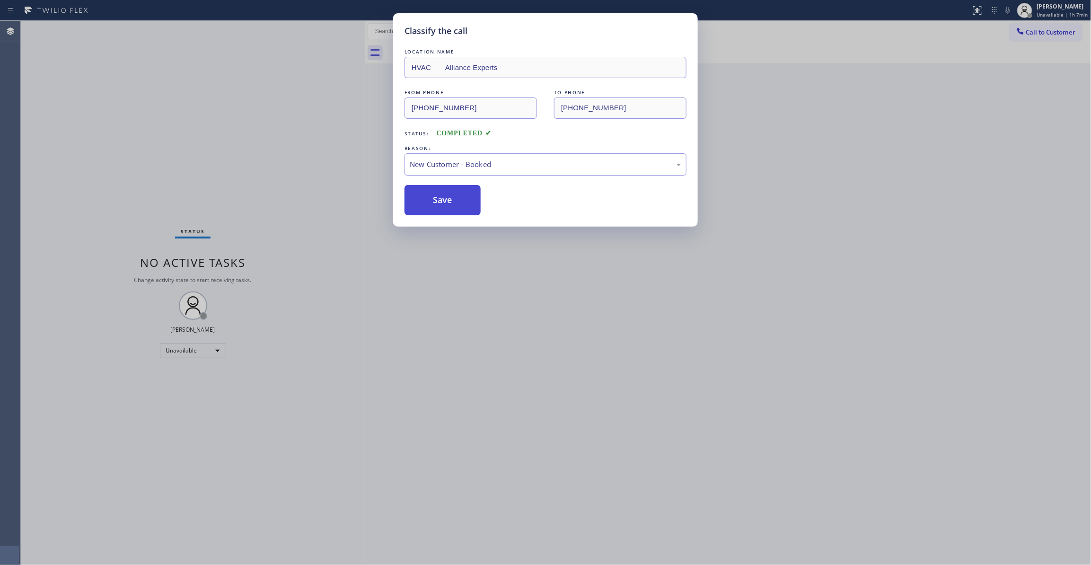
drag, startPoint x: 430, startPoint y: 189, endPoint x: 430, endPoint y: 200, distance: 10.4
click at [430, 194] on button "Save" at bounding box center [443, 200] width 76 height 30
click at [430, 200] on button "Save" at bounding box center [443, 200] width 76 height 30
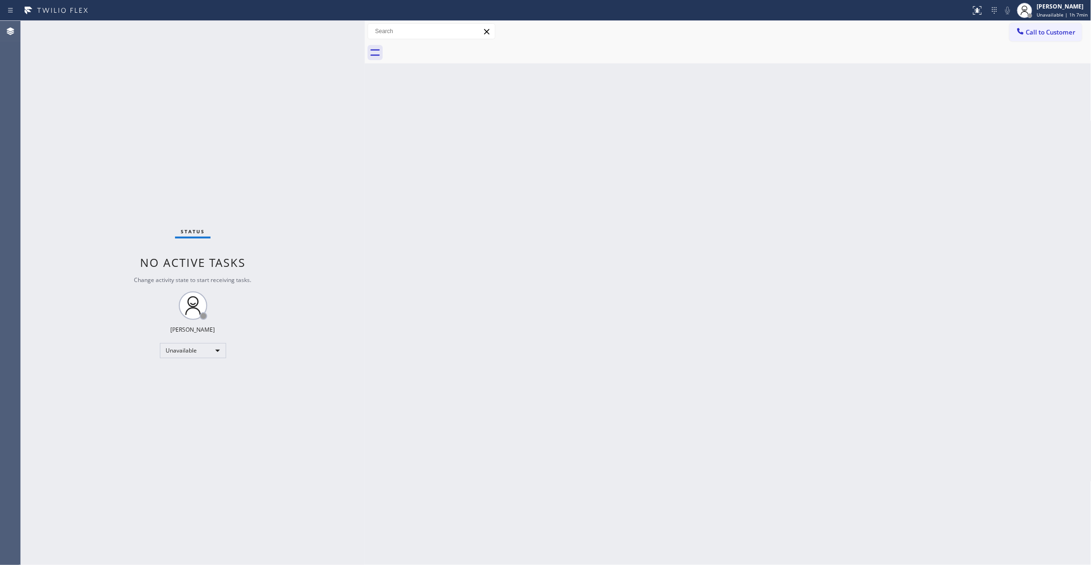
drag, startPoint x: 593, startPoint y: 307, endPoint x: 1000, endPoint y: 48, distance: 482.5
click at [615, 293] on div "Back to Dashboard Change Sender ID Customers Technicians Select a contact Outbo…" at bounding box center [728, 293] width 727 height 544
click at [1042, 14] on span "Unavailable | 1h 7min" at bounding box center [1062, 14] width 51 height 7
click at [137, 545] on div "Status No active tasks Change activity state to start receiving tasks. [PERSON_…" at bounding box center [193, 293] width 344 height 544
click at [113, 95] on div "Status No active tasks Change activity state to start receiving tasks. [PERSON_…" at bounding box center [193, 293] width 344 height 544
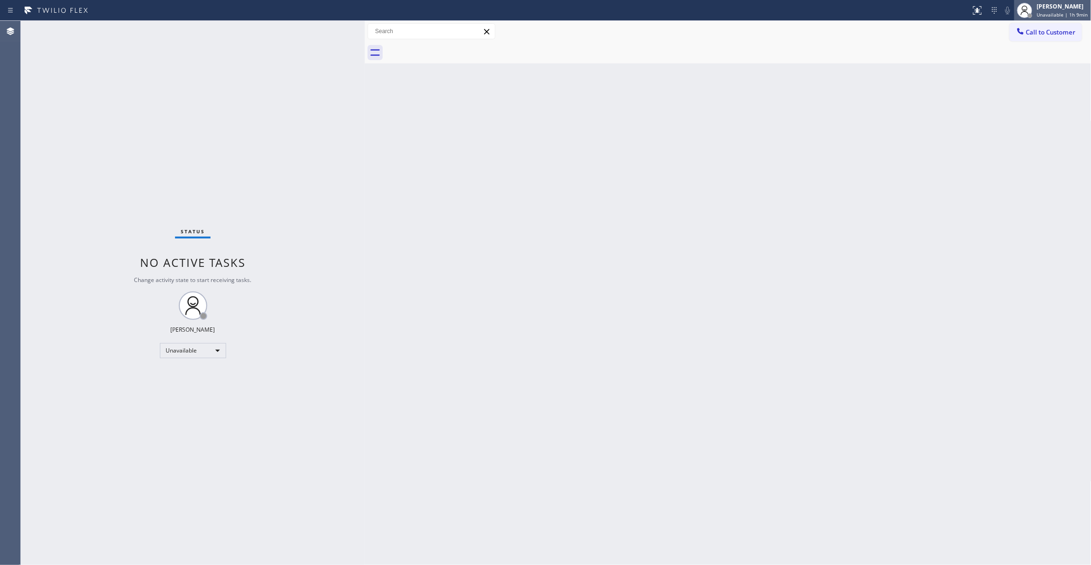
click at [1056, 10] on div "Louis Manuel Padica Unavailable | 1h 9min" at bounding box center [1064, 10] width 56 height 17
click at [1023, 75] on button "Break" at bounding box center [1044, 75] width 95 height 12
